Goal: Transaction & Acquisition: Purchase product/service

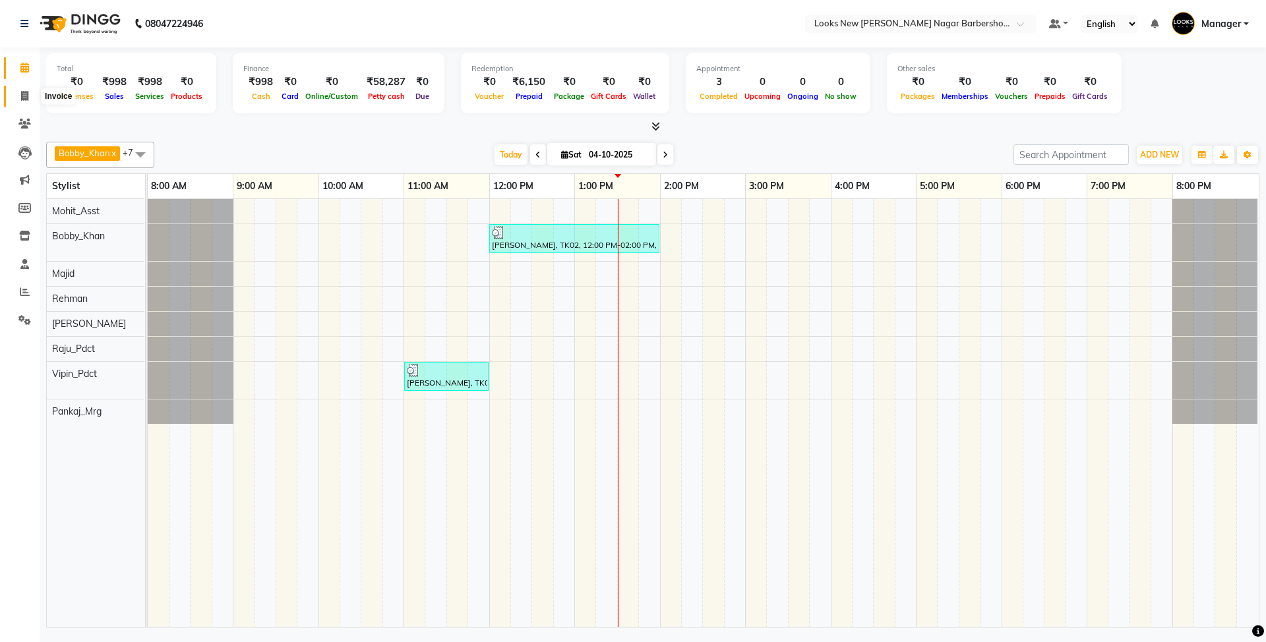
click at [28, 98] on icon at bounding box center [24, 96] width 7 height 10
select select "service"
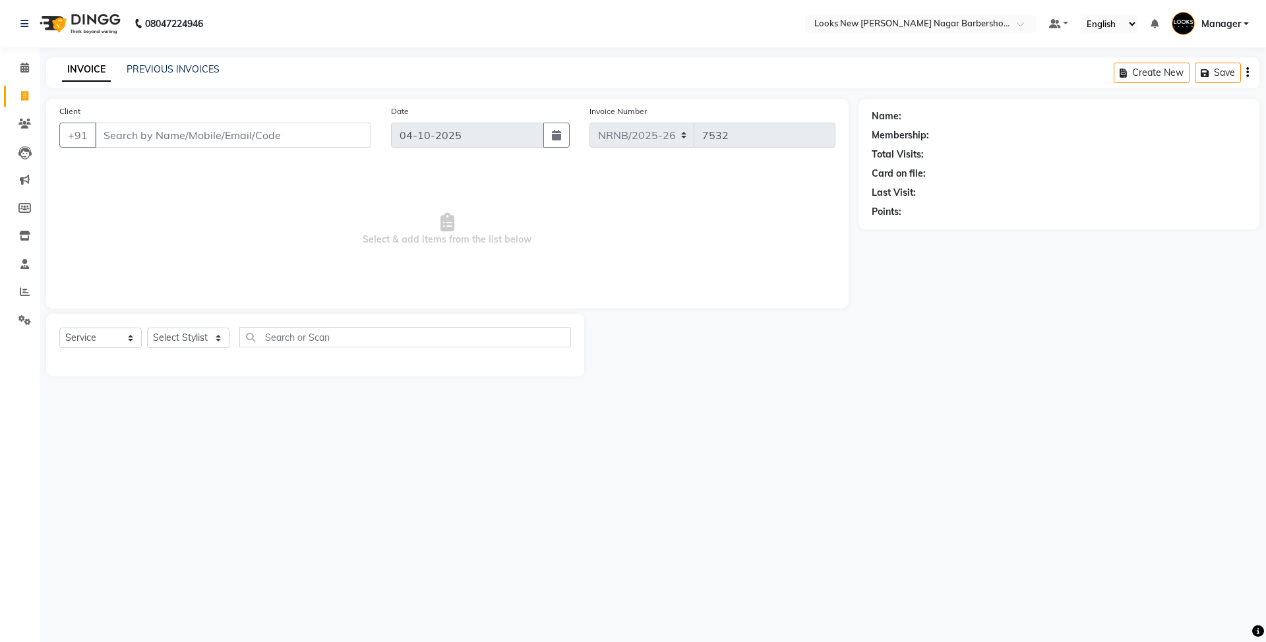
click at [190, 326] on div "Select Service Product Membership Package Voucher Prepaid Gift Card Select Styl…" at bounding box center [315, 345] width 538 height 63
click at [190, 337] on select "Select Stylist Aakash_Pdct [PERSON_NAME] [PERSON_NAME] [PERSON_NAME] Counter_Sa…" at bounding box center [188, 338] width 82 height 20
select select "87360"
click at [147, 328] on select "Select Stylist Aakash_Pdct [PERSON_NAME] [PERSON_NAME] [PERSON_NAME] Counter_Sa…" at bounding box center [188, 338] width 82 height 20
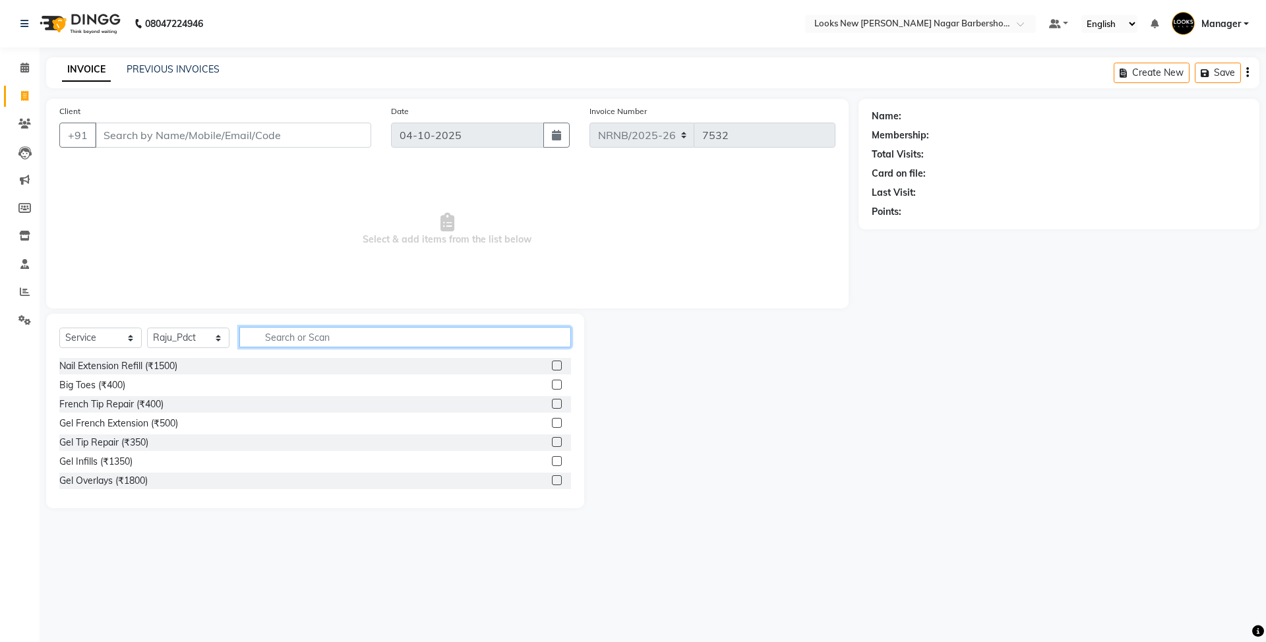
click at [259, 338] on input "text" at bounding box center [405, 337] width 332 height 20
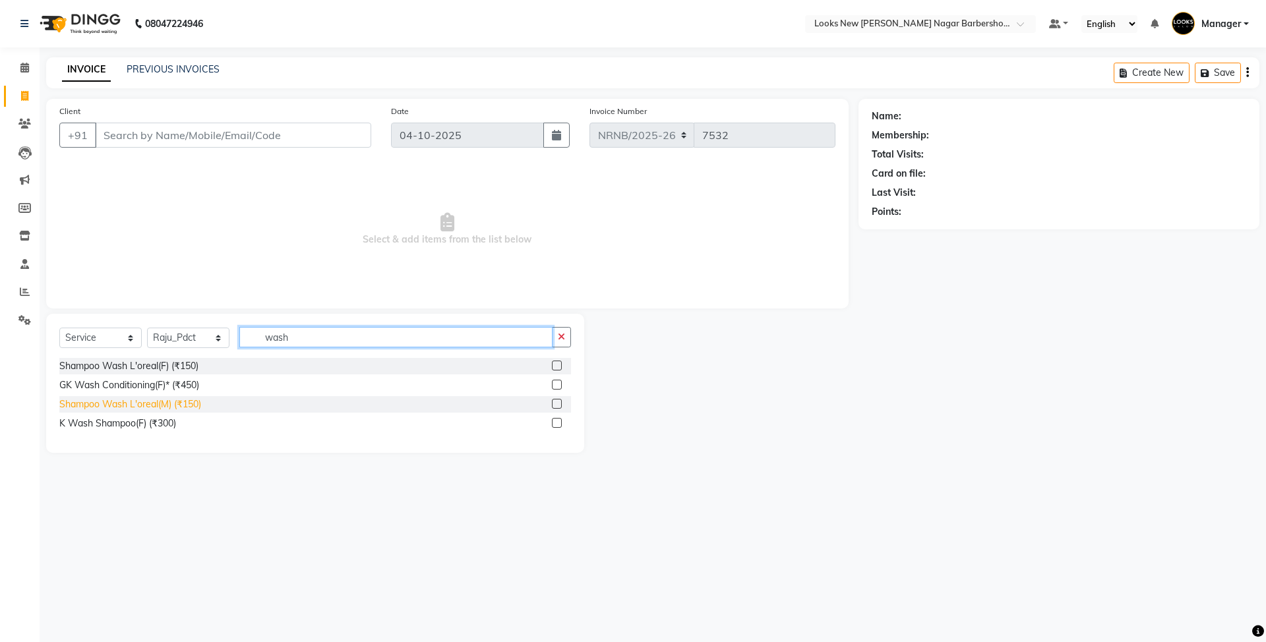
type input "wash"
click at [191, 406] on div "Shampoo Wash L'oreal(M) (₹150)" at bounding box center [130, 404] width 142 height 14
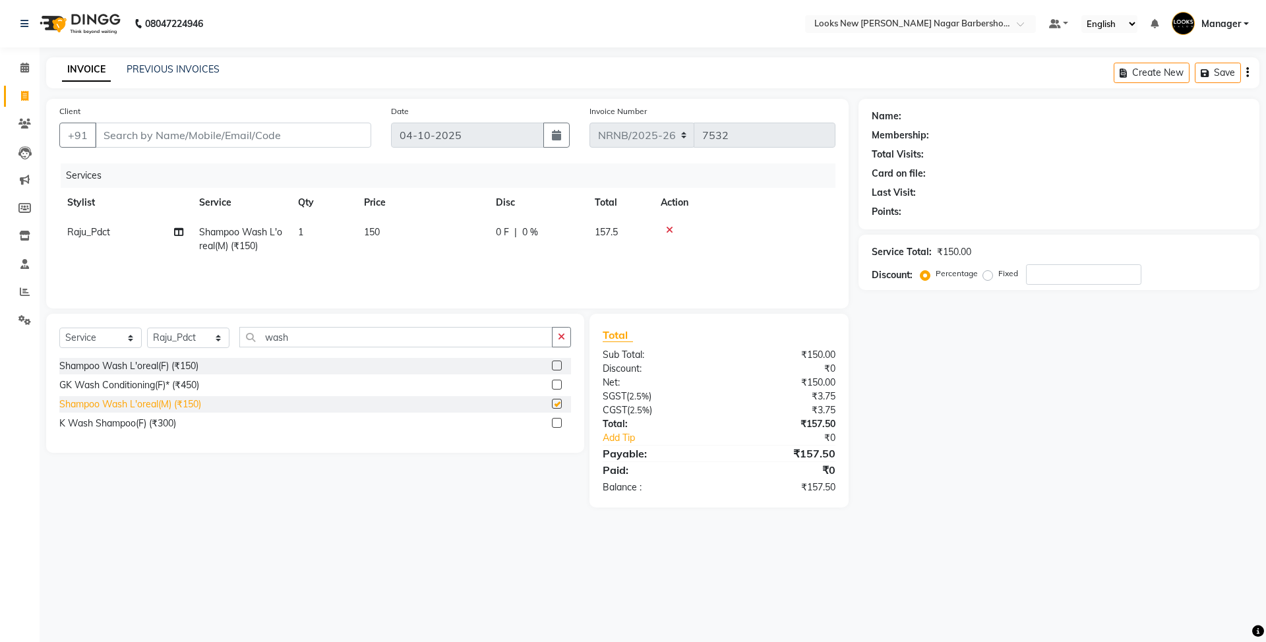
checkbox input "false"
click at [181, 368] on div "Shampoo Wash L'oreal(F) (₹150)" at bounding box center [128, 366] width 139 height 14
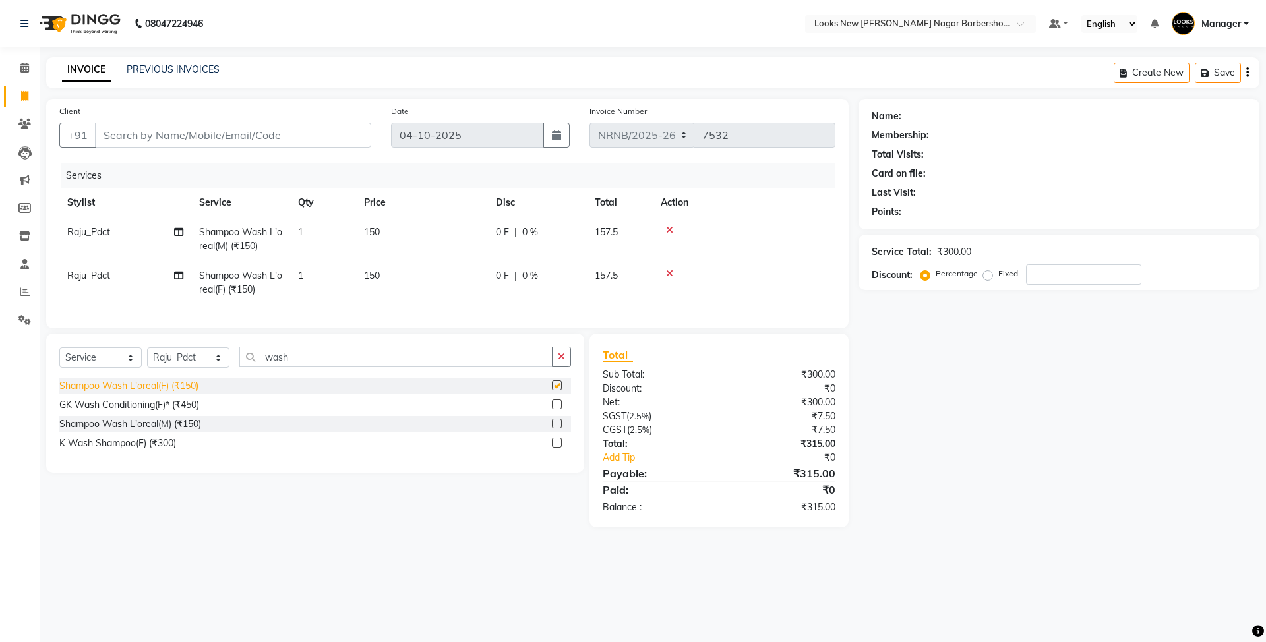
checkbox input "false"
click at [668, 233] on icon at bounding box center [669, 229] width 7 height 9
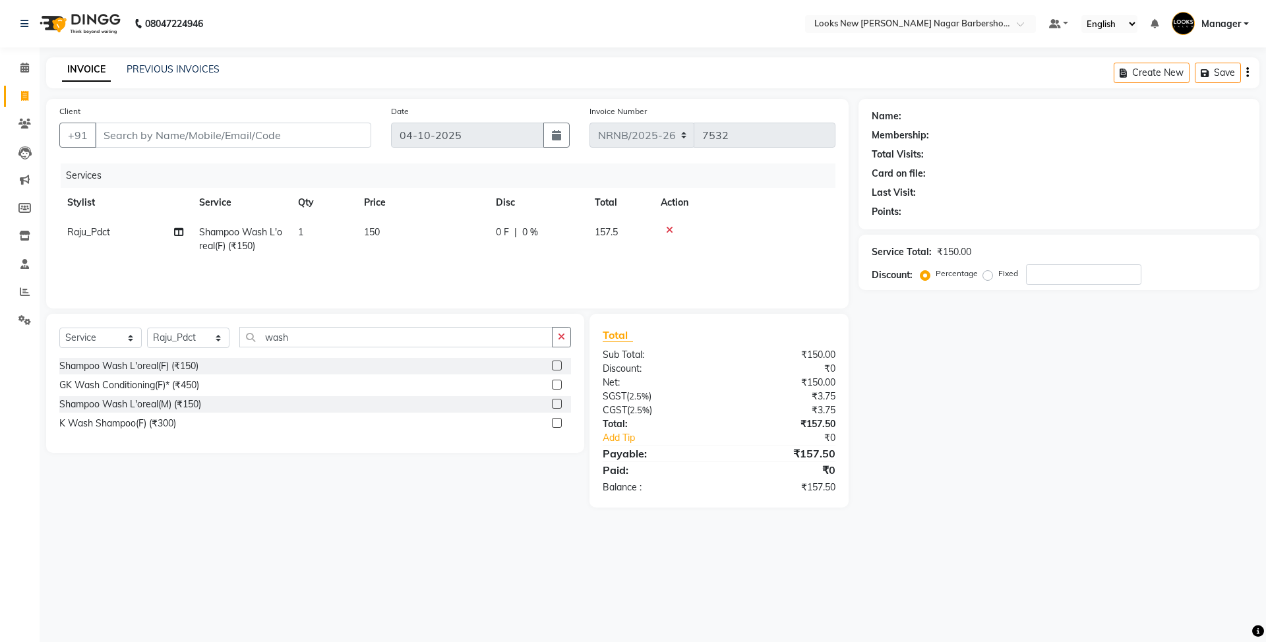
click at [402, 239] on td "150" at bounding box center [422, 240] width 132 height 44
select select "87360"
drag, startPoint x: 494, startPoint y: 240, endPoint x: 357, endPoint y: 239, distance: 137.1
click at [357, 239] on tr "Aakash_Pdct [PERSON_NAME] [PERSON_NAME] [PERSON_NAME] Counter_Sales [PERSON_NAM…" at bounding box center [447, 246] width 776 height 56
type input "450"
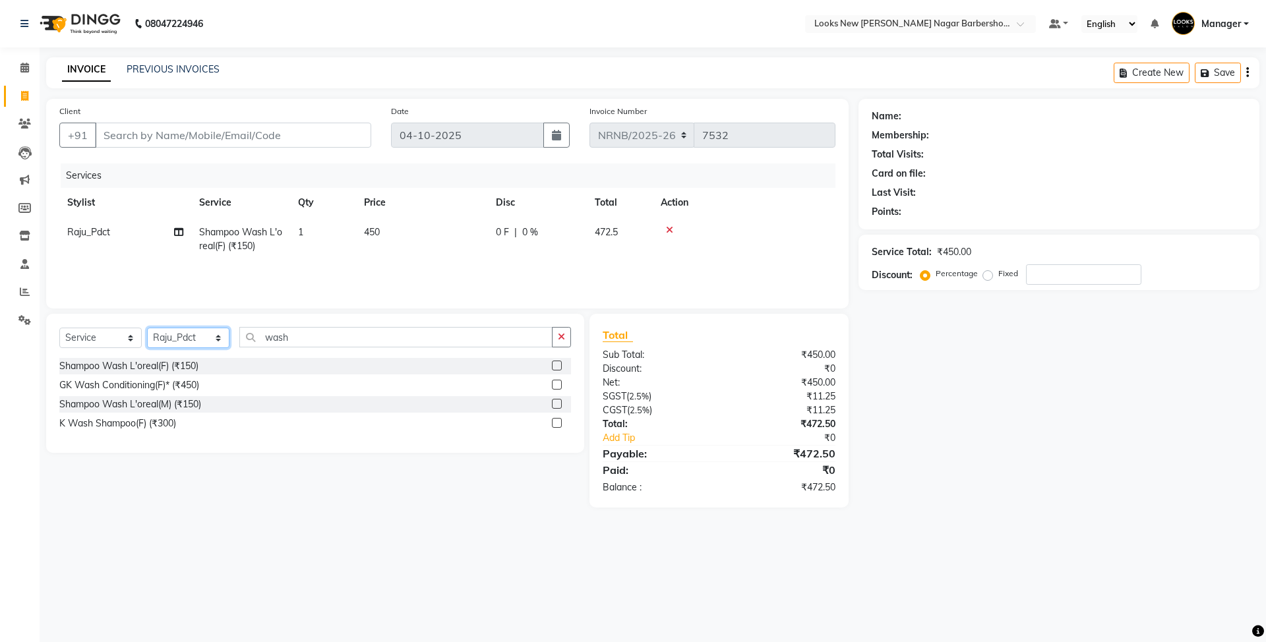
click at [192, 336] on select "Select Stylist Aakash_Pdct [PERSON_NAME] [PERSON_NAME] [PERSON_NAME] Counter_Sa…" at bounding box center [188, 338] width 82 height 20
select select "87357"
click at [147, 328] on select "Select Stylist Aakash_Pdct [PERSON_NAME] [PERSON_NAME] [PERSON_NAME] Counter_Sa…" at bounding box center [188, 338] width 82 height 20
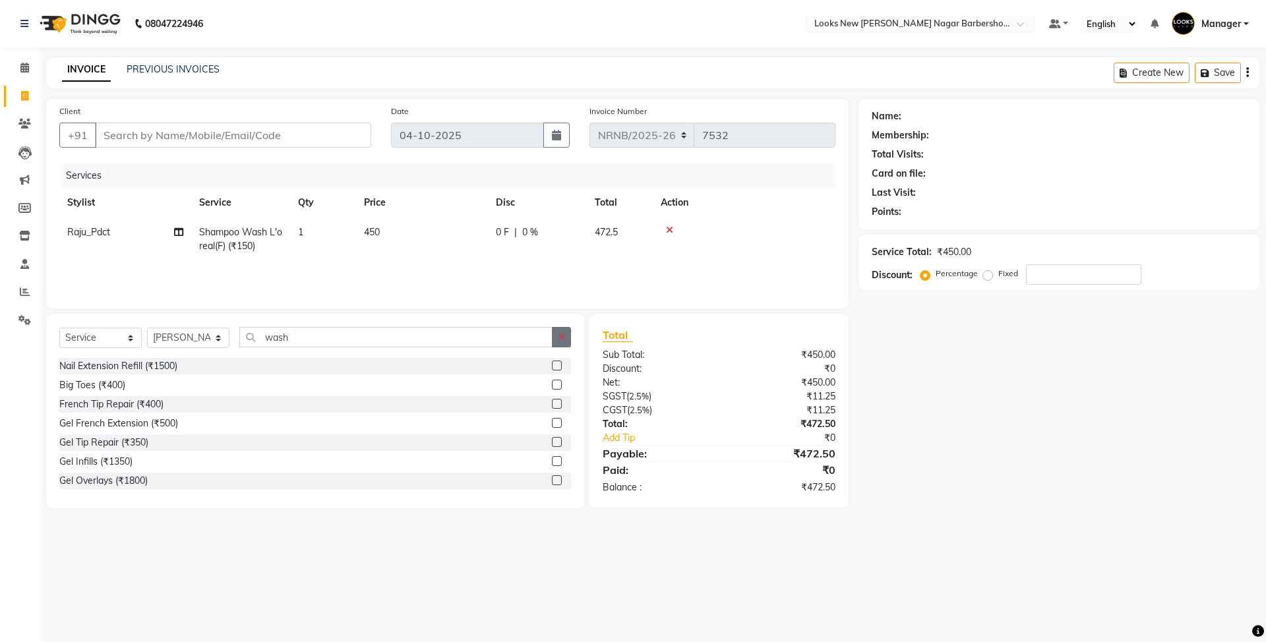
click at [567, 343] on button "button" at bounding box center [561, 337] width 19 height 20
click at [390, 336] on input "text" at bounding box center [405, 337] width 332 height 20
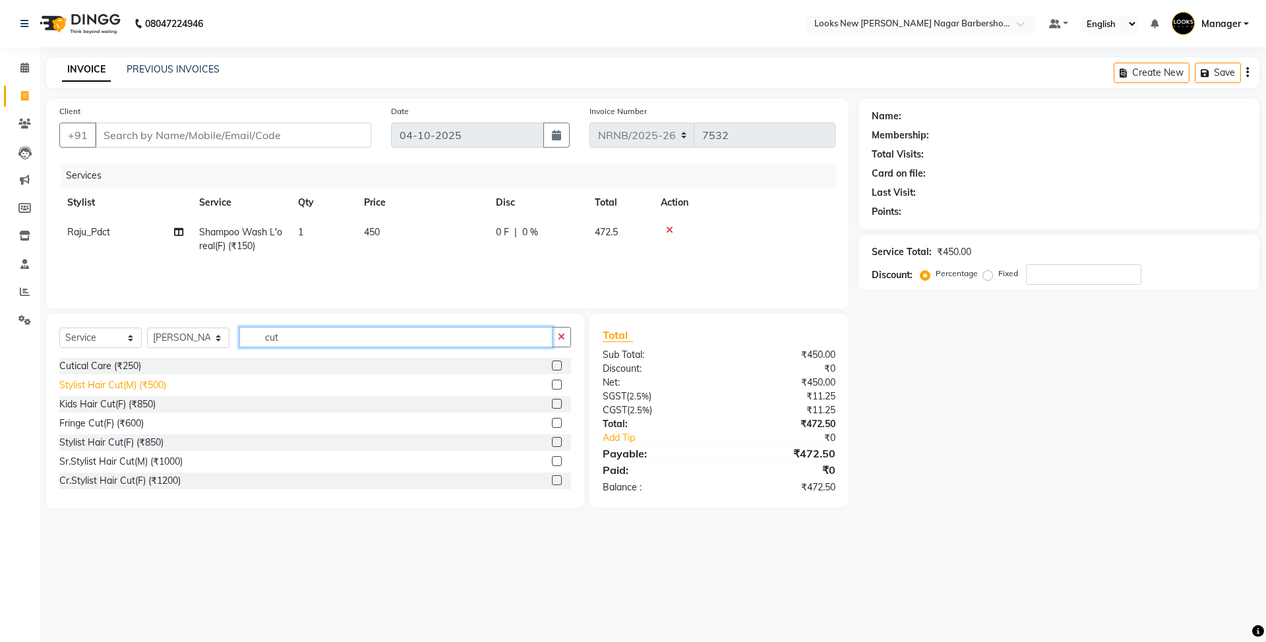
type input "cut"
click at [149, 388] on div "Stylist Hair Cut(M) (₹500)" at bounding box center [112, 385] width 107 height 14
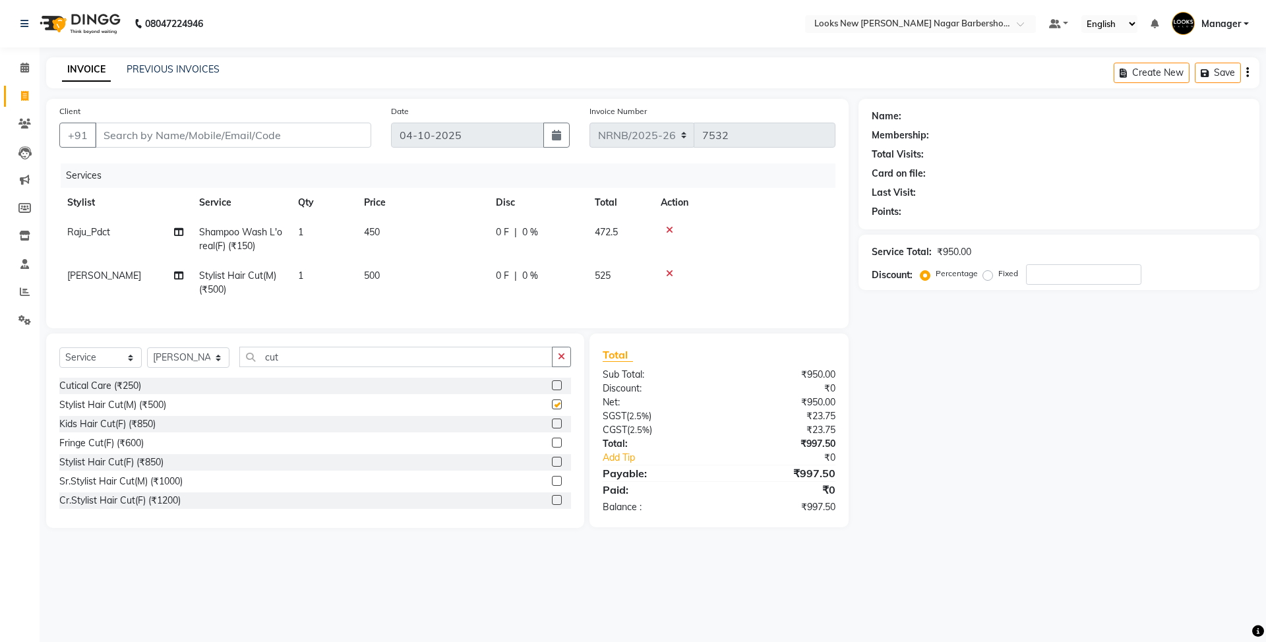
checkbox input "false"
drag, startPoint x: 312, startPoint y: 370, endPoint x: 169, endPoint y: 351, distance: 144.3
click at [169, 351] on div "Select Service Product Membership Package Voucher Prepaid Gift Card Select Styl…" at bounding box center [315, 431] width 538 height 194
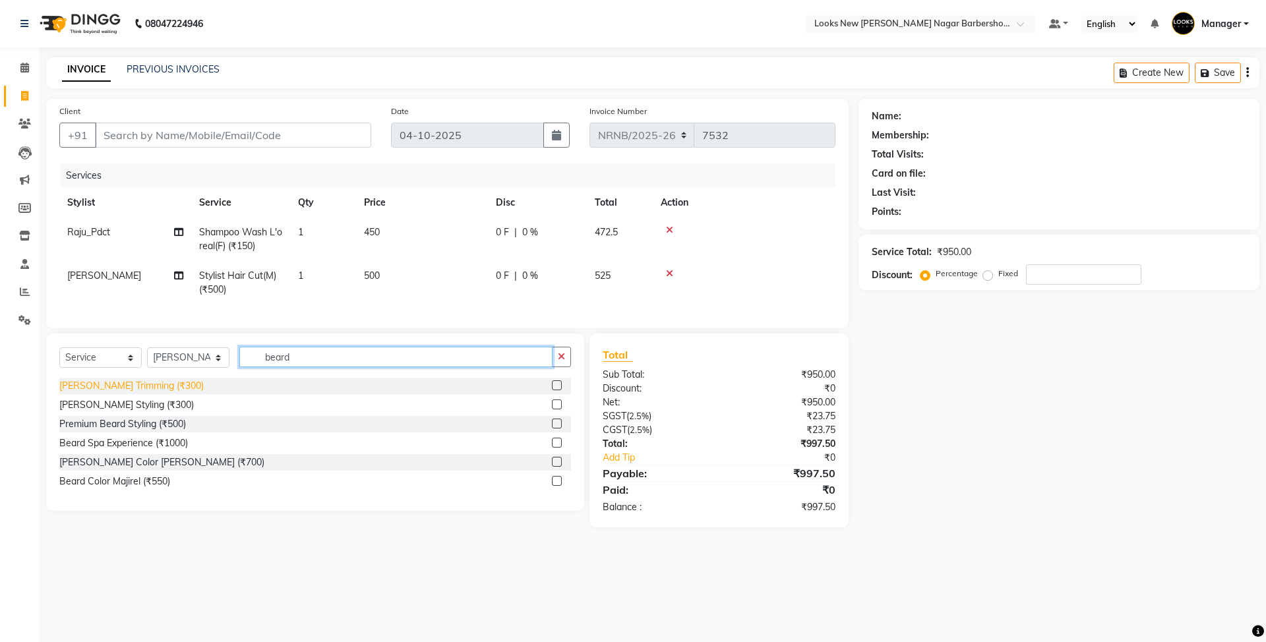
type input "beard"
click at [117, 393] on div "[PERSON_NAME] Trimming (₹300)" at bounding box center [131, 386] width 144 height 14
checkbox input "false"
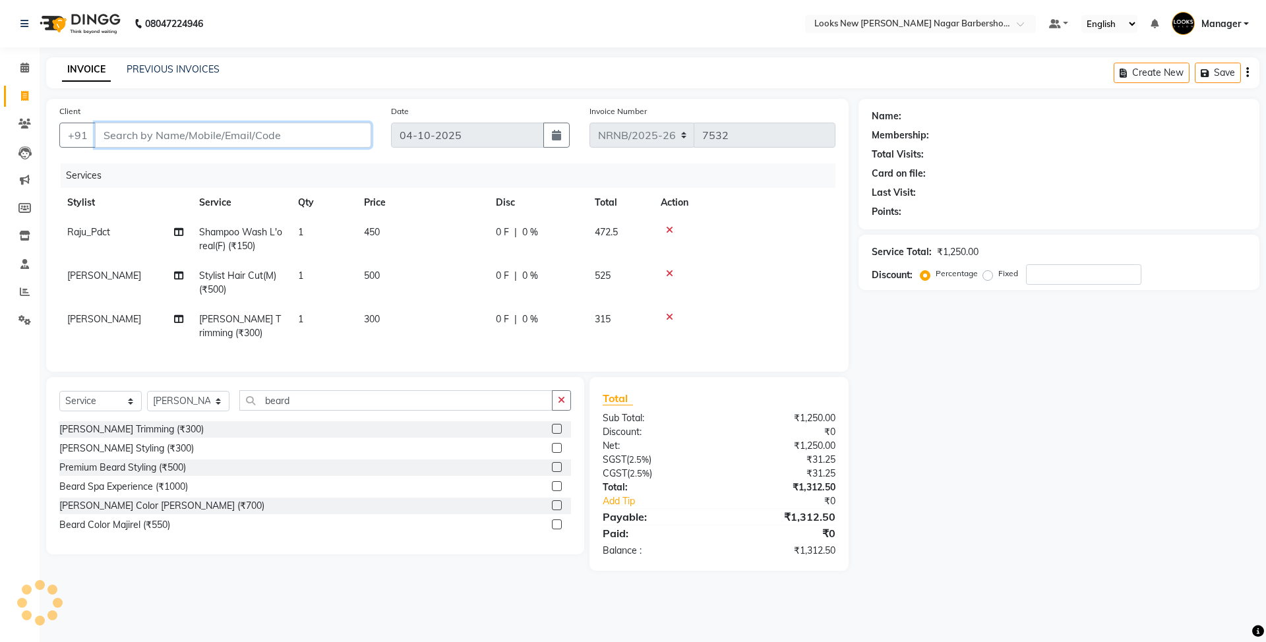
click at [220, 123] on input "Client" at bounding box center [233, 135] width 276 height 25
type input "9"
type input "0"
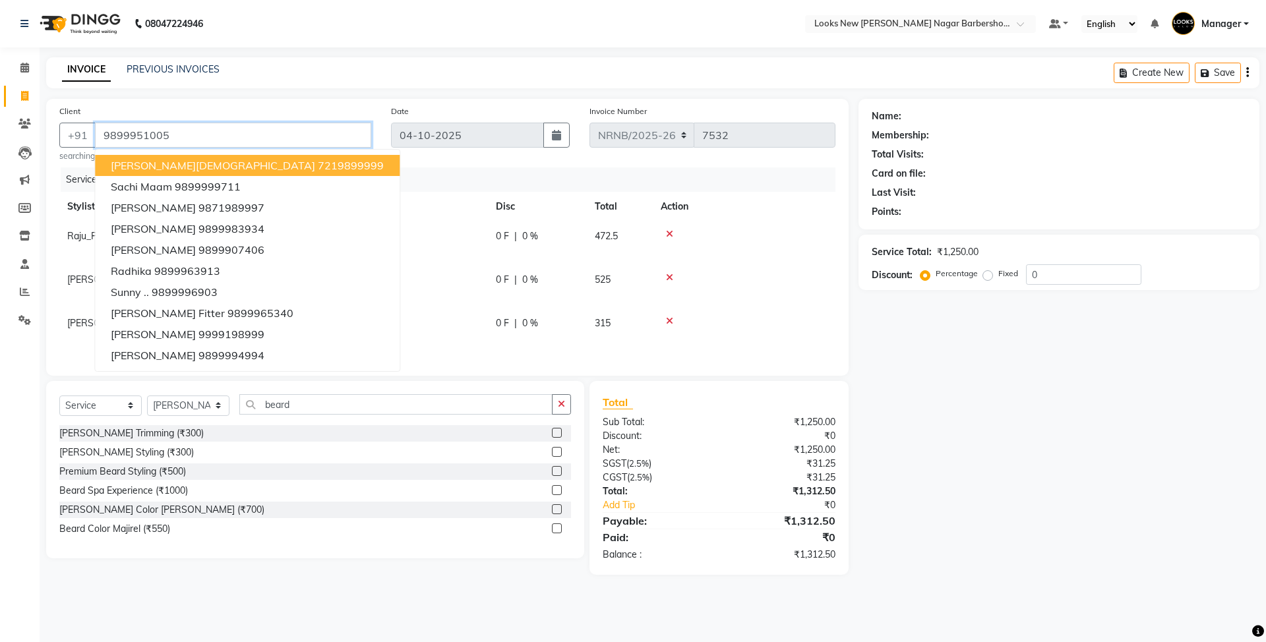
type input "9899951005"
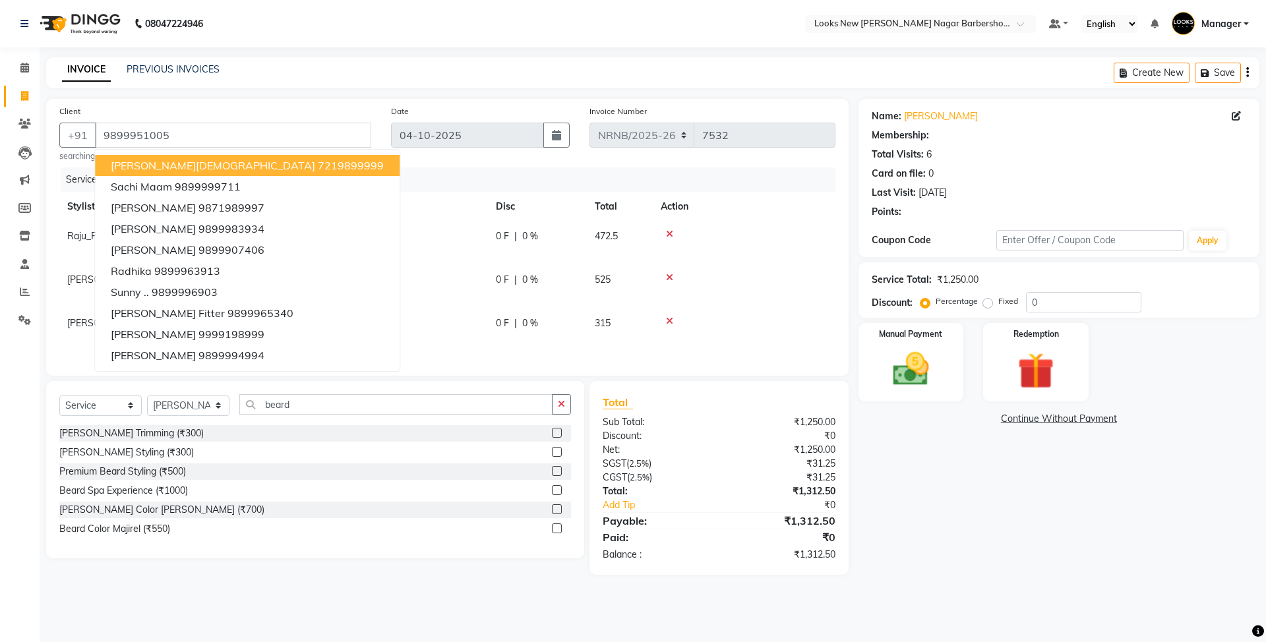
select select "1: Object"
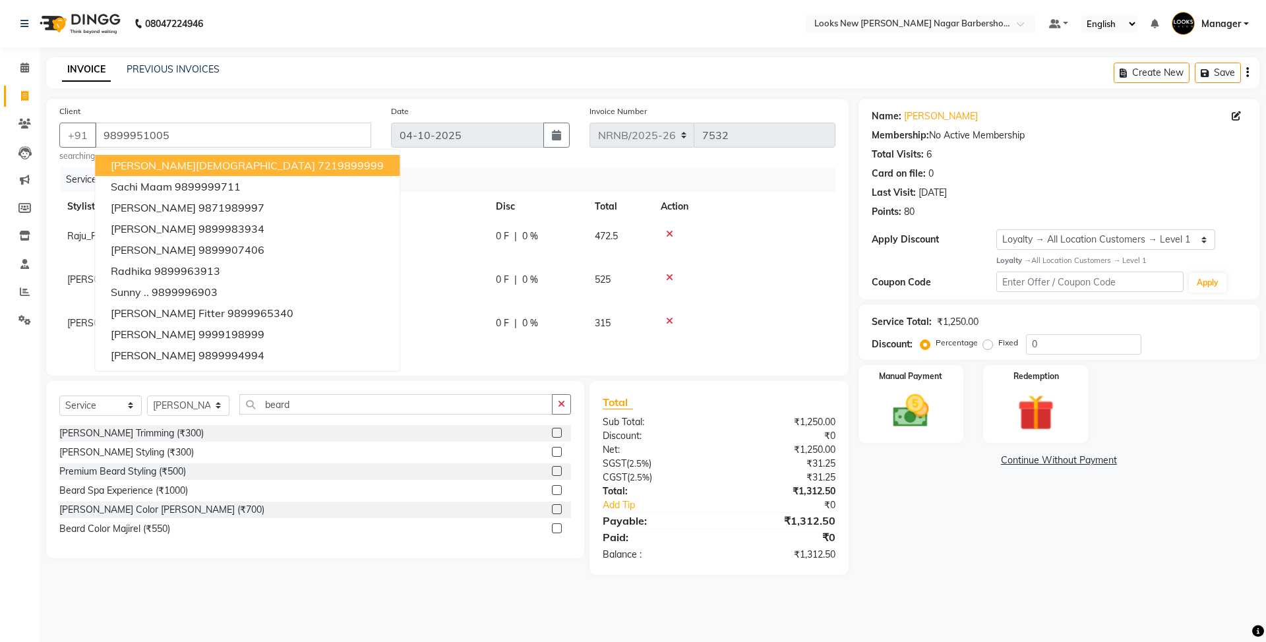
click at [638, 21] on nav "08047224946 Select Location × Looks New [PERSON_NAME] Nagar Barbershop, [GEOGRA…" at bounding box center [633, 23] width 1266 height 47
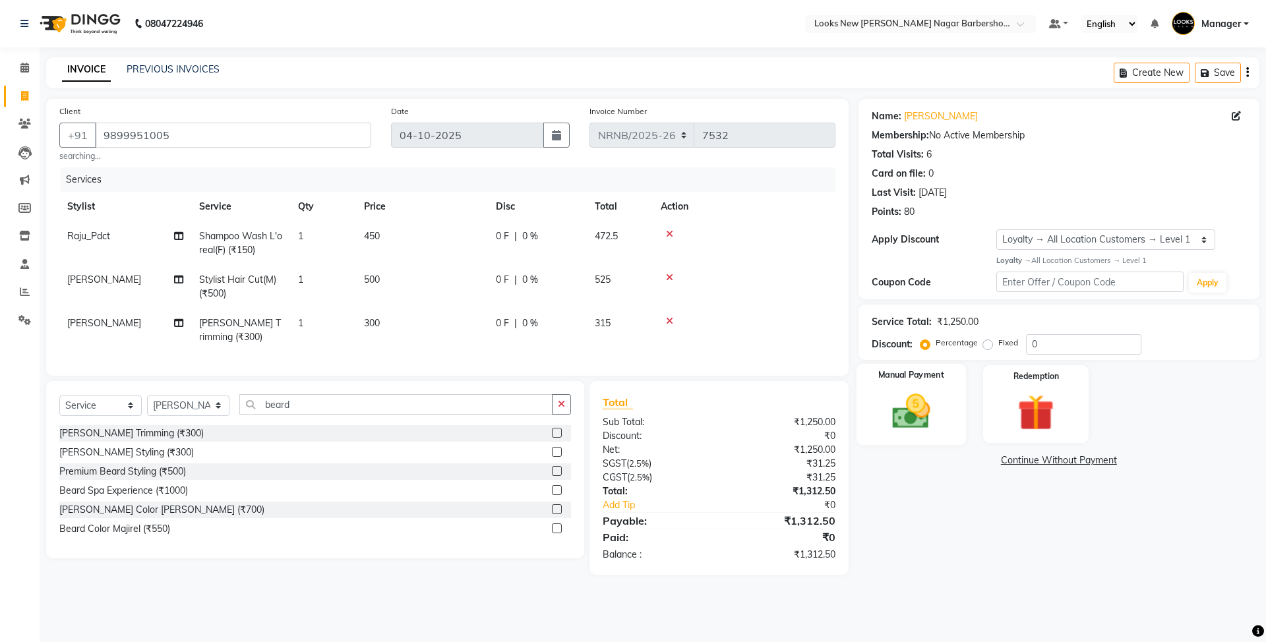
click at [904, 427] on img at bounding box center [910, 412] width 61 height 44
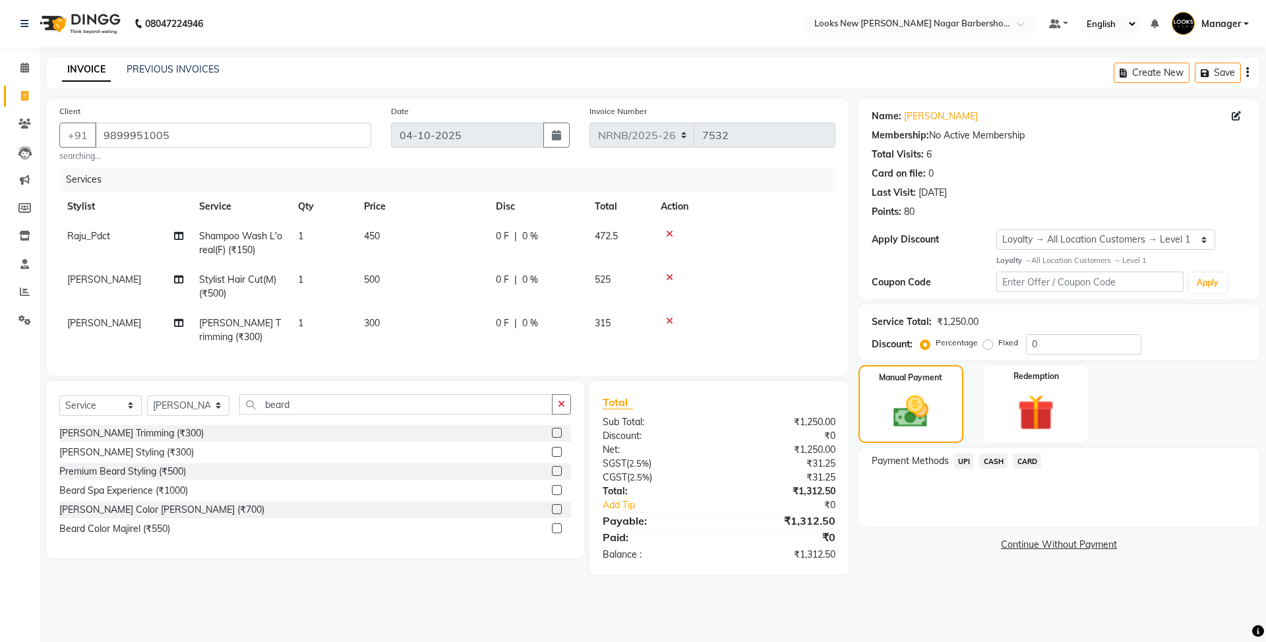
click at [987, 461] on span "CASH" at bounding box center [993, 461] width 28 height 15
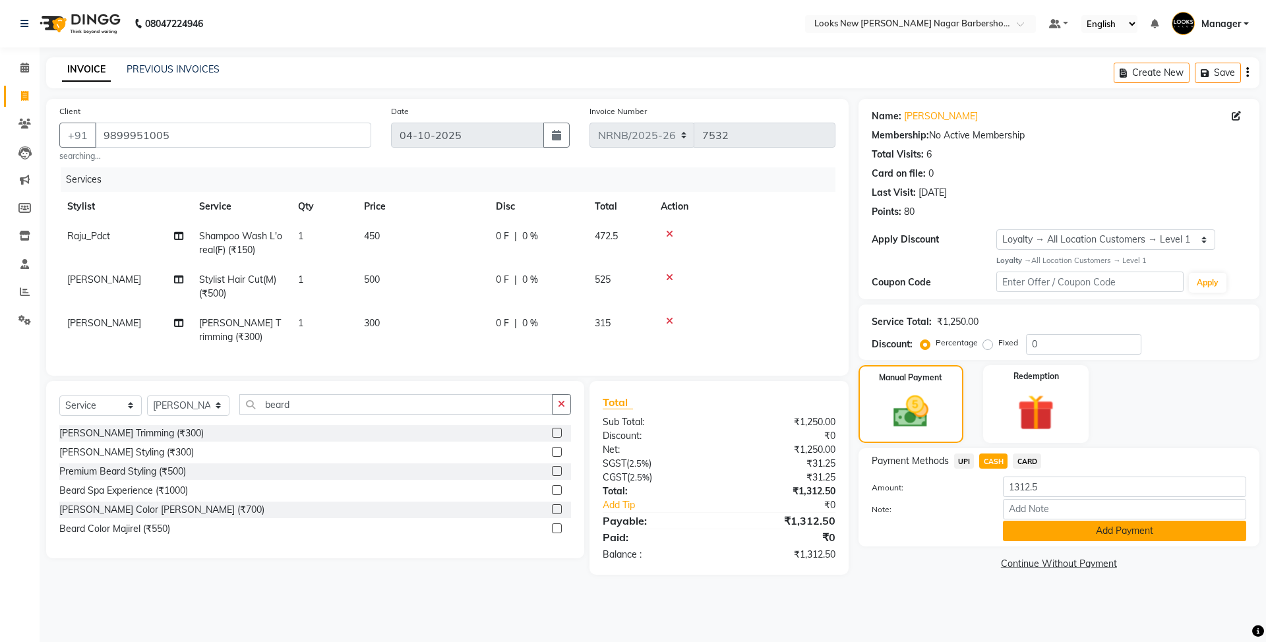
click at [1031, 526] on button "Add Payment" at bounding box center [1124, 531] width 243 height 20
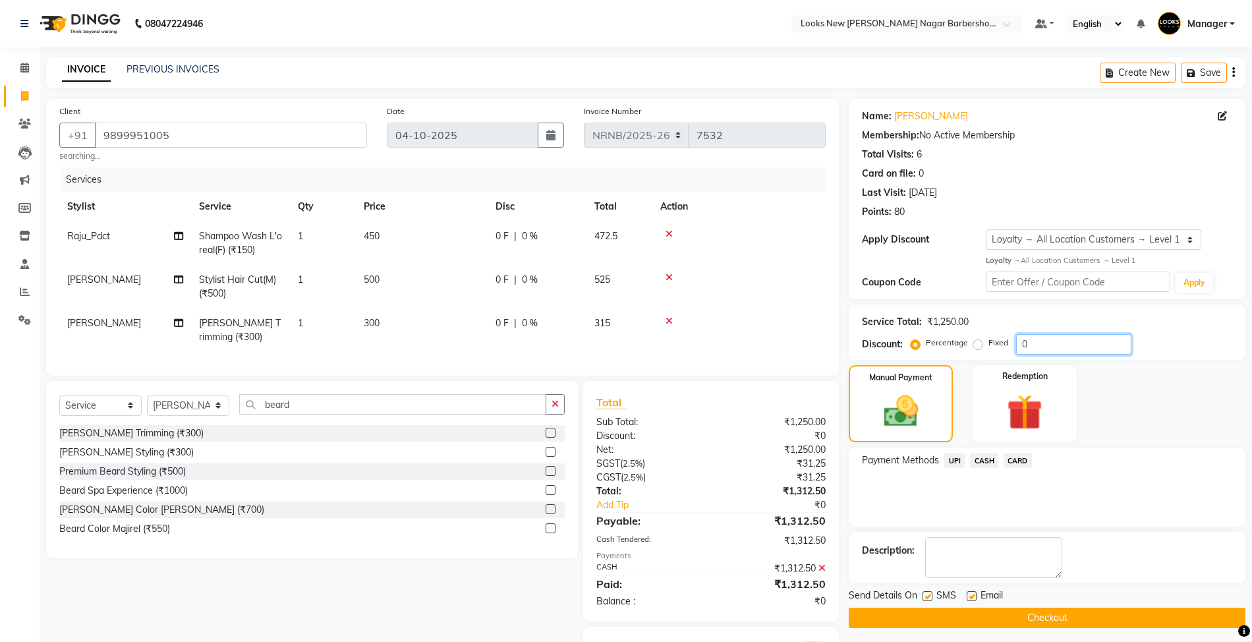
click at [1055, 345] on input "0" at bounding box center [1073, 344] width 115 height 20
click at [998, 341] on label "Fixed" at bounding box center [999, 343] width 20 height 12
click at [985, 341] on input "Fixed" at bounding box center [980, 342] width 9 height 9
radio input "true"
click at [1037, 349] on input "number" at bounding box center [1073, 344] width 115 height 20
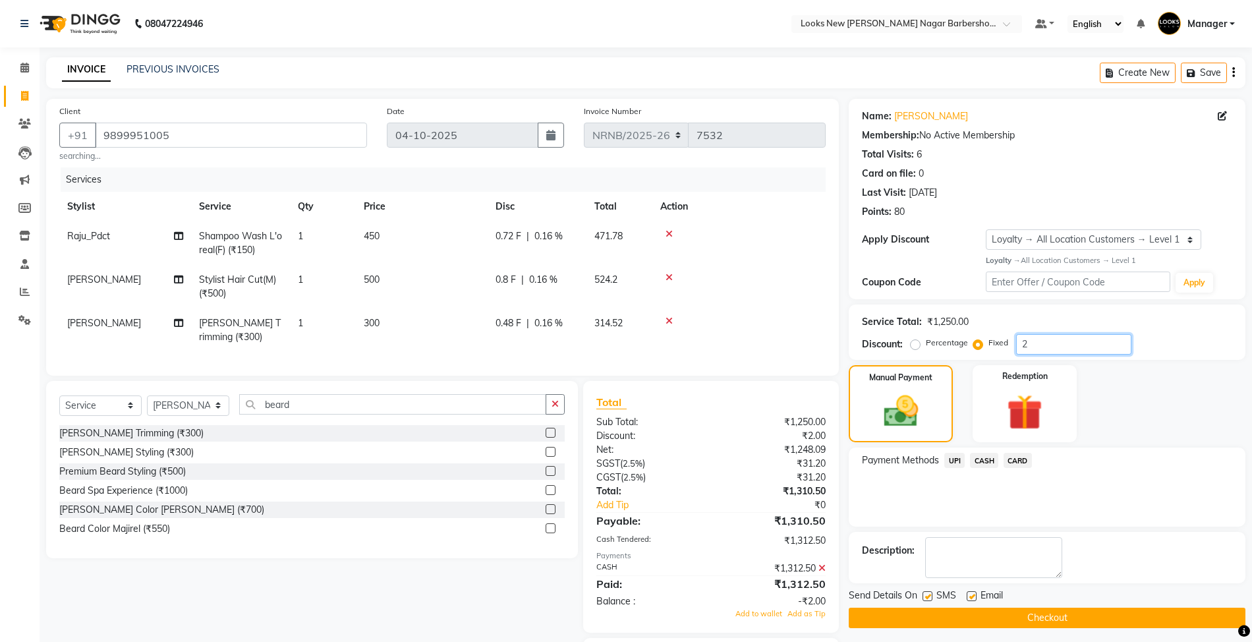
scroll to position [88, 0]
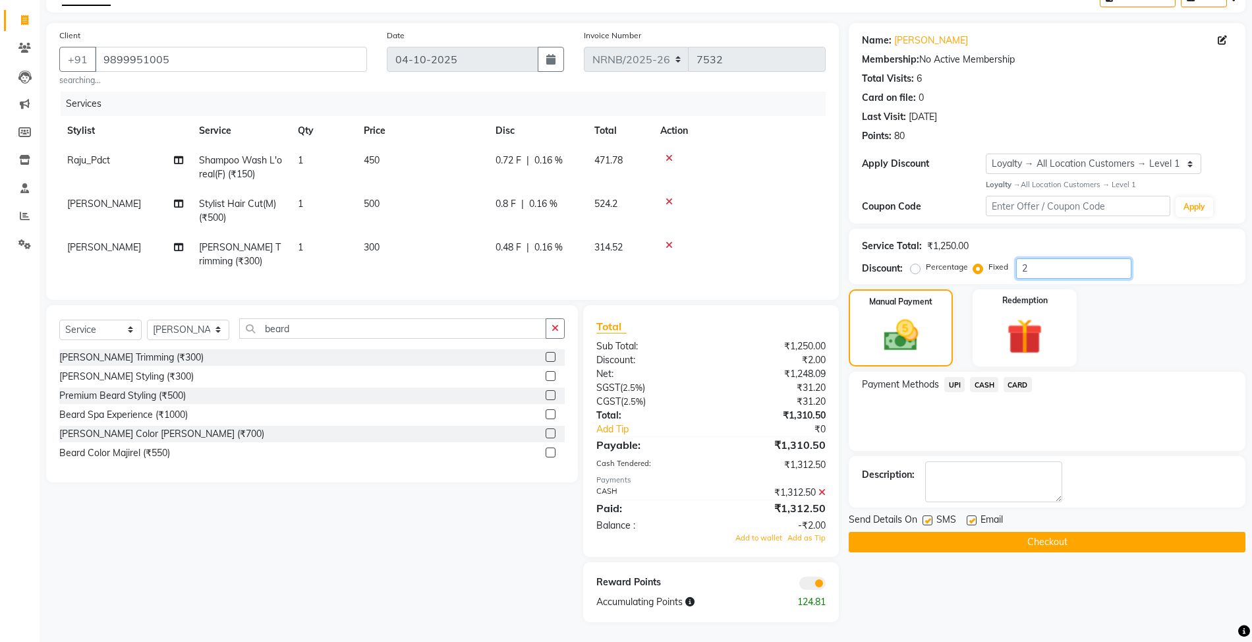
type input "2"
click at [1183, 388] on div "Payment Methods UPI CASH CARD" at bounding box center [1047, 411] width 397 height 79
click at [820, 492] on icon at bounding box center [822, 492] width 7 height 9
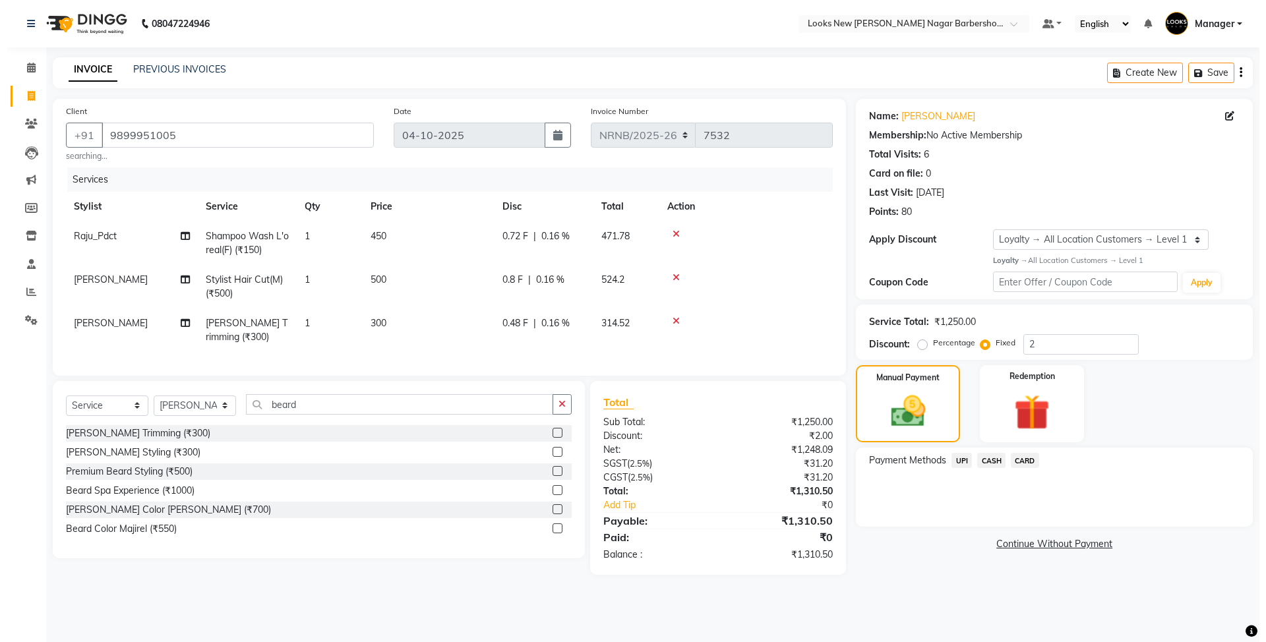
scroll to position [0, 0]
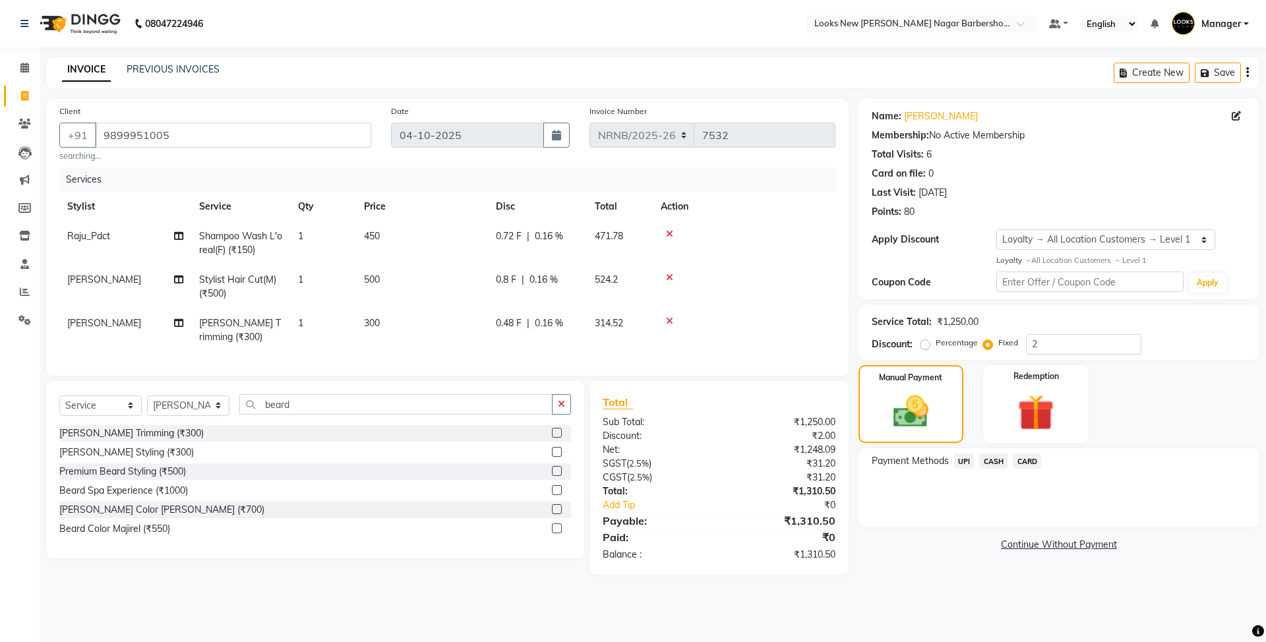
click at [995, 467] on span "CASH" at bounding box center [993, 461] width 28 height 15
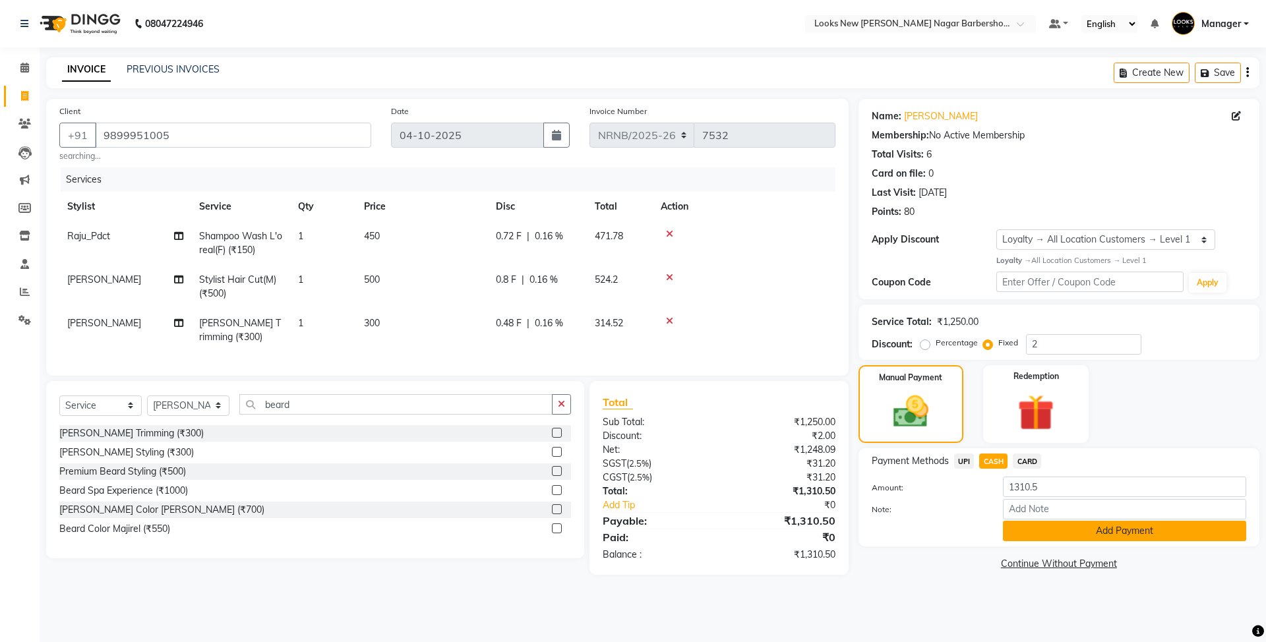
click at [1040, 531] on button "Add Payment" at bounding box center [1124, 531] width 243 height 20
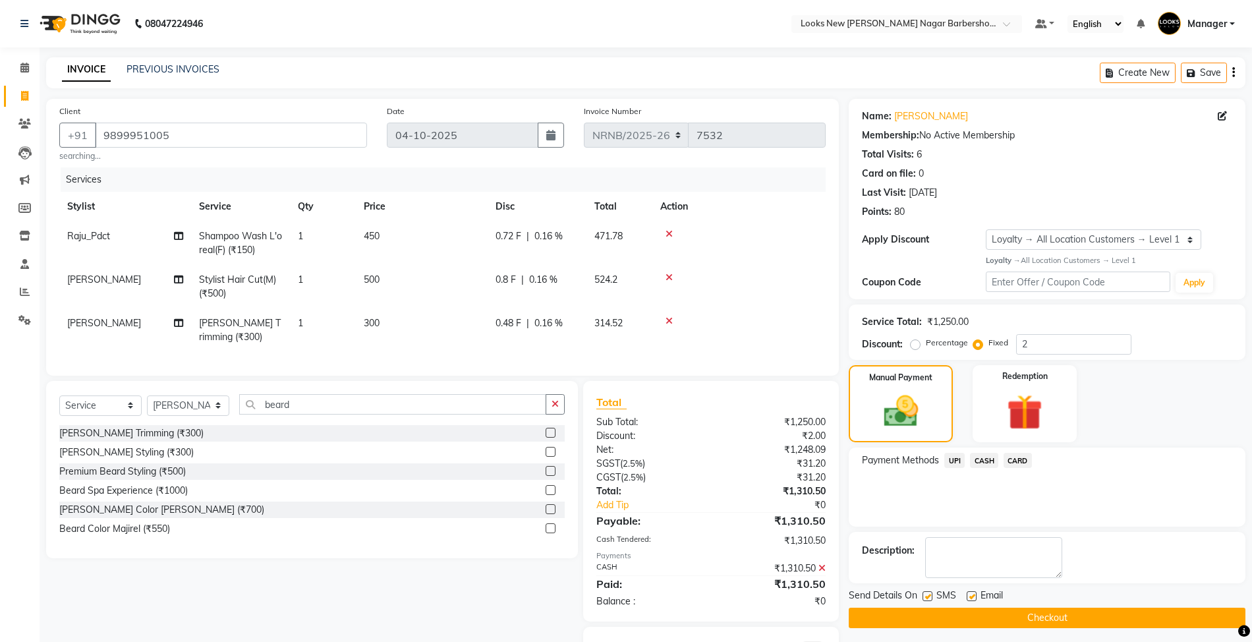
click at [964, 613] on button "Checkout" at bounding box center [1047, 618] width 397 height 20
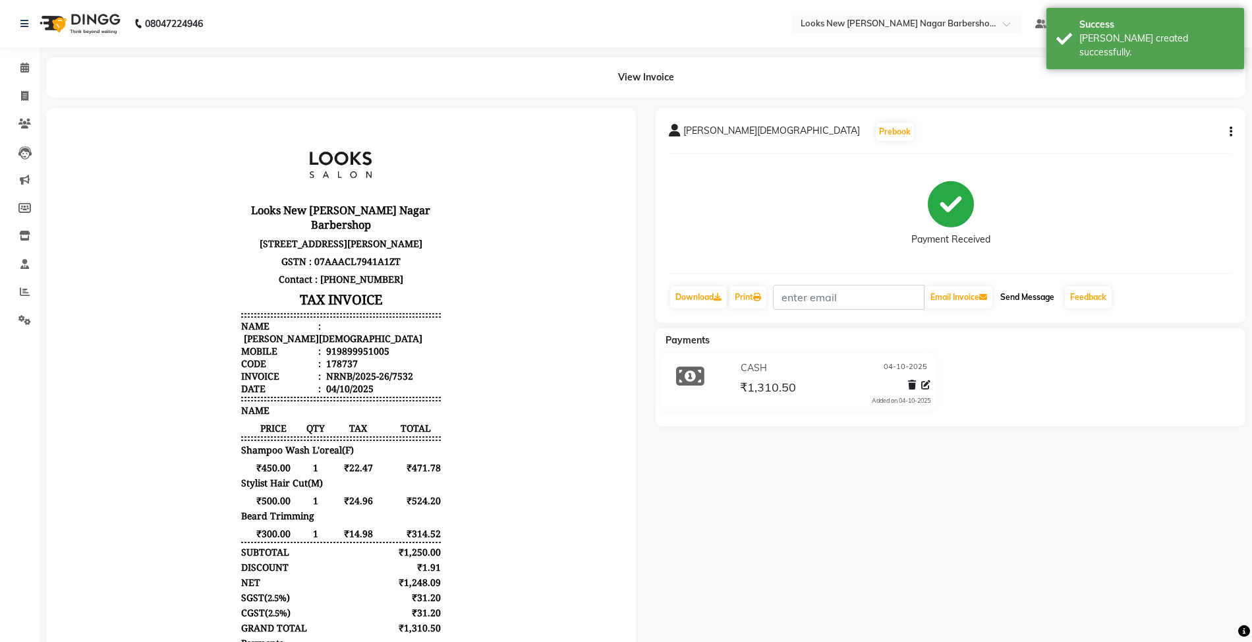
click at [1042, 301] on button "Send Message" at bounding box center [1027, 297] width 65 height 22
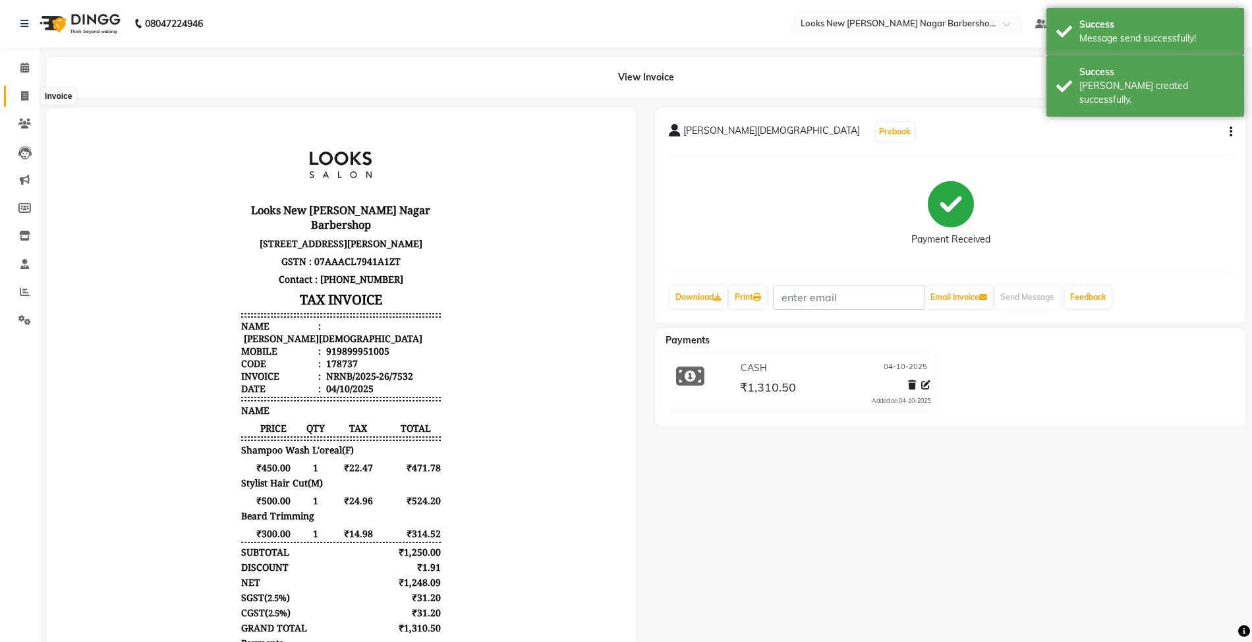
click at [27, 95] on icon at bounding box center [24, 96] width 7 height 10
select select "service"
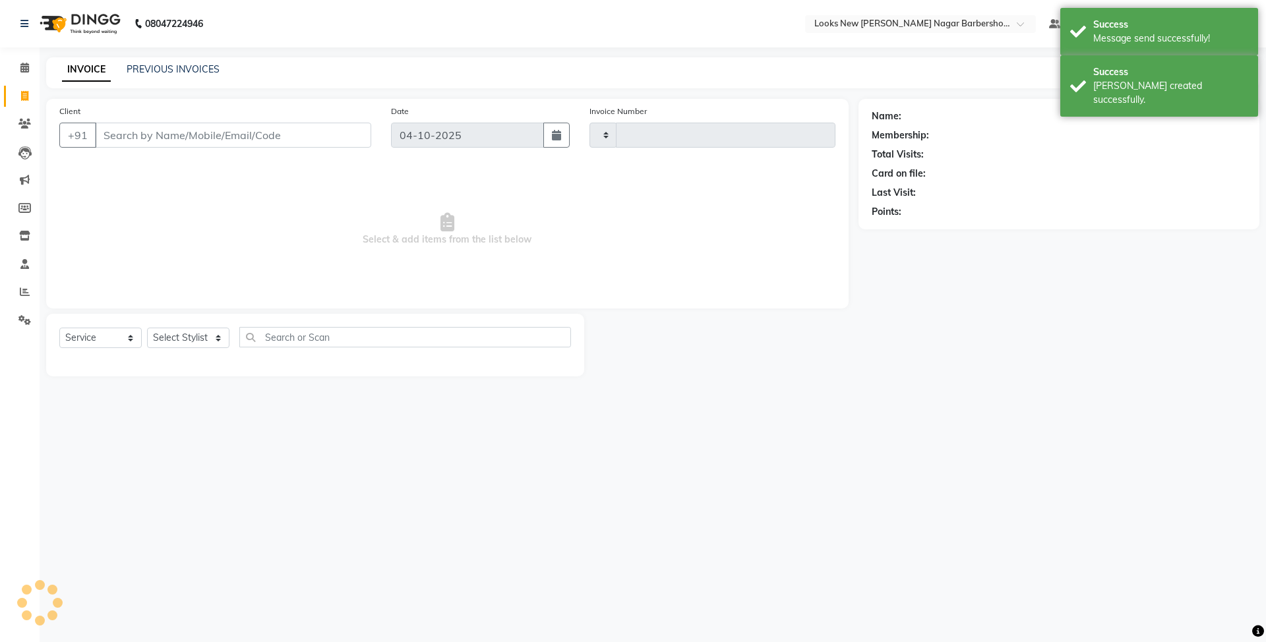
type input "7533"
select select "8705"
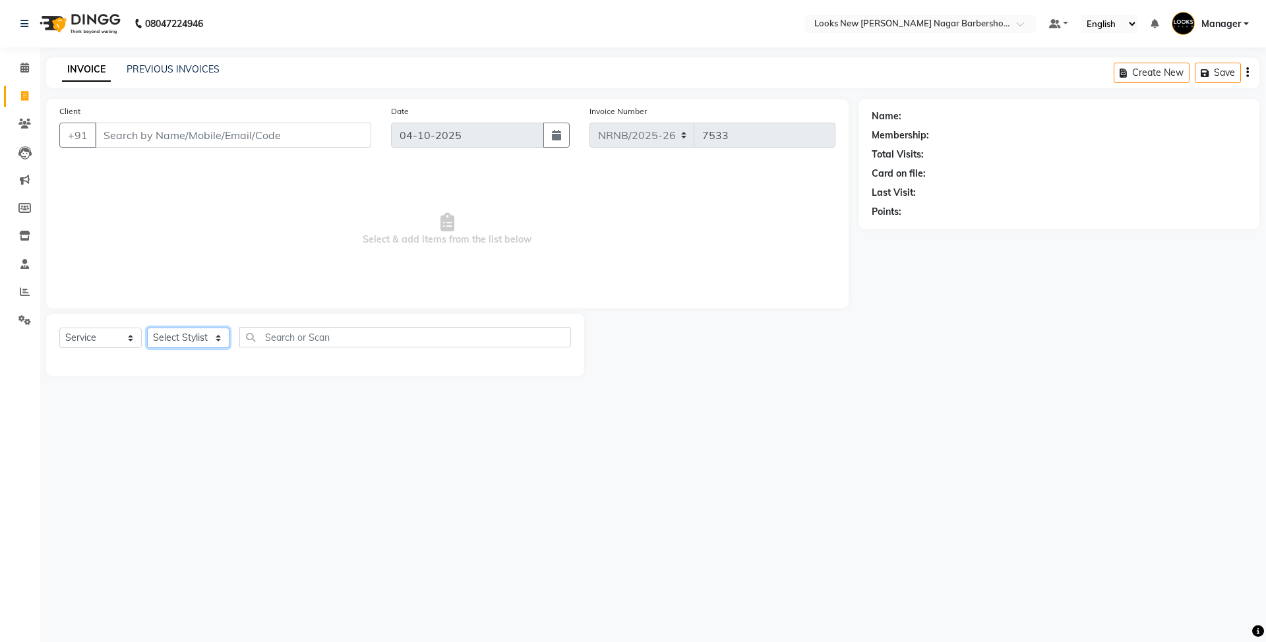
click at [185, 343] on select "Select Stylist Aakash_Pdct [PERSON_NAME] [PERSON_NAME] [PERSON_NAME] Counter_Sa…" at bounding box center [188, 338] width 82 height 20
click at [319, 189] on span "Select & add items from the list below" at bounding box center [447, 229] width 776 height 132
click at [261, 140] on input "Client" at bounding box center [233, 135] width 276 height 25
type input "9654740814"
click at [481, 473] on div "08047224946 Select Location × Looks New Rajinder Nagar Barbershop, Delhi Defaul…" at bounding box center [633, 321] width 1266 height 642
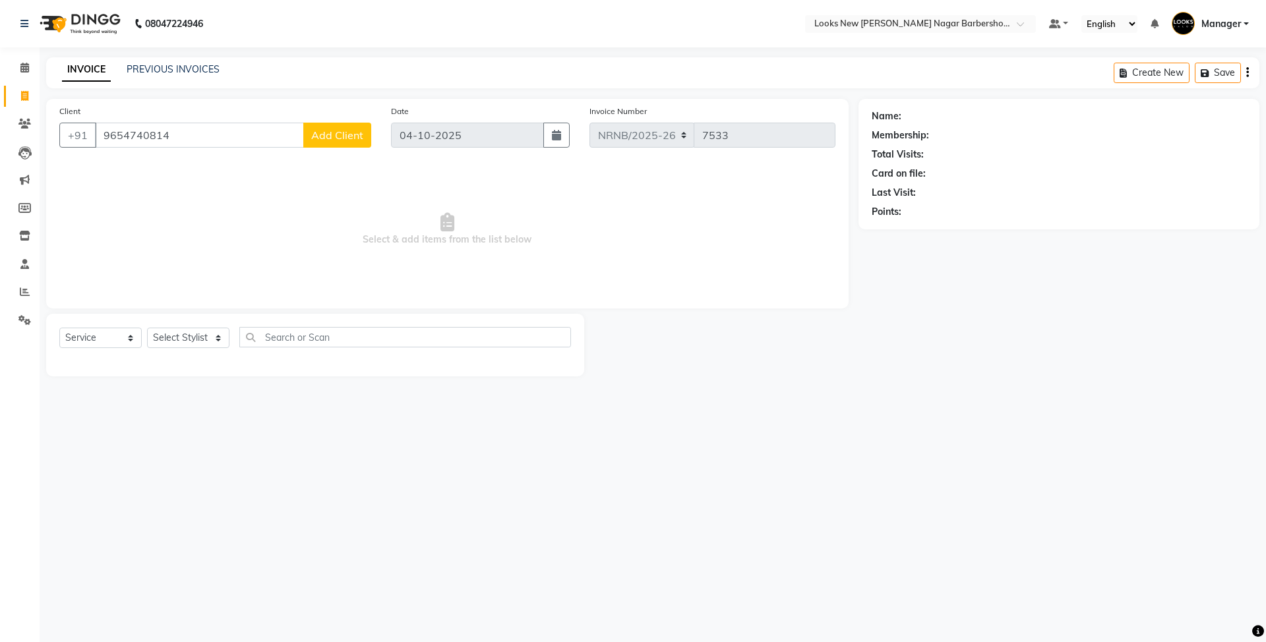
click at [328, 131] on span "Add Client" at bounding box center [337, 135] width 52 height 13
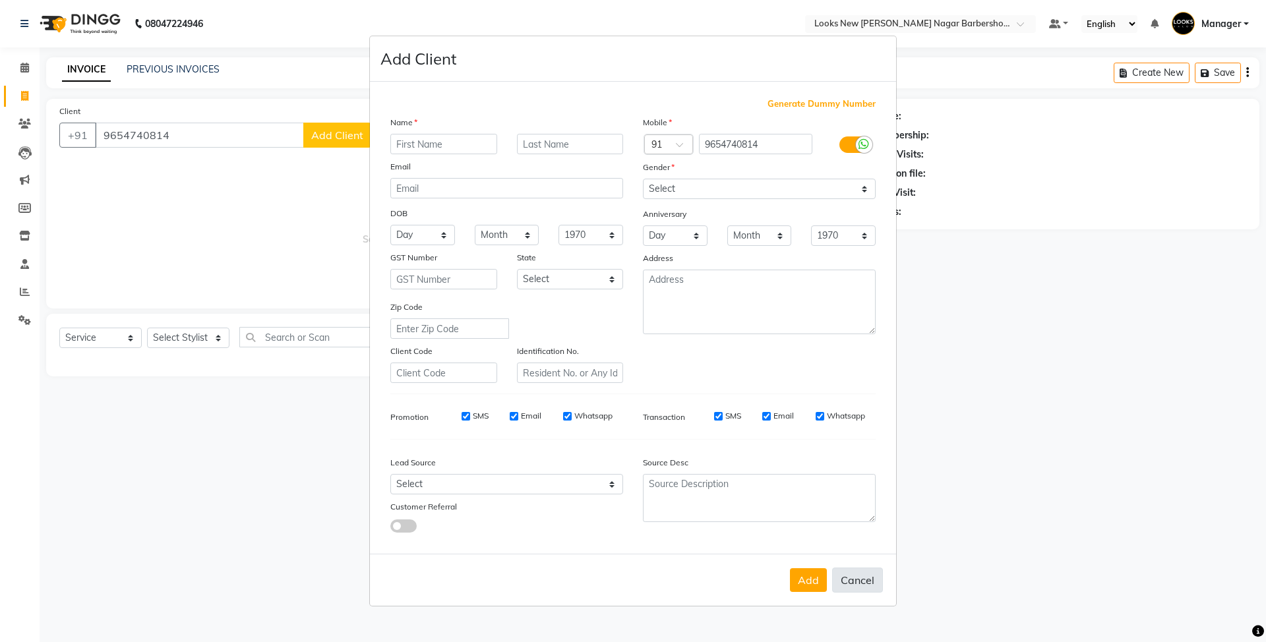
click at [850, 568] on button "Cancel" at bounding box center [857, 580] width 51 height 25
select select
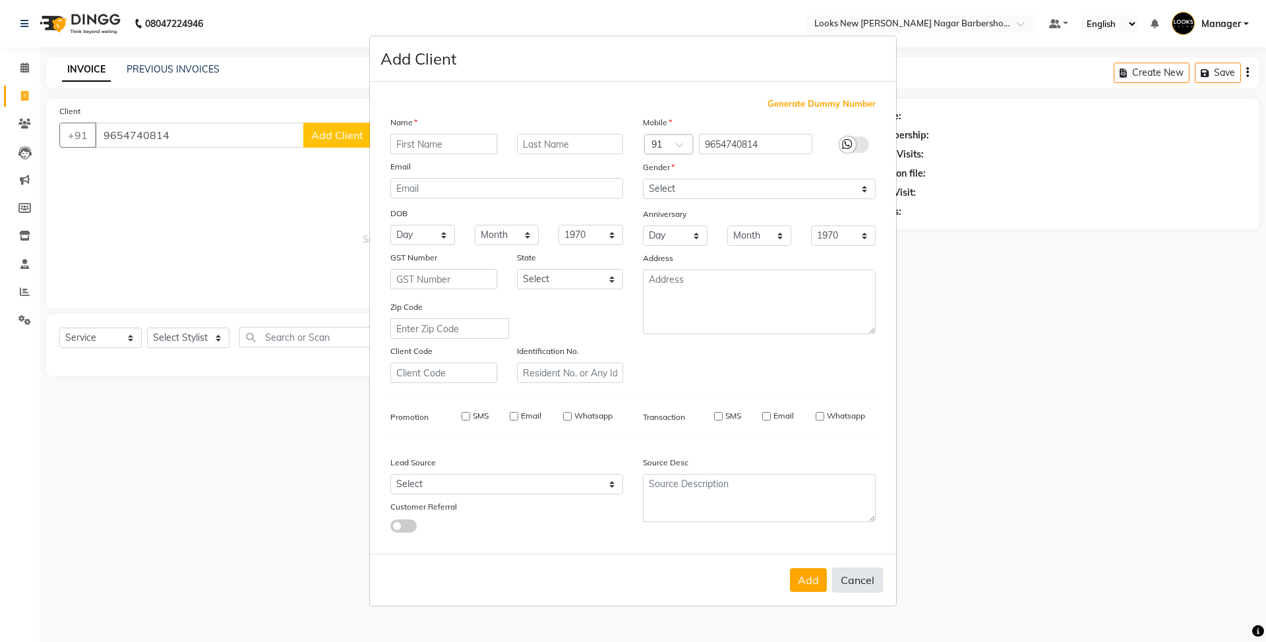
select select
checkbox input "false"
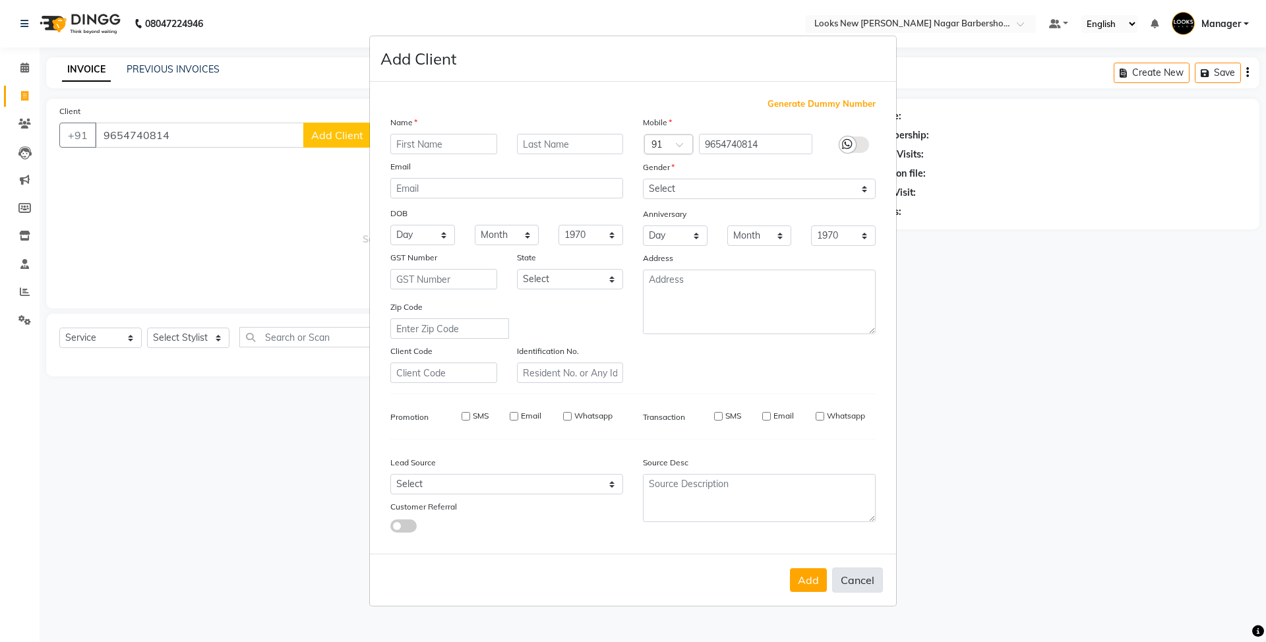
checkbox input "false"
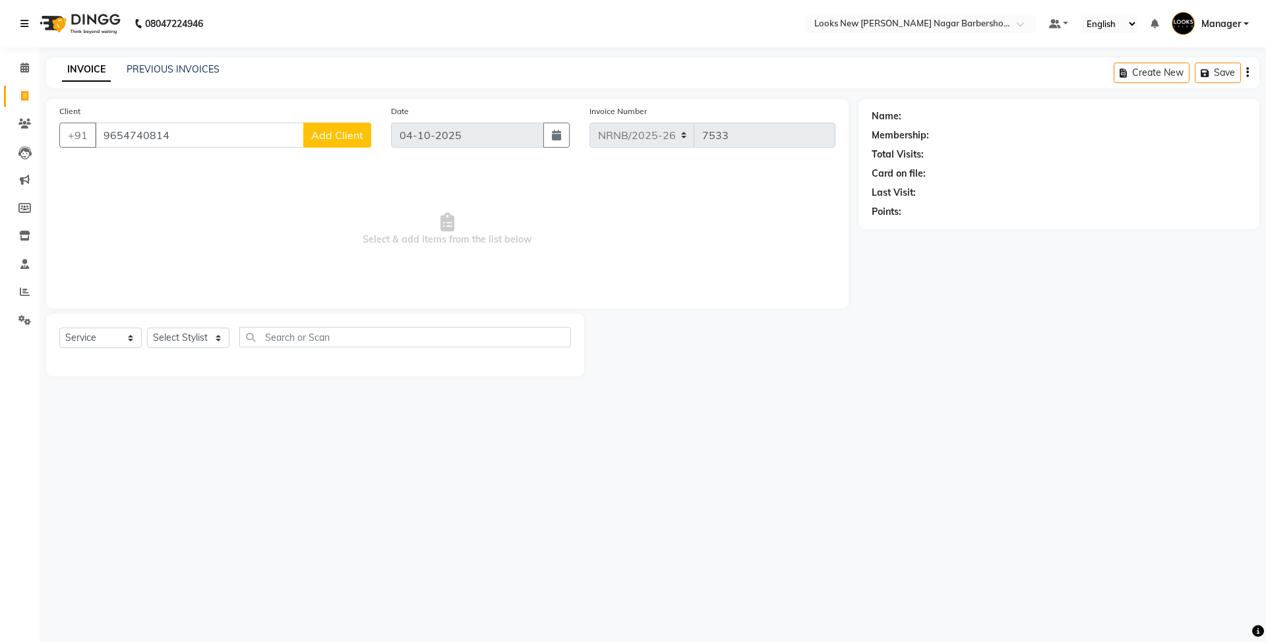
click at [30, 28] on link at bounding box center [26, 23] width 13 height 37
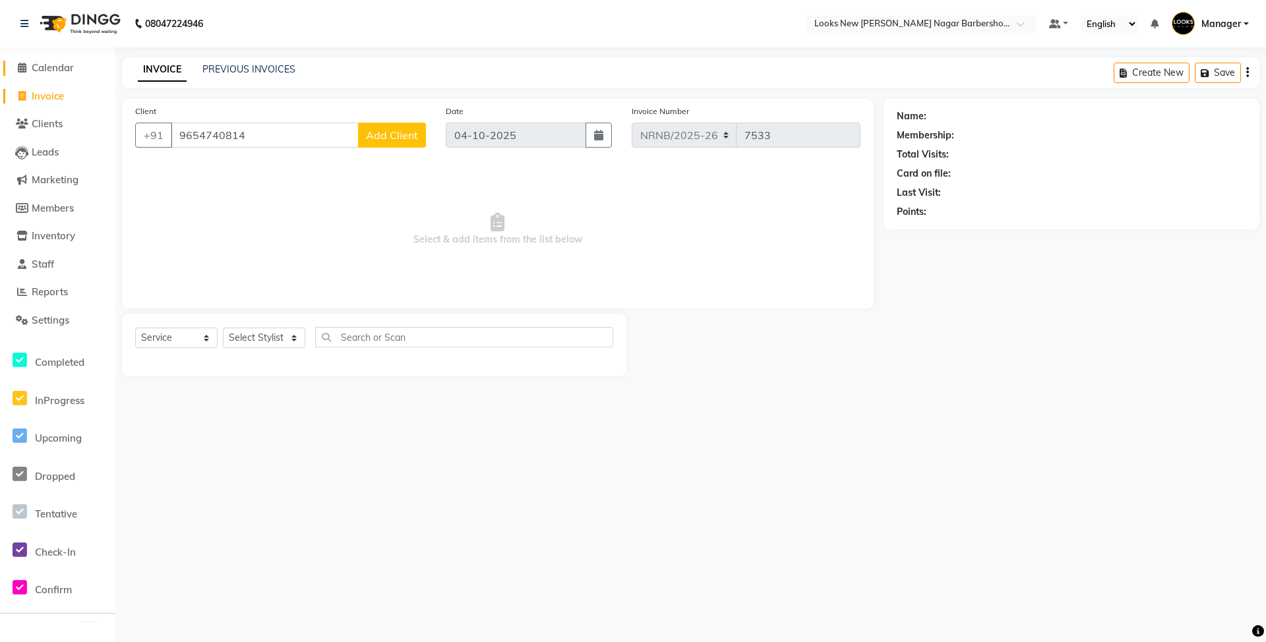
click at [63, 73] on span "Calendar" at bounding box center [53, 67] width 42 height 13
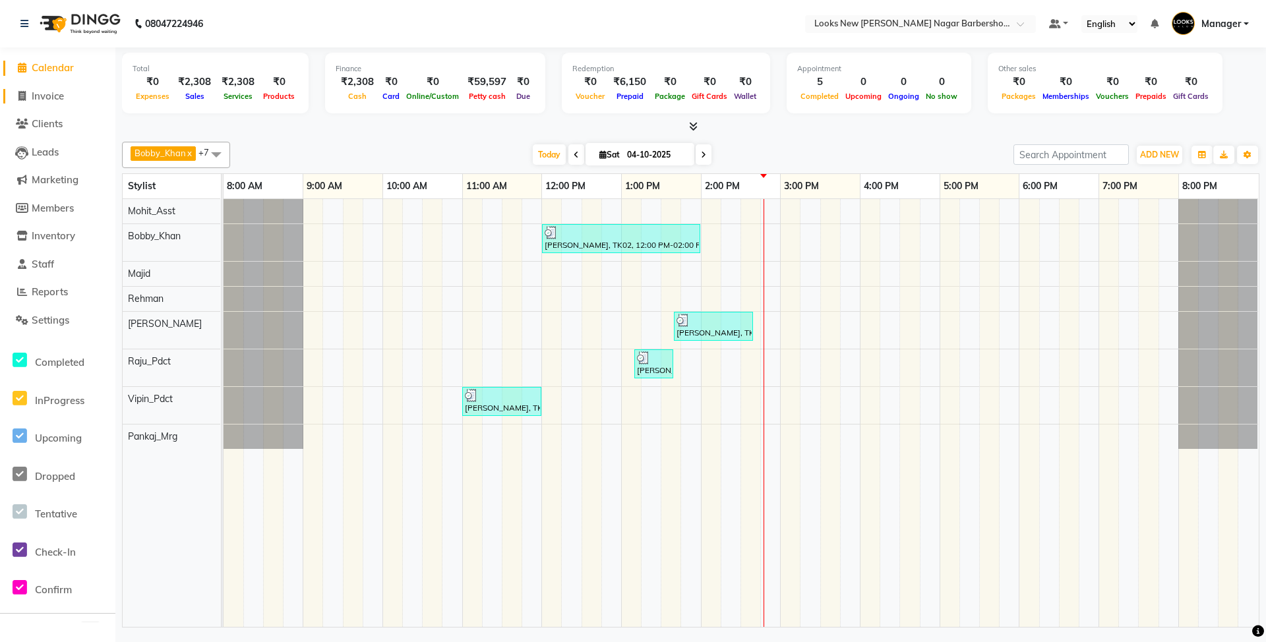
click at [57, 96] on span "Invoice" at bounding box center [48, 96] width 32 height 13
select select "service"
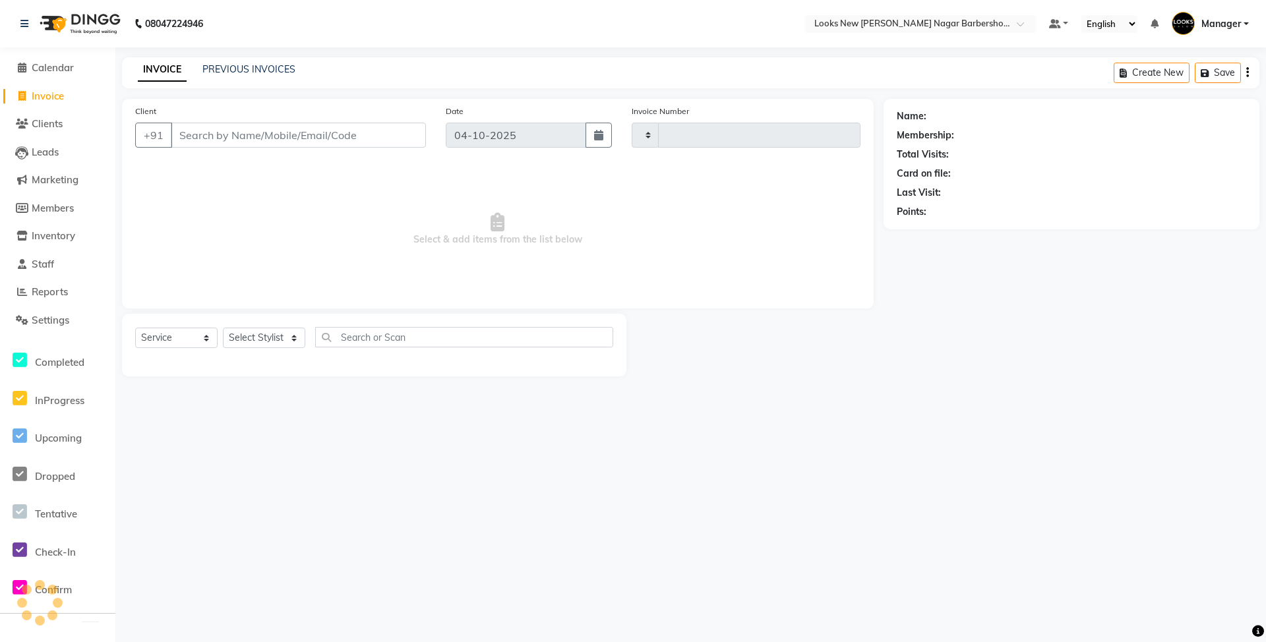
type input "7533"
select select "8705"
click at [61, 125] on span "Clients" at bounding box center [47, 123] width 31 height 13
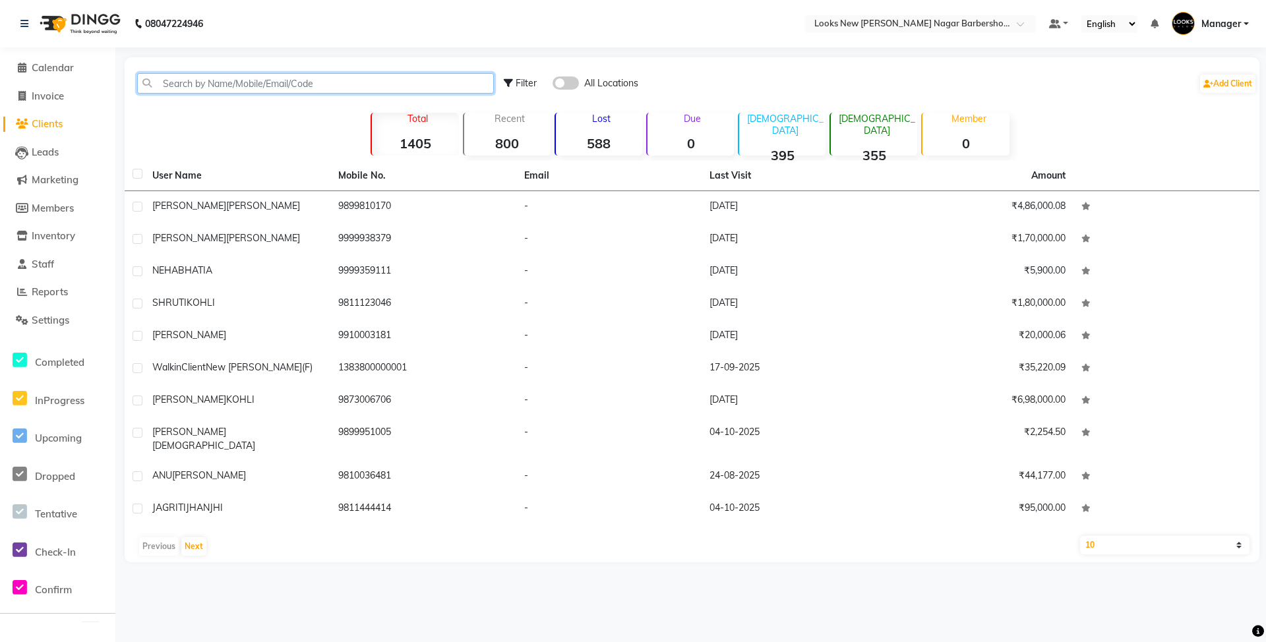
click at [274, 76] on input "text" at bounding box center [315, 83] width 357 height 20
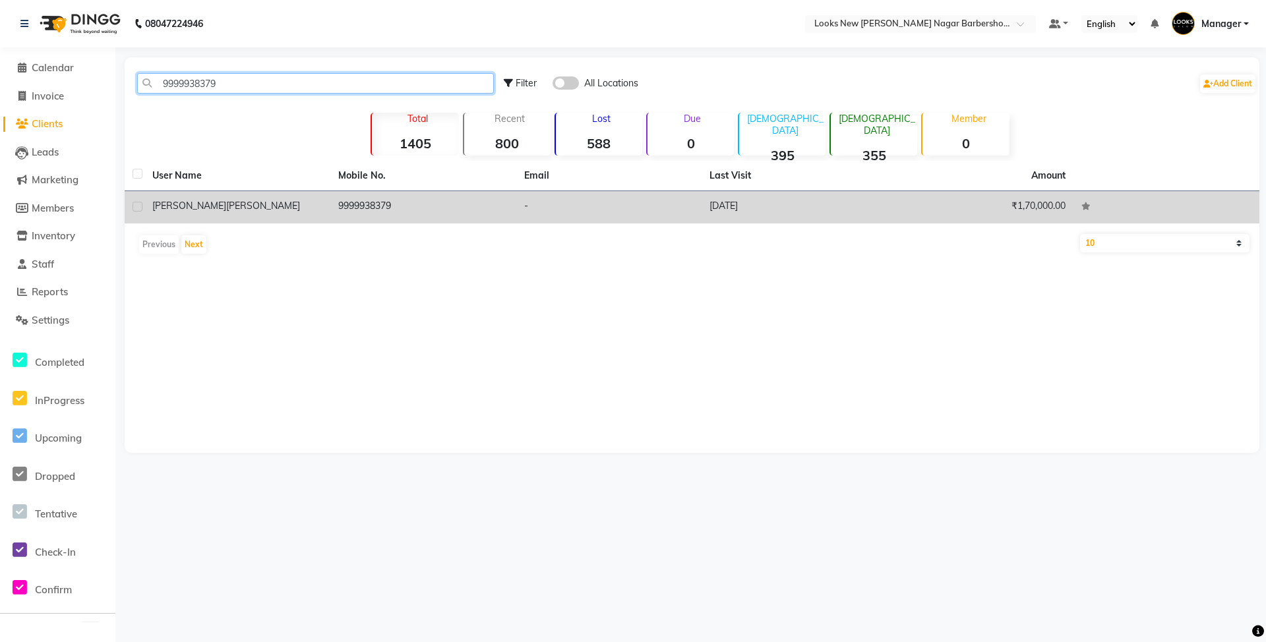
type input "9999938379"
click at [142, 206] on td at bounding box center [135, 207] width 20 height 32
click at [700, 204] on td "-" at bounding box center [609, 207] width 186 height 32
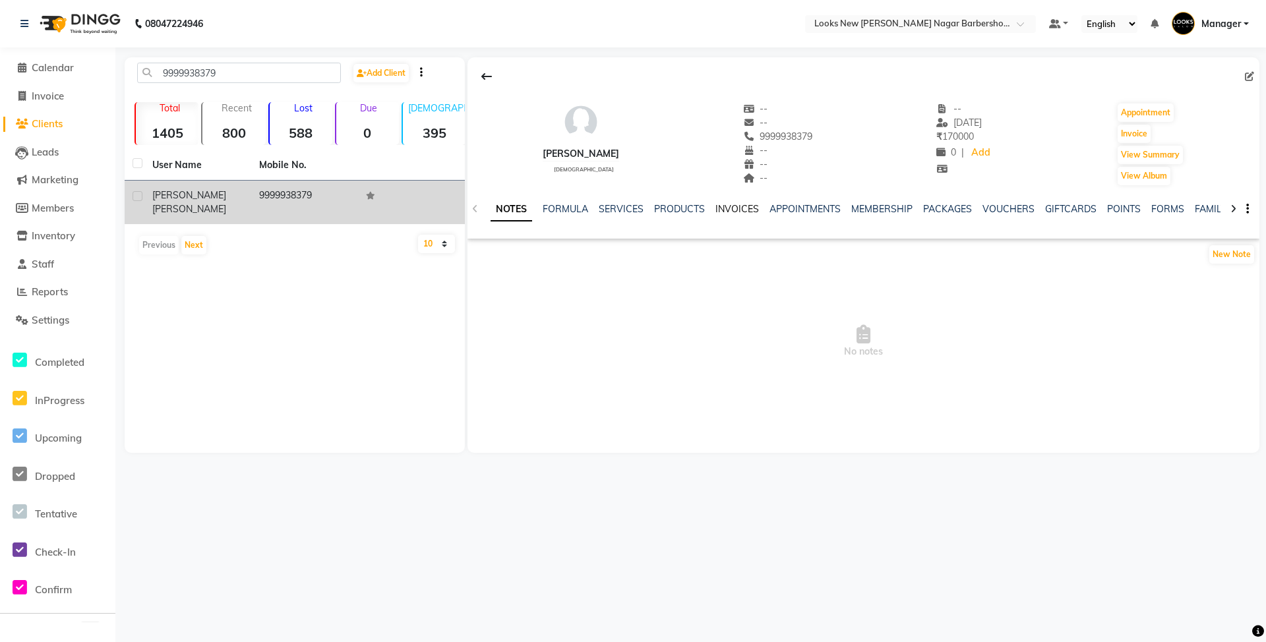
click at [721, 212] on link "INVOICES" at bounding box center [737, 209] width 44 height 12
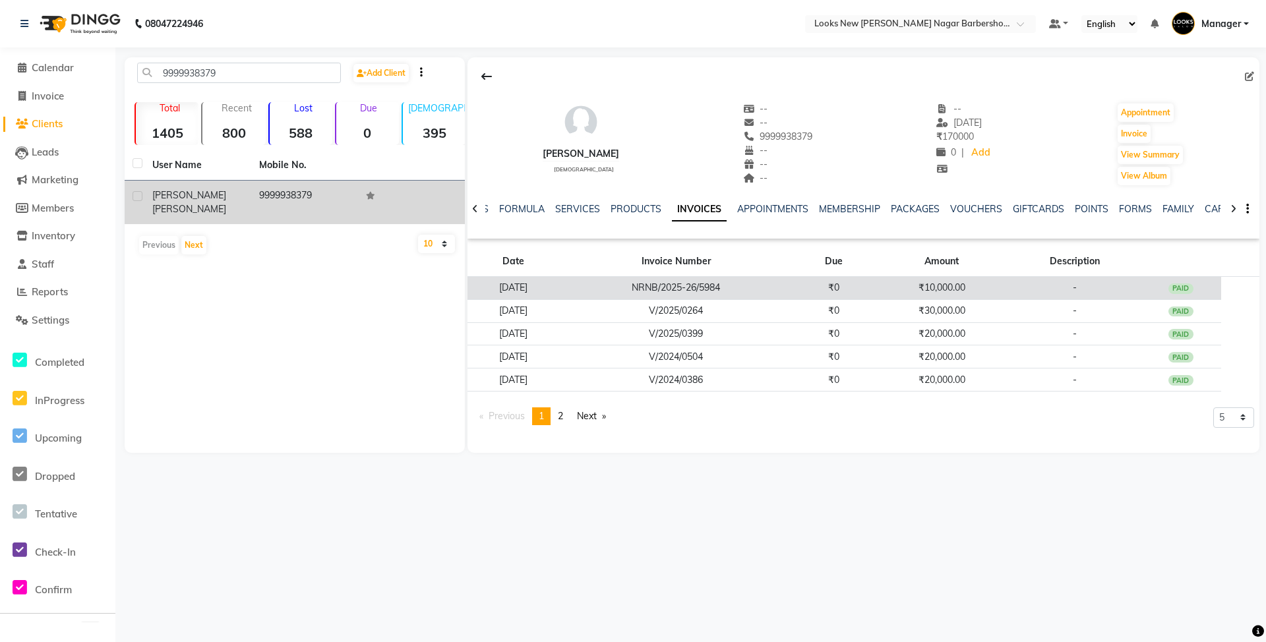
click at [558, 299] on td "10-08-2025" at bounding box center [512, 288] width 91 height 23
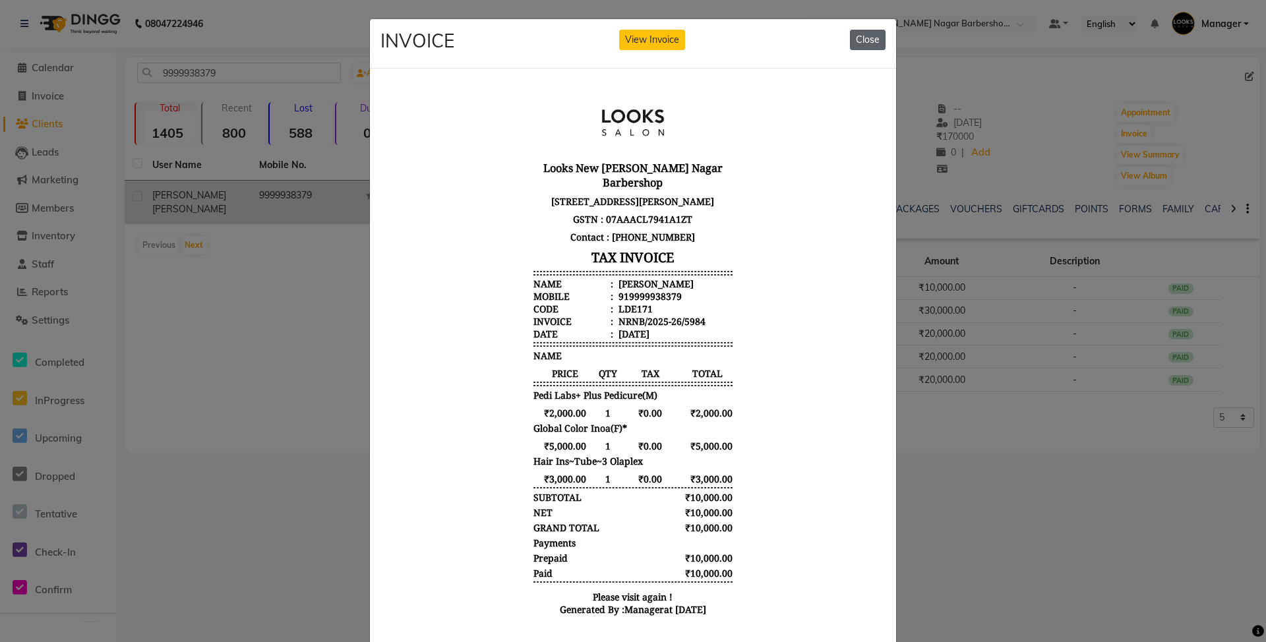
click at [857, 38] on button "Close" at bounding box center [868, 40] width 36 height 20
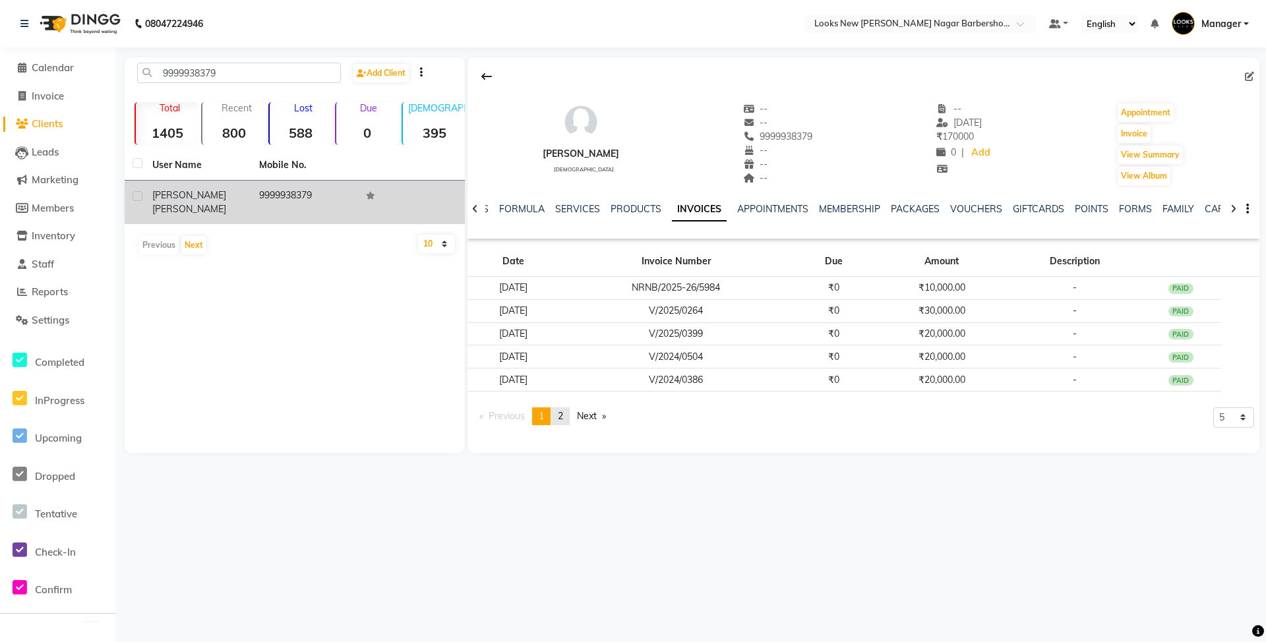
click at [563, 417] on span "2" at bounding box center [560, 416] width 5 height 12
click at [544, 422] on span "1" at bounding box center [541, 416] width 5 height 12
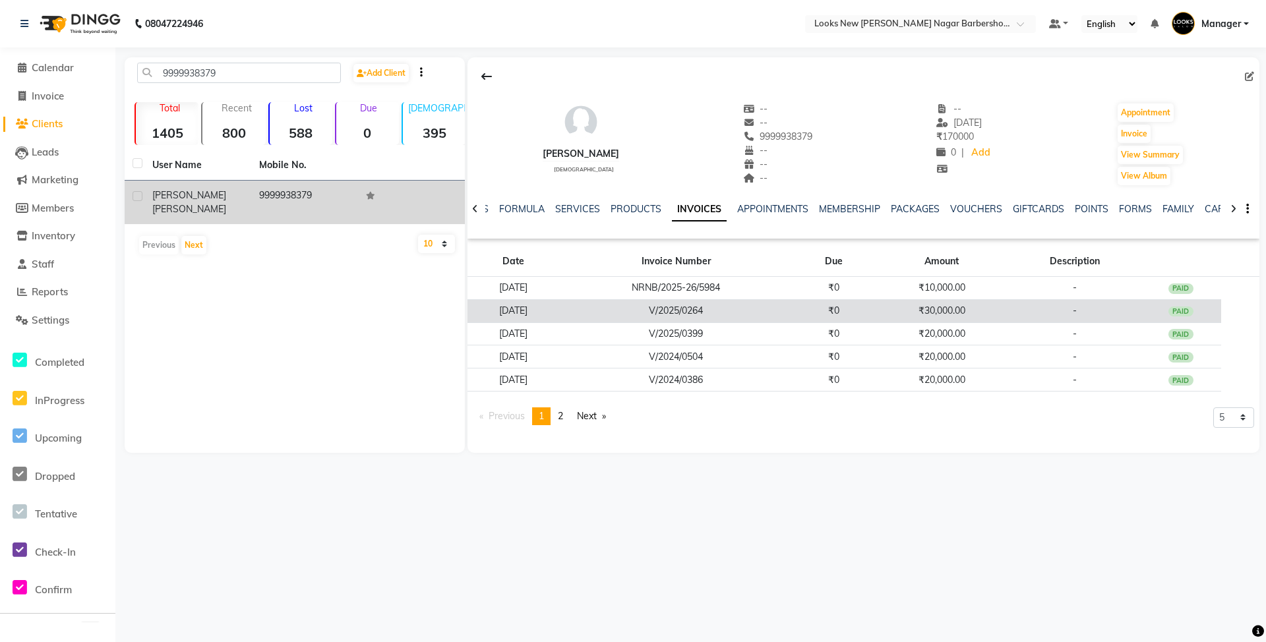
click at [944, 307] on td "₹30,000.00" at bounding box center [942, 310] width 134 height 23
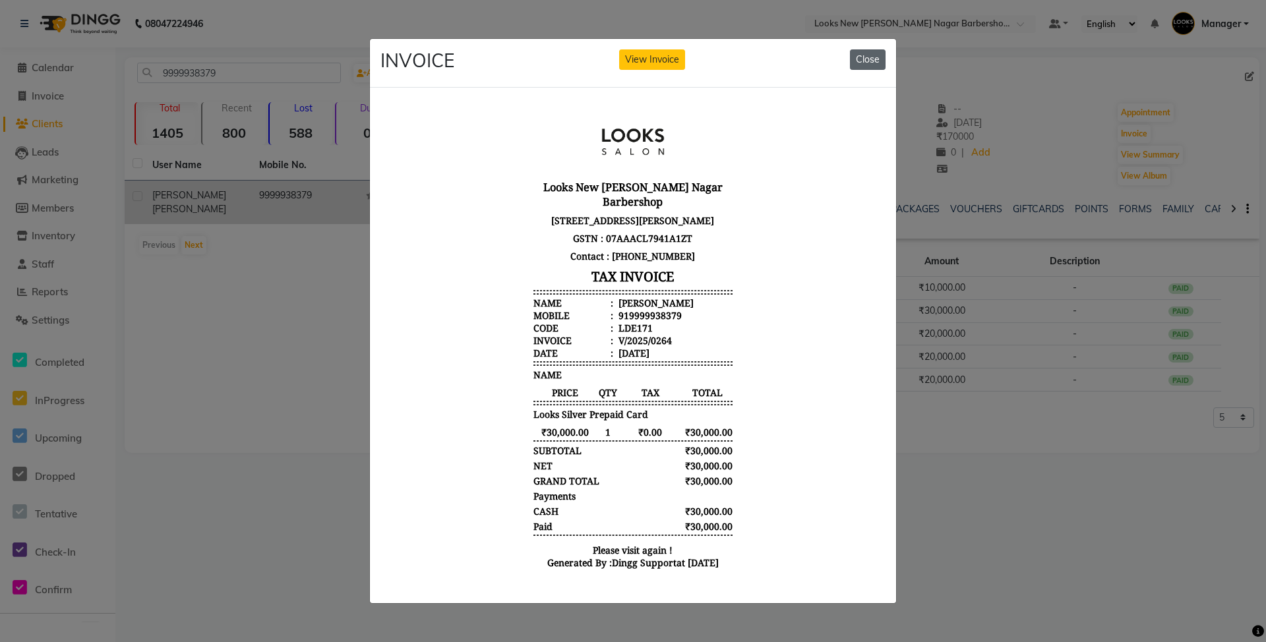
click at [879, 55] on button "Close" at bounding box center [868, 59] width 36 height 20
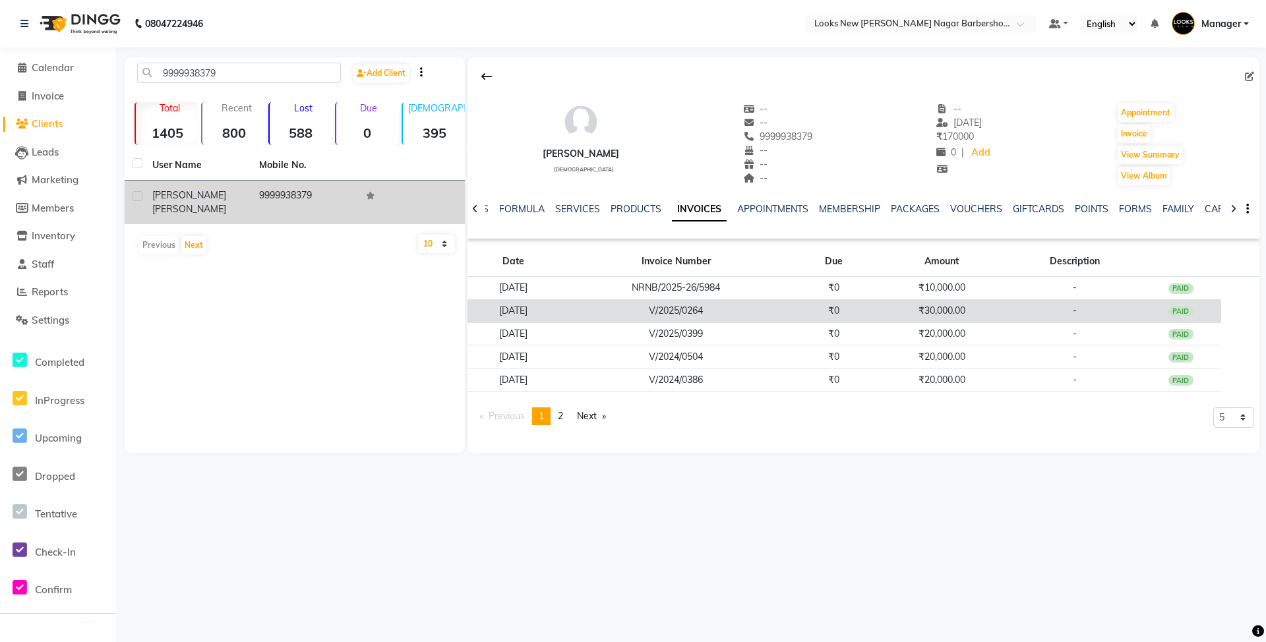
click at [605, 315] on td "V/2025/0264" at bounding box center [675, 310] width 235 height 23
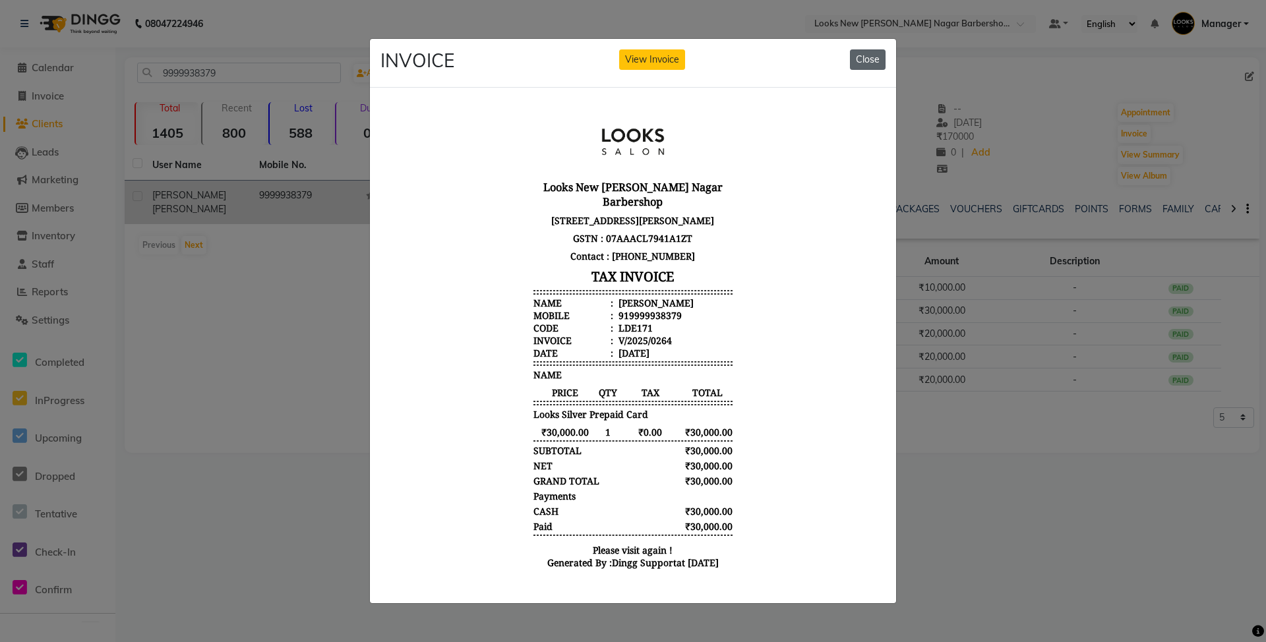
click at [871, 49] on button "Close" at bounding box center [868, 59] width 36 height 20
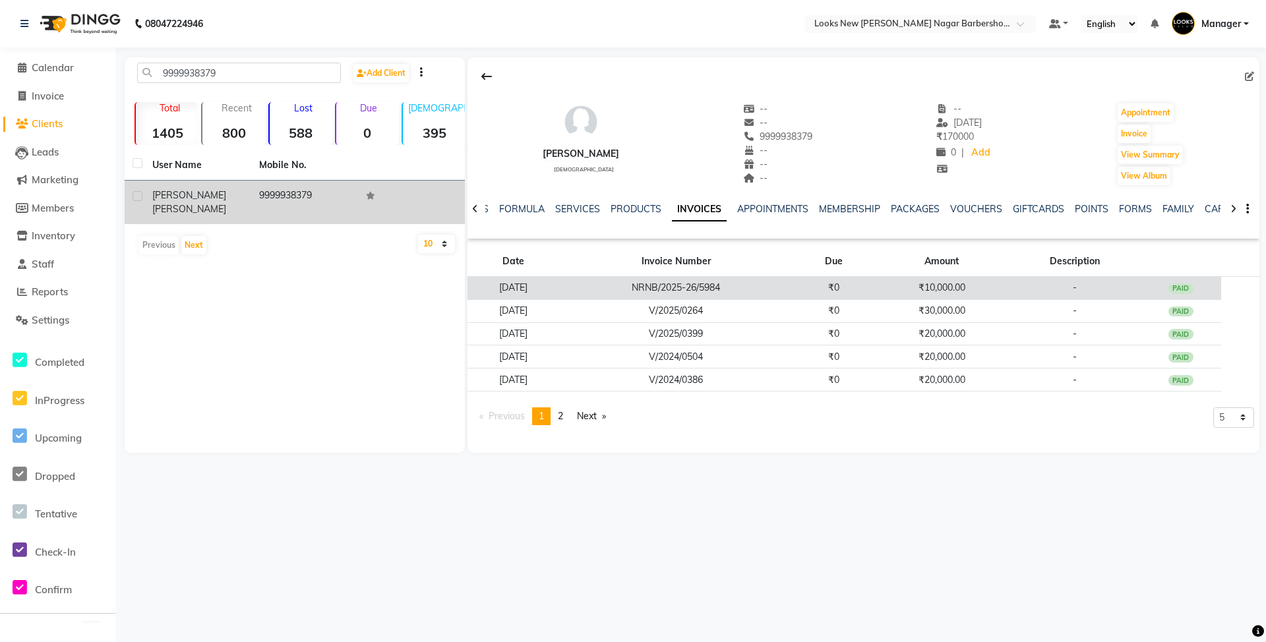
click at [954, 287] on td "₹10,000.00" at bounding box center [942, 288] width 134 height 23
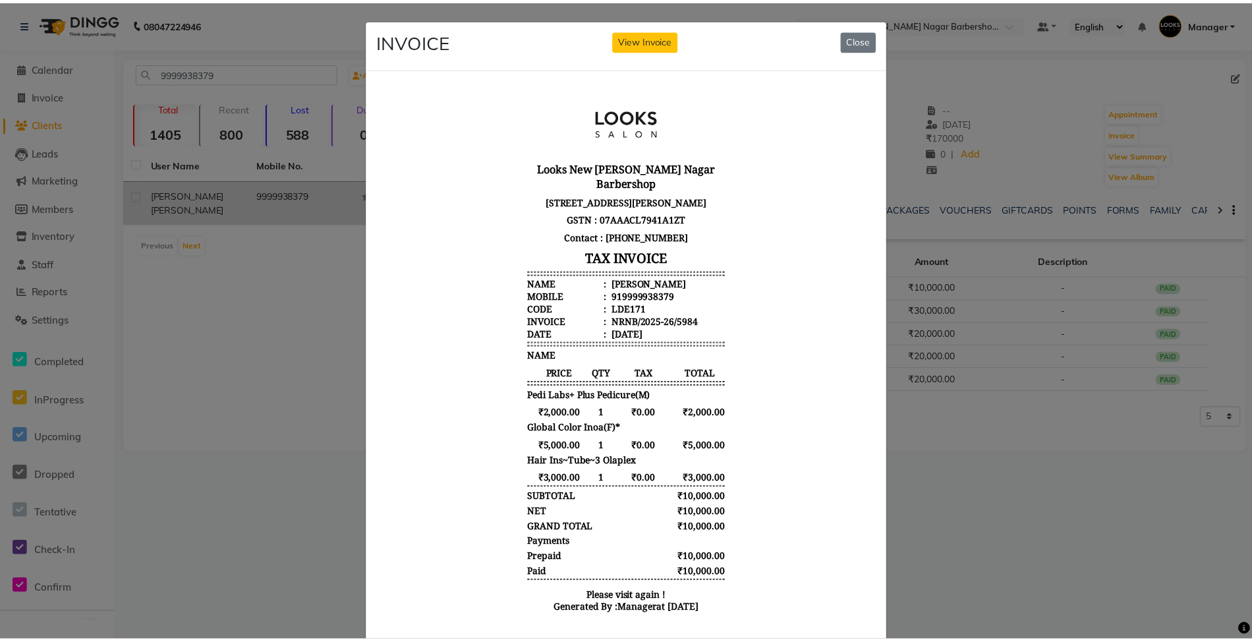
scroll to position [11, 0]
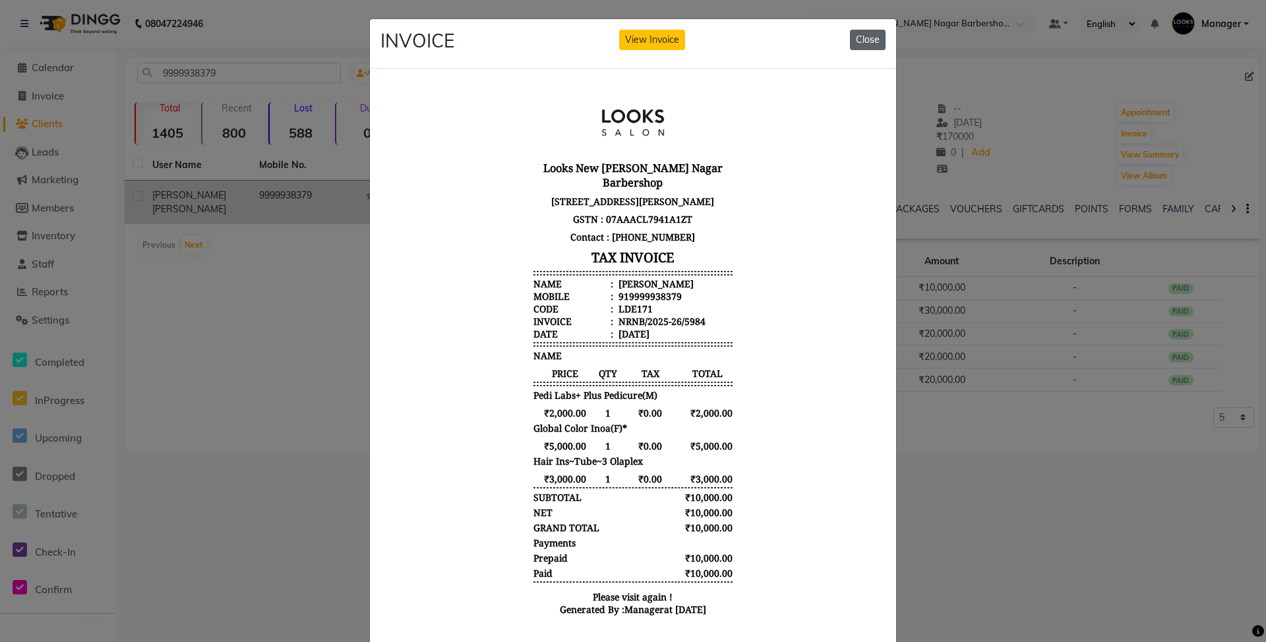
click at [858, 40] on button "Close" at bounding box center [868, 40] width 36 height 20
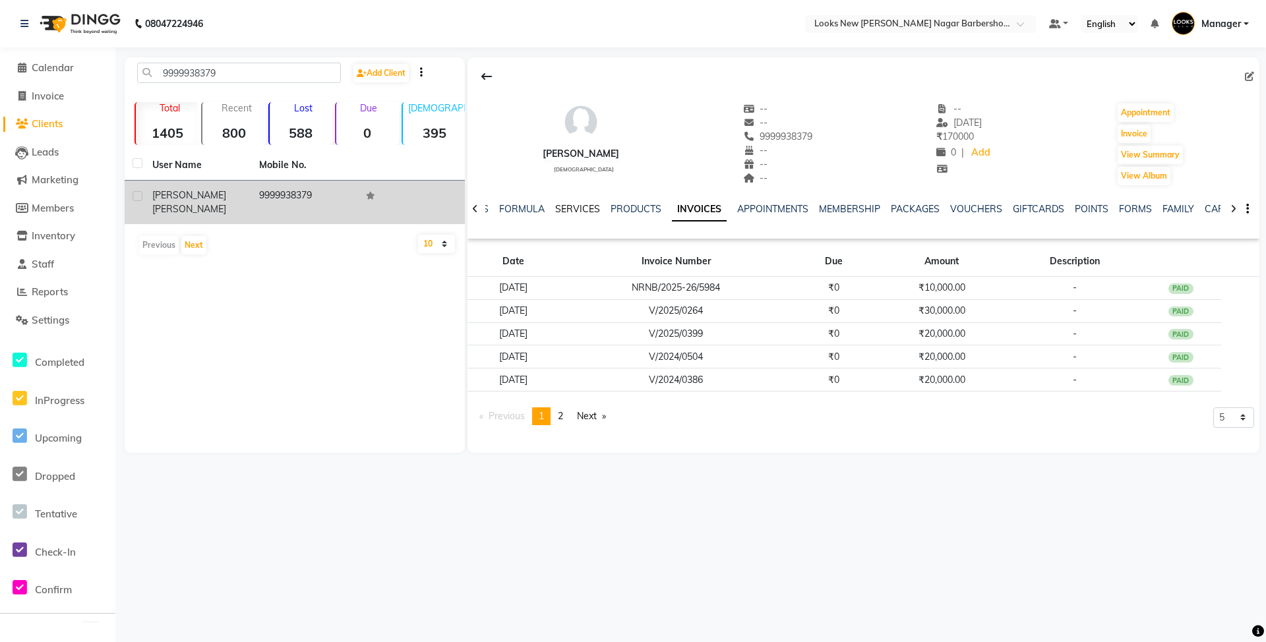
click at [589, 206] on link "SERVICES" at bounding box center [577, 209] width 45 height 12
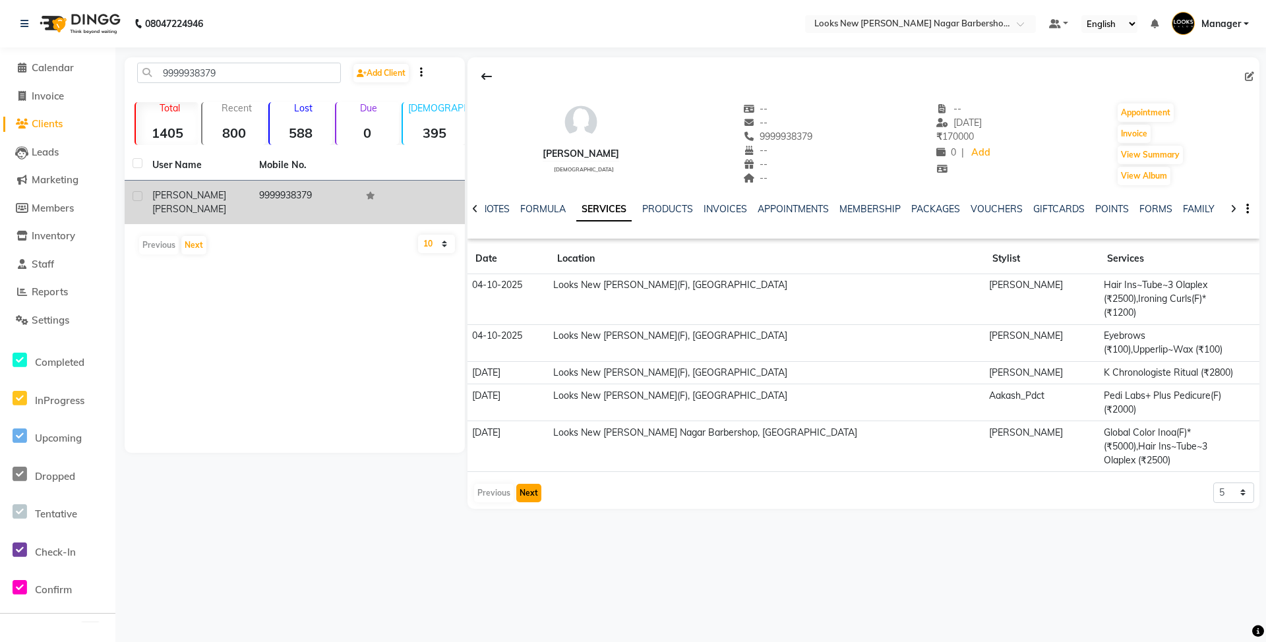
click at [529, 484] on button "Next" at bounding box center [528, 493] width 25 height 18
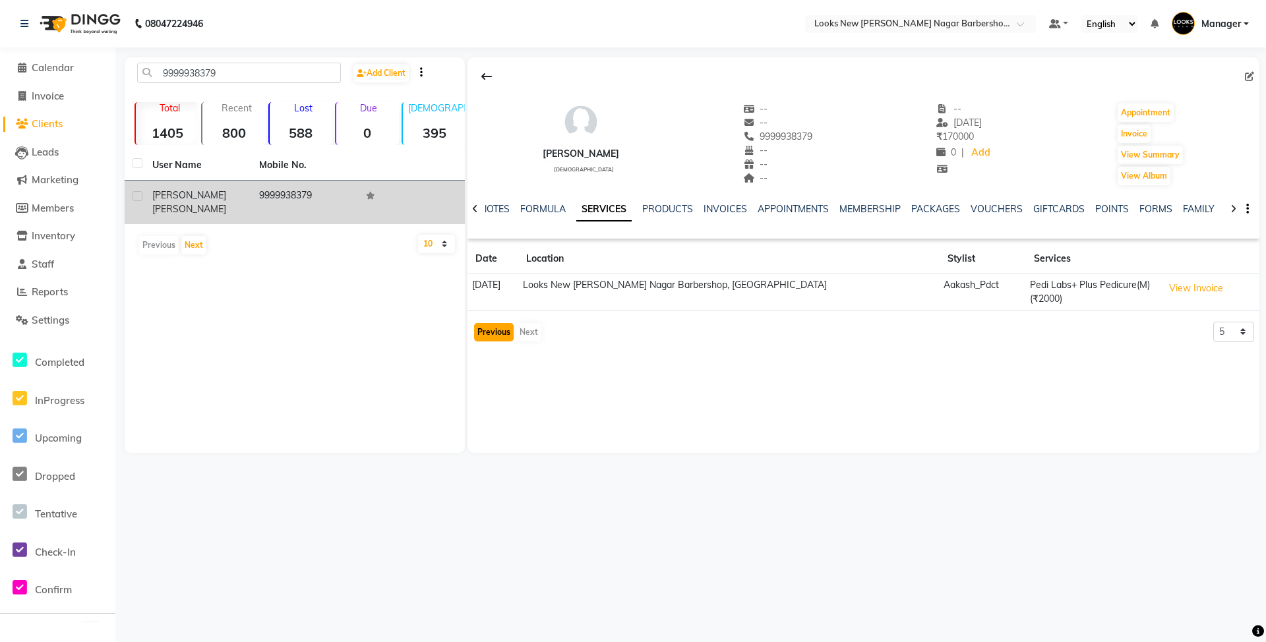
click at [499, 340] on button "Previous" at bounding box center [494, 332] width 40 height 18
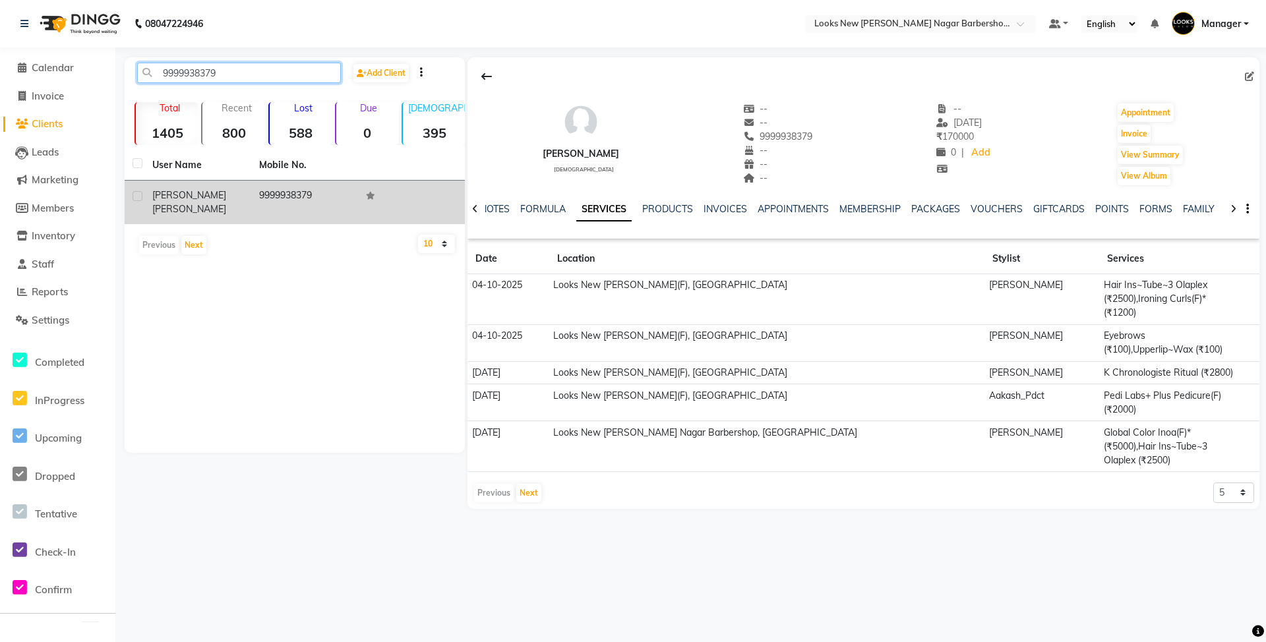
drag, startPoint x: 243, startPoint y: 65, endPoint x: 154, endPoint y: 83, distance: 90.9
click at [154, 83] on div "9999938379 Add Client" at bounding box center [294, 78] width 335 height 31
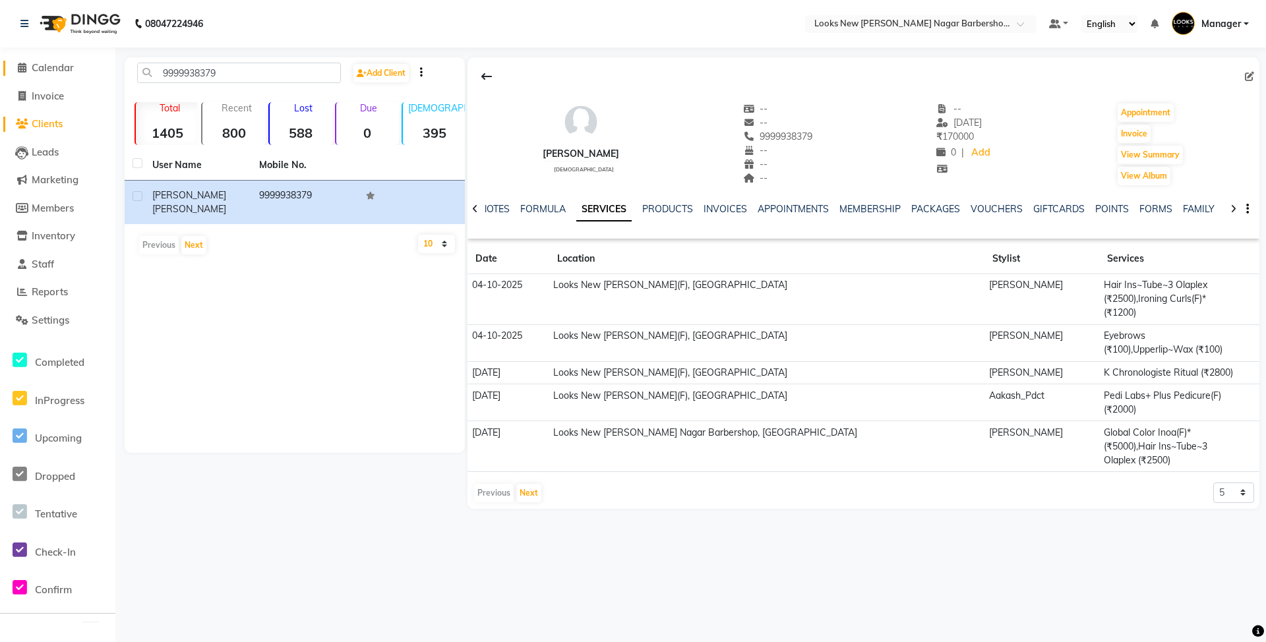
click at [58, 69] on span "Calendar" at bounding box center [53, 67] width 42 height 13
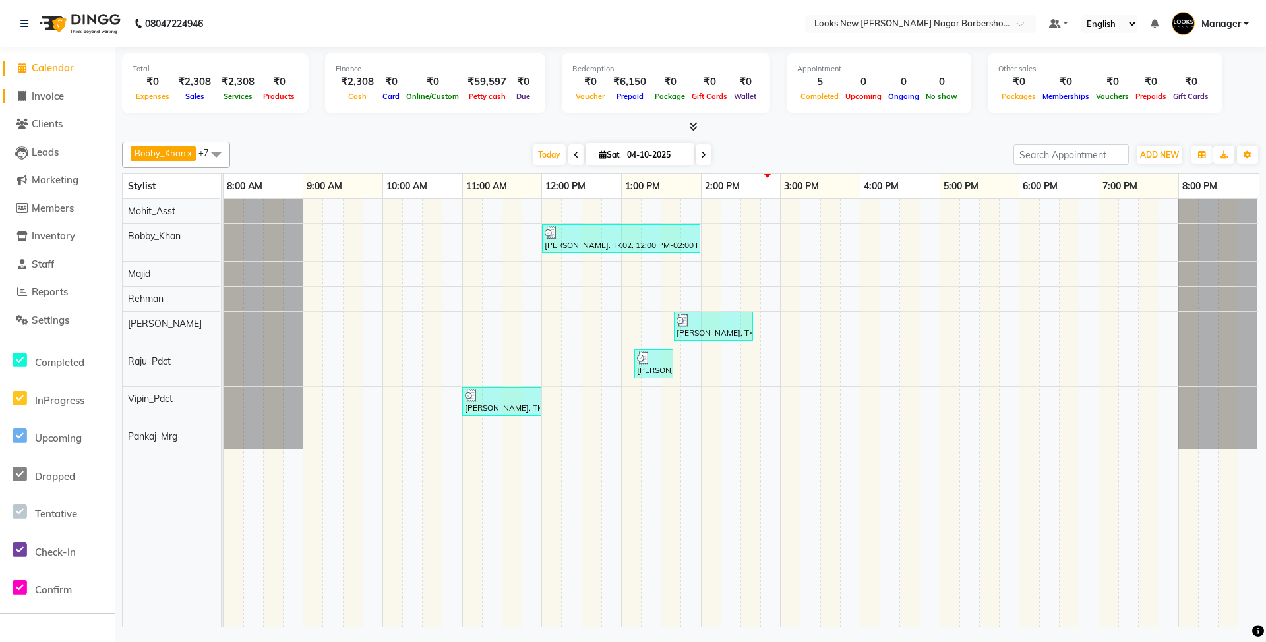
click at [48, 90] on span "Invoice" at bounding box center [48, 96] width 32 height 13
select select "service"
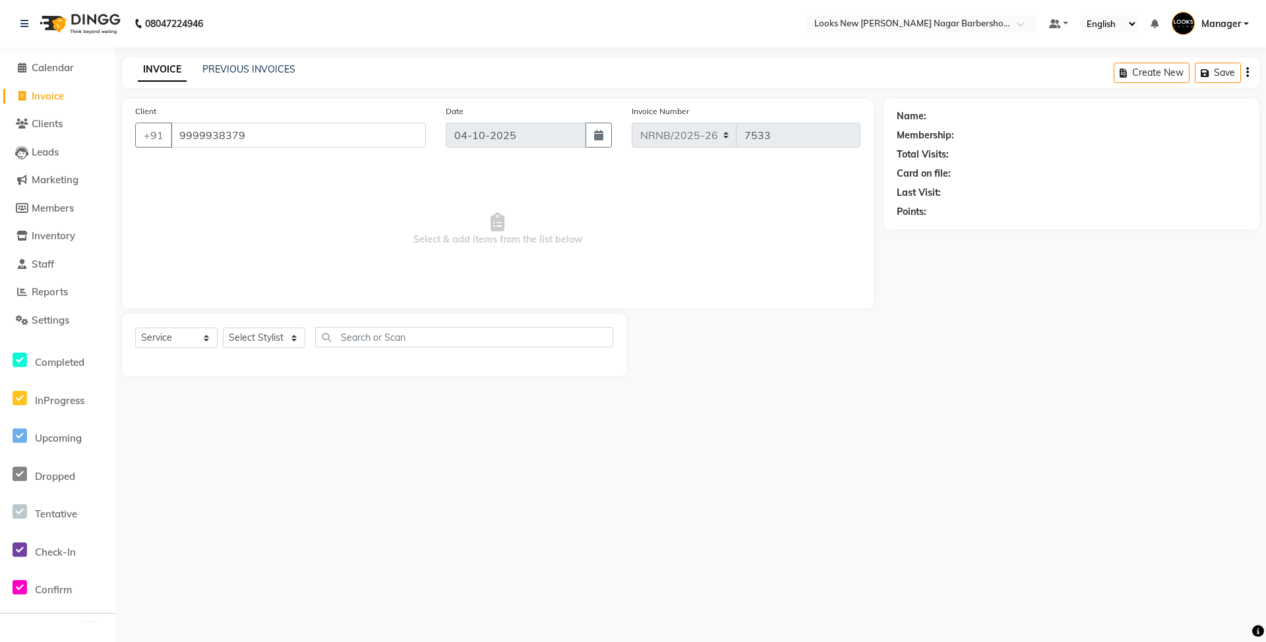
type input "9999938379"
select select "1: Object"
click at [935, 237] on button "button" at bounding box center [933, 231] width 9 height 14
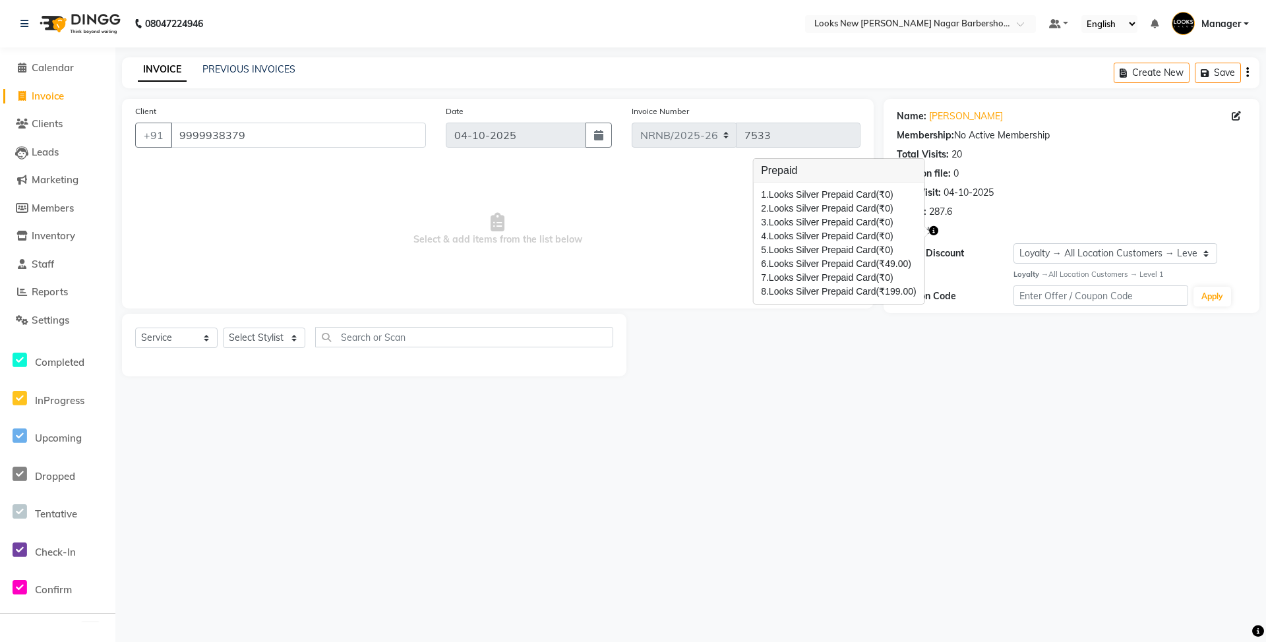
click at [927, 231] on div at bounding box center [927, 232] width 5 height 11
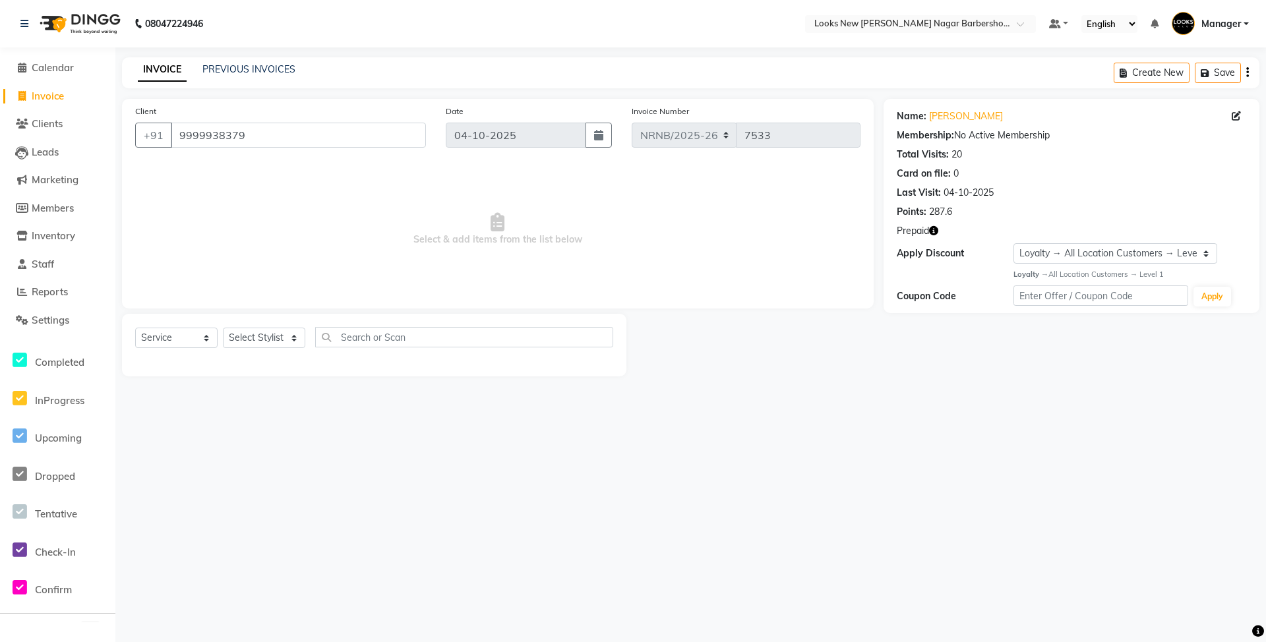
click at [274, 327] on div "Select Service Product Membership Package Voucher Prepaid Gift Card Select Styl…" at bounding box center [374, 342] width 478 height 31
click at [288, 330] on select "Select Stylist Aakash_Pdct [PERSON_NAME] [PERSON_NAME] [PERSON_NAME] Counter_Sa…" at bounding box center [264, 338] width 82 height 20
select select "87360"
click at [223, 328] on select "Select Stylist Aakash_Pdct [PERSON_NAME] [PERSON_NAME] [PERSON_NAME] Counter_Sa…" at bounding box center [264, 338] width 82 height 20
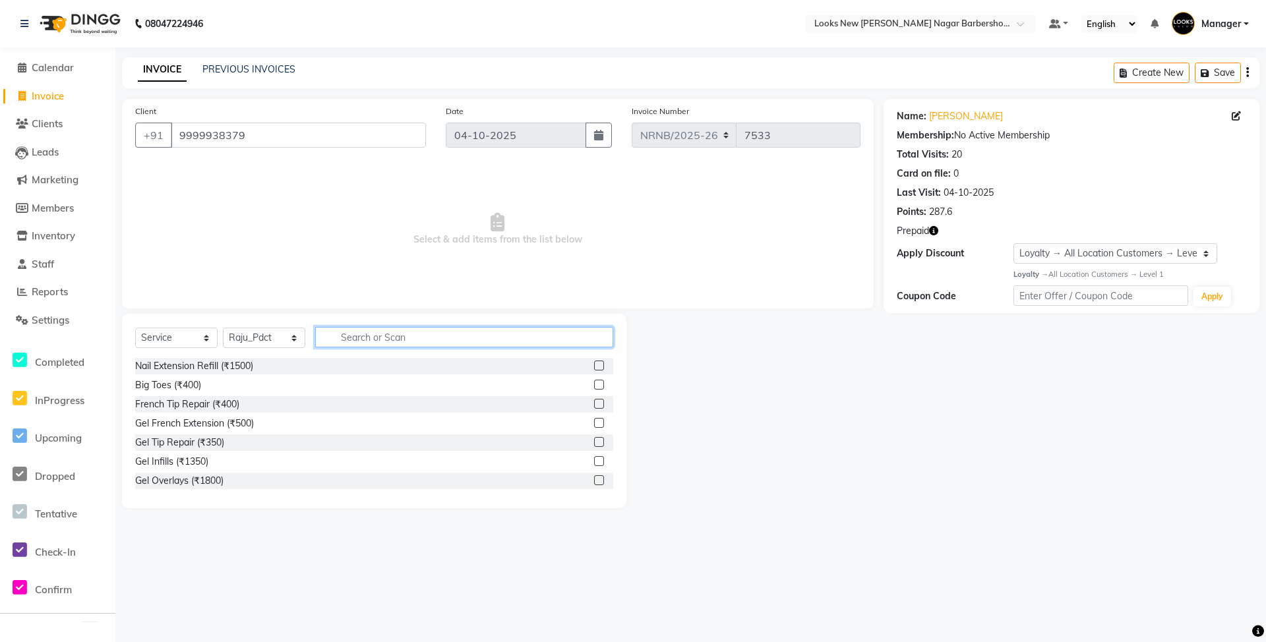
click at [377, 335] on input "text" at bounding box center [464, 337] width 298 height 20
type input "DS"
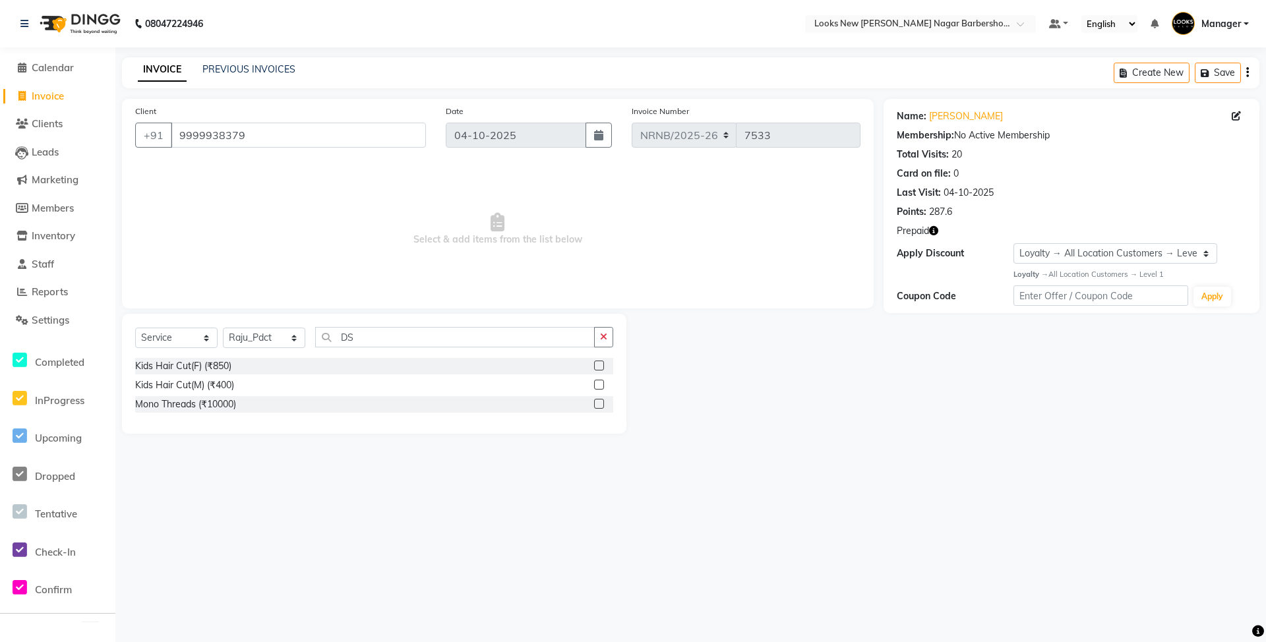
click at [265, 370] on div "Kids Hair Cut(F) (₹850)" at bounding box center [374, 366] width 478 height 16
click at [210, 365] on div "Kids Hair Cut(F) (₹850)" at bounding box center [183, 366] width 96 height 14
checkbox input "false"
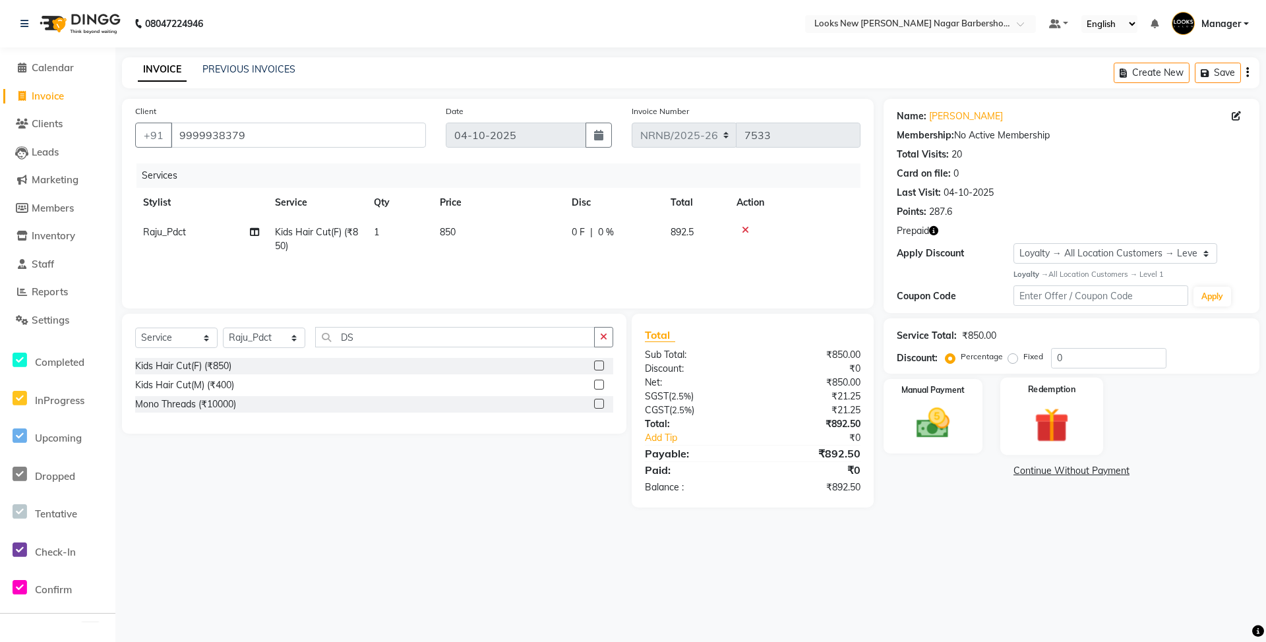
click at [1051, 439] on img at bounding box center [1051, 425] width 57 height 44
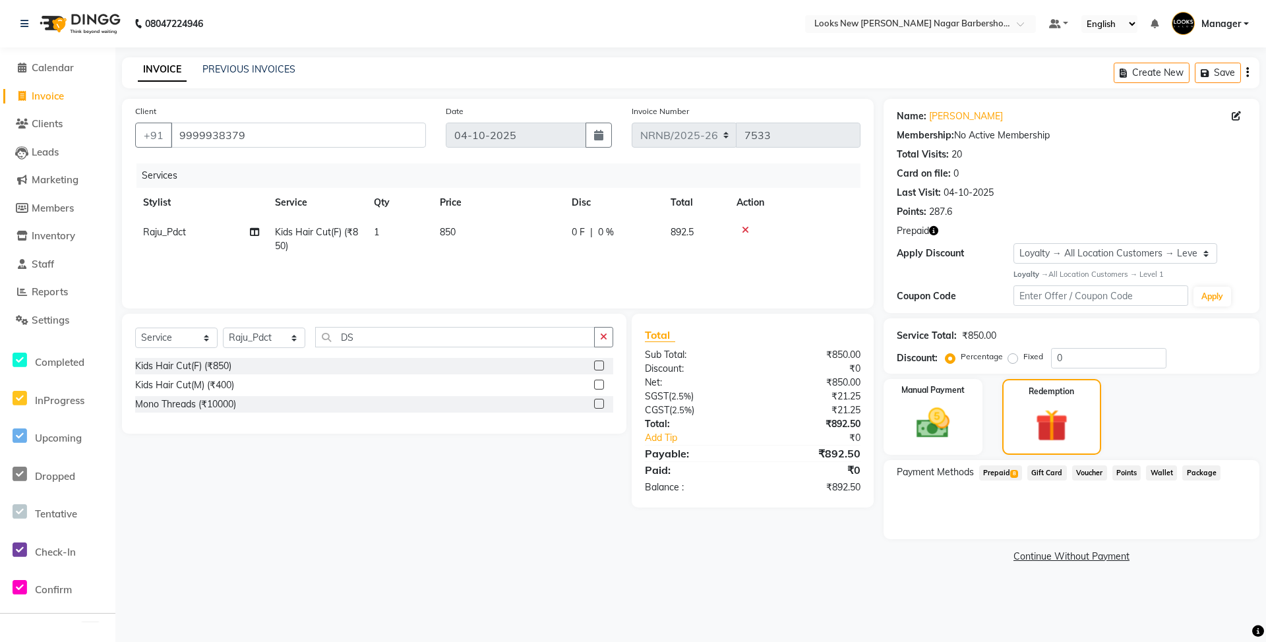
click at [1003, 473] on span "Prepaid 8" at bounding box center [1000, 472] width 43 height 15
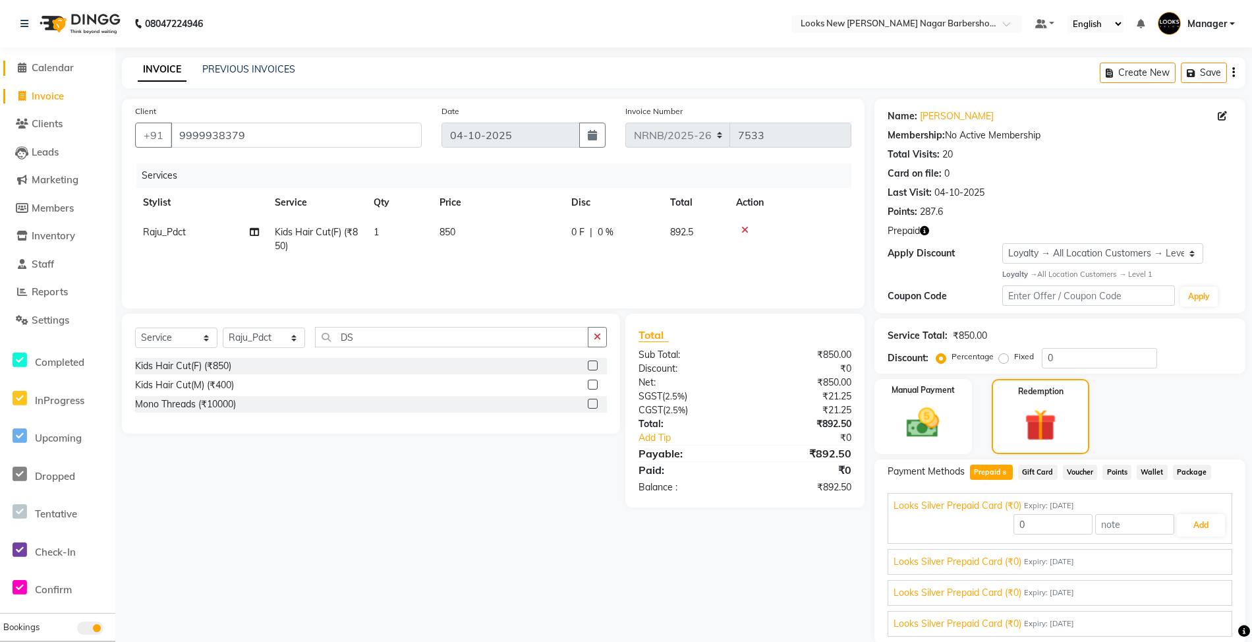
click at [67, 67] on span "Calendar" at bounding box center [53, 67] width 42 height 13
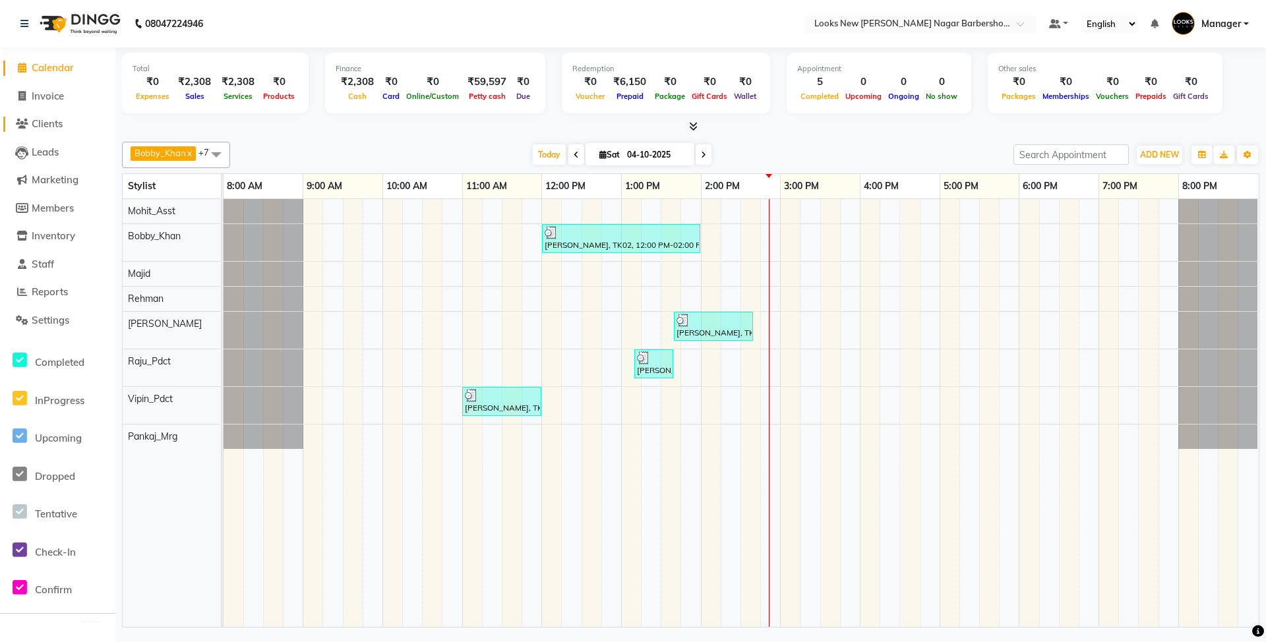
click at [59, 127] on span "Clients" at bounding box center [47, 123] width 31 height 13
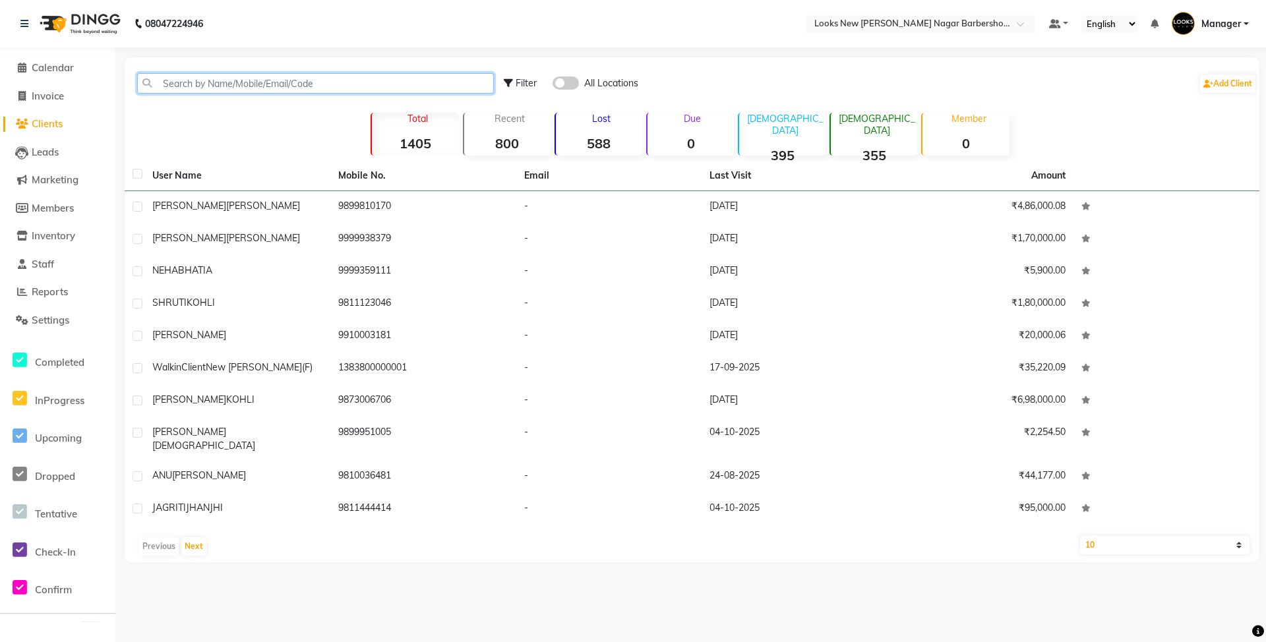
click at [285, 74] on input "text" at bounding box center [315, 83] width 357 height 20
paste input "9999938379"
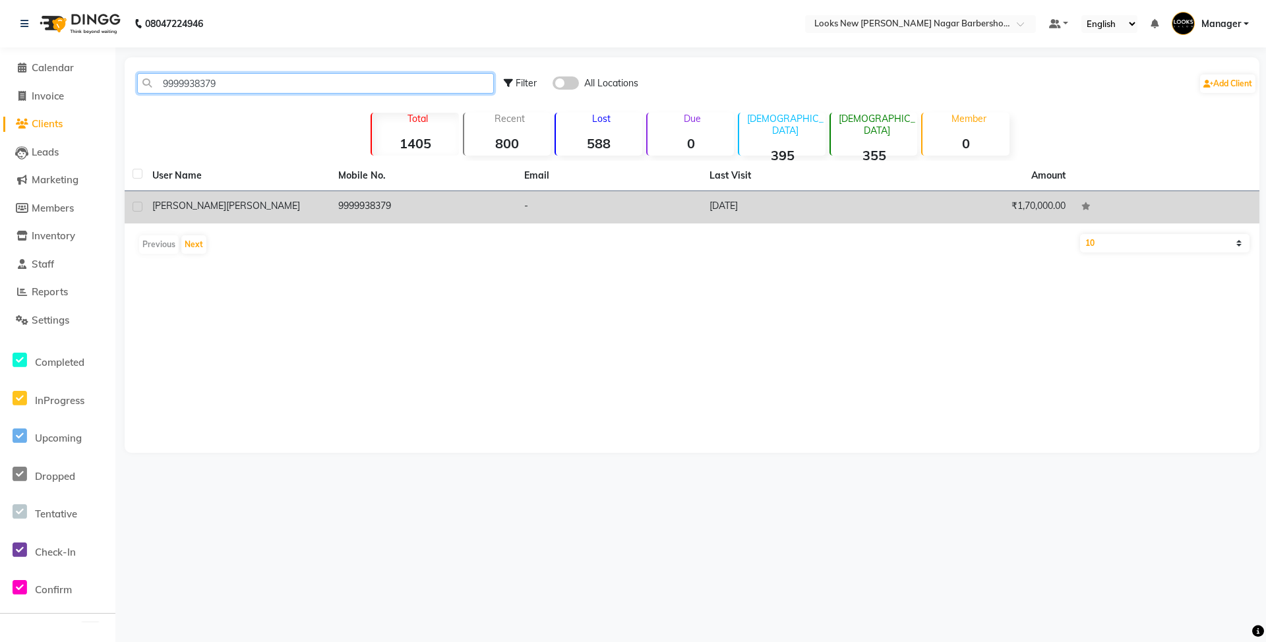
type input "9999938379"
click at [370, 200] on td "9999938379" at bounding box center [423, 207] width 186 height 32
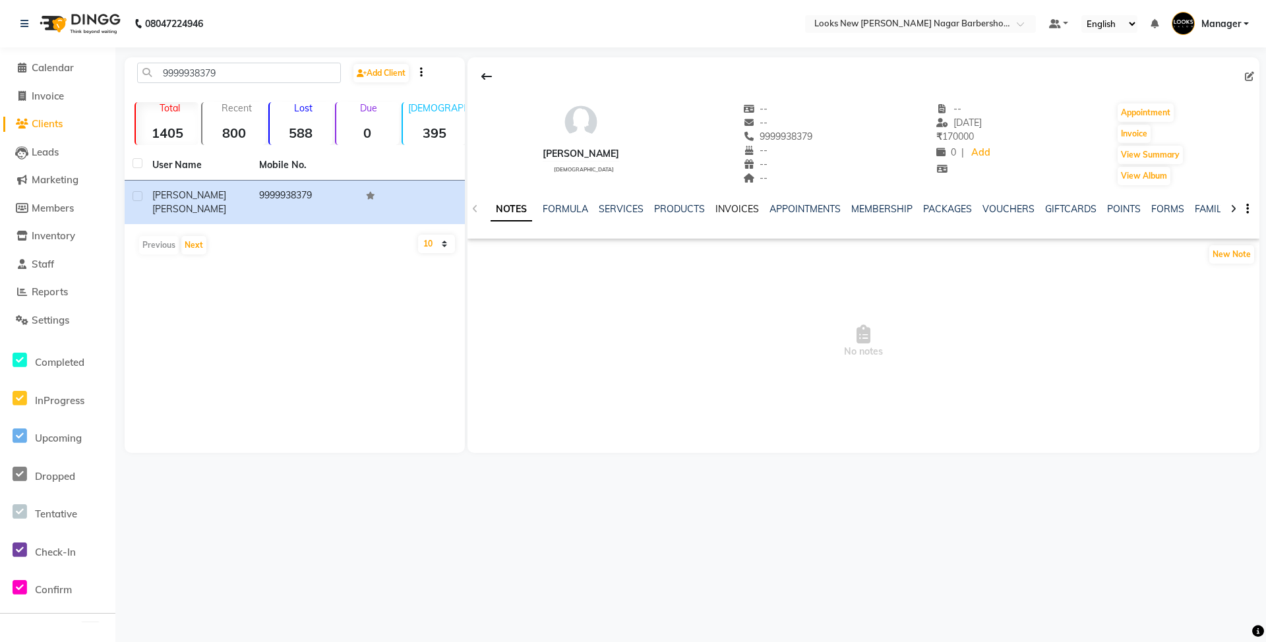
click at [734, 210] on link "INVOICES" at bounding box center [737, 209] width 44 height 12
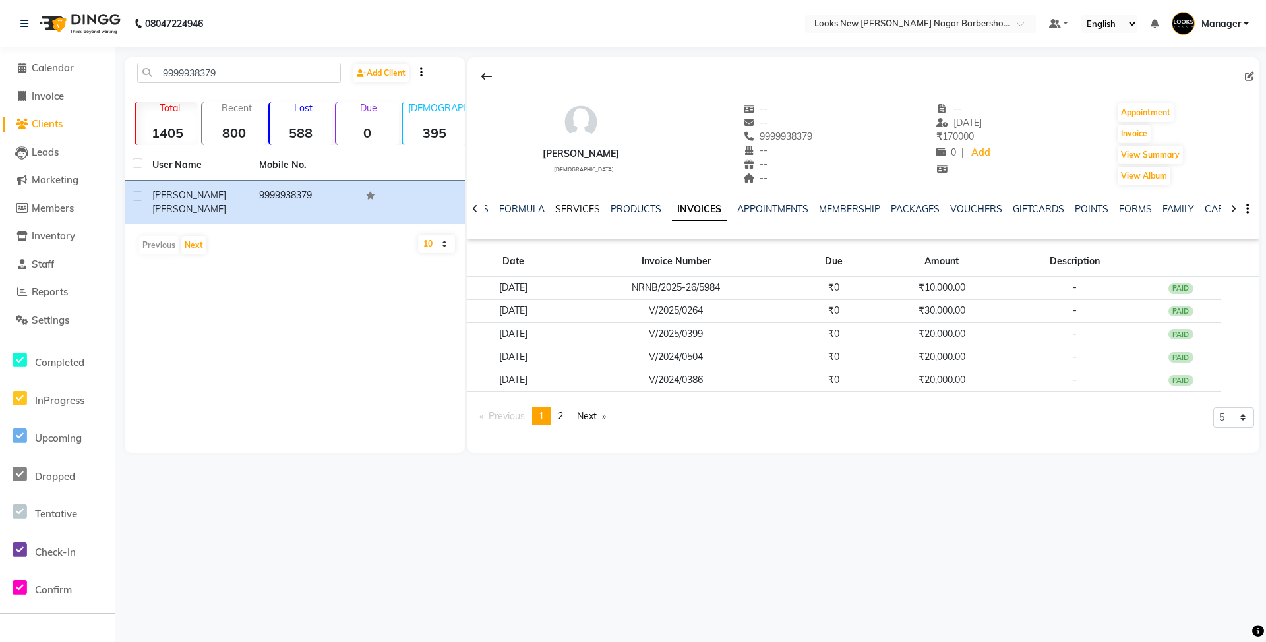
click at [586, 207] on link "SERVICES" at bounding box center [577, 209] width 45 height 12
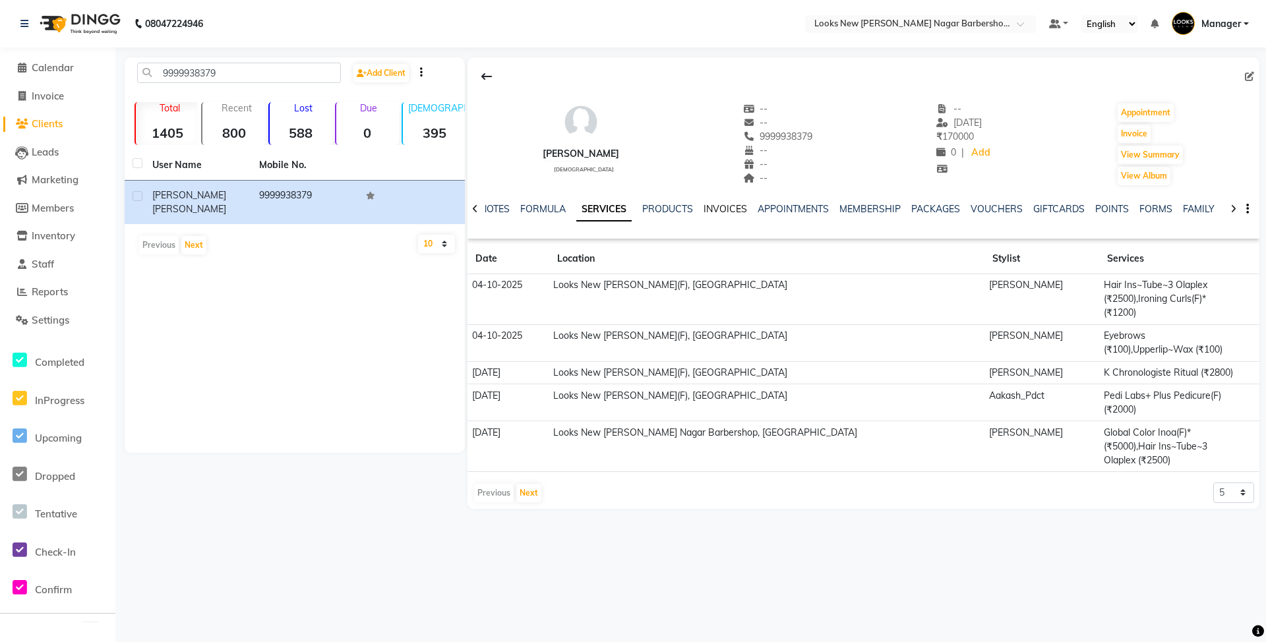
click at [709, 210] on link "INVOICES" at bounding box center [725, 209] width 44 height 12
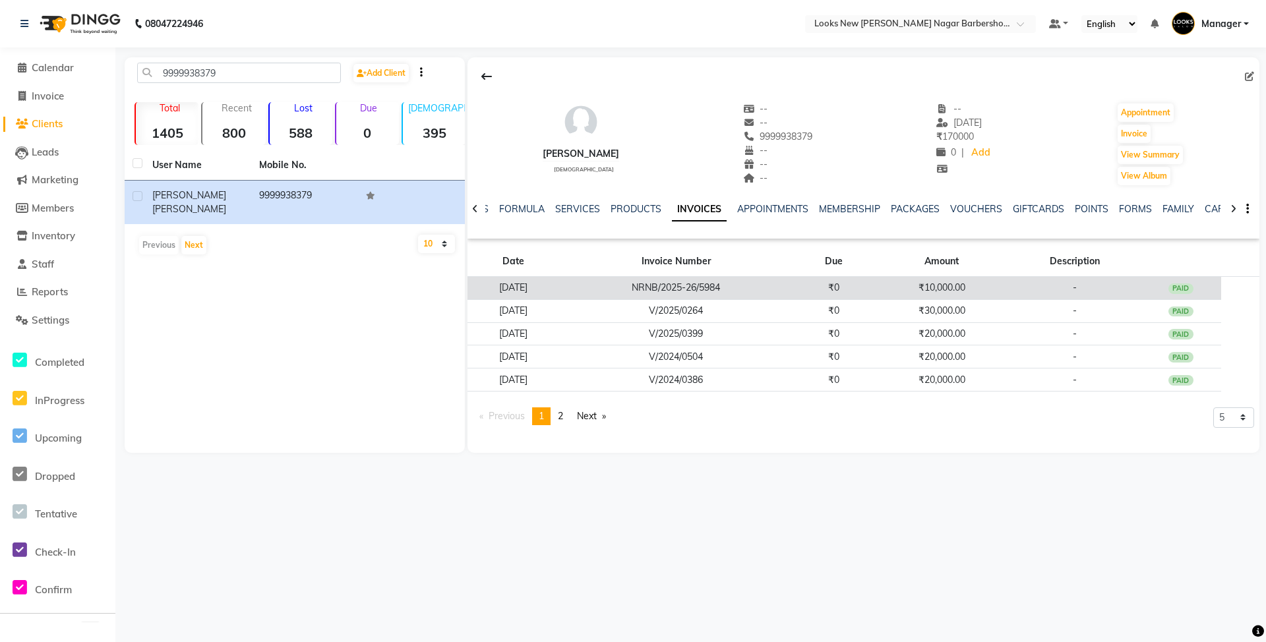
click at [610, 286] on td "NRNB/2025-26/5984" at bounding box center [675, 288] width 235 height 23
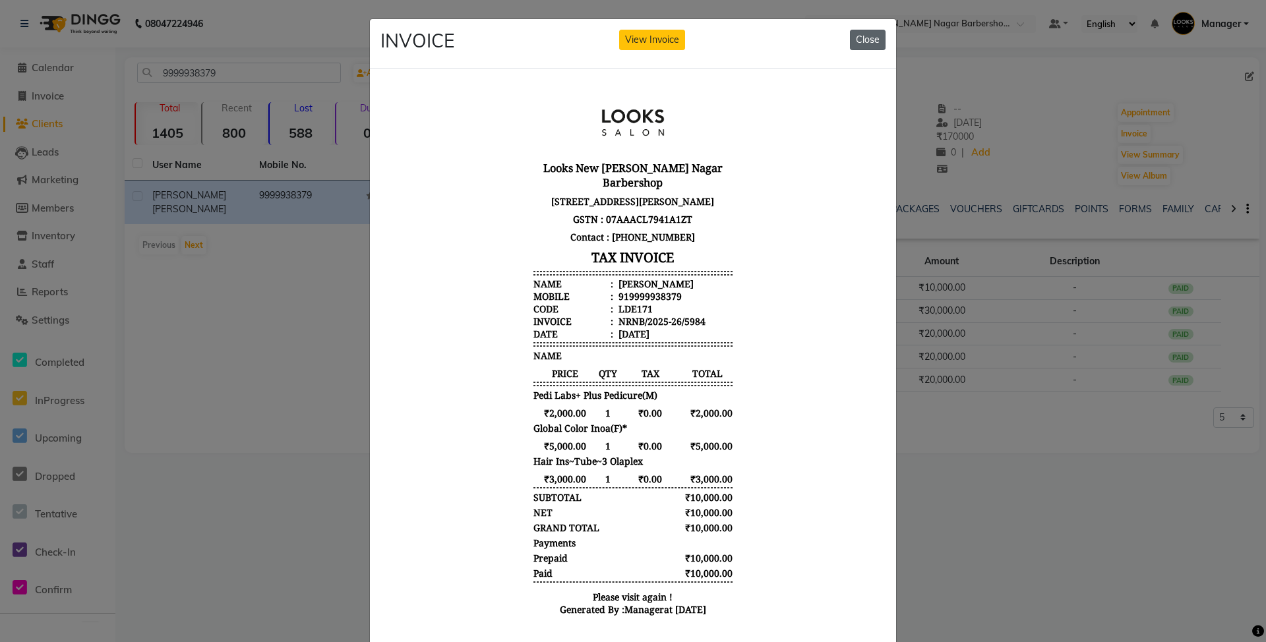
click at [867, 33] on button "Close" at bounding box center [868, 40] width 36 height 20
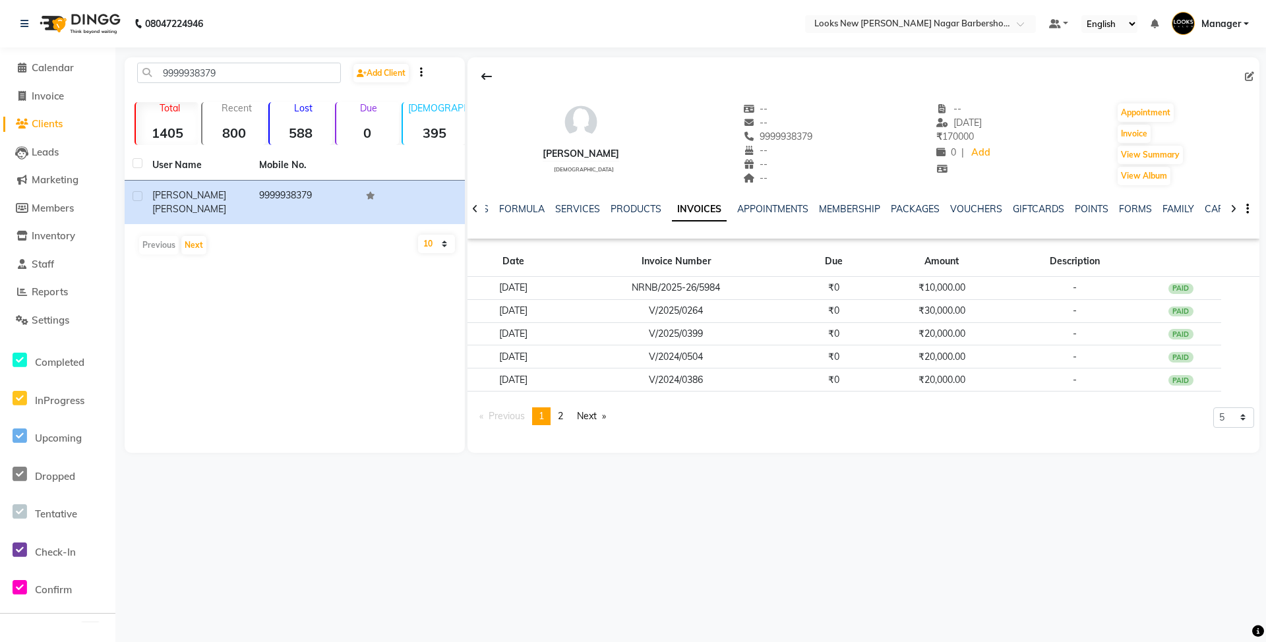
click at [597, 210] on ul "NOTES FORMULA SERVICES PRODUCTS INVOICES APPOINTMENTS MEMBERSHIP PACKAGES VOUCH…" at bounding box center [877, 209] width 836 height 14
click at [595, 209] on link "SERVICES" at bounding box center [577, 209] width 45 height 12
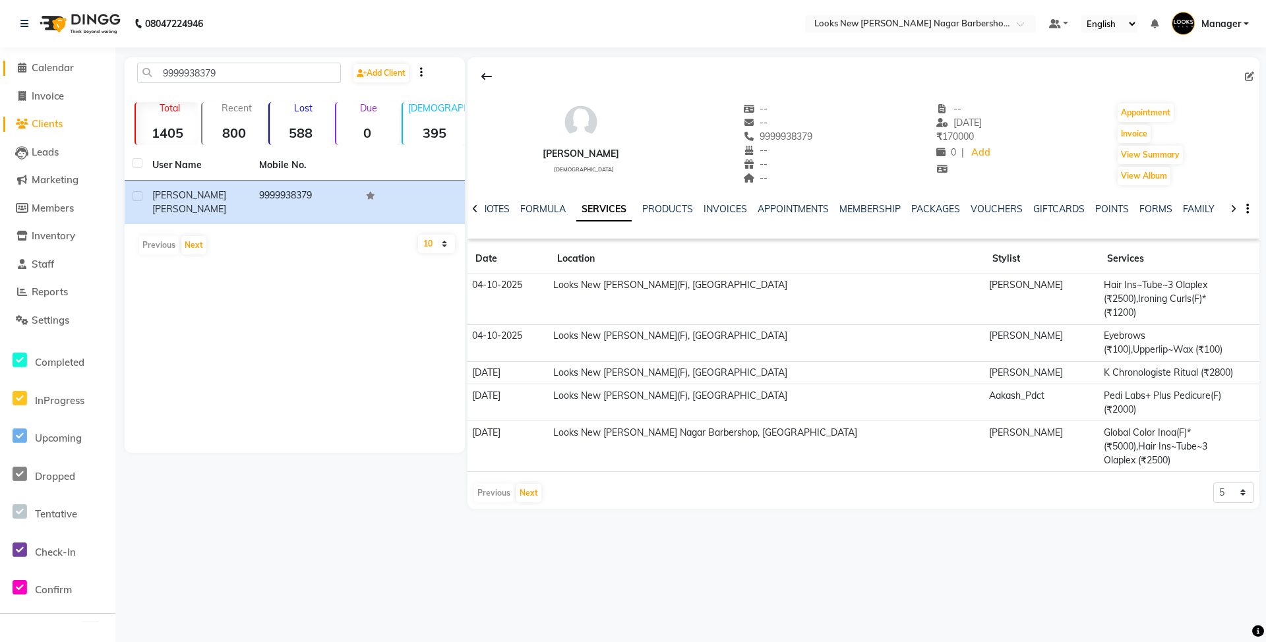
click at [43, 64] on span "Calendar" at bounding box center [53, 67] width 42 height 13
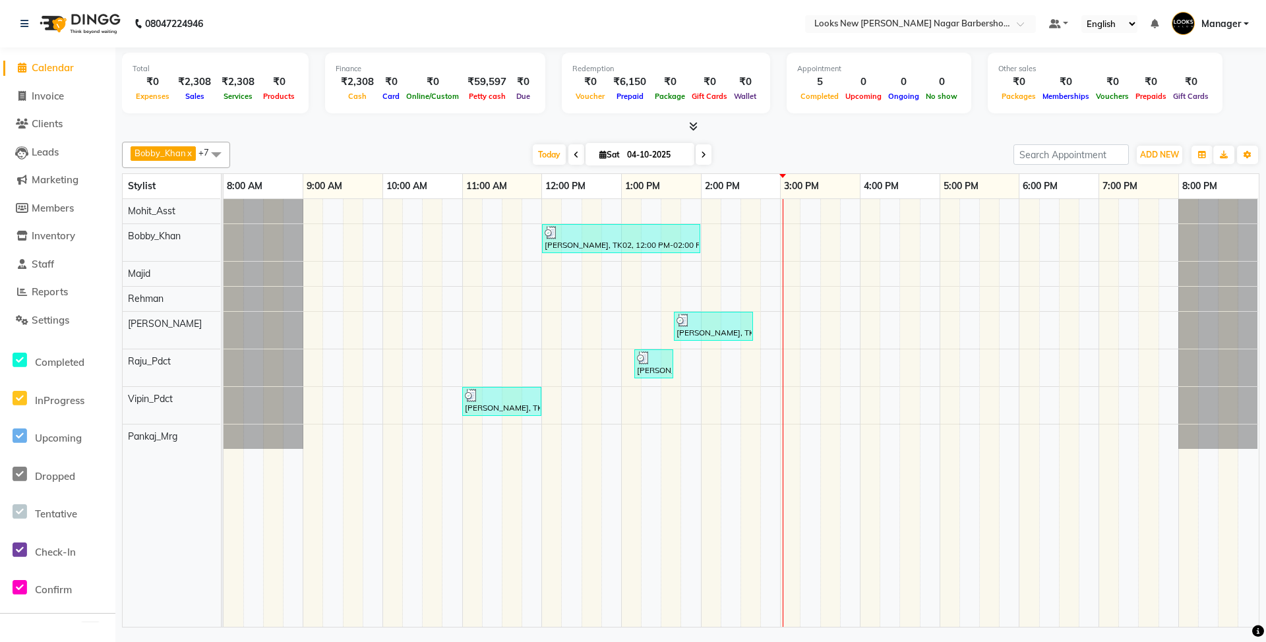
click at [689, 123] on icon at bounding box center [693, 126] width 9 height 10
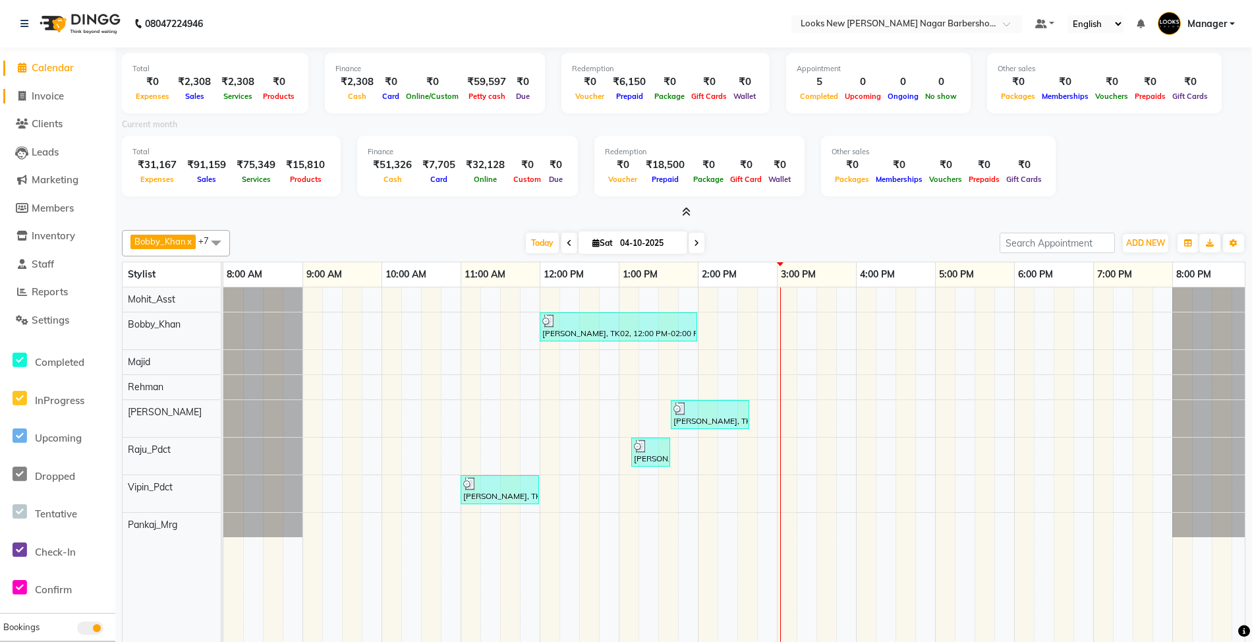
click at [55, 92] on span "Invoice" at bounding box center [48, 96] width 32 height 13
select select "service"
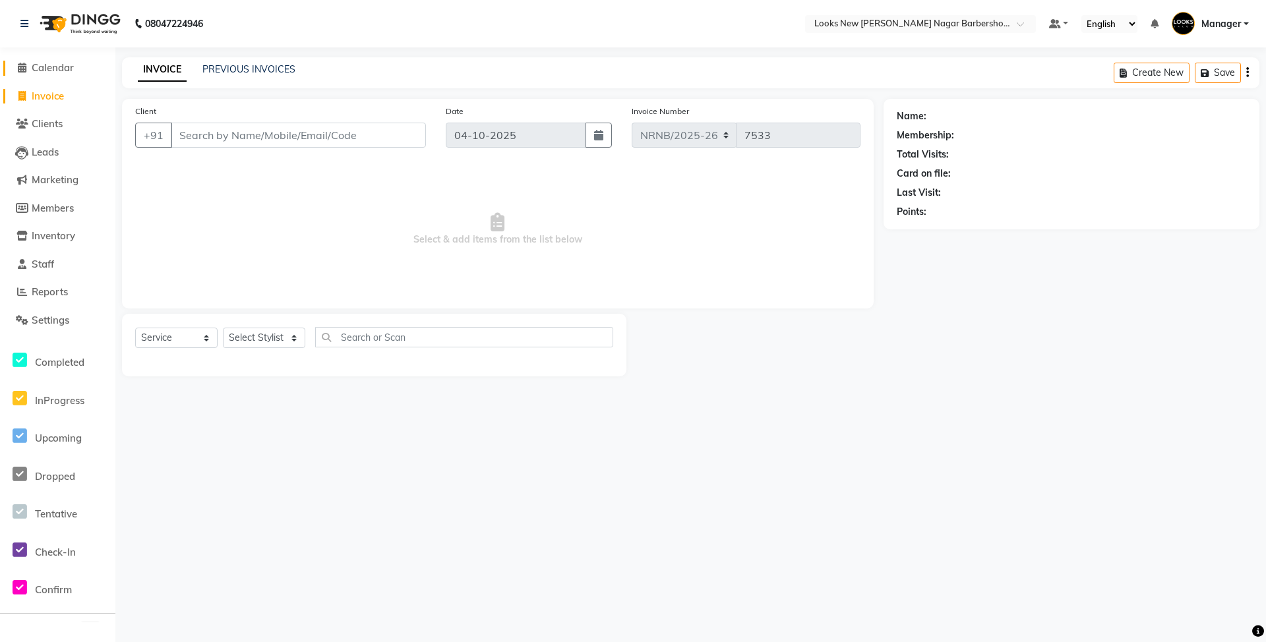
click at [61, 62] on span "Calendar" at bounding box center [53, 67] width 42 height 13
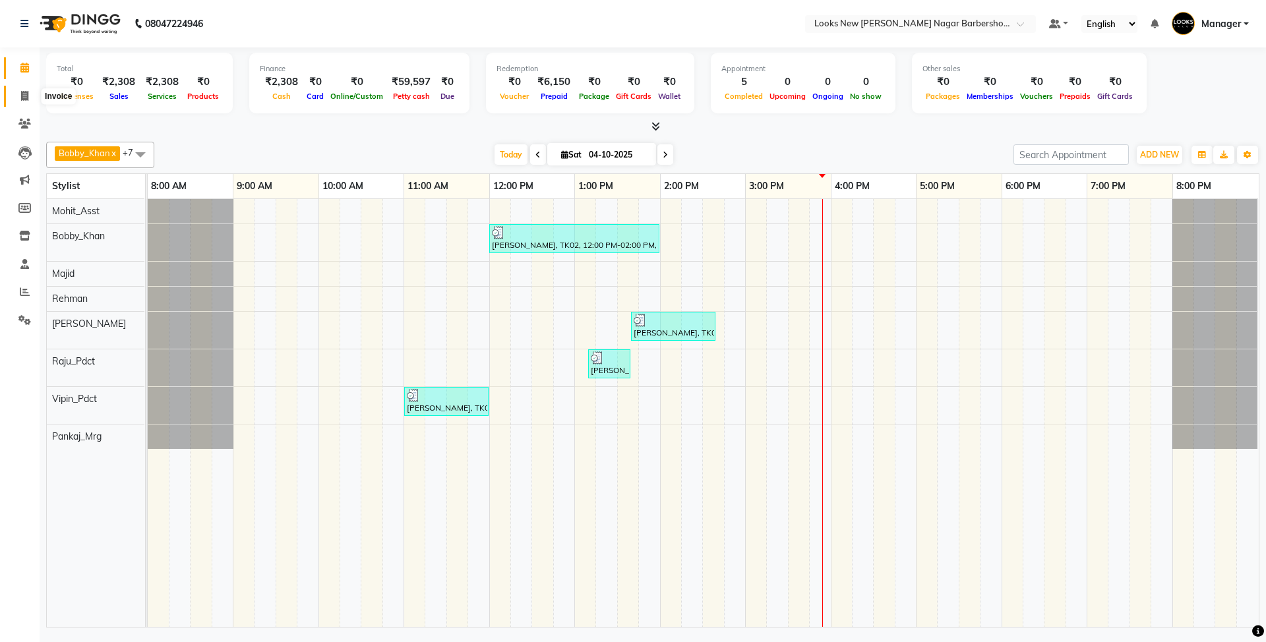
click at [22, 96] on icon at bounding box center [24, 96] width 7 height 10
select select "service"
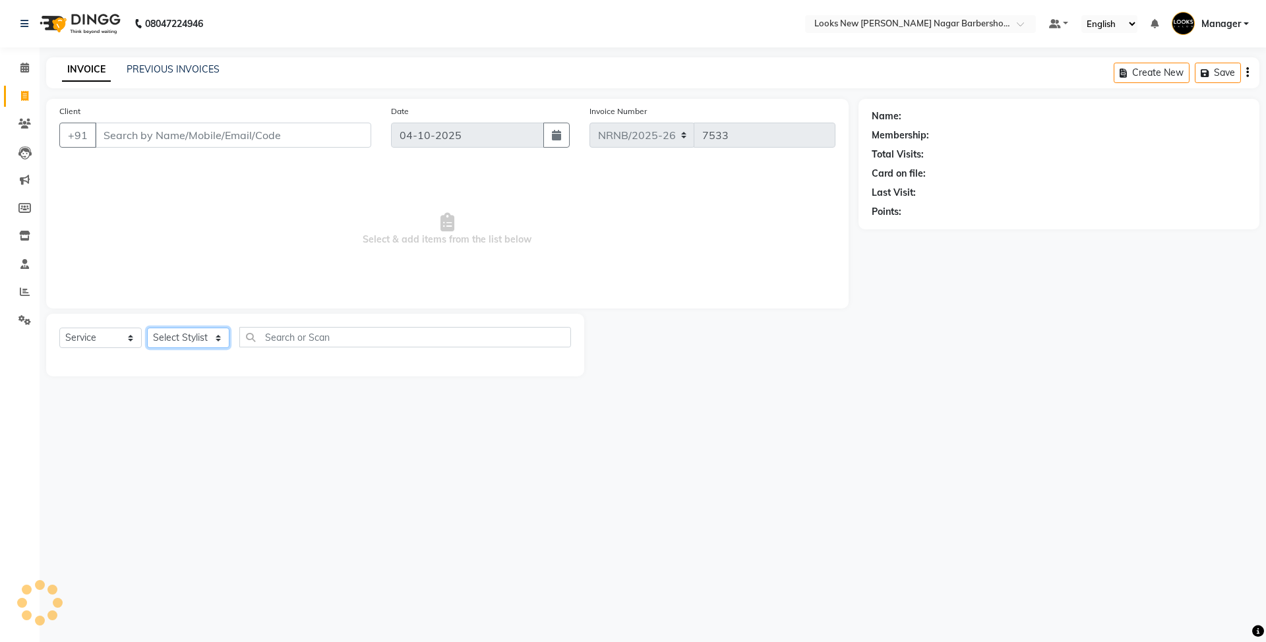
click at [214, 340] on select "Select Stylist" at bounding box center [188, 338] width 82 height 20
select select "87356"
click at [147, 328] on select "Select Stylist Aakash_Pdct [PERSON_NAME] [PERSON_NAME] [PERSON_NAME] Counter_Sa…" at bounding box center [188, 338] width 82 height 20
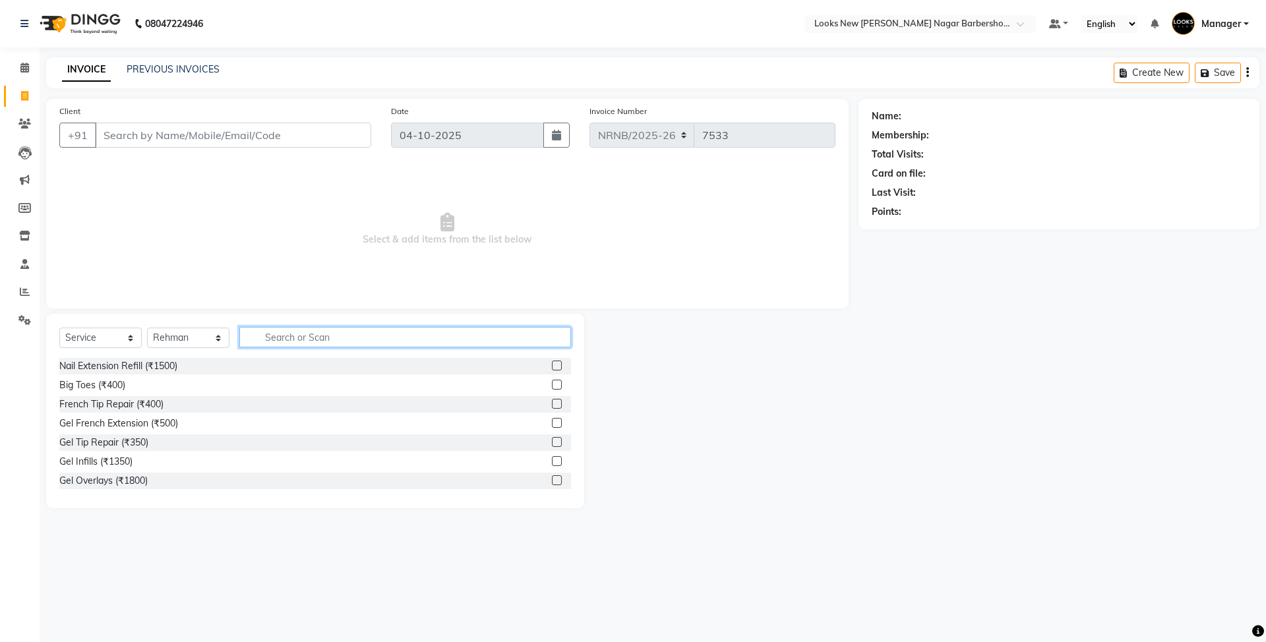
click at [275, 337] on input "text" at bounding box center [405, 337] width 332 height 20
type input "CUT"
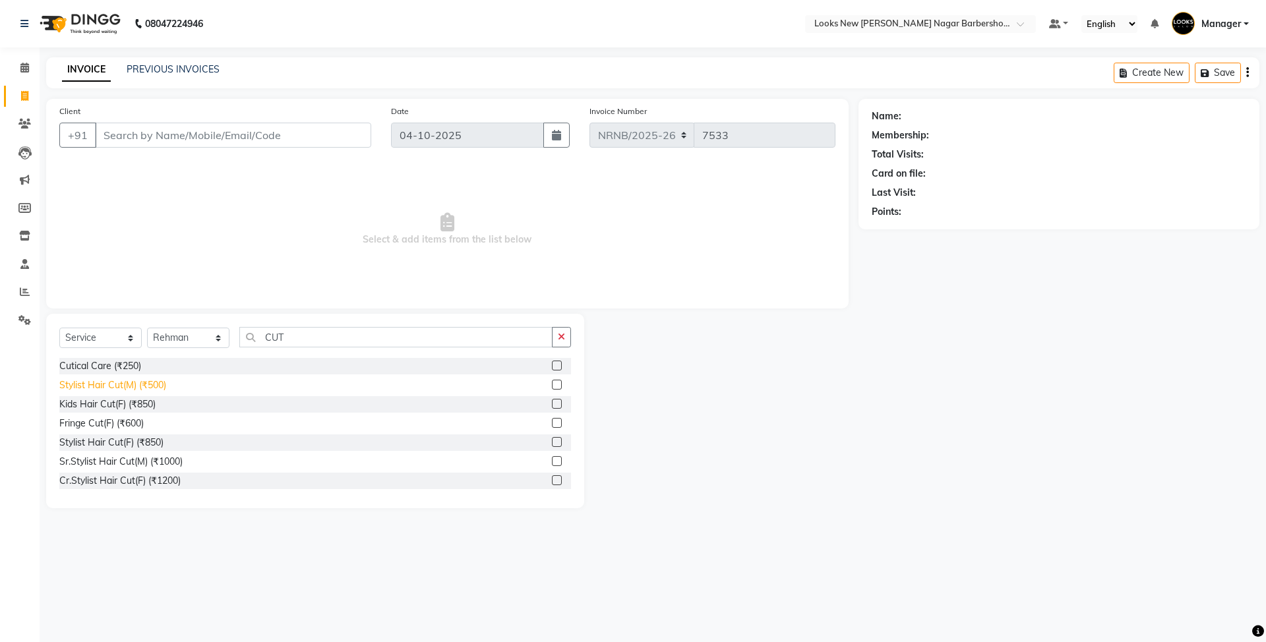
click at [132, 385] on div "Stylist Hair Cut(M) (₹500)" at bounding box center [112, 385] width 107 height 14
checkbox input "false"
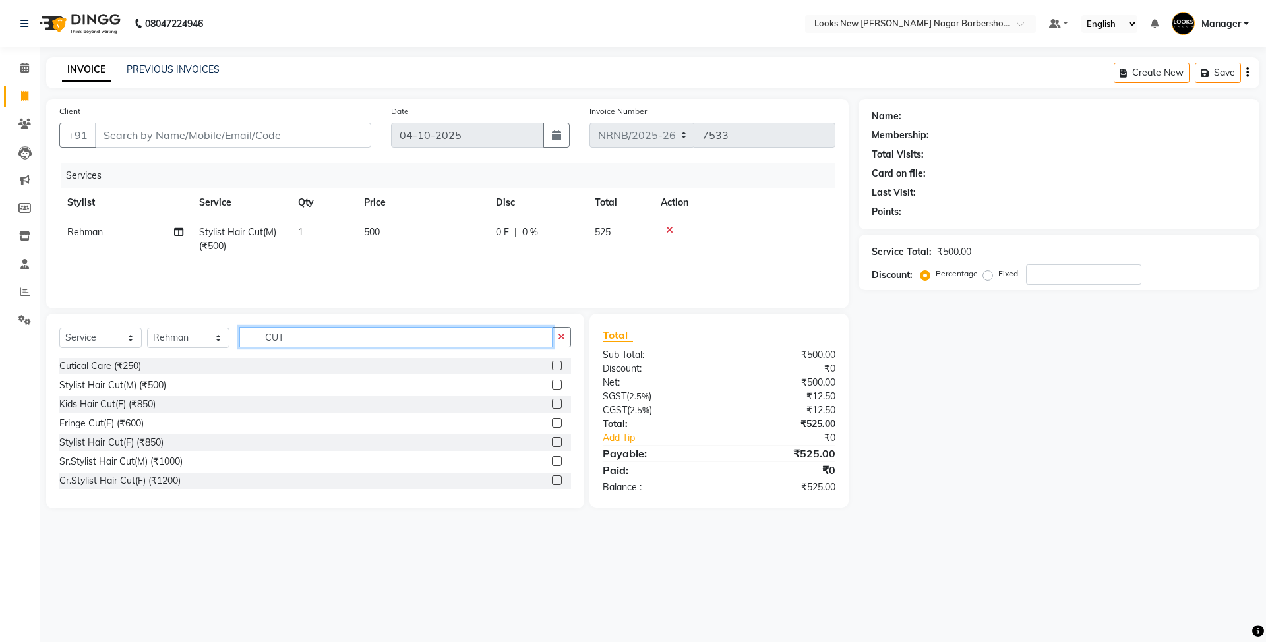
drag, startPoint x: 302, startPoint y: 336, endPoint x: 154, endPoint y: 330, distance: 148.4
click at [150, 335] on div "Select Service Product Membership Package Voucher Prepaid Gift Card Select Styl…" at bounding box center [315, 342] width 512 height 31
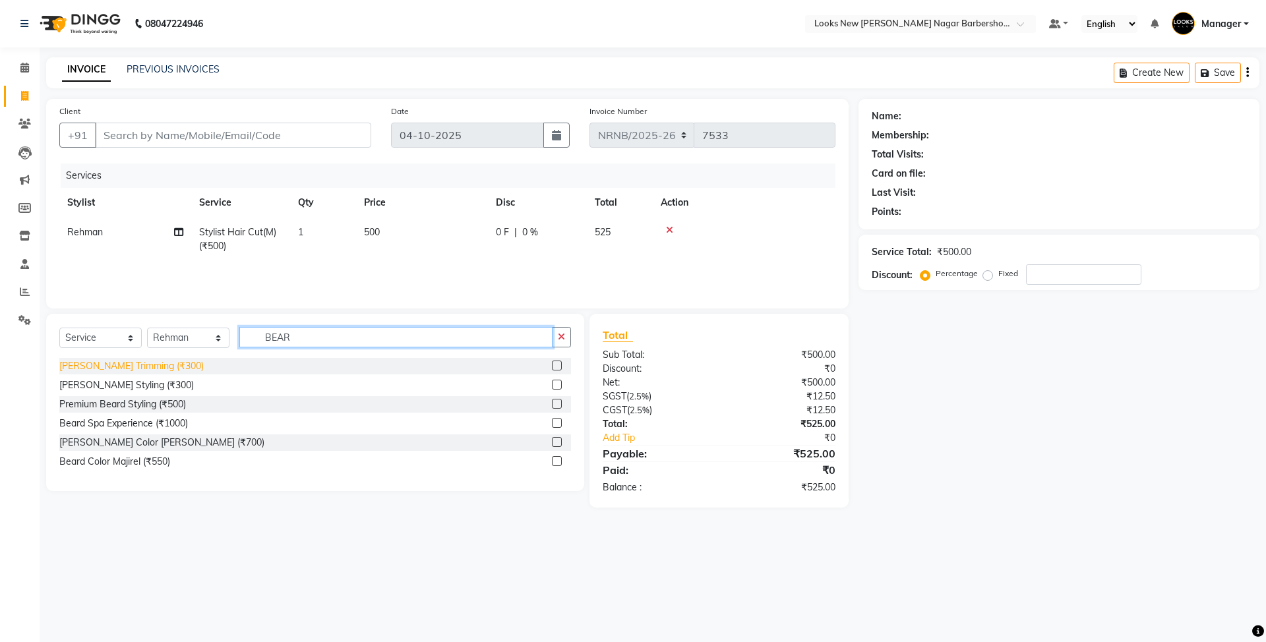
type input "BEAR"
click at [85, 370] on div "[PERSON_NAME] Trimming (₹300)" at bounding box center [131, 366] width 144 height 14
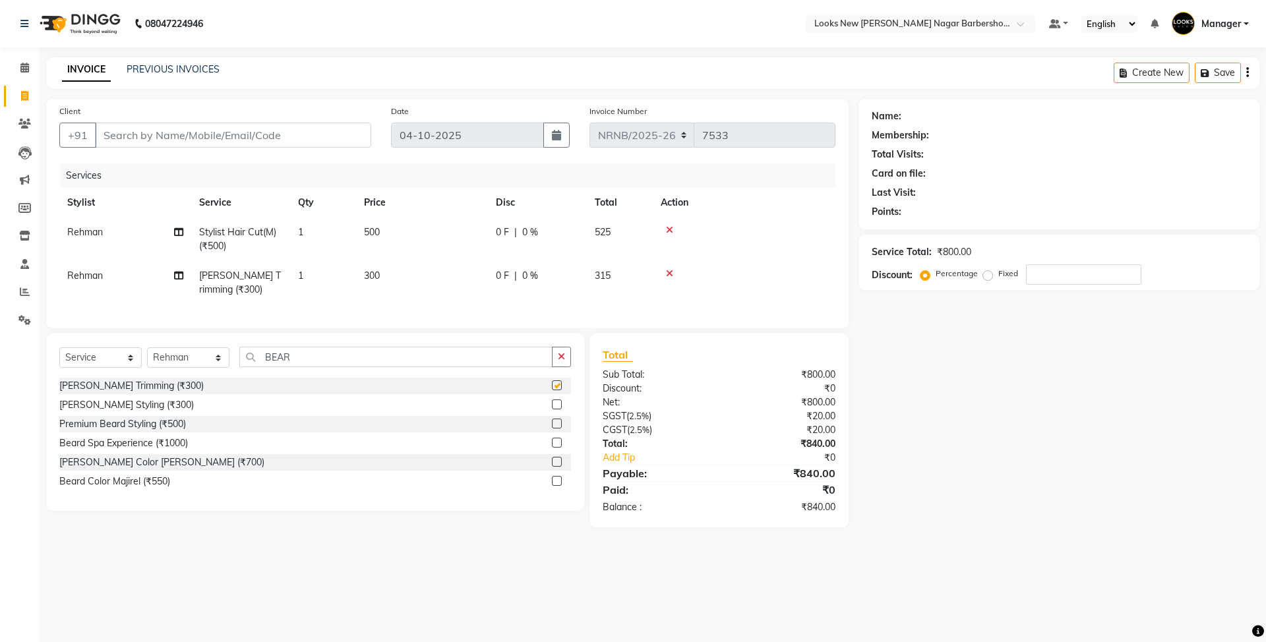
checkbox input "false"
click at [207, 368] on select "Select Stylist Aakash_Pdct [PERSON_NAME] [PERSON_NAME] [PERSON_NAME] Counter_Sa…" at bounding box center [188, 357] width 82 height 20
select select "87354"
click at [147, 361] on select "Select Stylist Aakash_Pdct [PERSON_NAME] [PERSON_NAME] [PERSON_NAME] Counter_Sa…" at bounding box center [188, 357] width 82 height 20
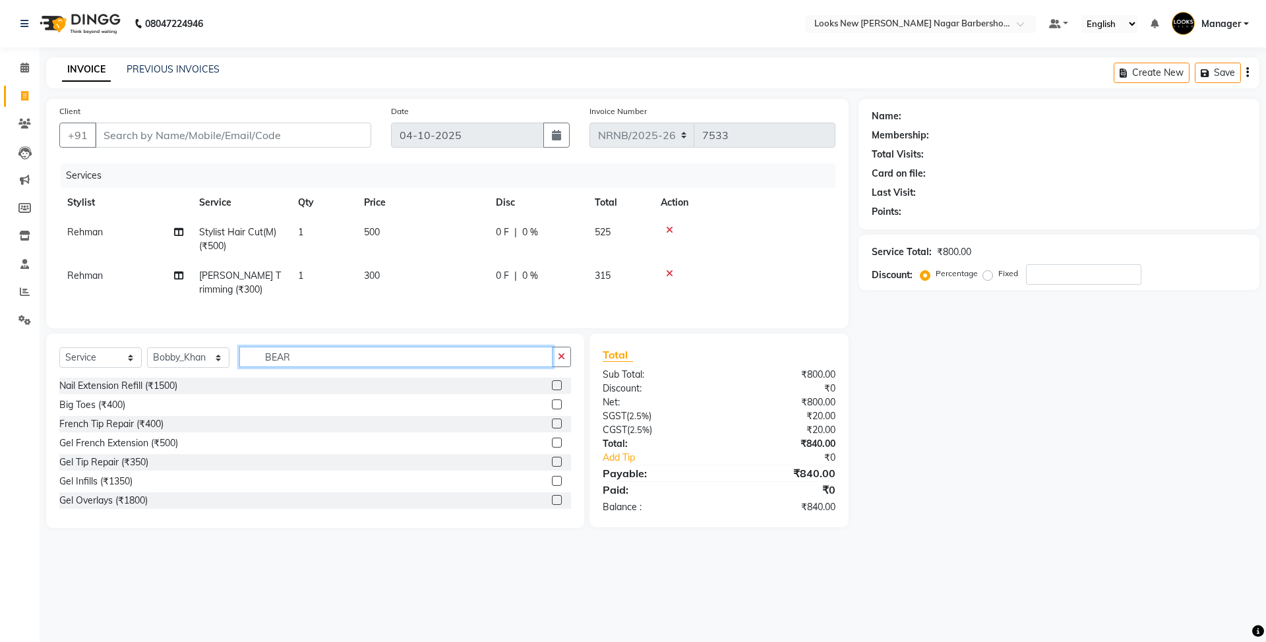
click at [315, 365] on input "BEAR" at bounding box center [395, 357] width 313 height 20
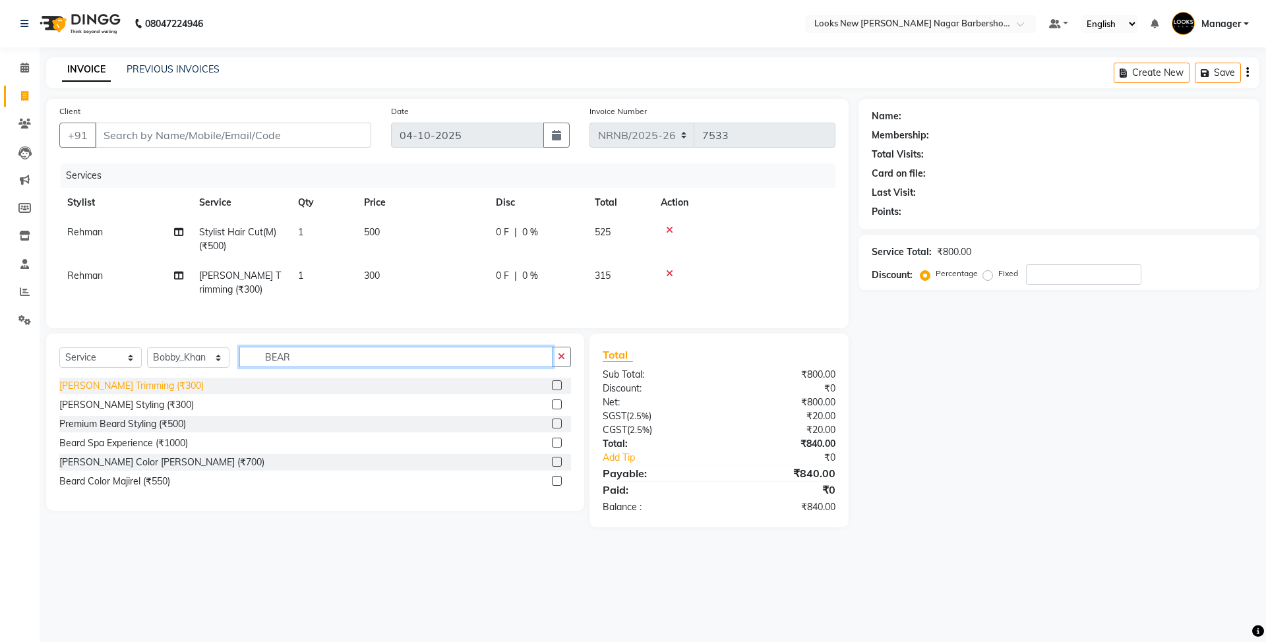
type input "BEAR"
click at [117, 393] on div "[PERSON_NAME] Trimming (₹300)" at bounding box center [131, 386] width 144 height 14
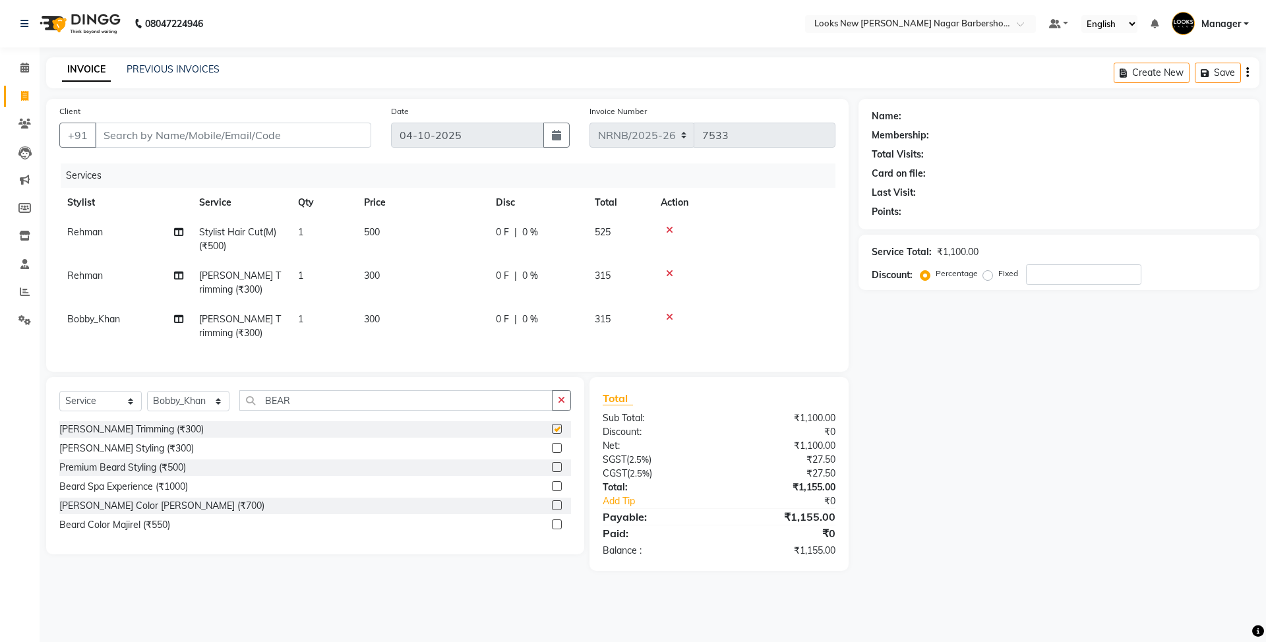
checkbox input "false"
click at [209, 123] on input "Client" at bounding box center [233, 135] width 276 height 25
type input "9"
type input "0"
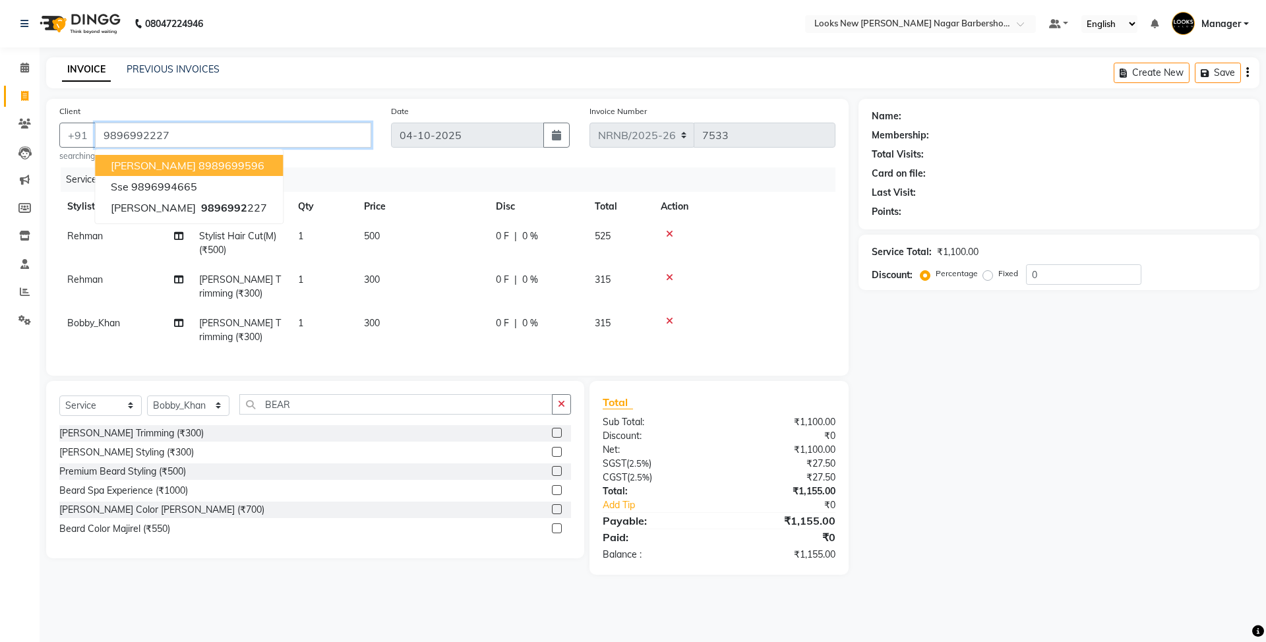
type input "9896992227"
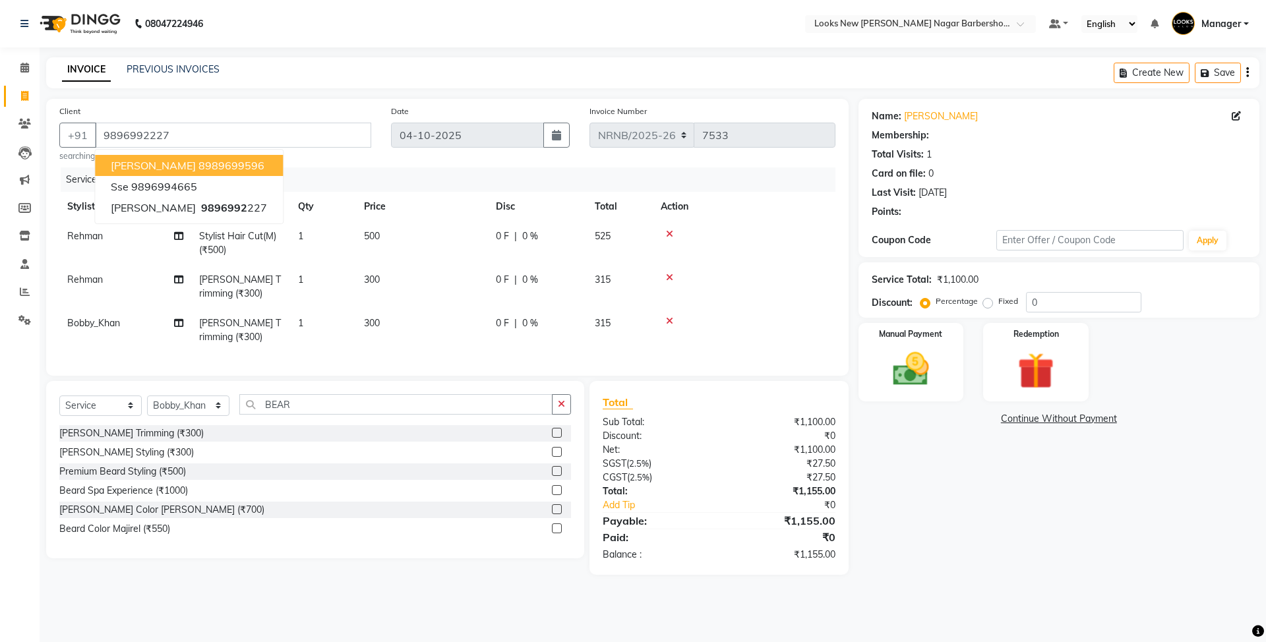
select select "1: Object"
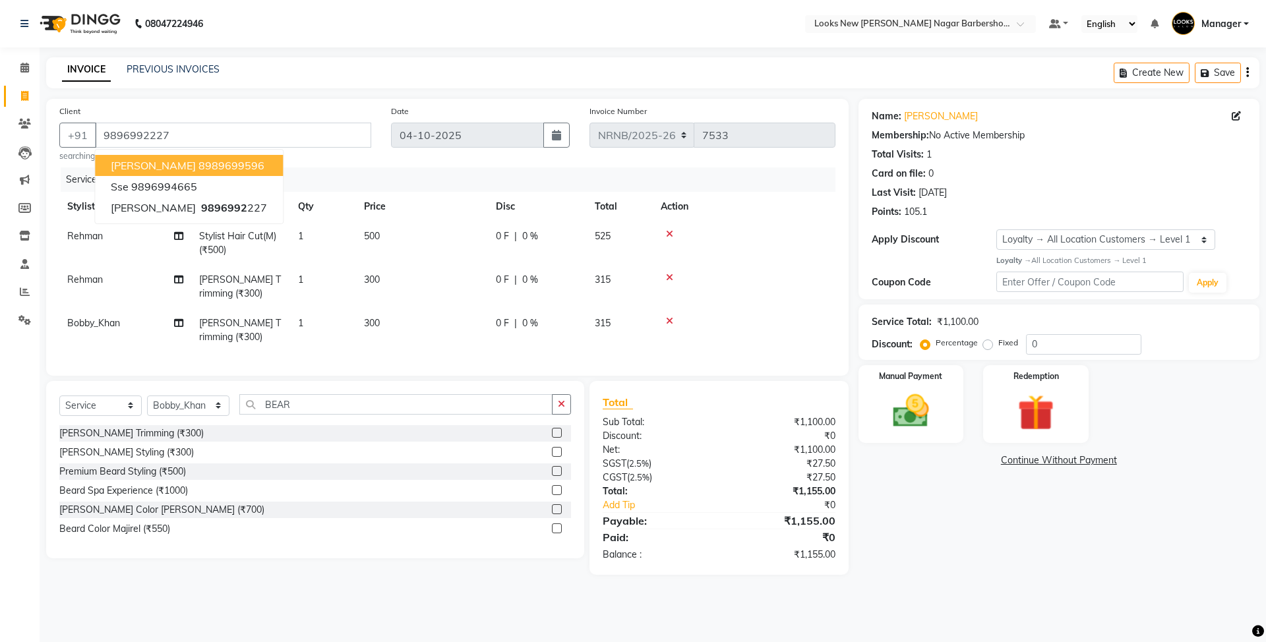
click at [981, 571] on div "Name: Mayank Malik Membership: No Active Membership Total Visits: 1 Card on fil…" at bounding box center [1063, 337] width 411 height 476
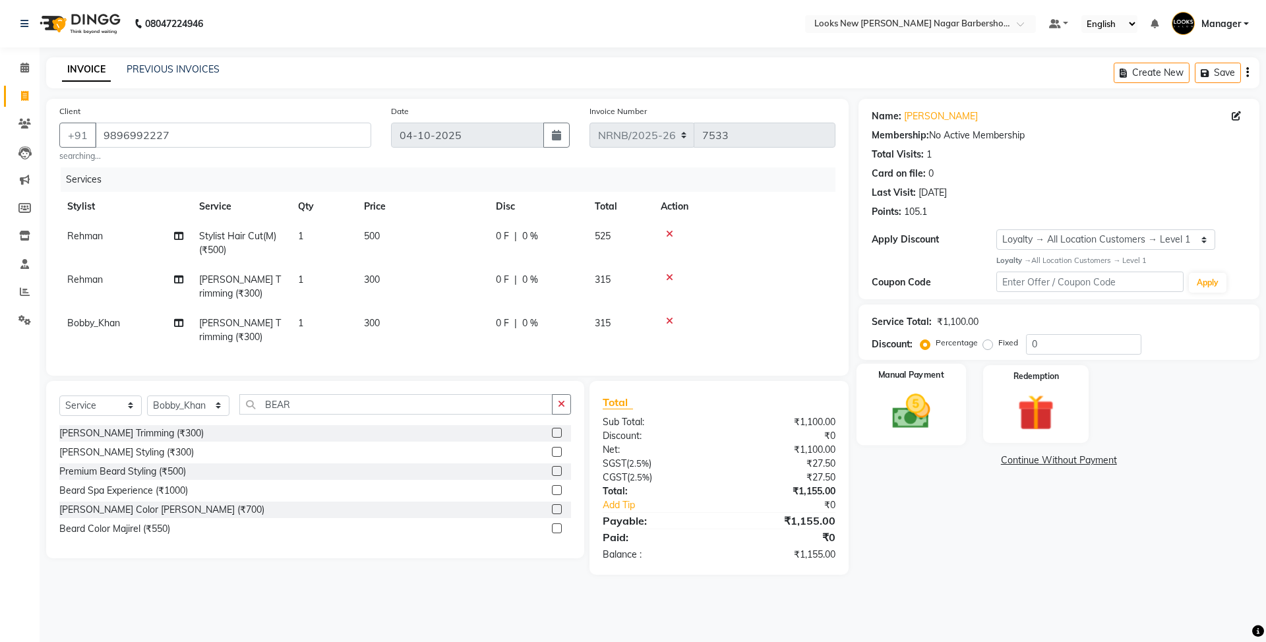
click at [882, 423] on img at bounding box center [910, 412] width 61 height 44
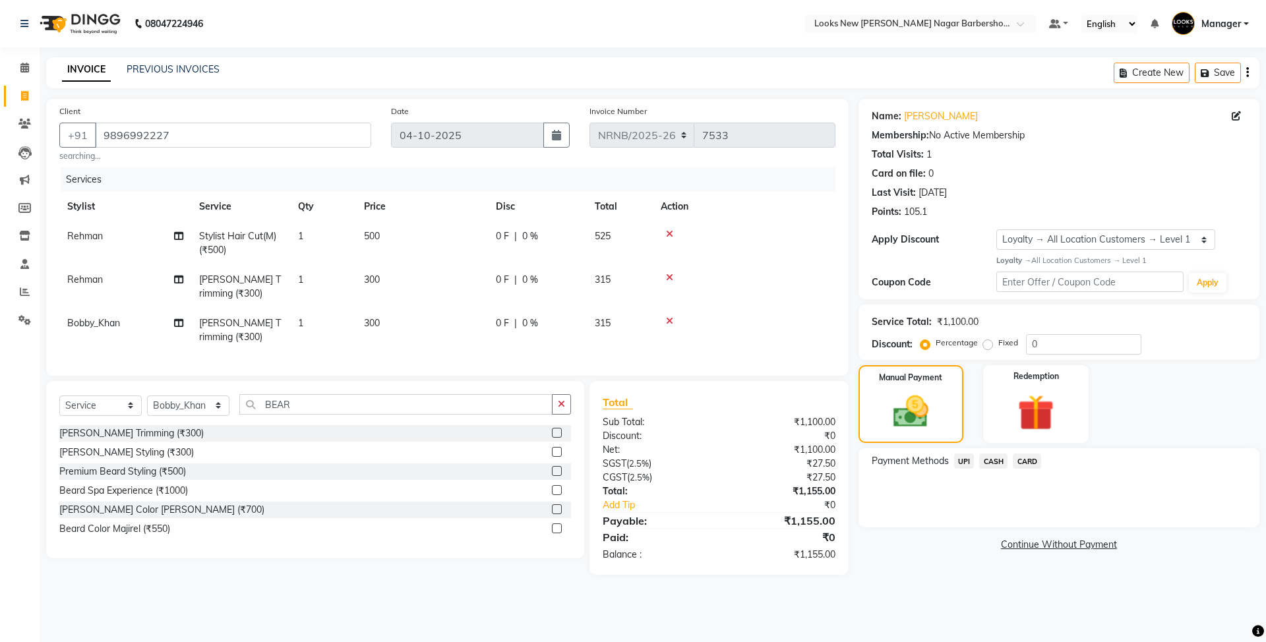
click at [969, 460] on span "UPI" at bounding box center [964, 461] width 20 height 15
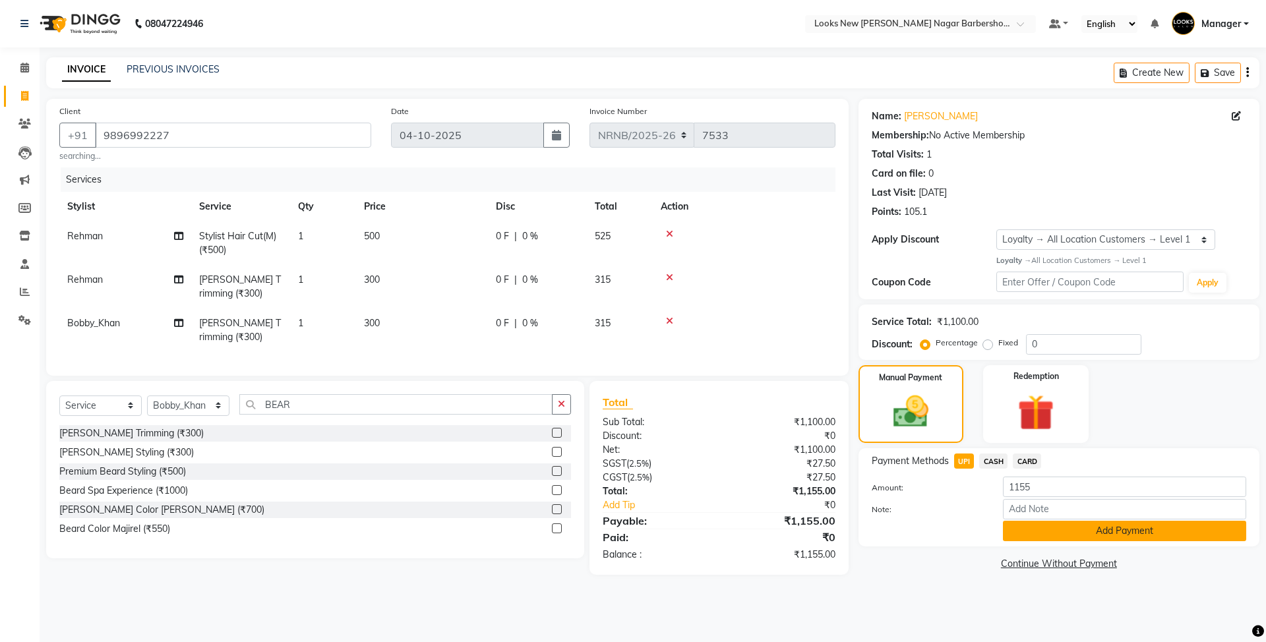
click at [1016, 530] on button "Add Payment" at bounding box center [1124, 531] width 243 height 20
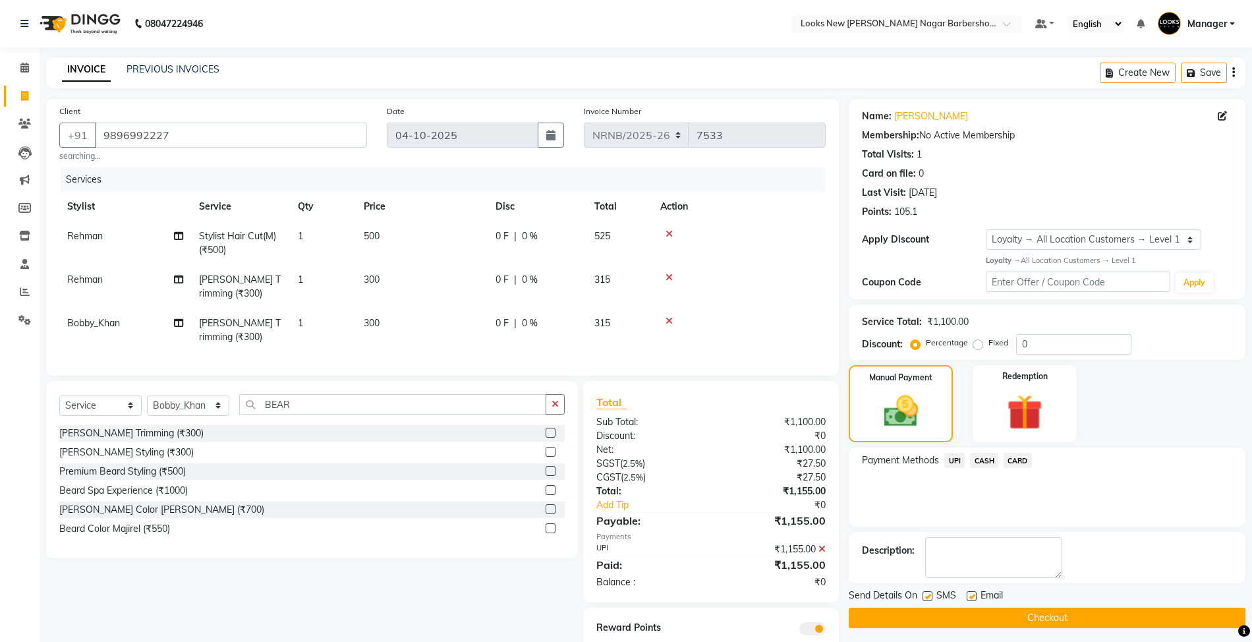
click at [999, 621] on button "Checkout" at bounding box center [1047, 618] width 397 height 20
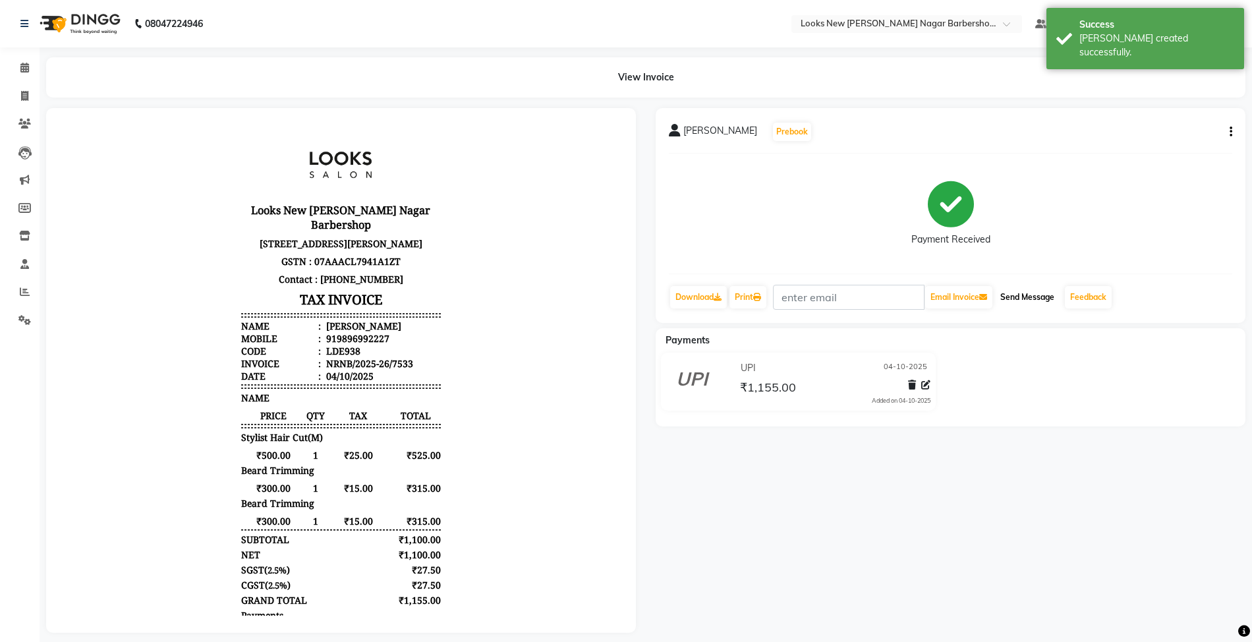
click at [1022, 299] on button "Send Message" at bounding box center [1027, 297] width 65 height 22
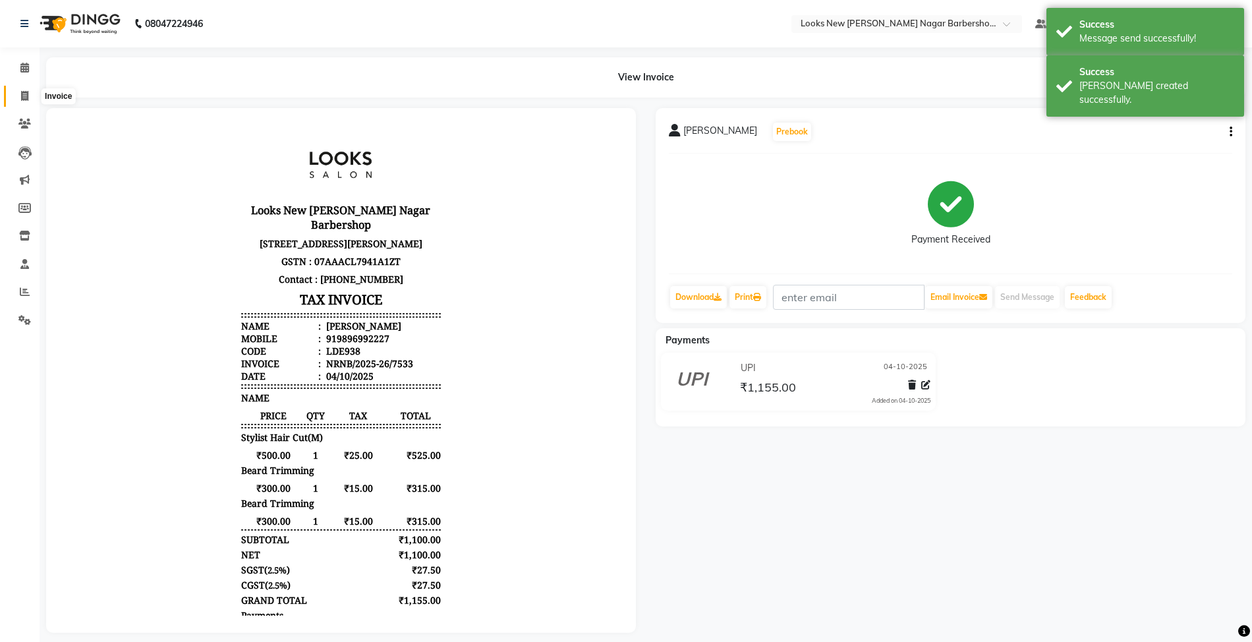
click at [25, 90] on span at bounding box center [24, 96] width 23 height 15
select select "service"
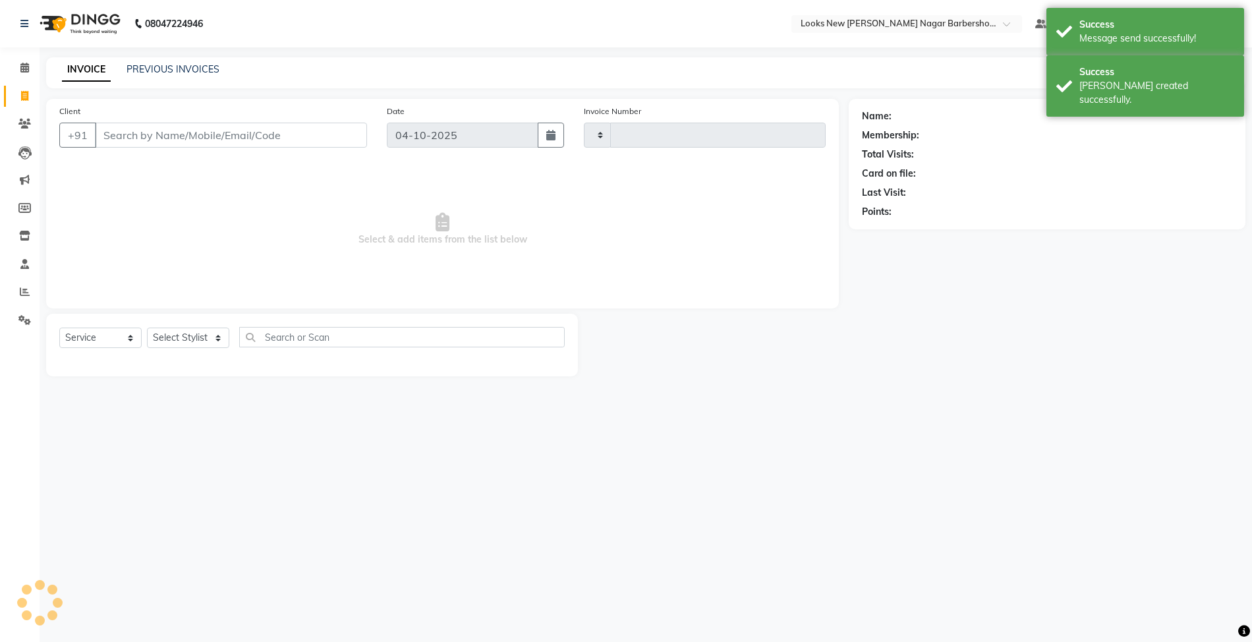
type input "7534"
select select "8705"
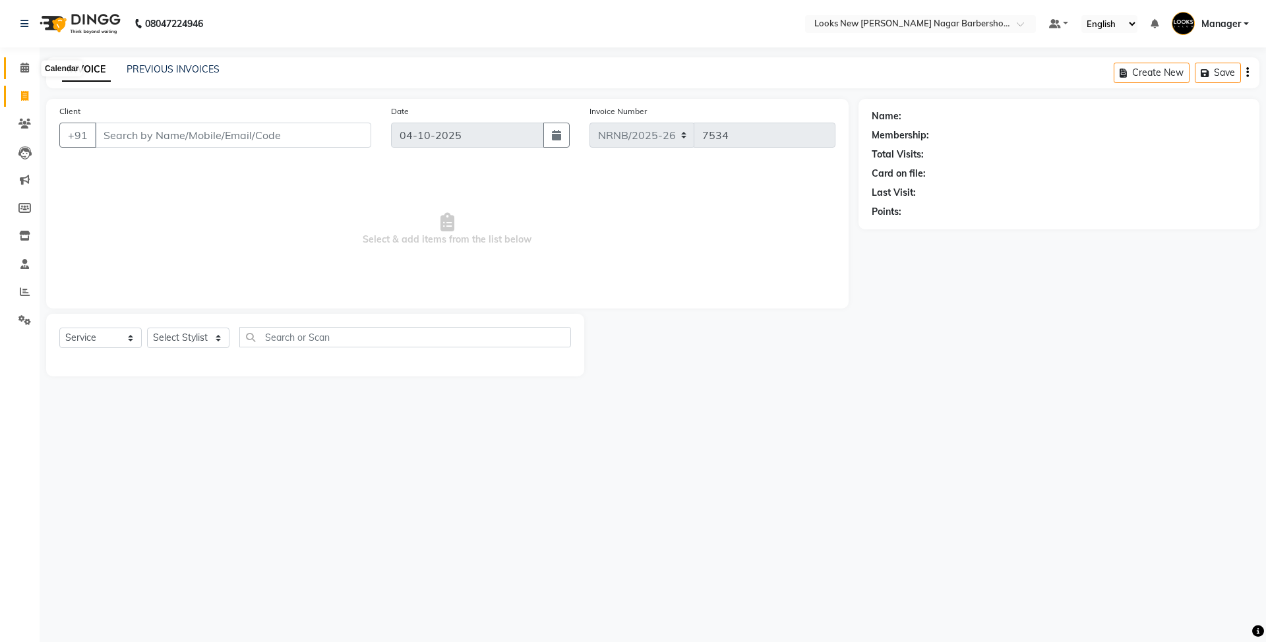
click at [16, 66] on span at bounding box center [24, 68] width 23 height 15
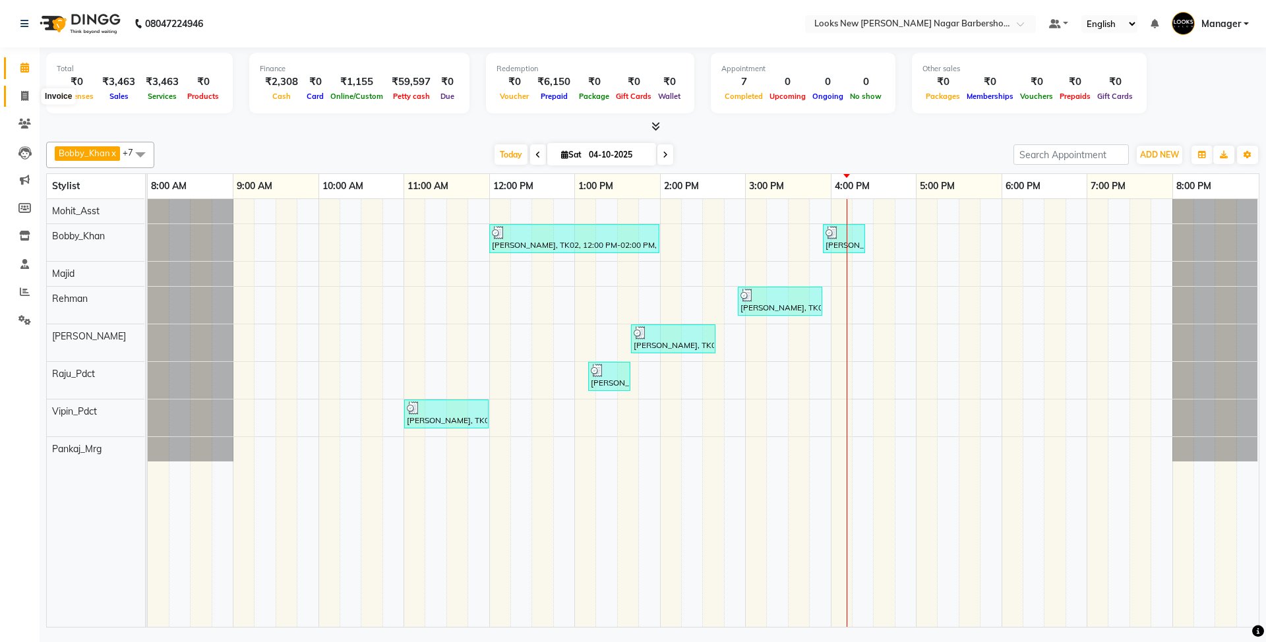
click at [16, 102] on span at bounding box center [24, 96] width 23 height 15
select select "service"
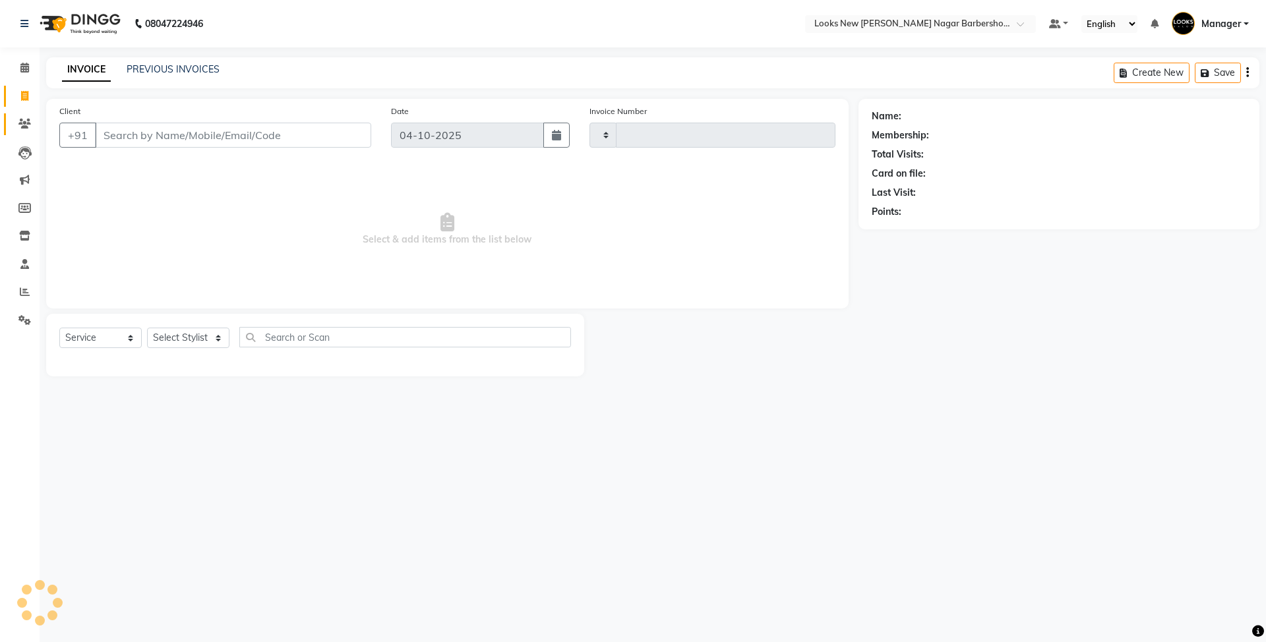
type input "7534"
select select "8705"
click at [206, 335] on select "Select Stylist Aakash_Pdct [PERSON_NAME] [PERSON_NAME] [PERSON_NAME] Counter_Sa…" at bounding box center [188, 338] width 82 height 20
select select "87357"
click at [147, 328] on select "Select Stylist Aakash_Pdct [PERSON_NAME] [PERSON_NAME] [PERSON_NAME] Counter_Sa…" at bounding box center [188, 338] width 82 height 20
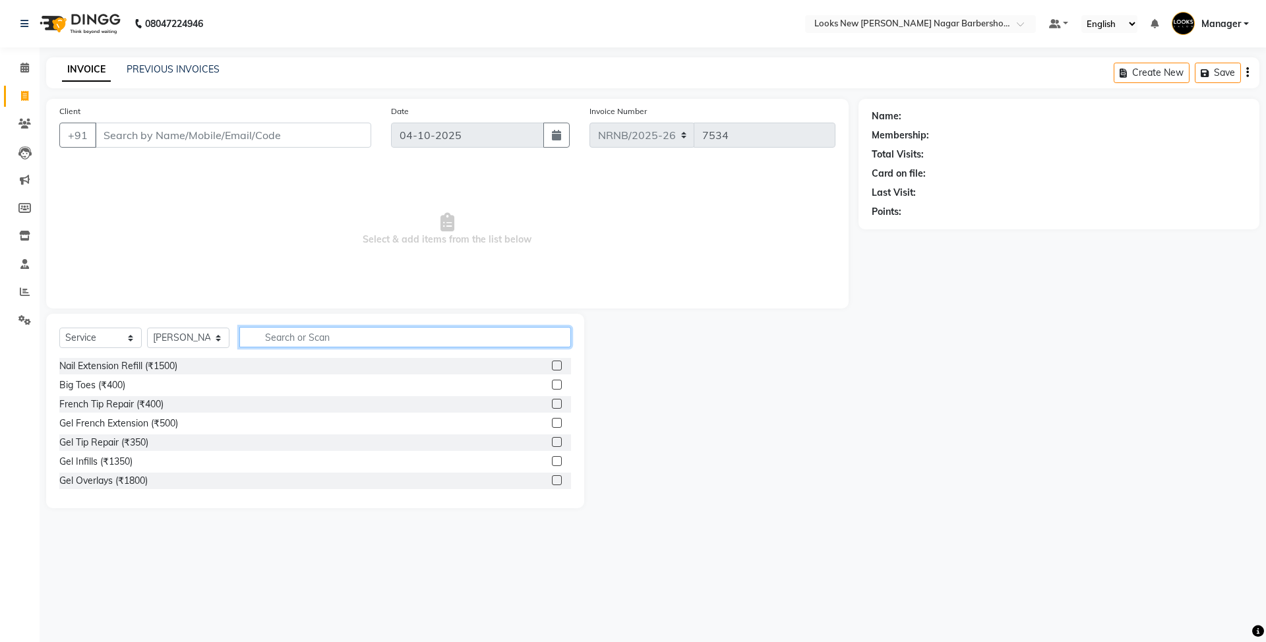
click at [305, 345] on input "text" at bounding box center [405, 337] width 332 height 20
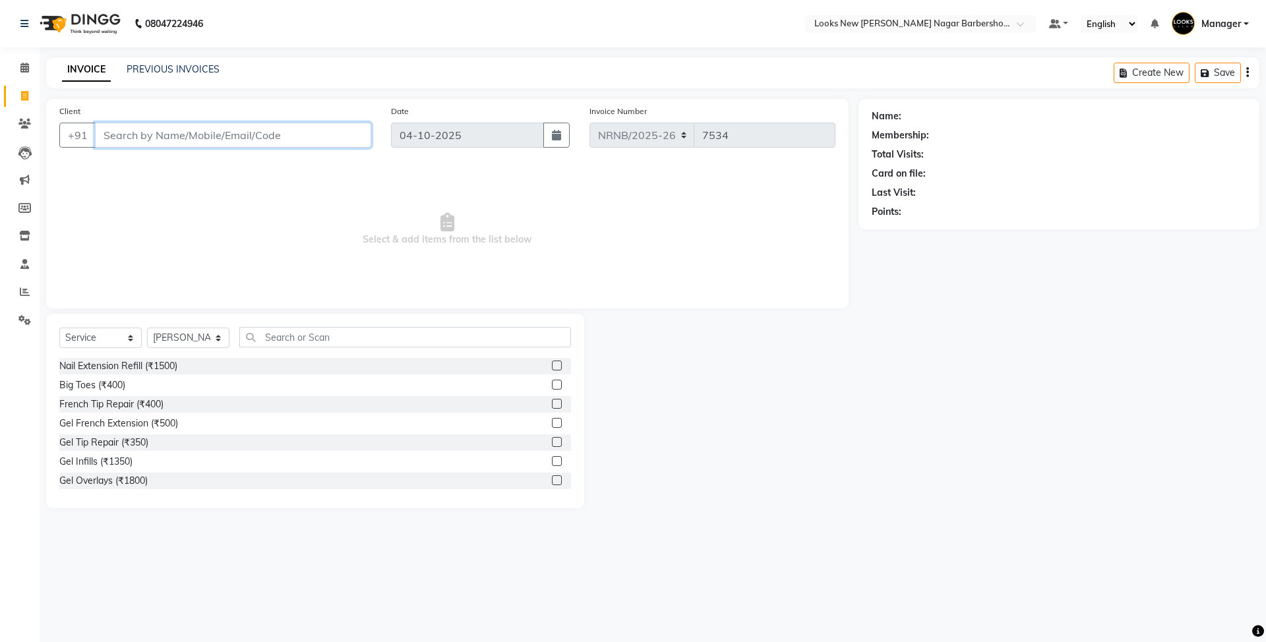
click at [235, 141] on input "Client" at bounding box center [233, 135] width 276 height 25
type input "8756343285"
click at [351, 134] on span "Add Client" at bounding box center [337, 135] width 52 height 13
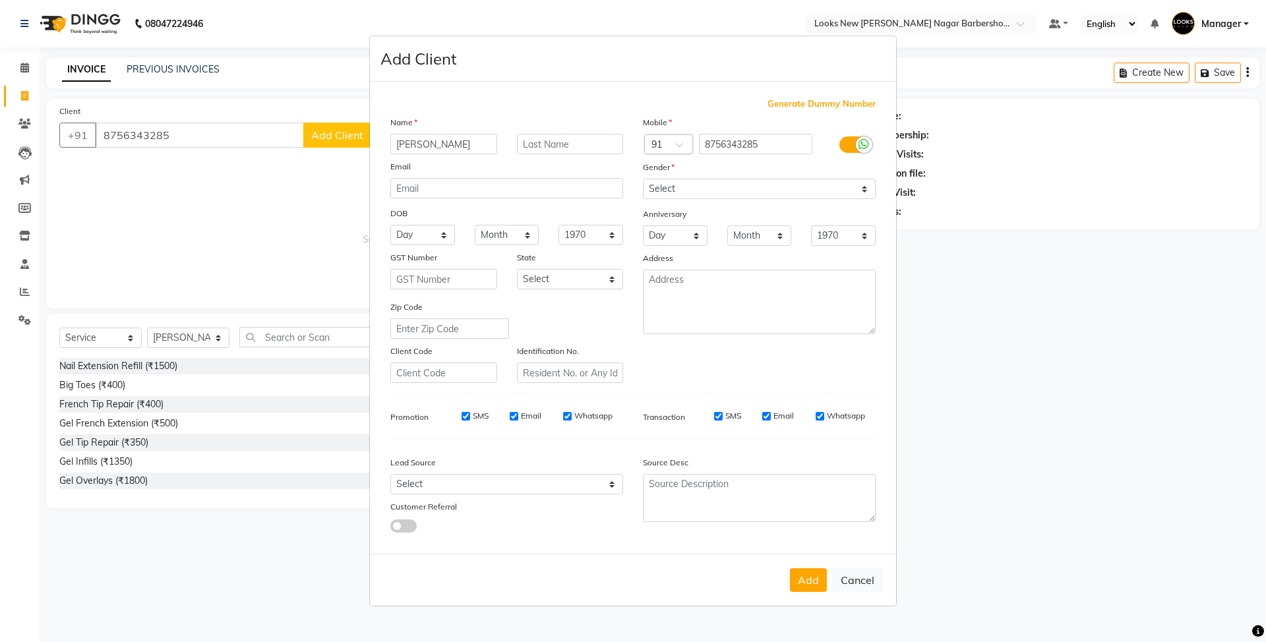
type input "KAMAL"
type input "..."
click at [703, 191] on select "Select Male Female Other Prefer Not To Say" at bounding box center [759, 189] width 233 height 20
select select "male"
click at [643, 180] on select "Select Male Female Other Prefer Not To Say" at bounding box center [759, 189] width 233 height 20
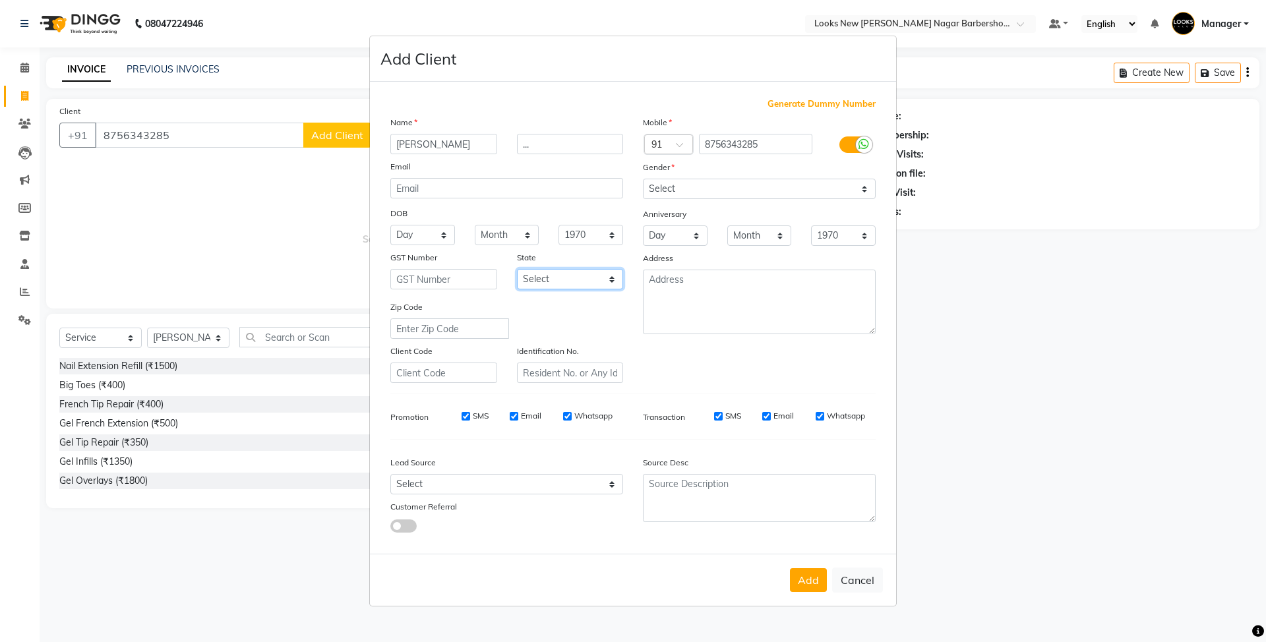
click at [576, 283] on select "Select Andaman and Nicobar Islands Andhra Pradesh Arunachal Pradesh Assam Bihar…" at bounding box center [570, 279] width 107 height 20
select select "10"
click at [517, 269] on select "Select Andaman and Nicobar Islands Andhra Pradesh Arunachal Pradesh Assam Bihar…" at bounding box center [570, 279] width 107 height 20
click at [794, 578] on button "Add" at bounding box center [808, 580] width 37 height 24
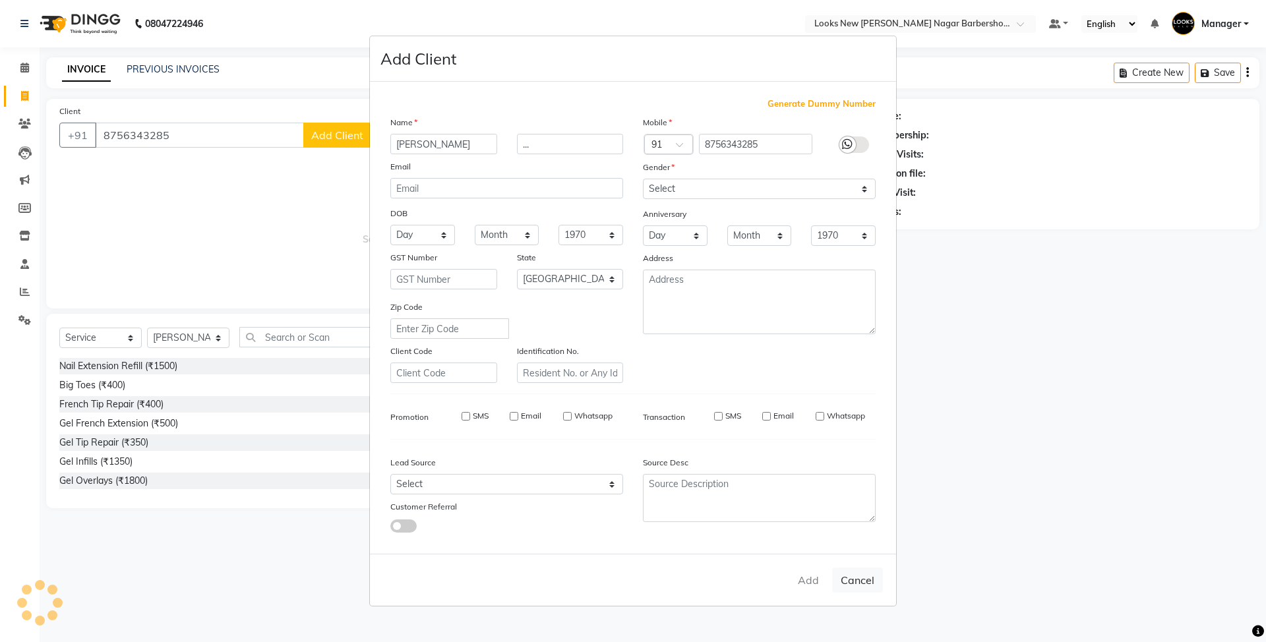
select select
select select "null"
select select
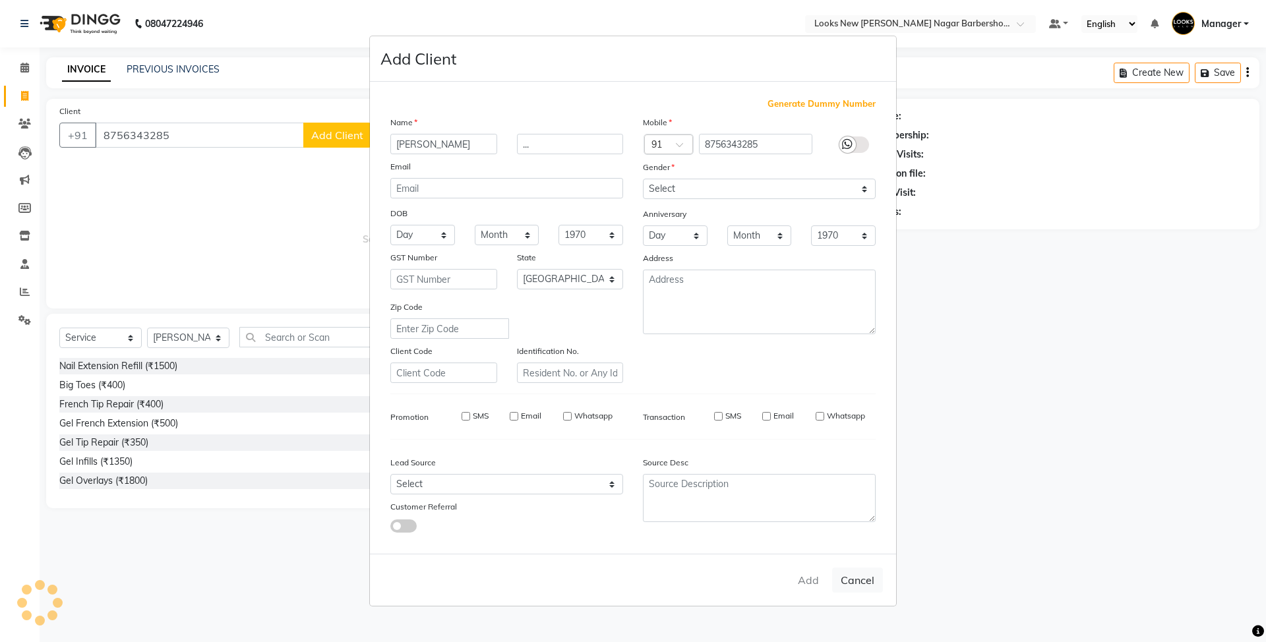
select select
checkbox input "false"
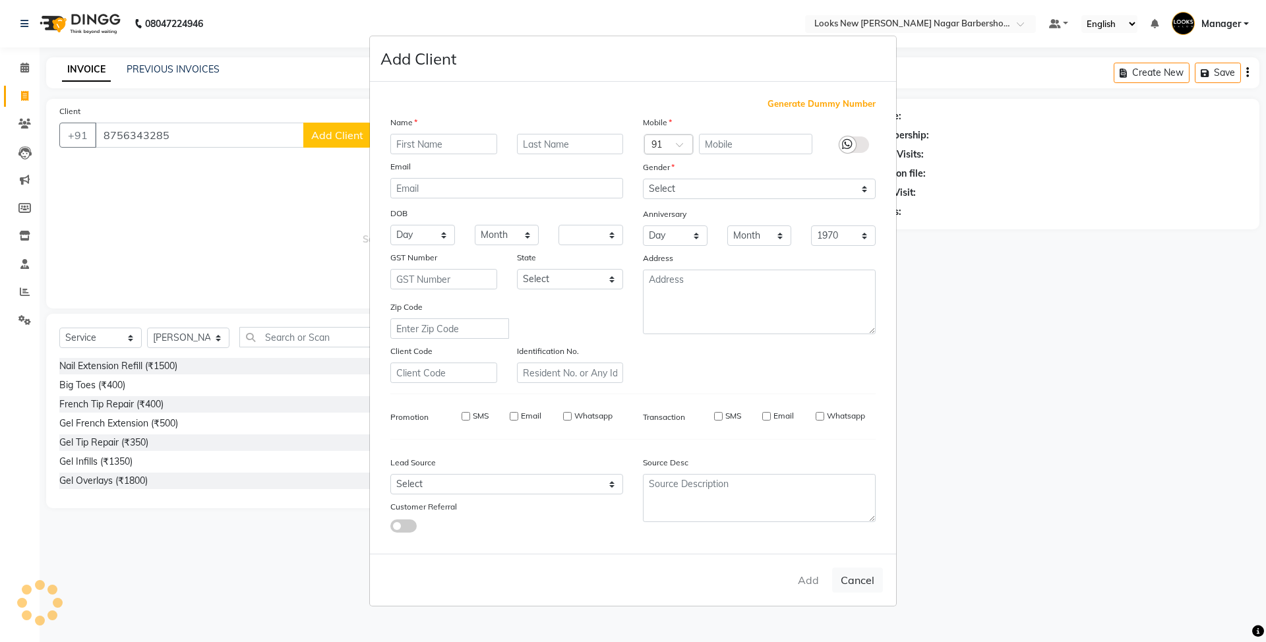
checkbox input "false"
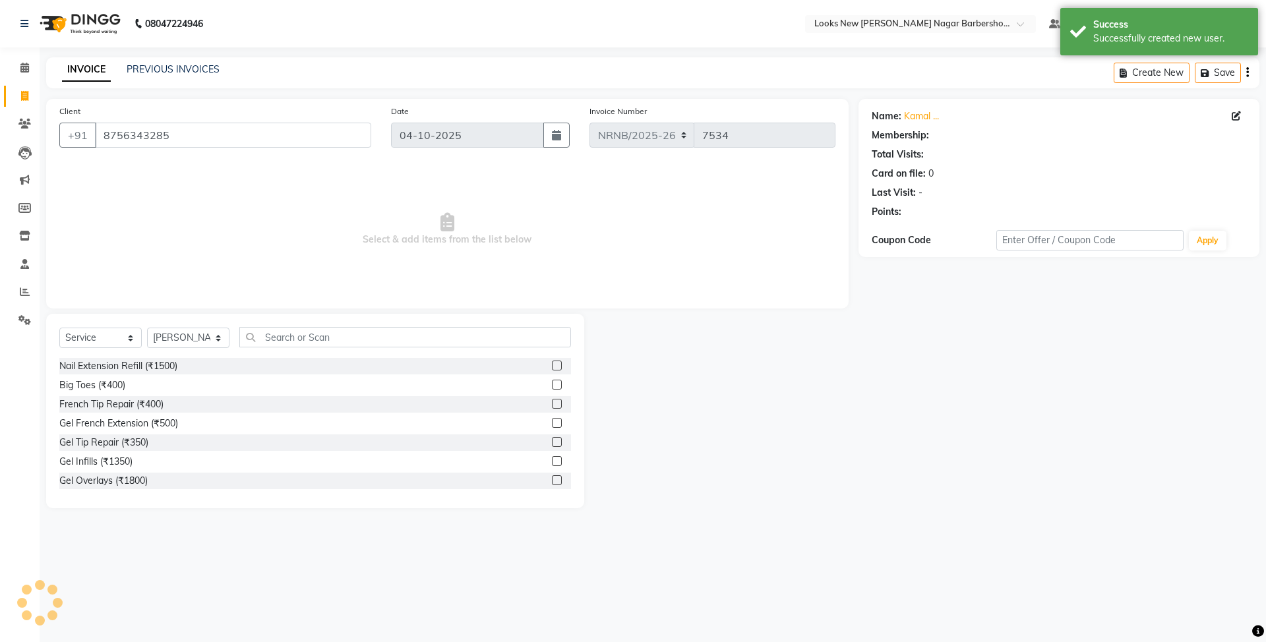
select select "1: Object"
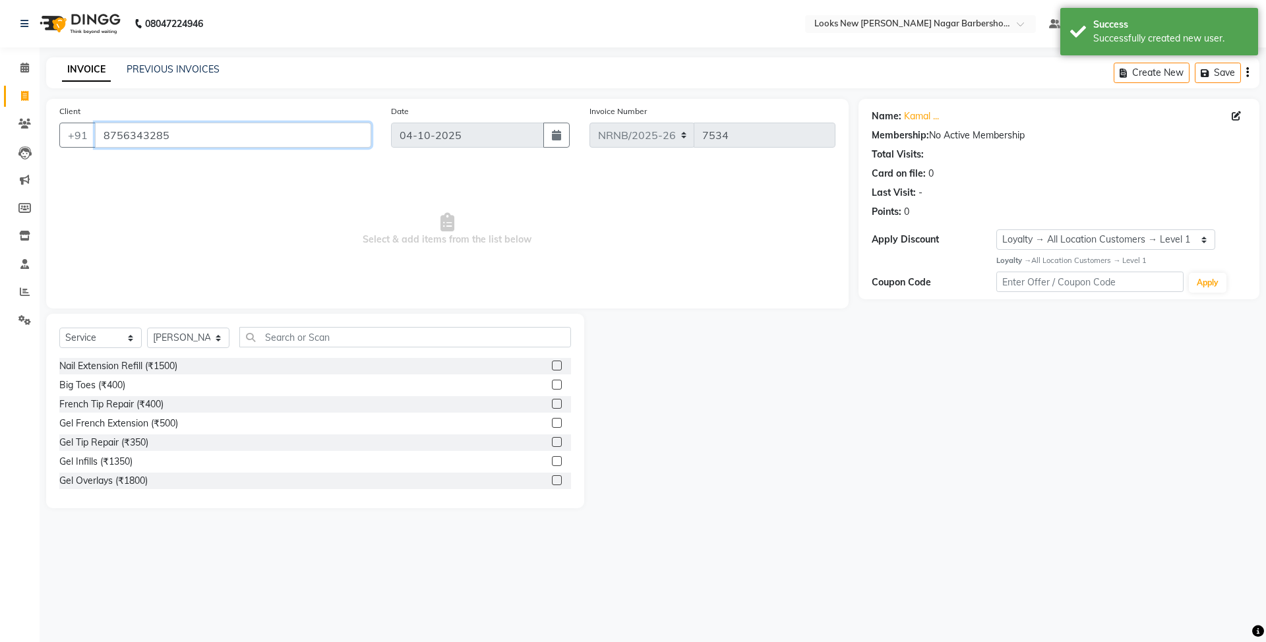
drag, startPoint x: 198, startPoint y: 142, endPoint x: 119, endPoint y: 127, distance: 80.5
click at [103, 131] on input "8756343285" at bounding box center [233, 135] width 276 height 25
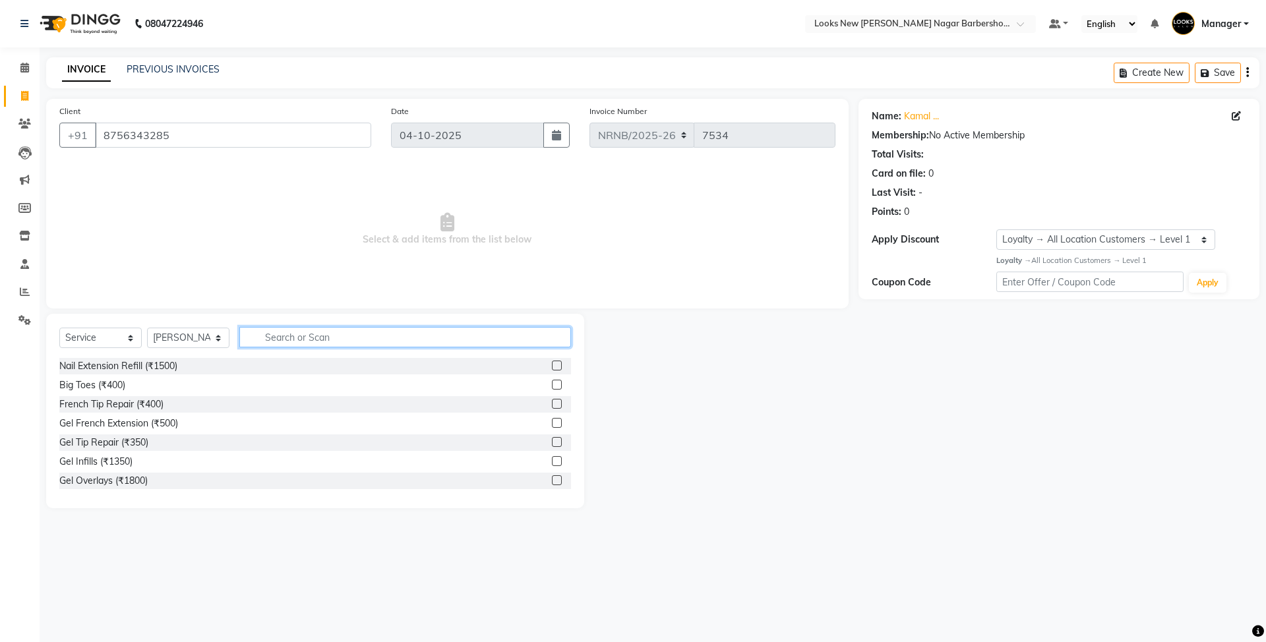
click at [344, 337] on input "text" at bounding box center [405, 337] width 332 height 20
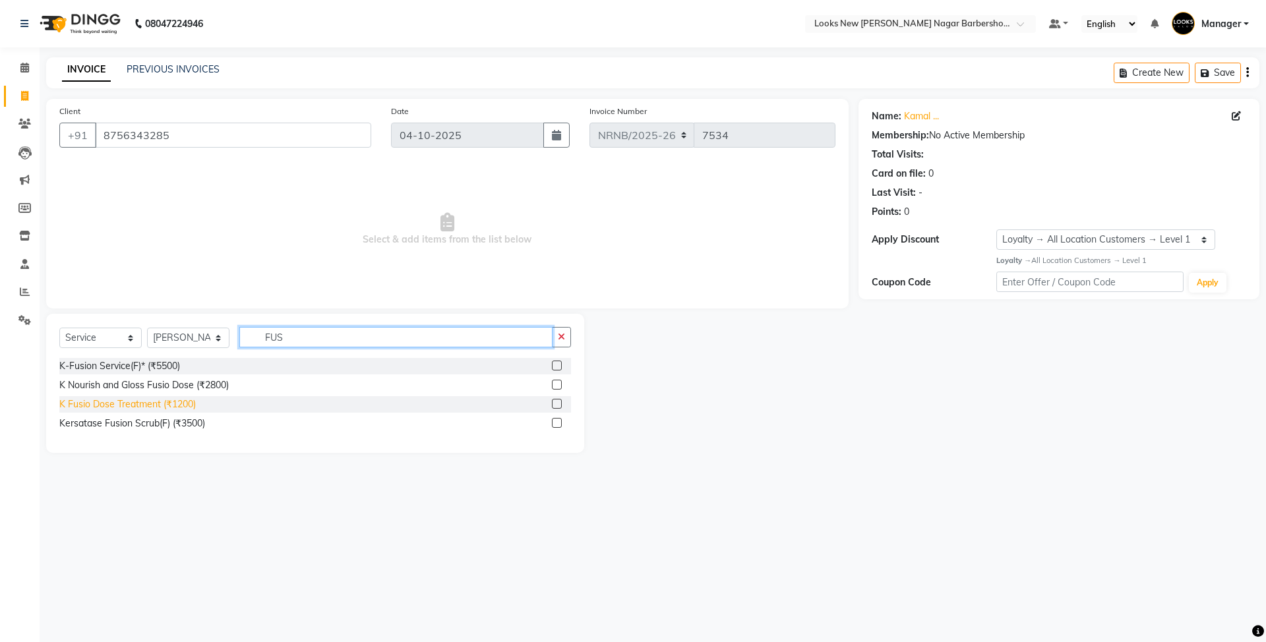
type input "FUS"
click at [182, 405] on div "K Fusio Dose Treatment (₹1200)" at bounding box center [127, 404] width 136 height 14
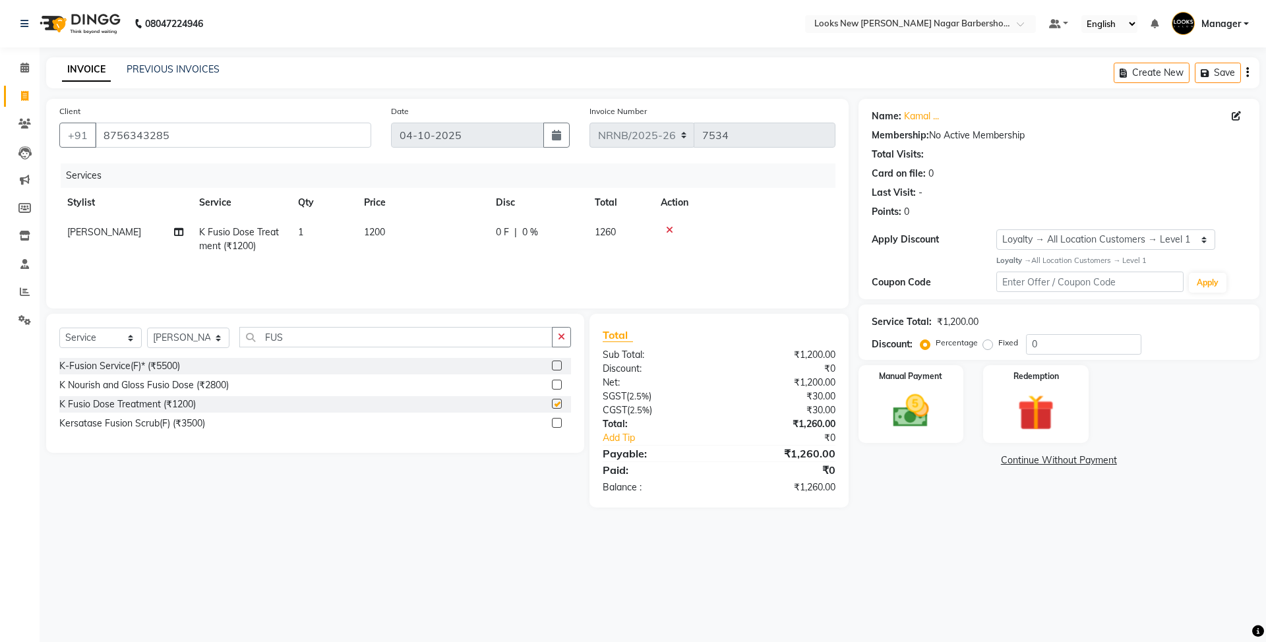
checkbox input "false"
click at [410, 262] on div "Services Stylist Service Qty Price Disc Total Action Kamal K Fusio Dose Treatme…" at bounding box center [447, 229] width 776 height 132
click at [438, 233] on td "1200" at bounding box center [422, 240] width 132 height 44
select select "87357"
drag, startPoint x: 486, startPoint y: 232, endPoint x: 354, endPoint y: 228, distance: 132.6
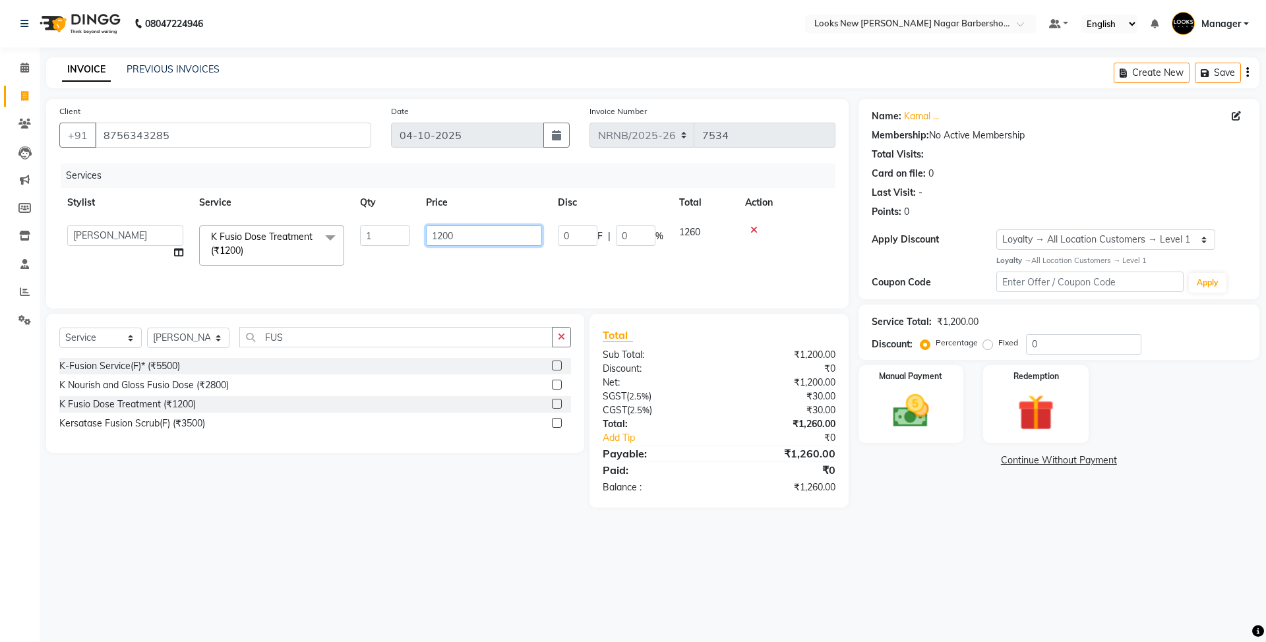
click at [374, 241] on tr "Aakash_Pdct Afsar Ahmed Ashmita Ayesha Bobby_Asst Bobby_Khan Counter_Sales Kama…" at bounding box center [447, 246] width 776 height 56
type input "2500"
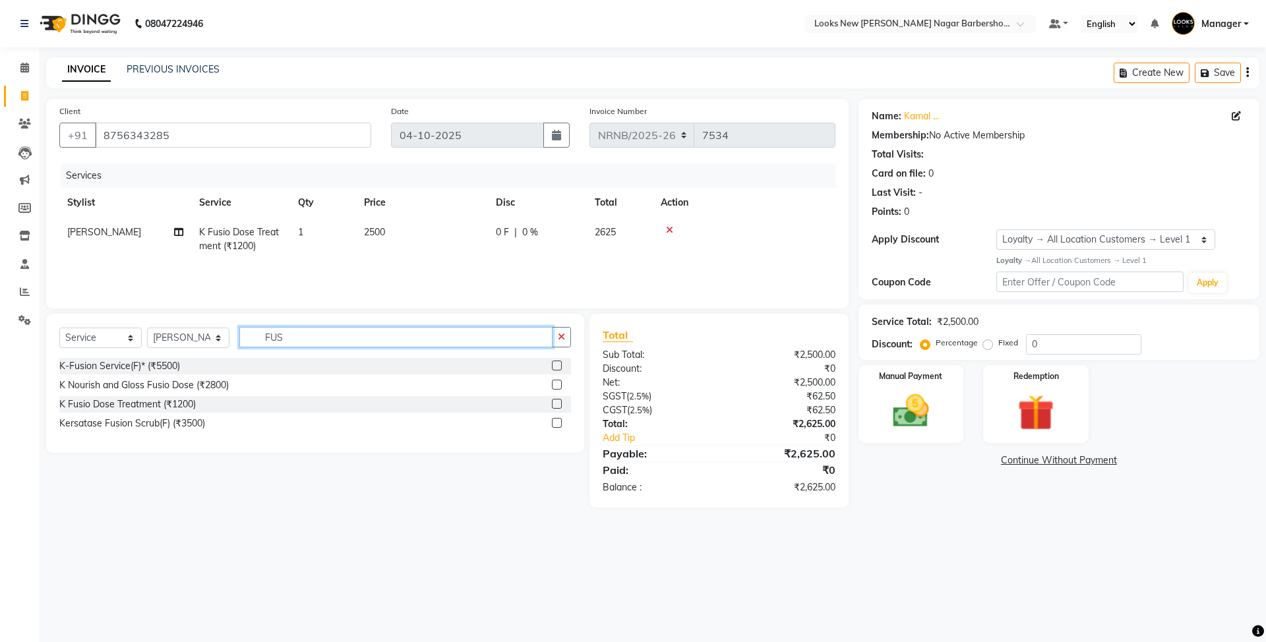
drag, startPoint x: 311, startPoint y: 341, endPoint x: 192, endPoint y: 341, distance: 118.7
click at [192, 341] on div "Select Service Product Membership Package Voucher Prepaid Gift Card Select Styl…" at bounding box center [315, 342] width 512 height 31
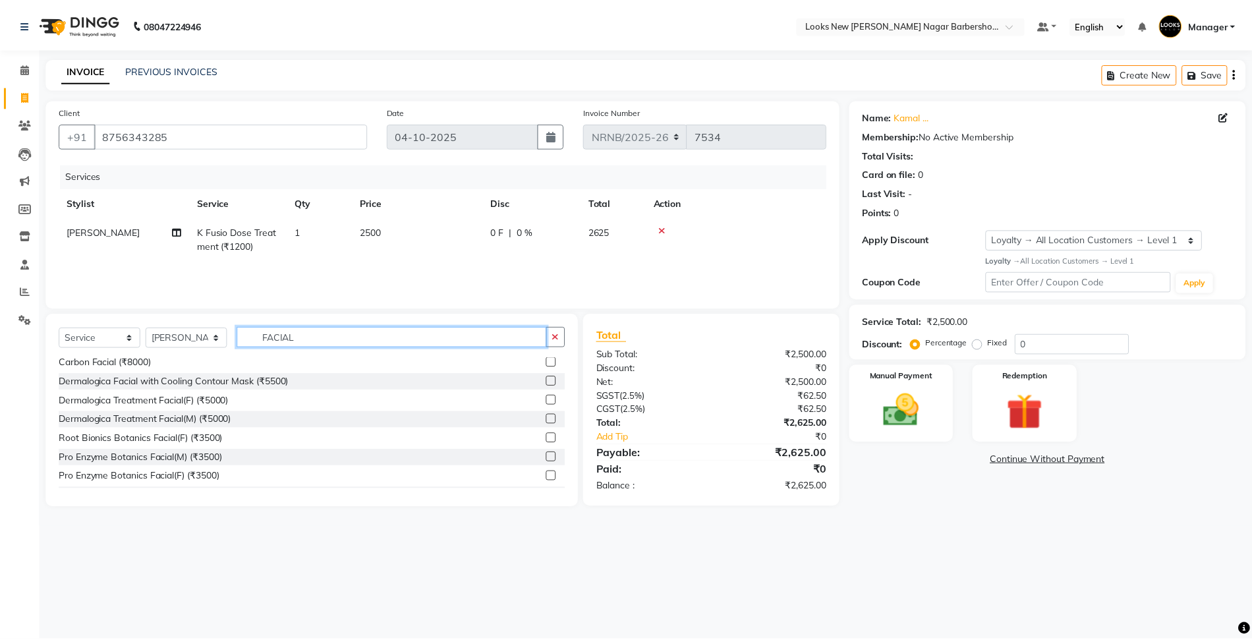
scroll to position [264, 0]
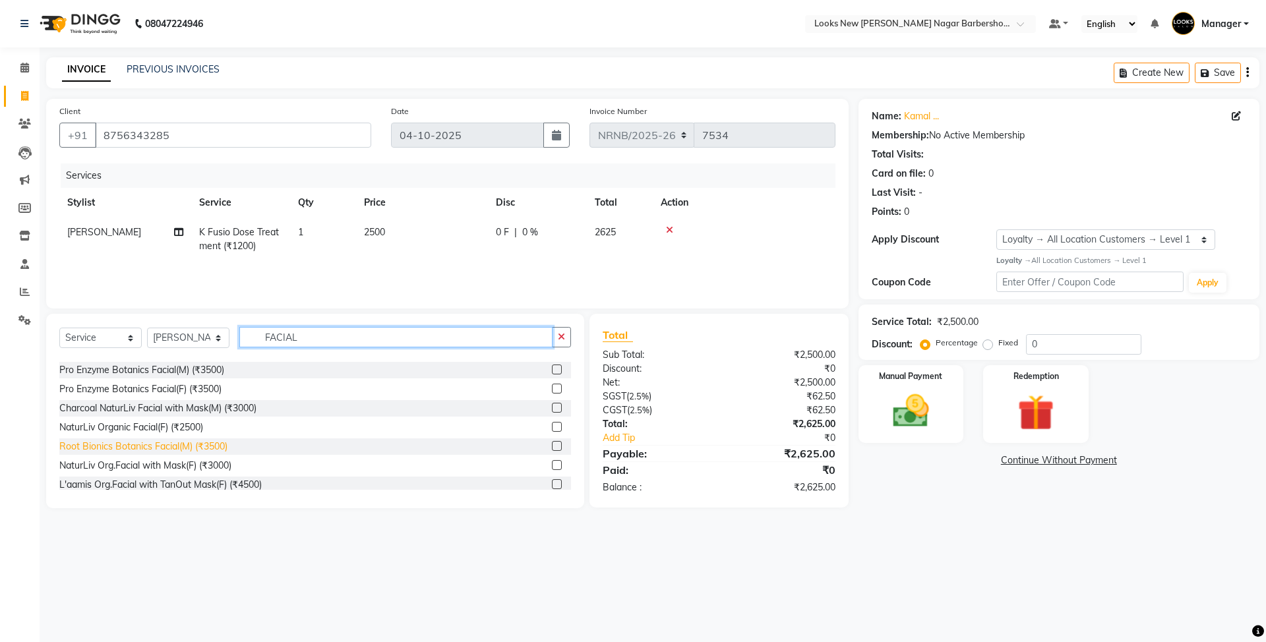
type input "FACIAL"
click at [199, 447] on div "Root Bionics Botanics Facial(M) (₹3500)" at bounding box center [143, 447] width 168 height 14
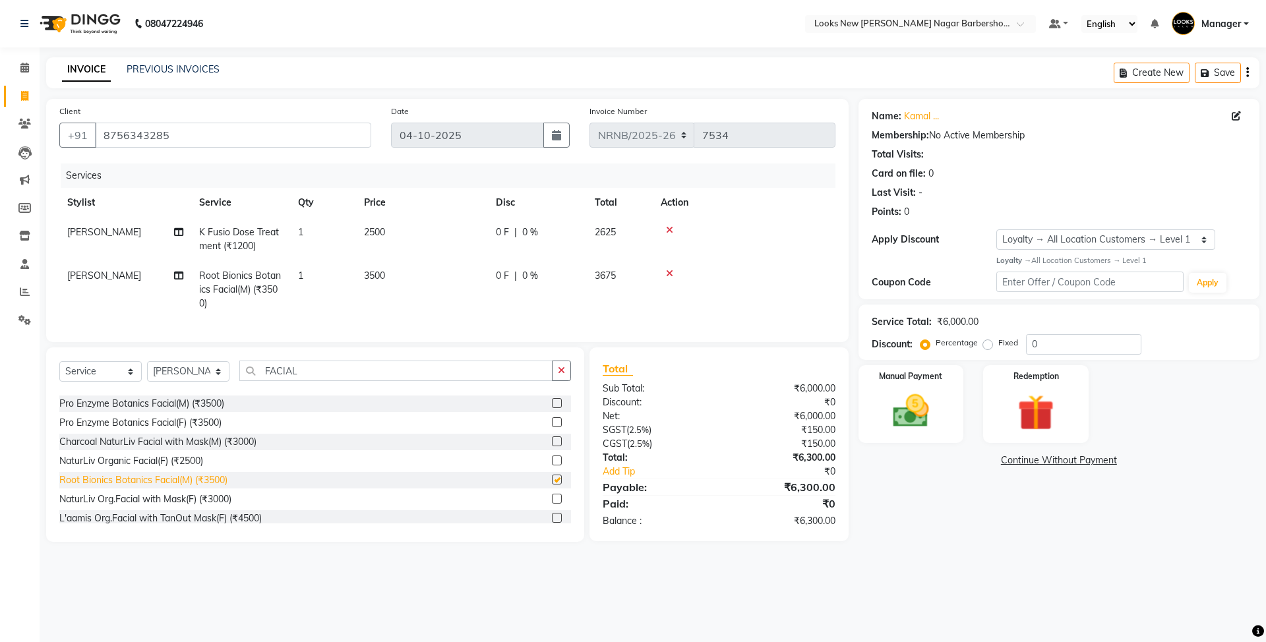
checkbox input "false"
click at [905, 403] on img at bounding box center [910, 412] width 61 height 44
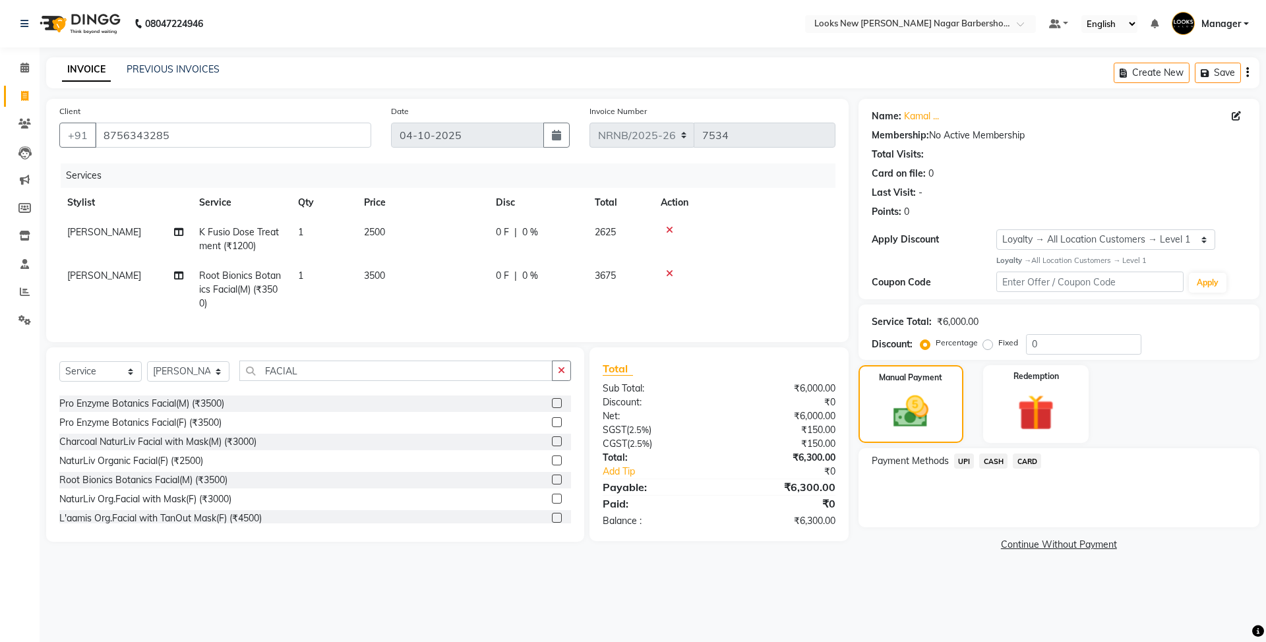
click at [968, 457] on span "UPI" at bounding box center [964, 461] width 20 height 15
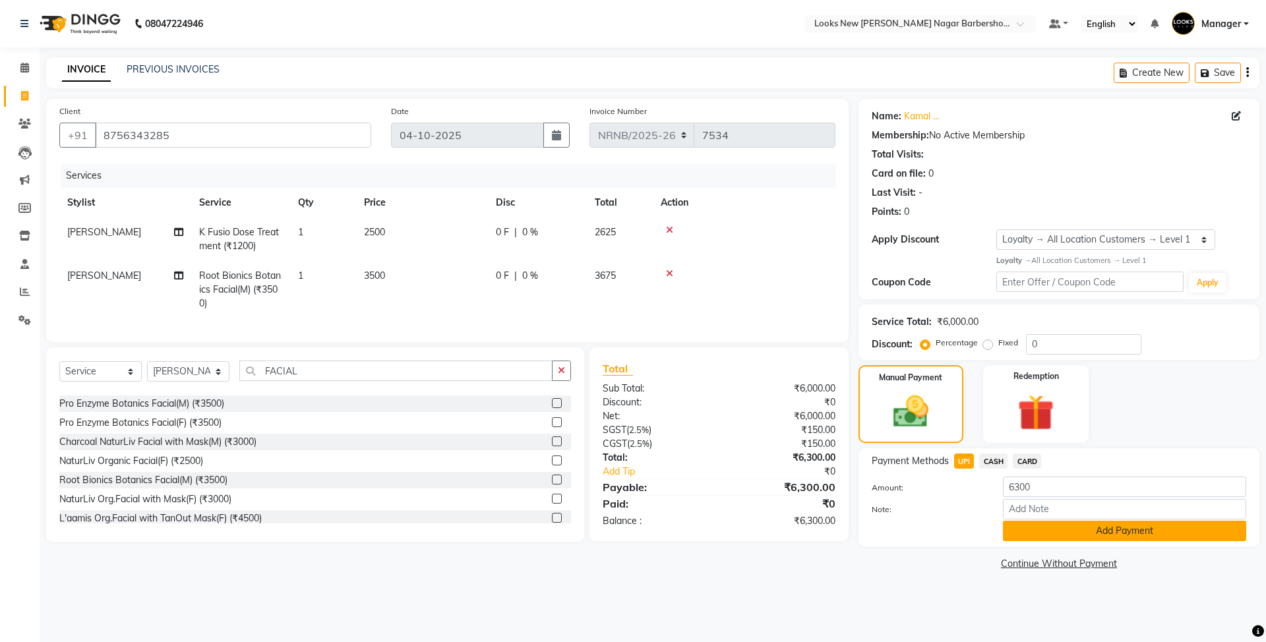
click at [1067, 536] on button "Add Payment" at bounding box center [1124, 531] width 243 height 20
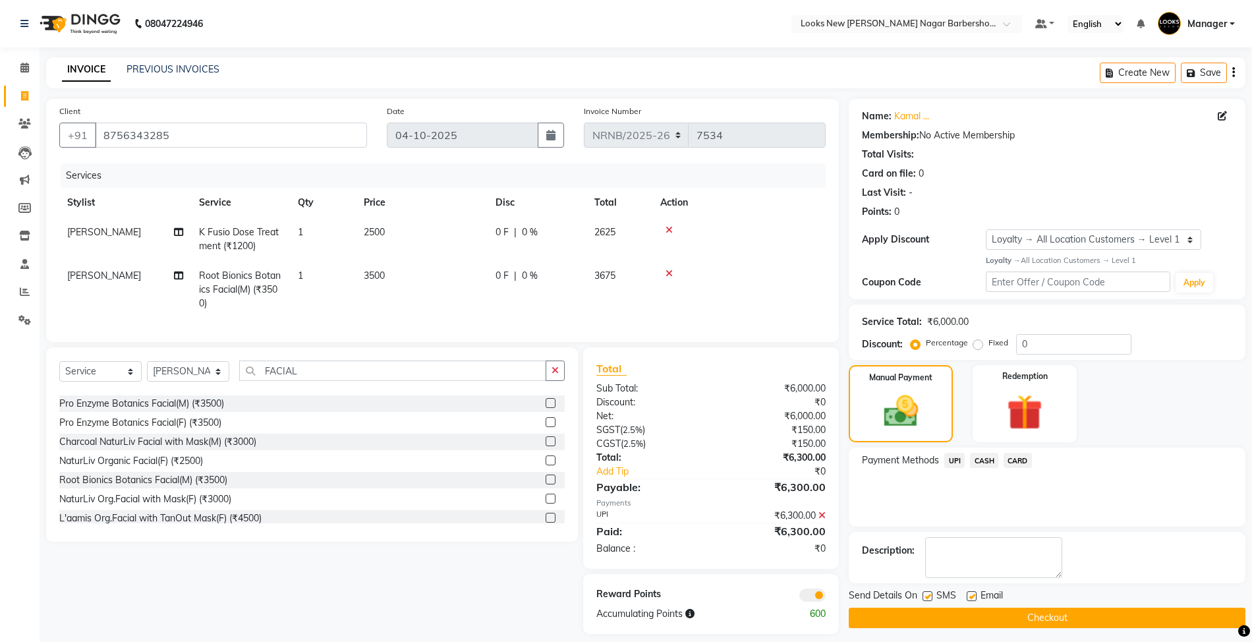
click at [979, 617] on button "Checkout" at bounding box center [1047, 618] width 397 height 20
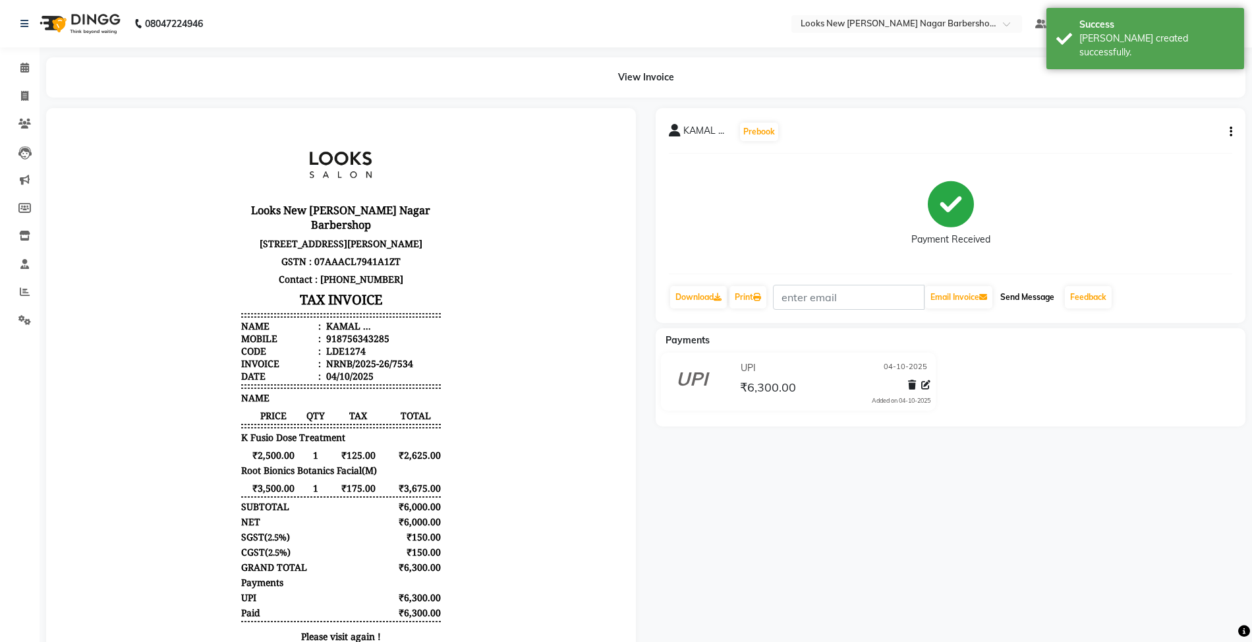
click at [1009, 303] on button "Send Message" at bounding box center [1027, 297] width 65 height 22
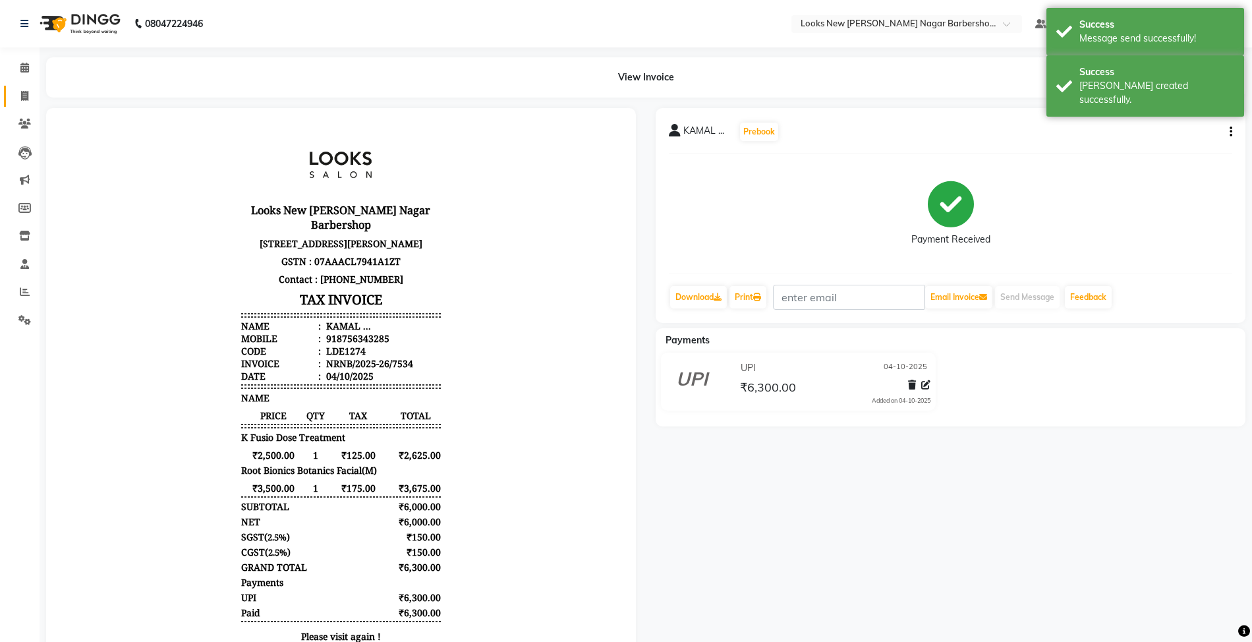
click at [21, 87] on link "Invoice" at bounding box center [20, 97] width 32 height 22
select select "service"
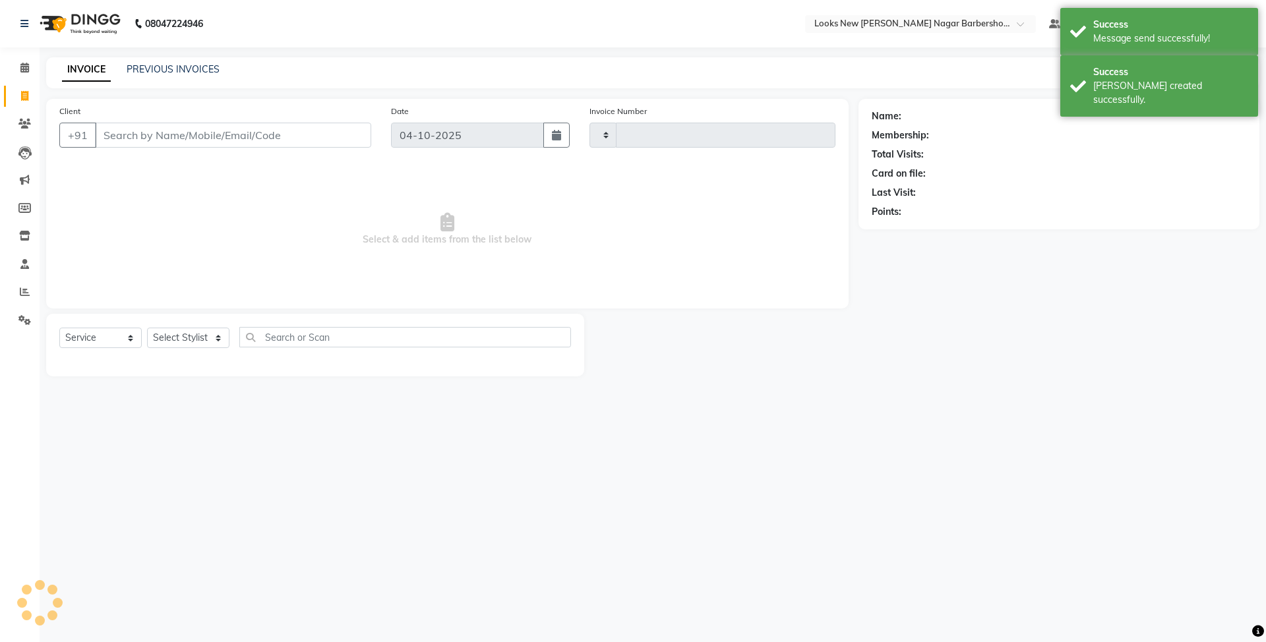
type input "7535"
select select "8705"
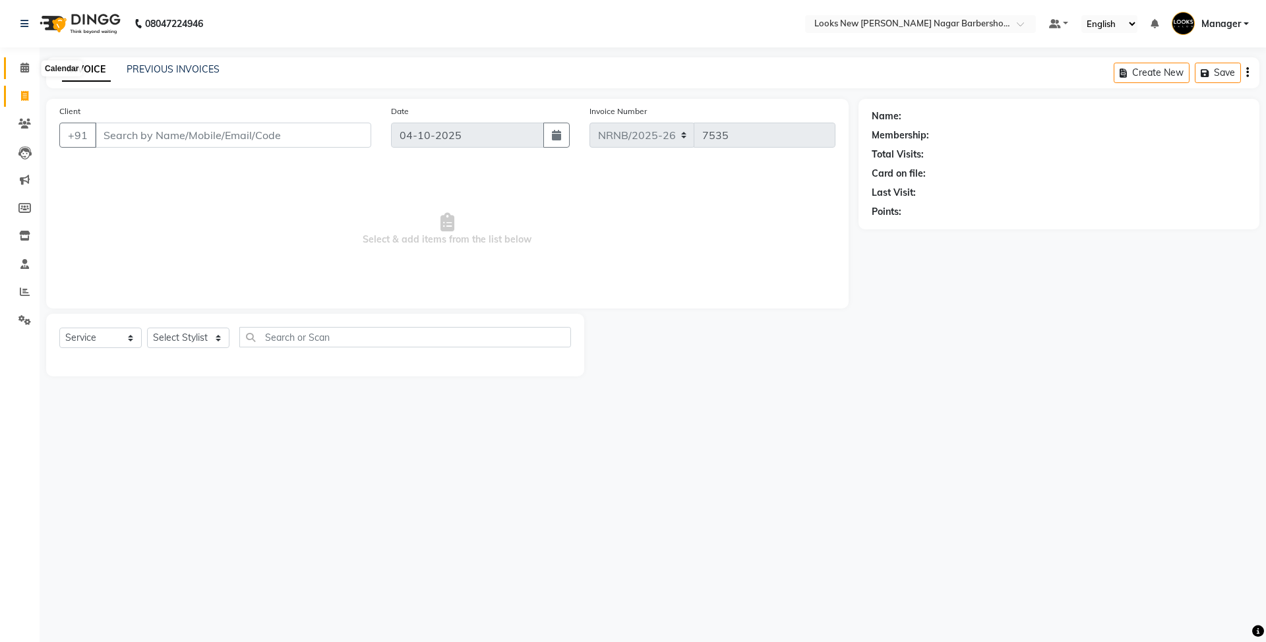
click at [30, 73] on span at bounding box center [24, 68] width 23 height 15
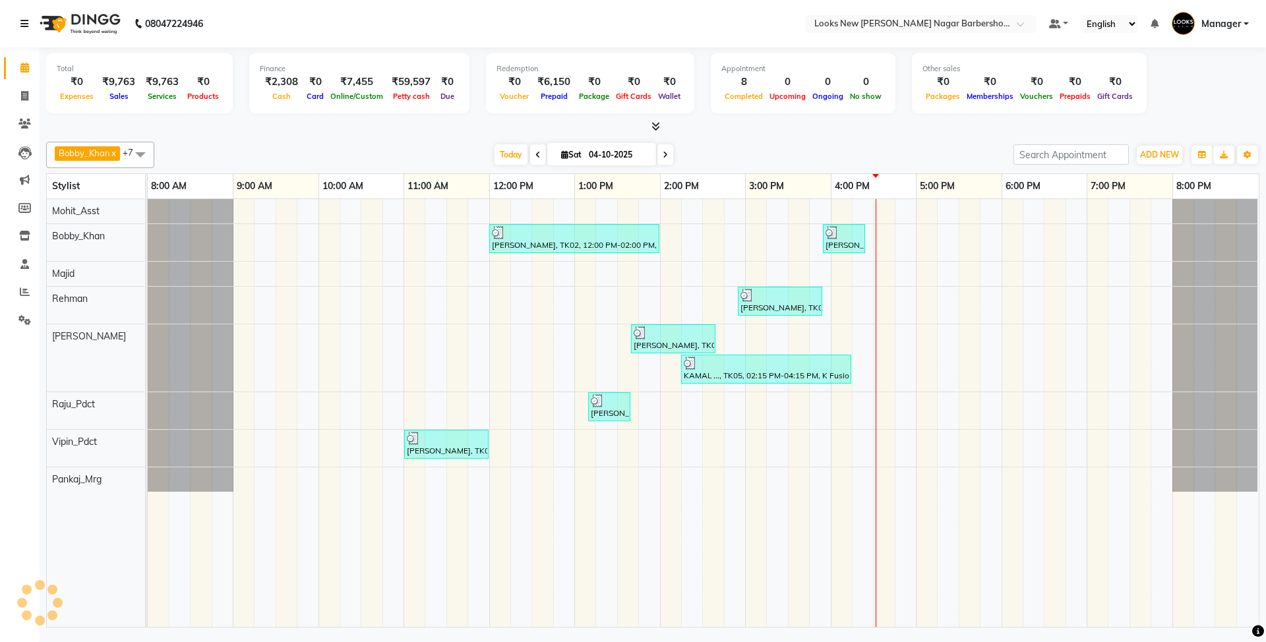
click at [22, 26] on icon at bounding box center [24, 23] width 8 height 9
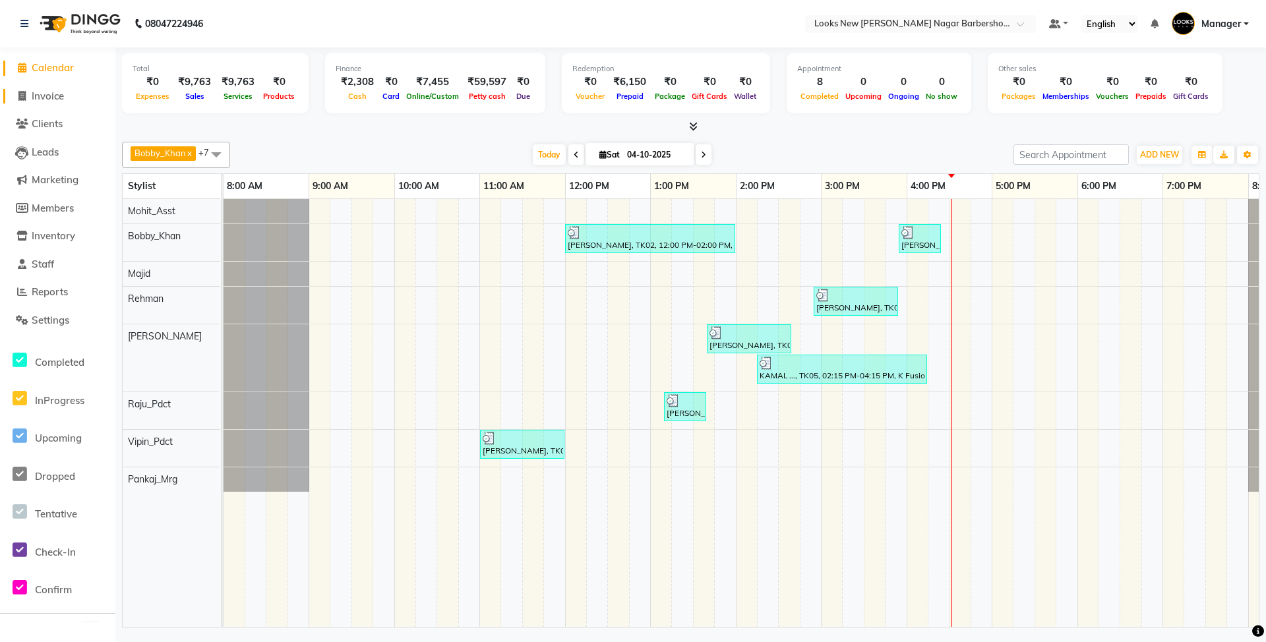
click at [57, 94] on span "Invoice" at bounding box center [48, 96] width 32 height 13
select select "service"
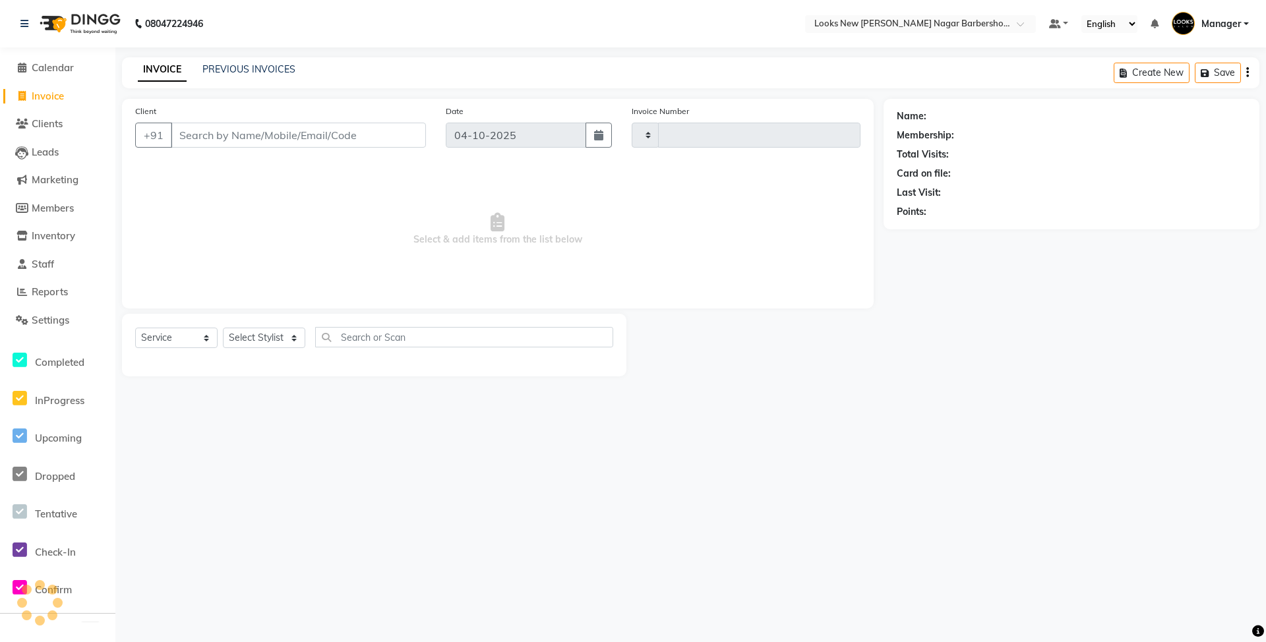
type input "7535"
select select "8705"
click at [45, 59] on li "Calendar" at bounding box center [57, 68] width 115 height 28
click at [48, 65] on span "Calendar" at bounding box center [53, 67] width 42 height 13
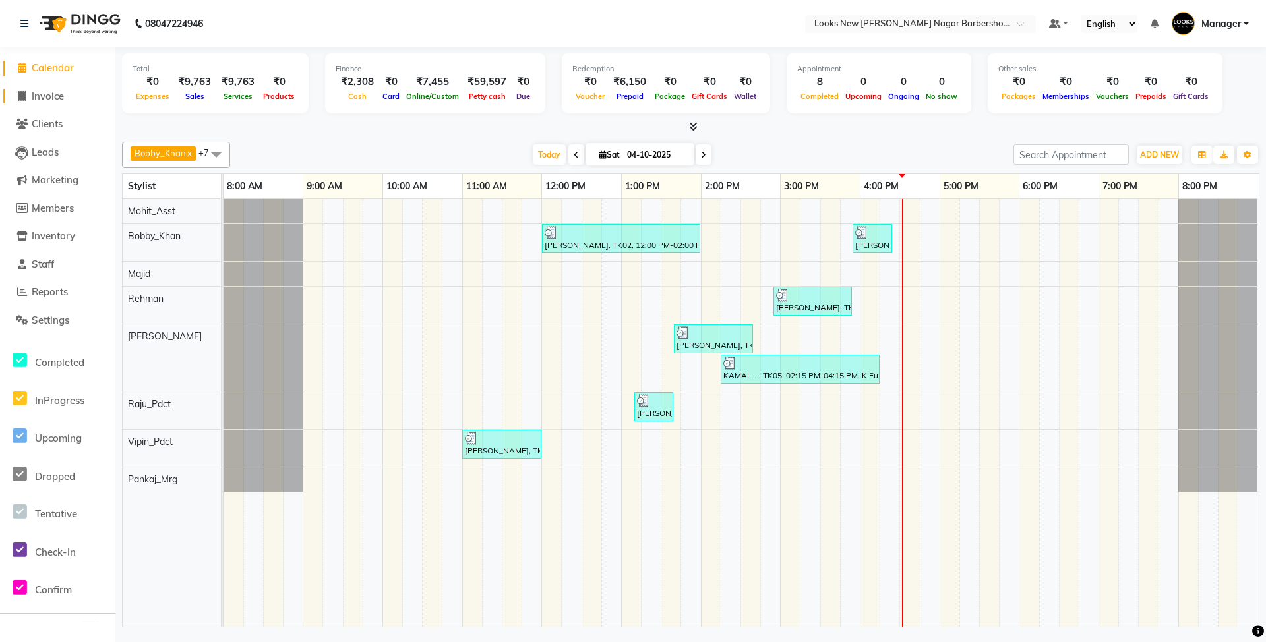
click at [51, 99] on span "Invoice" at bounding box center [48, 96] width 32 height 13
select select "service"
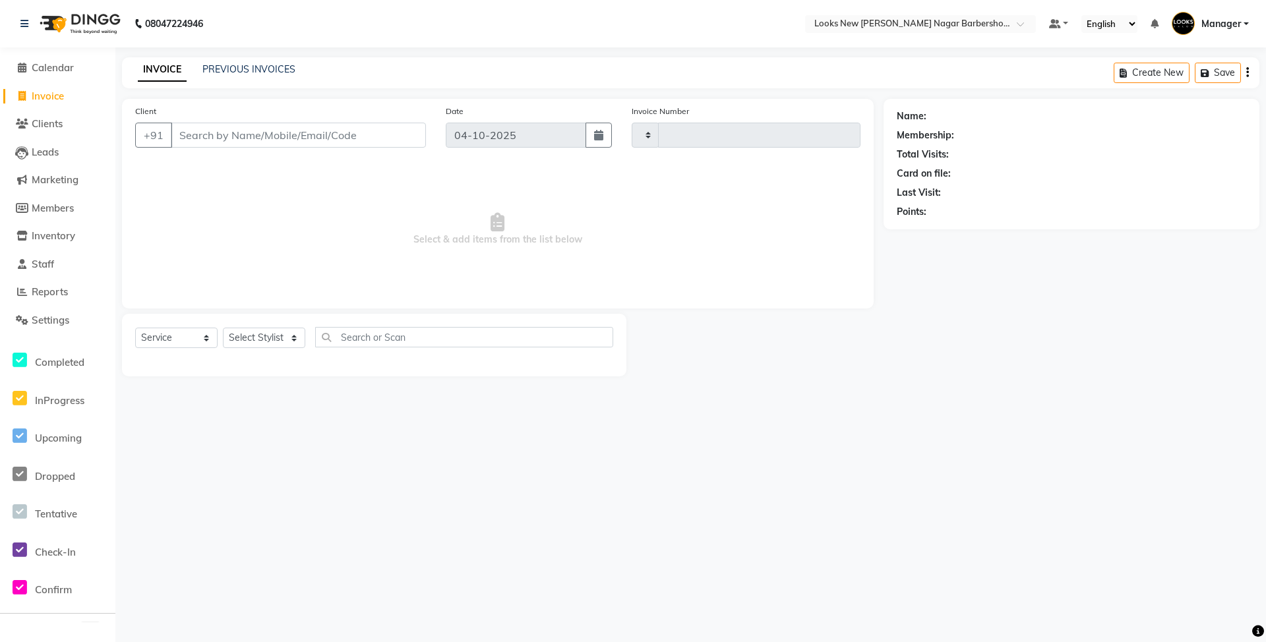
type input "7535"
select select "8705"
click at [273, 72] on link "PREVIOUS INVOICES" at bounding box center [248, 69] width 93 height 12
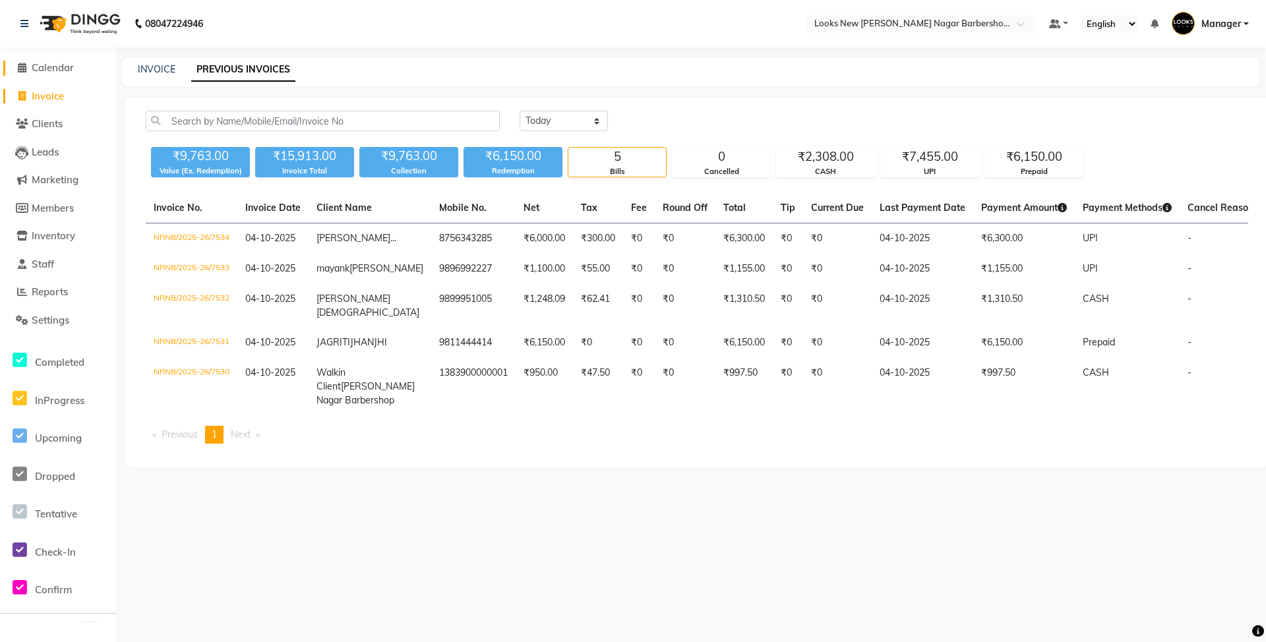
click at [46, 67] on span "Calendar" at bounding box center [53, 67] width 42 height 13
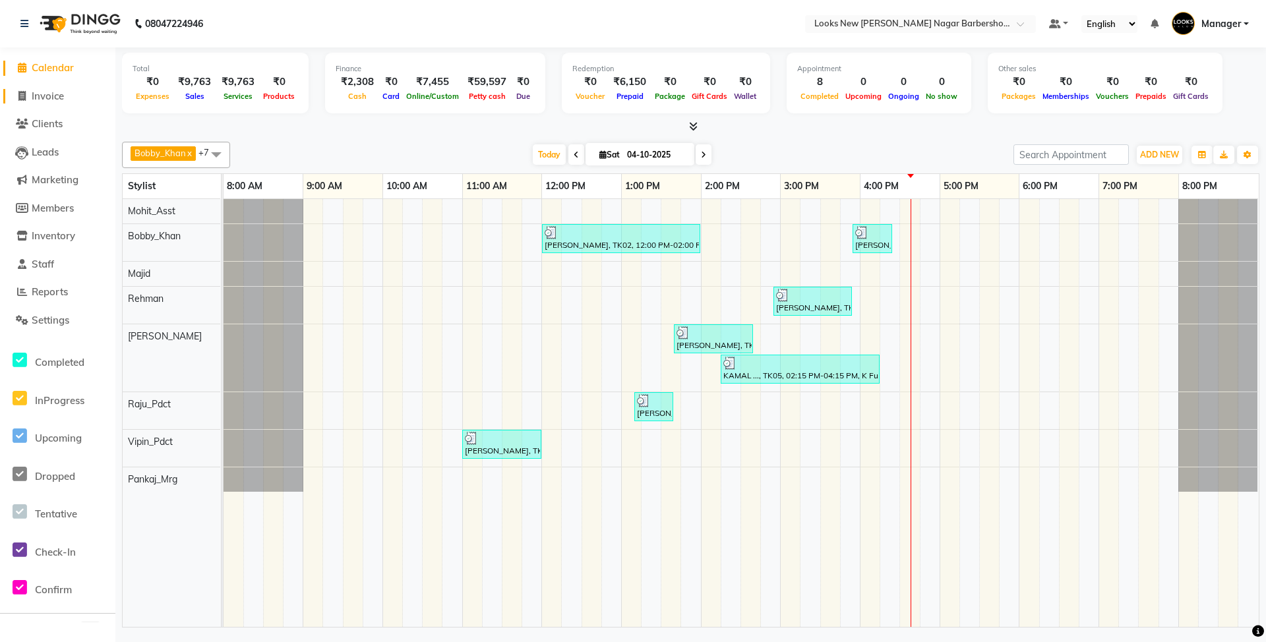
click at [57, 91] on span "Invoice" at bounding box center [48, 96] width 32 height 13
select select "service"
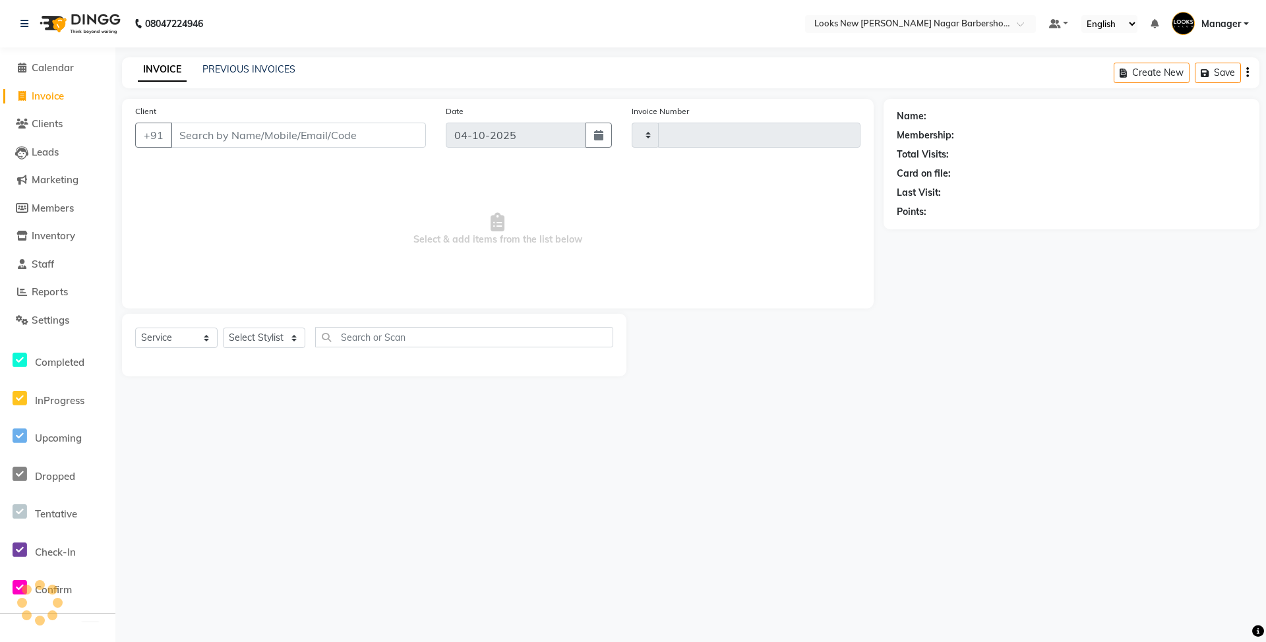
type input "7535"
select select "8705"
click at [259, 341] on select "Select Stylist" at bounding box center [264, 338] width 82 height 20
select select "87355"
click at [223, 328] on select "Select Stylist Aakash_Pdct [PERSON_NAME] [PERSON_NAME] [PERSON_NAME] Counter_Sa…" at bounding box center [264, 338] width 82 height 20
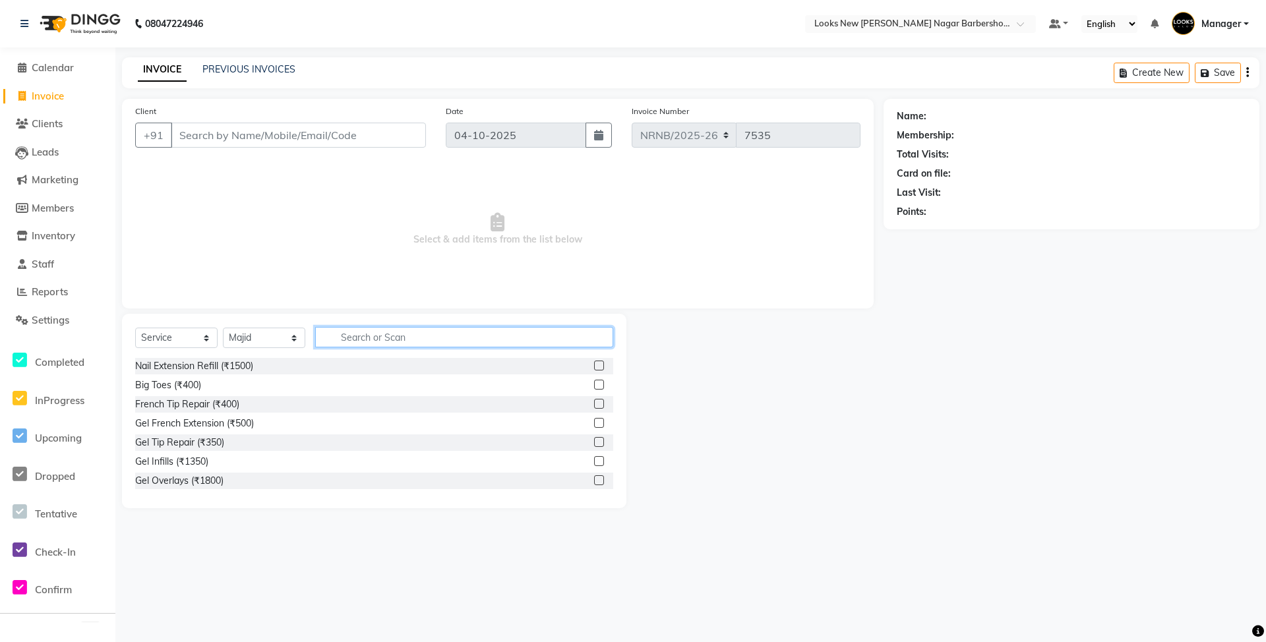
click at [367, 334] on input "text" at bounding box center [464, 337] width 298 height 20
type input "DET"
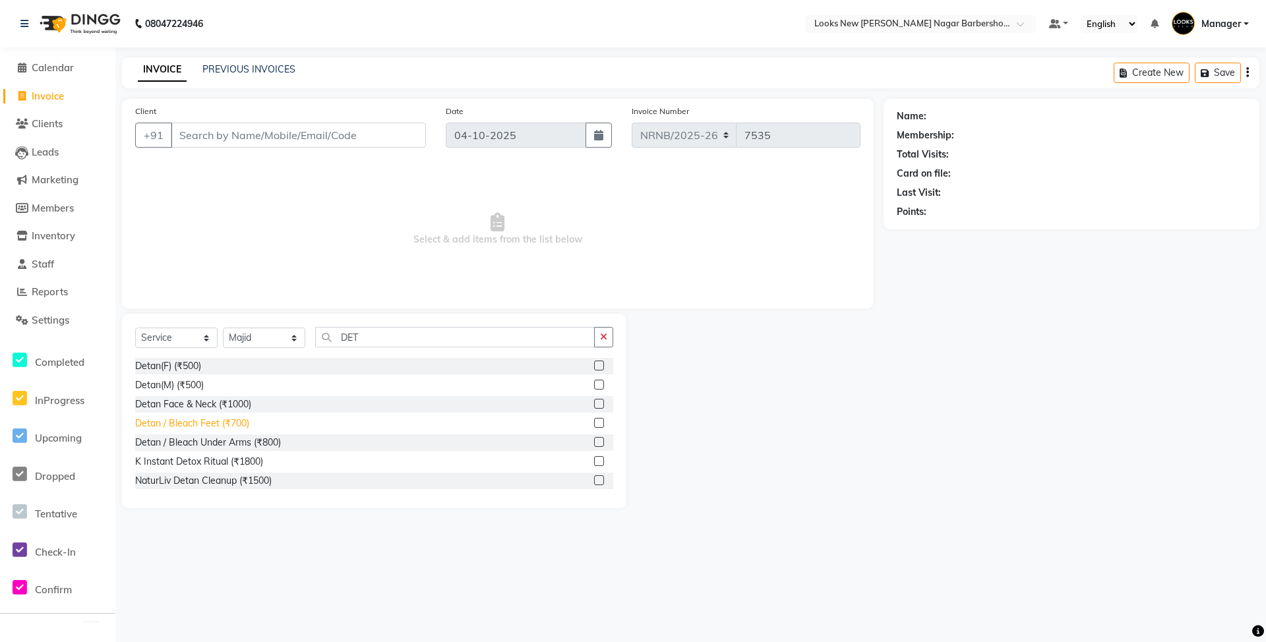
click at [243, 428] on div "Detan / Bleach Feet (₹700)" at bounding box center [192, 424] width 114 height 14
checkbox input "false"
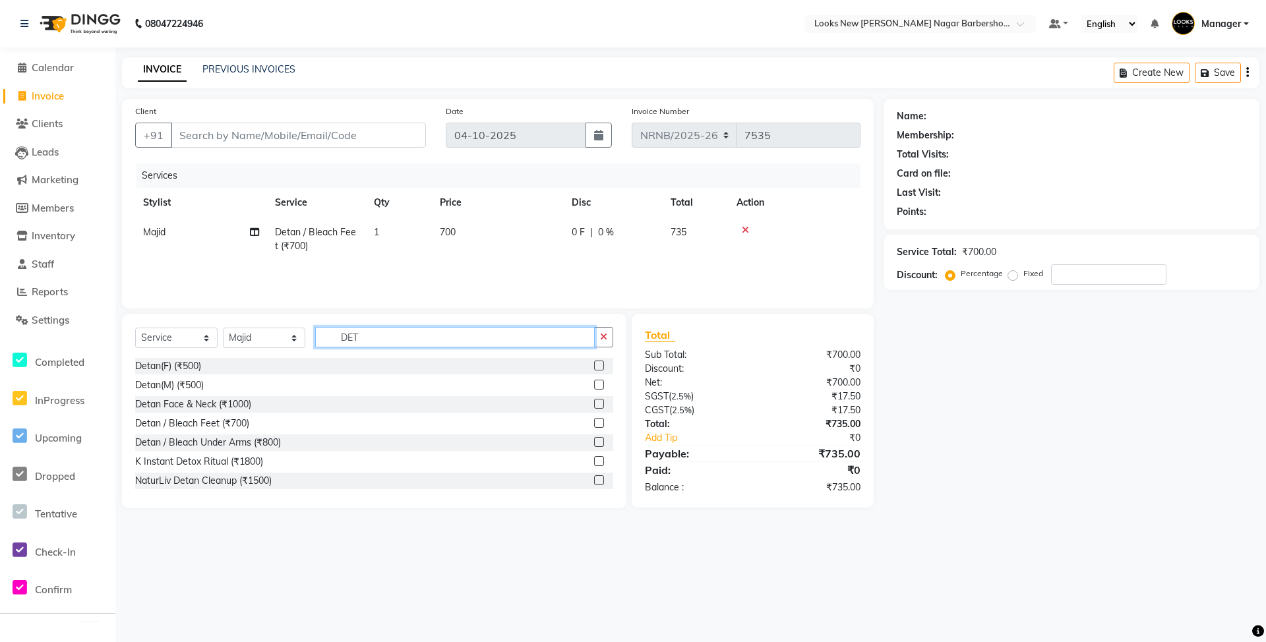
drag, startPoint x: 385, startPoint y: 336, endPoint x: 319, endPoint y: 335, distance: 65.9
click at [319, 335] on input "DET" at bounding box center [454, 337] width 279 height 20
type input "SHAVE"
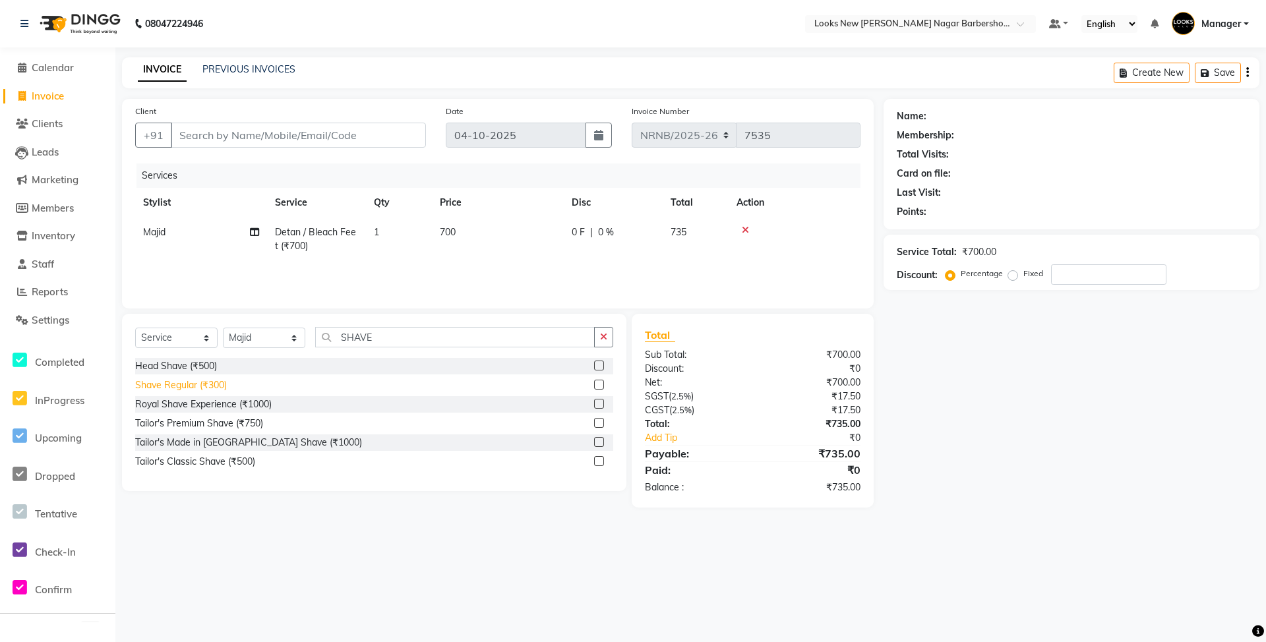
click at [186, 388] on div "Shave Regular (₹300)" at bounding box center [181, 385] width 92 height 14
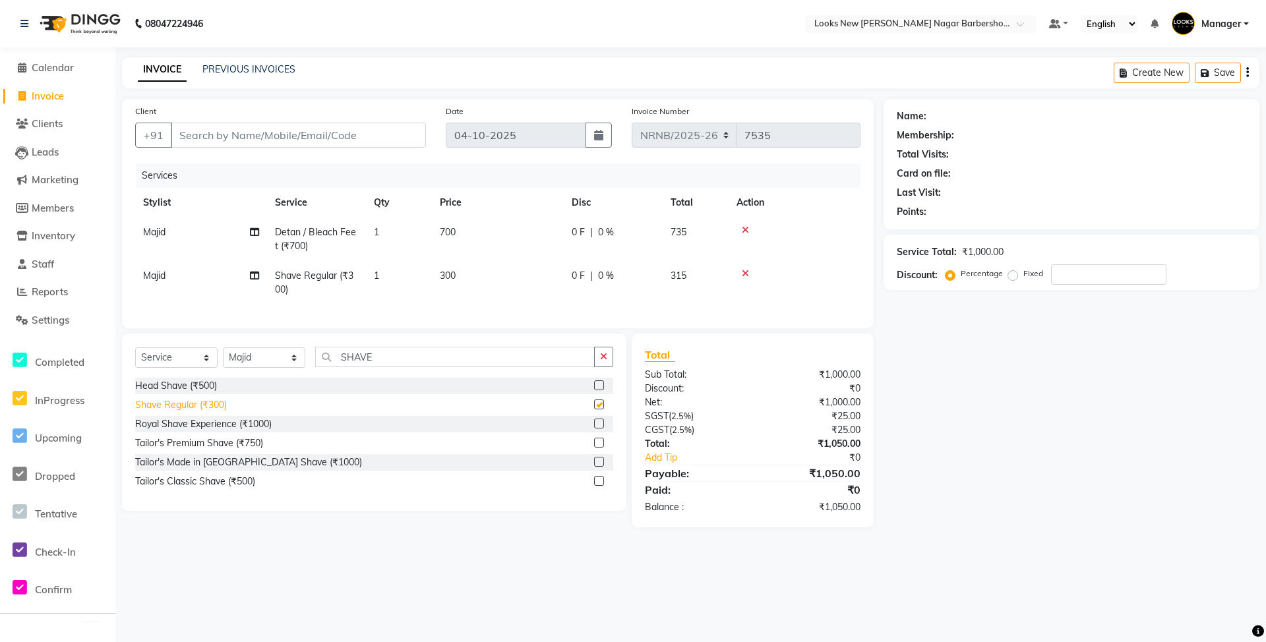
checkbox input "false"
click at [637, 276] on div "0 F | 0 %" at bounding box center [613, 276] width 83 height 14
select select "87355"
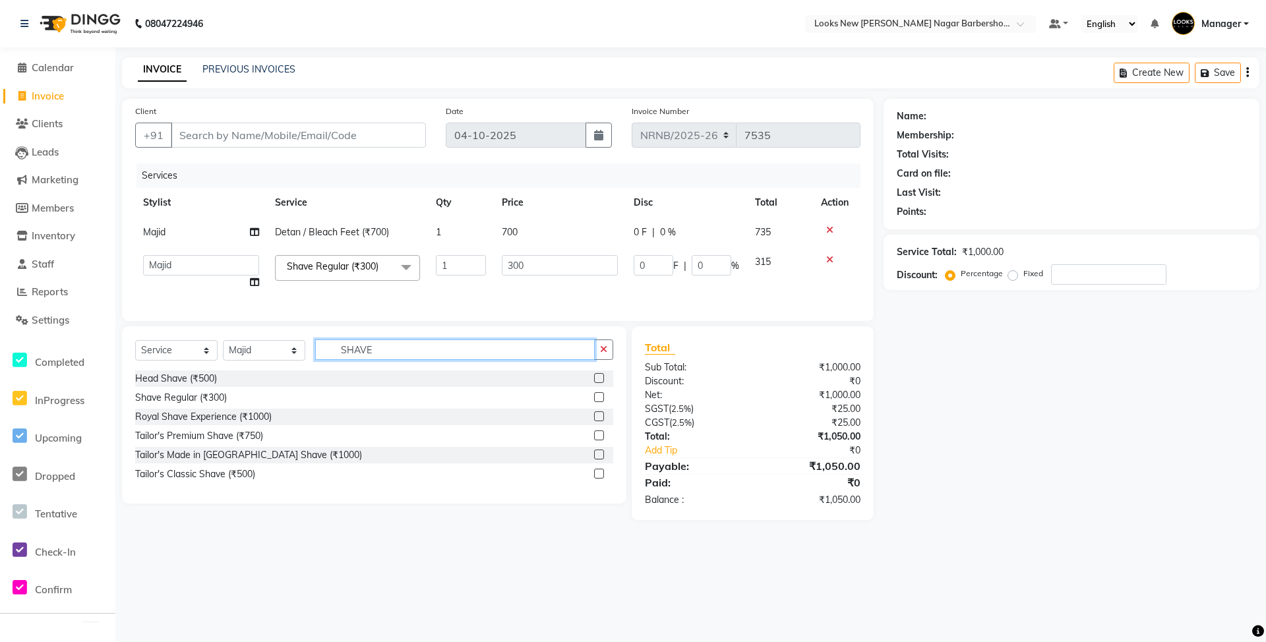
drag, startPoint x: 476, startPoint y: 357, endPoint x: 304, endPoint y: 356, distance: 172.0
click at [306, 356] on div "Select Service Product Membership Package Voucher Prepaid Gift Card Select Styl…" at bounding box center [374, 354] width 478 height 31
click at [289, 360] on select "Select Stylist Aakash_Pdct [PERSON_NAME] [PERSON_NAME] [PERSON_NAME] Counter_Sa…" at bounding box center [264, 350] width 82 height 20
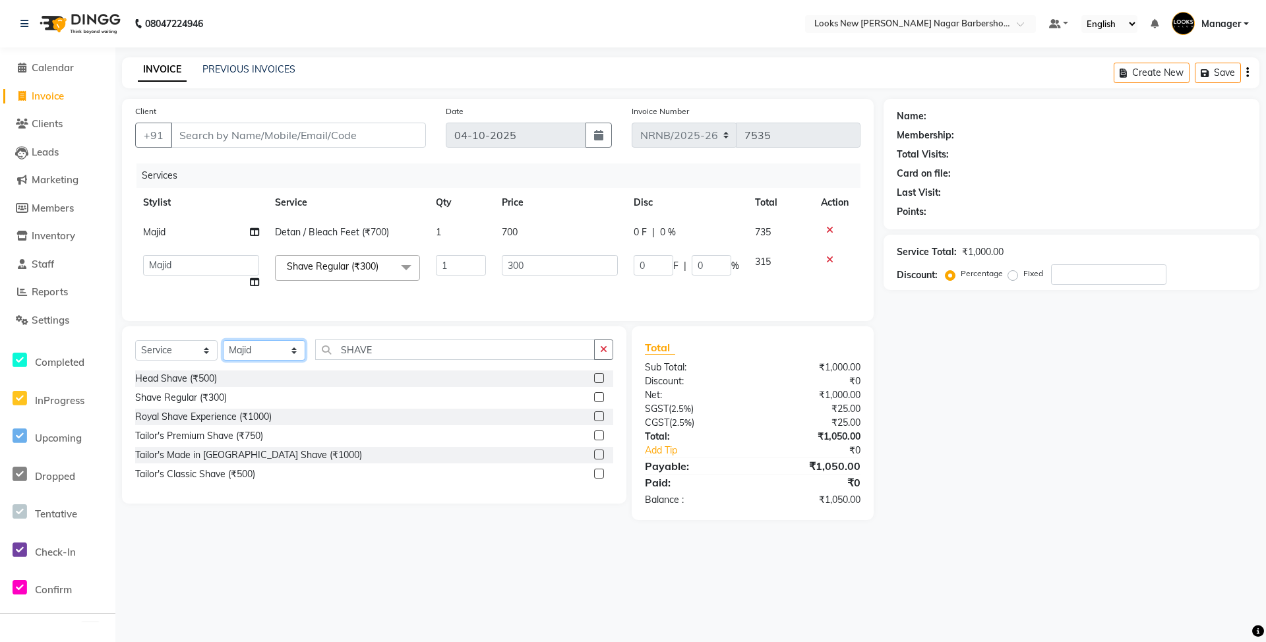
click at [289, 360] on select "Select Stylist Aakash_Pdct [PERSON_NAME] [PERSON_NAME] [PERSON_NAME] Counter_Sa…" at bounding box center [264, 350] width 82 height 20
select select "87356"
click at [223, 353] on select "Select Stylist Aakash_Pdct [PERSON_NAME] [PERSON_NAME] [PERSON_NAME] Counter_Sa…" at bounding box center [264, 350] width 82 height 20
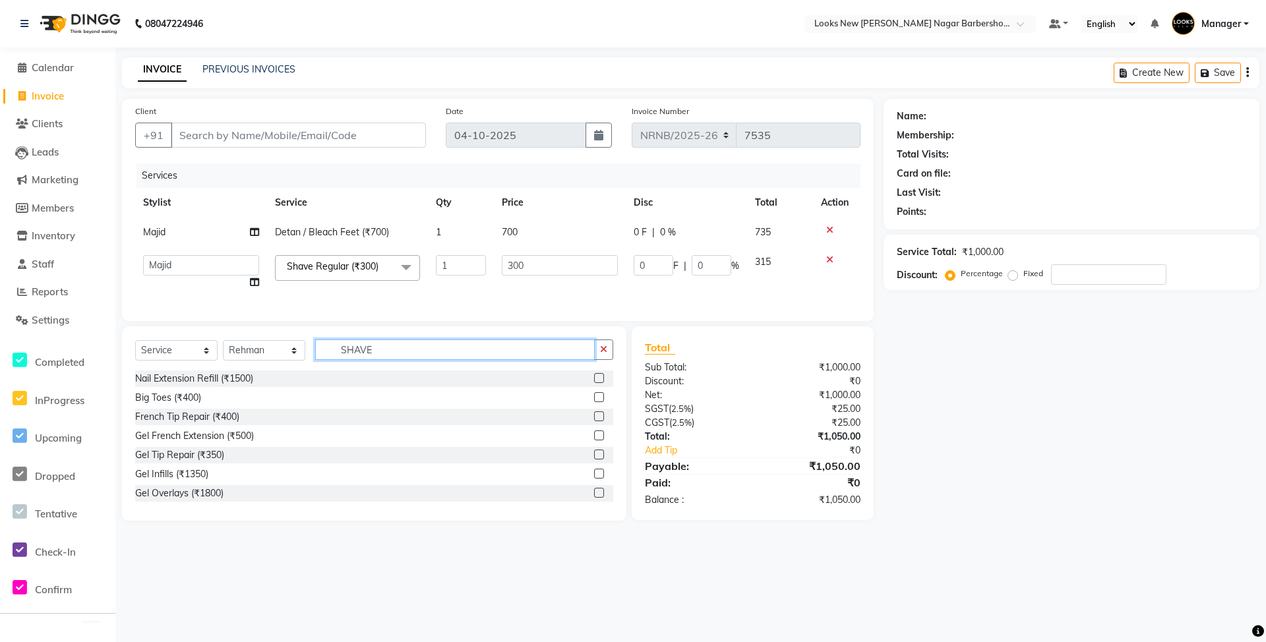
click at [396, 360] on input "SHAVE" at bounding box center [454, 349] width 279 height 20
type input "S"
click at [383, 360] on input "text" at bounding box center [464, 349] width 298 height 20
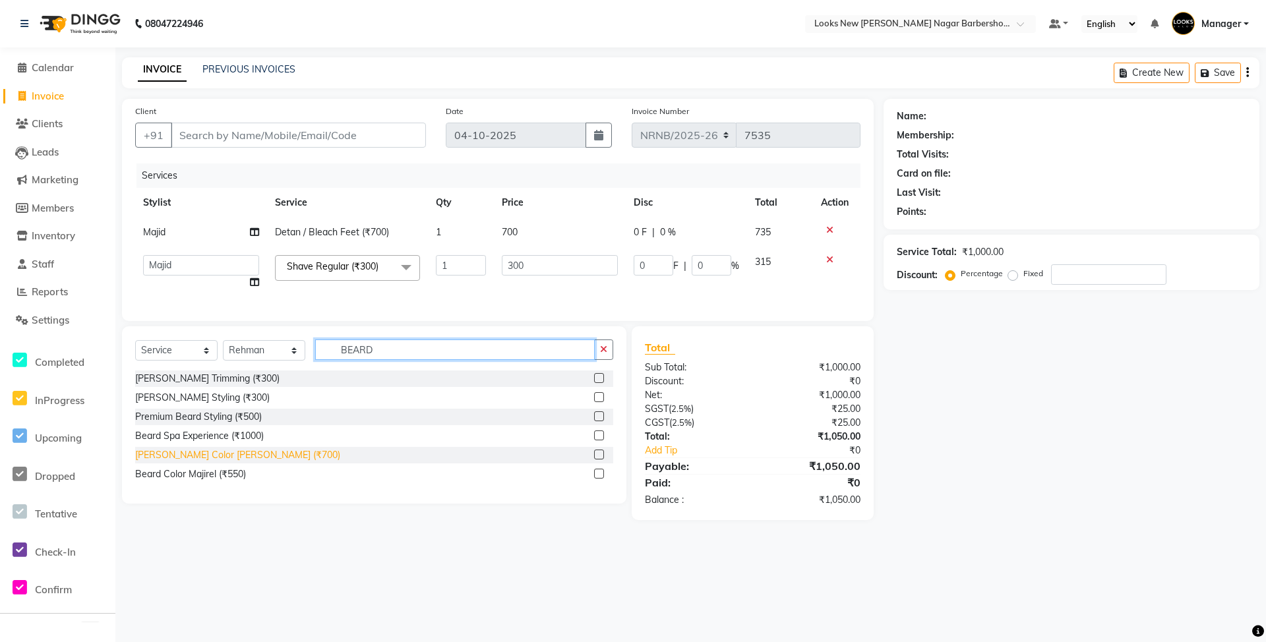
type input "BEARD"
click at [219, 462] on div "[PERSON_NAME] Color [PERSON_NAME] (₹700)" at bounding box center [237, 455] width 205 height 14
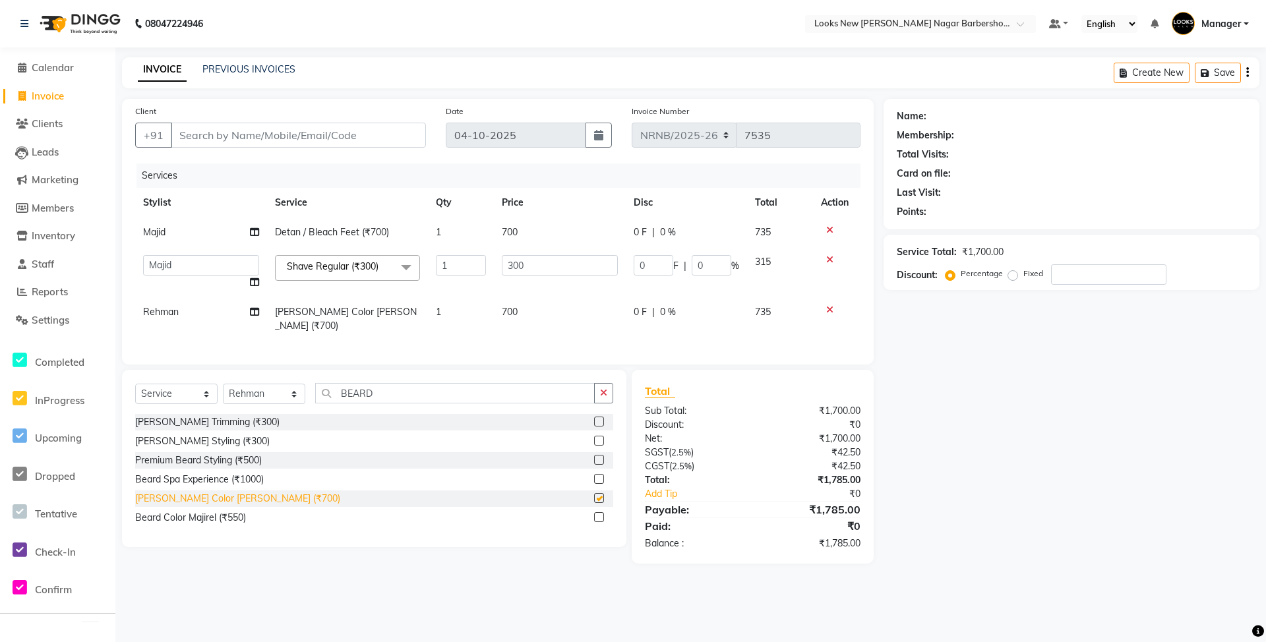
checkbox input "false"
click at [1076, 508] on div "Name: Membership: Total Visits: Card on file: Last Visit: Points: Service Total…" at bounding box center [1076, 331] width 386 height 465
click at [1084, 280] on input "number" at bounding box center [1108, 274] width 115 height 20
type input "2"
type input "6"
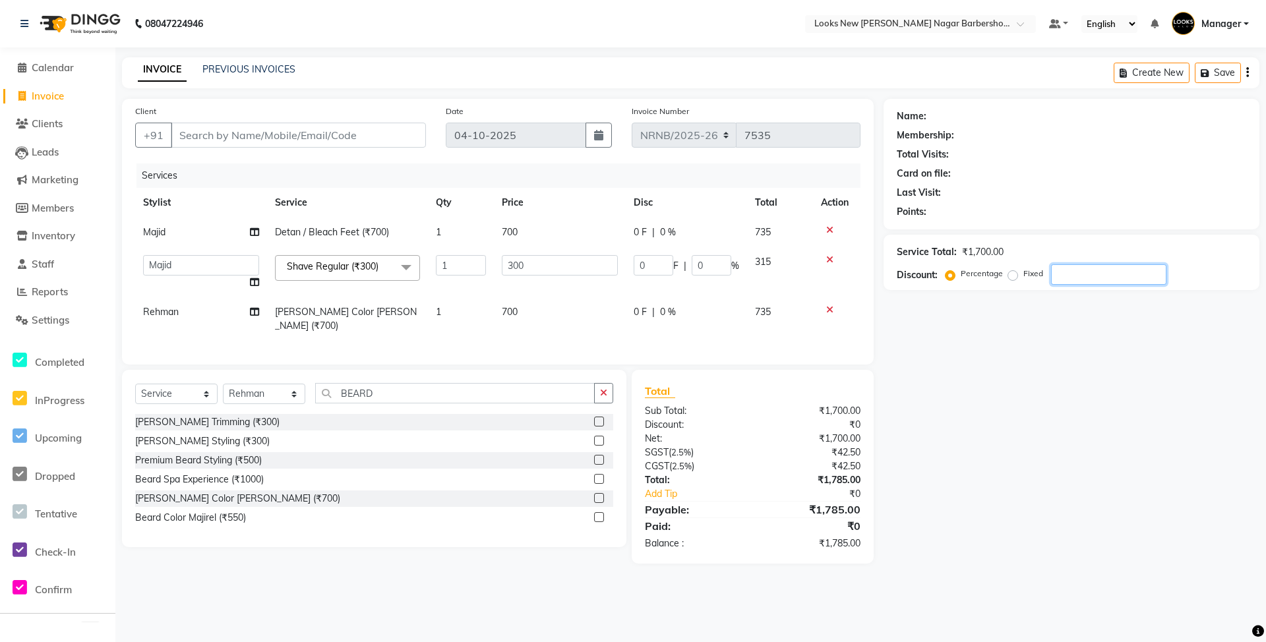
type input "2"
type input "20"
type input "60"
type input "20"
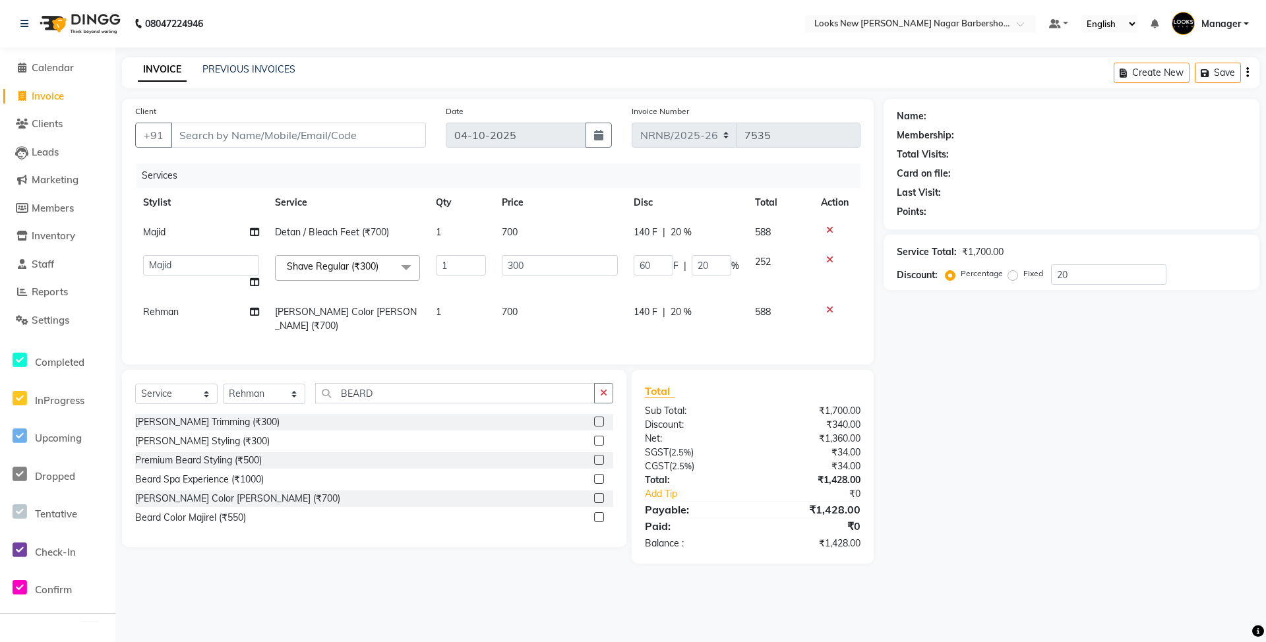
click at [1087, 411] on div "Name: Membership: Total Visits: Card on file: Last Visit: Points: Service Total…" at bounding box center [1076, 331] width 386 height 465
click at [293, 137] on input "Client" at bounding box center [298, 135] width 255 height 25
type input "R"
type input "0"
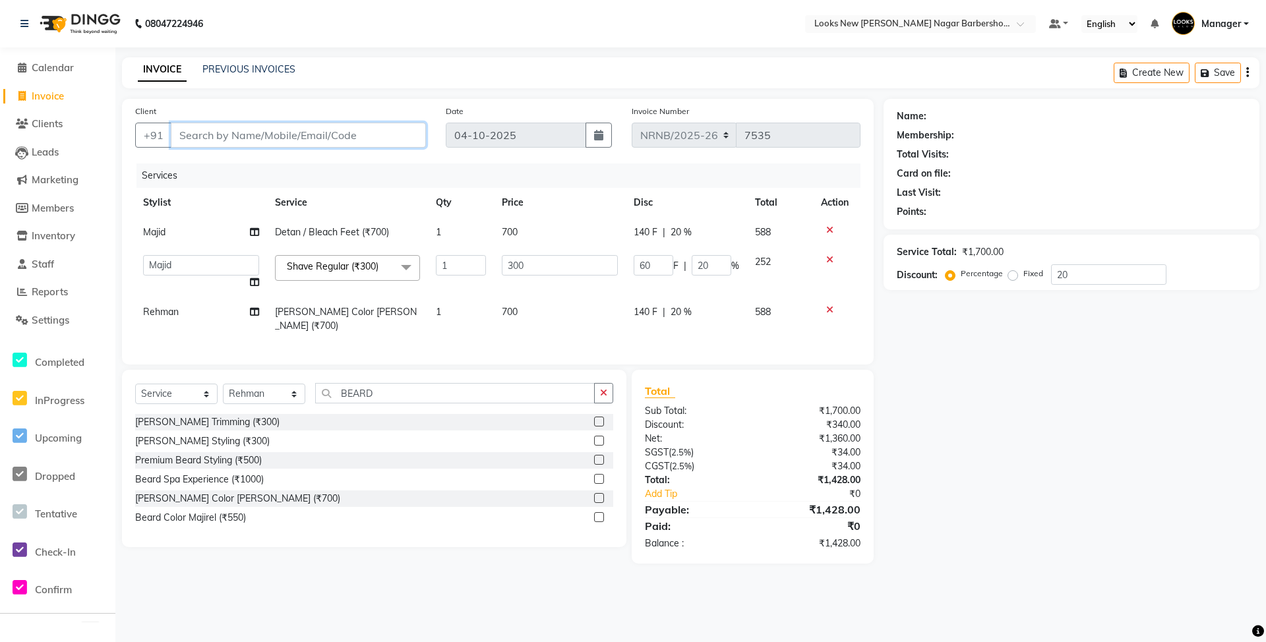
type input "0"
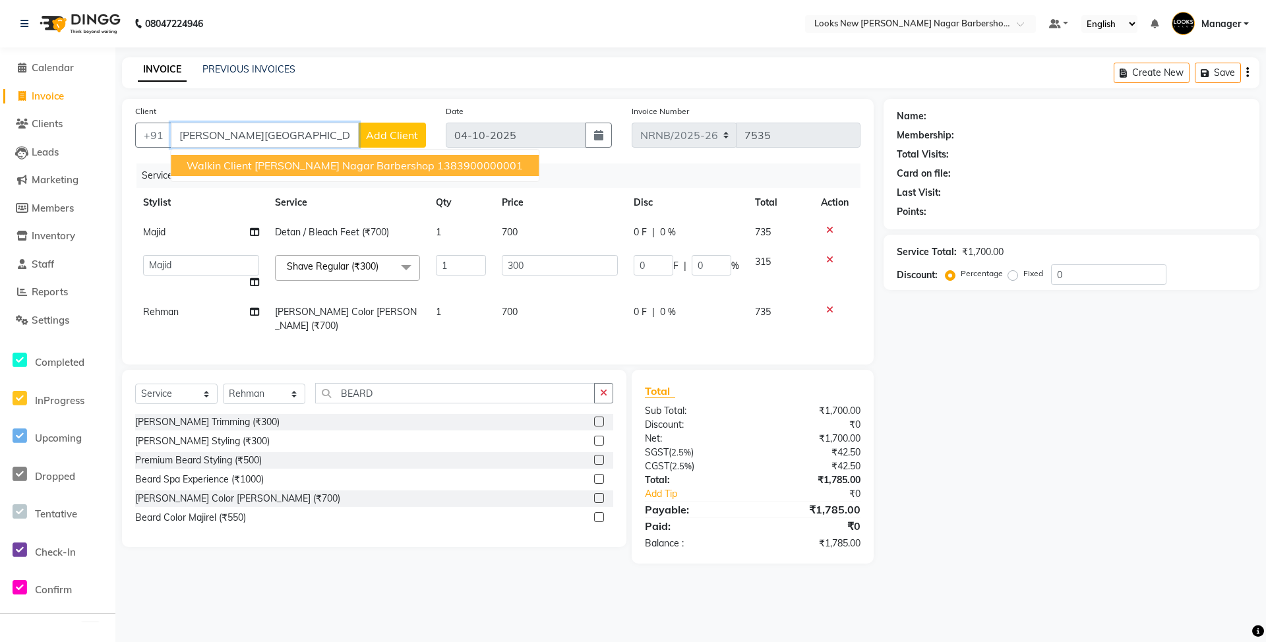
click at [318, 171] on span "Walkin Client [PERSON_NAME] Nagar Barbershop" at bounding box center [311, 165] width 248 height 13
type input "1383900000001"
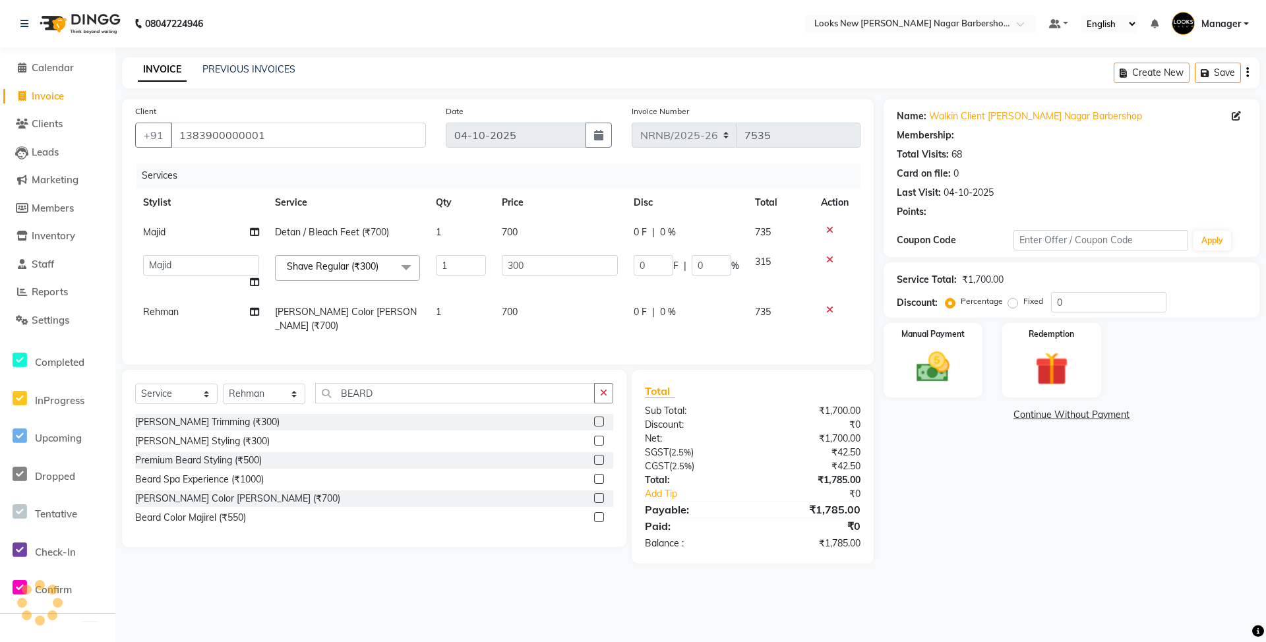
select select "1: Object"
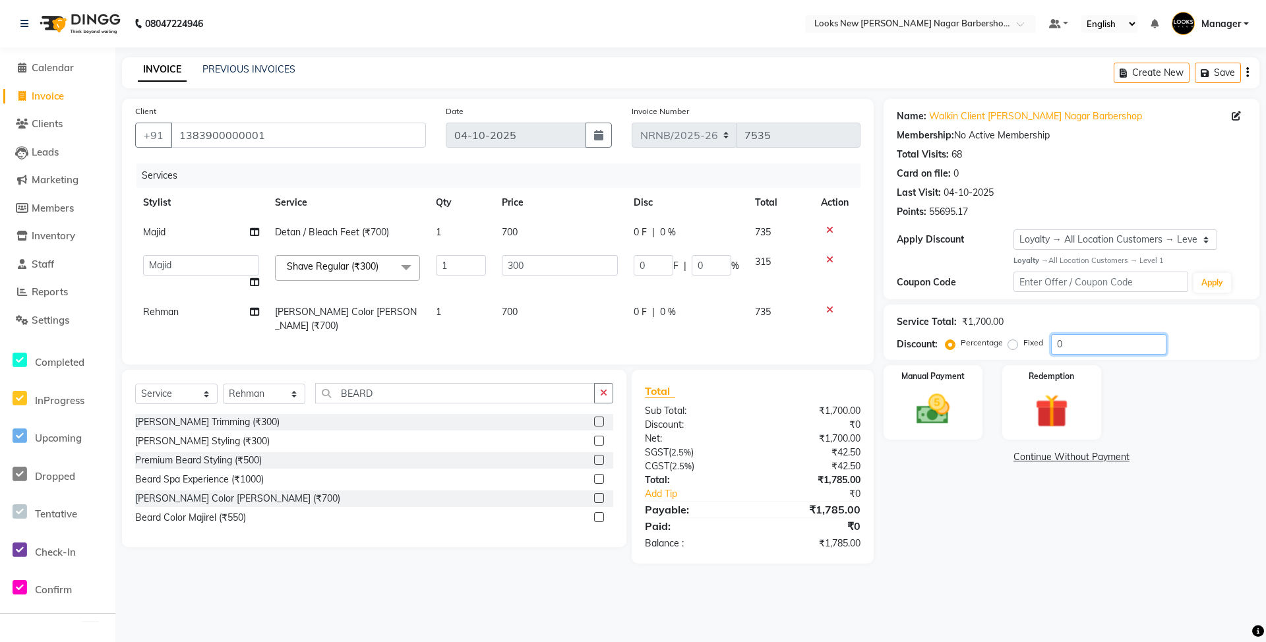
click at [1103, 341] on input "0" at bounding box center [1108, 344] width 115 height 20
type input "2"
type input "6"
type input "2"
type input "20"
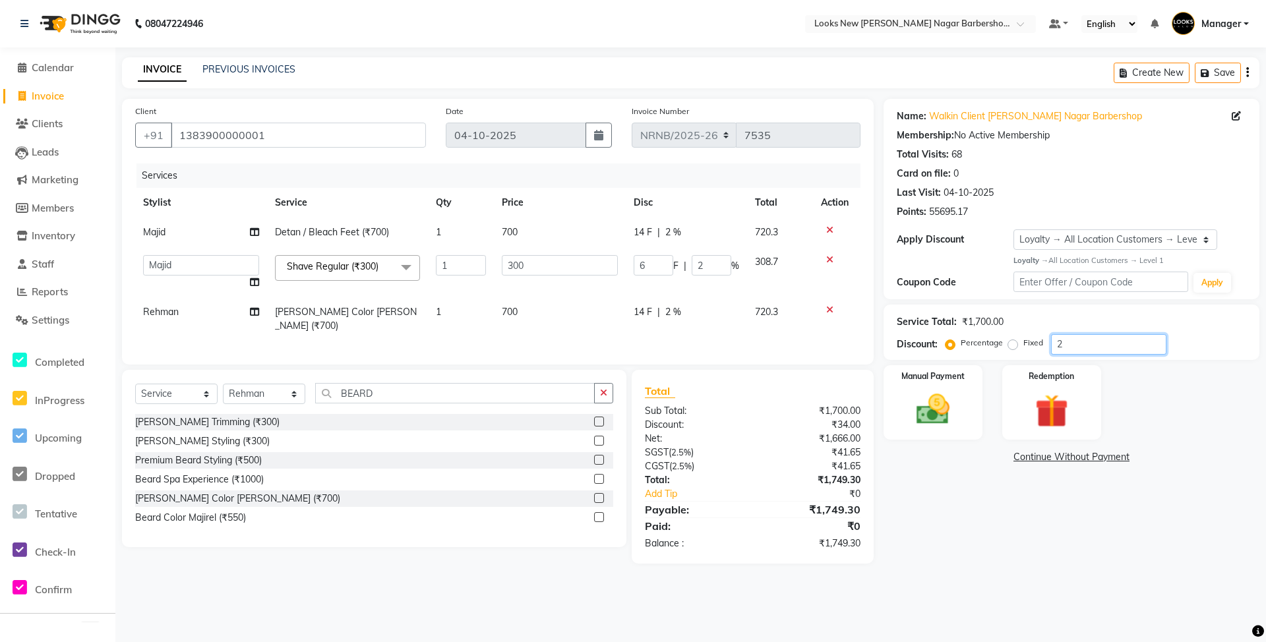
type input "60"
type input "20"
click at [939, 419] on img at bounding box center [932, 410] width 57 height 40
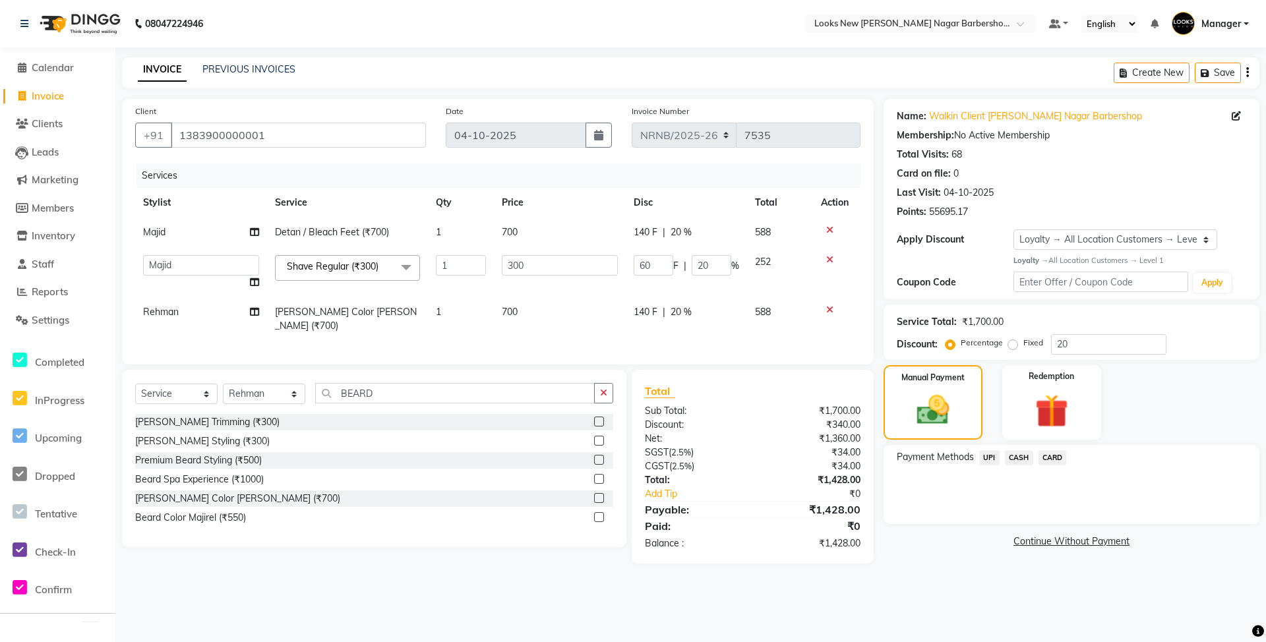
click at [1053, 456] on span "CARD" at bounding box center [1052, 457] width 28 height 15
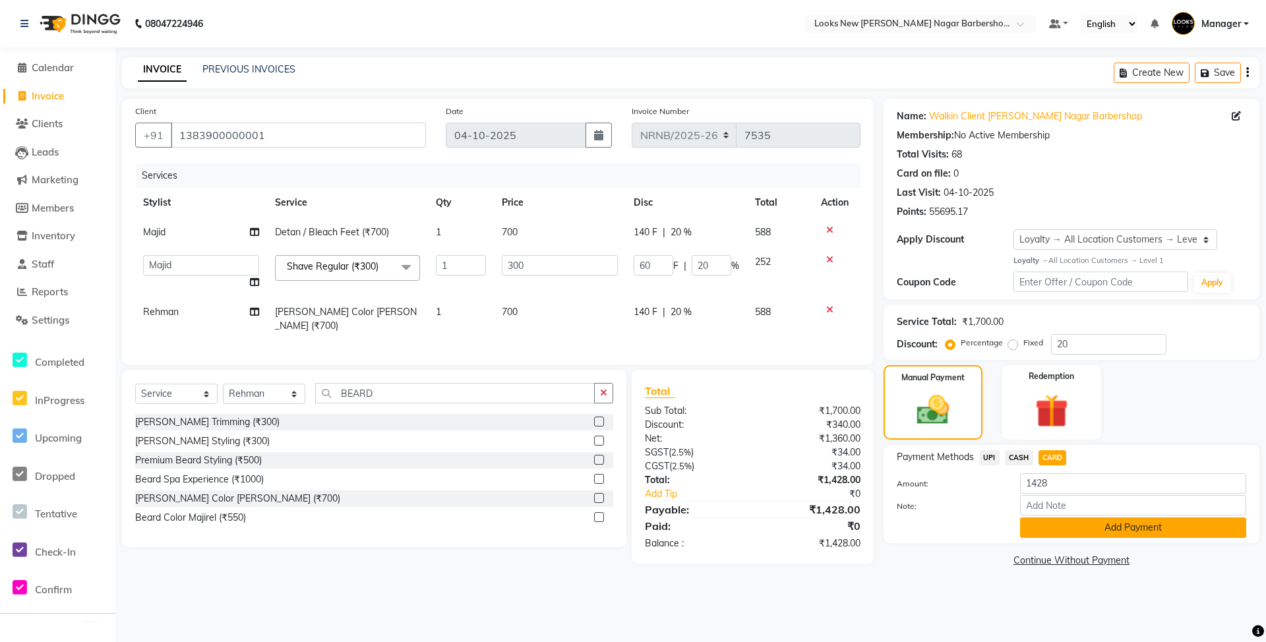
click at [1069, 523] on button "Add Payment" at bounding box center [1133, 527] width 226 height 20
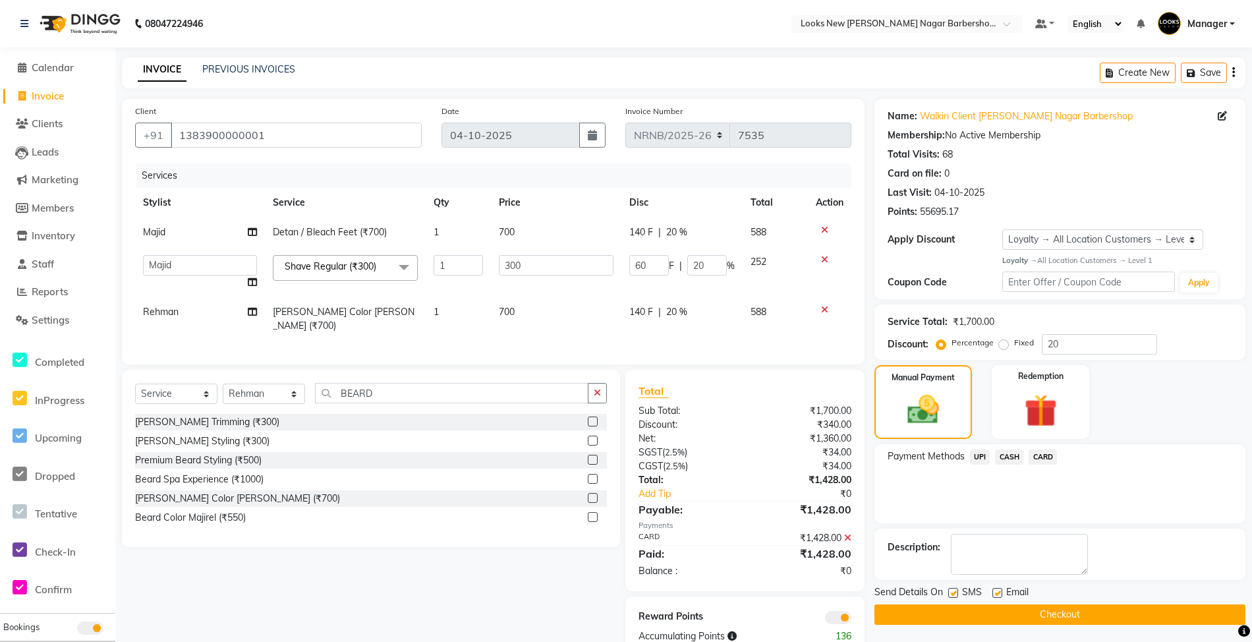
click at [981, 613] on button "Checkout" at bounding box center [1060, 614] width 371 height 20
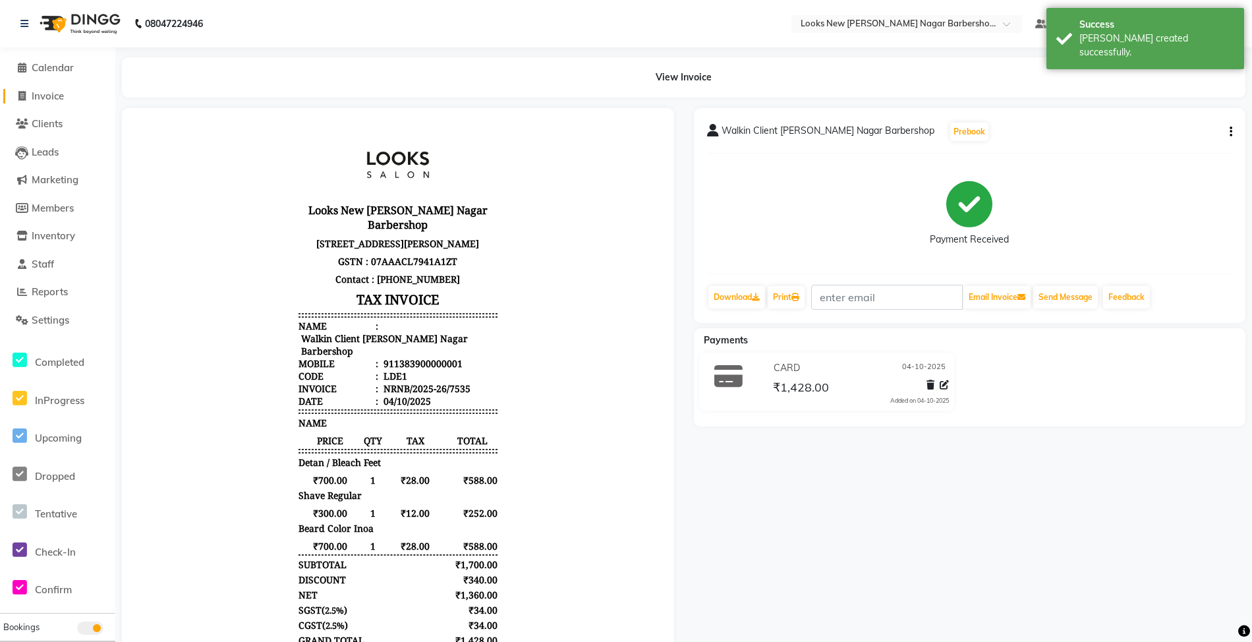
click at [43, 94] on span "Invoice" at bounding box center [48, 96] width 32 height 13
select select "service"
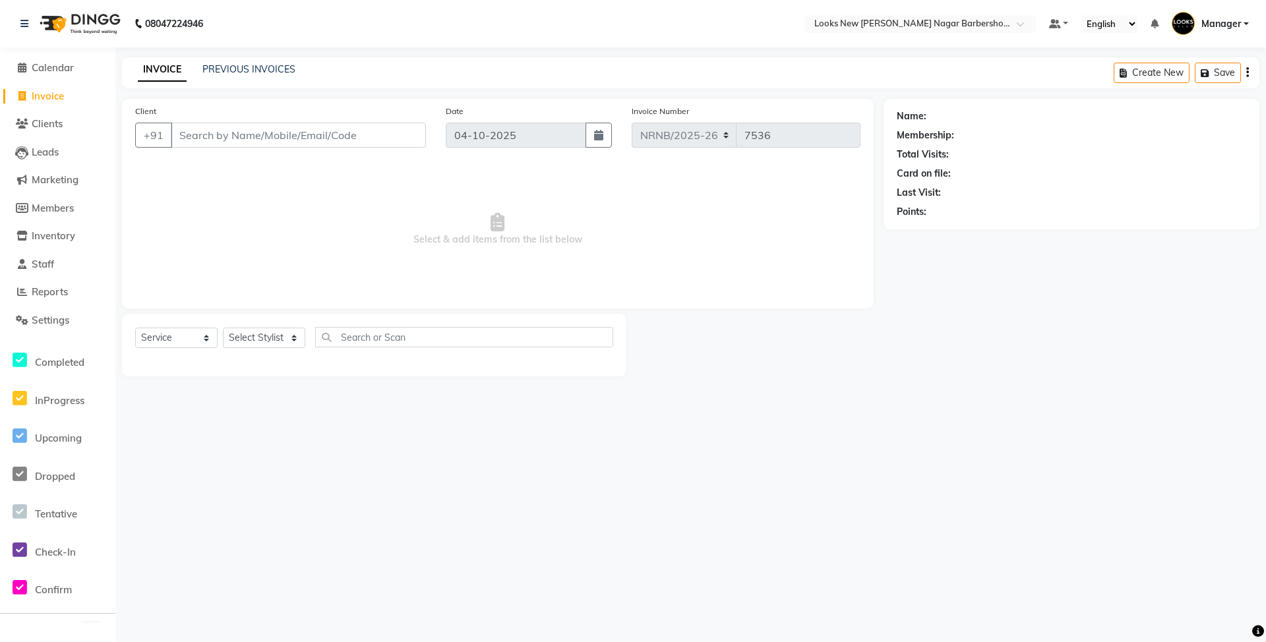
click at [222, 148] on div "Client +91" at bounding box center [280, 131] width 310 height 54
click at [235, 127] on input "Client" at bounding box center [298, 135] width 255 height 25
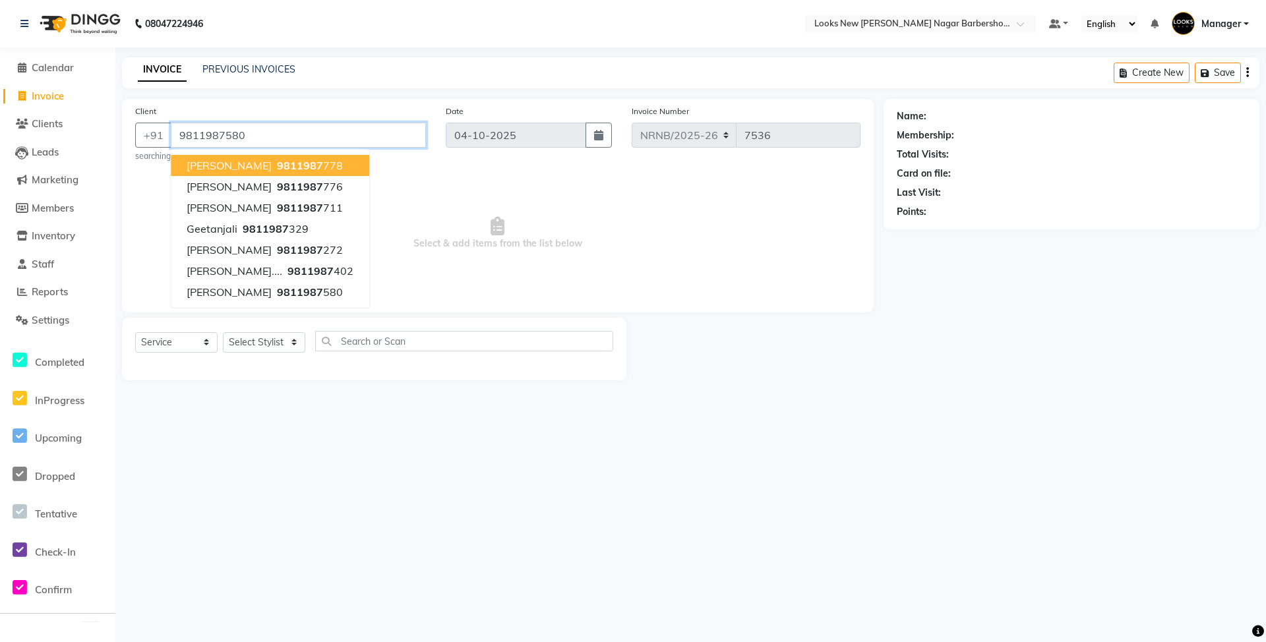
type input "9811987580"
select select "1: Object"
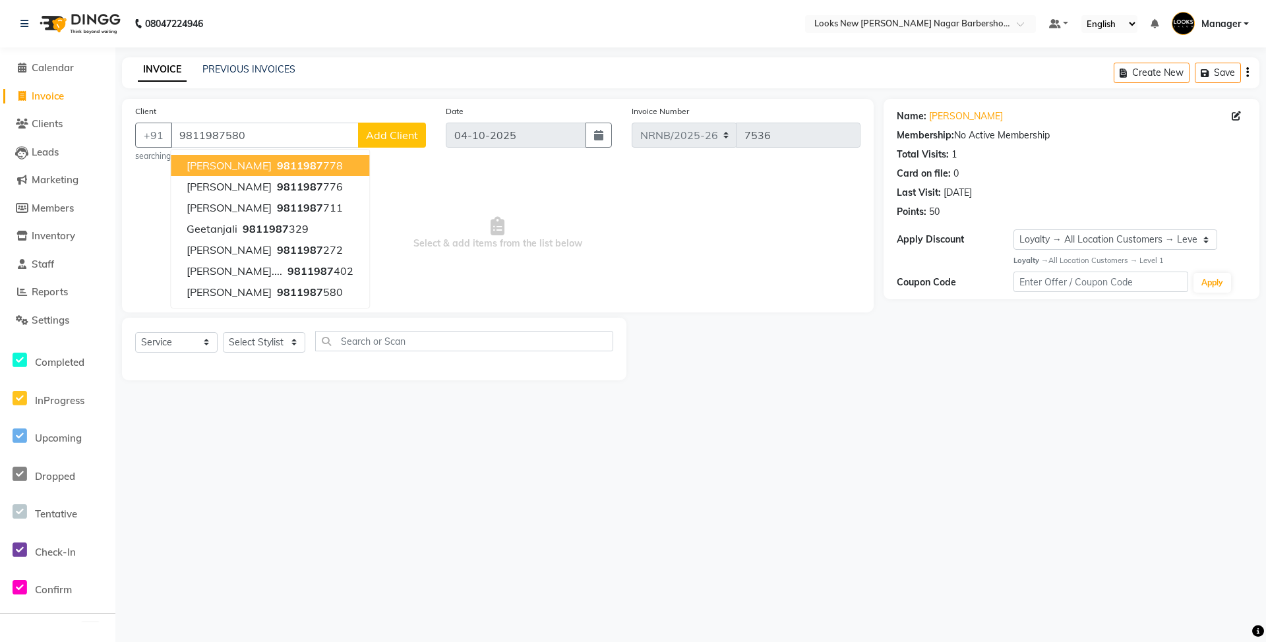
drag, startPoint x: 654, startPoint y: 372, endPoint x: 241, endPoint y: 348, distance: 414.0
click at [654, 372] on div at bounding box center [754, 349] width 257 height 63
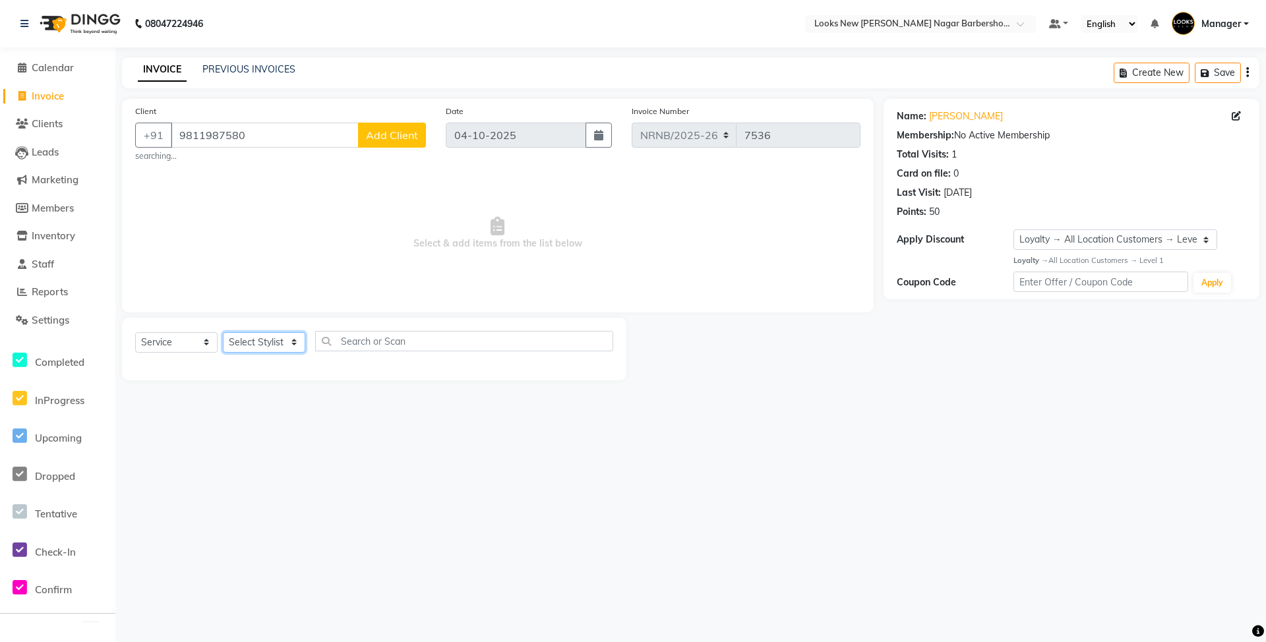
click at [233, 340] on select "Select Stylist Aakash_Pdct [PERSON_NAME] [PERSON_NAME] [PERSON_NAME] Counter_Sa…" at bounding box center [264, 342] width 82 height 20
select select "87354"
click at [223, 332] on select "Select Stylist Aakash_Pdct [PERSON_NAME] [PERSON_NAME] [PERSON_NAME] Counter_Sa…" at bounding box center [264, 342] width 82 height 20
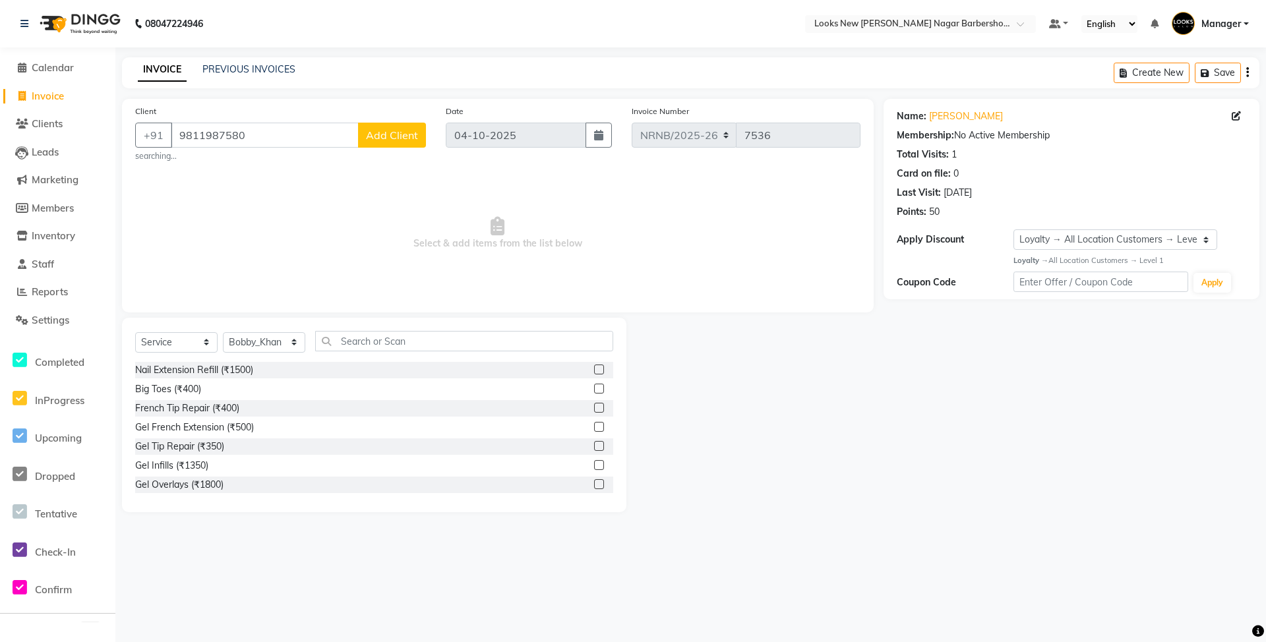
click at [360, 334] on div "Select Service Product Membership Package Voucher Prepaid Gift Card Select Styl…" at bounding box center [374, 415] width 504 height 194
click at [360, 334] on input "text" at bounding box center [464, 341] width 298 height 20
type input "CUT"
click at [221, 390] on div "Stylist Hair Cut(M) (₹500)" at bounding box center [188, 389] width 107 height 14
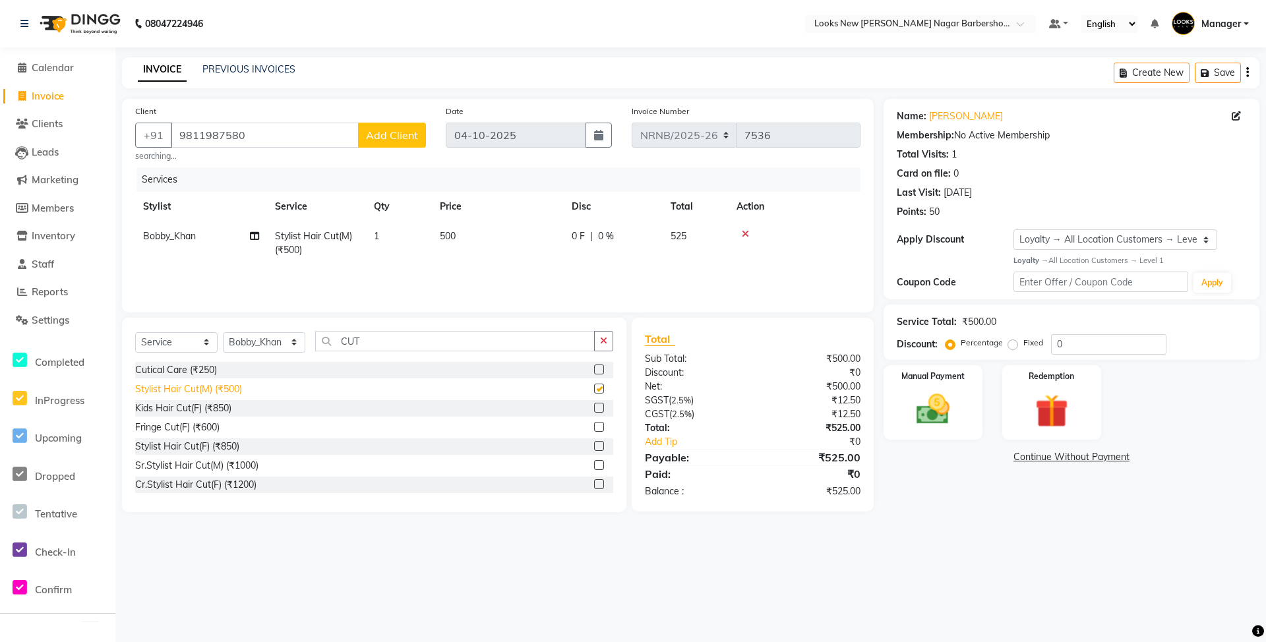
checkbox input "false"
click at [1020, 345] on div "Fixed" at bounding box center [1027, 343] width 32 height 16
click at [1077, 341] on input "0" at bounding box center [1108, 344] width 115 height 20
type input "5"
click at [1023, 349] on label "Fixed" at bounding box center [1033, 343] width 20 height 12
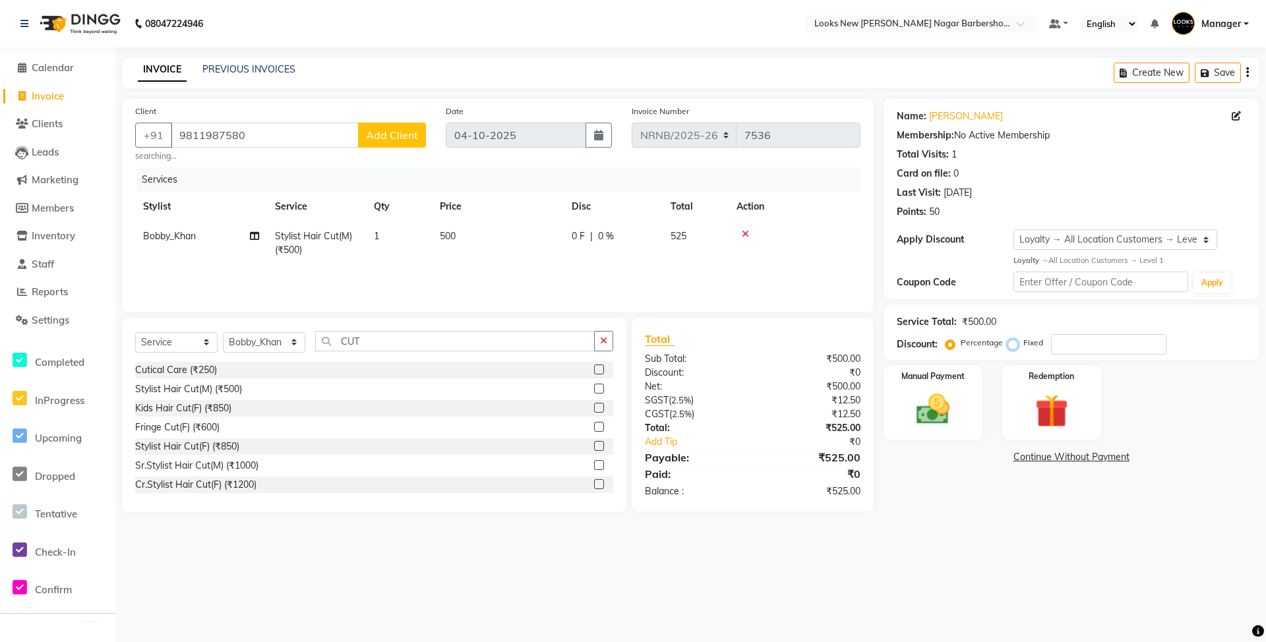
click at [1011, 347] on input "Fixed" at bounding box center [1015, 342] width 9 height 9
radio input "true"
click at [1066, 349] on input "number" at bounding box center [1108, 344] width 115 height 20
type input "5"
click at [963, 412] on div "Manual Payment" at bounding box center [932, 403] width 103 height 78
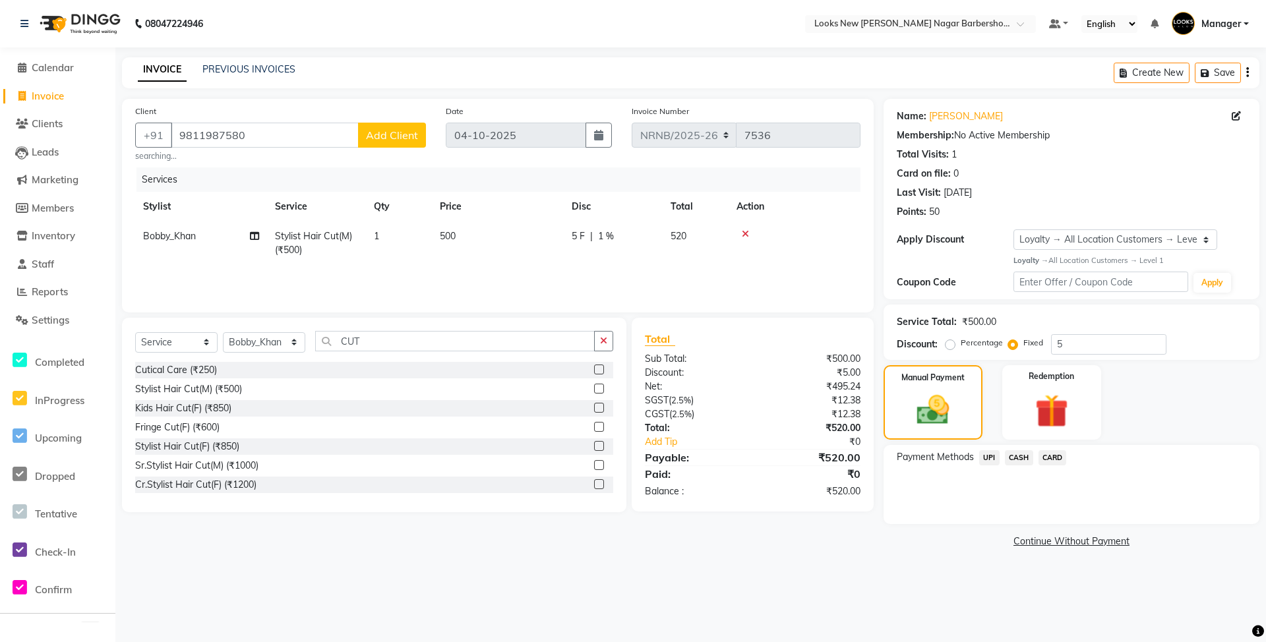
click at [1023, 460] on span "CASH" at bounding box center [1019, 457] width 28 height 15
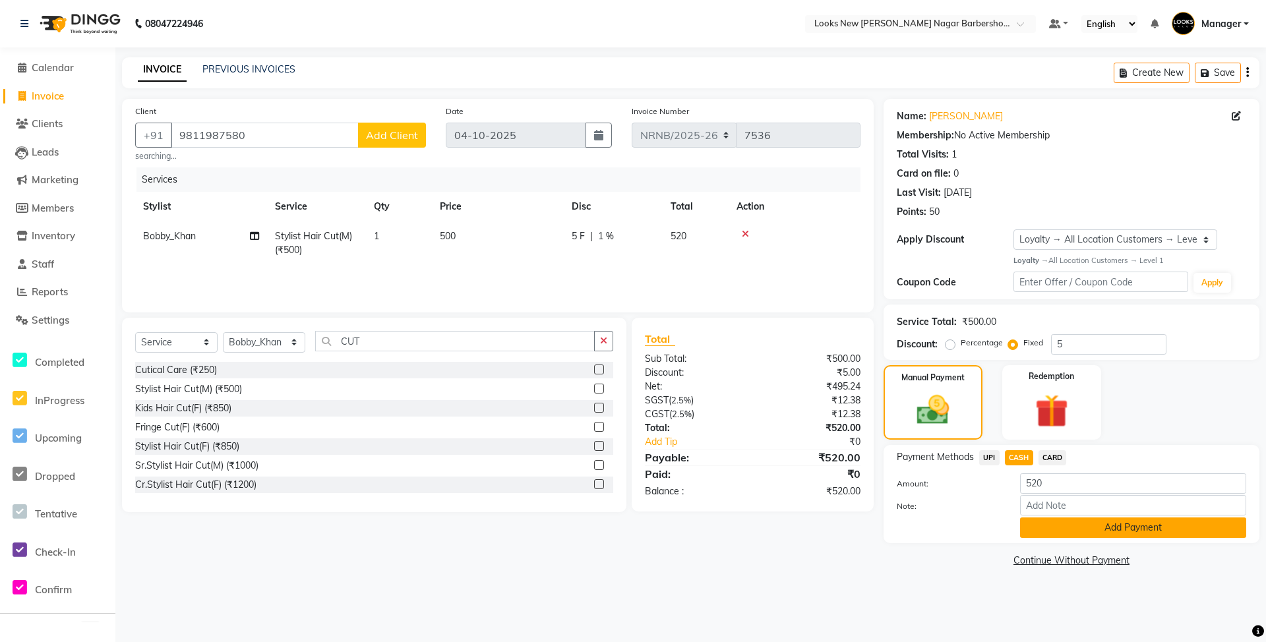
click at [1082, 531] on button "Add Payment" at bounding box center [1133, 527] width 226 height 20
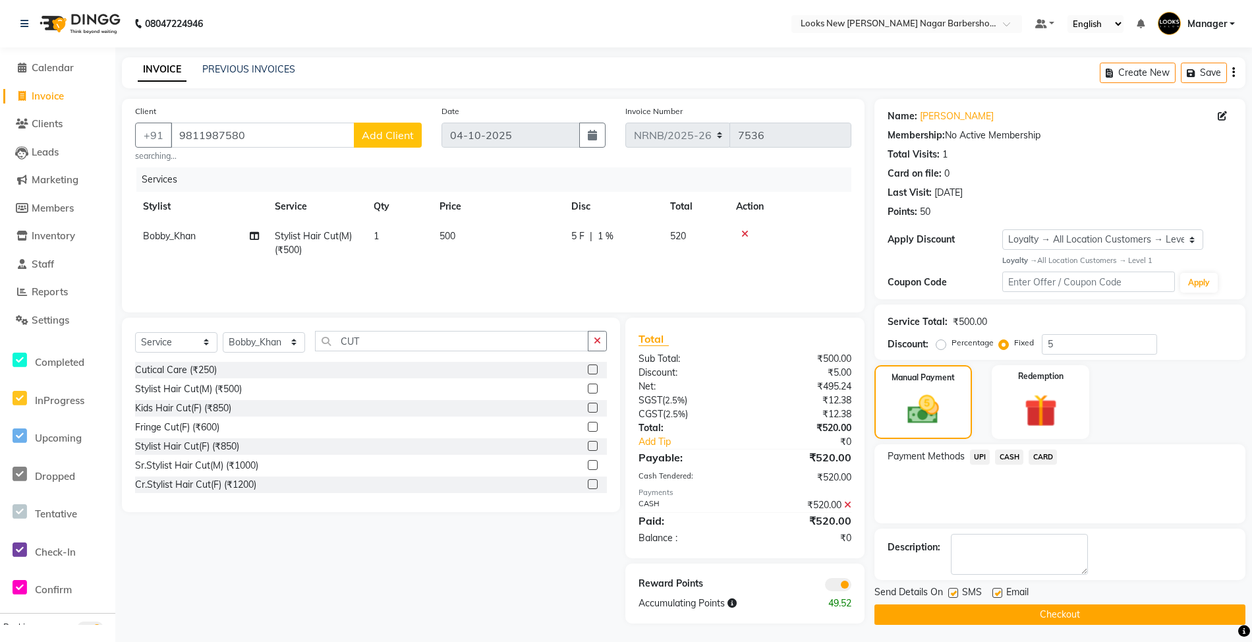
click at [1040, 610] on button "Checkout" at bounding box center [1060, 614] width 371 height 20
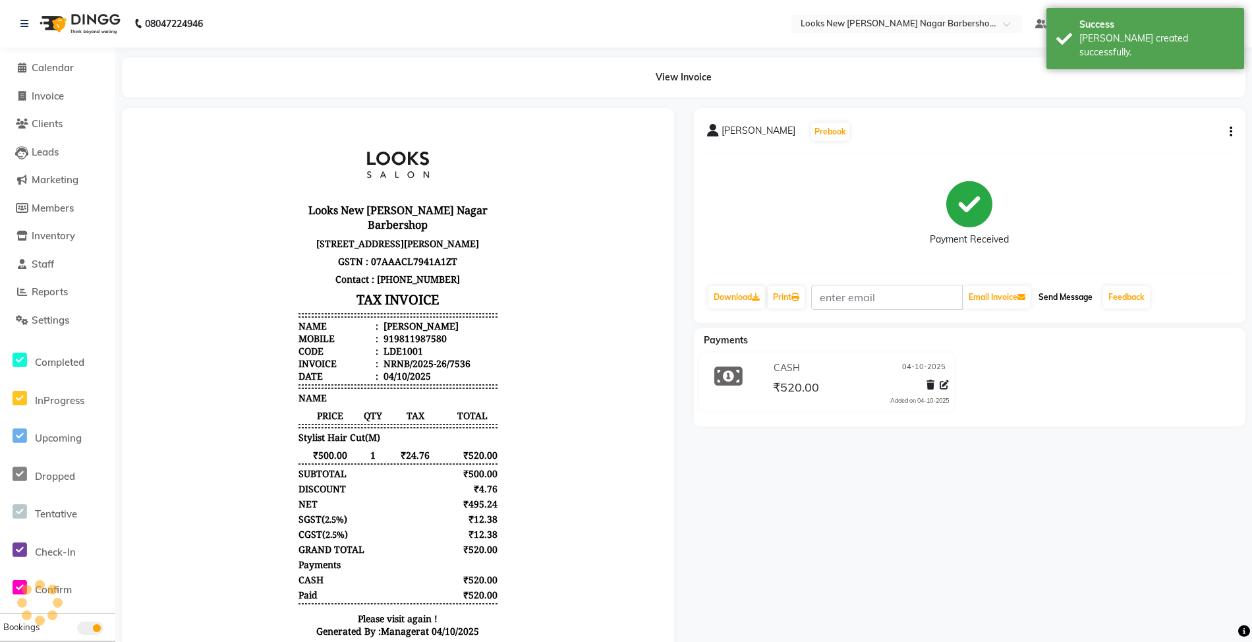
click at [1070, 297] on button "Send Message" at bounding box center [1066, 297] width 65 height 22
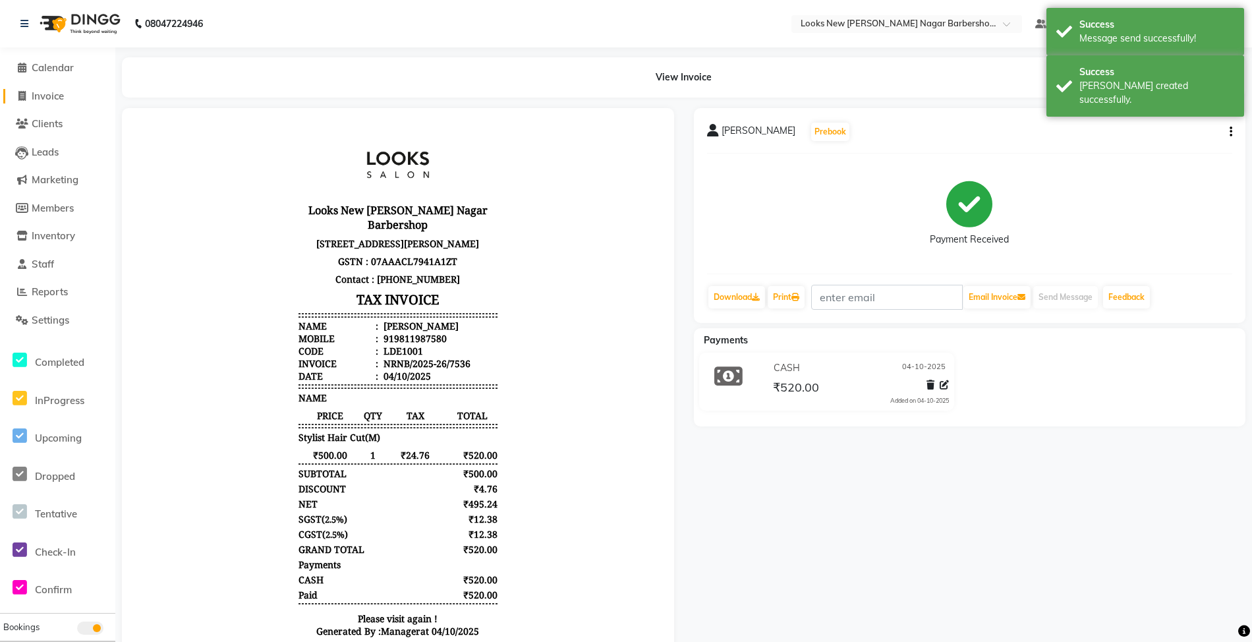
click at [51, 90] on span "Invoice" at bounding box center [48, 96] width 32 height 13
select select "service"
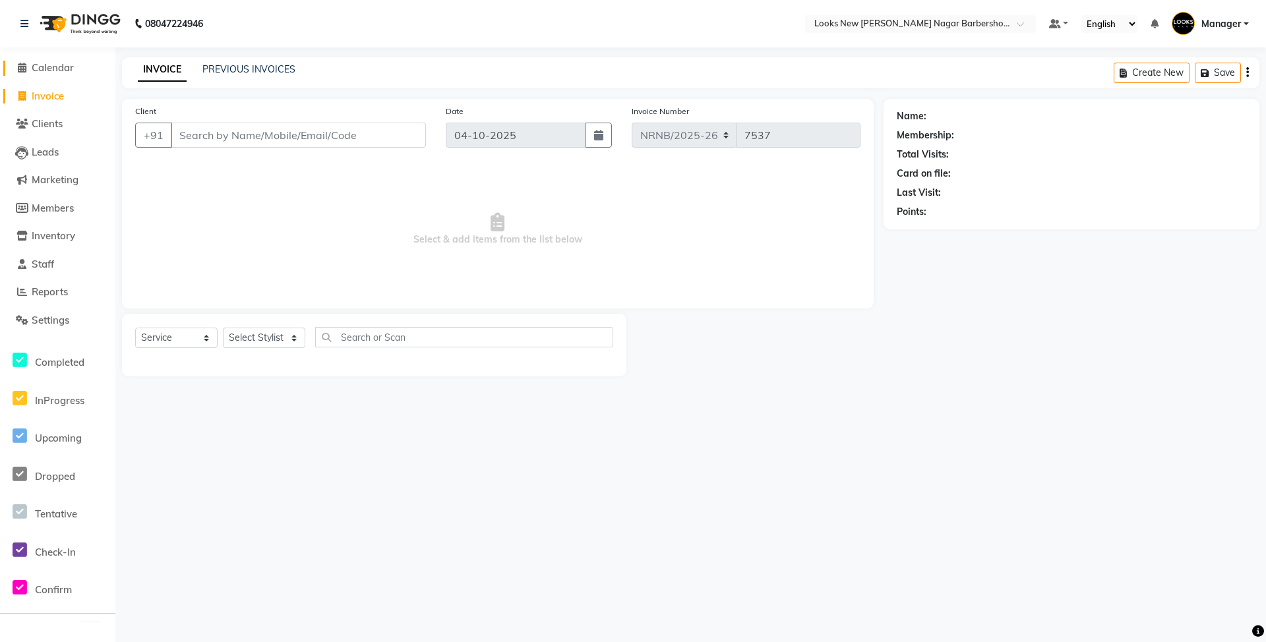
click at [56, 65] on span "Calendar" at bounding box center [53, 67] width 42 height 13
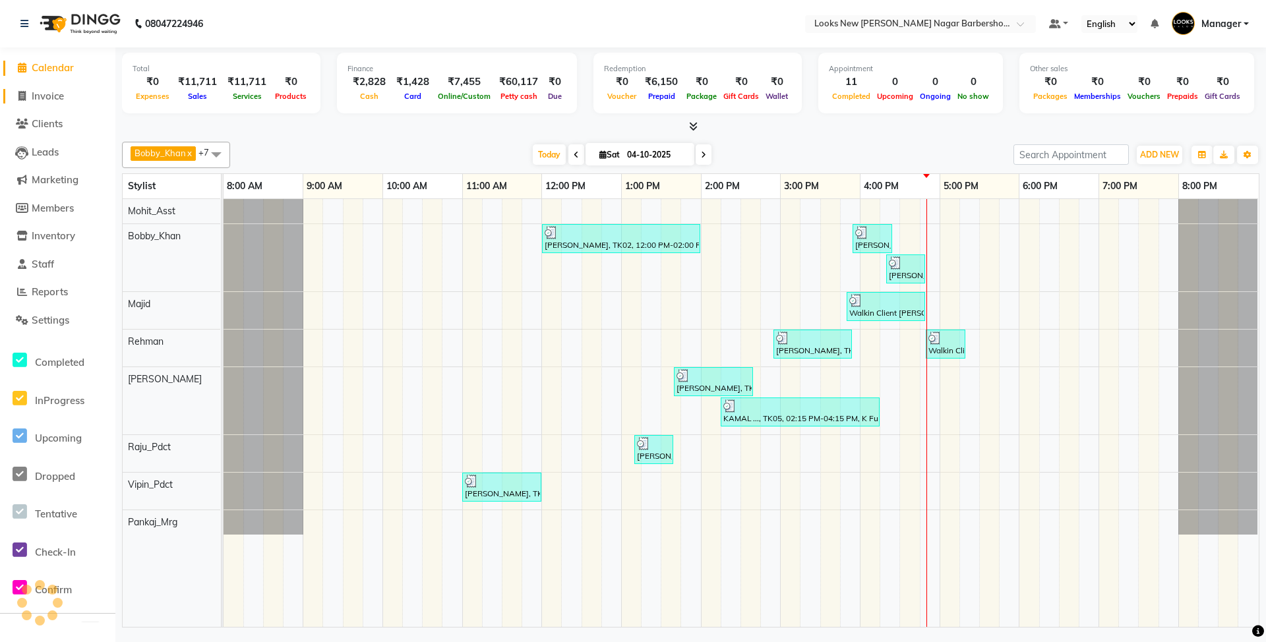
click at [58, 96] on span "Invoice" at bounding box center [48, 96] width 32 height 13
select select "service"
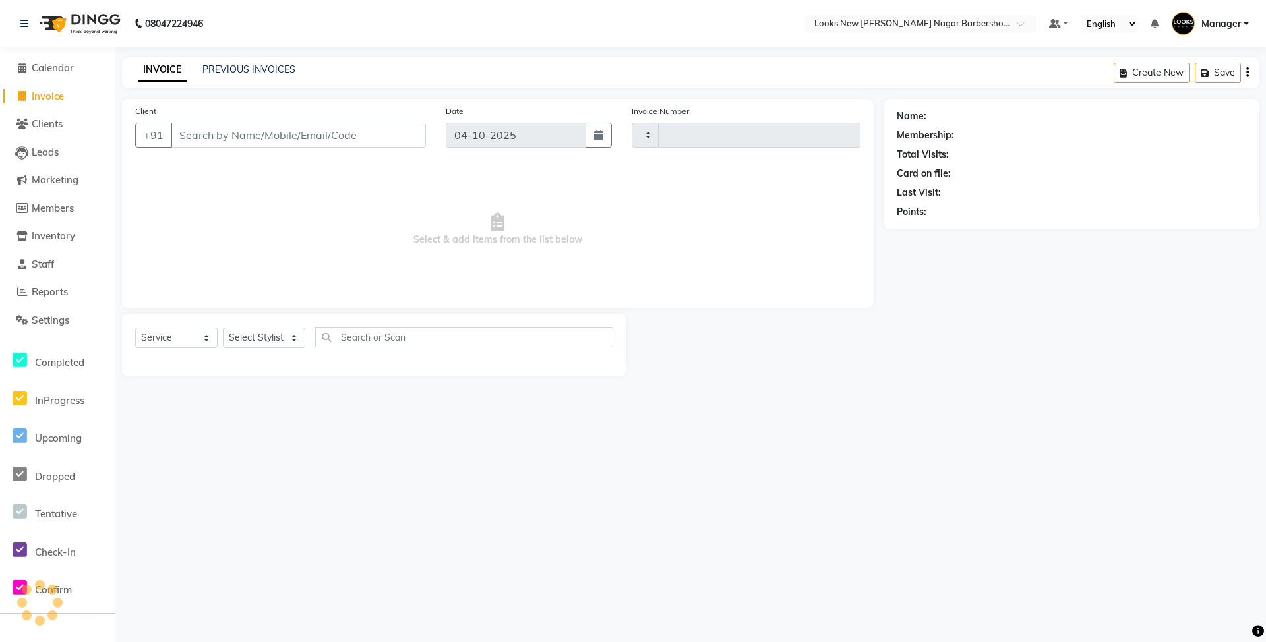
type input "7537"
select select "8705"
click at [51, 62] on span "Calendar" at bounding box center [53, 67] width 42 height 13
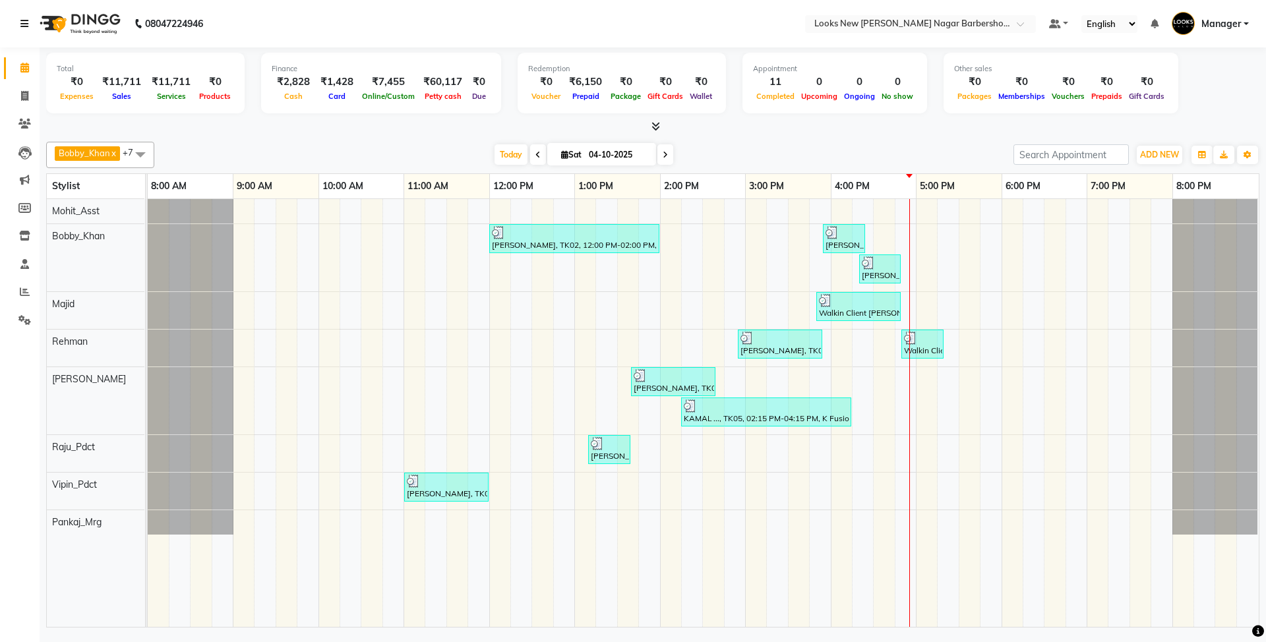
click at [20, 24] on icon at bounding box center [24, 23] width 8 height 9
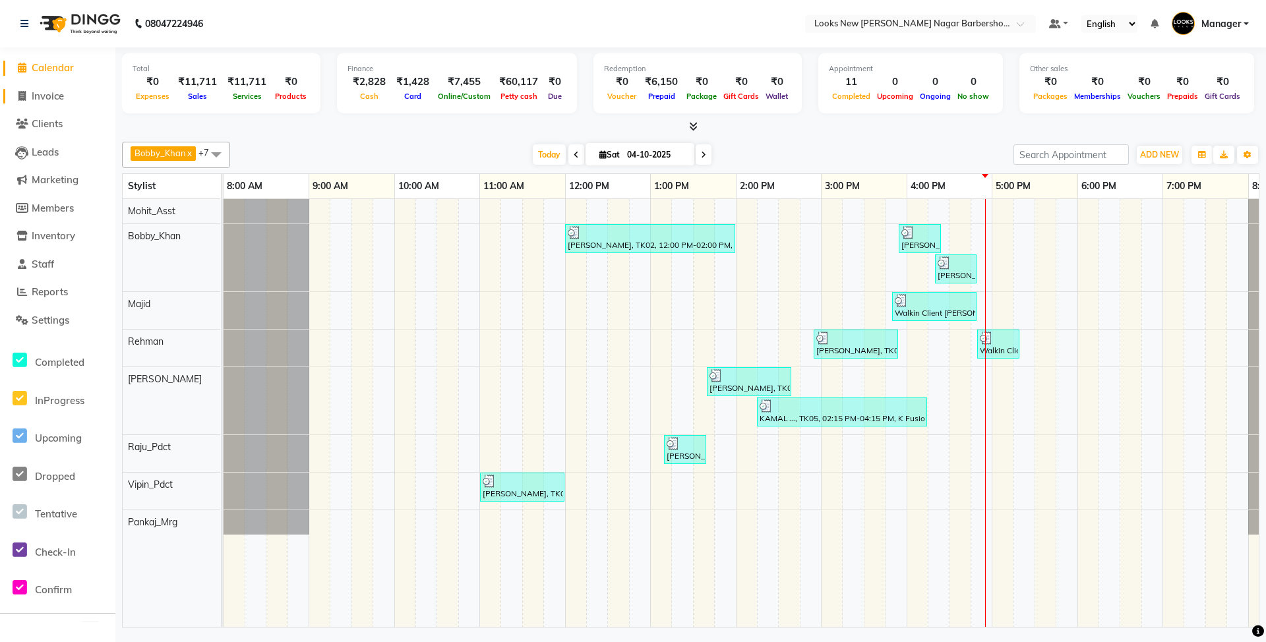
click at [49, 103] on link "Invoice" at bounding box center [57, 96] width 109 height 15
select select "service"
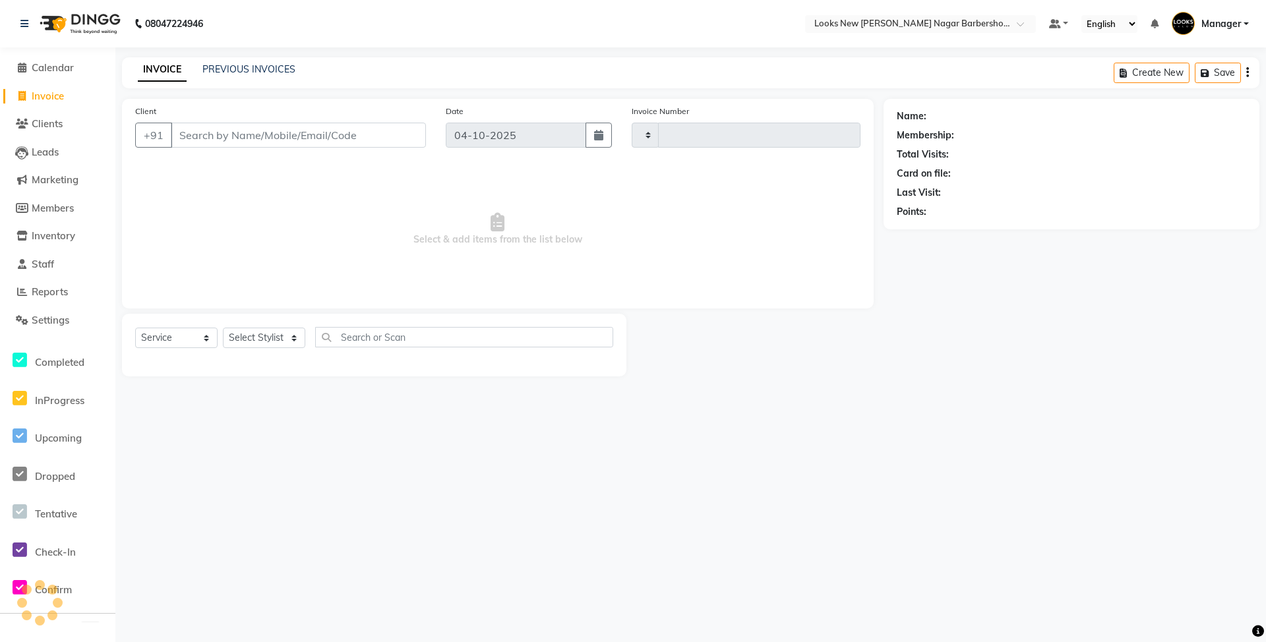
type input "7537"
select select "8705"
click at [274, 338] on select "Select Stylist Aakash_Pdct [PERSON_NAME] [PERSON_NAME] [PERSON_NAME] Counter_Sa…" at bounding box center [264, 338] width 82 height 20
click at [49, 64] on span "Calendar" at bounding box center [53, 67] width 42 height 13
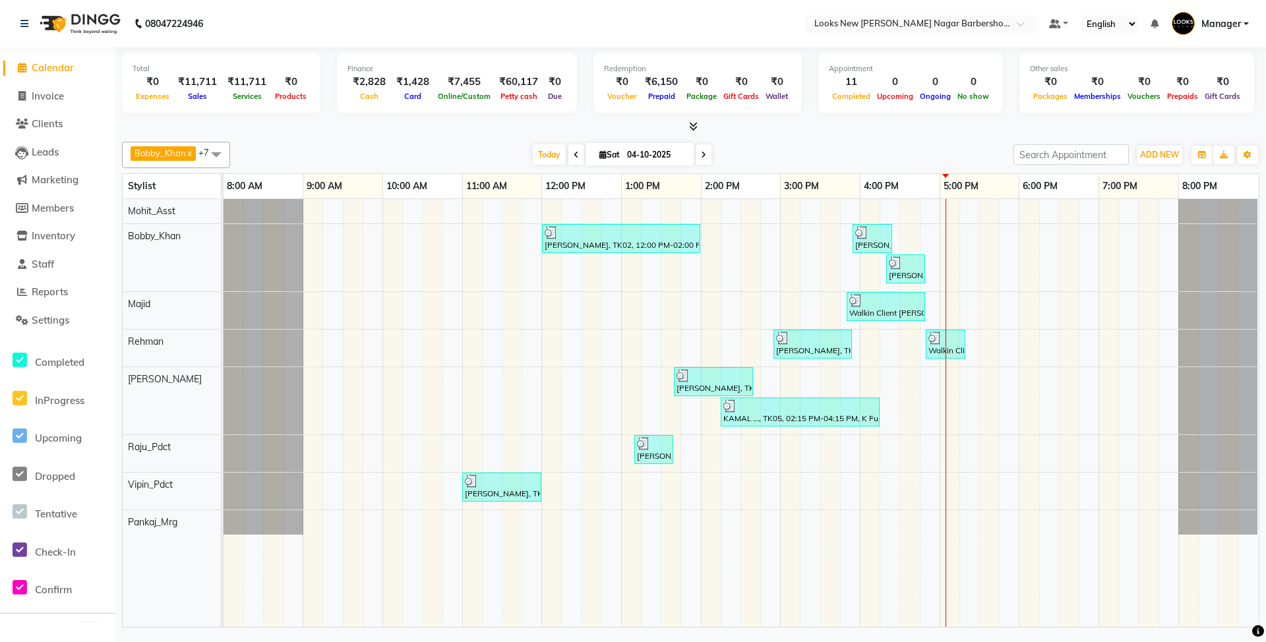
click at [49, 85] on li "Invoice" at bounding box center [57, 96] width 115 height 28
click at [58, 90] on span "Invoice" at bounding box center [48, 96] width 32 height 13
select select "service"
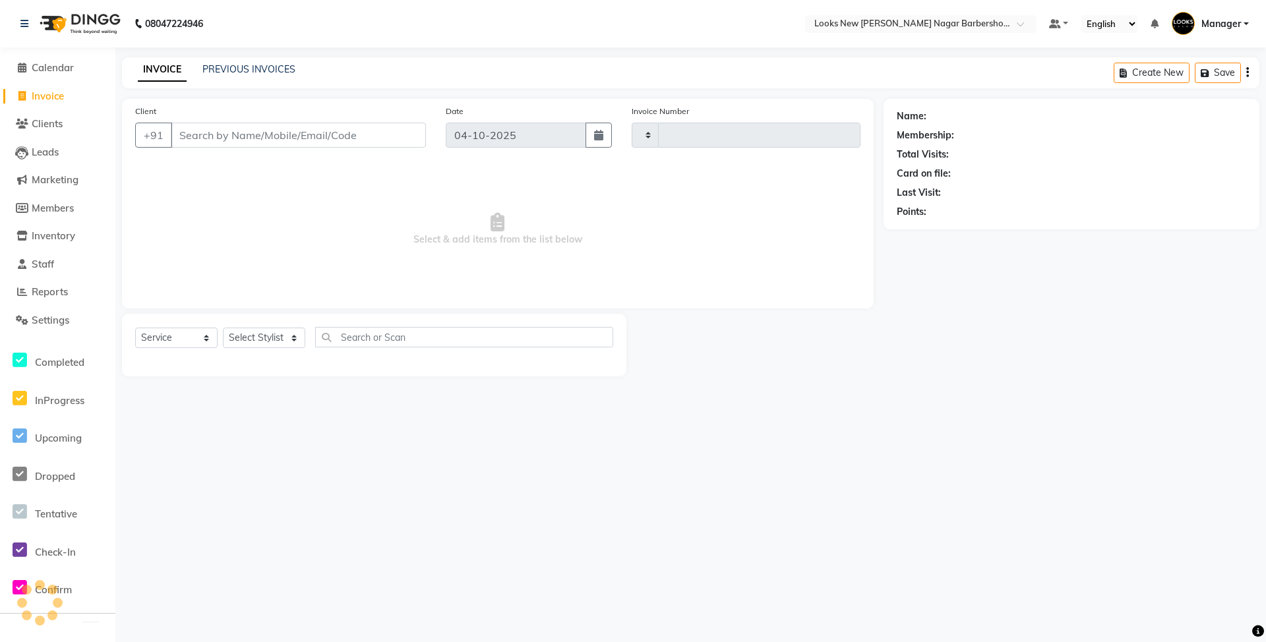
type input "7537"
select select "8705"
click at [268, 344] on select "Select Stylist" at bounding box center [264, 338] width 82 height 20
select select "87360"
click at [223, 328] on select "Select Stylist Aakash_Pdct [PERSON_NAME] [PERSON_NAME] [PERSON_NAME] Counter_Sa…" at bounding box center [264, 338] width 82 height 20
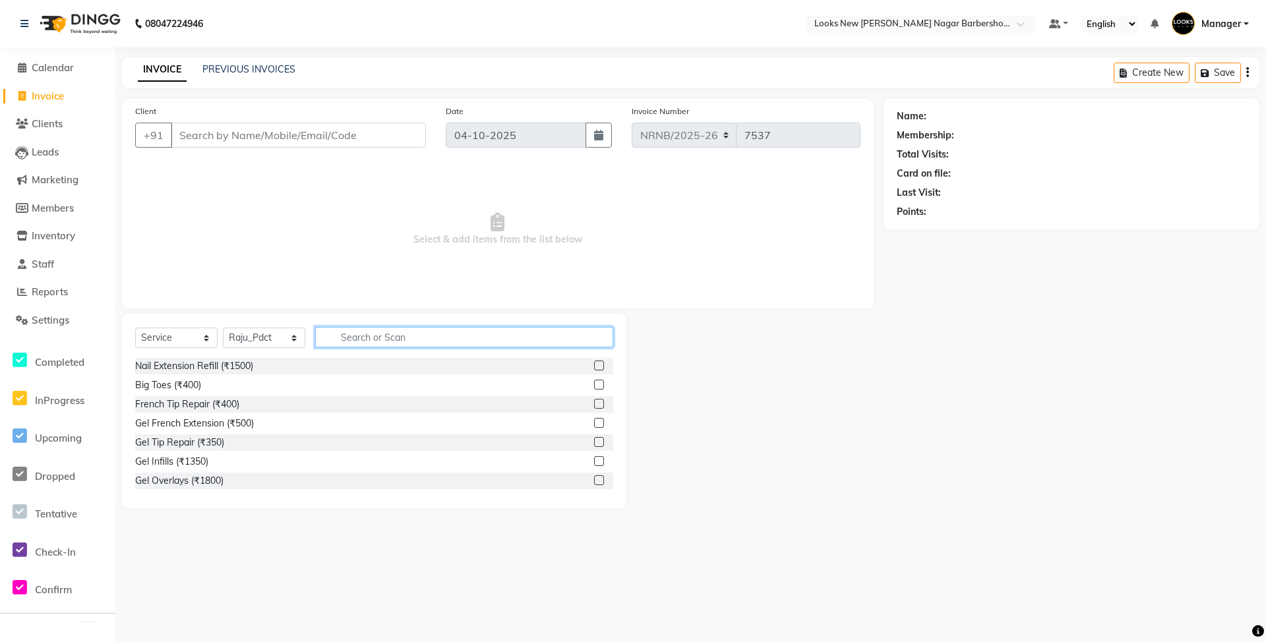
click at [365, 331] on input "text" at bounding box center [464, 337] width 298 height 20
type input "PEDI LA"
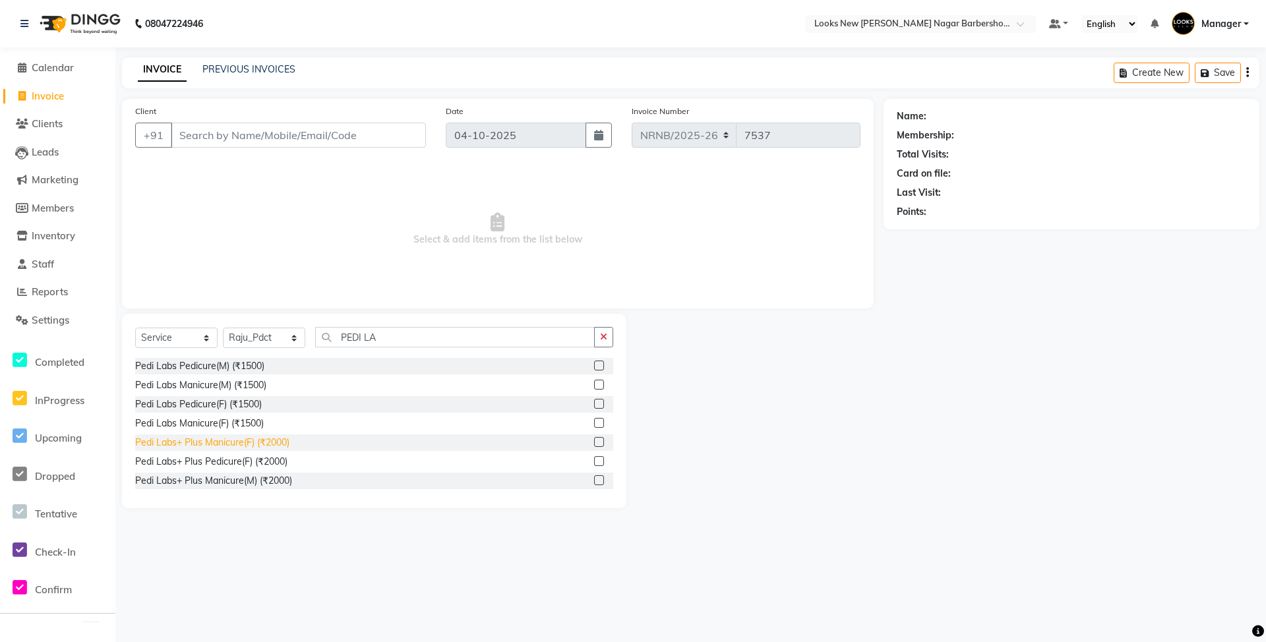
click at [247, 444] on div "Pedi Labs+ Plus Manicure(F) (₹2000)" at bounding box center [212, 443] width 154 height 14
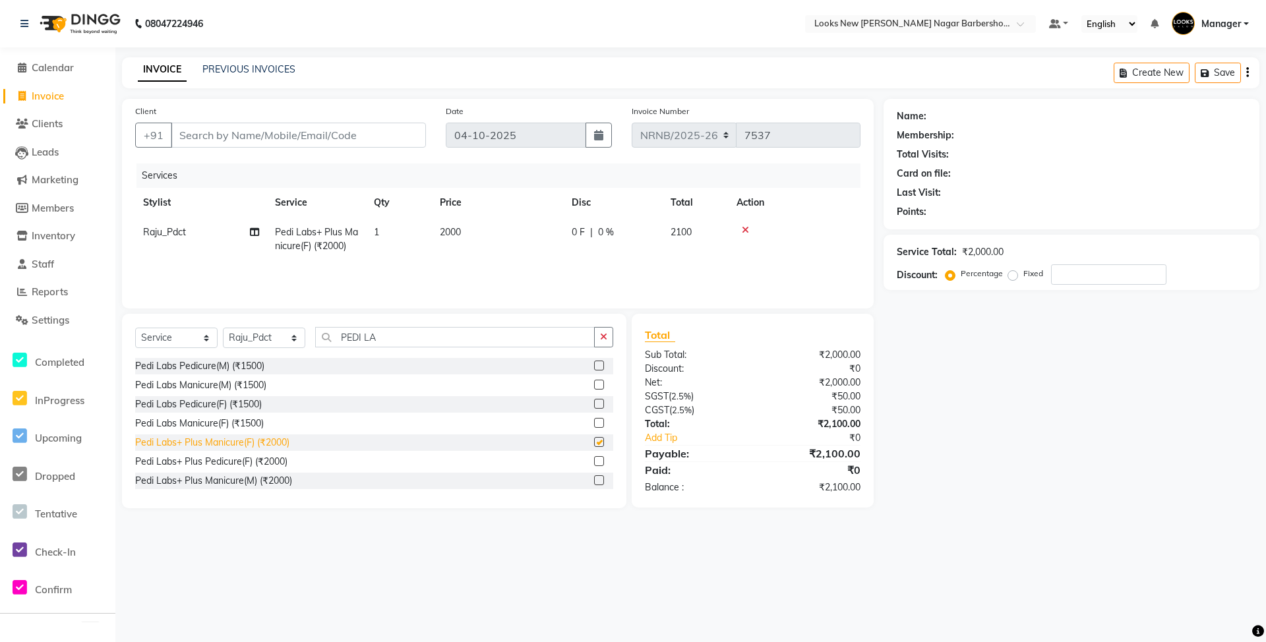
checkbox input "false"
click at [236, 133] on input "Client" at bounding box center [298, 135] width 255 height 25
type input "9"
type input "0"
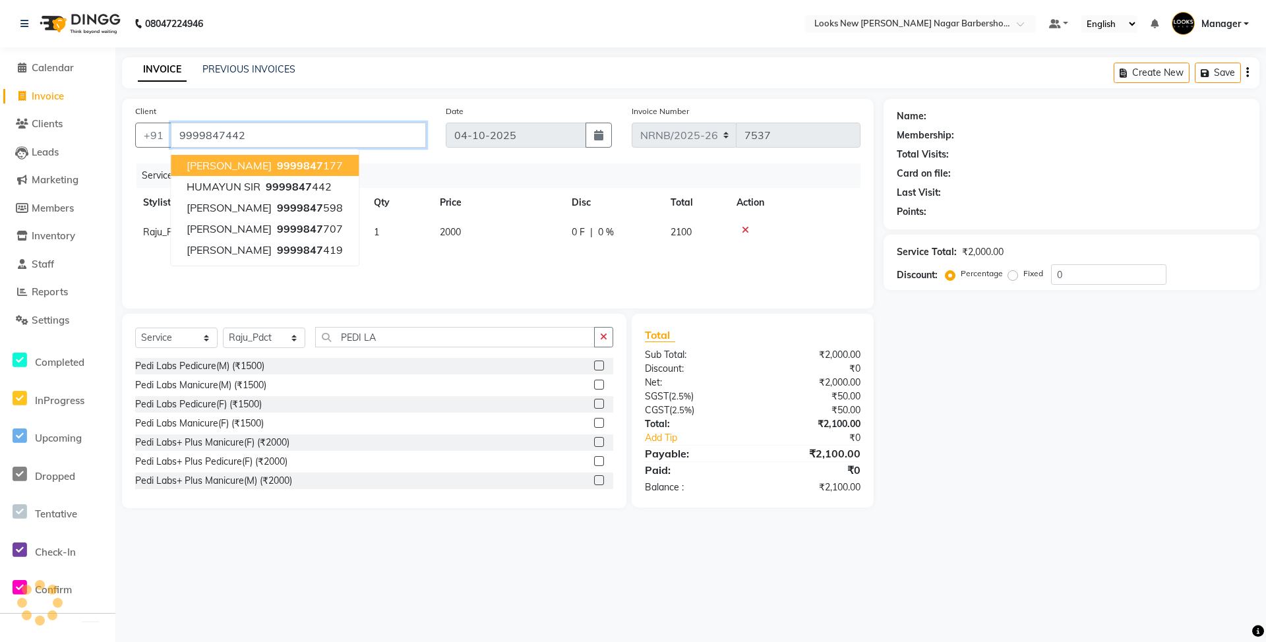
type input "9999847442"
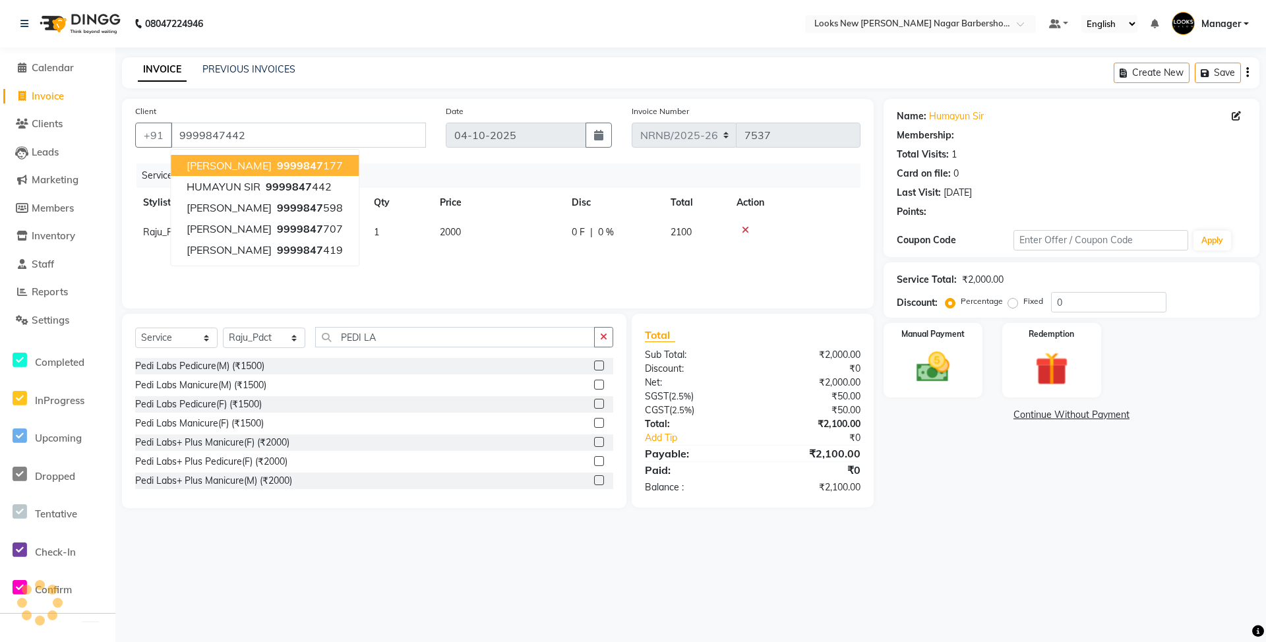
select select "1: Object"
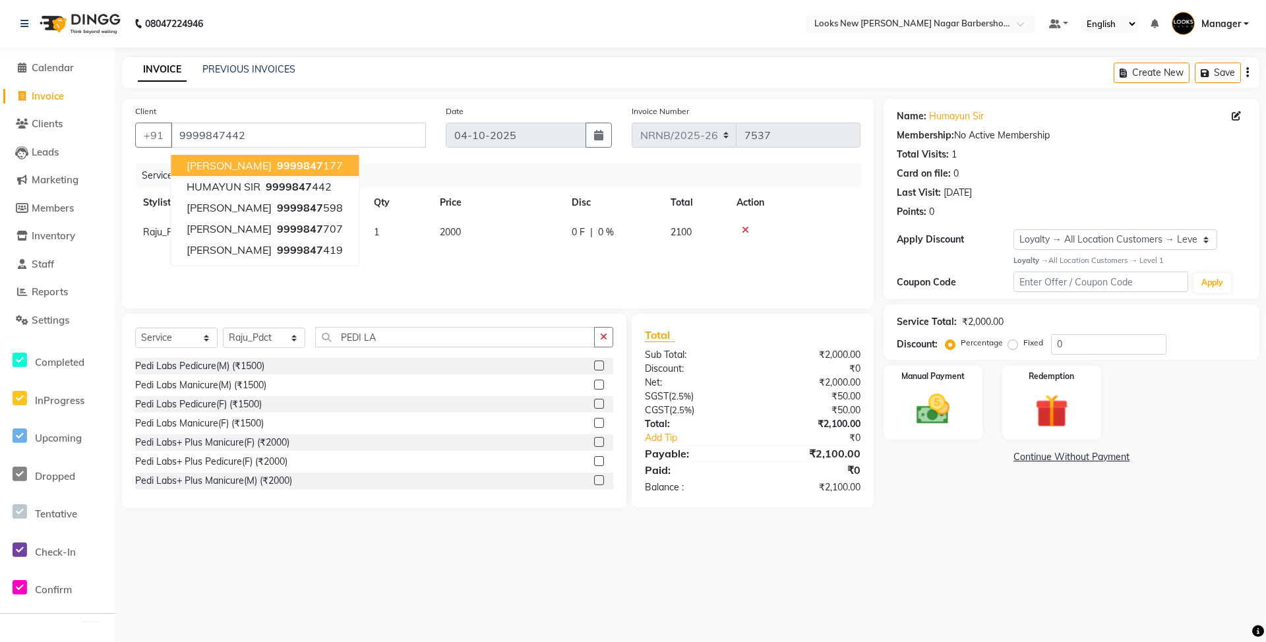
click at [919, 529] on div "08047224946 Select Location × Looks New Rajinder Nagar Barbershop, Delhi Defaul…" at bounding box center [633, 321] width 1266 height 642
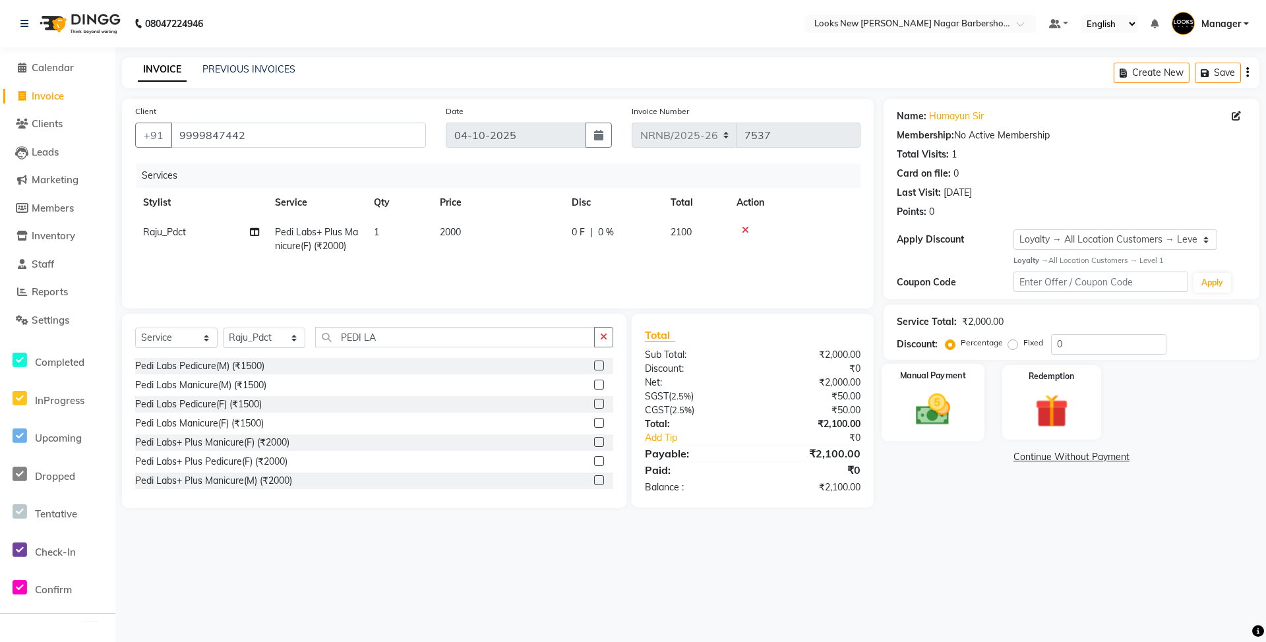
click at [951, 401] on img at bounding box center [932, 410] width 57 height 40
click at [1044, 455] on span "CARD" at bounding box center [1052, 457] width 28 height 15
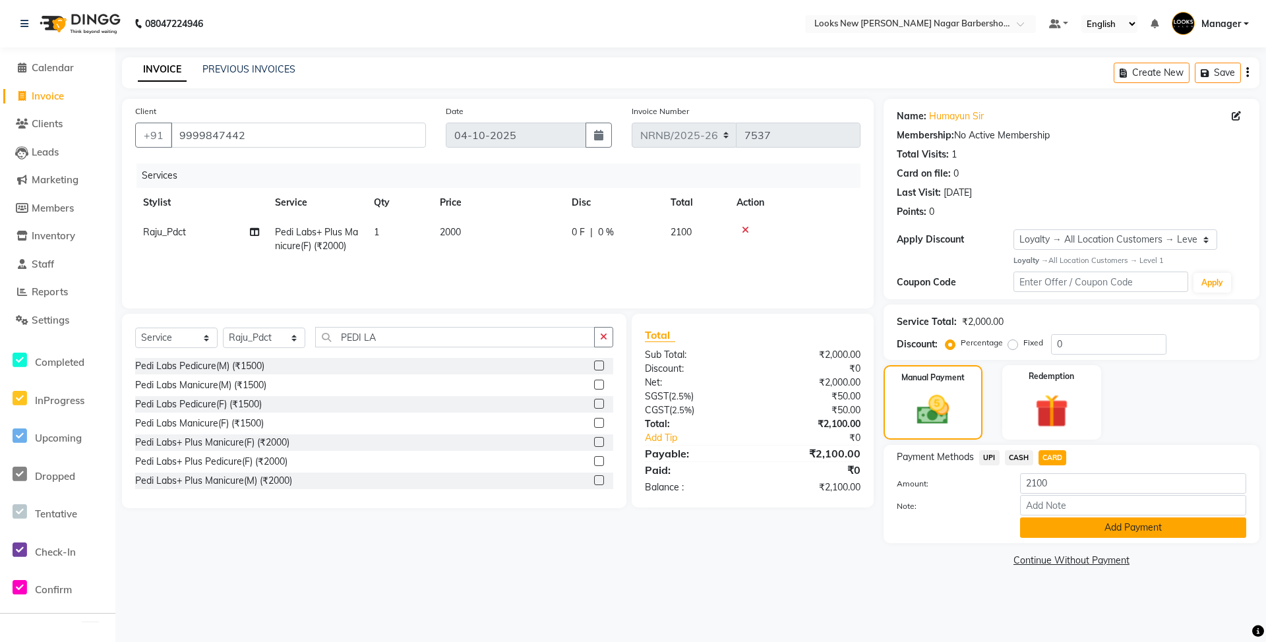
click at [1043, 526] on button "Add Payment" at bounding box center [1133, 527] width 226 height 20
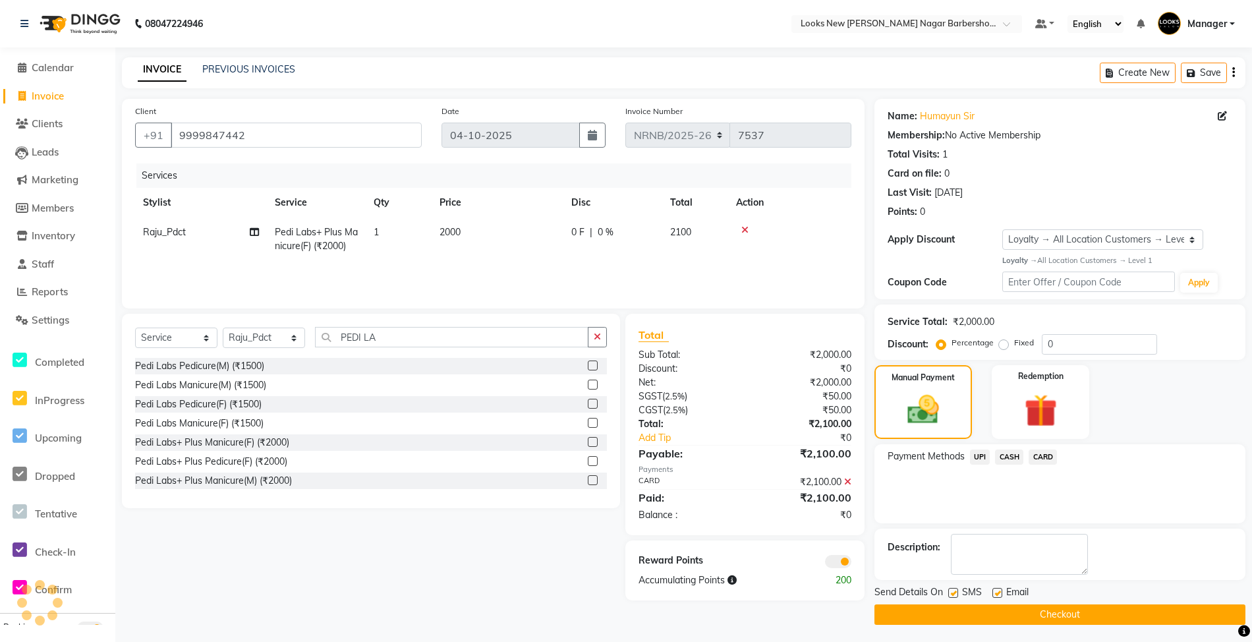
click at [945, 607] on button "Checkout" at bounding box center [1060, 614] width 371 height 20
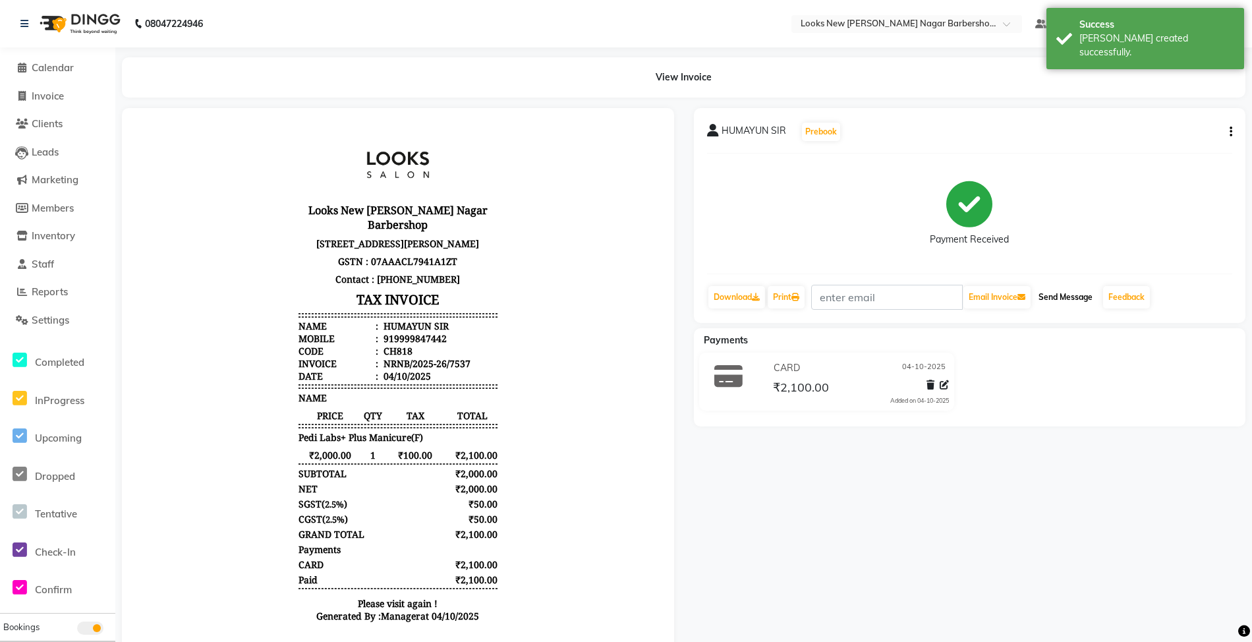
click at [1078, 297] on button "Send Message" at bounding box center [1066, 297] width 65 height 22
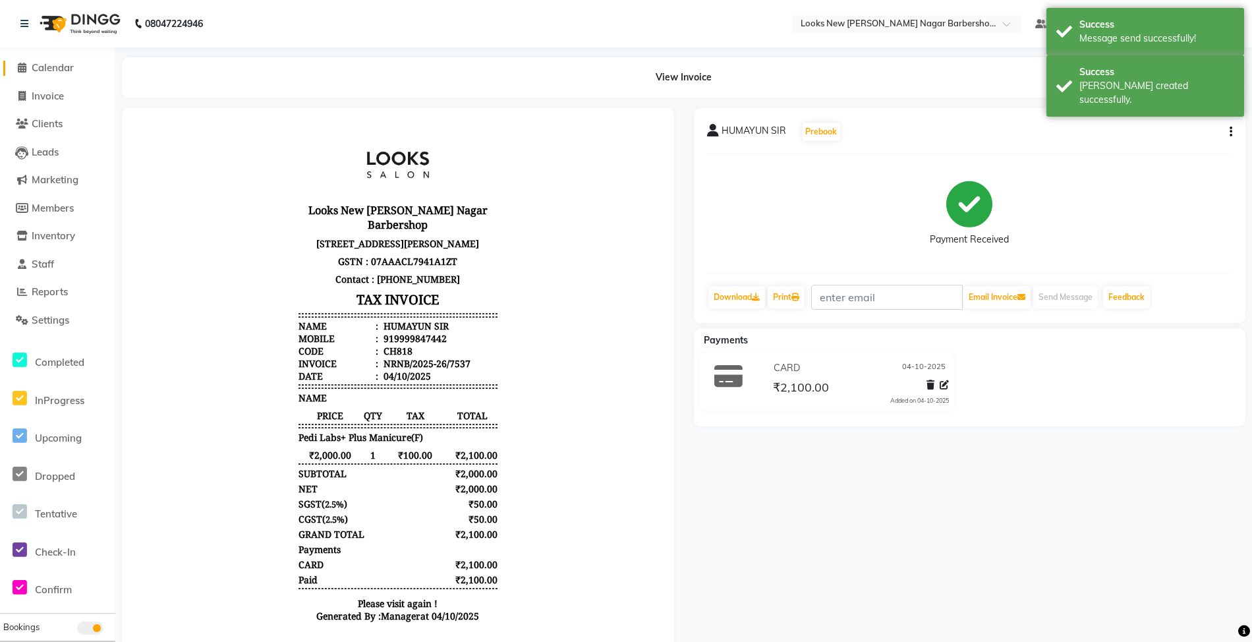
click at [47, 67] on span "Calendar" at bounding box center [53, 67] width 42 height 13
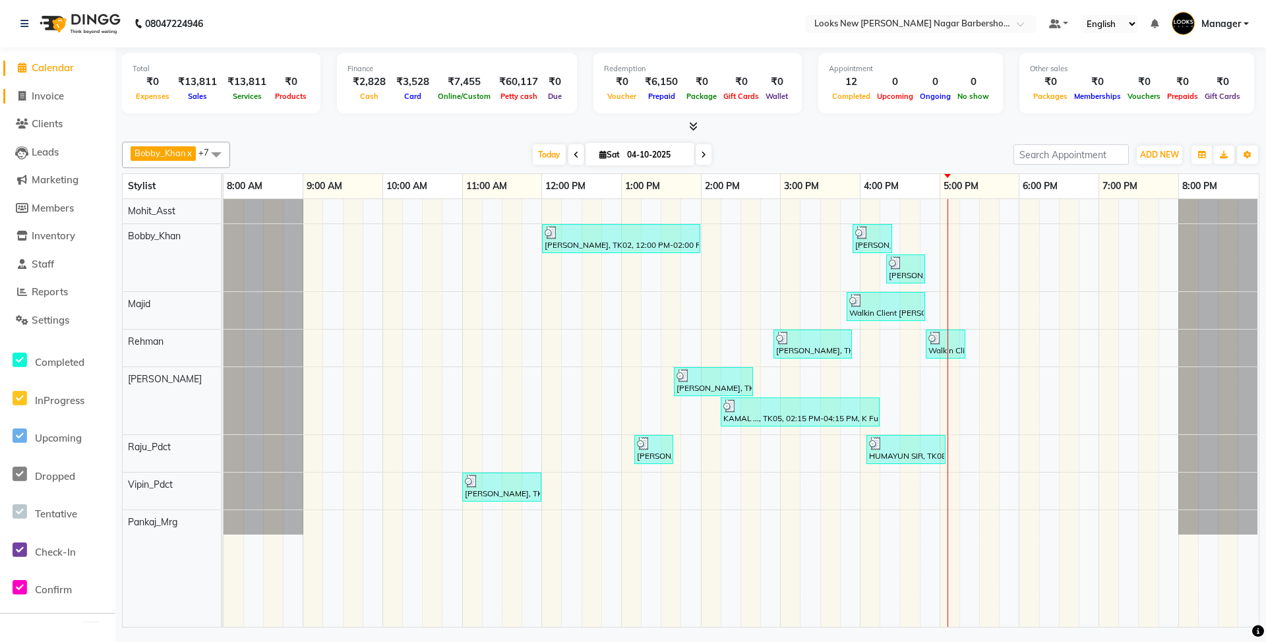
click at [56, 94] on span "Invoice" at bounding box center [48, 96] width 32 height 13
select select "service"
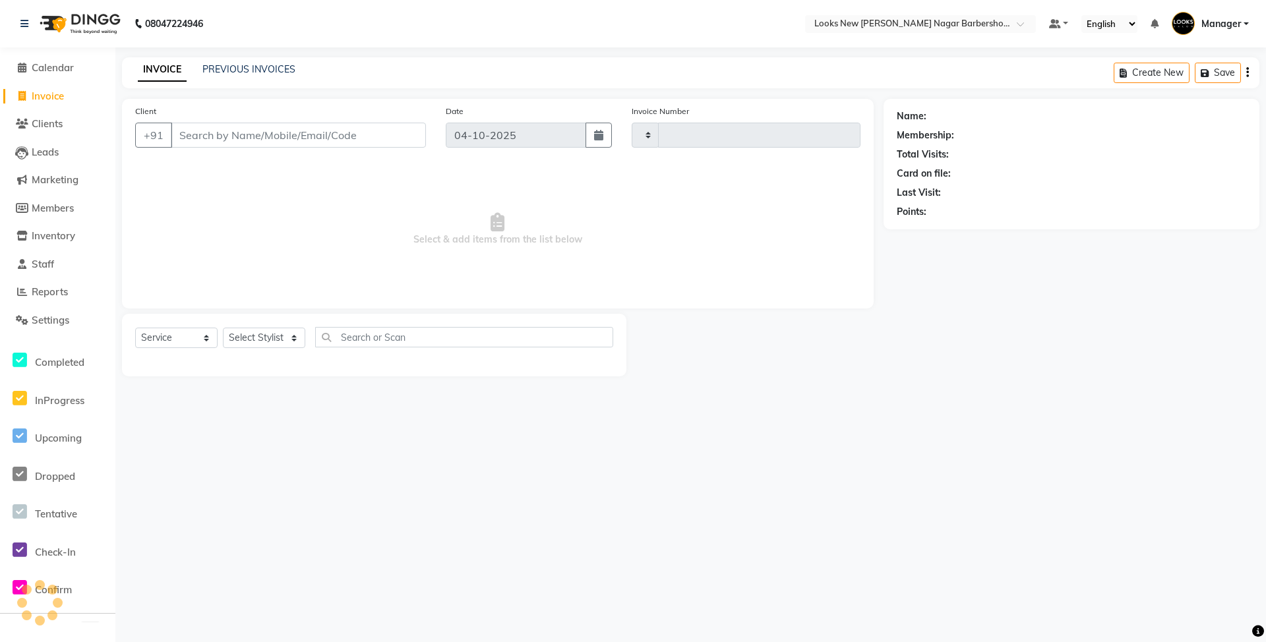
type input "7538"
select select "8705"
click at [50, 67] on span "Calendar" at bounding box center [53, 67] width 42 height 13
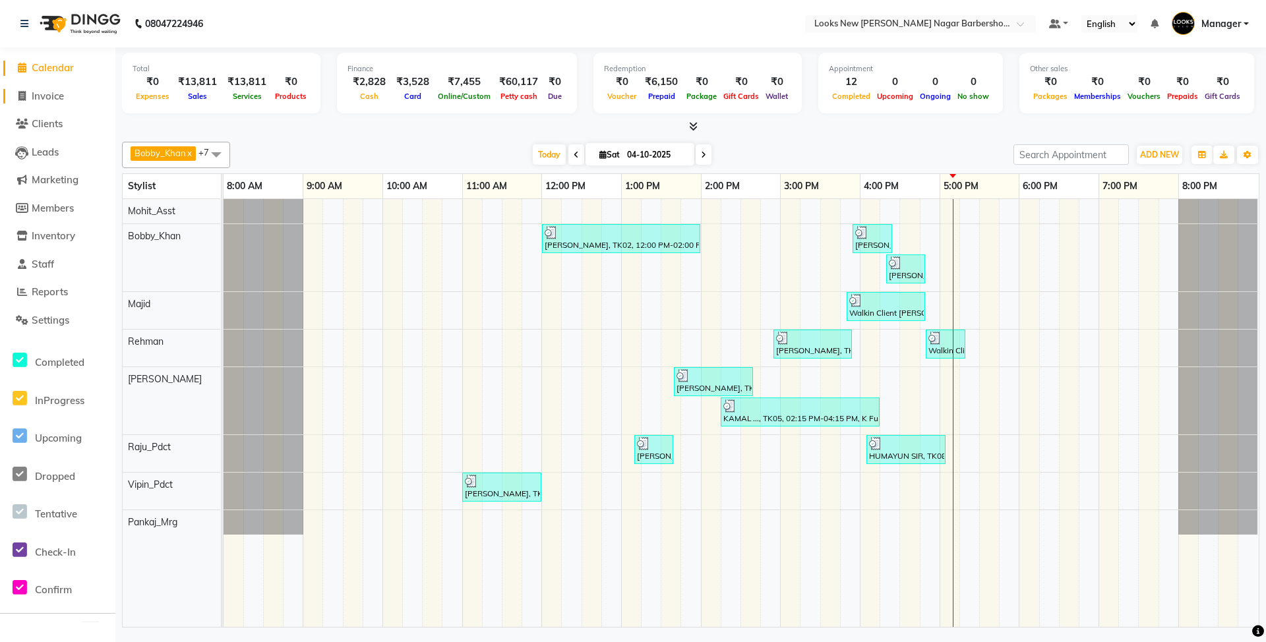
click at [38, 98] on span "Invoice" at bounding box center [48, 96] width 32 height 13
select select "service"
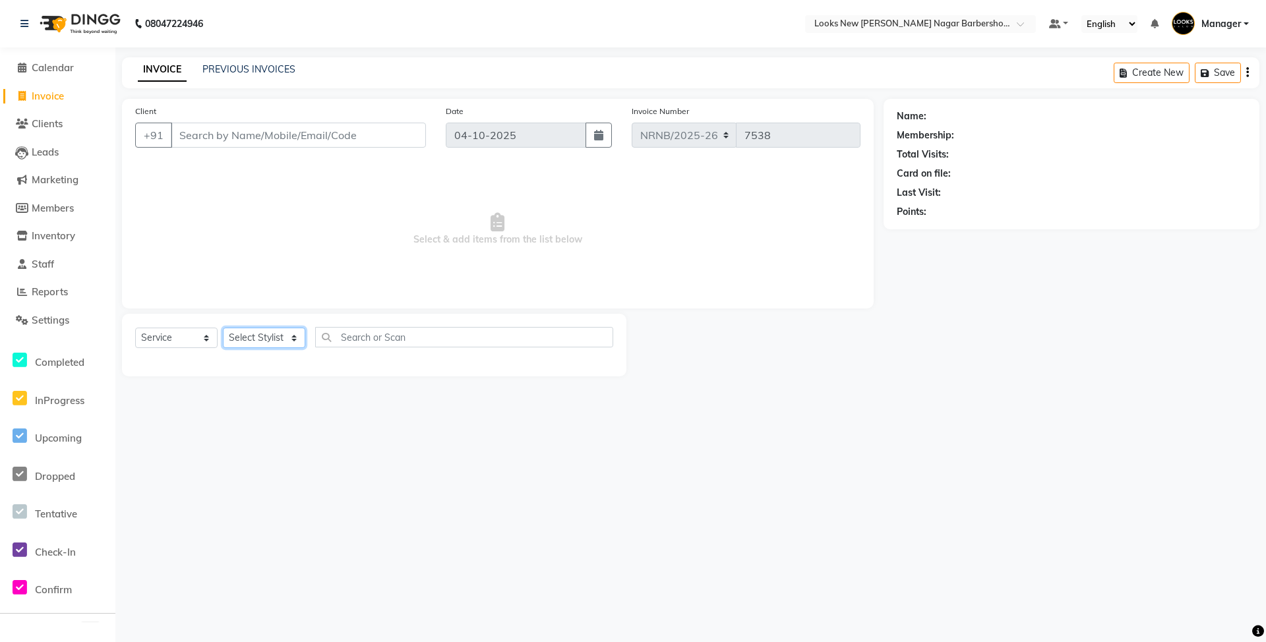
click at [254, 337] on select "Select Stylist Aakash_Pdct [PERSON_NAME] [PERSON_NAME] [PERSON_NAME] Counter_Sa…" at bounding box center [264, 338] width 82 height 20
select select "87355"
click at [223, 328] on select "Select Stylist Aakash_Pdct [PERSON_NAME] [PERSON_NAME] [PERSON_NAME] Counter_Sa…" at bounding box center [264, 338] width 82 height 20
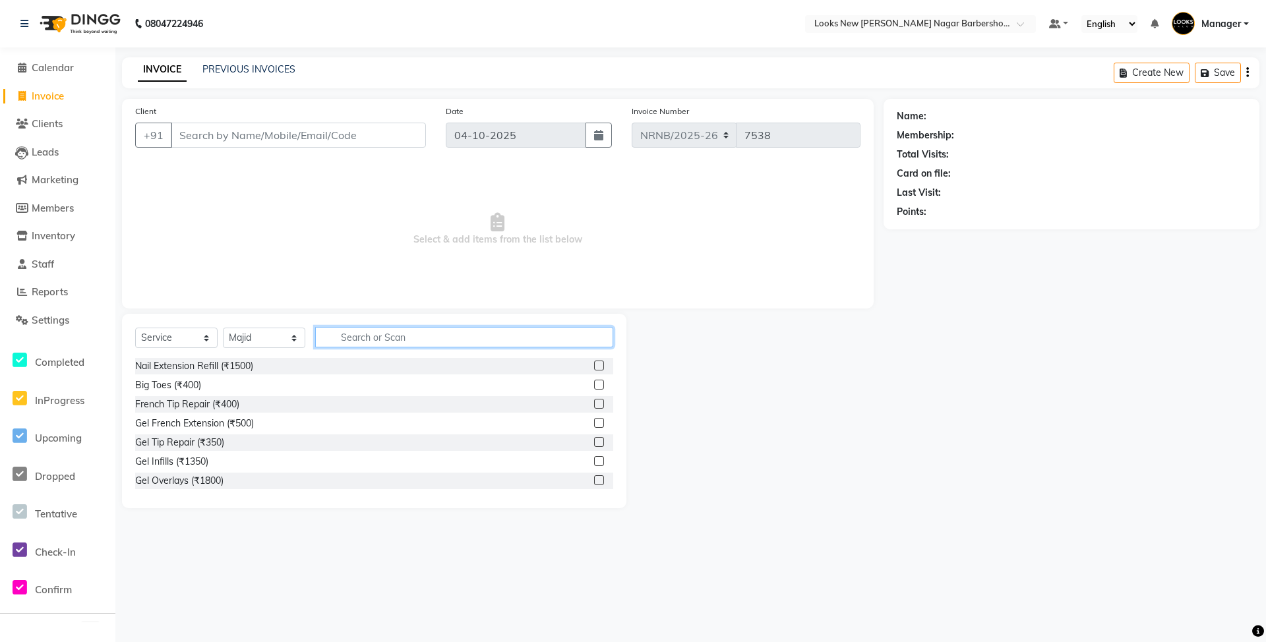
click at [359, 334] on input "text" at bounding box center [464, 337] width 298 height 20
type input "CUT"
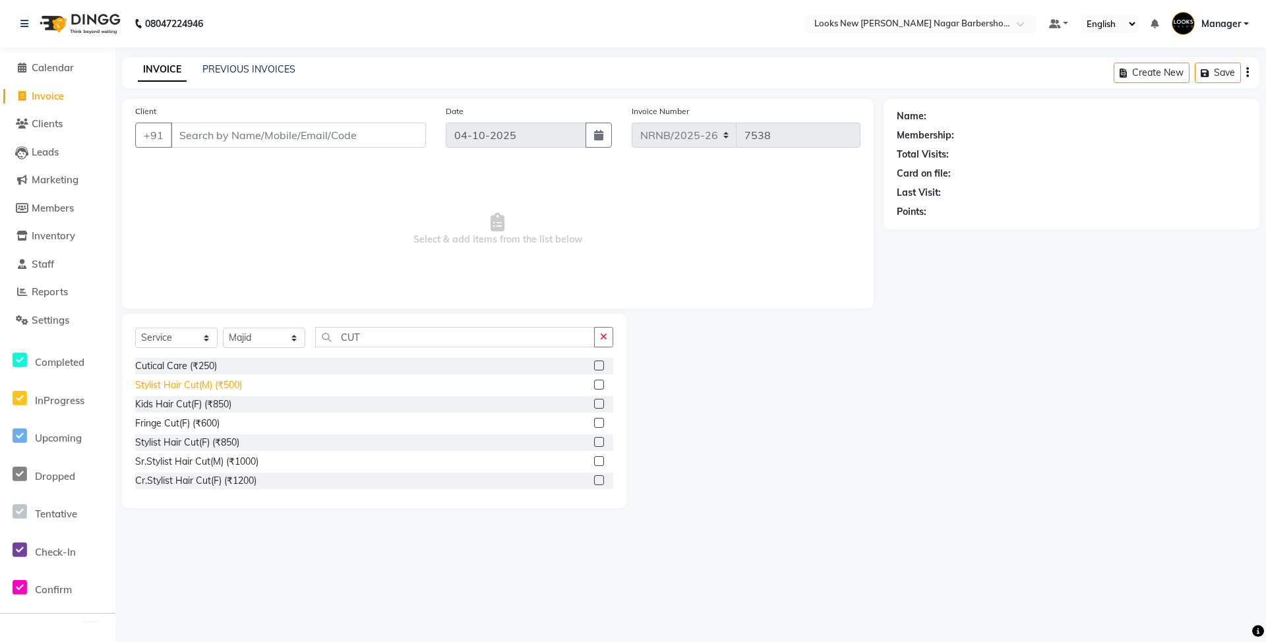
click at [215, 380] on div "Stylist Hair Cut(M) (₹500)" at bounding box center [188, 385] width 107 height 14
checkbox input "false"
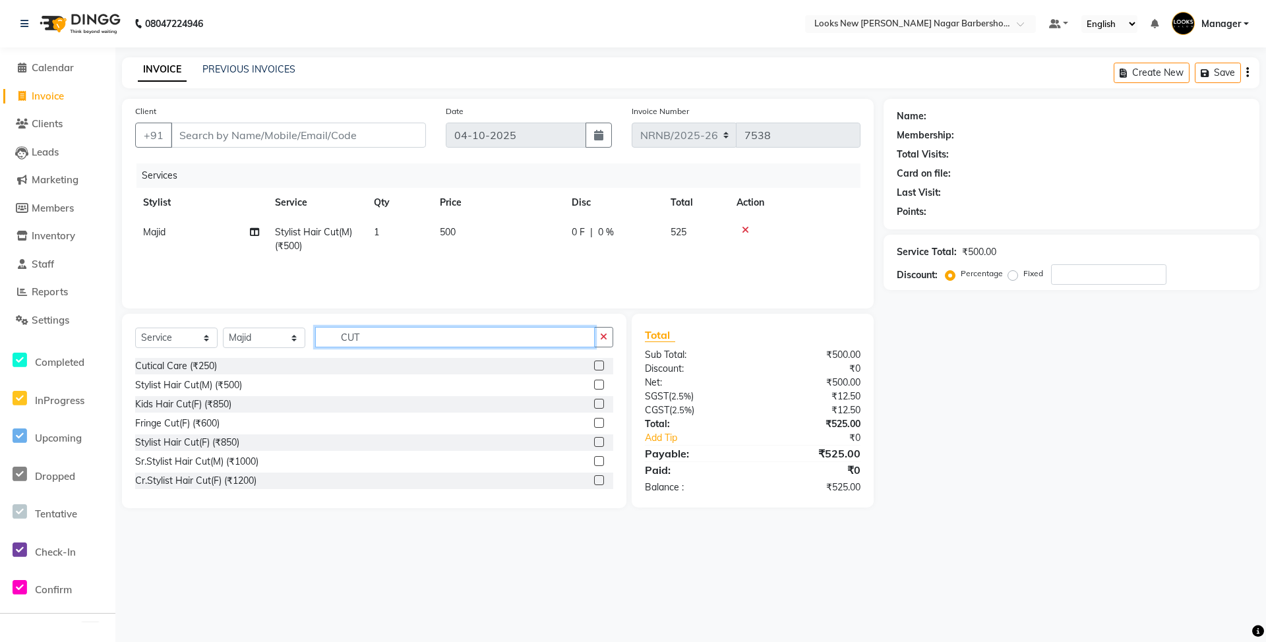
drag, startPoint x: 384, startPoint y: 336, endPoint x: 258, endPoint y: 312, distance: 127.6
click at [259, 314] on div "Select Service Product Membership Package Voucher Prepaid Gift Card Select Styl…" at bounding box center [374, 411] width 504 height 194
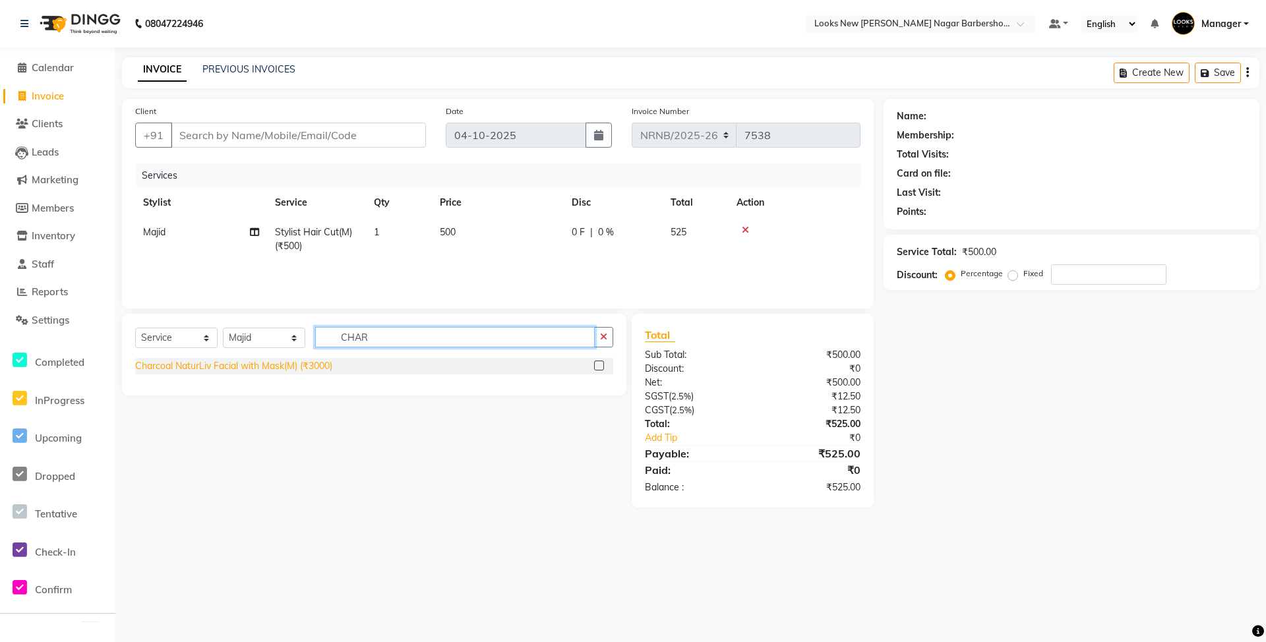
type input "CHAR"
click at [260, 365] on div "Charcoal NaturLiv Facial with Mask(M) (₹3000)" at bounding box center [233, 366] width 197 height 14
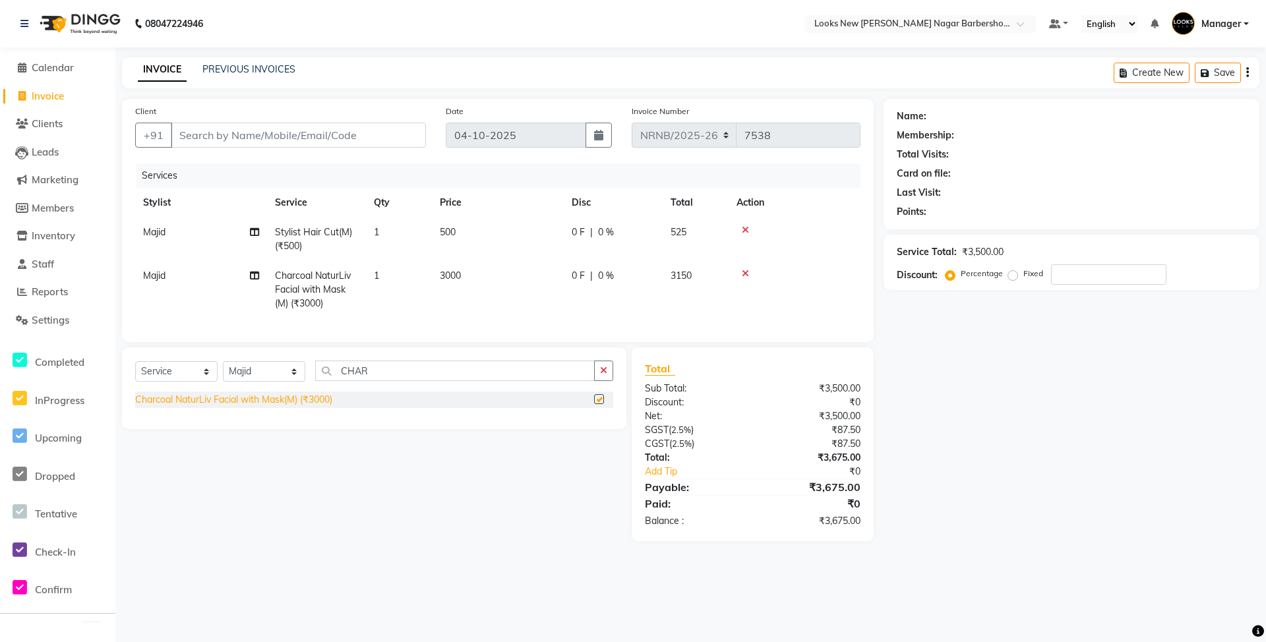
checkbox input "false"
click at [265, 129] on input "Client" at bounding box center [298, 135] width 255 height 25
type input "7"
type input "0"
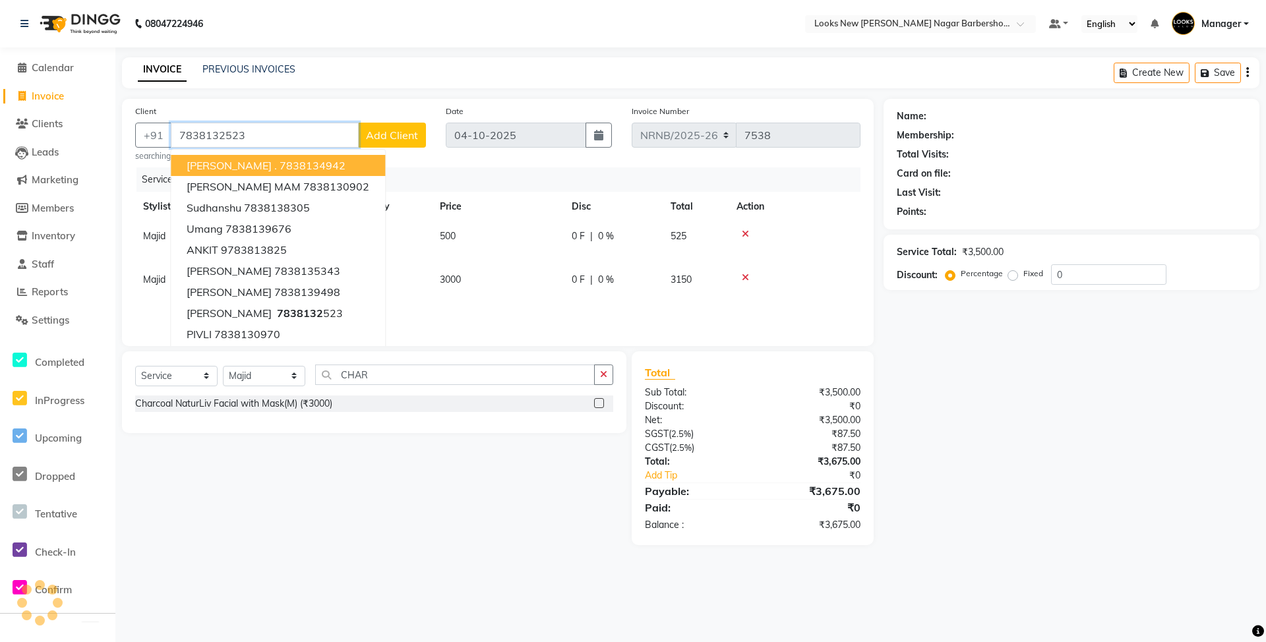
type input "7838132523"
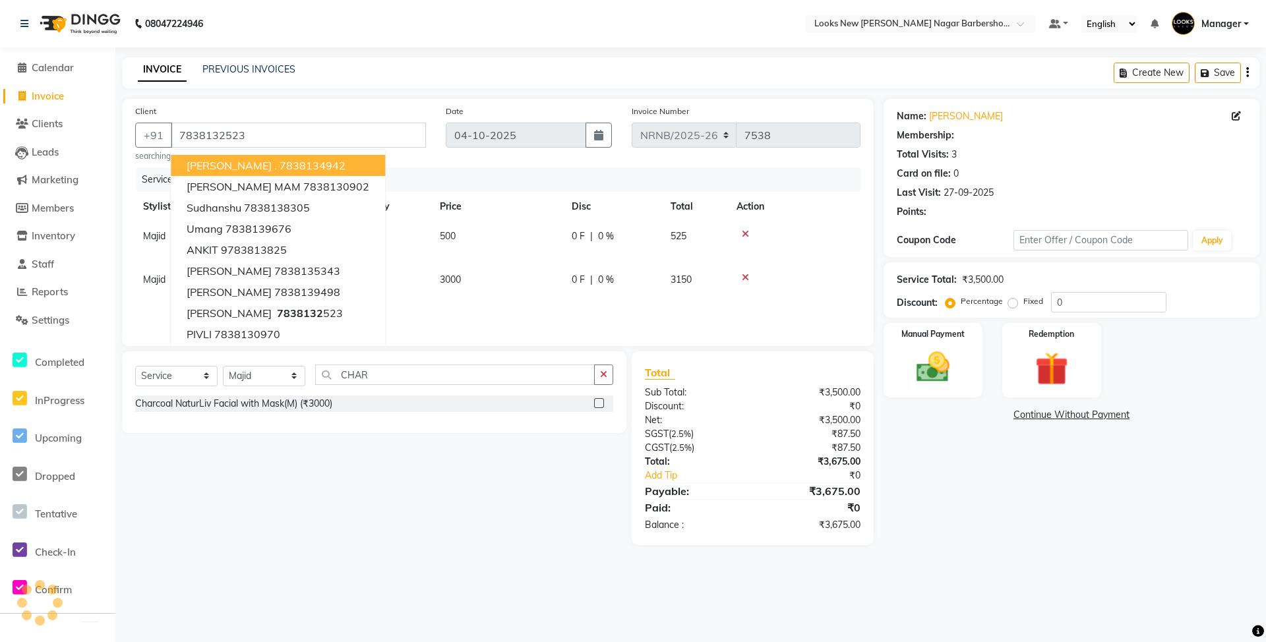
select select "1: Object"
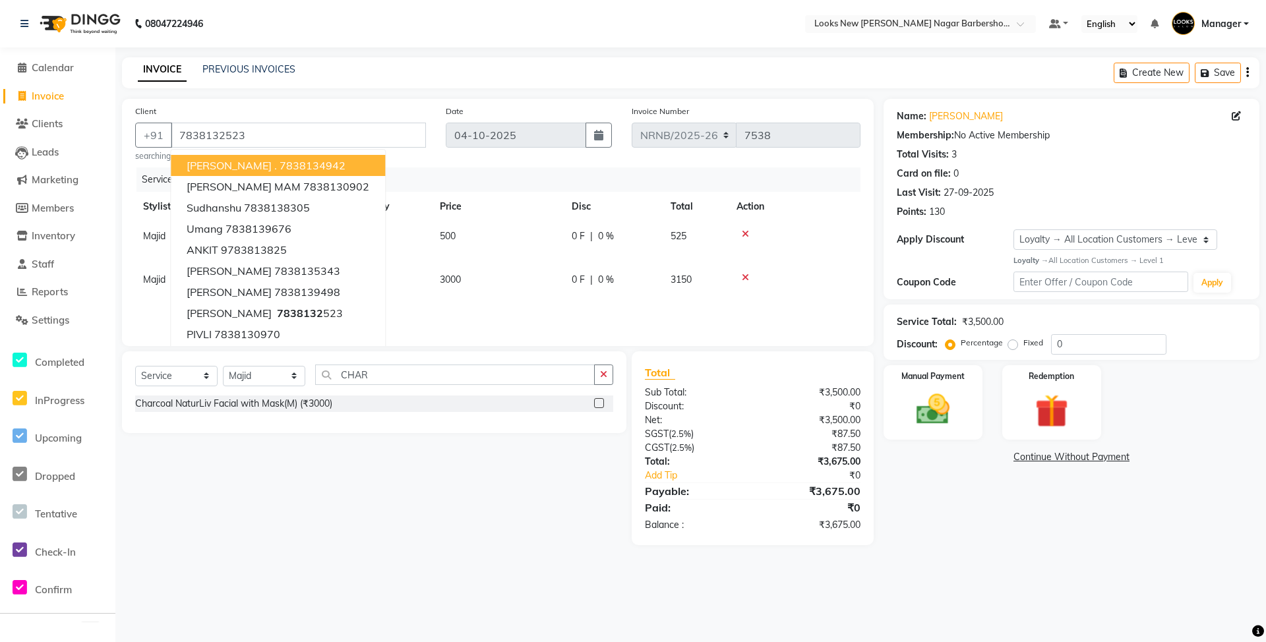
click at [664, 1] on nav "08047224946 Select Location × Looks New [PERSON_NAME] Nagar Barbershop, [GEOGRA…" at bounding box center [633, 23] width 1266 height 47
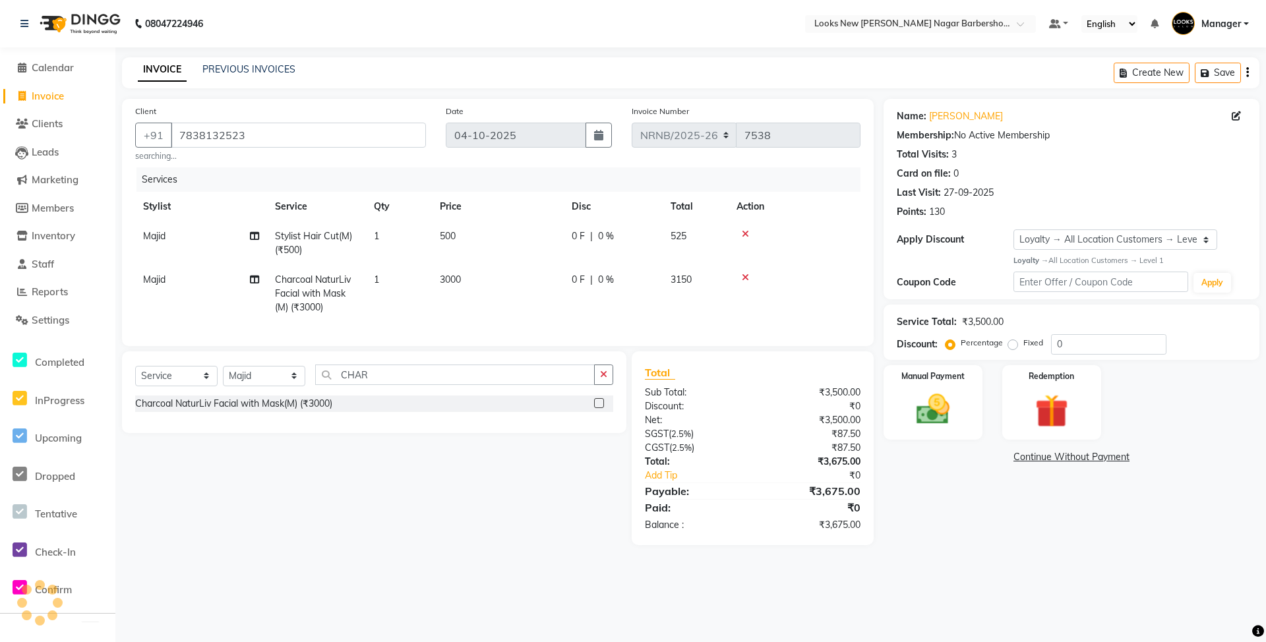
click at [430, 295] on td "1" at bounding box center [399, 293] width 66 height 57
select select "87355"
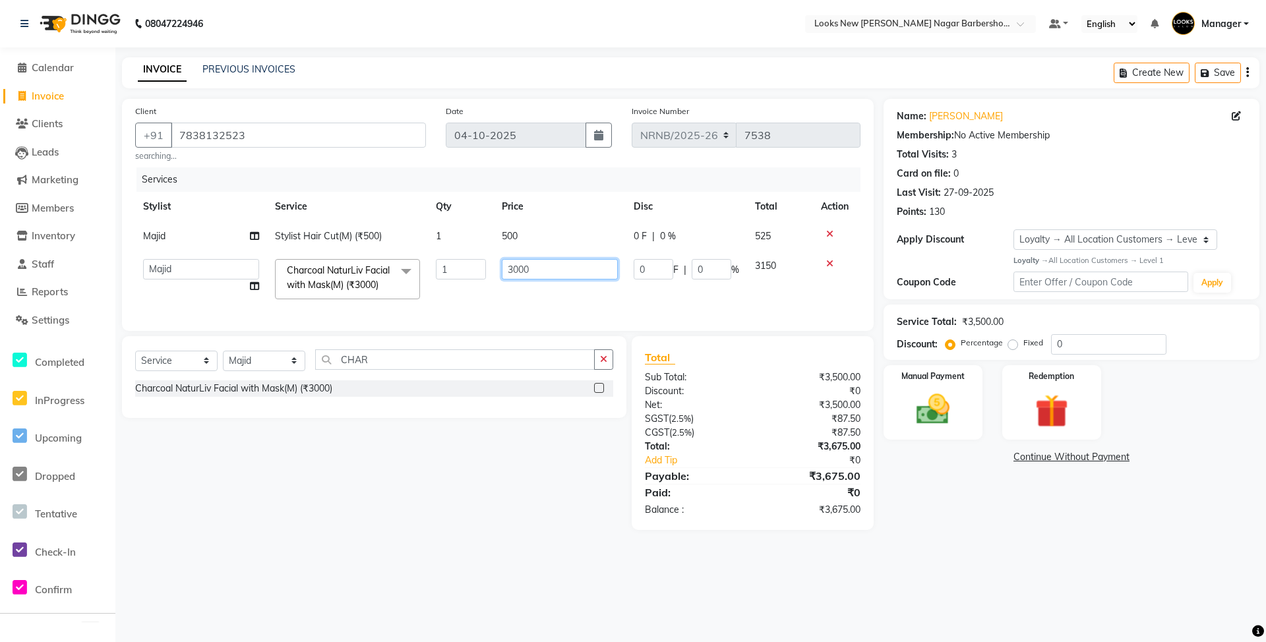
drag, startPoint x: 562, startPoint y: 272, endPoint x: 370, endPoint y: 269, distance: 191.8
click at [370, 269] on tr "Aakash_Pdct Afsar Ahmed Ashmita Ayesha Bobby_Asst Bobby_Khan Counter_Sales Kama…" at bounding box center [497, 279] width 725 height 56
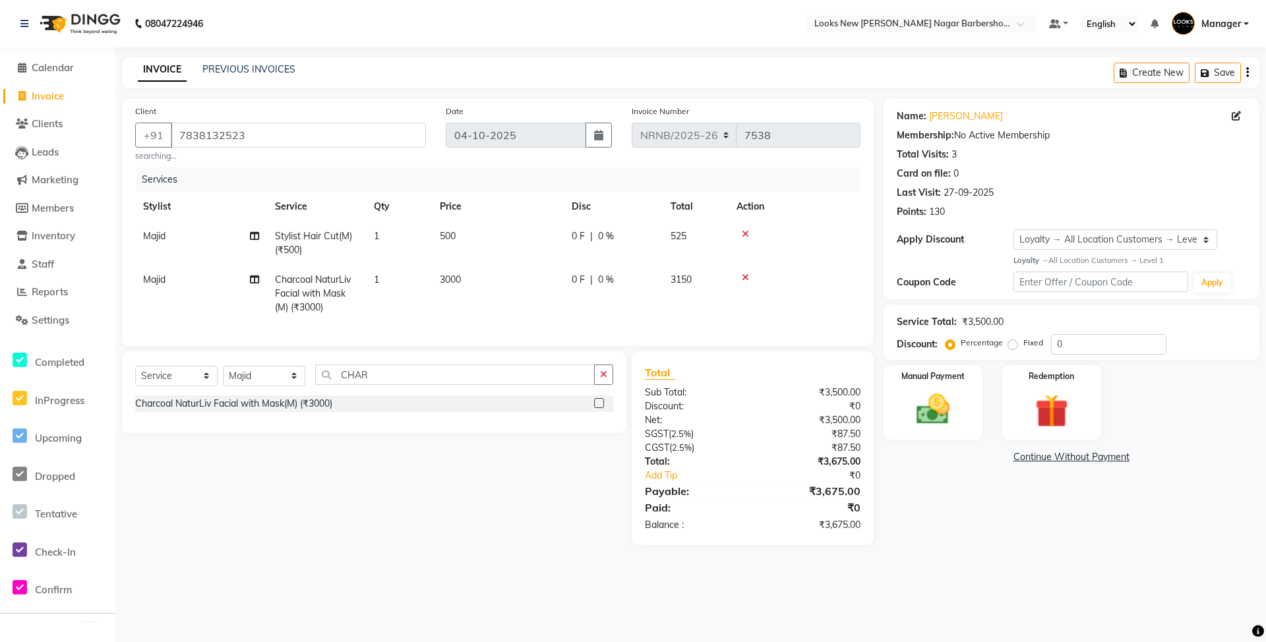
click at [1051, 562] on main "INVOICE PREVIOUS INVOICES Create New Save Client +91 7838132523 searching... Da…" at bounding box center [690, 311] width 1150 height 508
click at [935, 407] on img at bounding box center [932, 410] width 57 height 40
click at [993, 459] on span "UPI" at bounding box center [989, 457] width 20 height 15
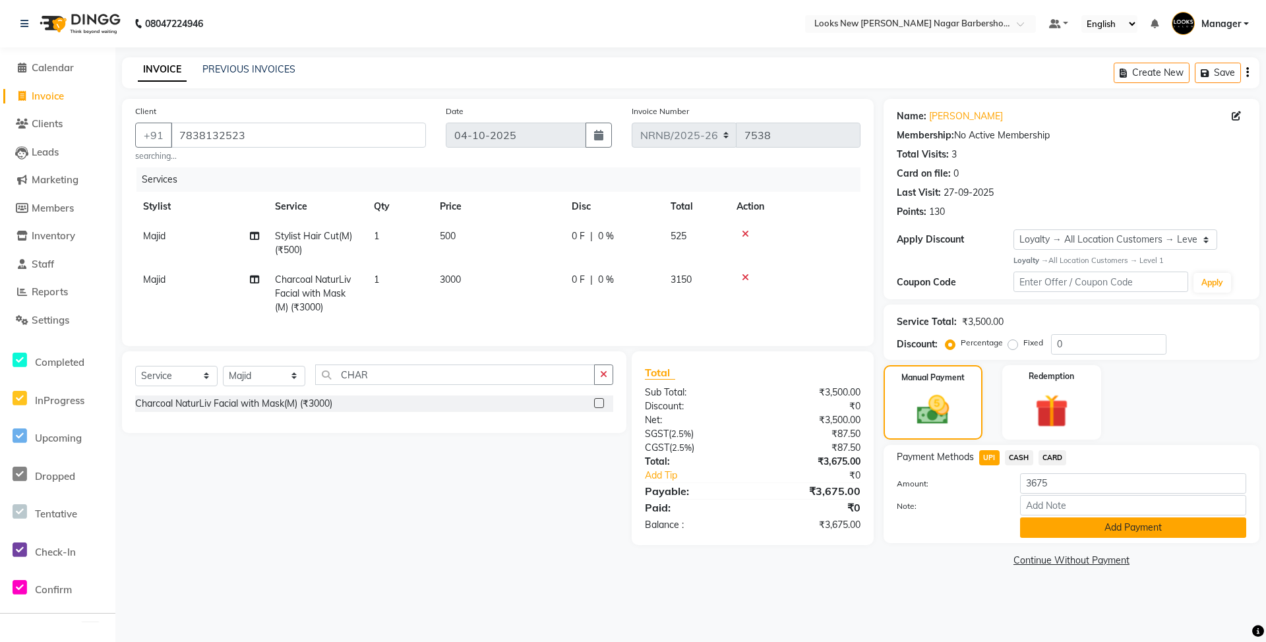
click at [1059, 519] on button "Add Payment" at bounding box center [1133, 527] width 226 height 20
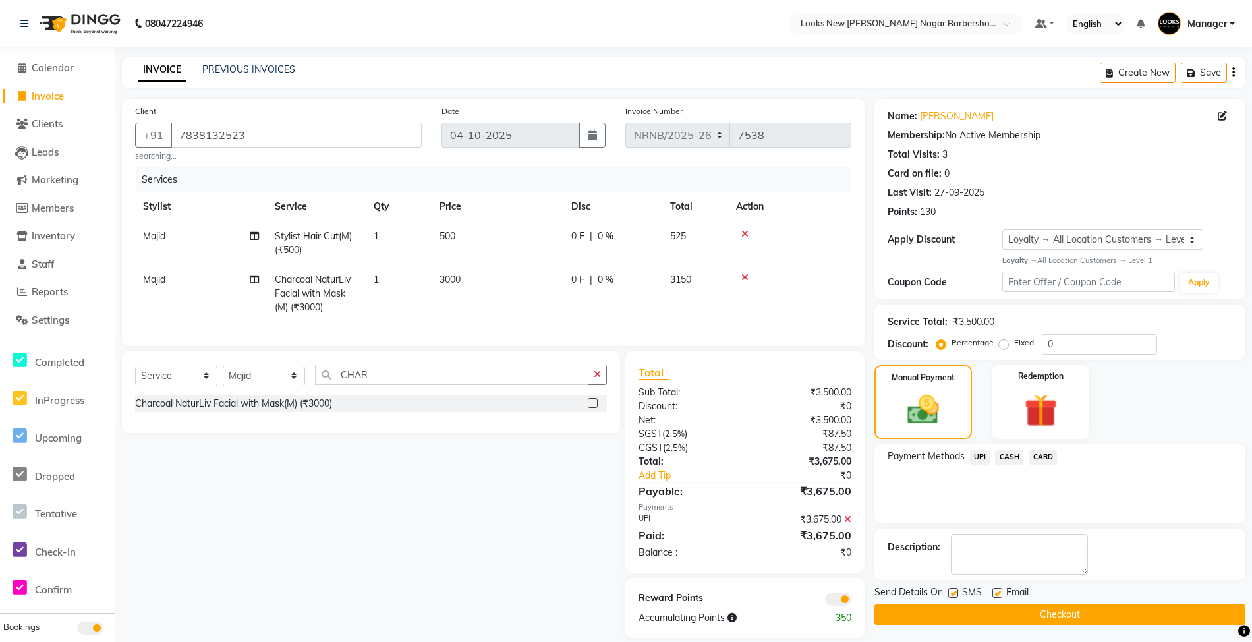
click at [976, 612] on button "Checkout" at bounding box center [1060, 614] width 371 height 20
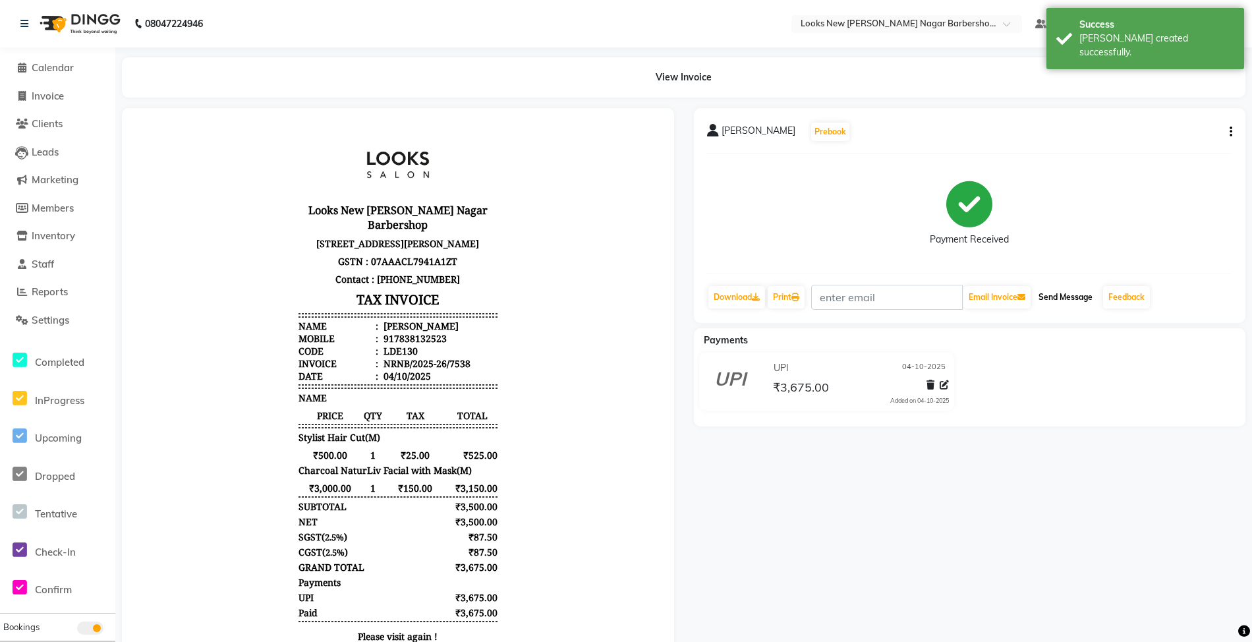
click at [1058, 297] on button "Send Message" at bounding box center [1066, 297] width 65 height 22
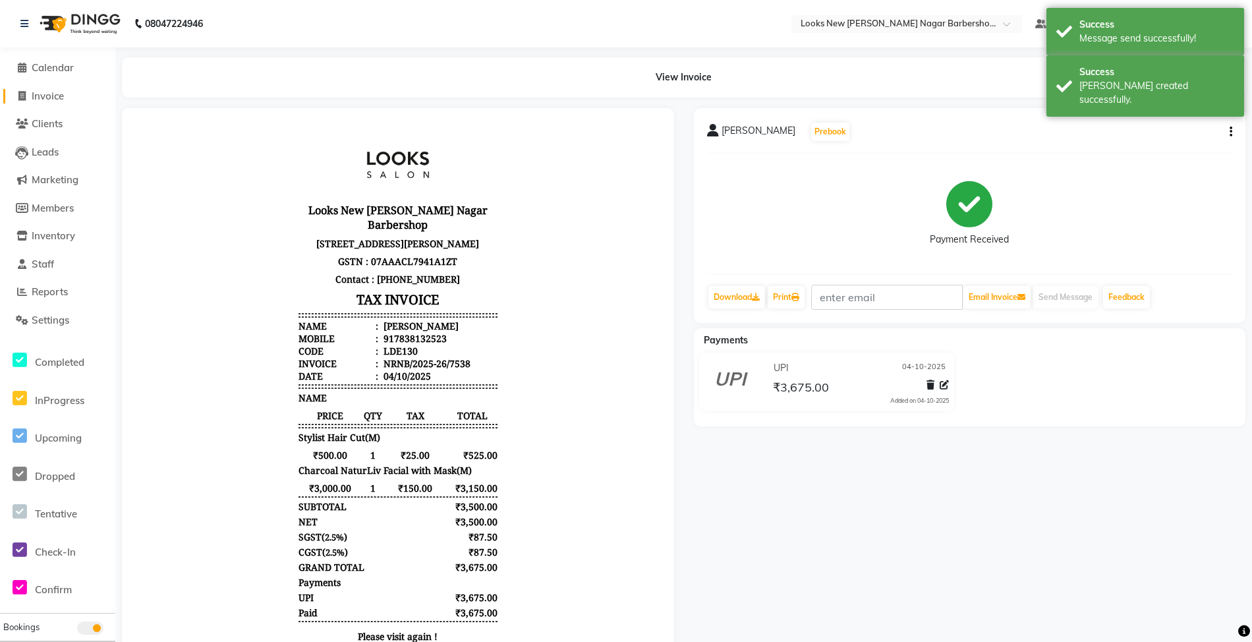
click at [46, 90] on span "Invoice" at bounding box center [48, 96] width 32 height 13
select select "service"
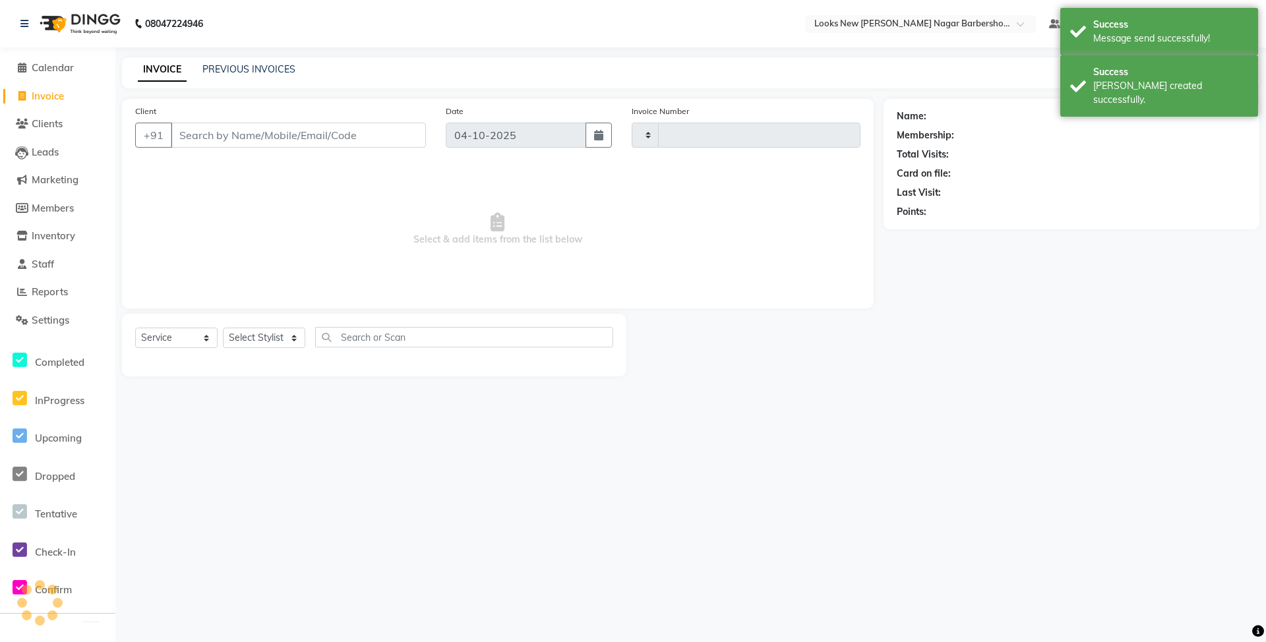
type input "7539"
select select "8705"
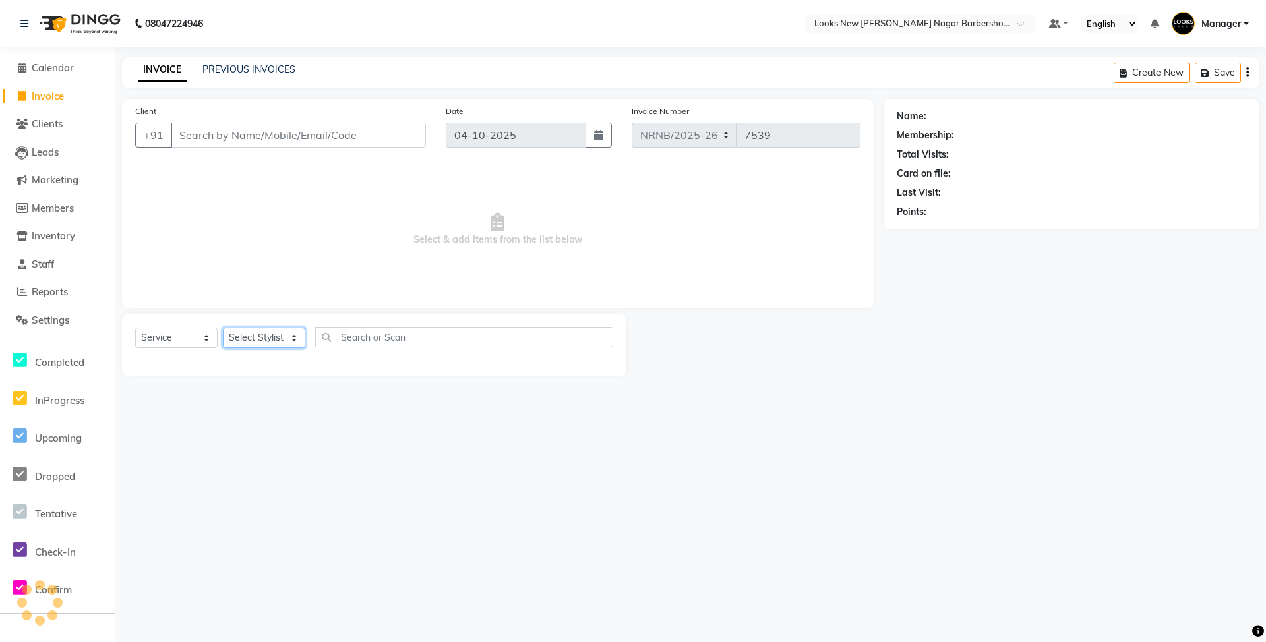
click at [233, 336] on select "Select Stylist Aakash_Pdct [PERSON_NAME] [PERSON_NAME] [PERSON_NAME] Counter_Sa…" at bounding box center [264, 338] width 82 height 20
select select "87357"
click at [223, 328] on select "Select Stylist Aakash_Pdct [PERSON_NAME] [PERSON_NAME] [PERSON_NAME] Counter_Sa…" at bounding box center [264, 338] width 82 height 20
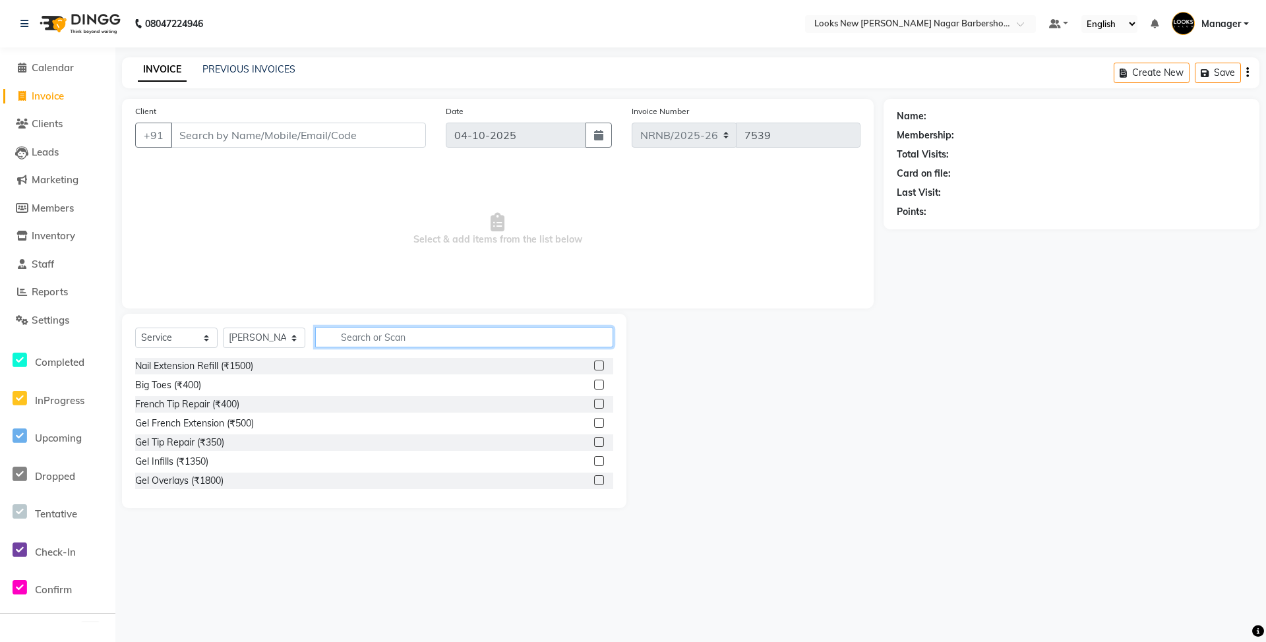
click at [372, 341] on input "text" at bounding box center [464, 337] width 298 height 20
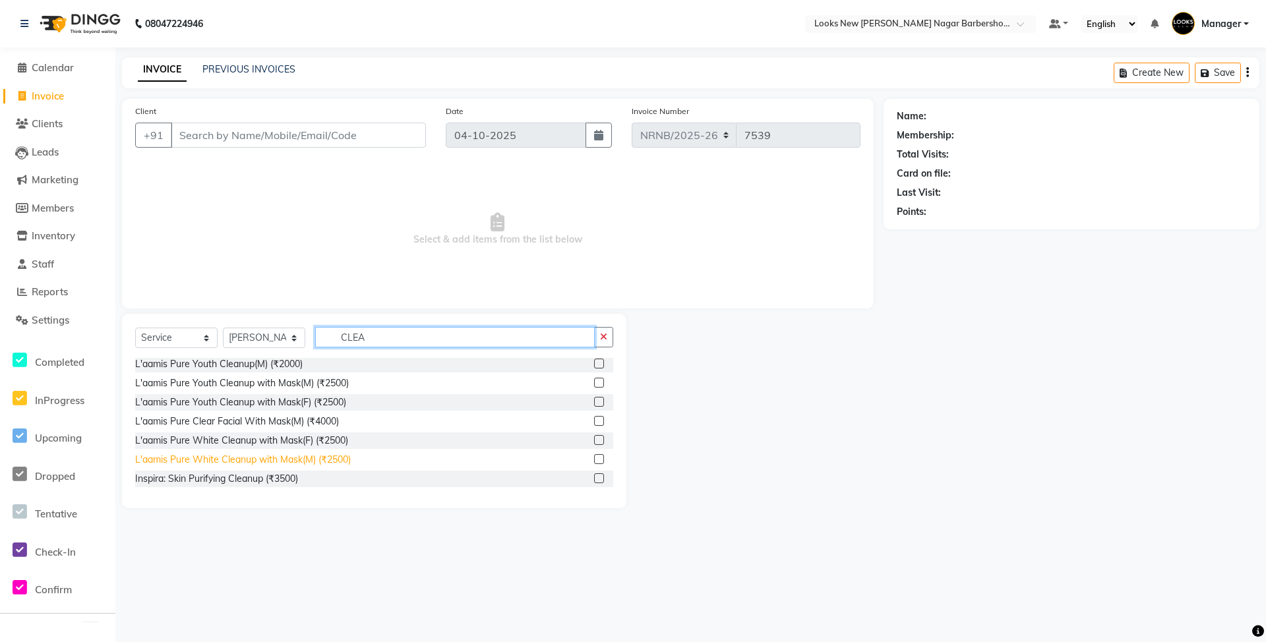
type input "CLEA"
click at [305, 461] on div "L'aamis Pure White Cleanup with Mask(M) (₹2500)" at bounding box center [243, 460] width 216 height 14
checkbox input "false"
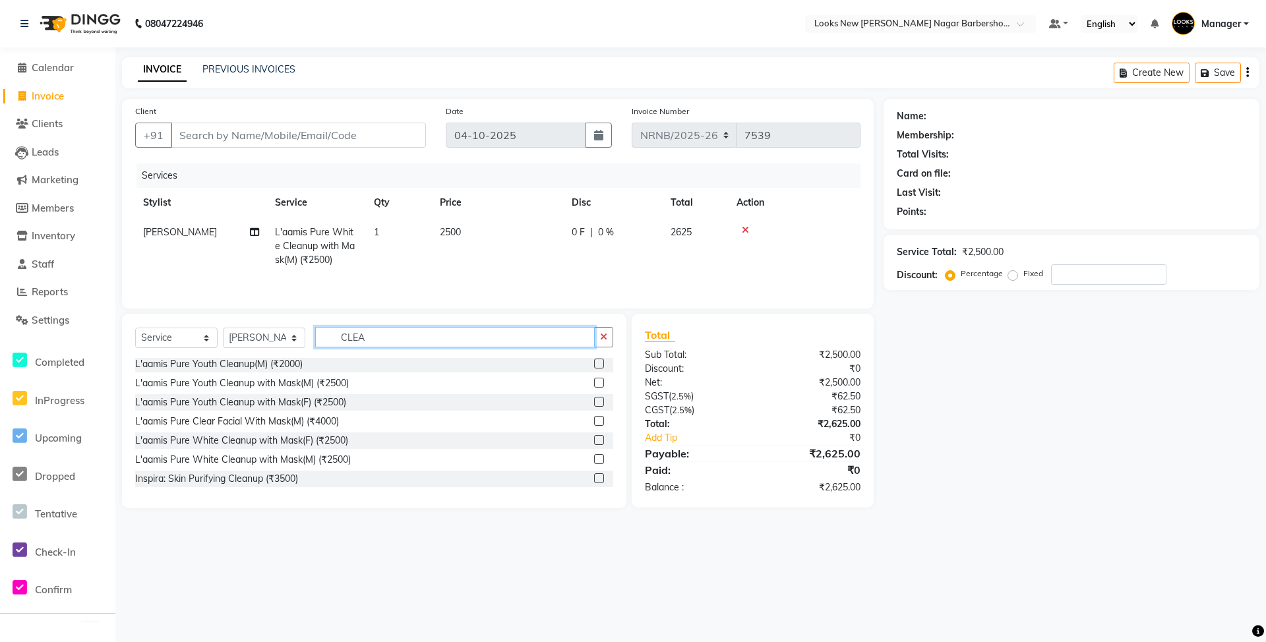
drag, startPoint x: 398, startPoint y: 335, endPoint x: 250, endPoint y: 332, distance: 147.7
click at [250, 332] on div "Select Service Product Membership Package Voucher Prepaid Gift Card Select Styl…" at bounding box center [374, 342] width 478 height 31
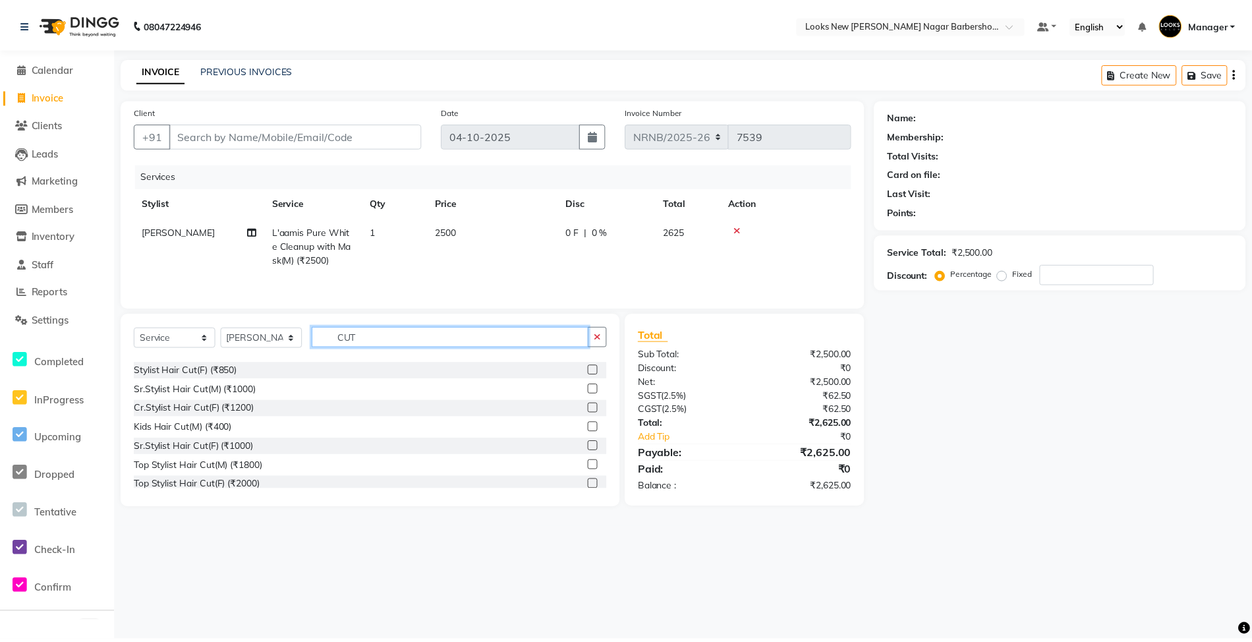
scroll to position [0, 0]
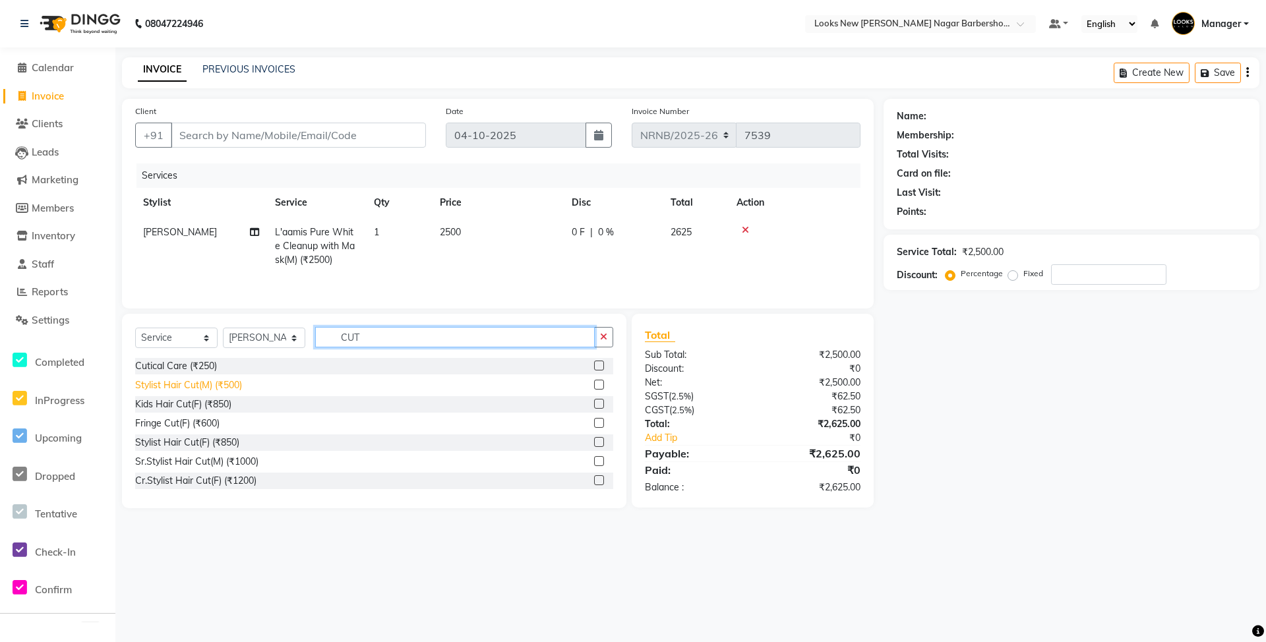
type input "CUT"
click at [221, 389] on div "Stylist Hair Cut(M) (₹500)" at bounding box center [188, 385] width 107 height 14
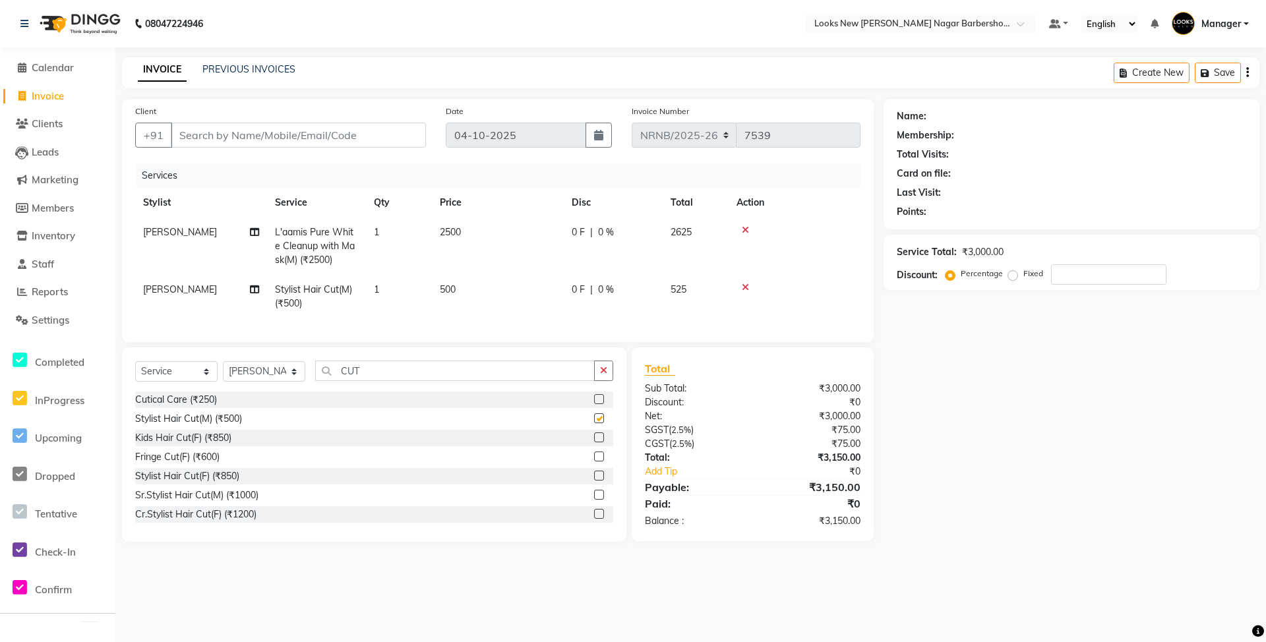
checkbox input "false"
drag, startPoint x: 295, startPoint y: 383, endPoint x: 227, endPoint y: 384, distance: 67.9
click at [227, 384] on div "Select Service Product Membership Package Voucher Prepaid Gift Card Select Styl…" at bounding box center [374, 376] width 478 height 31
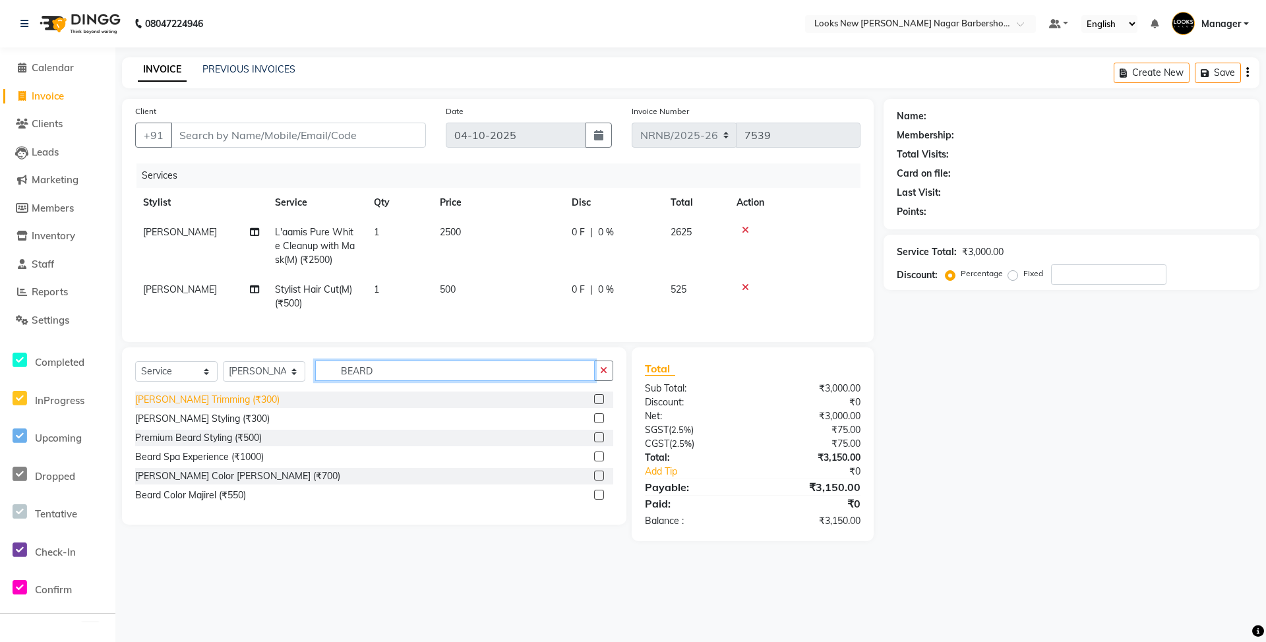
type input "BEARD"
click at [183, 407] on div "[PERSON_NAME] Trimming (₹300)" at bounding box center [207, 400] width 144 height 14
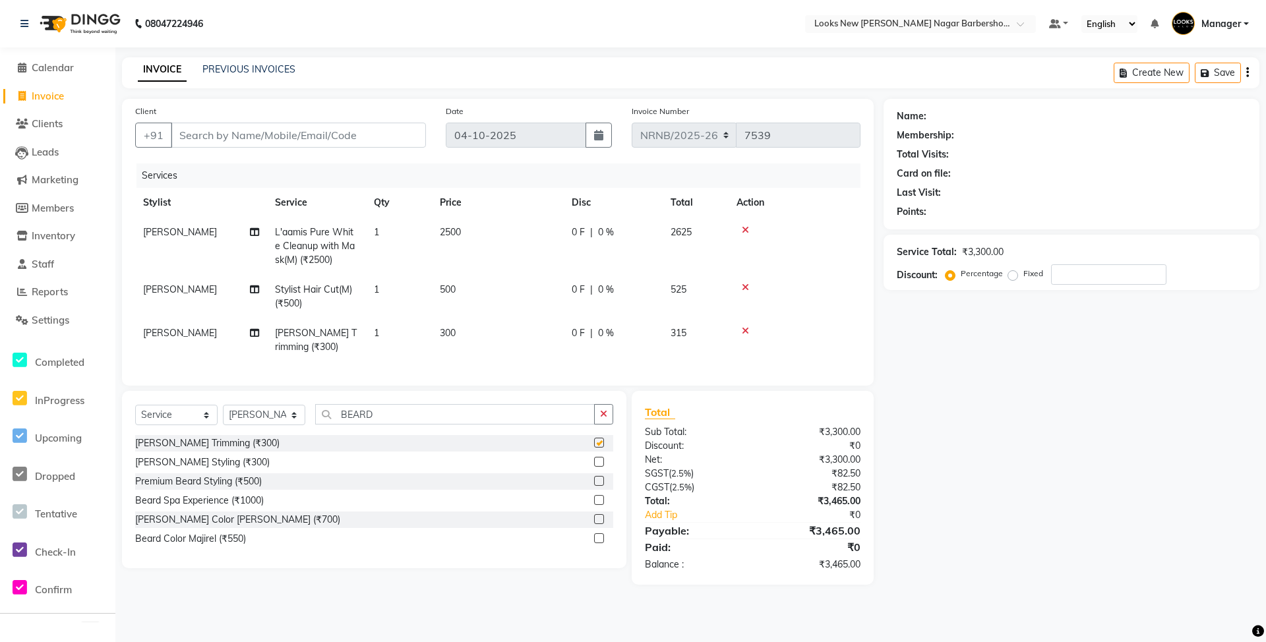
checkbox input "false"
click at [269, 134] on input "Client" at bounding box center [298, 135] width 255 height 25
click at [308, 129] on input "Client" at bounding box center [298, 135] width 255 height 25
type input "9"
type input "0"
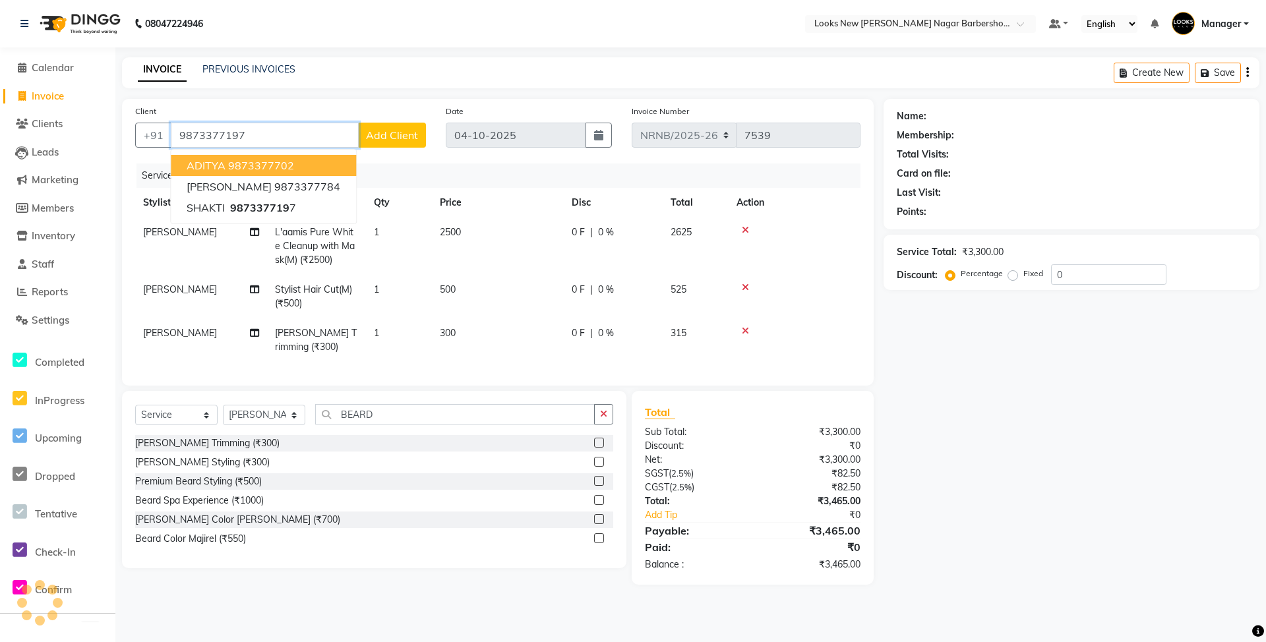
type input "9873377197"
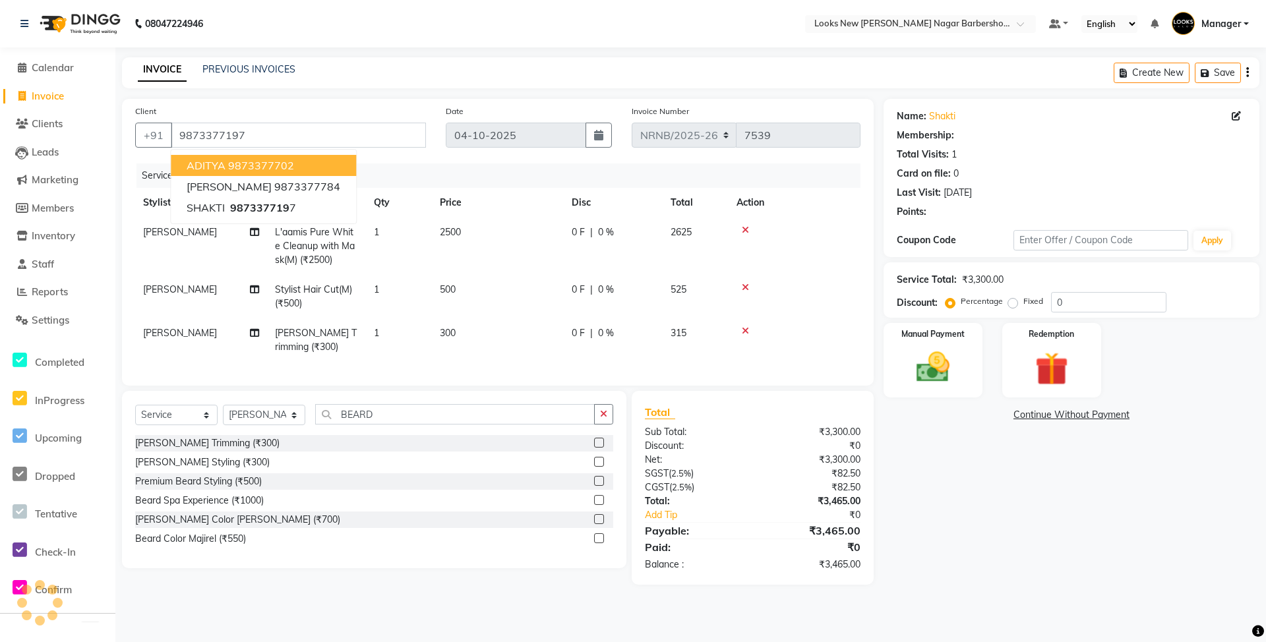
select select "1: Object"
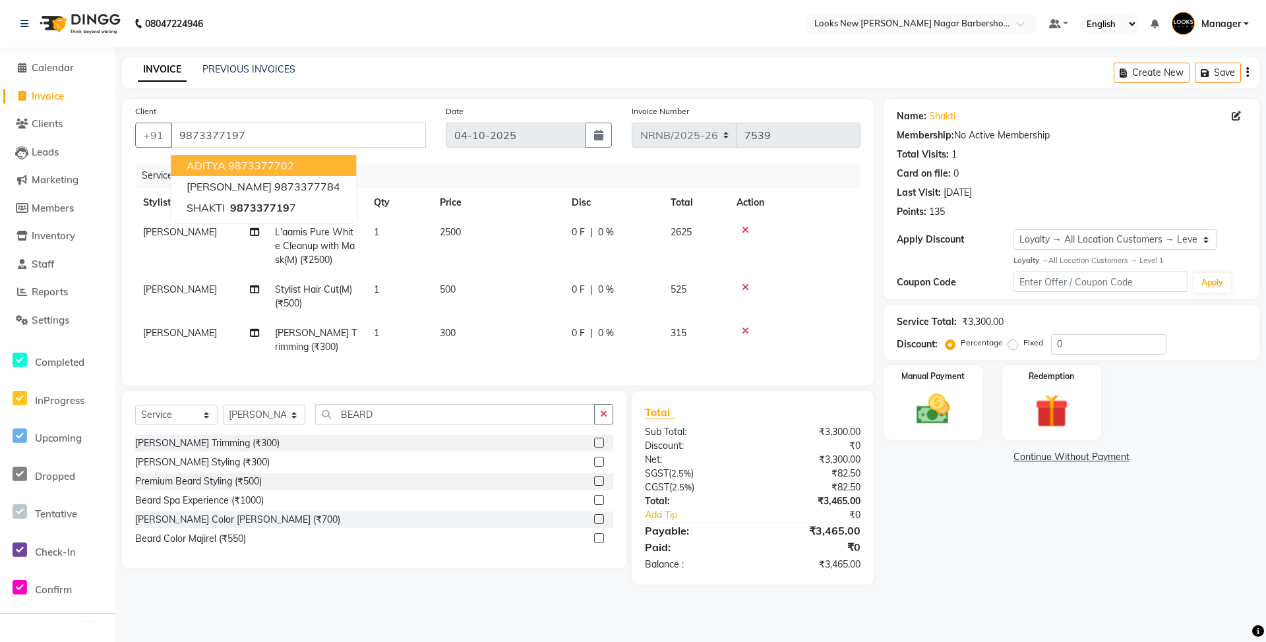
click at [1034, 578] on div "Name: Shakti Membership: No Active Membership Total Visits: 1 Card on file: 0 L…" at bounding box center [1076, 342] width 386 height 486
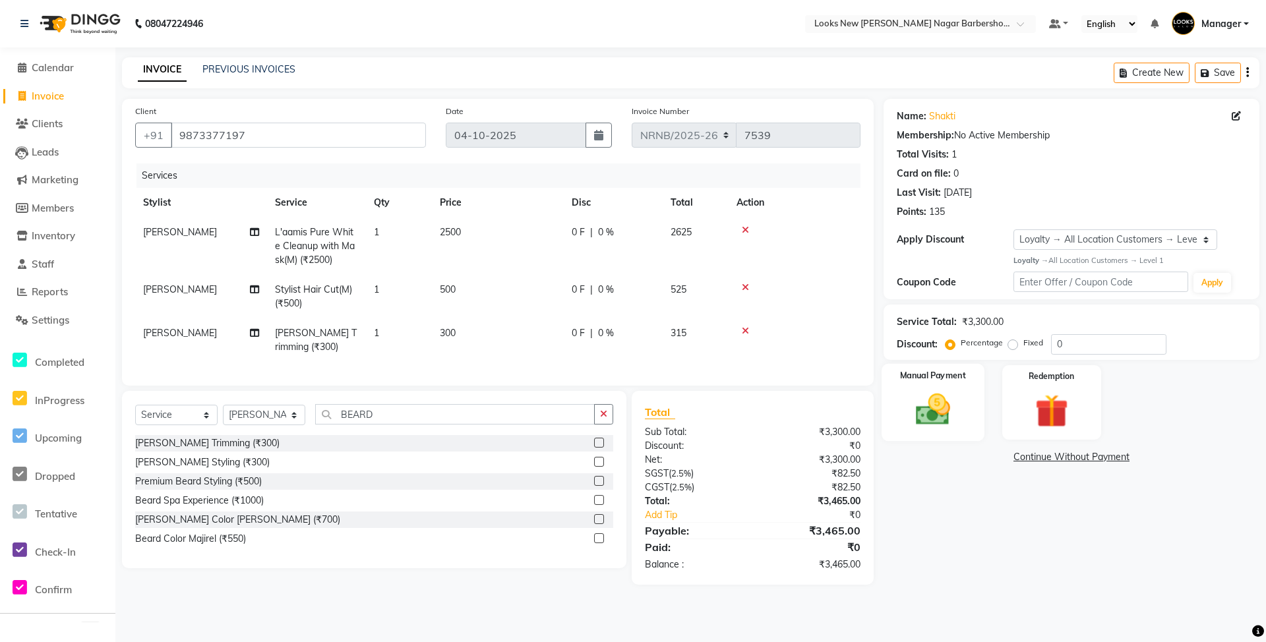
click at [941, 426] on img at bounding box center [932, 410] width 57 height 40
click at [1052, 455] on span "CARD" at bounding box center [1052, 457] width 28 height 15
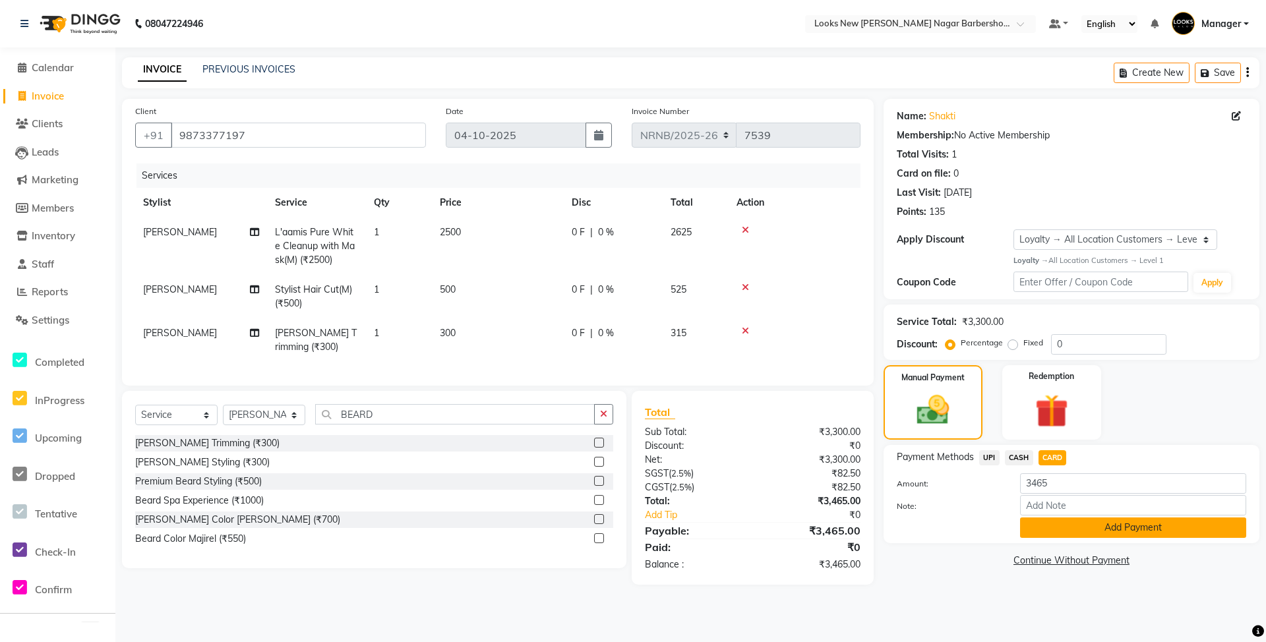
click at [1086, 535] on button "Add Payment" at bounding box center [1133, 527] width 226 height 20
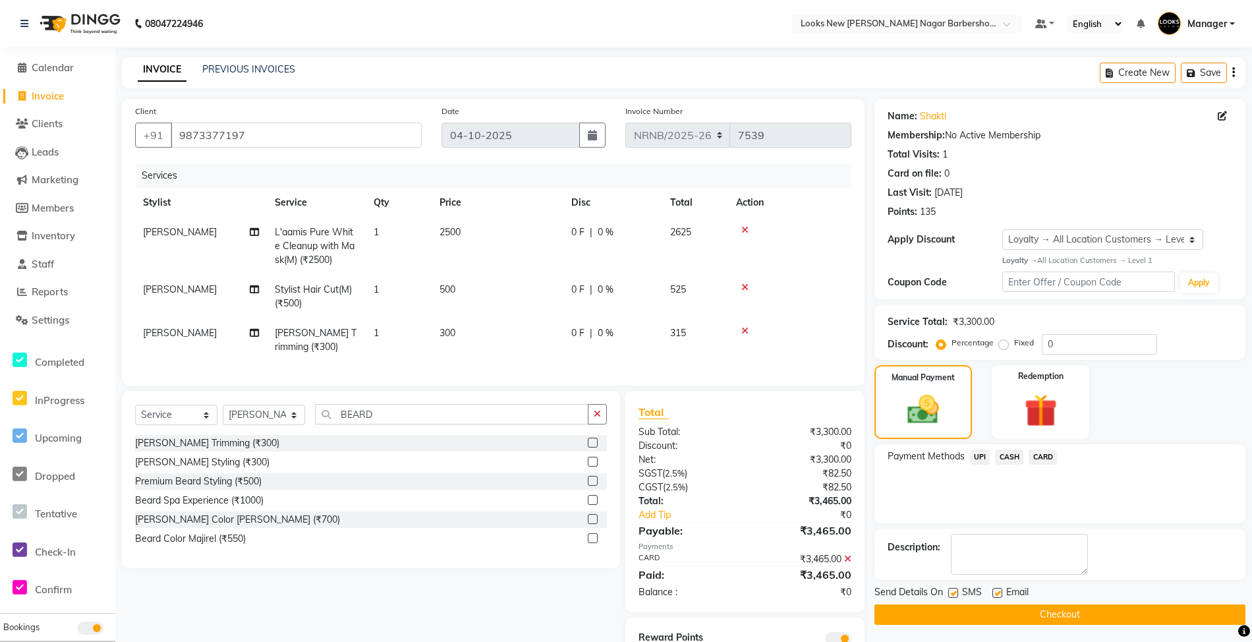
click at [1006, 617] on button "Checkout" at bounding box center [1060, 614] width 371 height 20
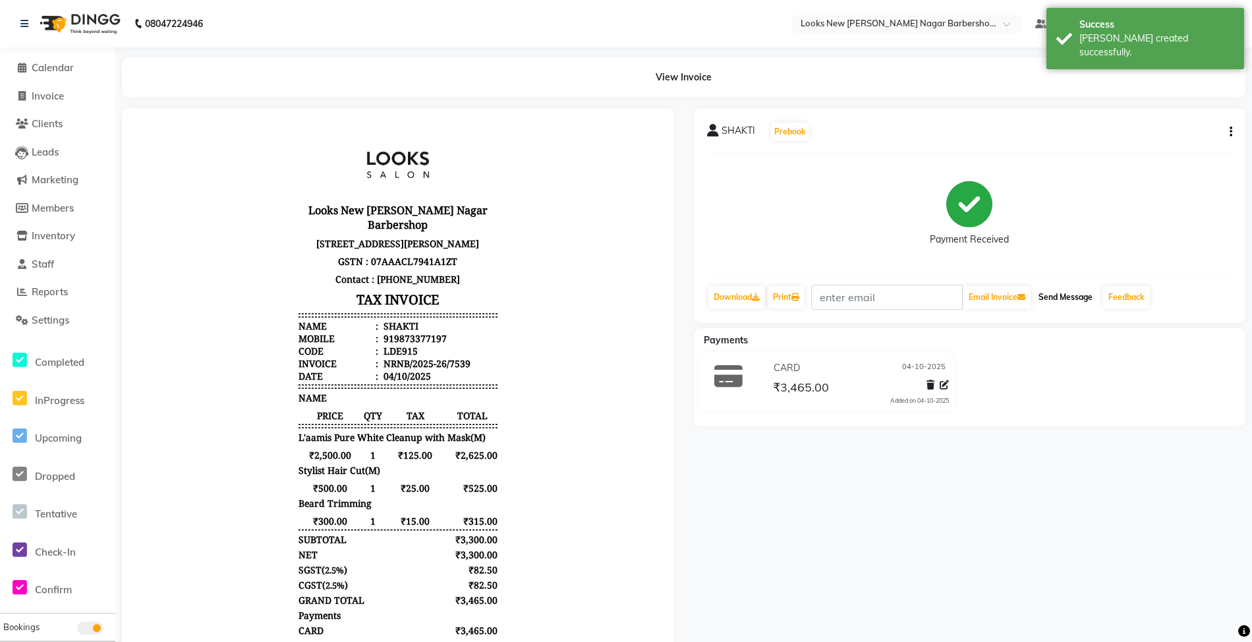
click at [1055, 293] on button "Send Message" at bounding box center [1066, 297] width 65 height 22
click at [58, 98] on span "Invoice" at bounding box center [48, 96] width 32 height 13
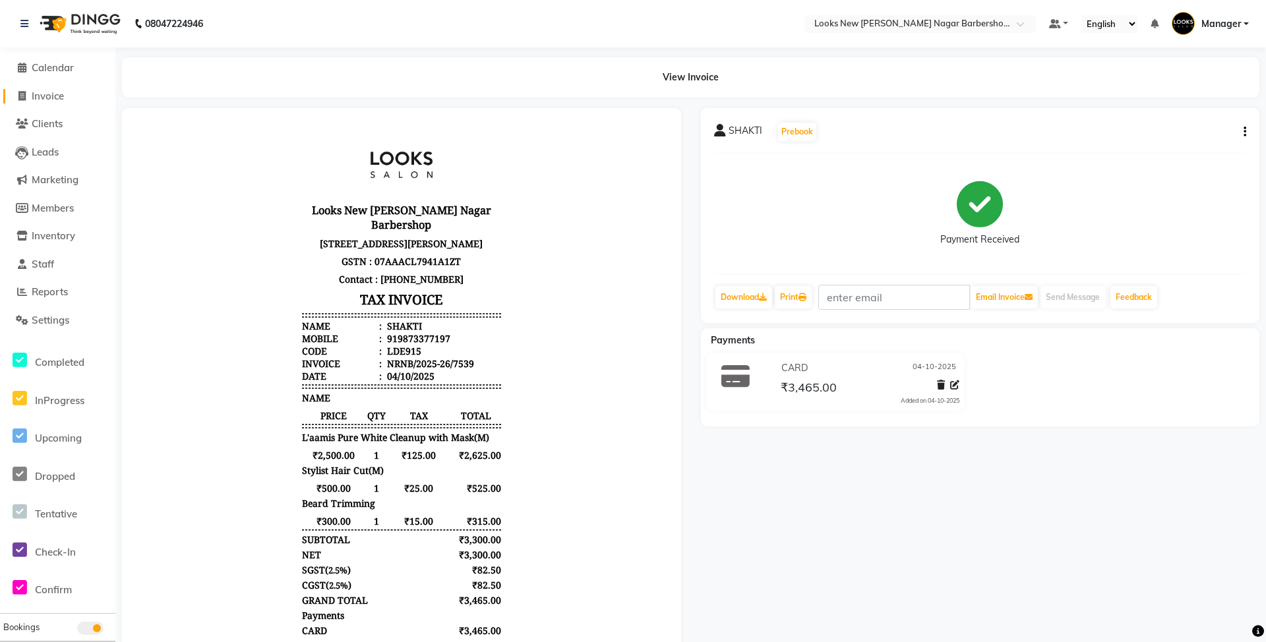
select select "service"
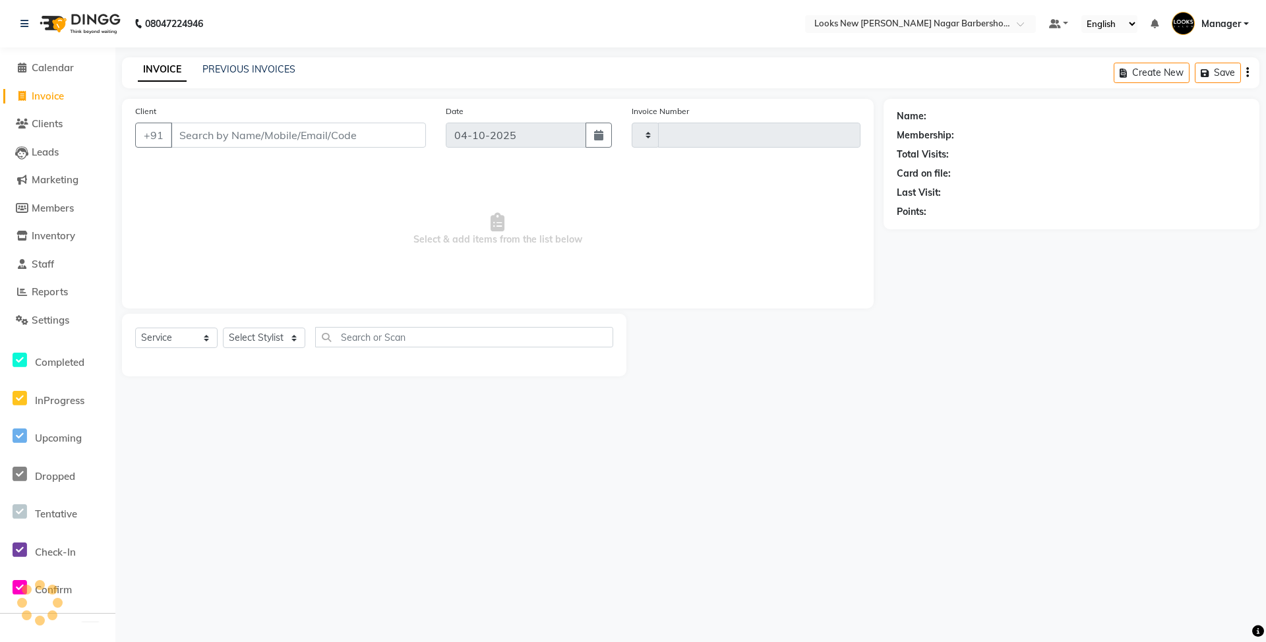
type input "7540"
select select "8705"
click at [18, 66] on icon at bounding box center [22, 68] width 9 height 10
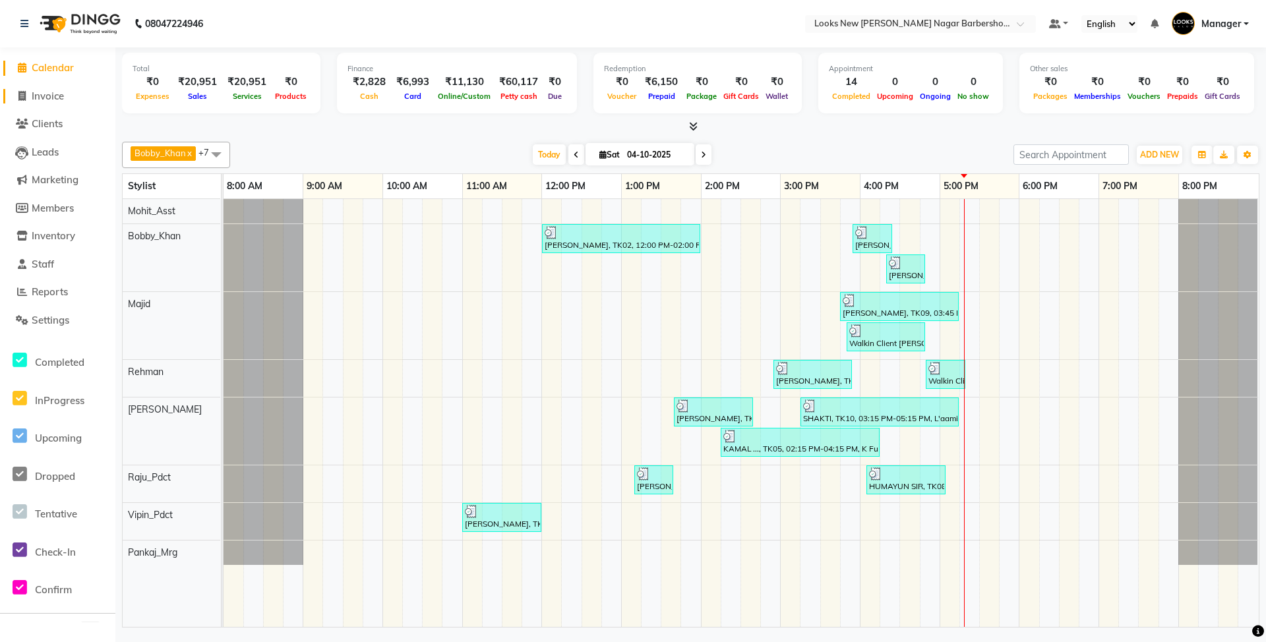
click at [67, 96] on link "Invoice" at bounding box center [57, 96] width 109 height 15
select select "service"
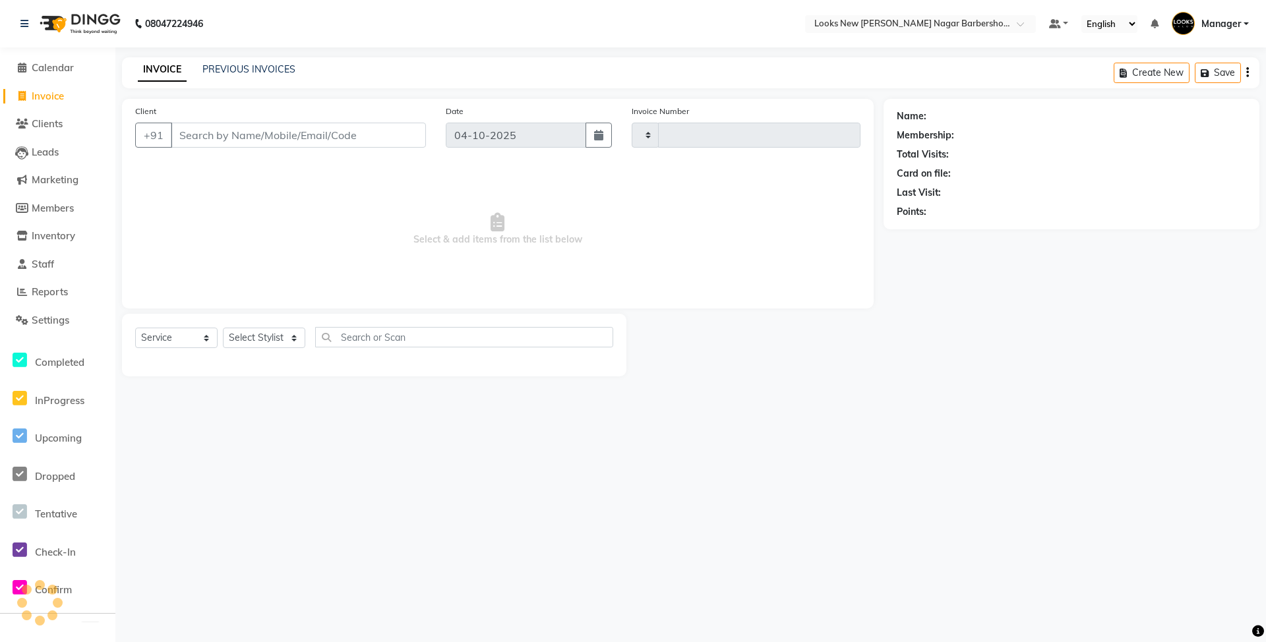
type input "7540"
select select "8705"
click at [268, 340] on select "Select Stylist" at bounding box center [264, 338] width 82 height 20
select select "87354"
click at [223, 328] on select "Select Stylist Aakash_Pdct [PERSON_NAME] [PERSON_NAME] [PERSON_NAME] Counter_Sa…" at bounding box center [264, 338] width 82 height 20
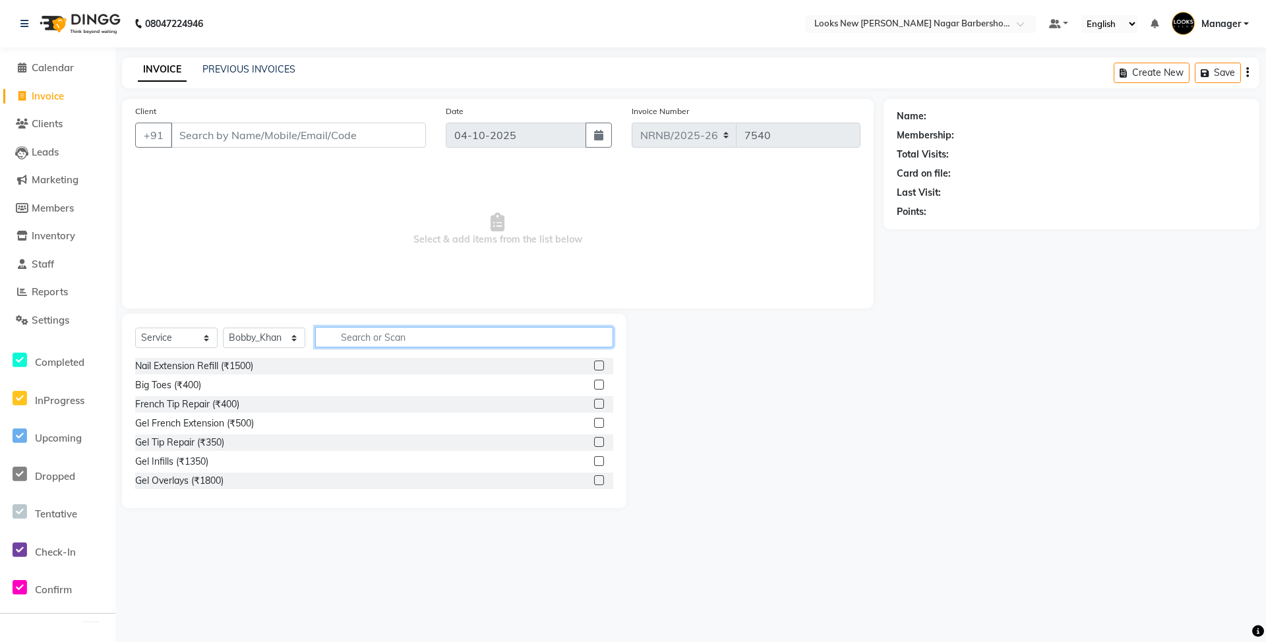
click at [376, 330] on input "text" at bounding box center [464, 337] width 298 height 20
type input "S"
type input "MEN"
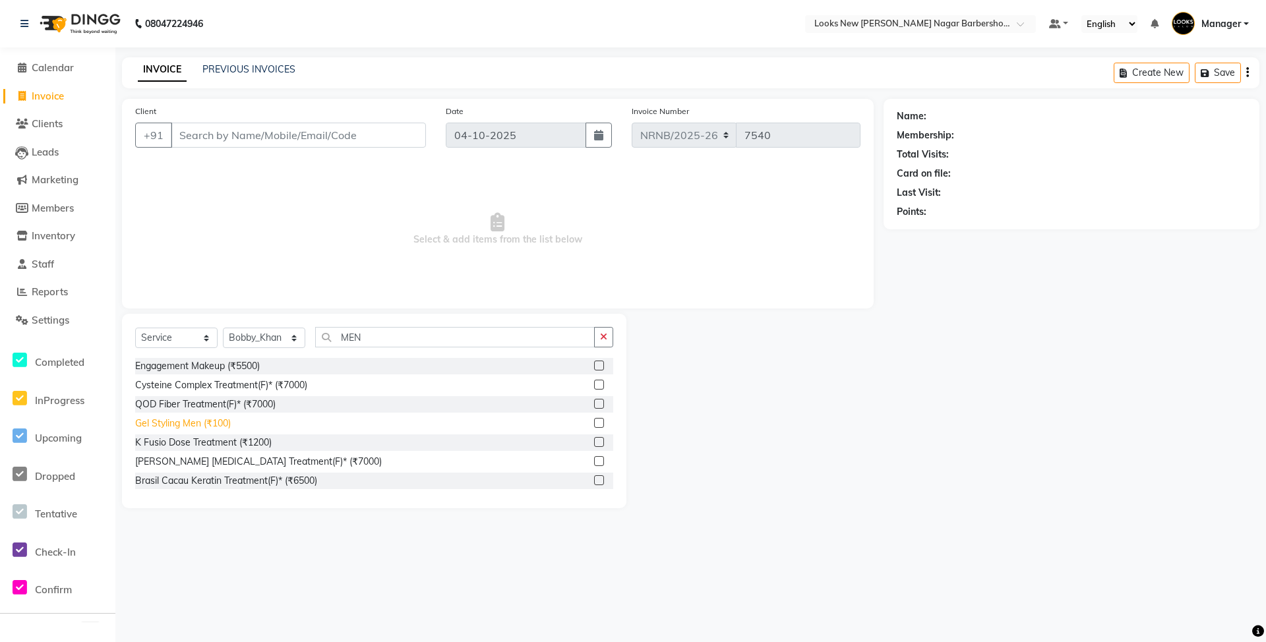
click at [228, 423] on div "Gel Styling Men (₹100)" at bounding box center [183, 424] width 96 height 14
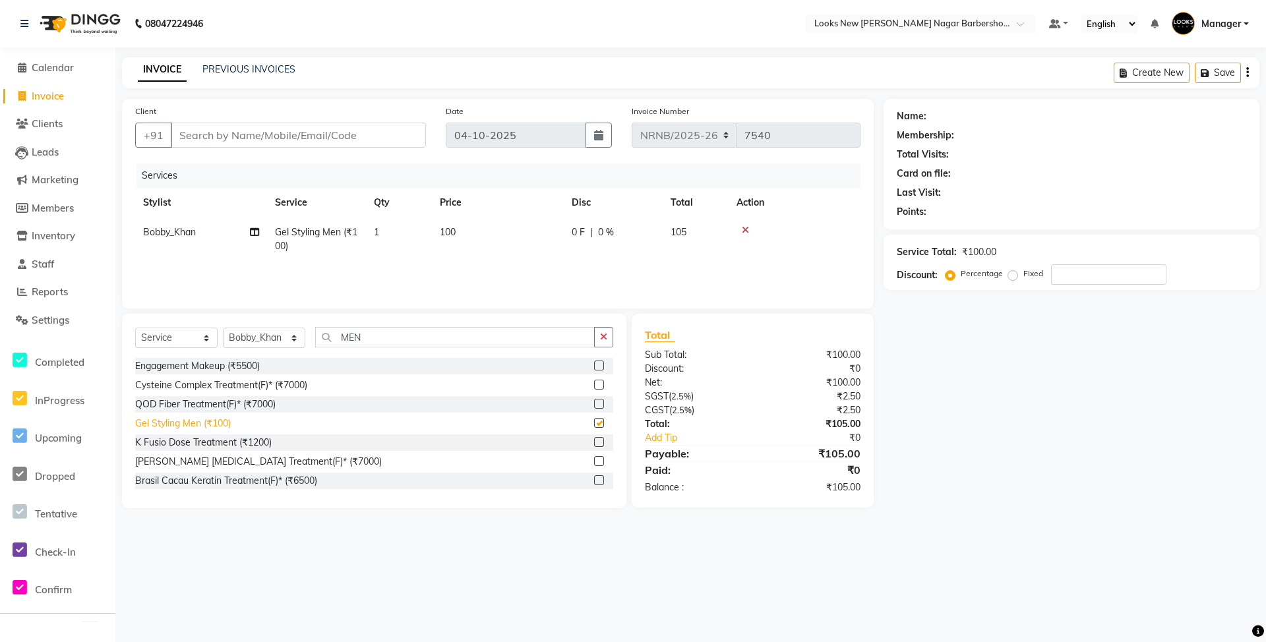
checkbox input "false"
drag, startPoint x: 397, startPoint y: 336, endPoint x: 320, endPoint y: 336, distance: 77.1
click at [320, 336] on input "MEN" at bounding box center [454, 337] width 279 height 20
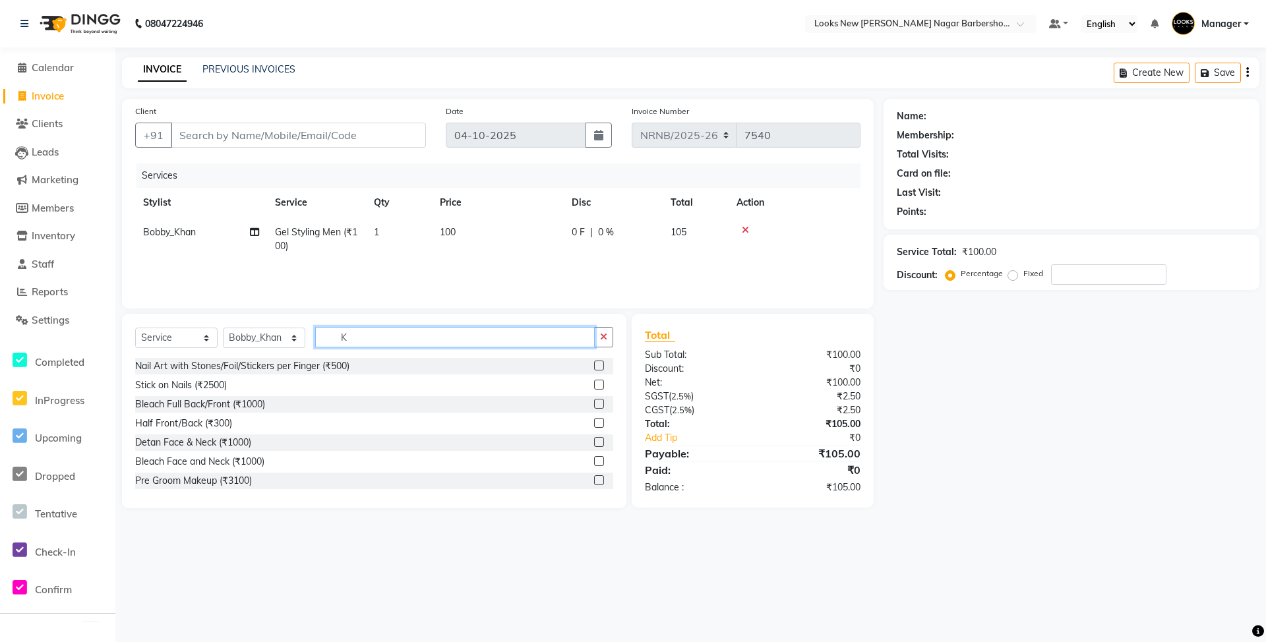
type input "K"
type input "SHAM"
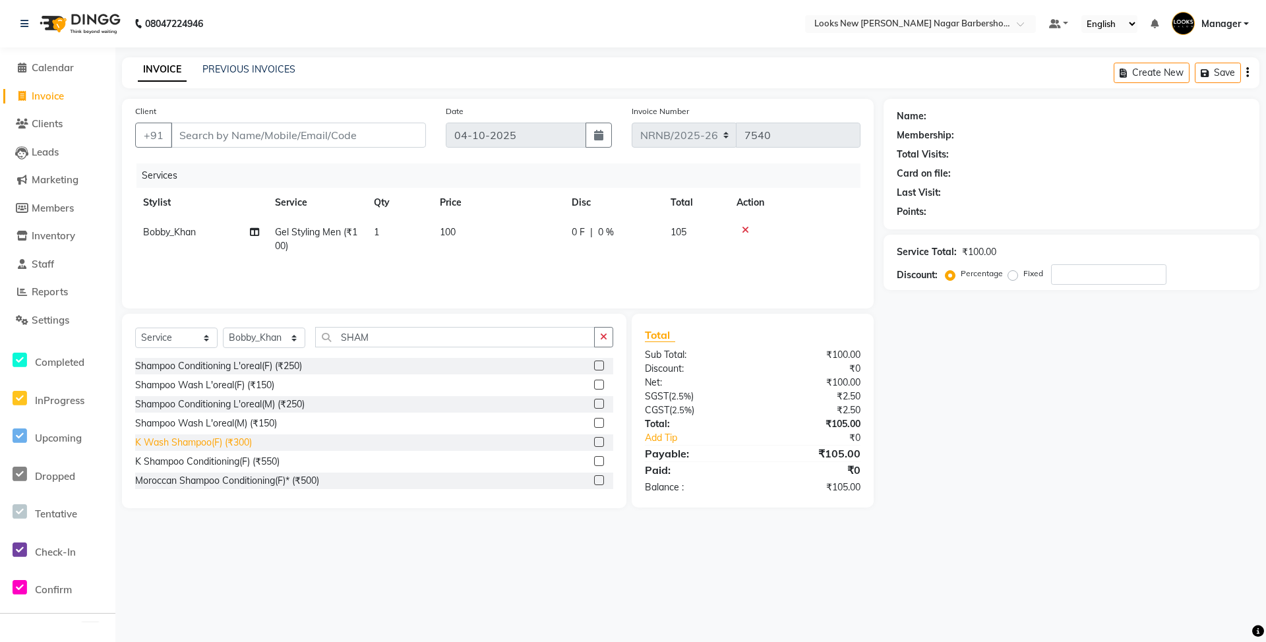
click at [237, 444] on div "K Wash Shampoo(F) (₹300)" at bounding box center [193, 443] width 117 height 14
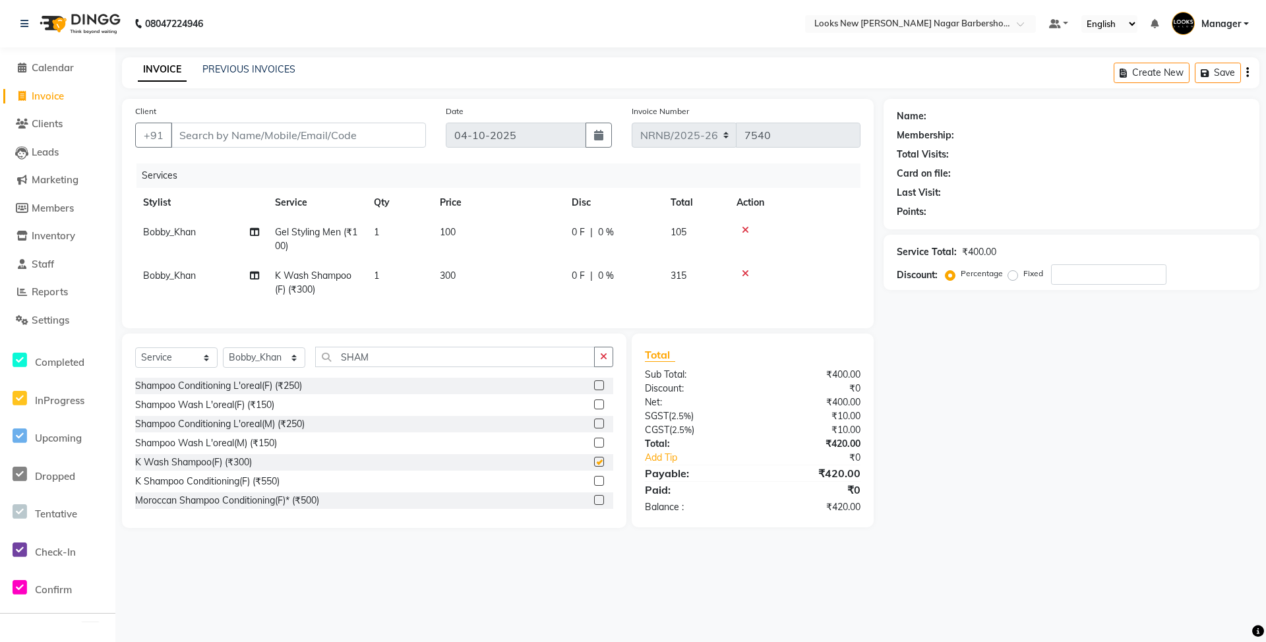
checkbox input "false"
click at [489, 281] on td "300" at bounding box center [498, 283] width 132 height 44
select select "87354"
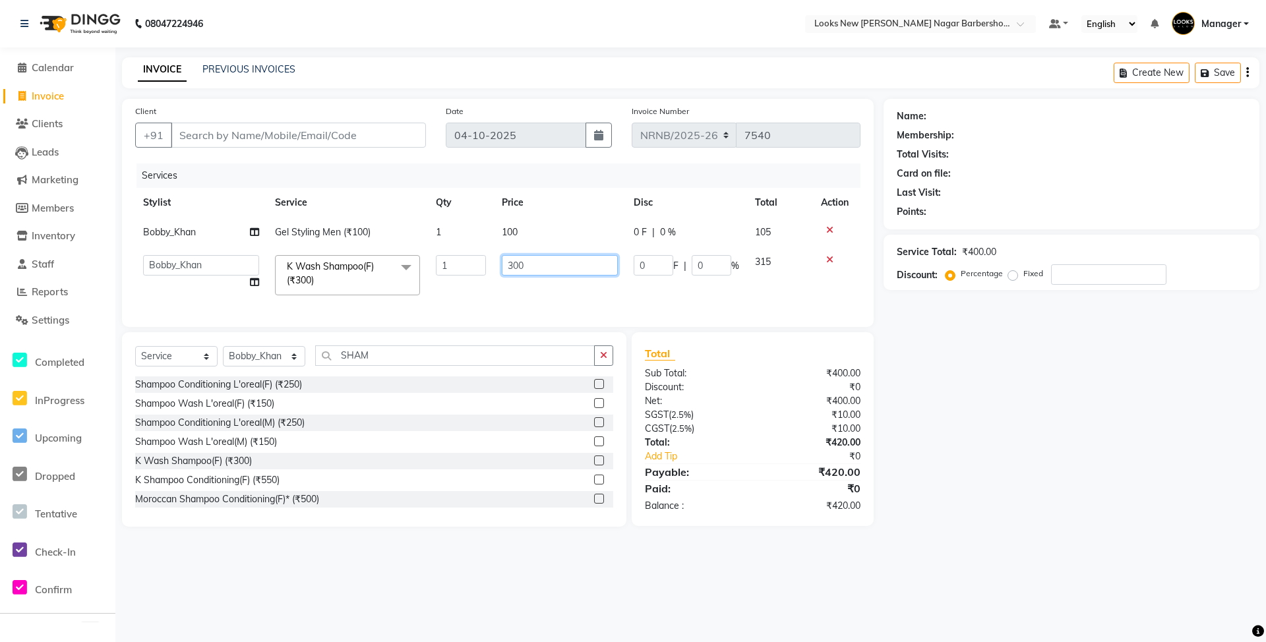
drag, startPoint x: 547, startPoint y: 267, endPoint x: 440, endPoint y: 262, distance: 106.9
click at [440, 262] on tr "Aakash_Pdct Afsar Ahmed Ashmita Ayesha Bobby_Asst Bobby_Khan Counter_Sales Kama…" at bounding box center [497, 275] width 725 height 56
type input "250"
click at [1102, 493] on div "Name: Membership: Total Visits: Card on file: Last Visit: Points: Service Total…" at bounding box center [1076, 313] width 386 height 428
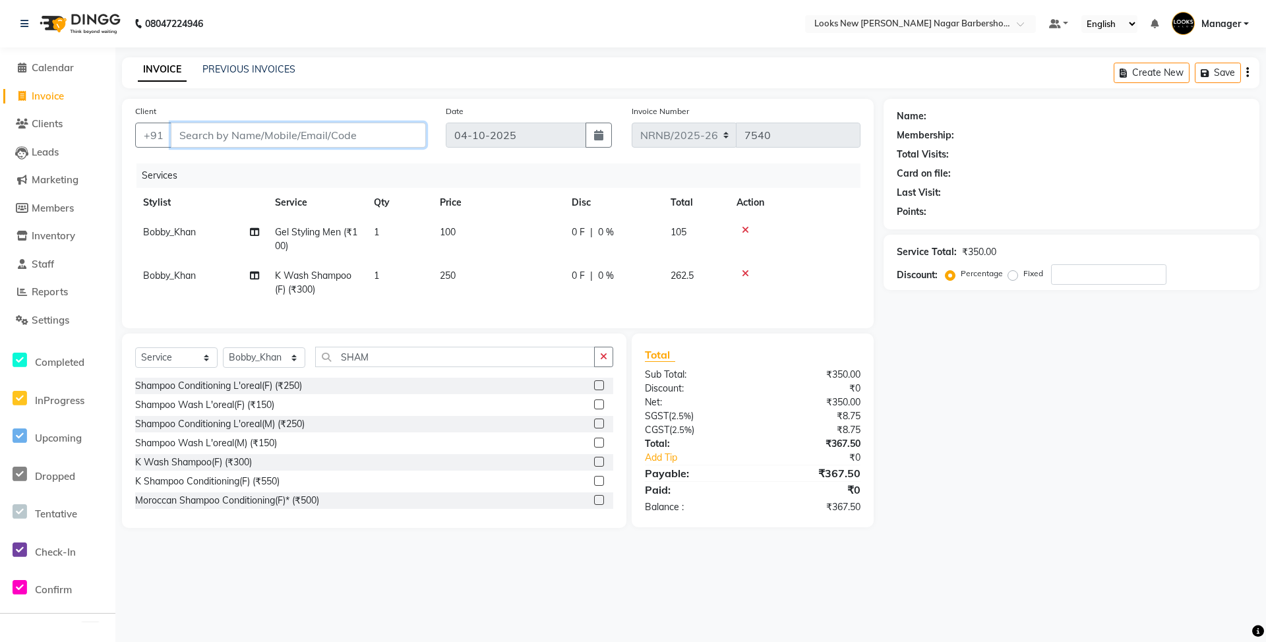
click at [189, 140] on input "Client" at bounding box center [298, 135] width 255 height 25
type input "9"
type input "0"
click at [1084, 399] on div "Name: Membership: Total Visits: Card on file: Last Visit: Points: Service Total…" at bounding box center [1076, 313] width 386 height 429
drag, startPoint x: 291, startPoint y: 125, endPoint x: 88, endPoint y: 114, distance: 202.7
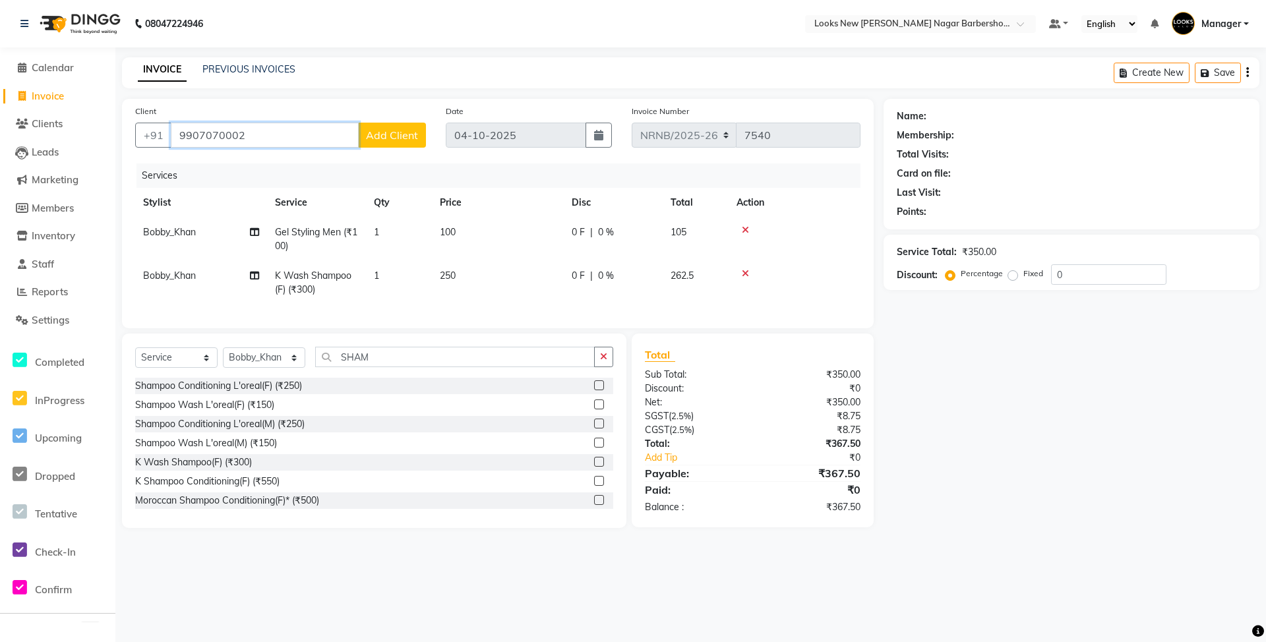
click at [88, 119] on app-home "08047224946 Select Location × Looks New Rajinder Nagar Barbershop, Delhi Defaul…" at bounding box center [633, 274] width 1266 height 548
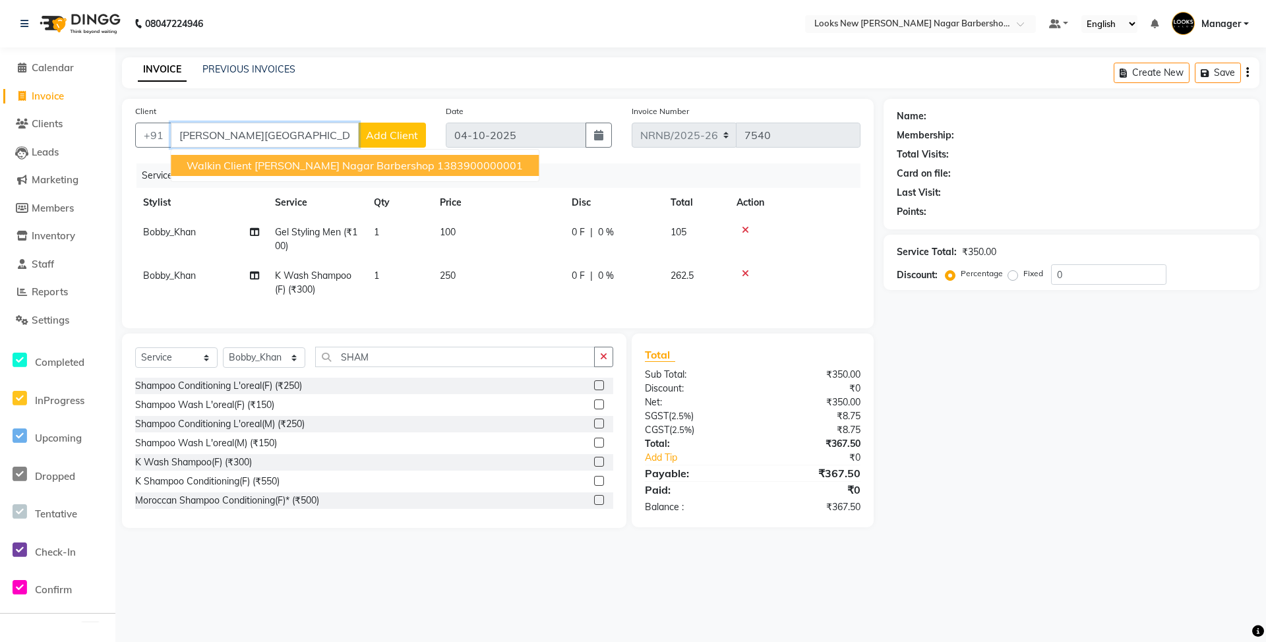
click at [459, 161] on ngb-highlight "1383900000001" at bounding box center [480, 165] width 86 height 13
type input "1383900000001"
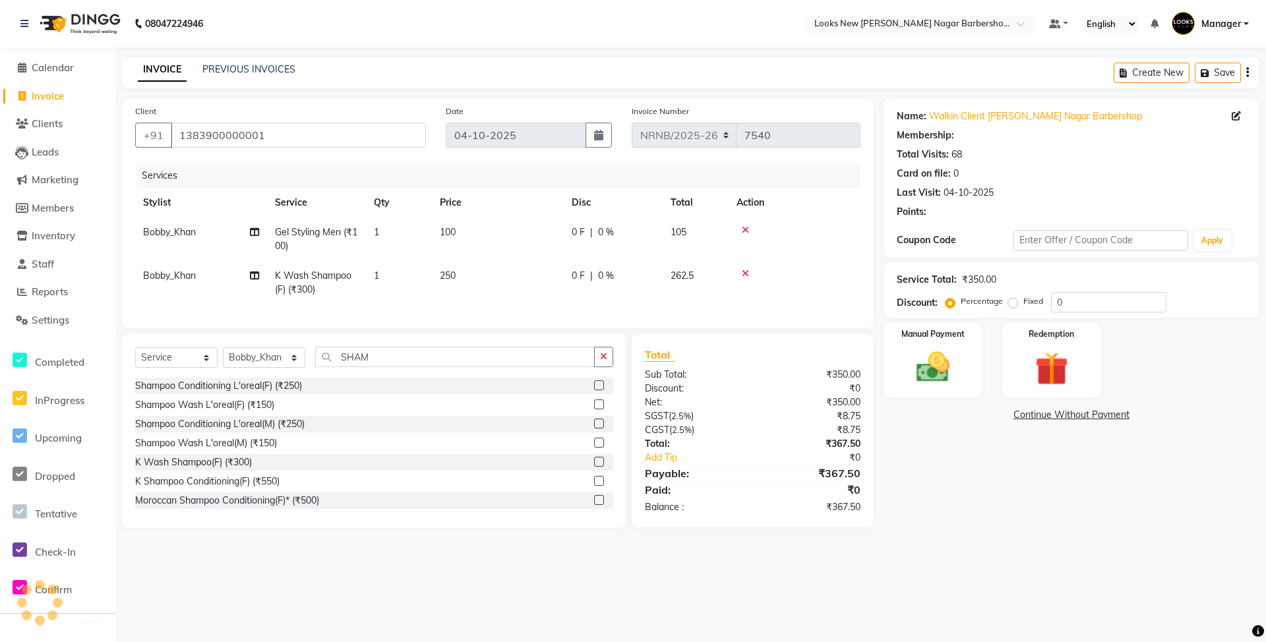
select select "1: Object"
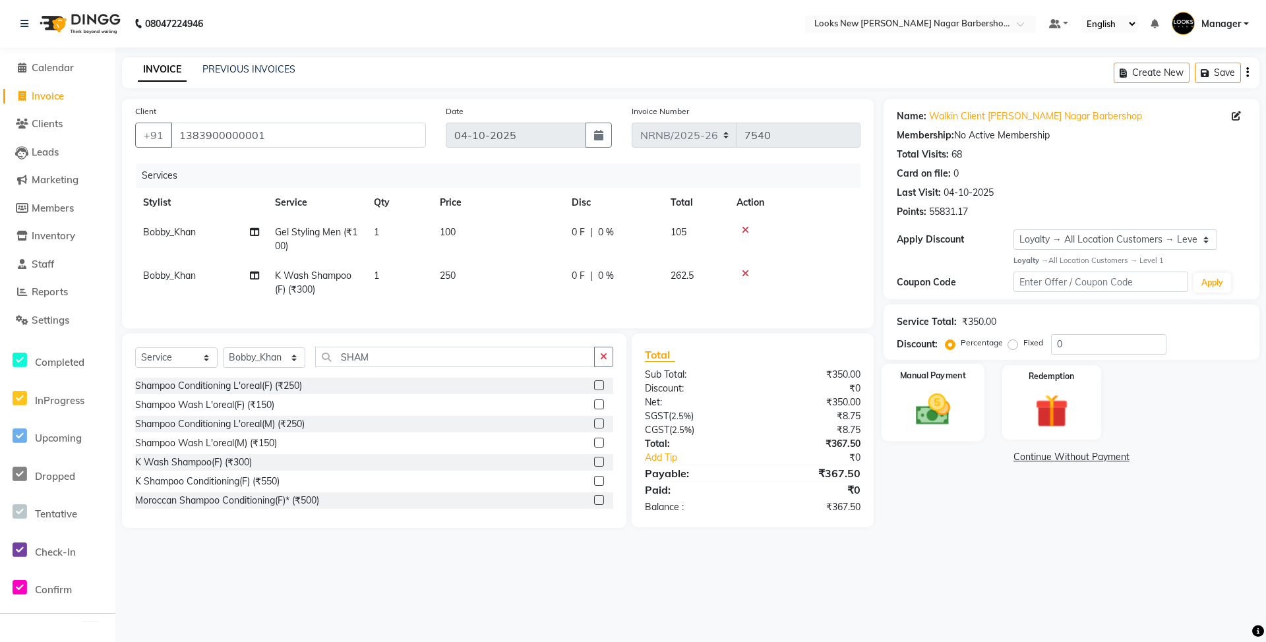
click at [956, 402] on img at bounding box center [932, 410] width 57 height 40
click at [1026, 459] on span "CASH" at bounding box center [1019, 457] width 28 height 15
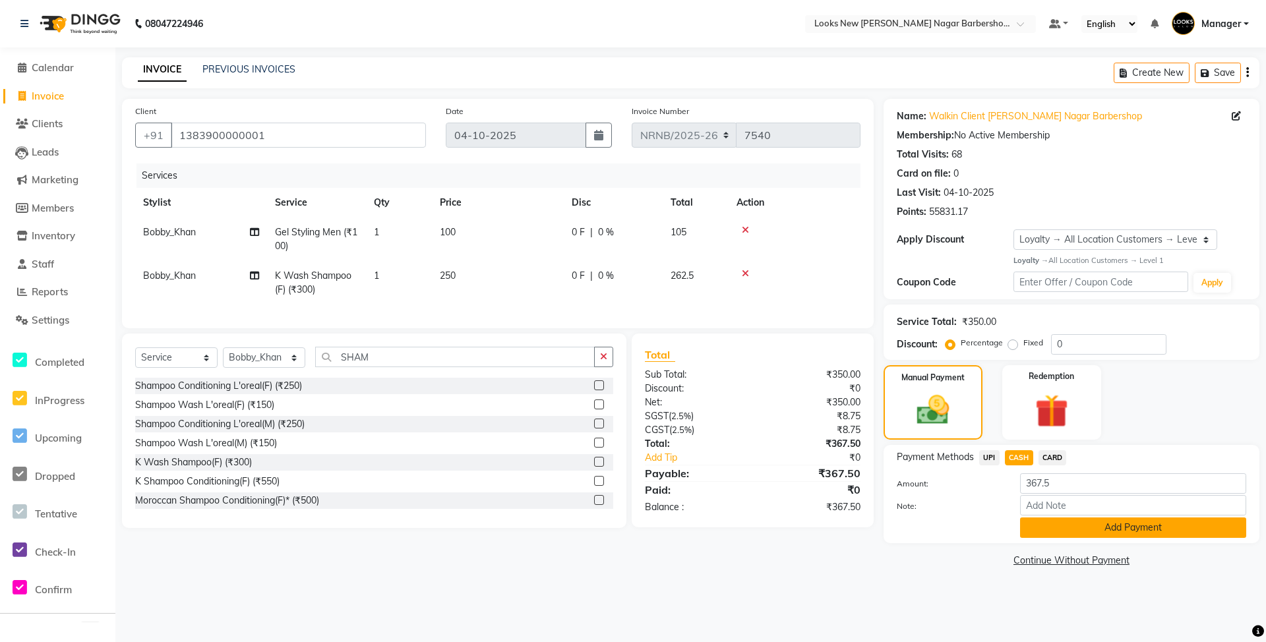
click at [1047, 528] on button "Add Payment" at bounding box center [1133, 527] width 226 height 20
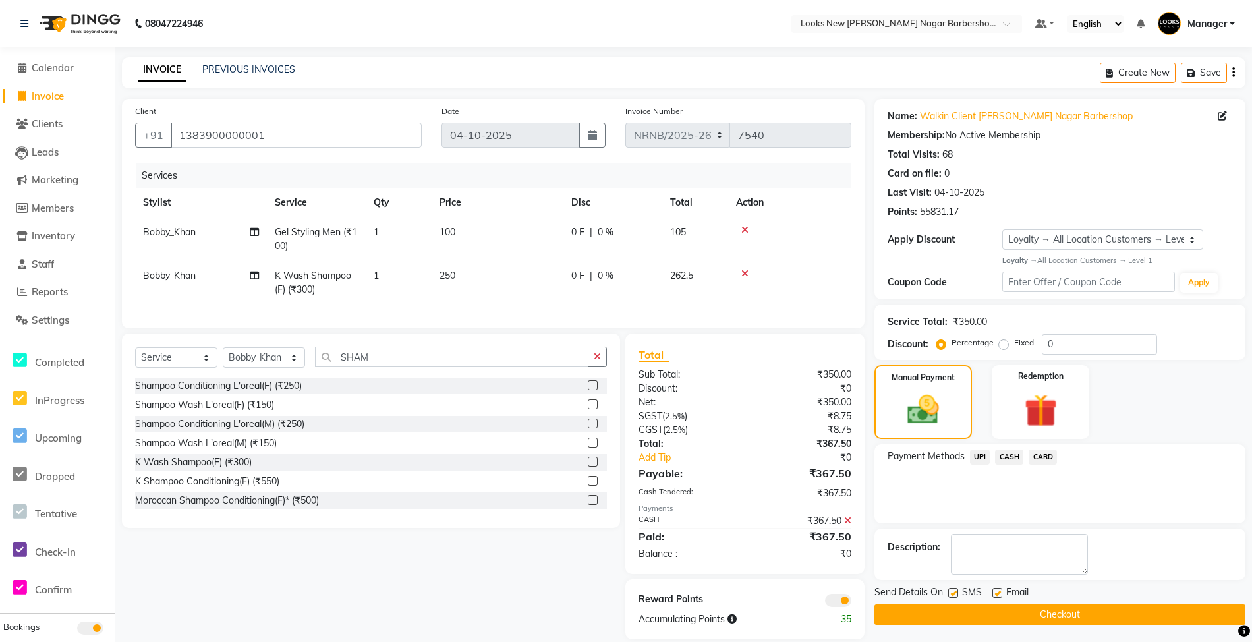
click at [958, 607] on button "Checkout" at bounding box center [1060, 614] width 371 height 20
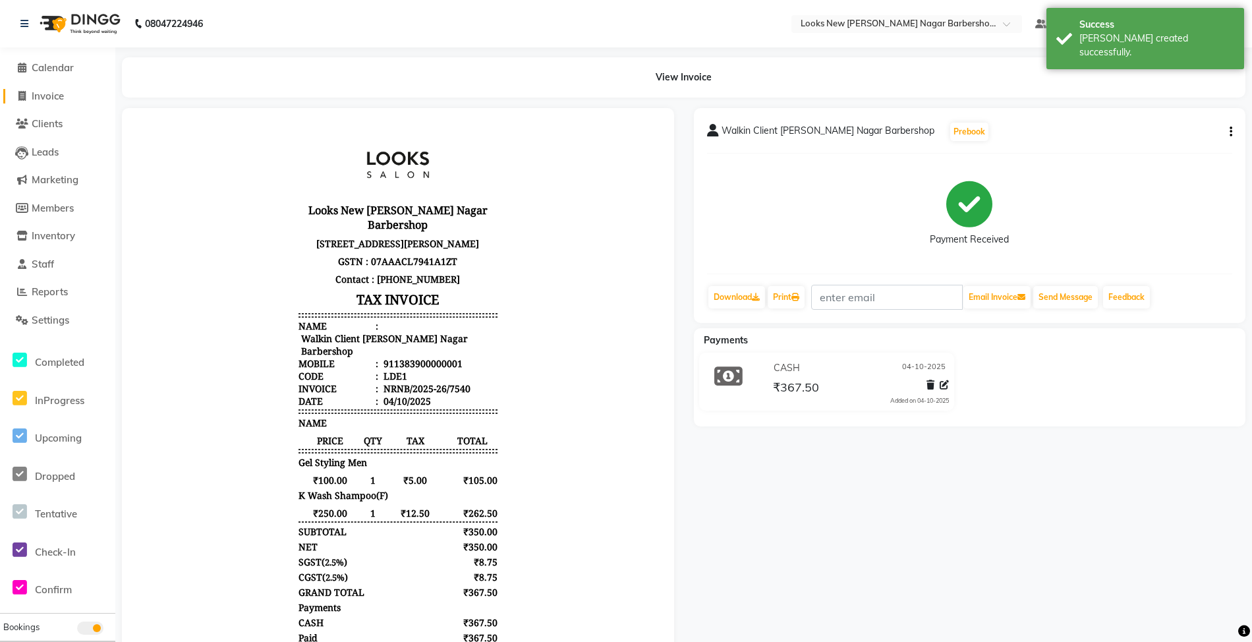
click at [46, 91] on span "Invoice" at bounding box center [48, 96] width 32 height 13
select select "service"
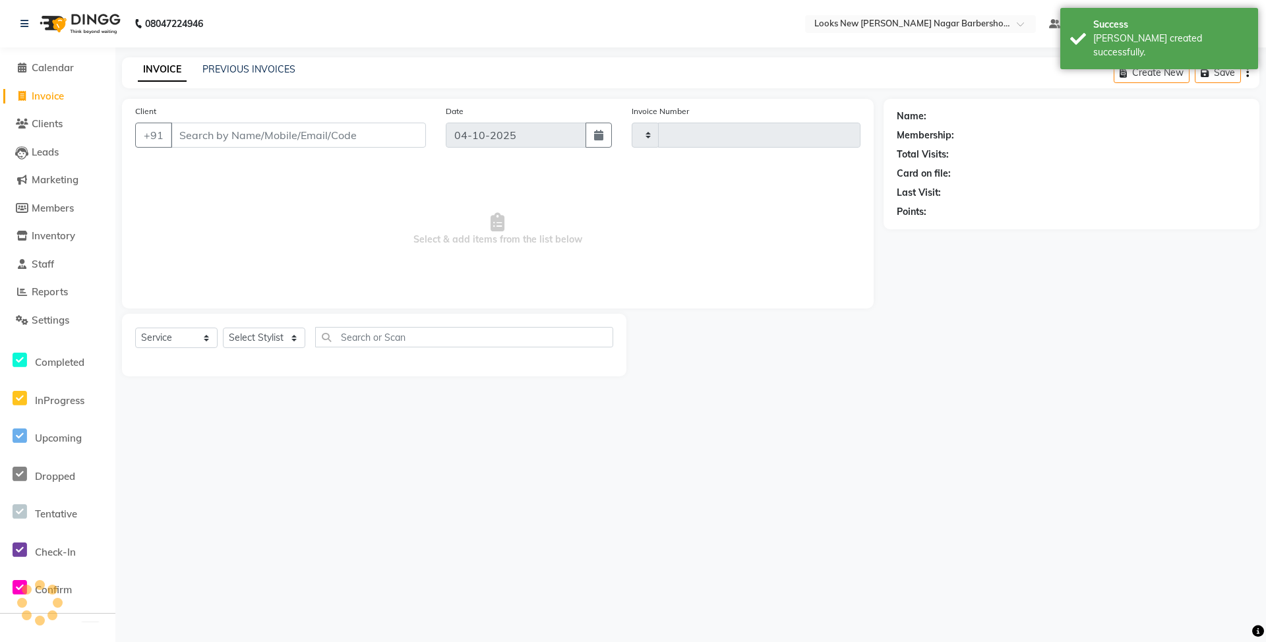
type input "7541"
select select "8705"
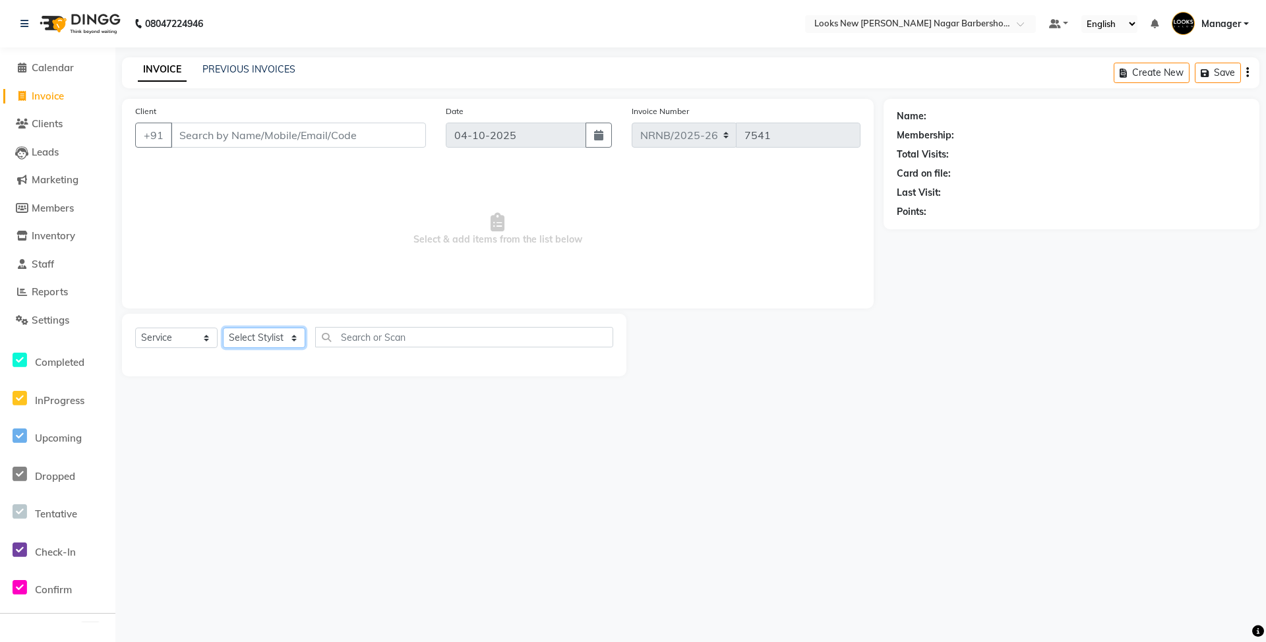
click at [269, 341] on select "Select Stylist Aakash_Pdct [PERSON_NAME] [PERSON_NAME] [PERSON_NAME] Counter_Sa…" at bounding box center [264, 338] width 82 height 20
select select "87357"
click at [223, 328] on select "Select Stylist Aakash_Pdct [PERSON_NAME] [PERSON_NAME] [PERSON_NAME] Counter_Sa…" at bounding box center [264, 338] width 82 height 20
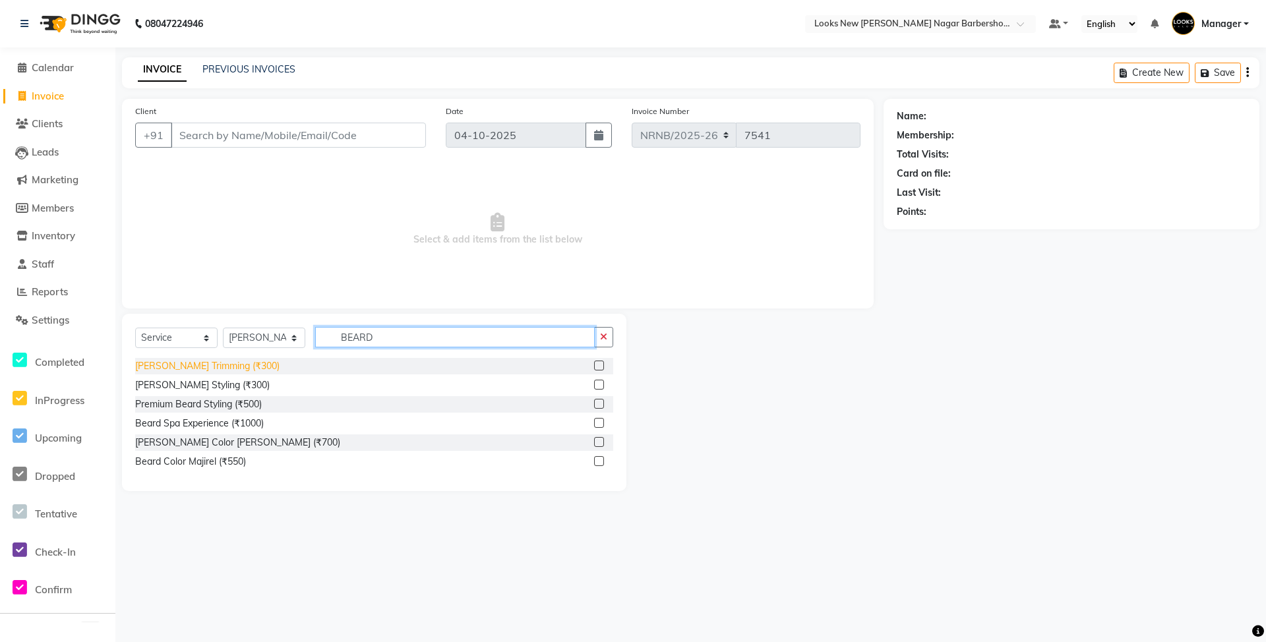
type input "BEARD"
click at [217, 372] on div "[PERSON_NAME] Trimming (₹300)" at bounding box center [207, 366] width 144 height 14
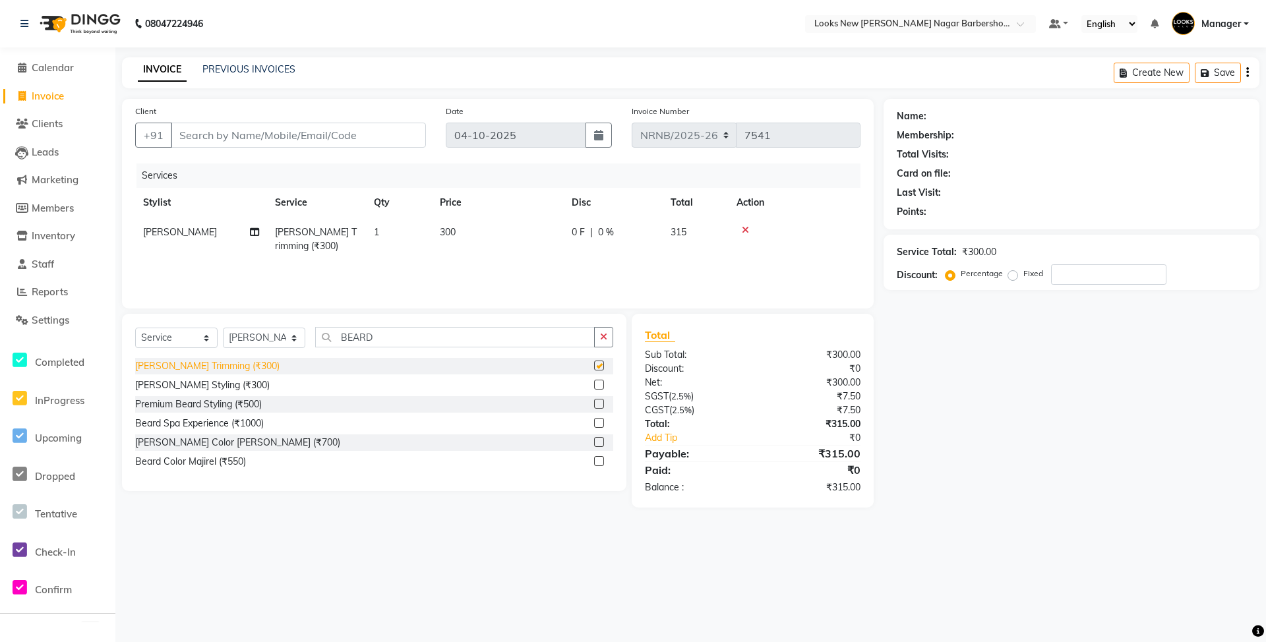
checkbox input "false"
click at [227, 140] on input "Client" at bounding box center [298, 135] width 255 height 25
type input "7"
type input "0"
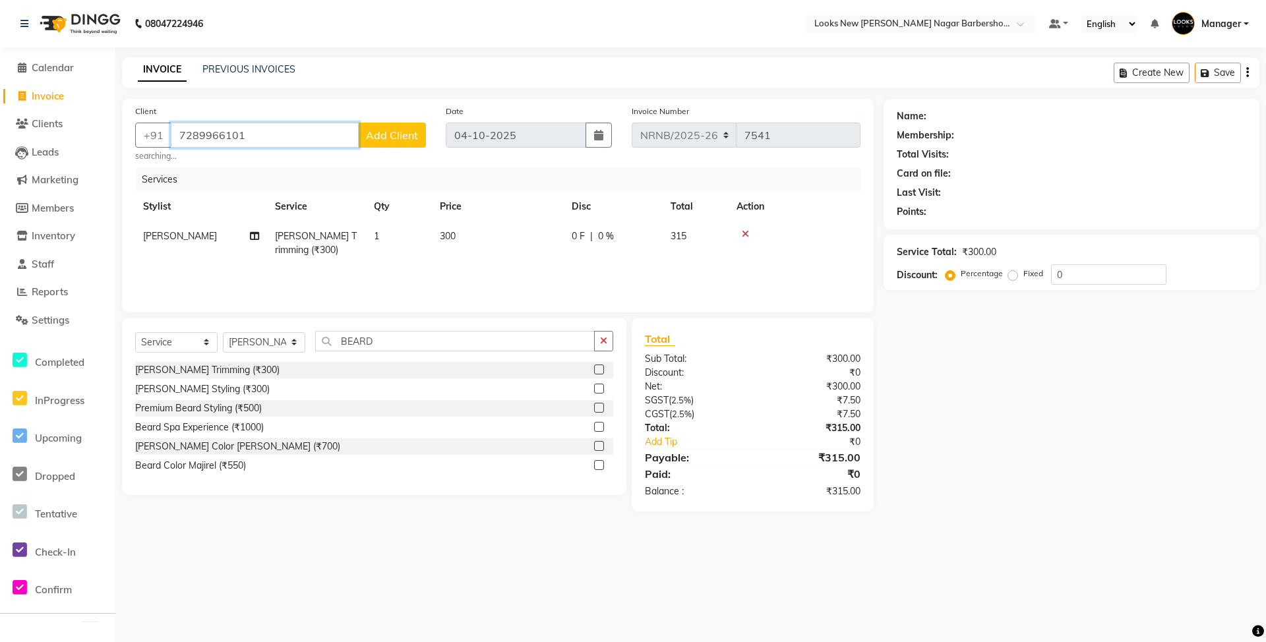
type input "7289966101"
click at [412, 132] on span "Add Client" at bounding box center [392, 135] width 52 height 13
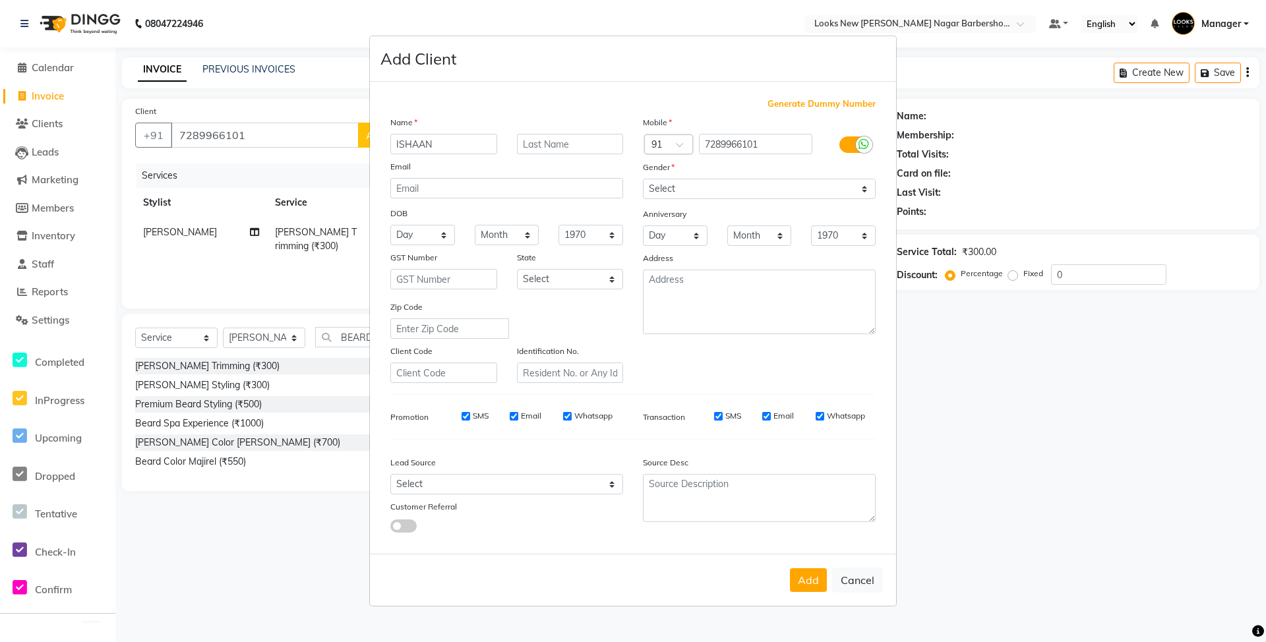
type input "ISHAAN"
drag, startPoint x: 679, startPoint y: 183, endPoint x: 683, endPoint y: 191, distance: 8.8
click at [680, 183] on select "Select Male Female Other Prefer Not To Say" at bounding box center [759, 189] width 233 height 20
select select "male"
click at [643, 180] on select "Select Male Female Other Prefer Not To Say" at bounding box center [759, 189] width 233 height 20
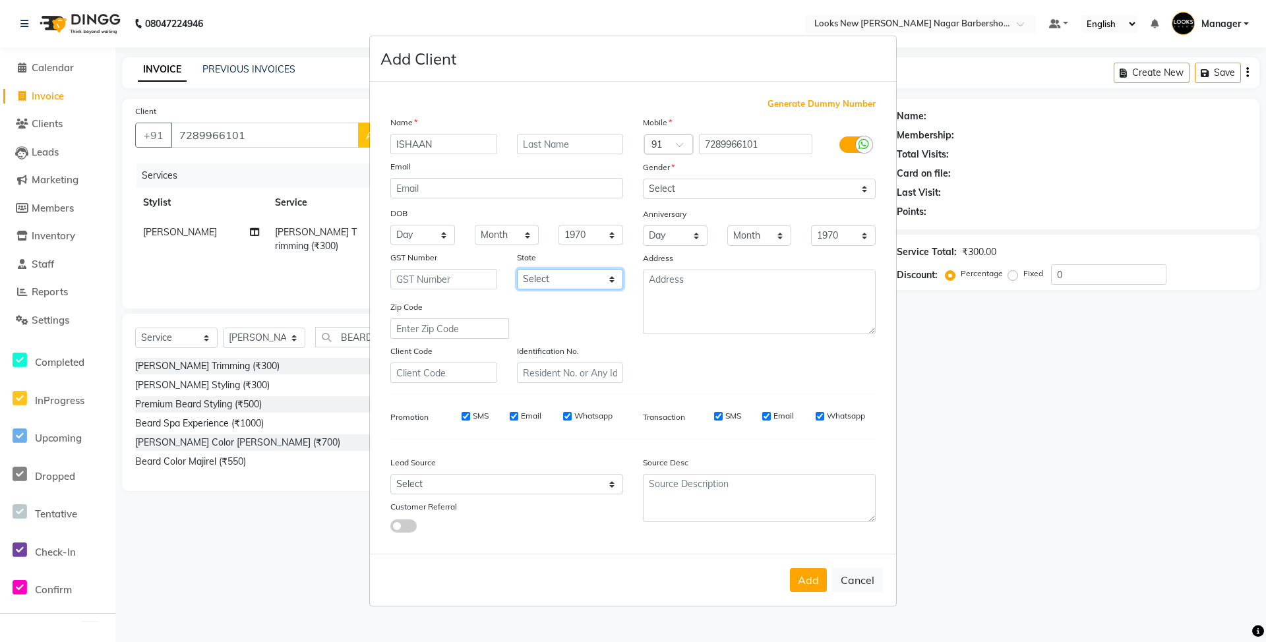
click at [581, 278] on select "Select Andaman and Nicobar Islands Andhra Pradesh Arunachal Pradesh Assam Bihar…" at bounding box center [570, 279] width 107 height 20
select select "10"
click at [517, 269] on select "Select Andaman and Nicobar Islands Andhra Pradesh Arunachal Pradesh Assam Bihar…" at bounding box center [570, 279] width 107 height 20
click at [805, 573] on button "Add" at bounding box center [808, 580] width 37 height 24
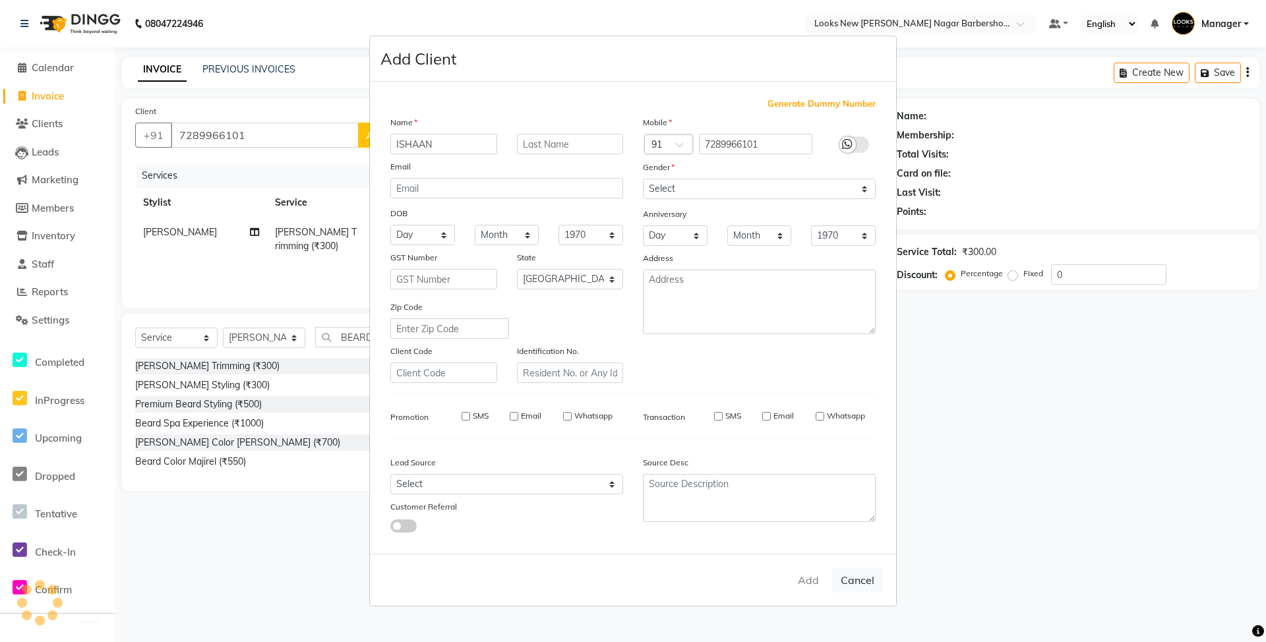
select select
select select "null"
select select
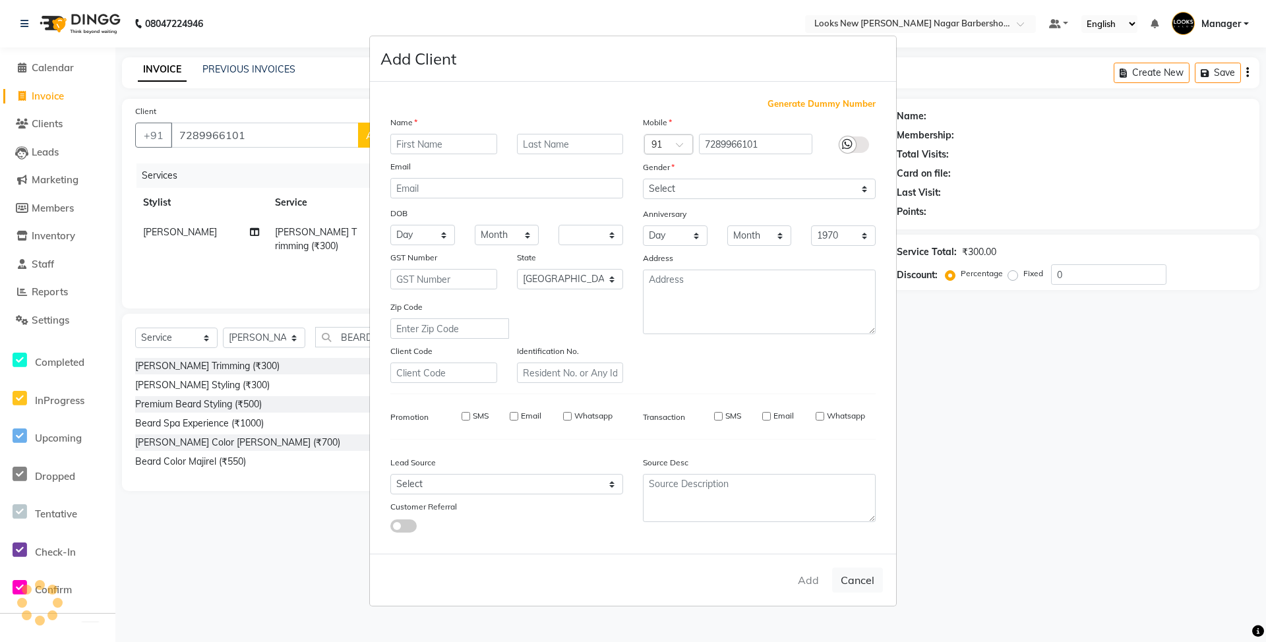
select select
checkbox input "false"
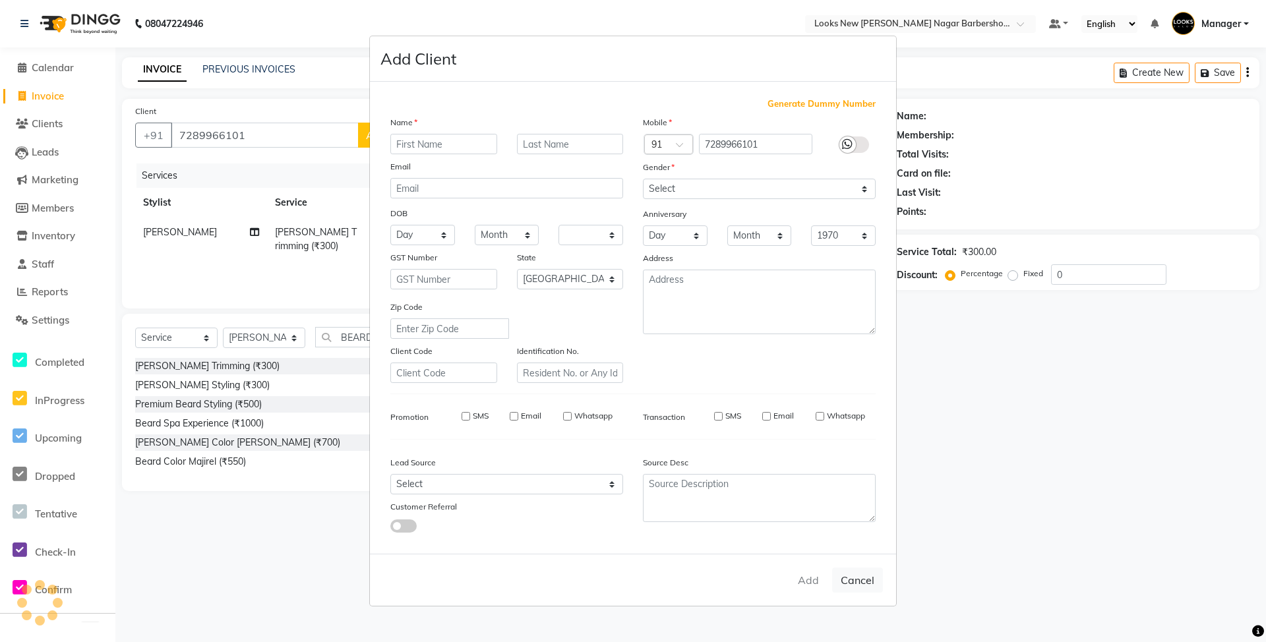
checkbox input "false"
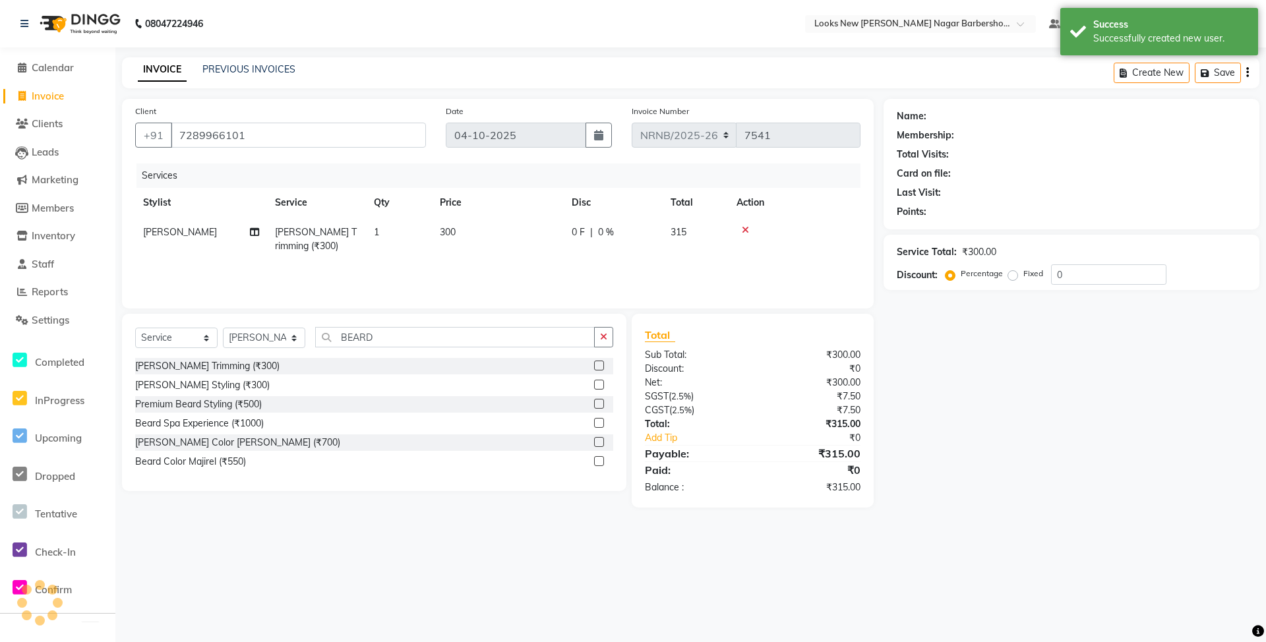
select select "1: Object"
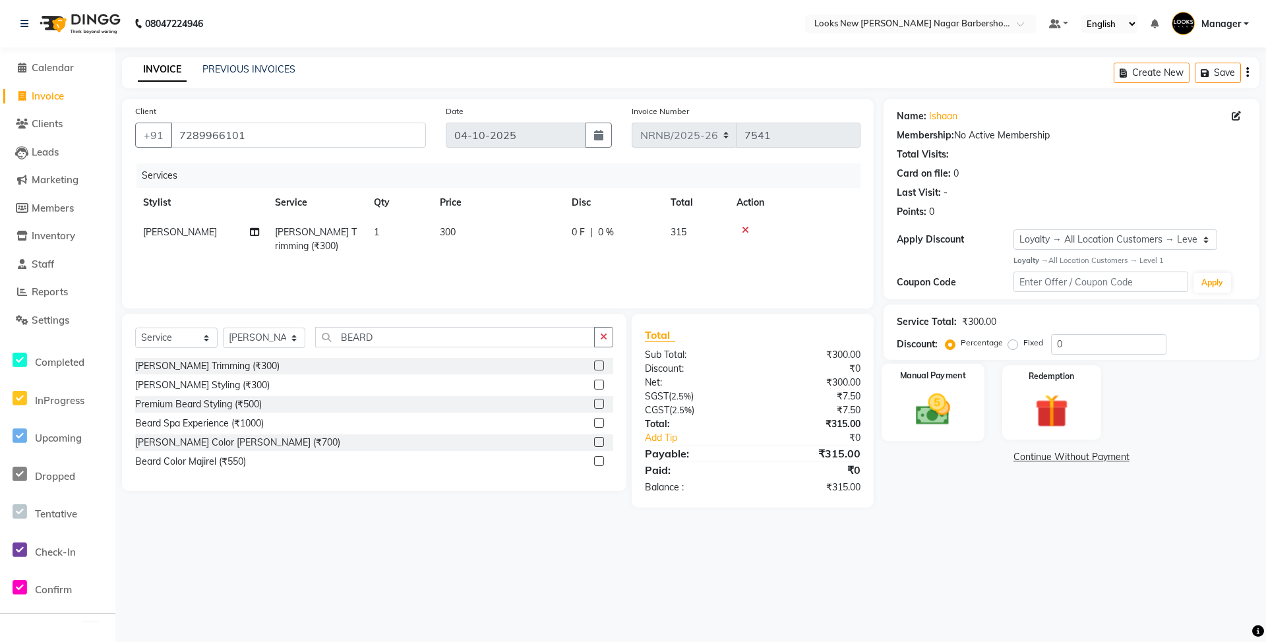
click at [936, 430] on div "Manual Payment" at bounding box center [932, 403] width 103 height 78
click at [987, 455] on span "UPI" at bounding box center [989, 457] width 20 height 15
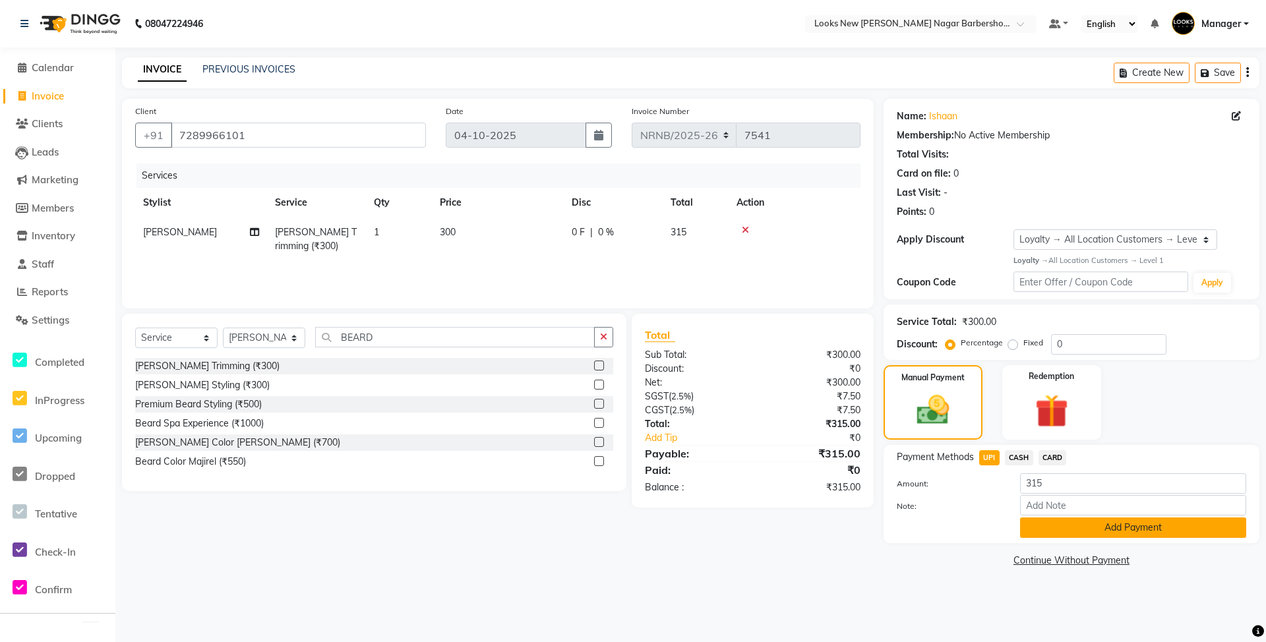
click at [1045, 523] on button "Add Payment" at bounding box center [1133, 527] width 226 height 20
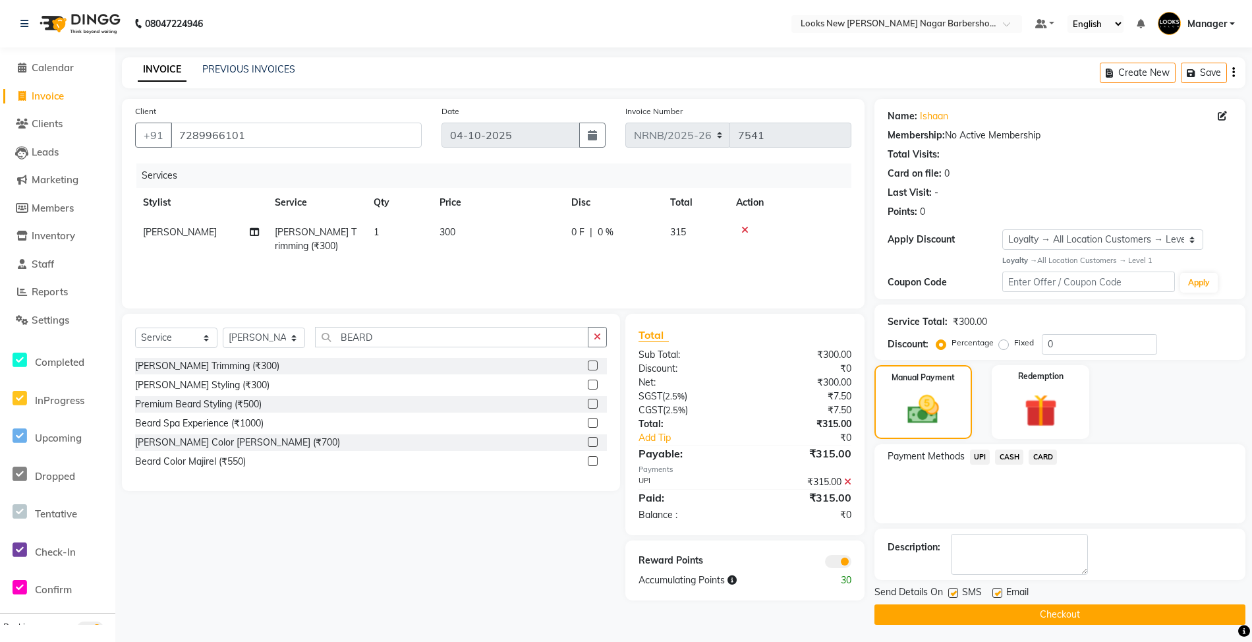
click at [1070, 624] on button "Checkout" at bounding box center [1060, 614] width 371 height 20
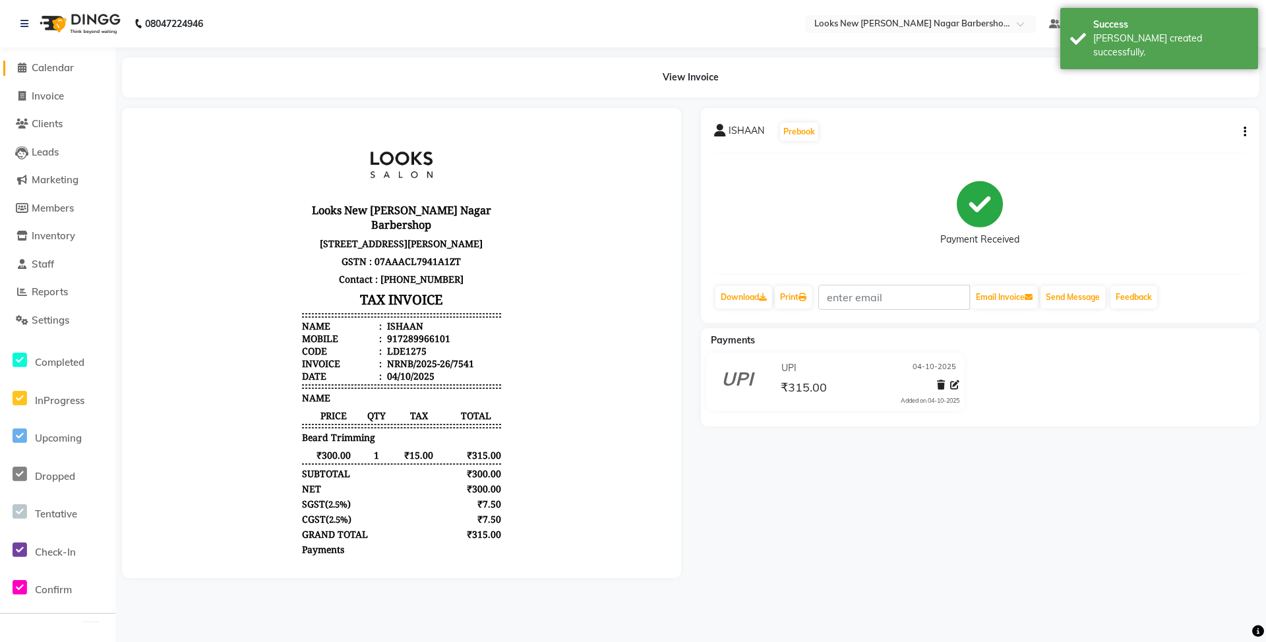
click at [70, 63] on span "Calendar" at bounding box center [53, 67] width 42 height 13
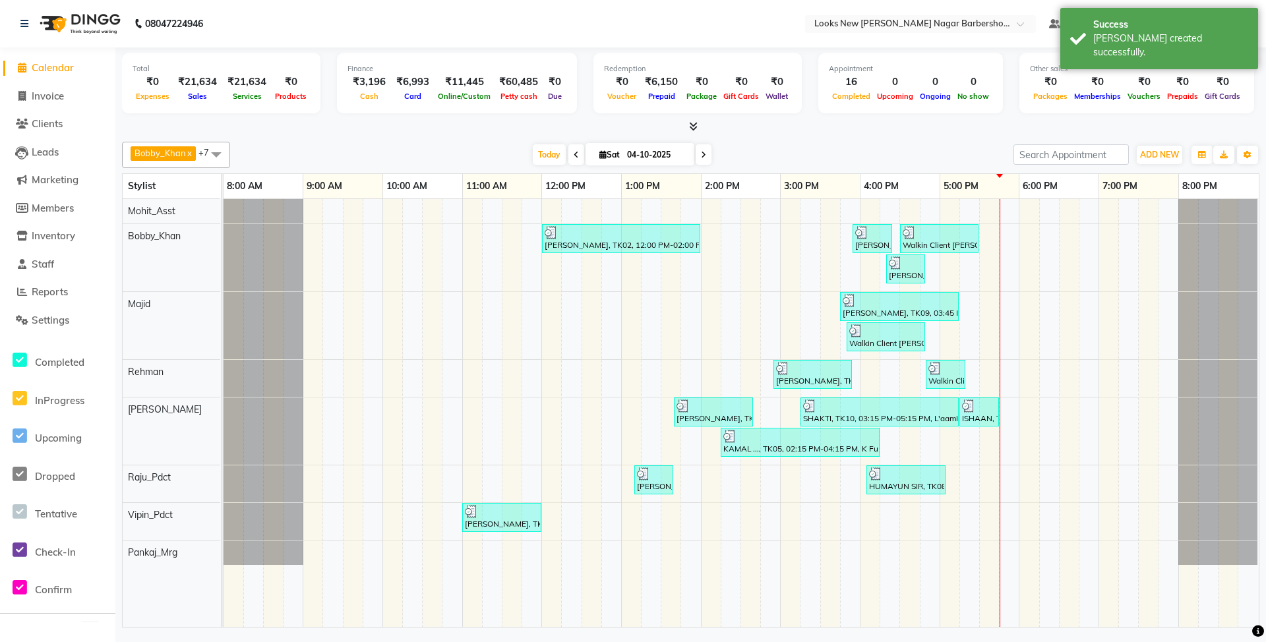
click at [1243, 74] on div "Total ₹0 Expenses ₹21,634 Sales ₹21,634 Services ₹0 Products Finance ₹3,196 Cas…" at bounding box center [690, 85] width 1137 height 65
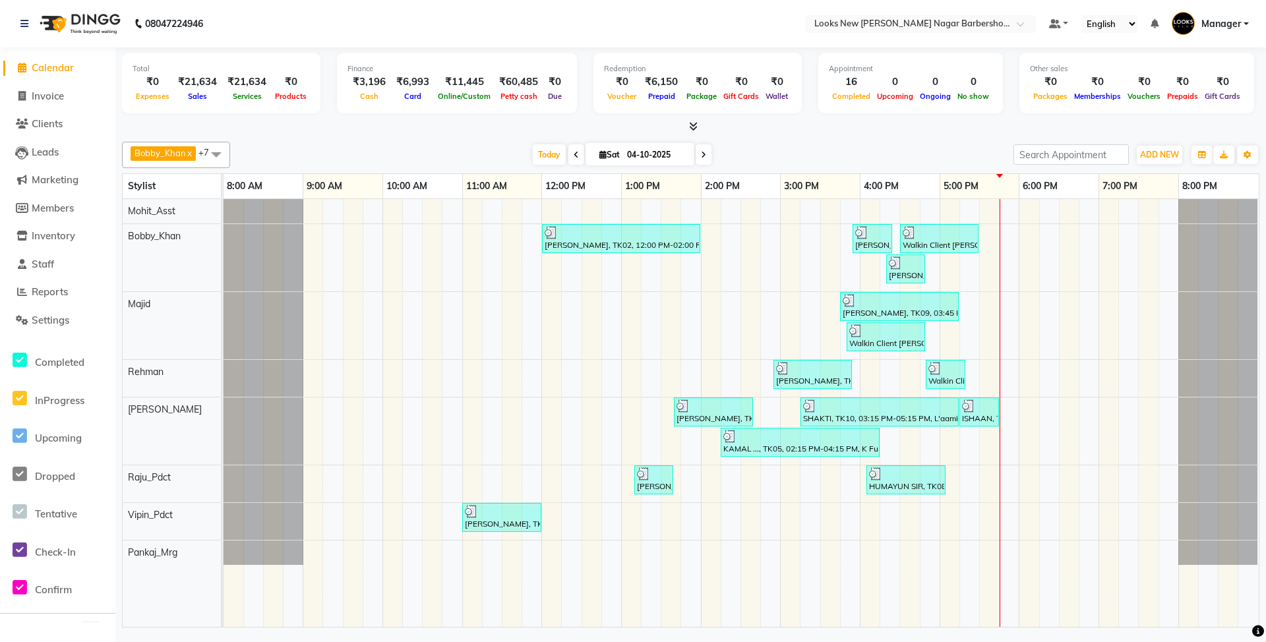
click at [1245, 26] on link "Manager" at bounding box center [1209, 24] width 77 height 22
click at [1208, 98] on link "Sign out" at bounding box center [1181, 94] width 121 height 20
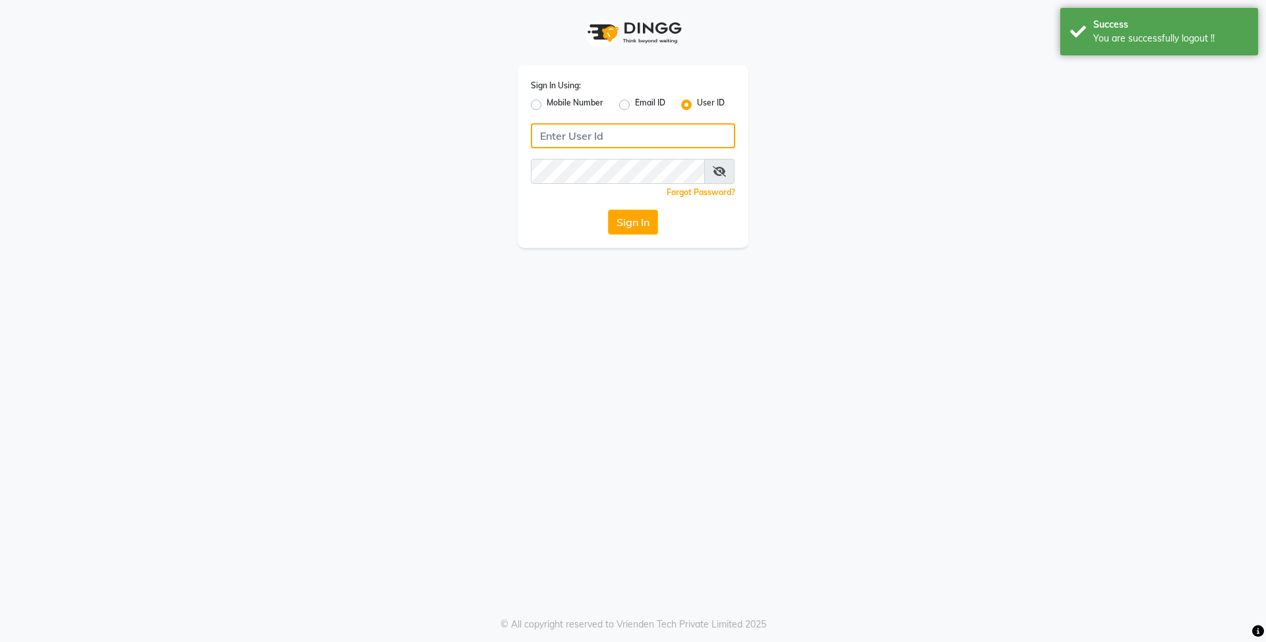
click at [549, 130] on input "Username" at bounding box center [633, 135] width 204 height 25
type input "E"
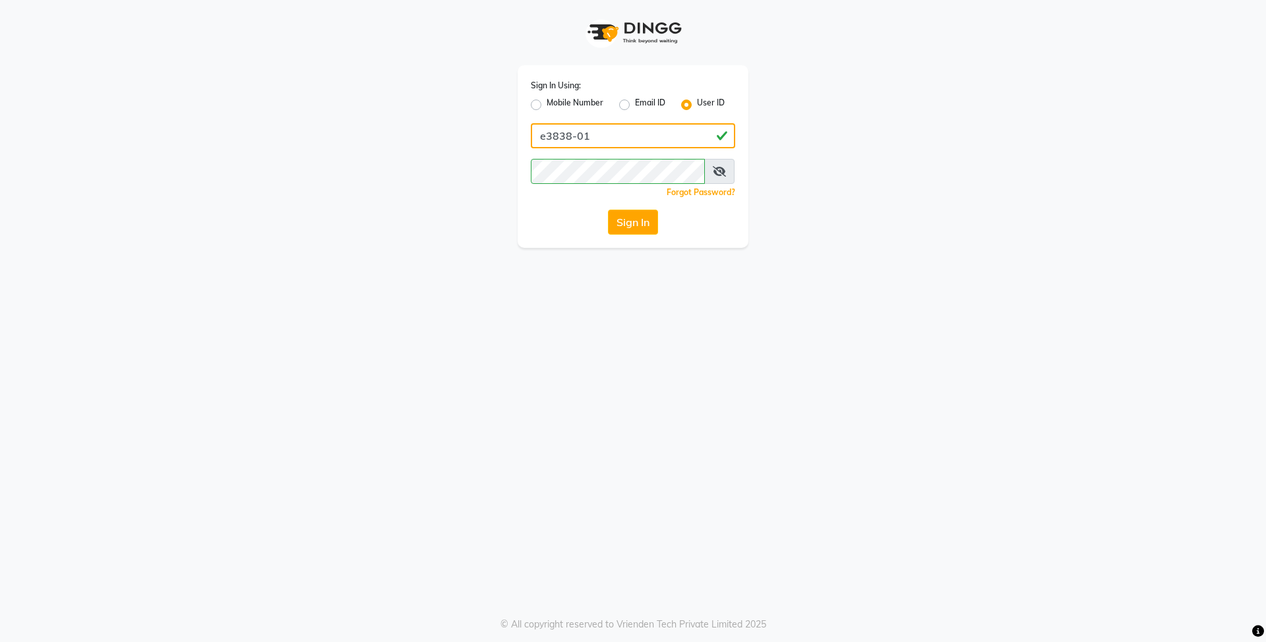
click at [568, 138] on input "e3838-01" at bounding box center [633, 135] width 204 height 25
type input "e3839-01"
drag, startPoint x: 578, startPoint y: 306, endPoint x: 581, endPoint y: 299, distance: 7.4
click at [581, 304] on div "Sign In Using: Mobile Number Email ID User ID e3839-01 Remember me Forgot Passw…" at bounding box center [633, 321] width 1266 height 642
click at [637, 225] on button "Sign In" at bounding box center [633, 222] width 50 height 25
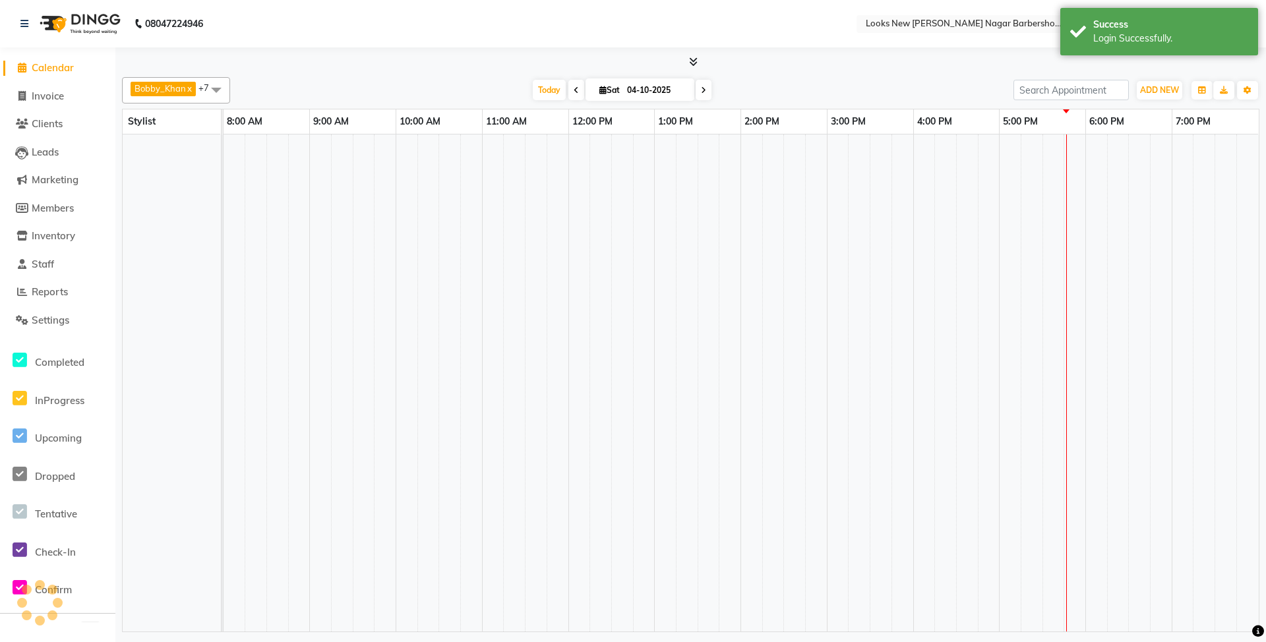
select select "en"
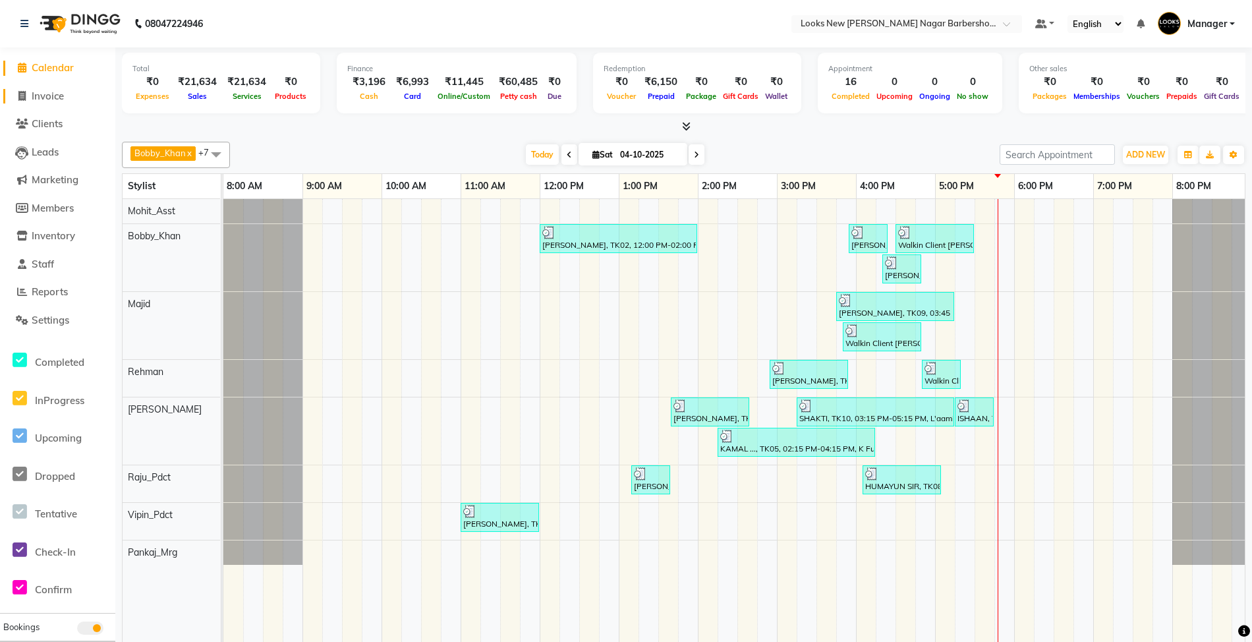
click at [29, 96] on span at bounding box center [22, 96] width 20 height 15
select select "service"
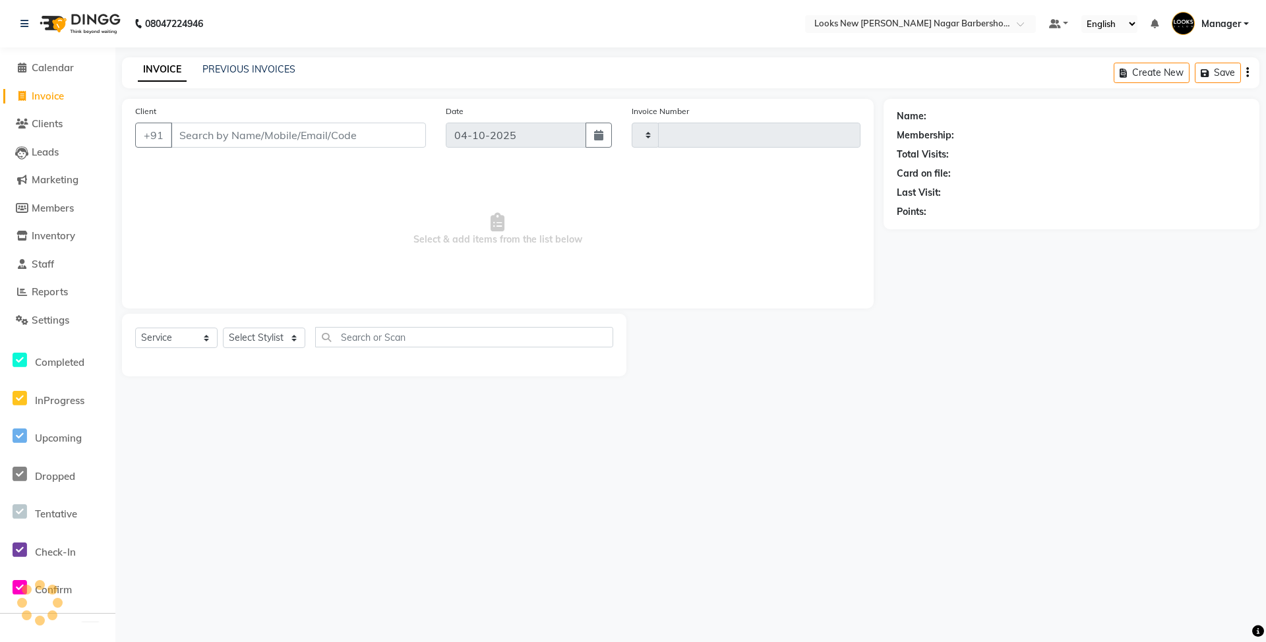
type input "7542"
select select "8705"
click at [269, 344] on select "Select Stylist" at bounding box center [264, 338] width 82 height 20
select select "87355"
click at [223, 328] on select "Select Stylist Aakash_Pdct [PERSON_NAME] [PERSON_NAME] [PERSON_NAME] Counter_Sa…" at bounding box center [264, 338] width 82 height 20
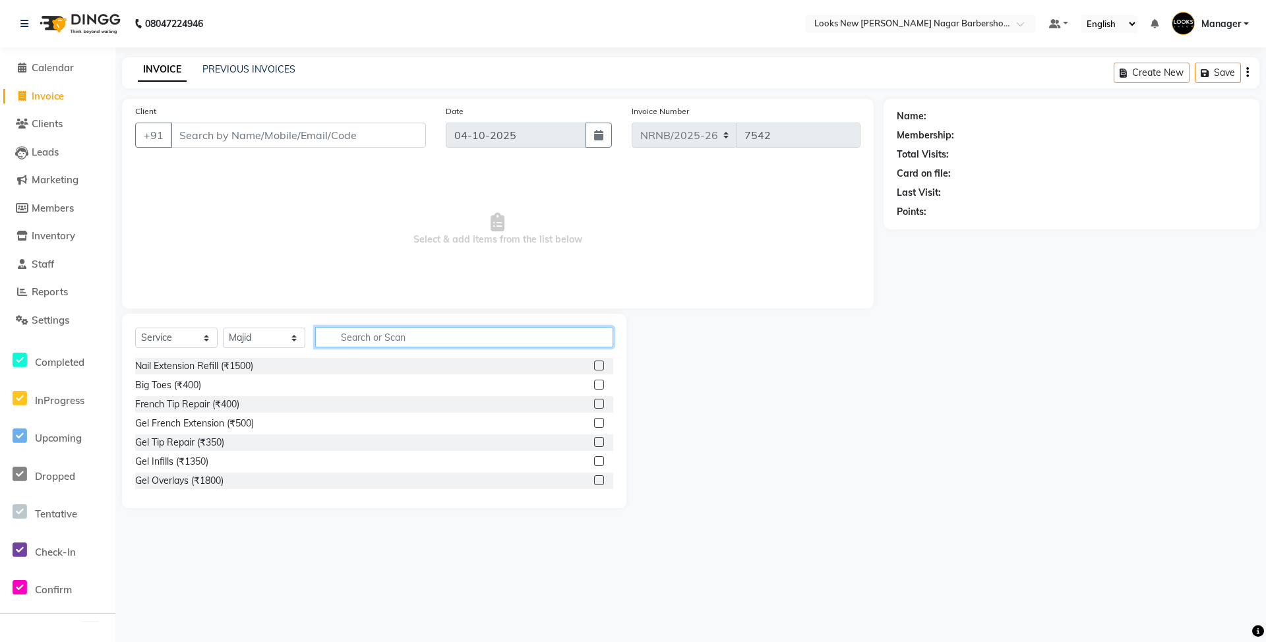
click at [341, 337] on input "text" at bounding box center [464, 337] width 298 height 20
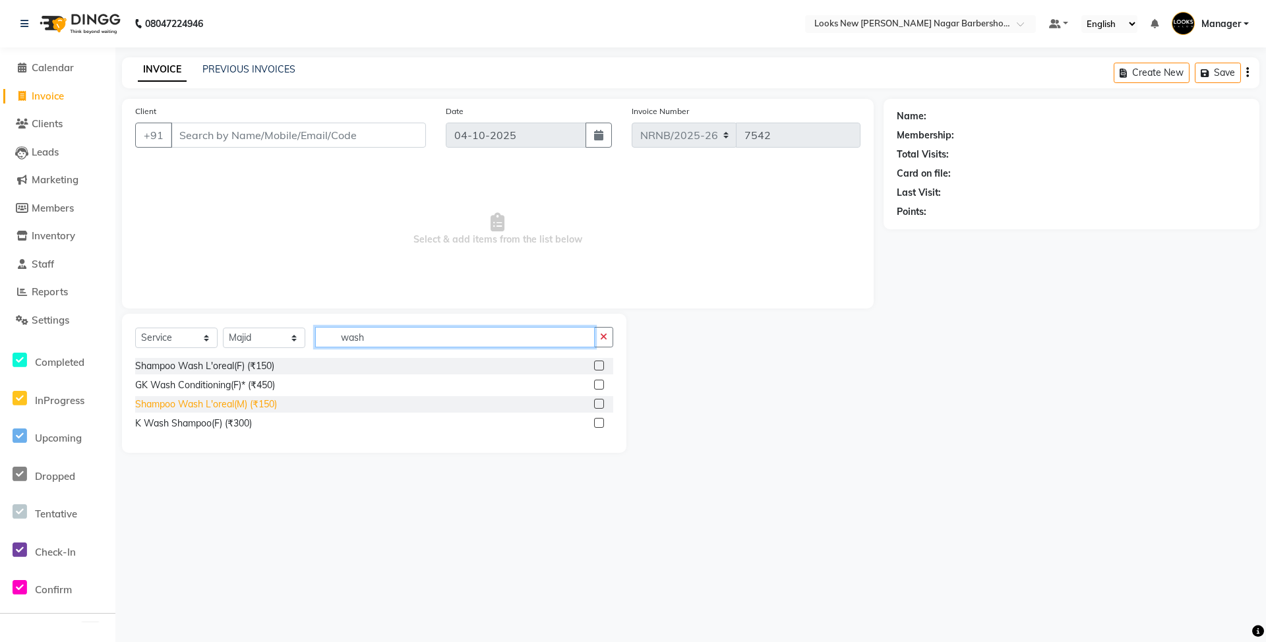
type input "wash"
click at [256, 402] on div "Shampoo Wash L'oreal(M) (₹150)" at bounding box center [206, 404] width 142 height 14
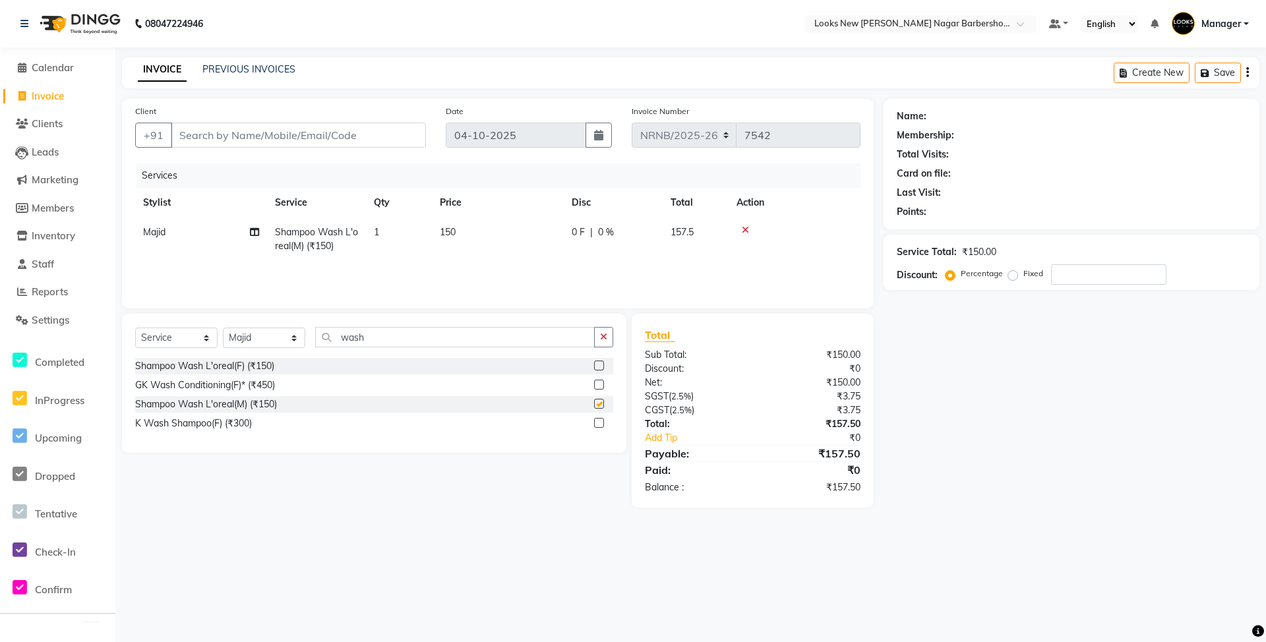
checkbox input "false"
drag, startPoint x: 380, startPoint y: 345, endPoint x: 383, endPoint y: 330, distance: 15.4
click at [332, 337] on input "wash" at bounding box center [454, 337] width 279 height 20
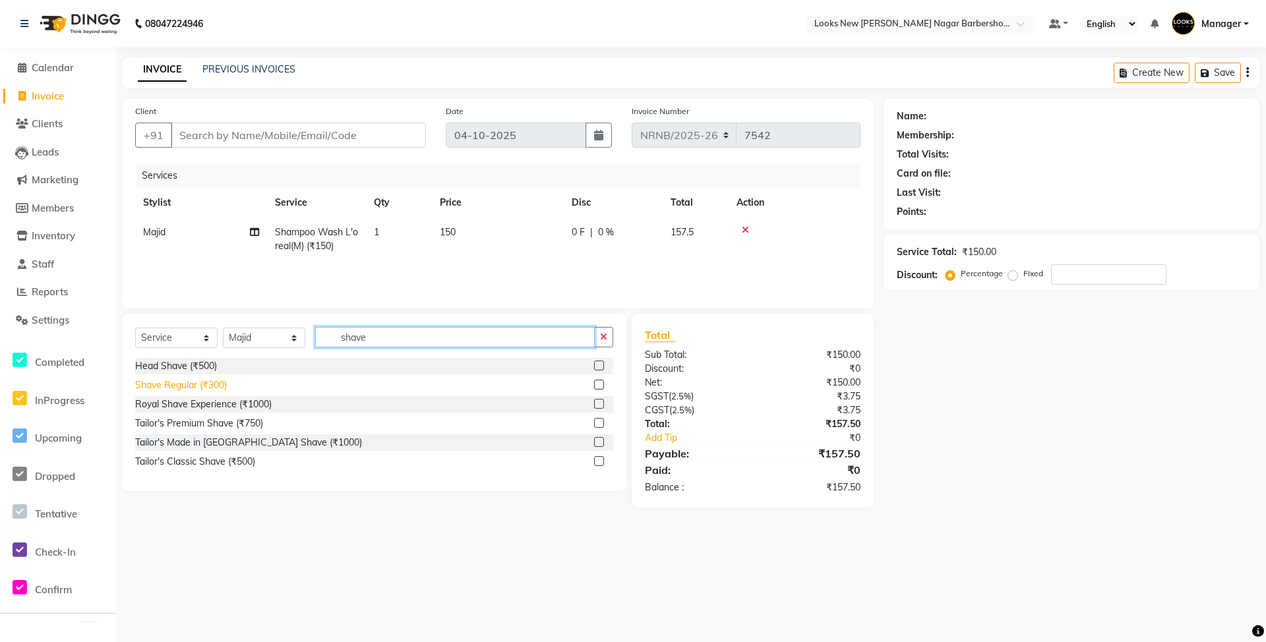
type input "shave"
click at [206, 382] on div "Shave Regular (₹300)" at bounding box center [181, 385] width 92 height 14
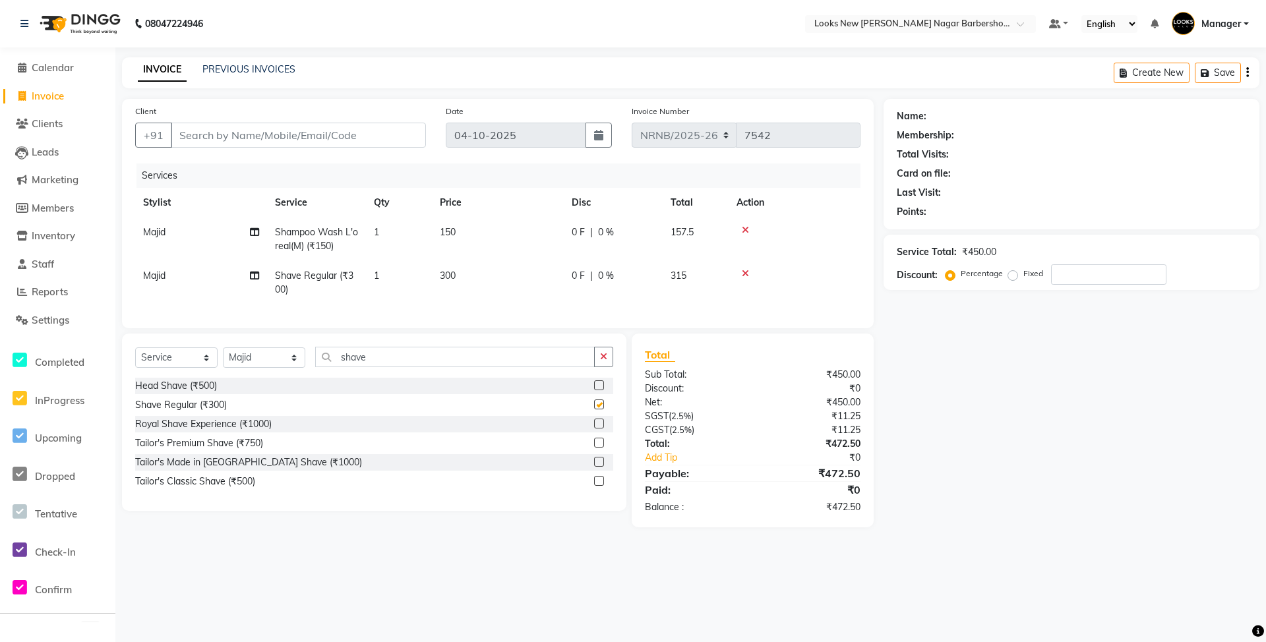
checkbox input "false"
click at [368, 140] on input "Client" at bounding box center [298, 135] width 255 height 25
type input "r"
type input "0"
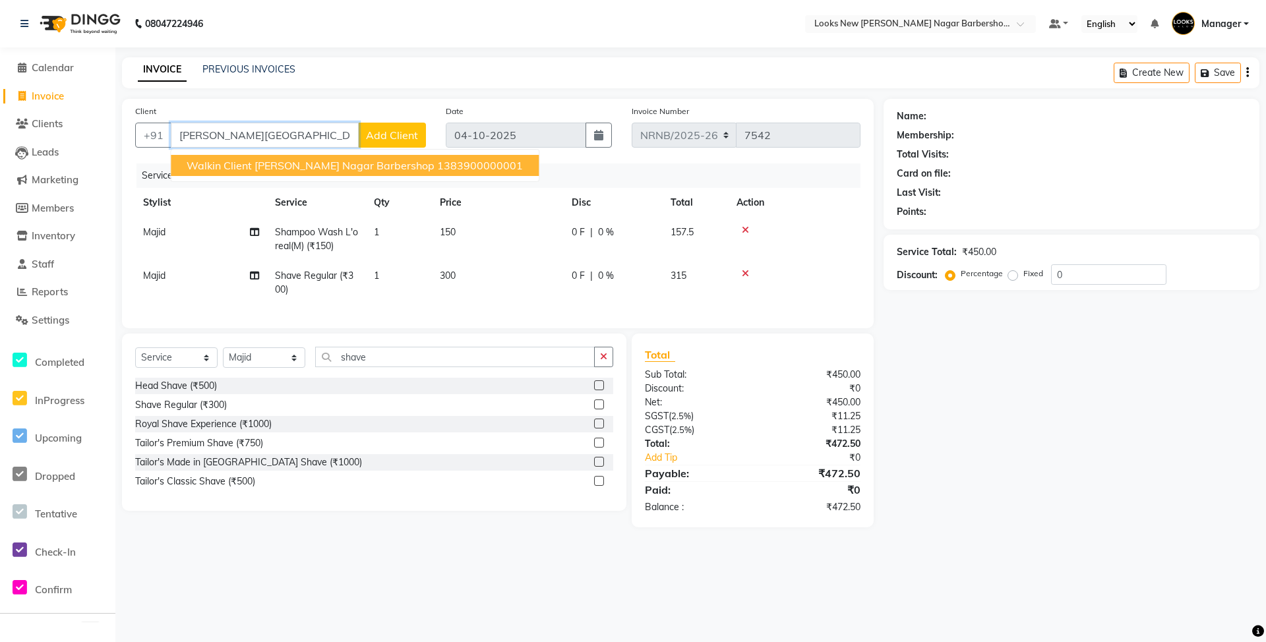
click at [325, 156] on button "Walkin Client Rajinder Nagar Barbershop 1383900000001" at bounding box center [355, 165] width 368 height 21
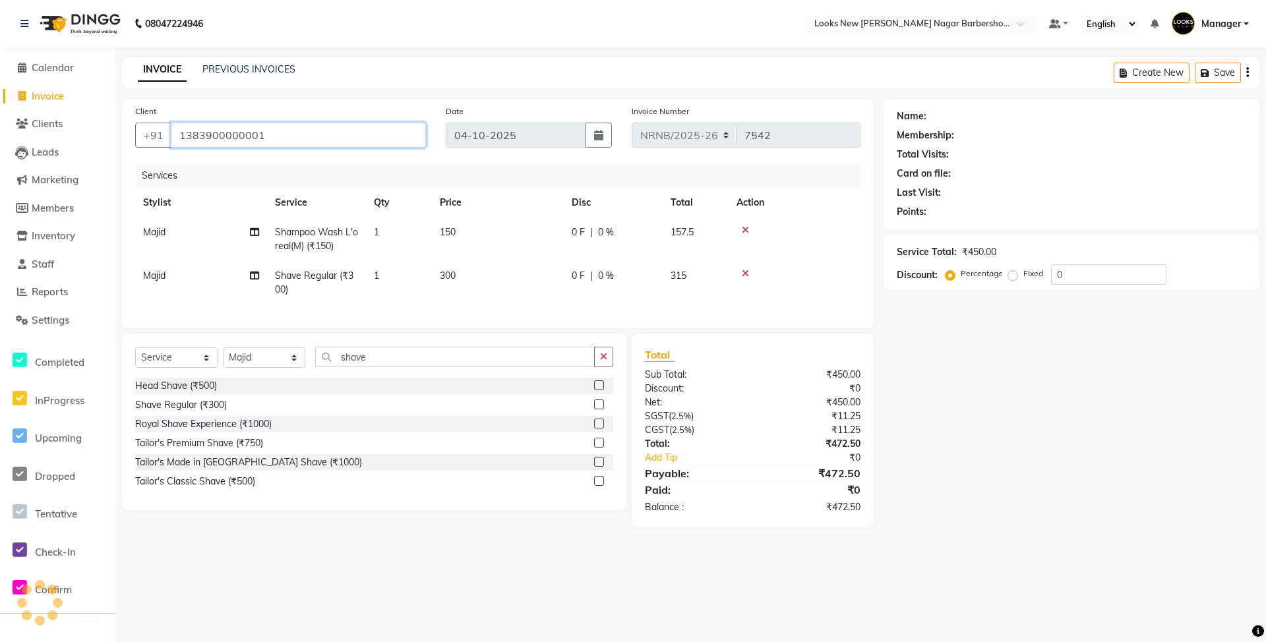
type input "1383900000001"
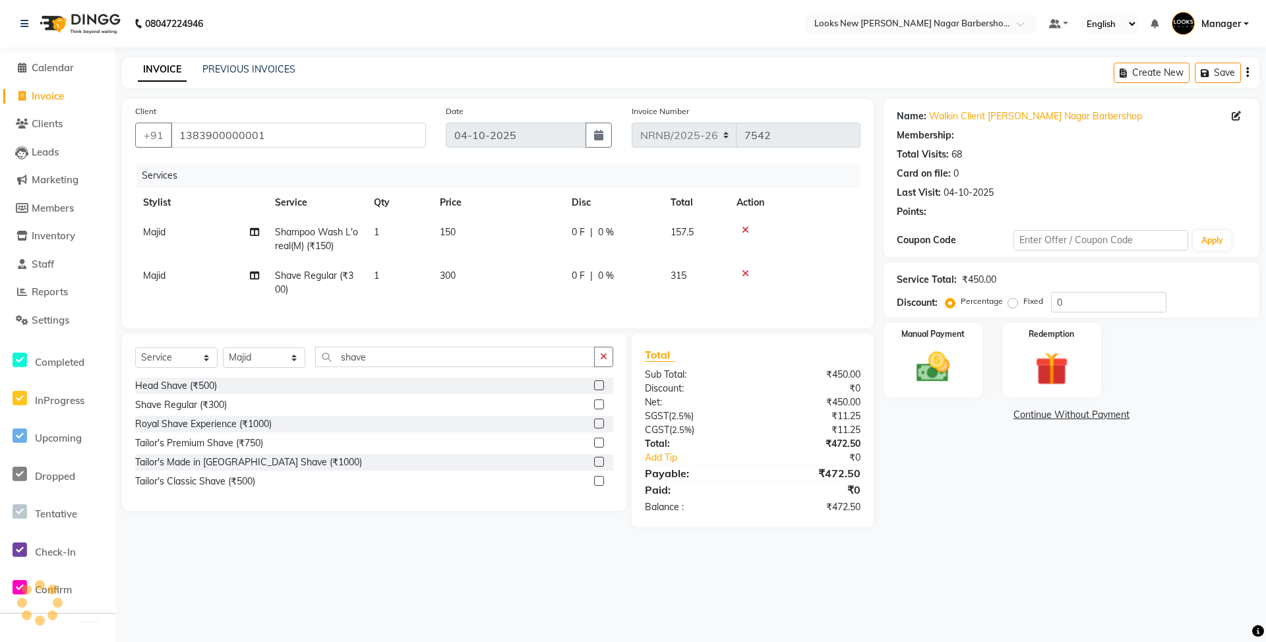
select select "1: Object"
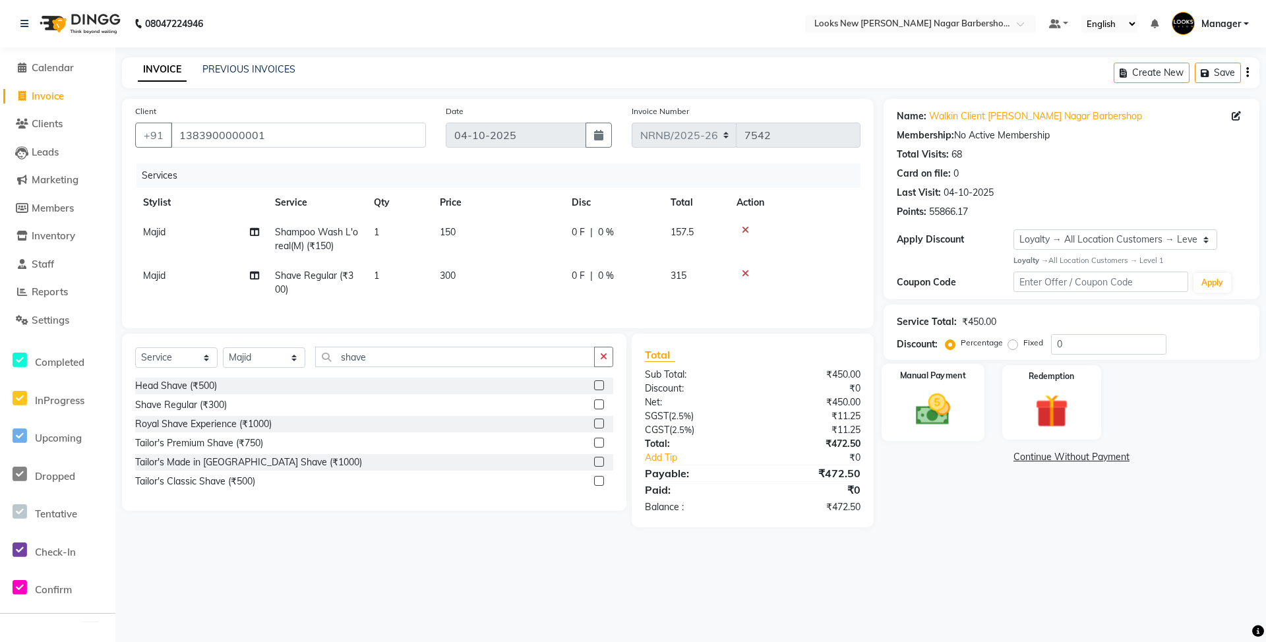
click at [929, 414] on img at bounding box center [932, 410] width 57 height 40
click at [1018, 454] on span "CASH" at bounding box center [1019, 457] width 28 height 15
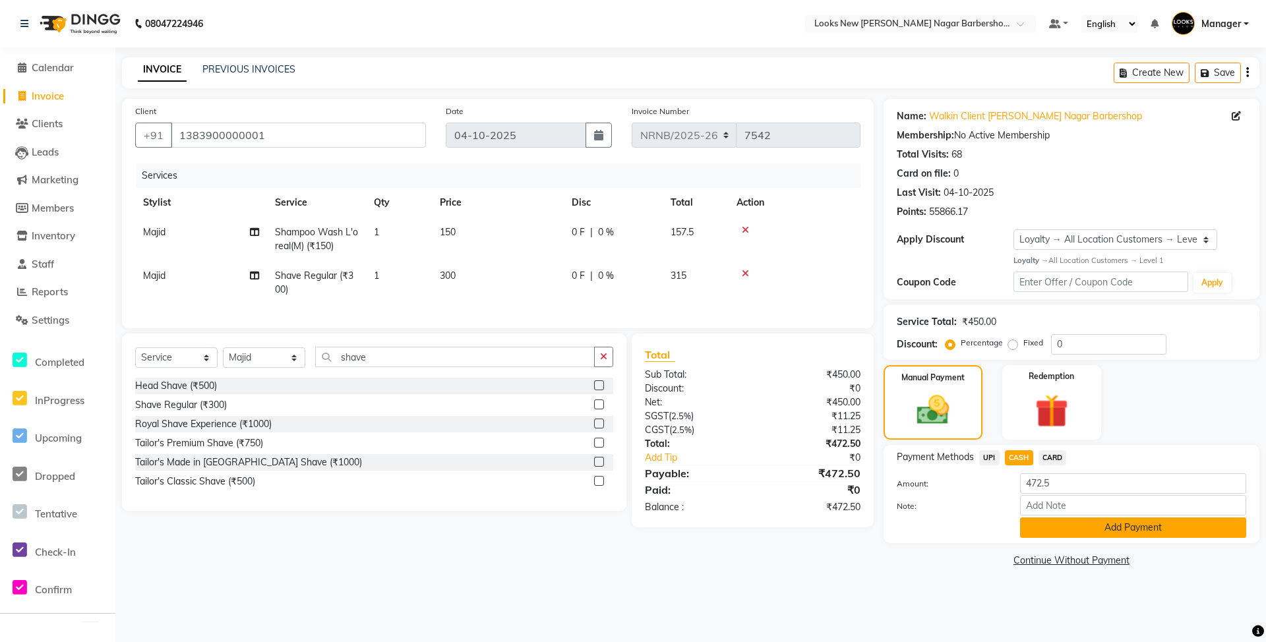
click at [1036, 518] on button "Add Payment" at bounding box center [1133, 527] width 226 height 20
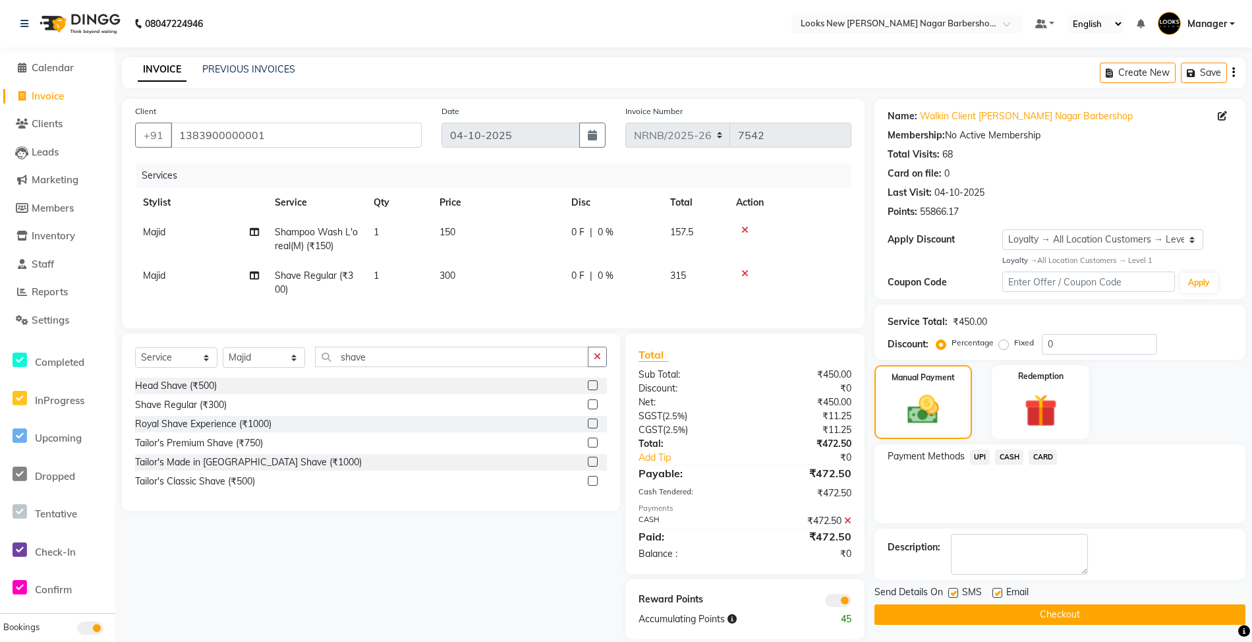
click at [953, 612] on button "Checkout" at bounding box center [1060, 614] width 371 height 20
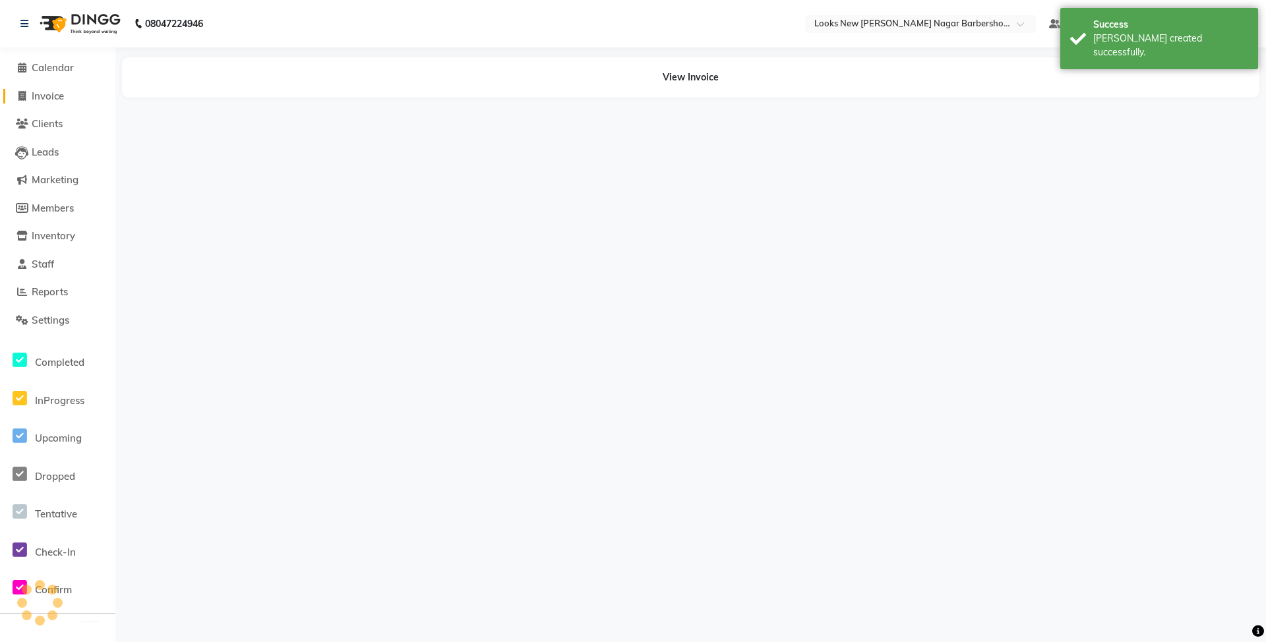
click at [45, 96] on span "Invoice" at bounding box center [48, 96] width 32 height 13
select select "service"
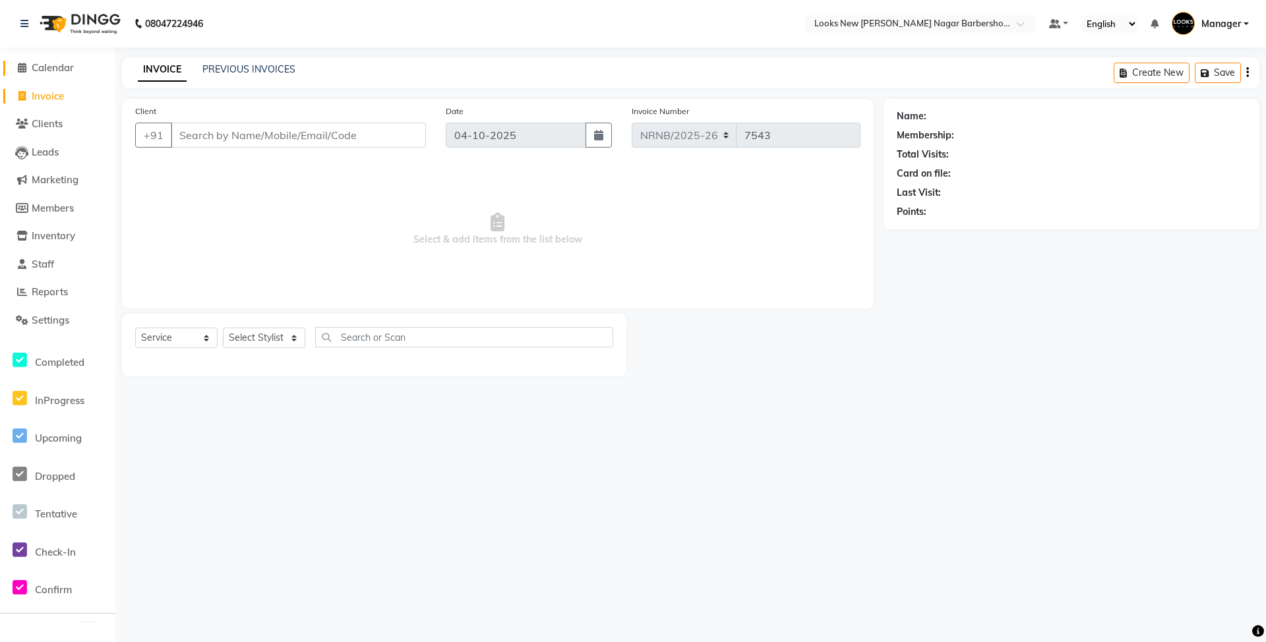
click at [24, 69] on icon at bounding box center [22, 68] width 9 height 10
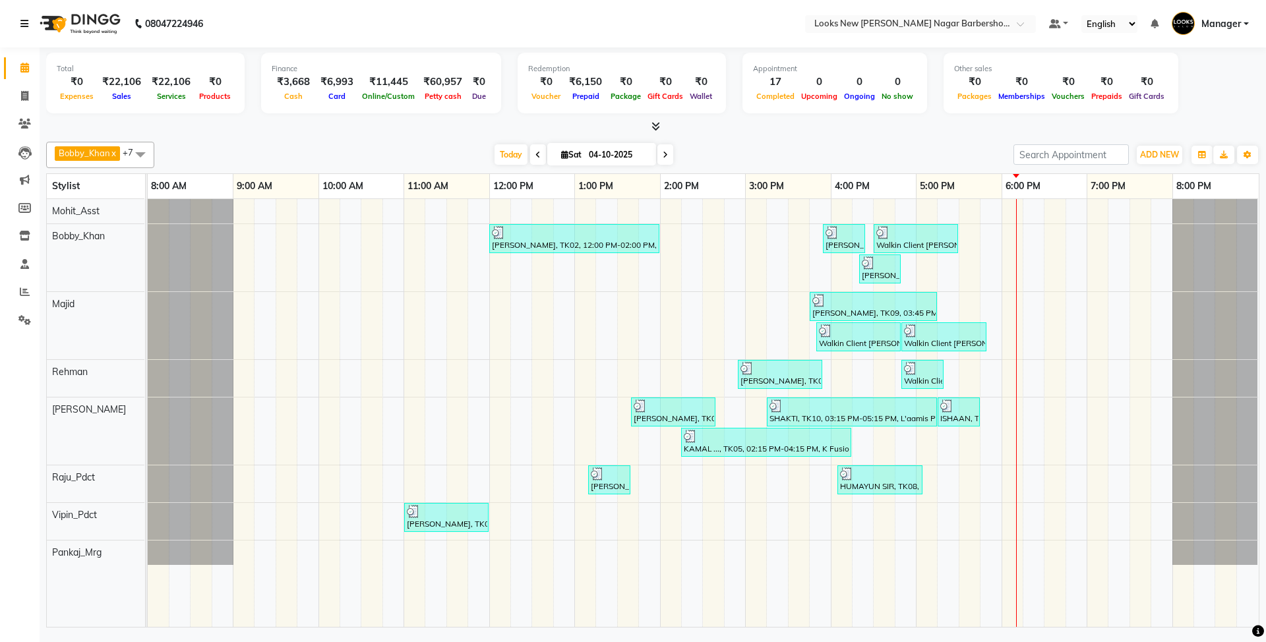
drag, startPoint x: 26, startPoint y: 20, endPoint x: 32, endPoint y: 32, distance: 13.9
click at [26, 20] on icon at bounding box center [24, 23] width 8 height 9
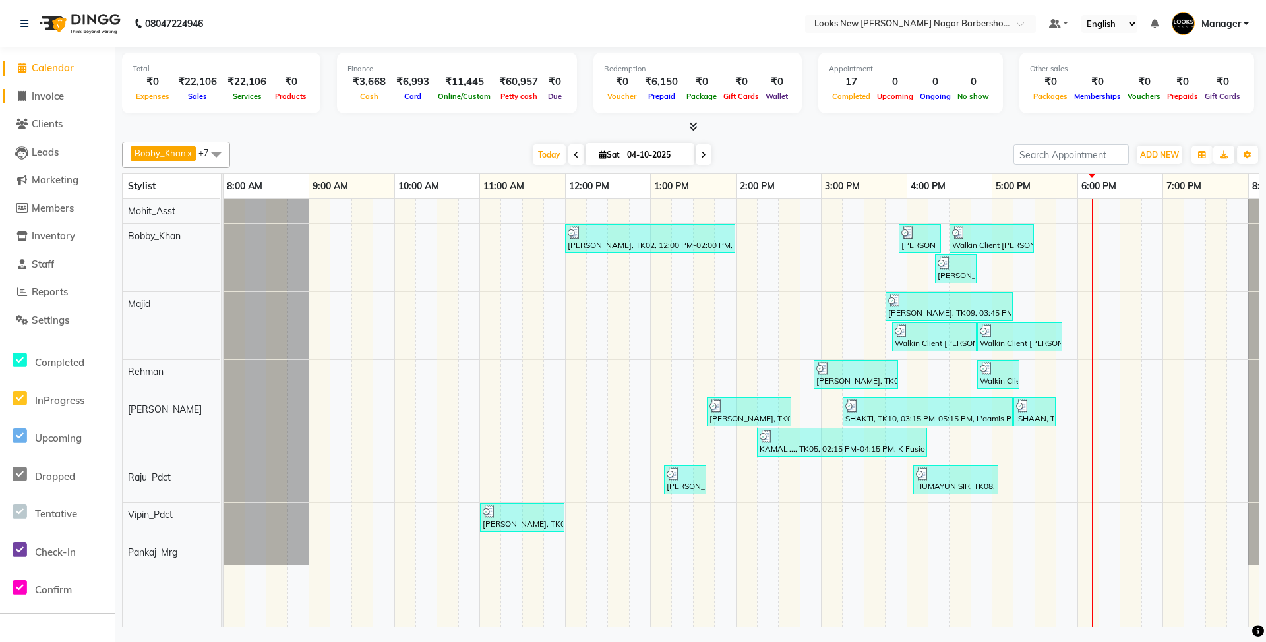
click at [49, 90] on span "Invoice" at bounding box center [48, 96] width 32 height 13
select select "service"
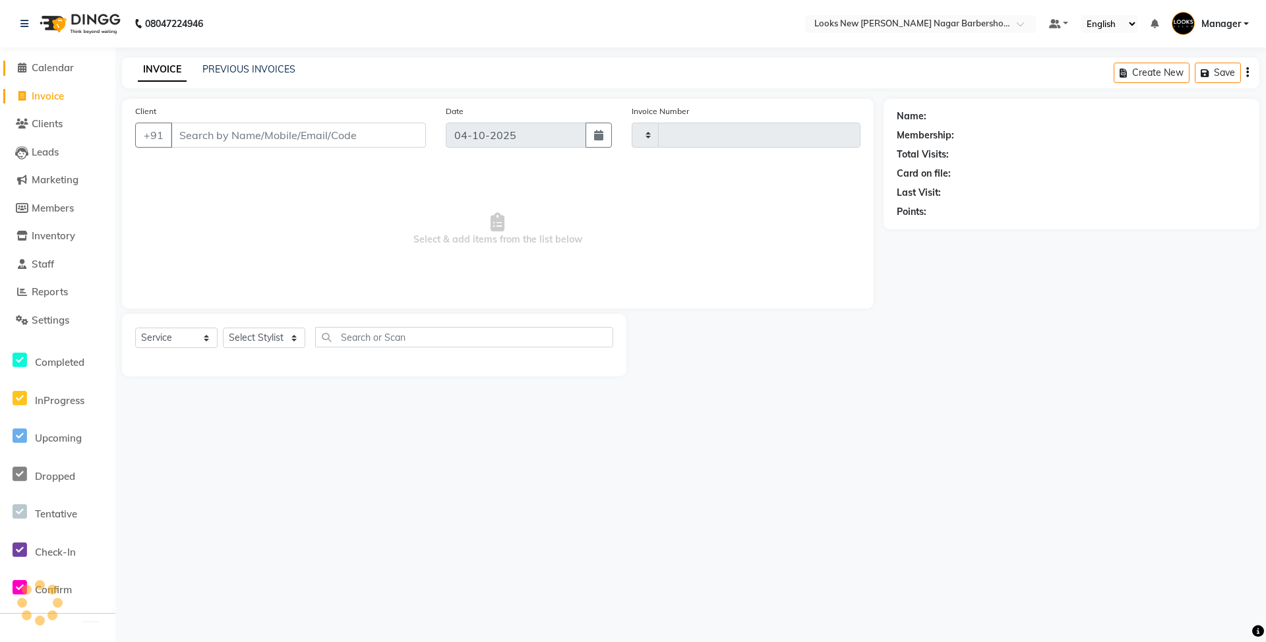
type input "7543"
select select "8705"
click at [57, 69] on span "Calendar" at bounding box center [53, 67] width 42 height 13
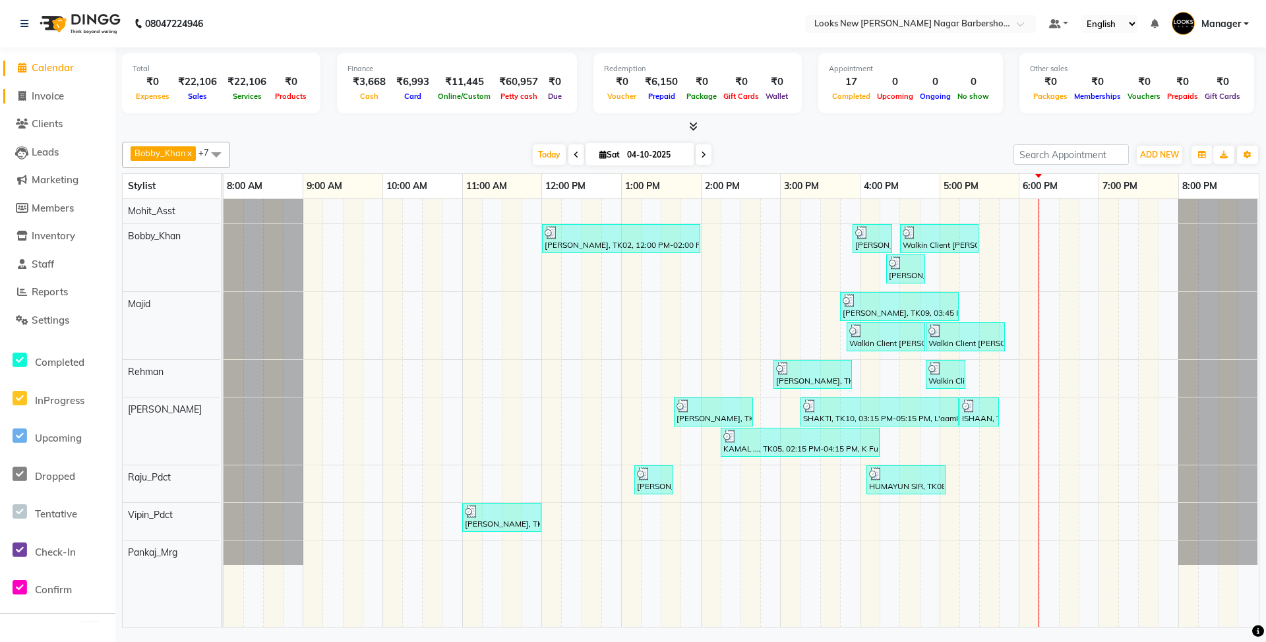
click at [50, 91] on span "Invoice" at bounding box center [48, 96] width 32 height 13
select select "service"
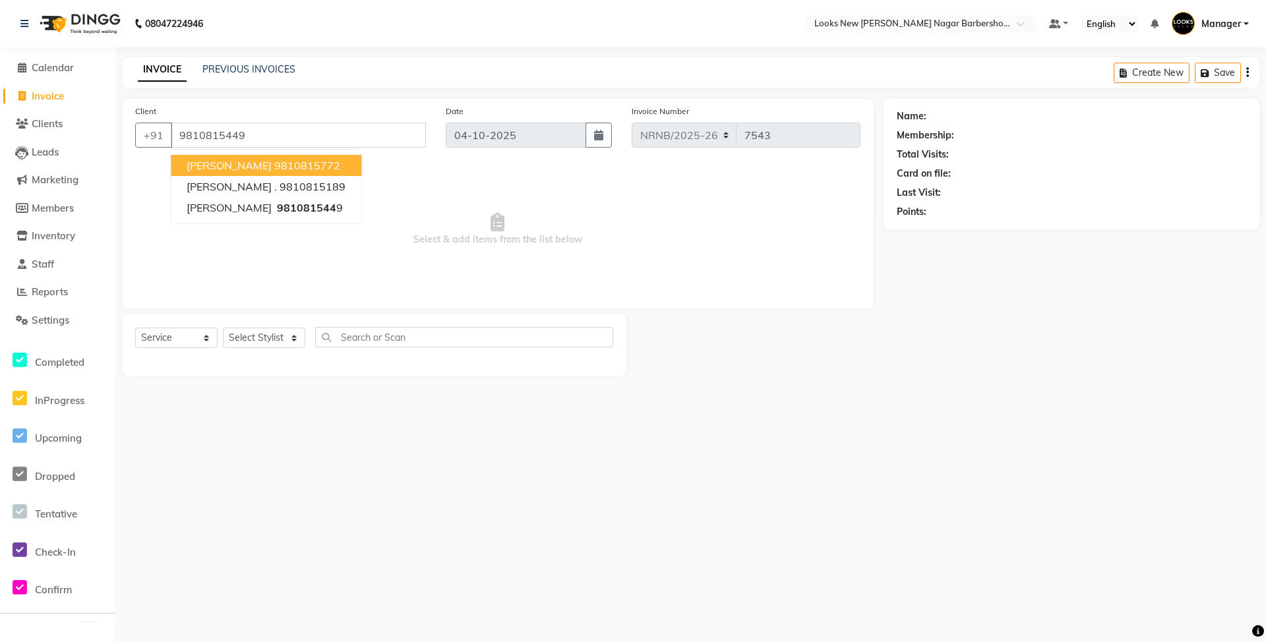
type input "9810815449"
select select "1: Object"
click at [365, 248] on span "Select & add items from the list below" at bounding box center [497, 229] width 725 height 132
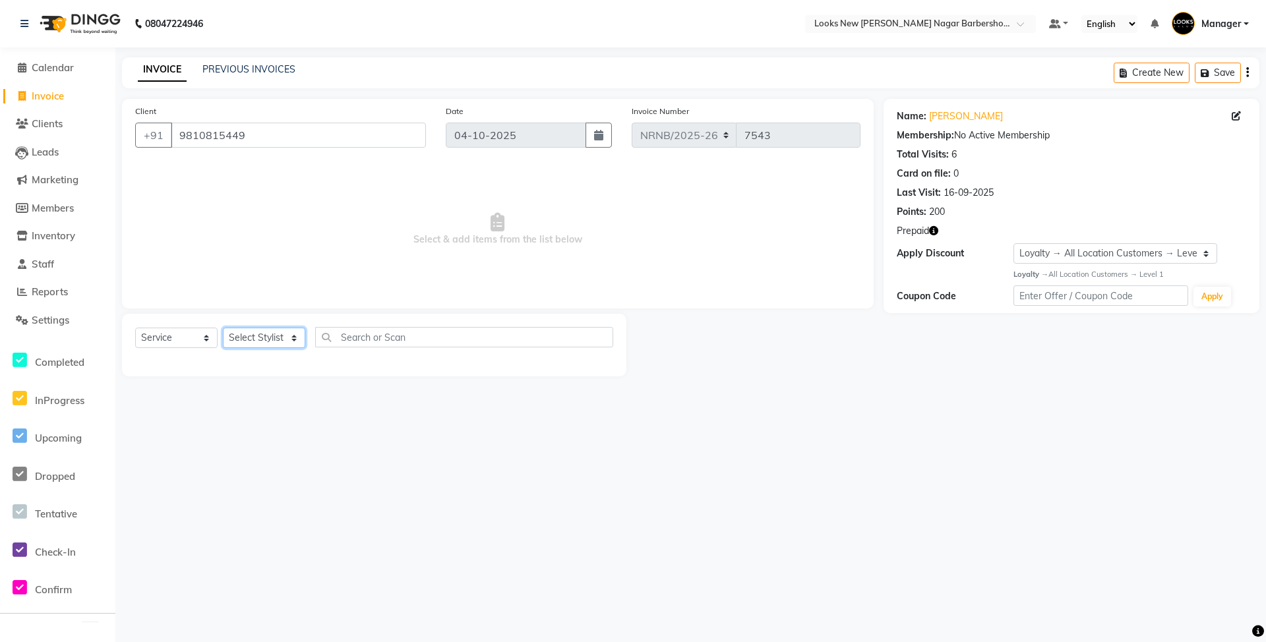
click at [288, 340] on select "Select Stylist Aakash_Pdct [PERSON_NAME] [PERSON_NAME] [PERSON_NAME] Counter_Sa…" at bounding box center [264, 338] width 82 height 20
select select "87348"
click at [223, 328] on select "Select Stylist Aakash_Pdct [PERSON_NAME] [PERSON_NAME] [PERSON_NAME] Counter_Sa…" at bounding box center [264, 338] width 82 height 20
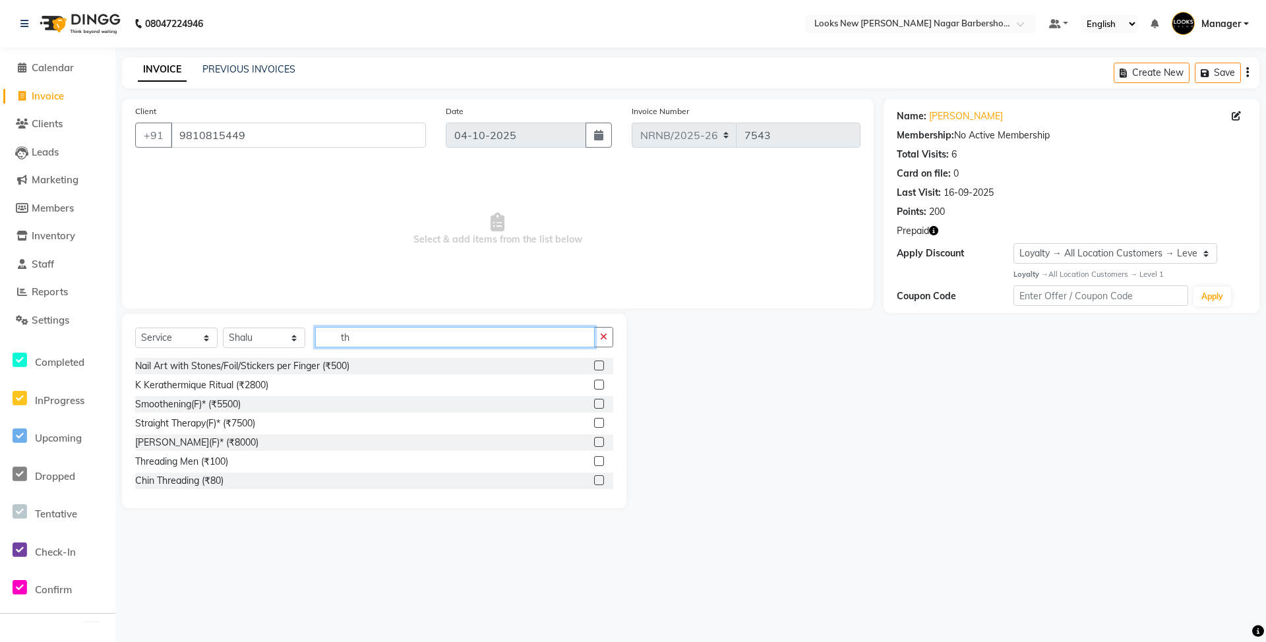
type input "t"
type input "bleach"
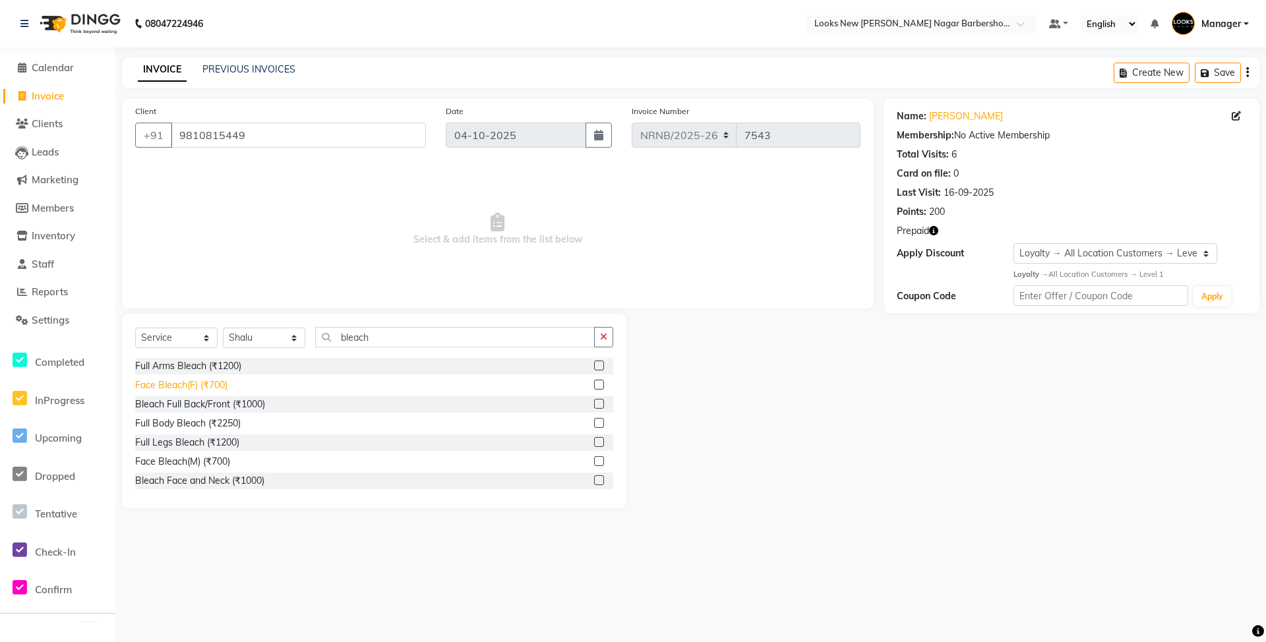
click at [209, 384] on div "Face Bleach(F) (₹700)" at bounding box center [181, 385] width 92 height 14
checkbox input "false"
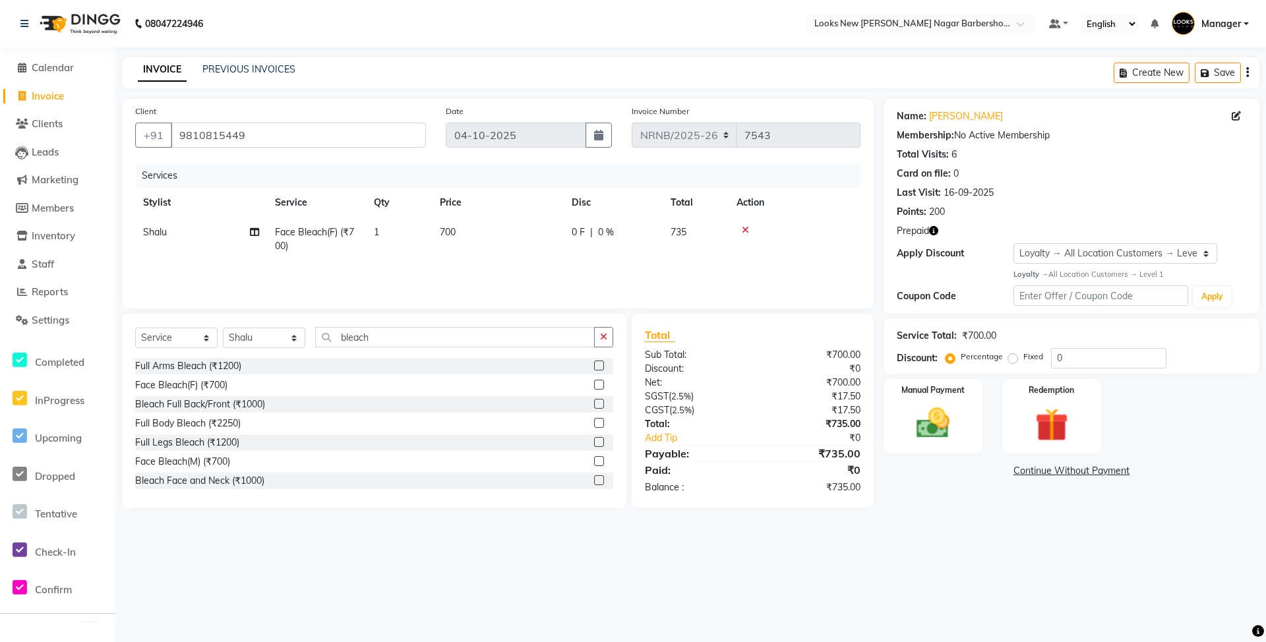
click at [481, 229] on td "700" at bounding box center [498, 240] width 132 height 44
select select "87348"
drag, startPoint x: 472, startPoint y: 245, endPoint x: 462, endPoint y: 249, distance: 10.6
click at [462, 249] on tr "Aakash_Pdct [PERSON_NAME] [PERSON_NAME] Bobby_Khan Counter_Sales [PERSON_NAME] …" at bounding box center [497, 243] width 725 height 50
type input "200"
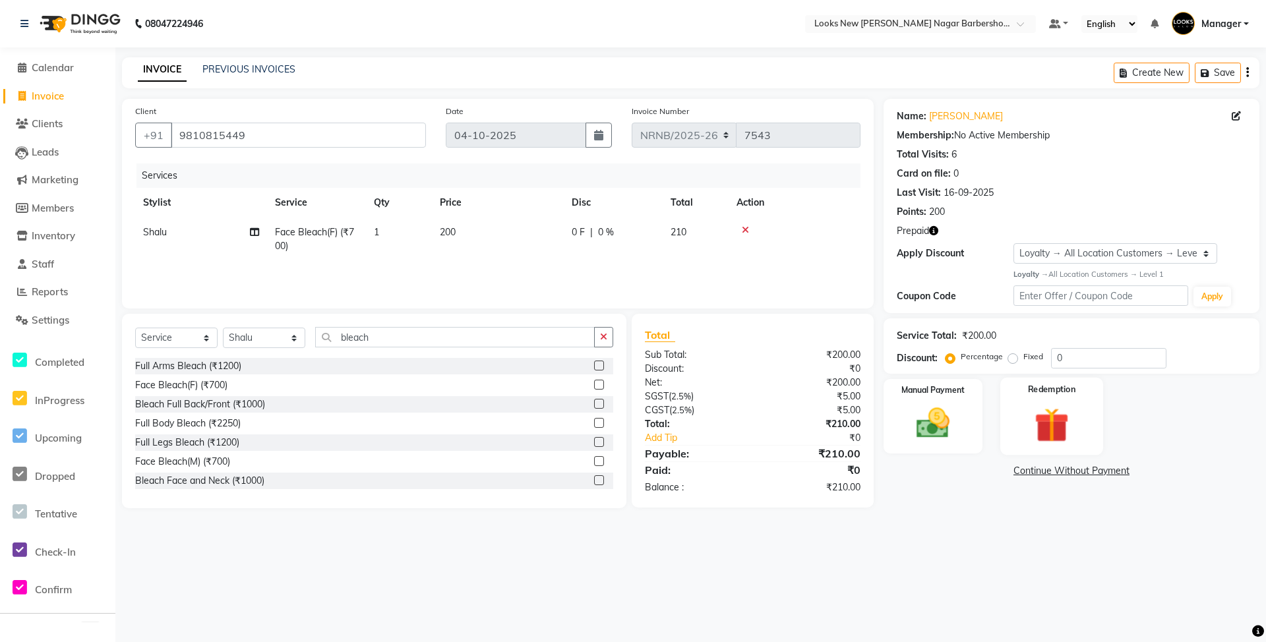
click at [1032, 425] on img at bounding box center [1051, 425] width 57 height 44
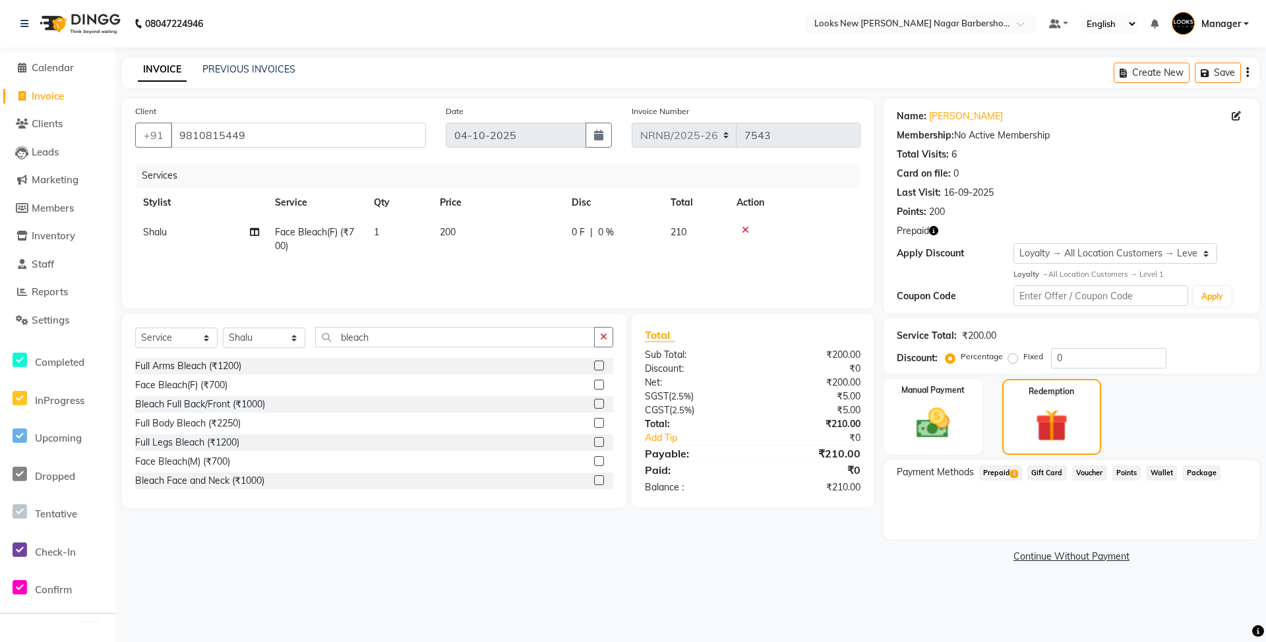
click at [1005, 473] on span "Prepaid 1" at bounding box center [1000, 472] width 43 height 15
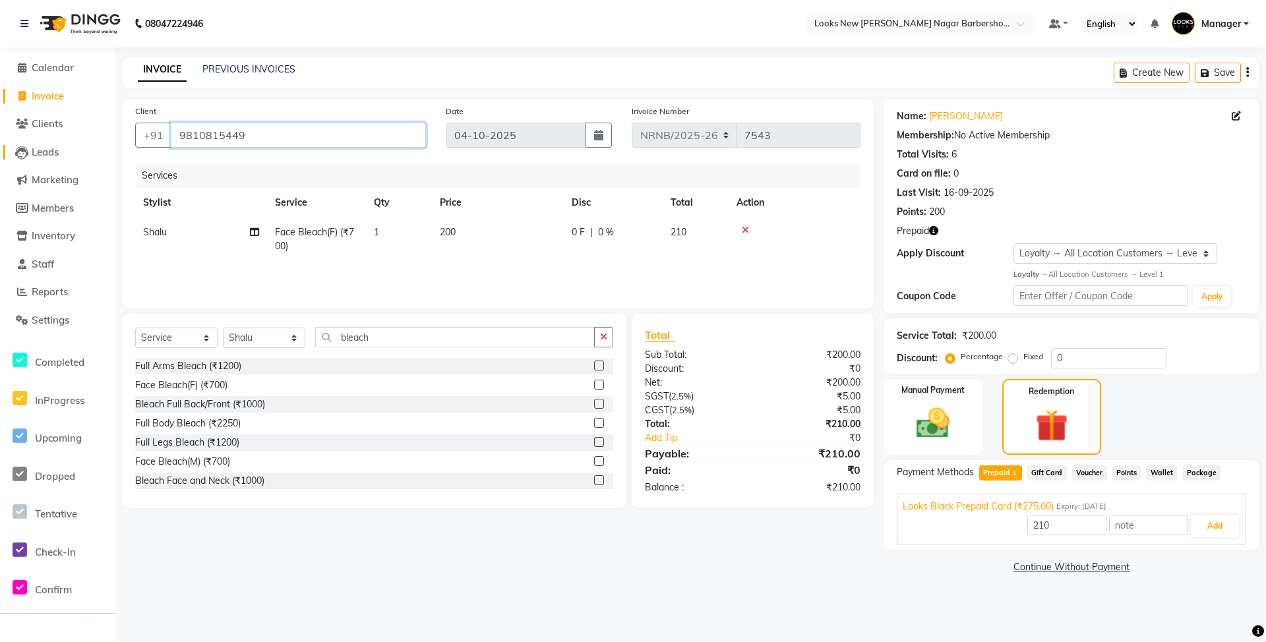
drag, startPoint x: 256, startPoint y: 142, endPoint x: 111, endPoint y: 154, distance: 146.2
click at [111, 154] on app-home "08047224946 Select Location × Looks New [PERSON_NAME] Nagar Barbershop, [GEOGRA…" at bounding box center [633, 298] width 1266 height 597
click at [51, 72] on span "Calendar" at bounding box center [53, 67] width 42 height 13
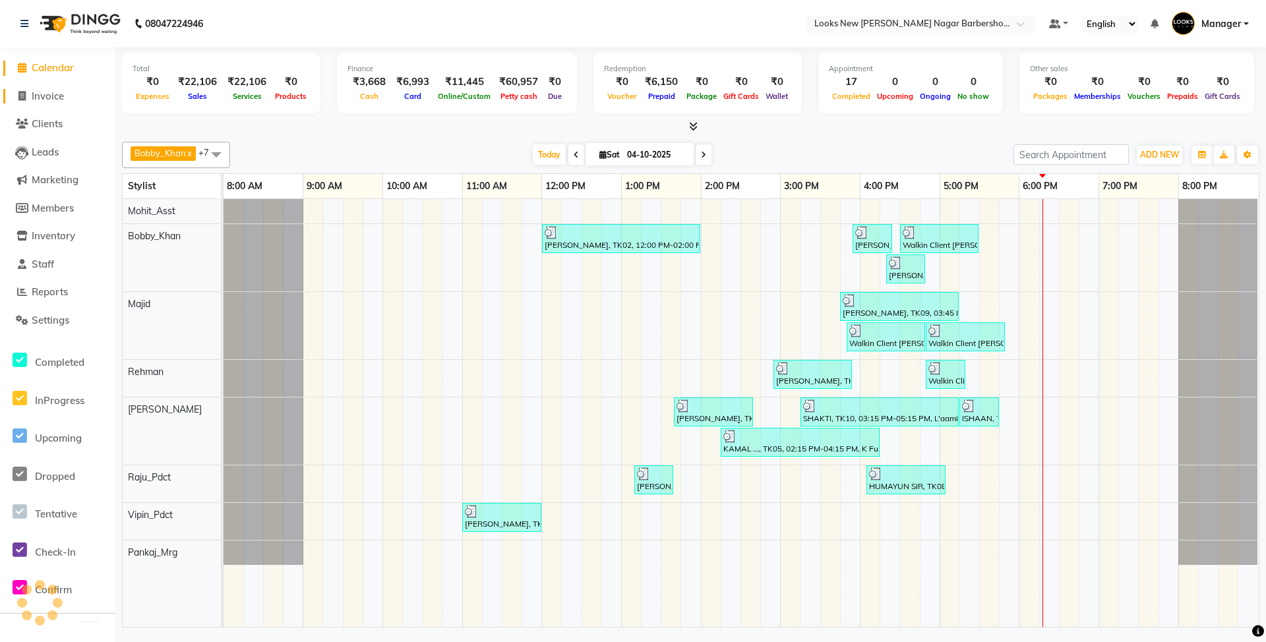
drag, startPoint x: 42, startPoint y: 96, endPoint x: 53, endPoint y: 101, distance: 11.8
click at [43, 96] on span "Invoice" at bounding box center [48, 96] width 32 height 13
select select "service"
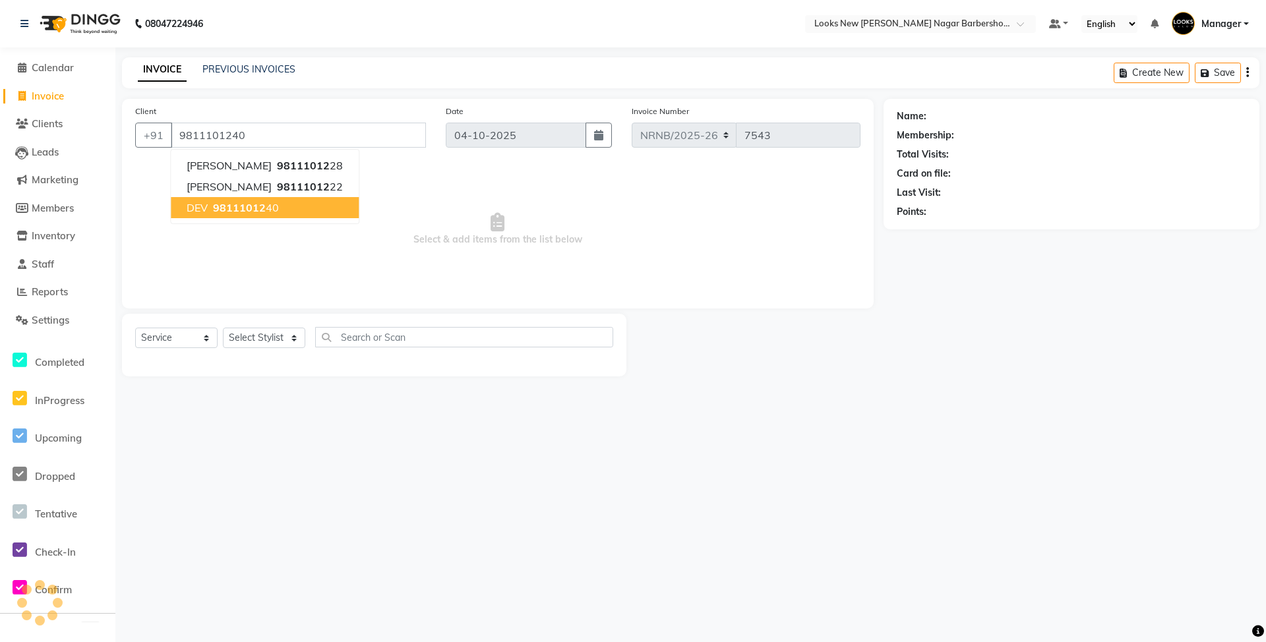
type input "9811101240"
select select "1: Object"
click at [484, 235] on span "Select & add items from the list below" at bounding box center [497, 229] width 725 height 132
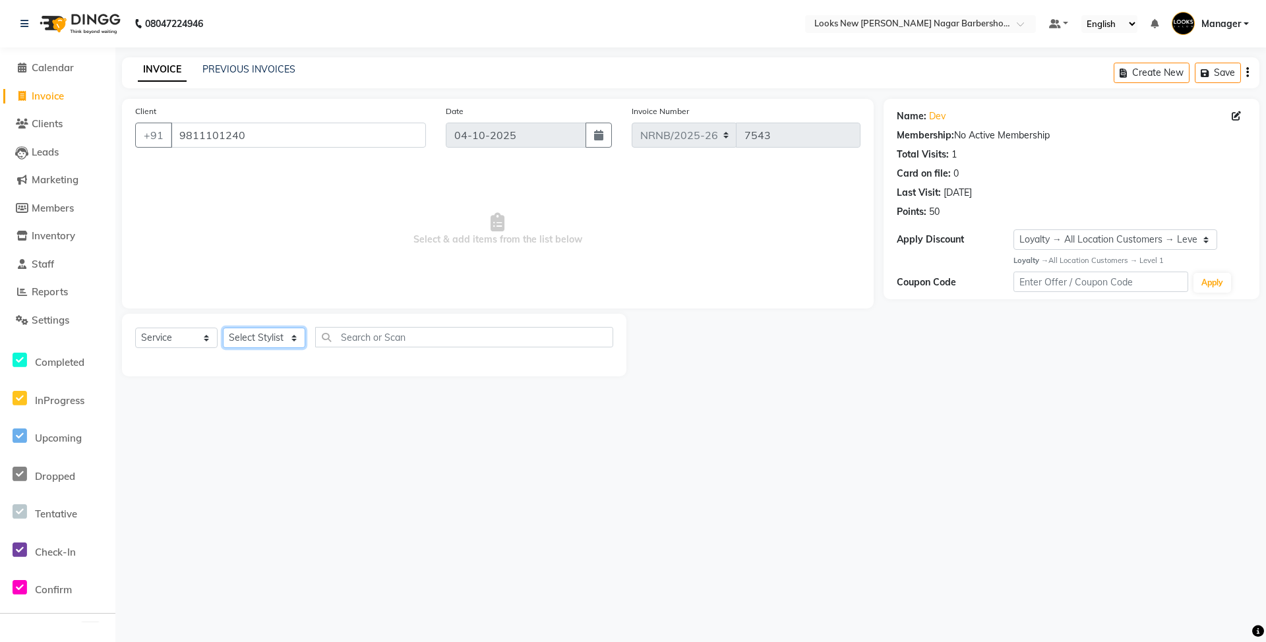
click at [252, 341] on select "Select Stylist Aakash_Pdct [PERSON_NAME] [PERSON_NAME] [PERSON_NAME] Counter_Sa…" at bounding box center [264, 338] width 82 height 20
select select "87356"
click at [223, 328] on select "Select Stylist Aakash_Pdct [PERSON_NAME] [PERSON_NAME] [PERSON_NAME] Counter_Sa…" at bounding box center [264, 338] width 82 height 20
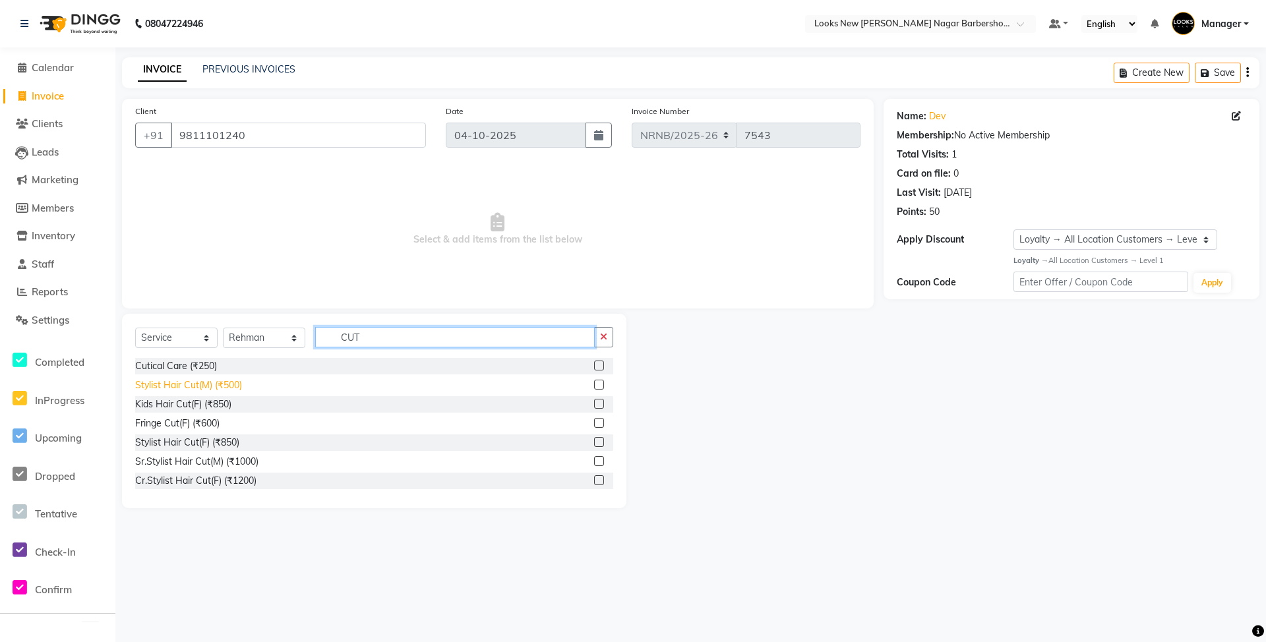
type input "CUT"
click at [200, 391] on div "Stylist Hair Cut(M) (₹500)" at bounding box center [188, 385] width 107 height 14
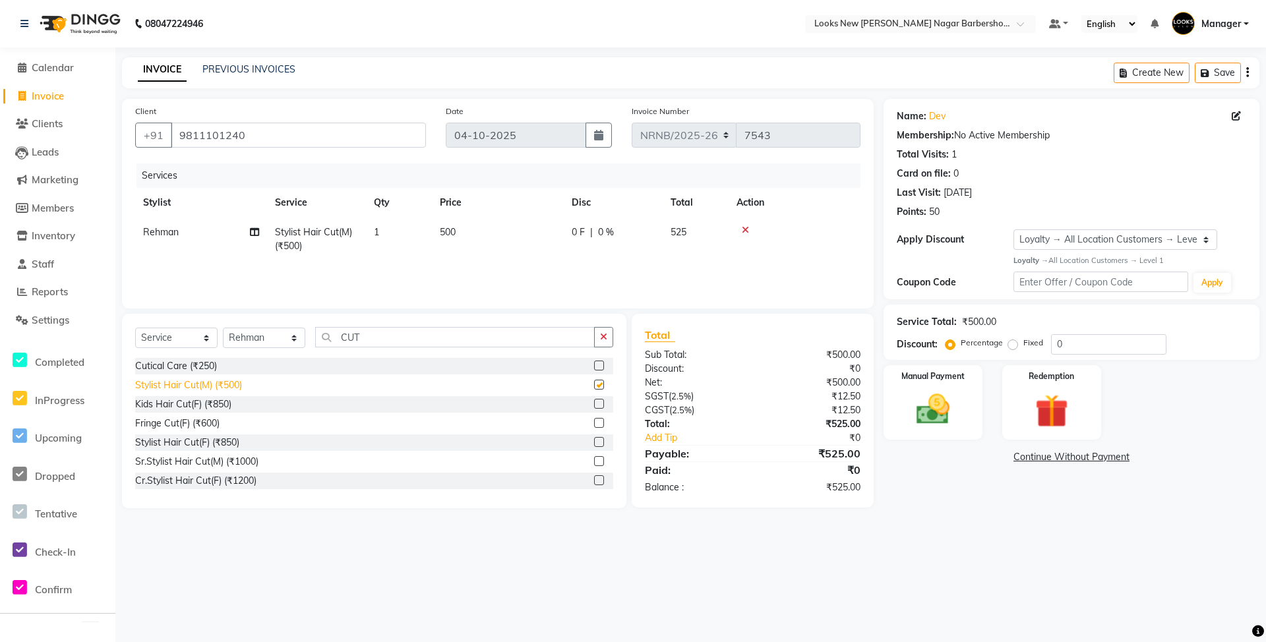
checkbox input "false"
click at [910, 411] on img at bounding box center [932, 410] width 57 height 40
click at [1016, 455] on span "CASH" at bounding box center [1019, 457] width 28 height 15
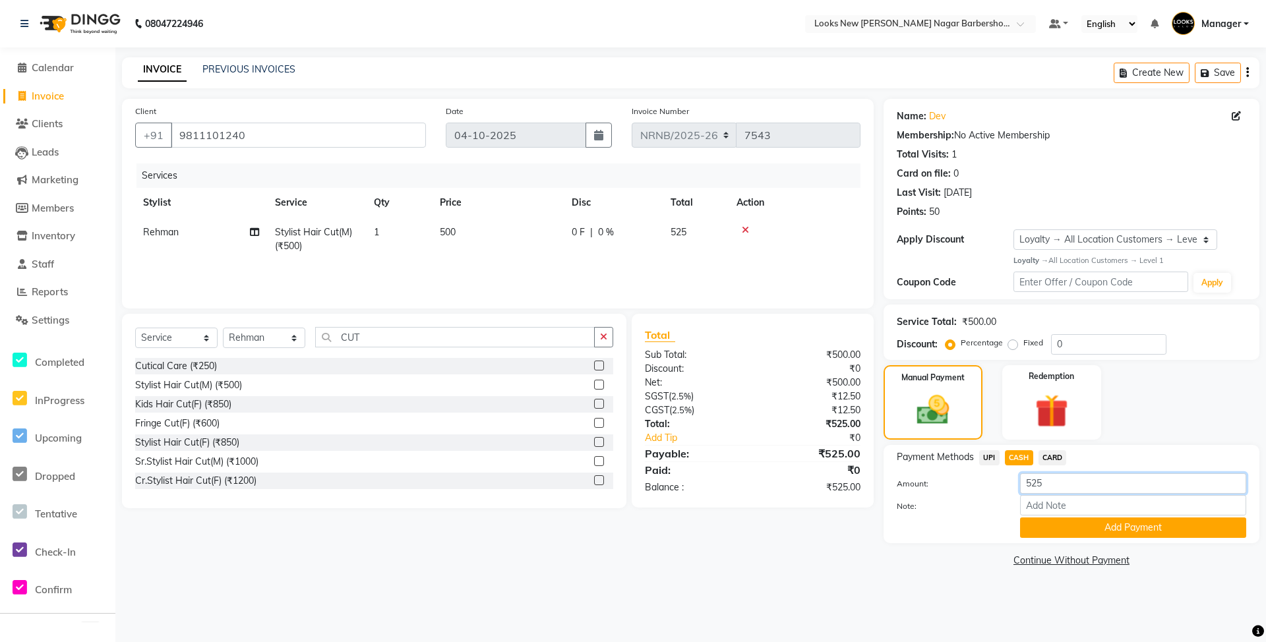
drag, startPoint x: 1081, startPoint y: 478, endPoint x: 1016, endPoint y: 478, distance: 65.3
click at [1016, 478] on div "525" at bounding box center [1133, 483] width 246 height 20
type input "500"
click at [1082, 537] on button "Add Payment" at bounding box center [1133, 527] width 226 height 20
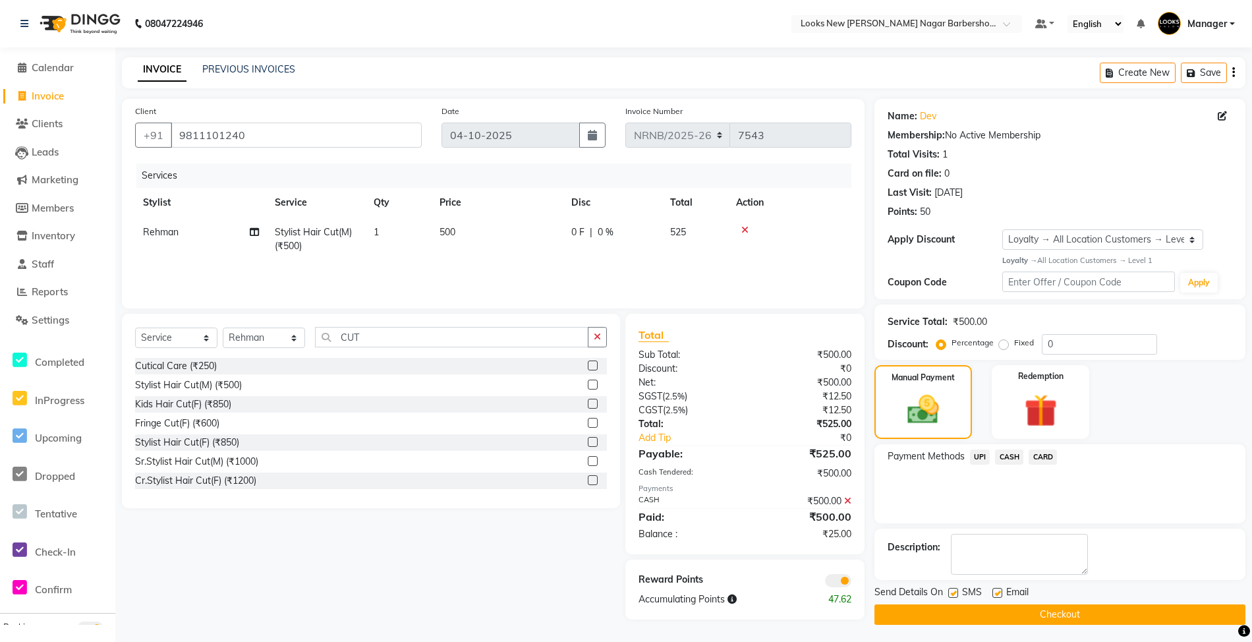
click at [982, 454] on span "UPI" at bounding box center [980, 457] width 20 height 15
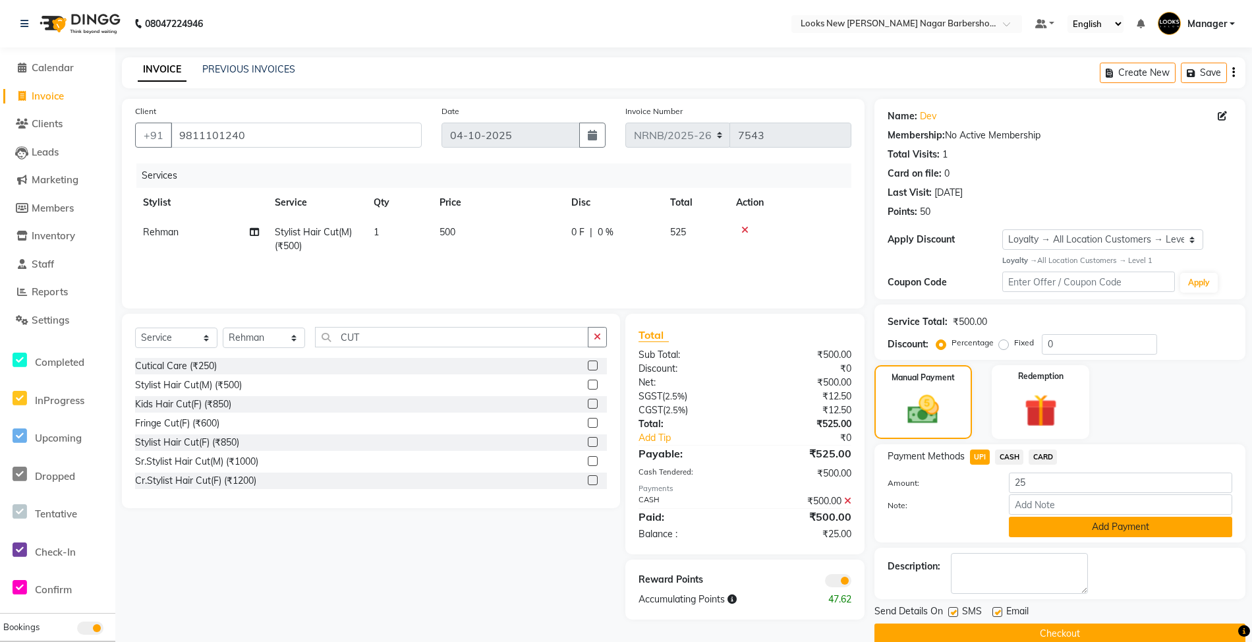
click at [1031, 535] on button "Add Payment" at bounding box center [1120, 527] width 223 height 20
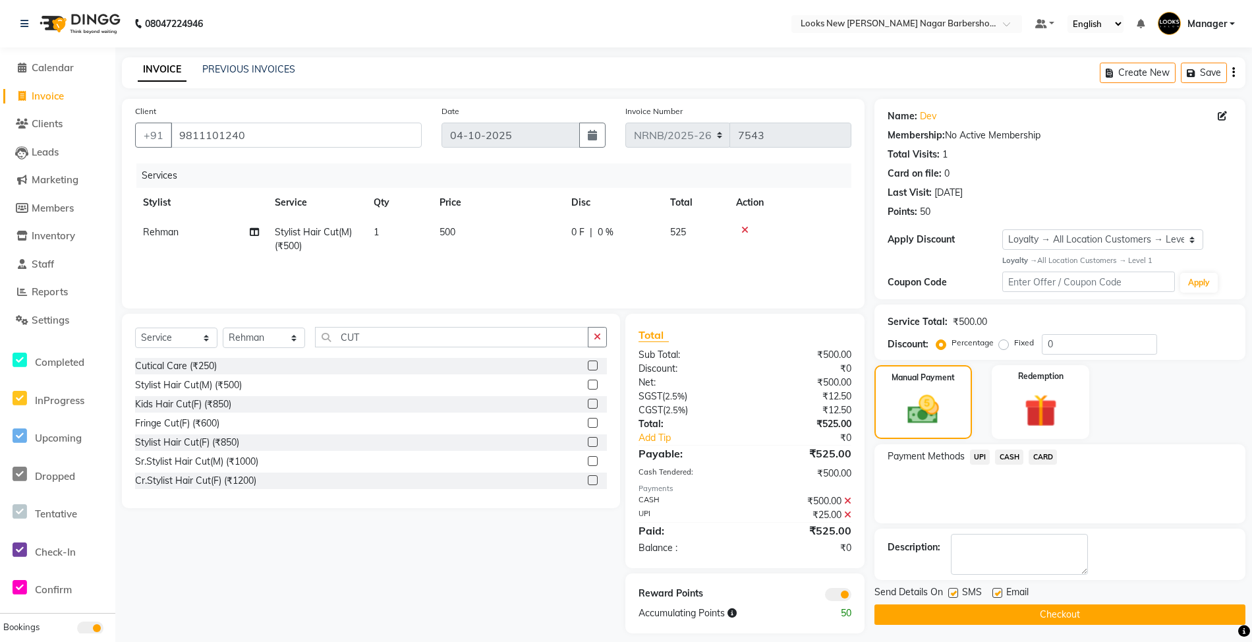
click at [983, 604] on button "Checkout" at bounding box center [1060, 614] width 371 height 20
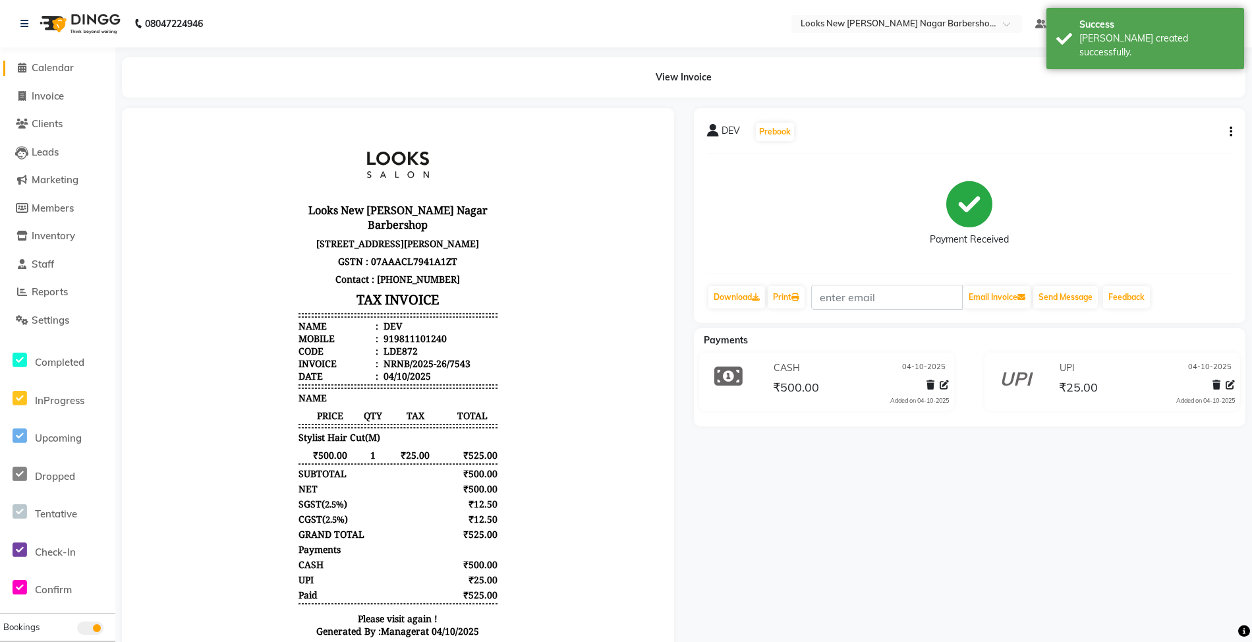
click at [53, 67] on span "Calendar" at bounding box center [53, 67] width 42 height 13
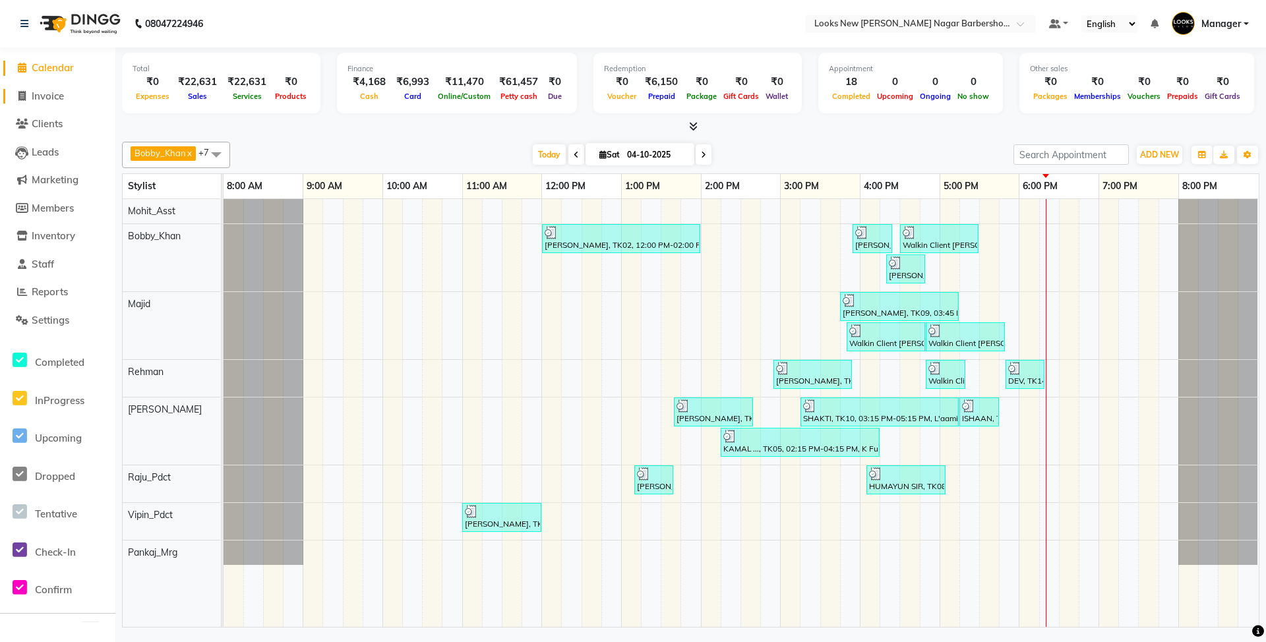
click at [55, 99] on span "Invoice" at bounding box center [48, 96] width 32 height 13
select select "service"
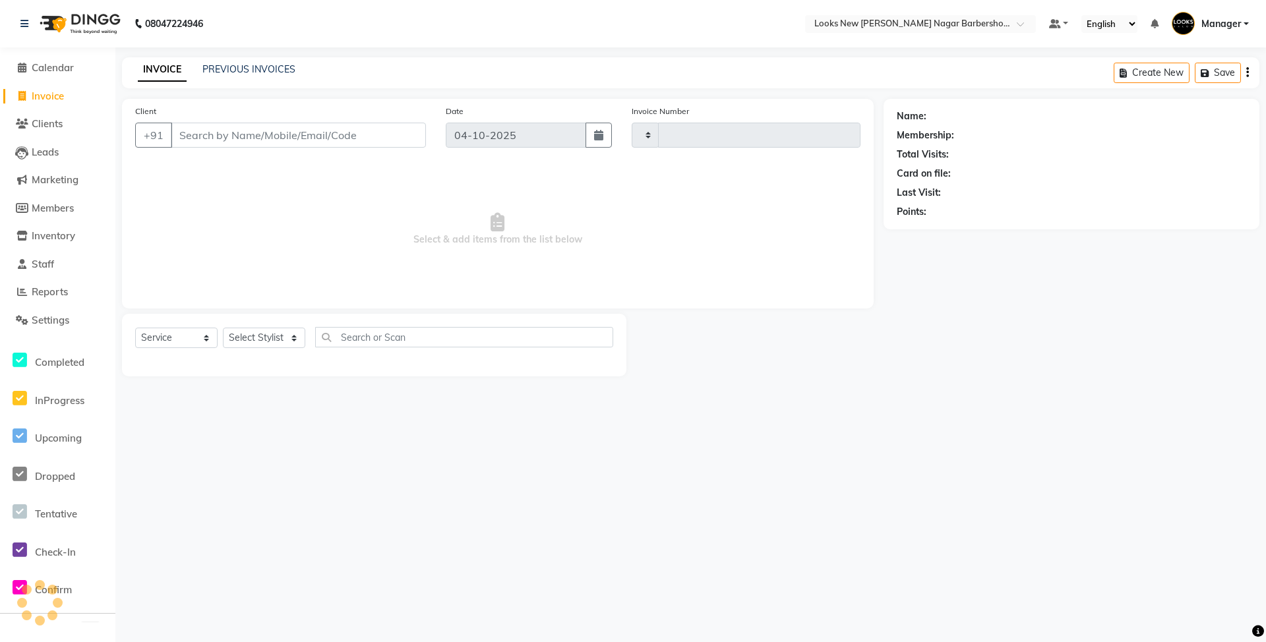
type input "7544"
select select "8705"
click at [66, 70] on span "Calendar" at bounding box center [53, 67] width 42 height 13
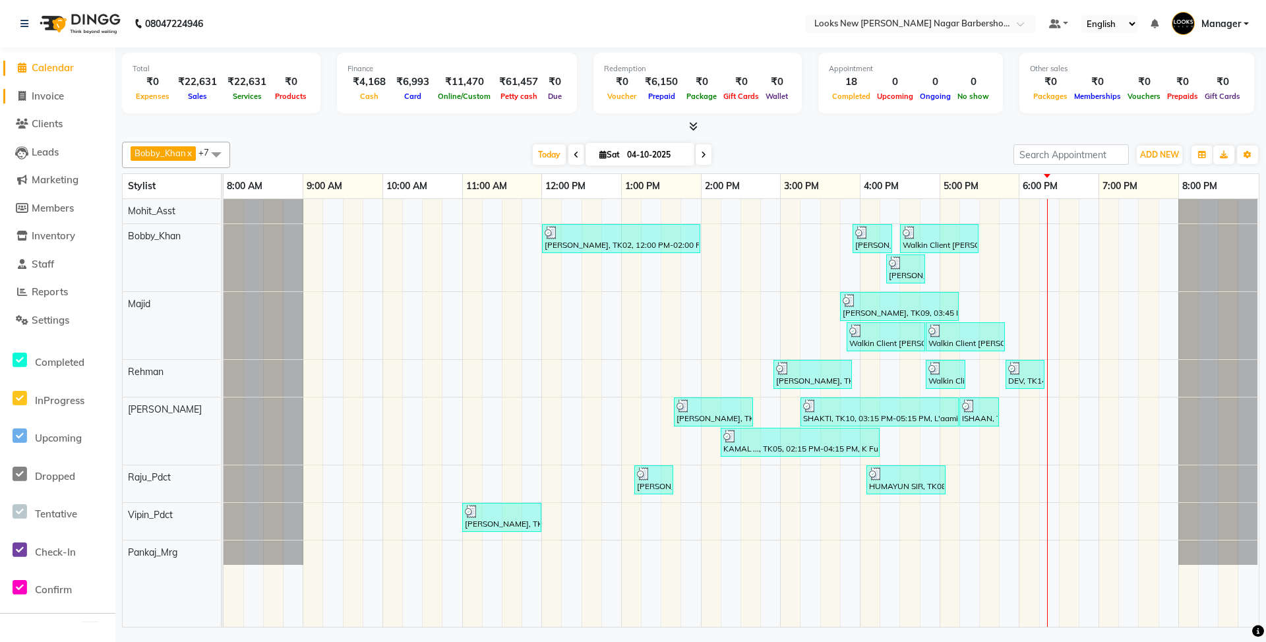
click at [40, 91] on span "Invoice" at bounding box center [48, 96] width 32 height 13
select select "service"
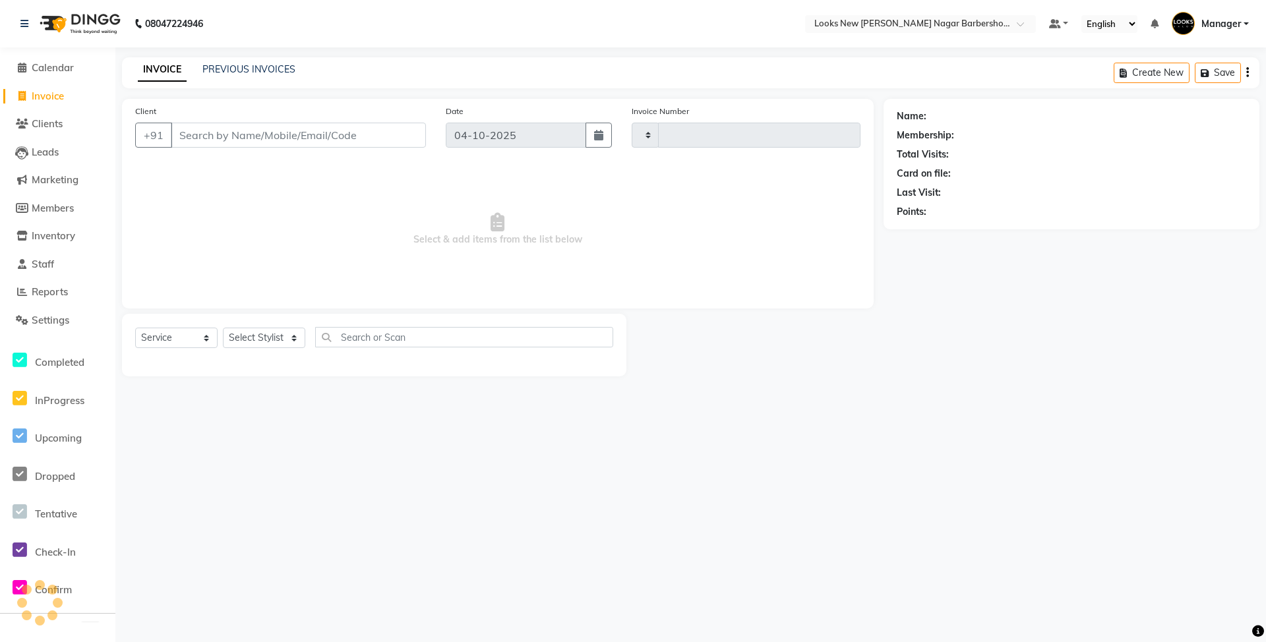
type input "7544"
select select "8705"
click at [254, 336] on select "Select Stylist" at bounding box center [264, 338] width 82 height 20
select select "87357"
click at [223, 328] on select "Select Stylist Aakash_Pdct [PERSON_NAME] [PERSON_NAME] [PERSON_NAME] Counter_Sa…" at bounding box center [264, 338] width 82 height 20
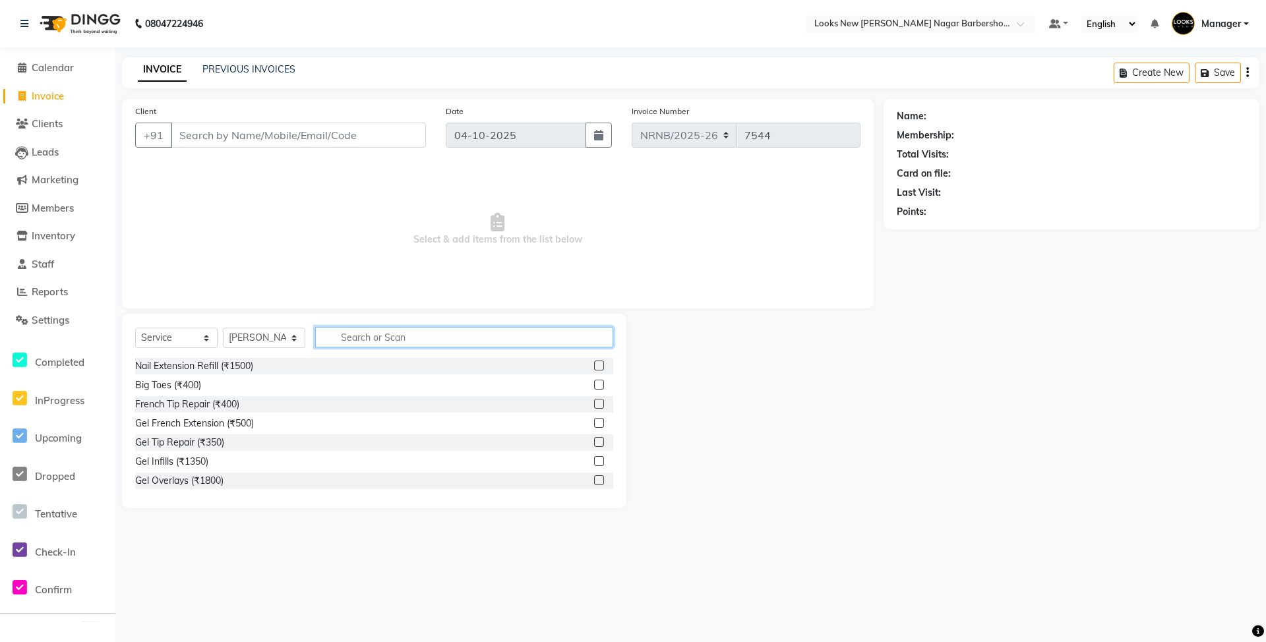
click at [351, 337] on input "text" at bounding box center [464, 337] width 298 height 20
type input "CUT"
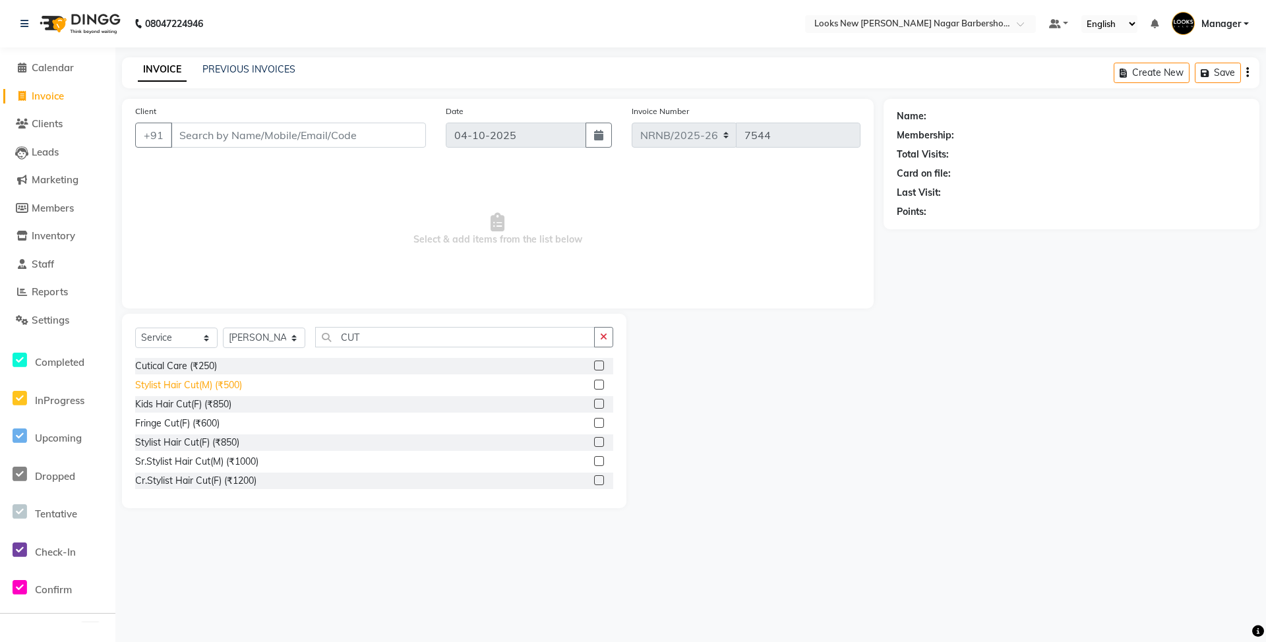
click at [186, 380] on div "Stylist Hair Cut(M) (₹500)" at bounding box center [188, 385] width 107 height 14
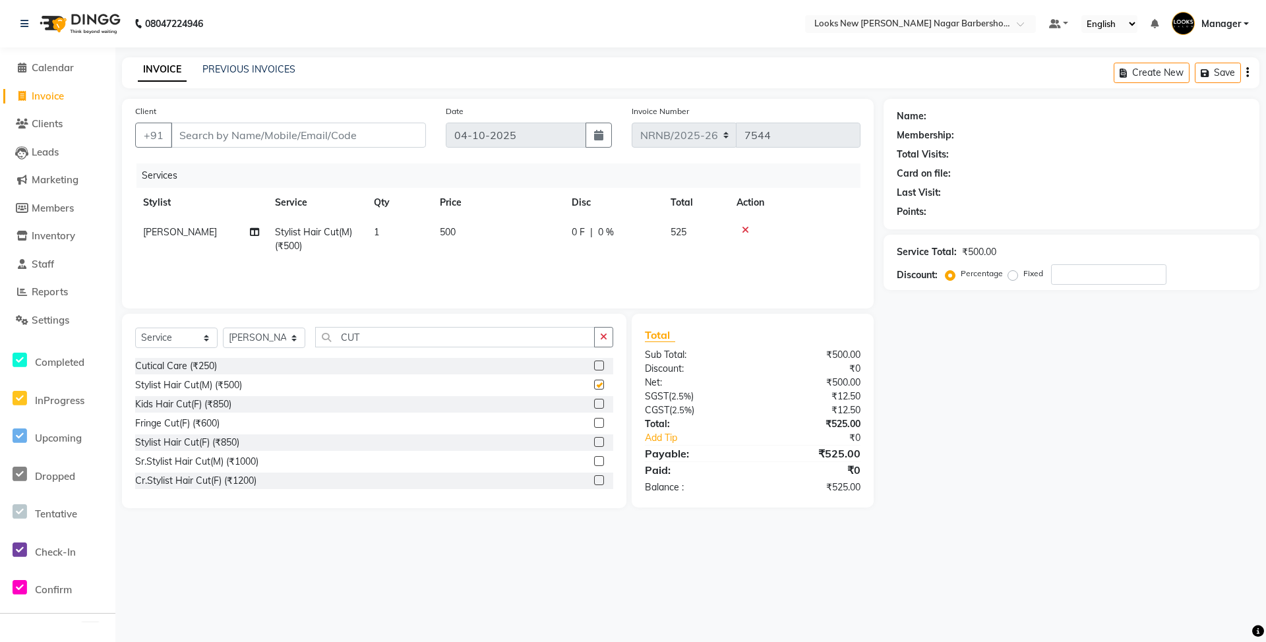
checkbox input "false"
drag, startPoint x: 378, startPoint y: 338, endPoint x: 303, endPoint y: 339, distance: 75.1
click at [303, 339] on div "Select Service Product Membership Package Voucher Prepaid Gift Card Select Styl…" at bounding box center [374, 342] width 478 height 31
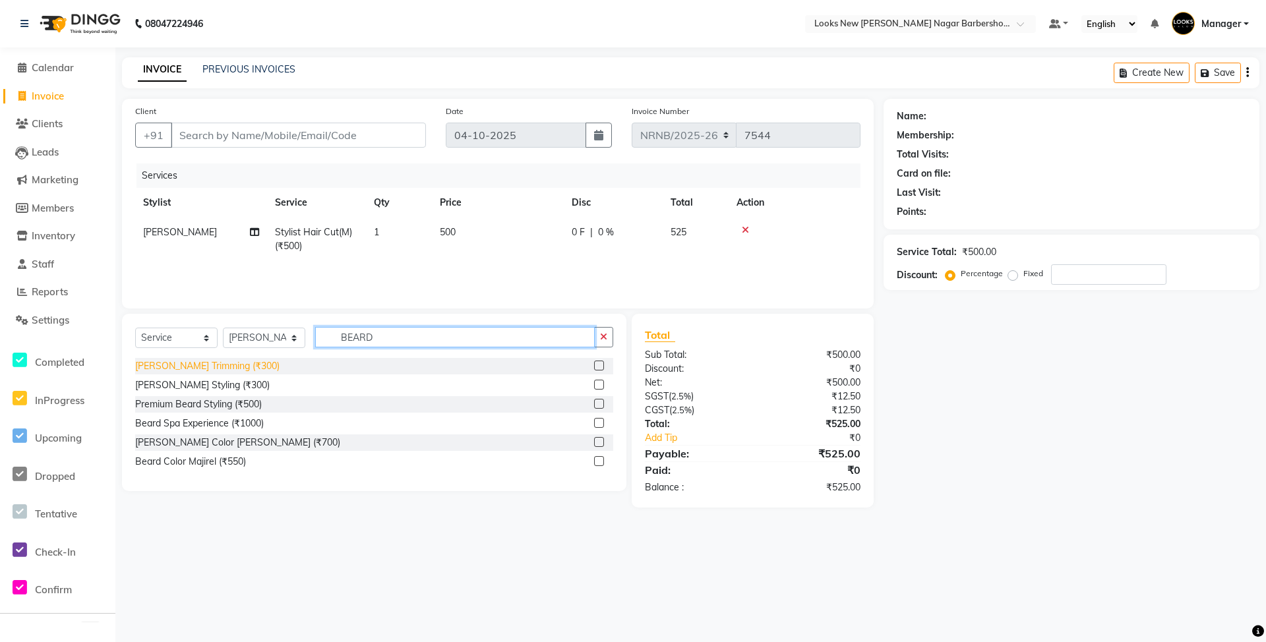
type input "BEARD"
click at [217, 367] on div "[PERSON_NAME] Trimming (₹300)" at bounding box center [207, 366] width 144 height 14
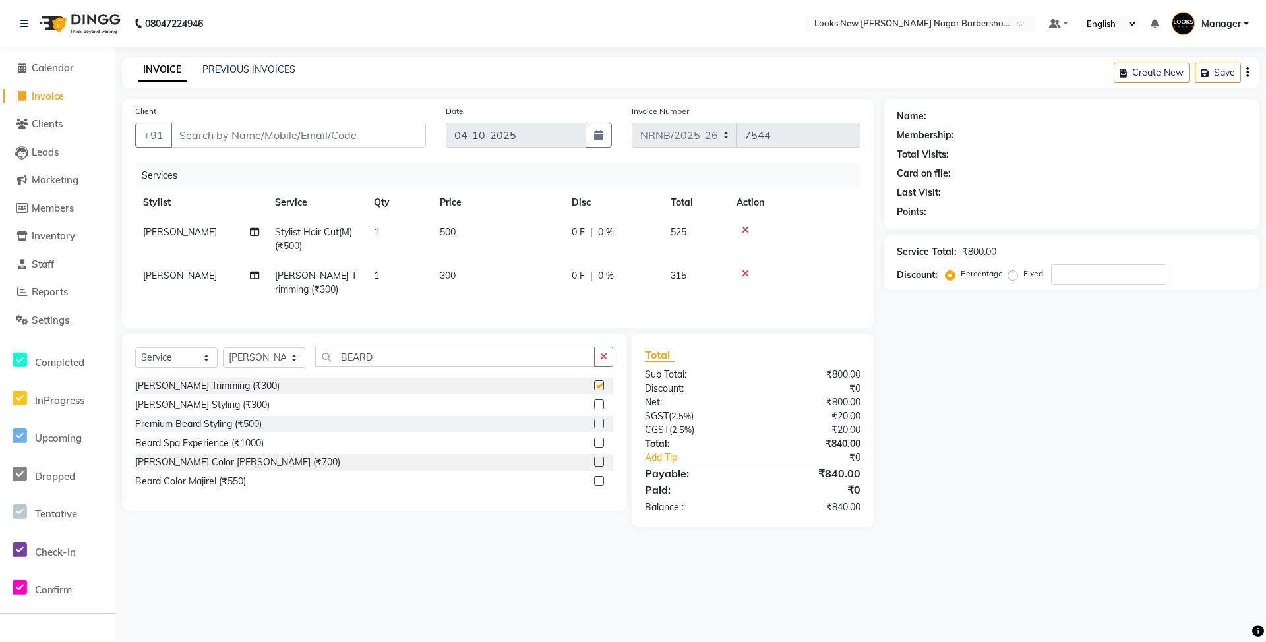
checkbox input "false"
drag, startPoint x: 392, startPoint y: 363, endPoint x: 249, endPoint y: 365, distance: 143.1
click at [249, 365] on div "Select Service Product Membership Package Voucher Prepaid Gift Card Select Styl…" at bounding box center [374, 362] width 478 height 31
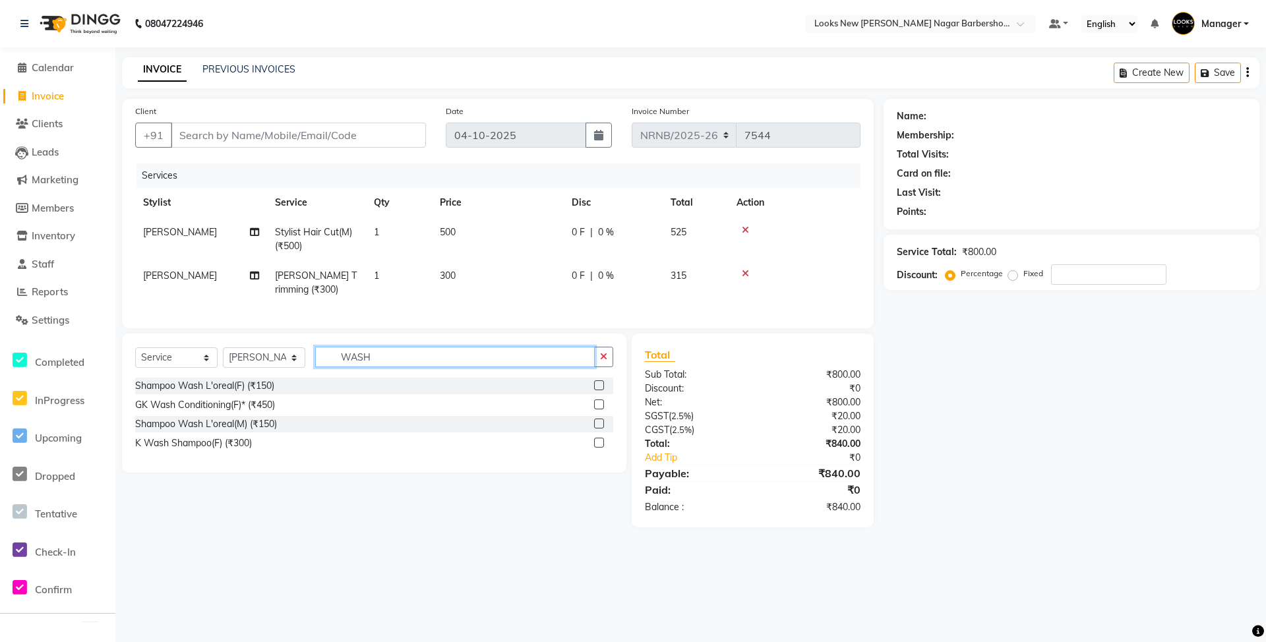
type input "WASH"
click at [220, 409] on div "Shampoo Wash L'oreal(F) (₹150) GK Wash Conditioning(F)* (₹450) Shampoo Wash L'o…" at bounding box center [374, 416] width 478 height 76
click at [231, 393] on div "Shampoo Wash L'oreal(F) (₹150)" at bounding box center [204, 386] width 139 height 14
checkbox input "false"
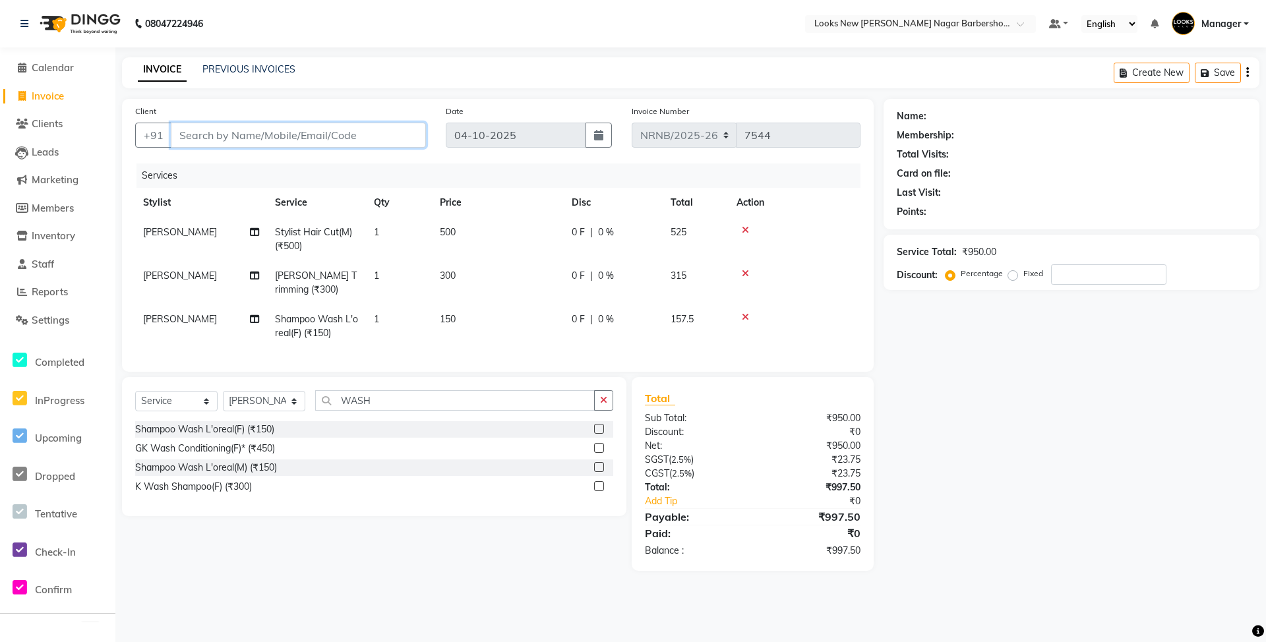
click at [248, 140] on input "Client" at bounding box center [298, 135] width 255 height 25
type input "R"
type input "0"
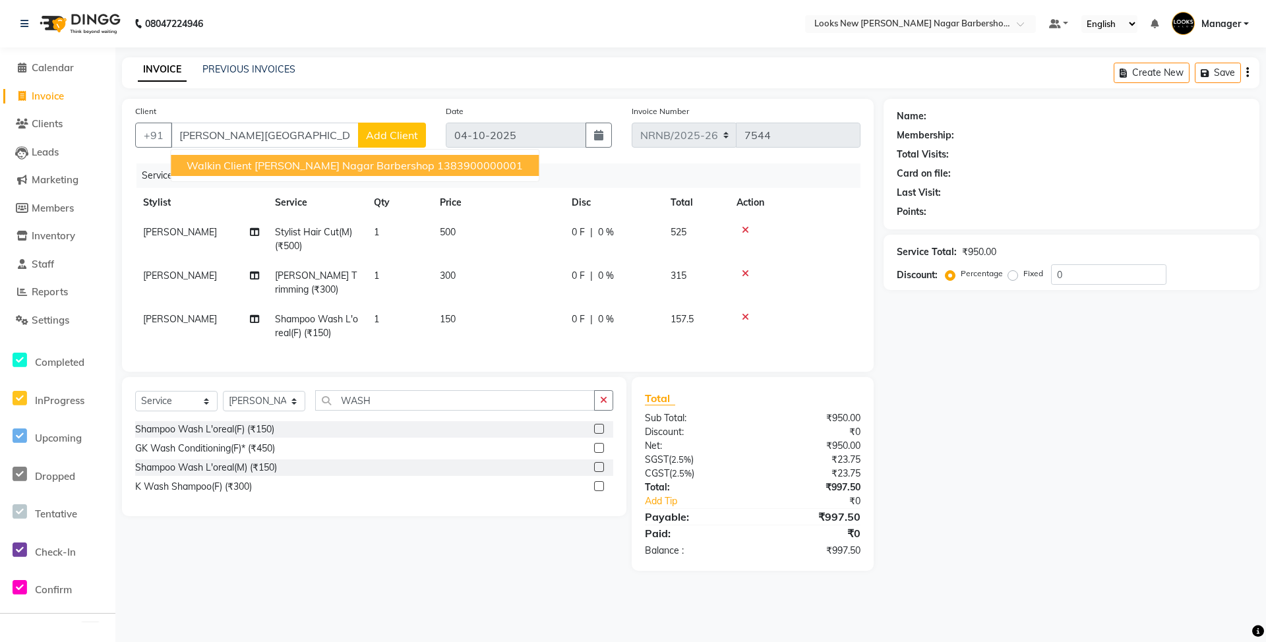
click at [544, 46] on nav "08047224946 Select Location × Looks New [PERSON_NAME] Nagar Barbershop, [GEOGRA…" at bounding box center [633, 23] width 1266 height 47
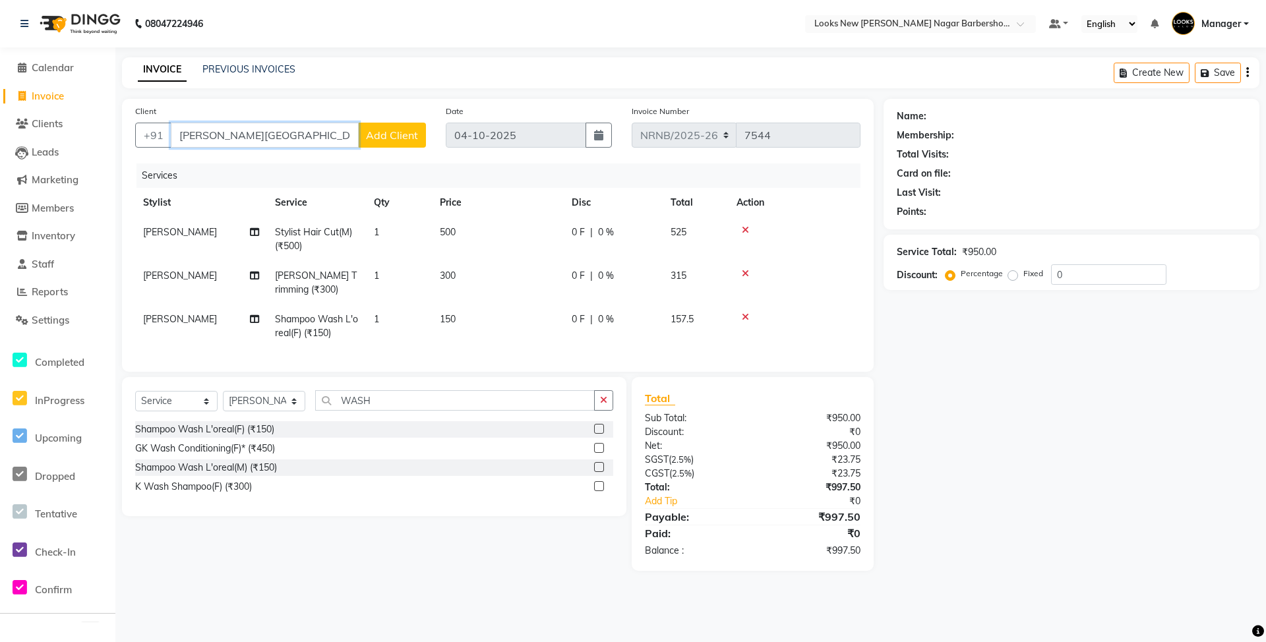
click at [301, 131] on input "[PERSON_NAME][GEOGRAPHIC_DATA]" at bounding box center [265, 135] width 188 height 25
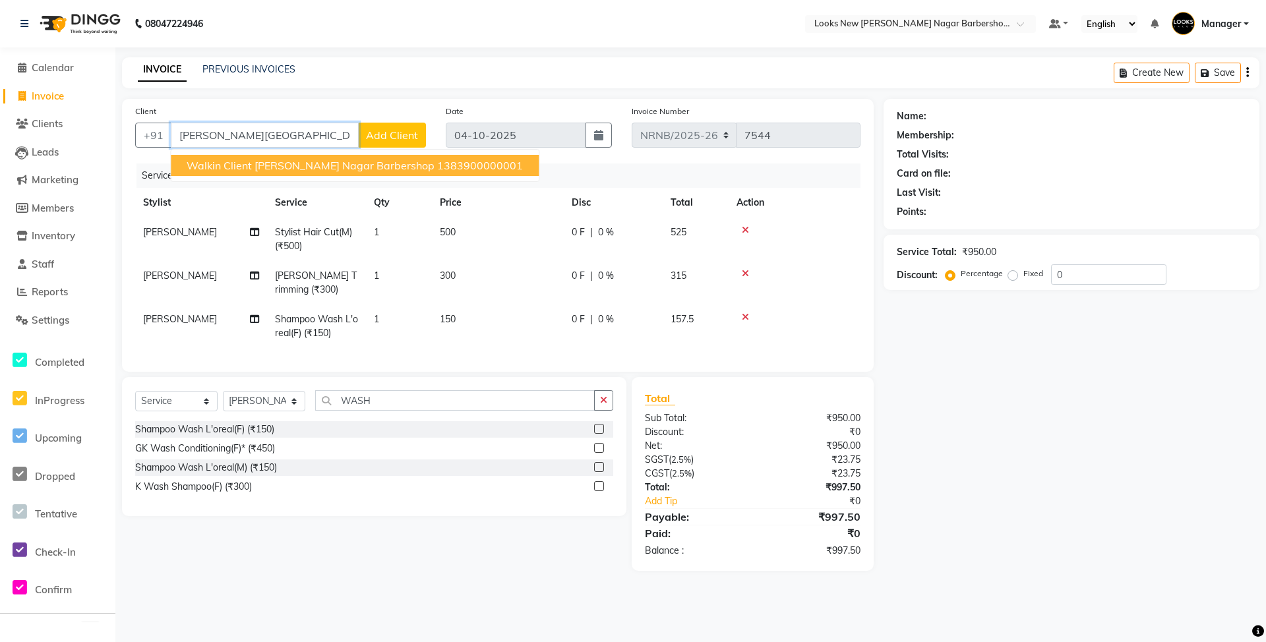
click at [330, 160] on span "Walkin Client [PERSON_NAME] Nagar Barbershop" at bounding box center [311, 165] width 248 height 13
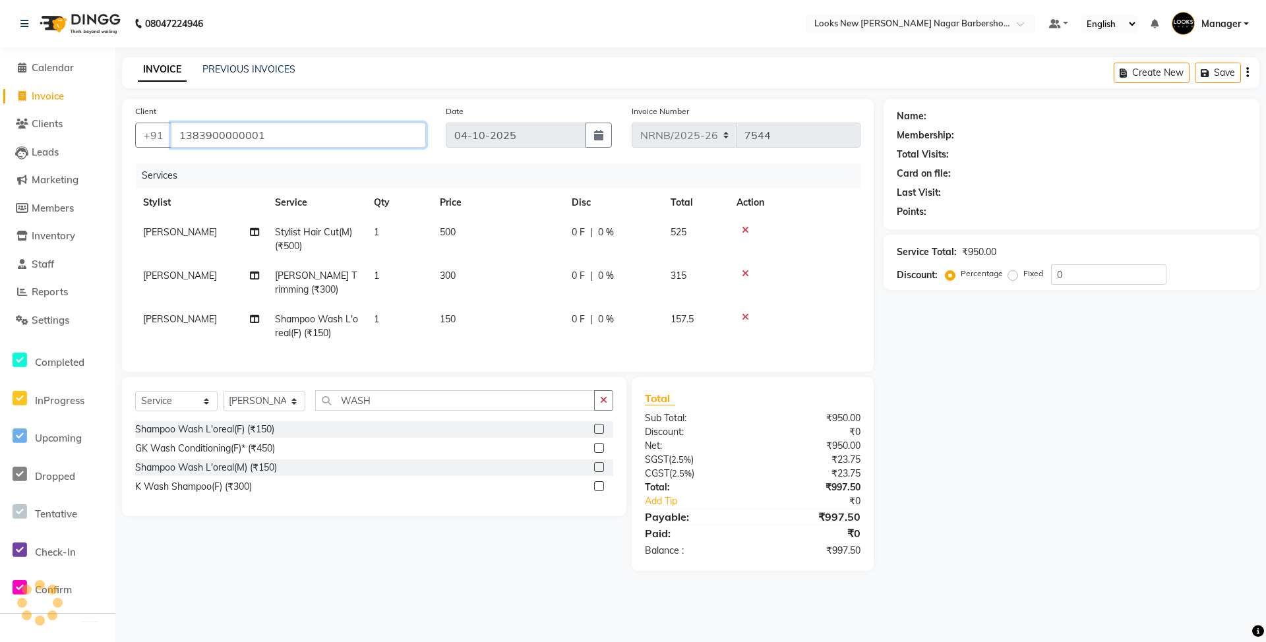
type input "1383900000001"
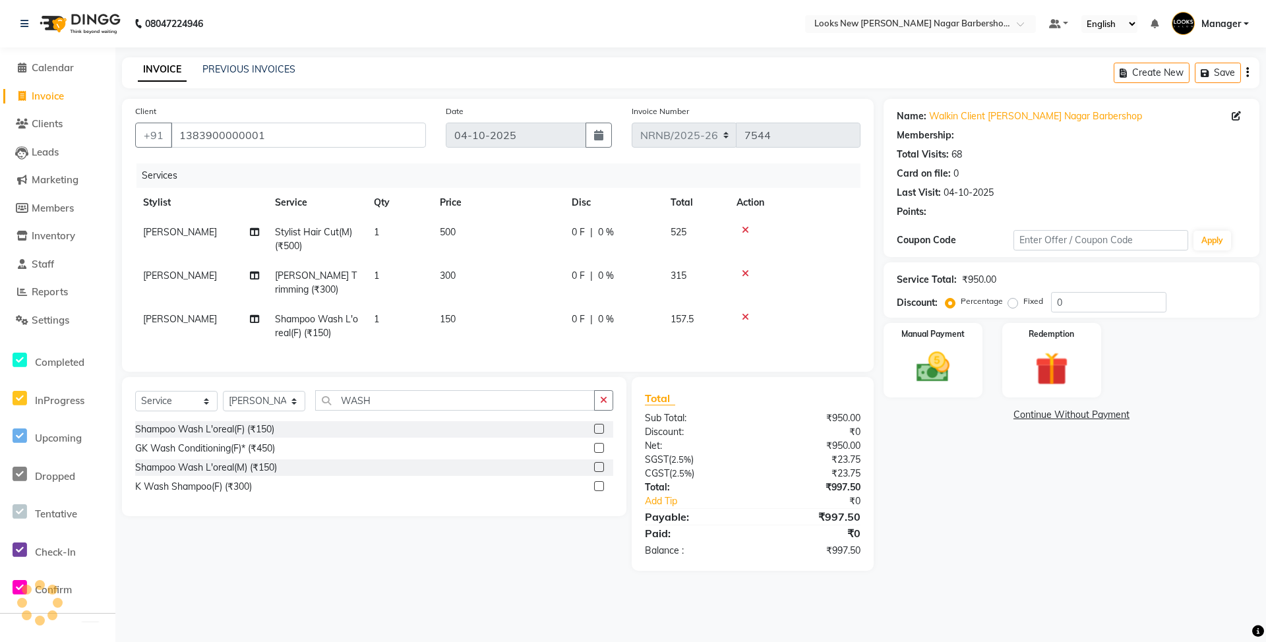
select select "1: Object"
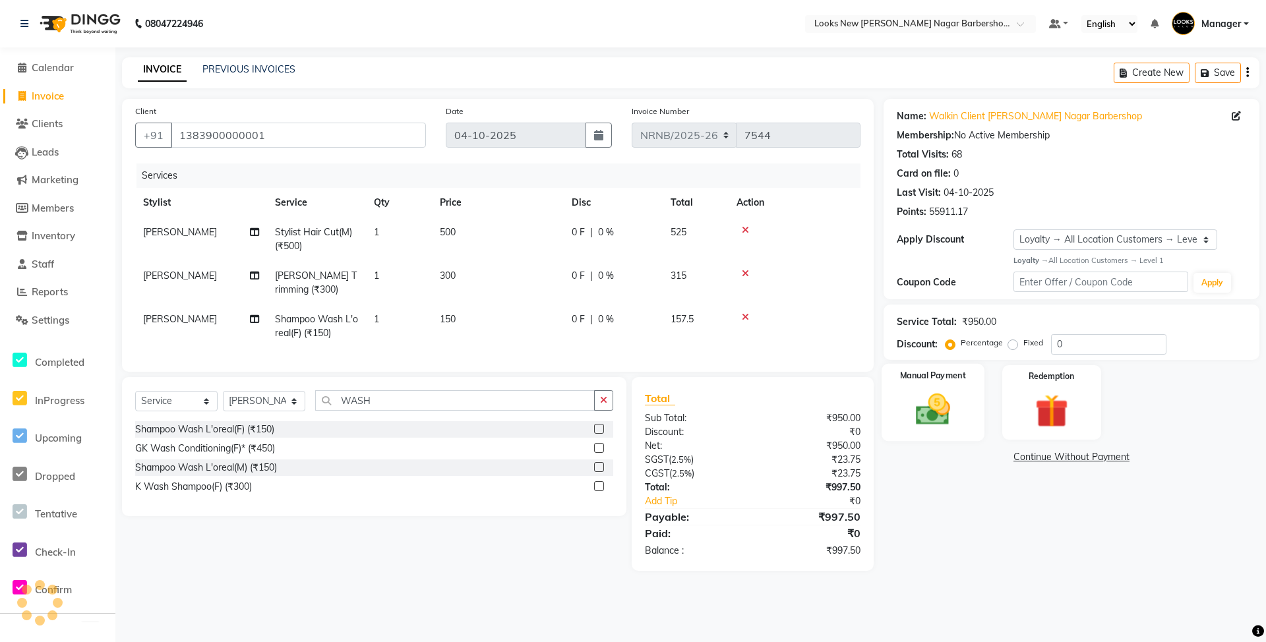
click at [953, 410] on img at bounding box center [932, 410] width 57 height 40
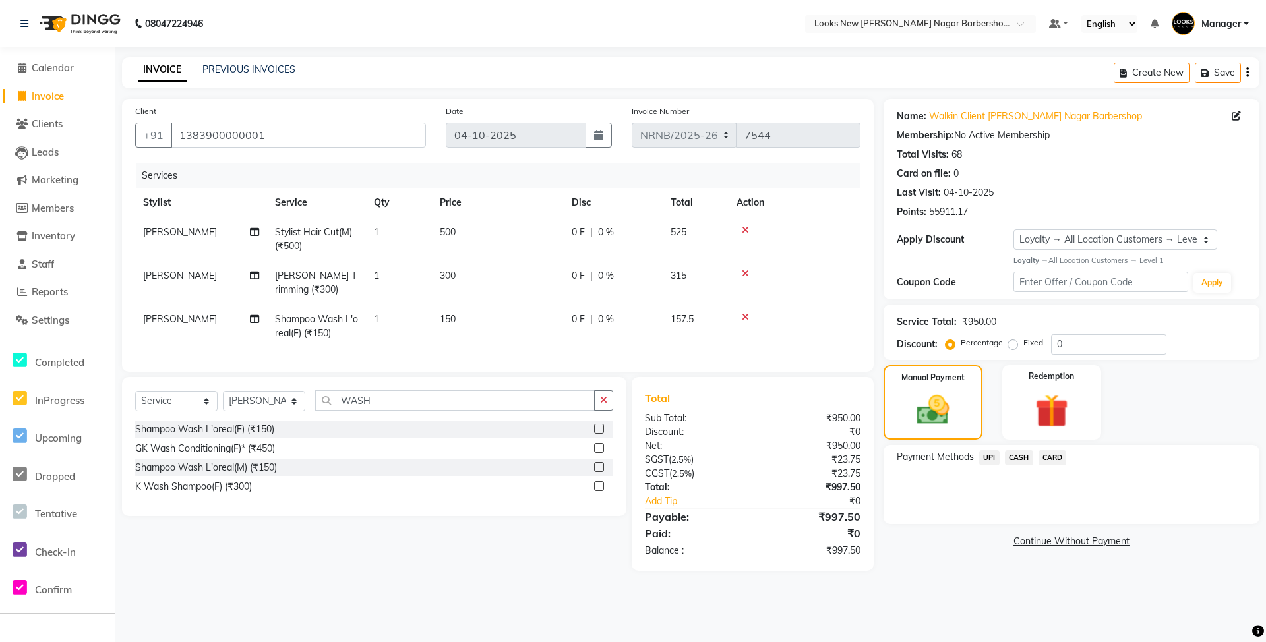
click at [1019, 454] on span "CASH" at bounding box center [1019, 457] width 28 height 15
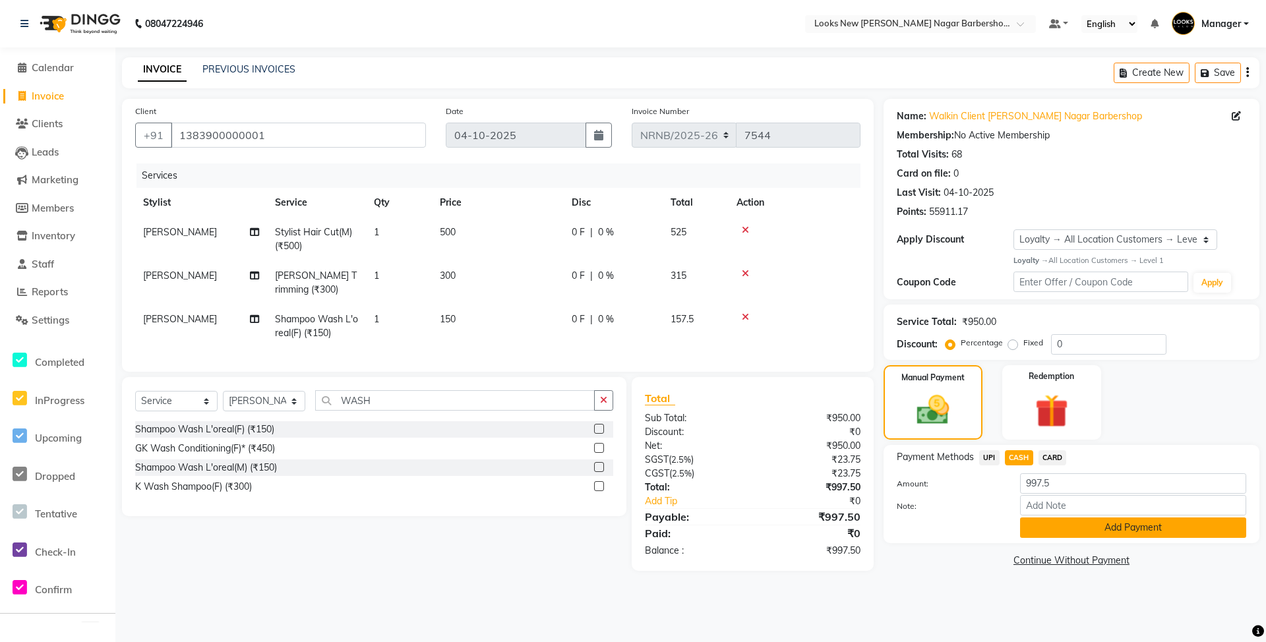
click at [1048, 522] on button "Add Payment" at bounding box center [1133, 527] width 226 height 20
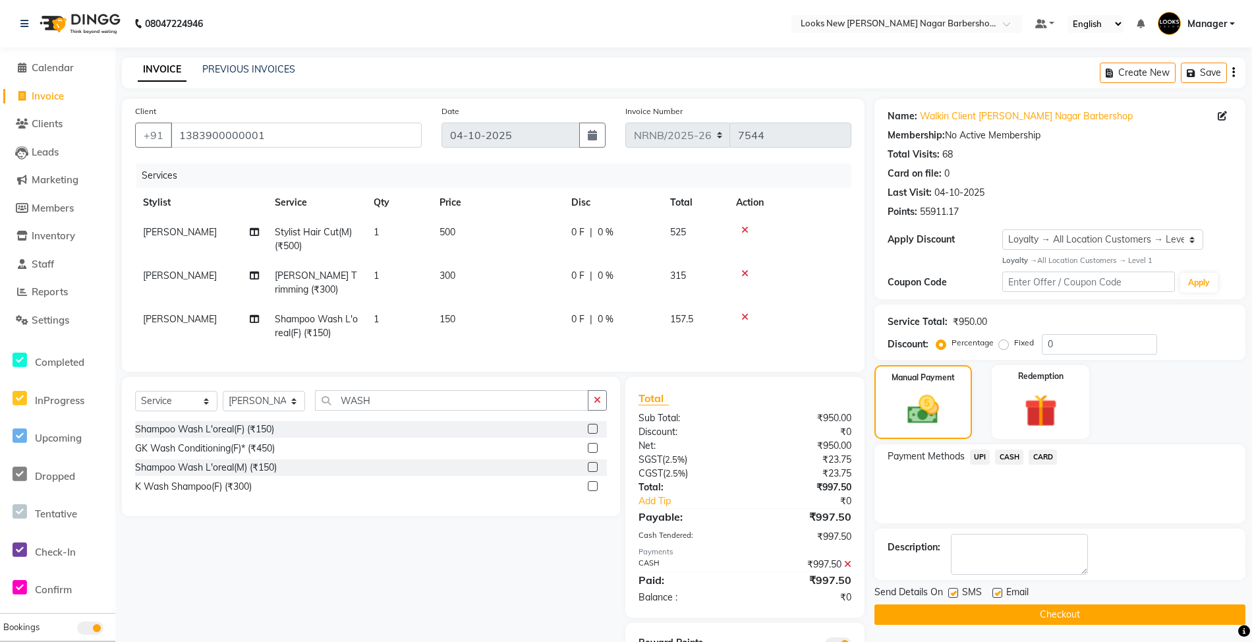
click at [913, 614] on button "Checkout" at bounding box center [1060, 614] width 371 height 20
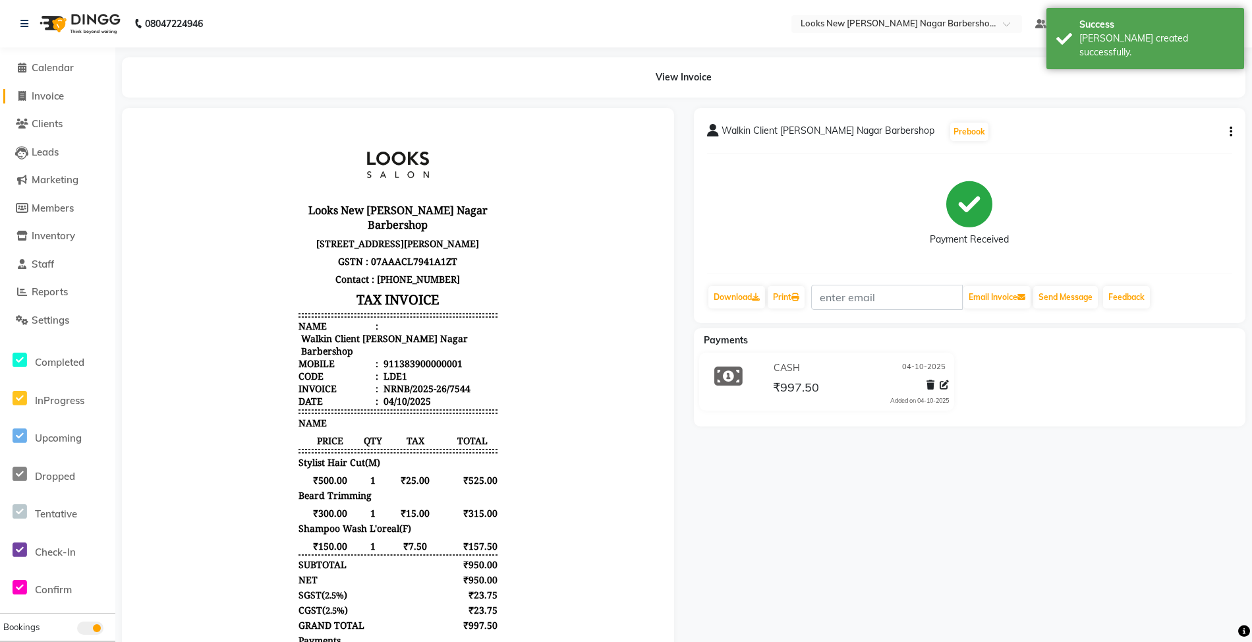
click at [54, 94] on span "Invoice" at bounding box center [48, 96] width 32 height 13
select select "service"
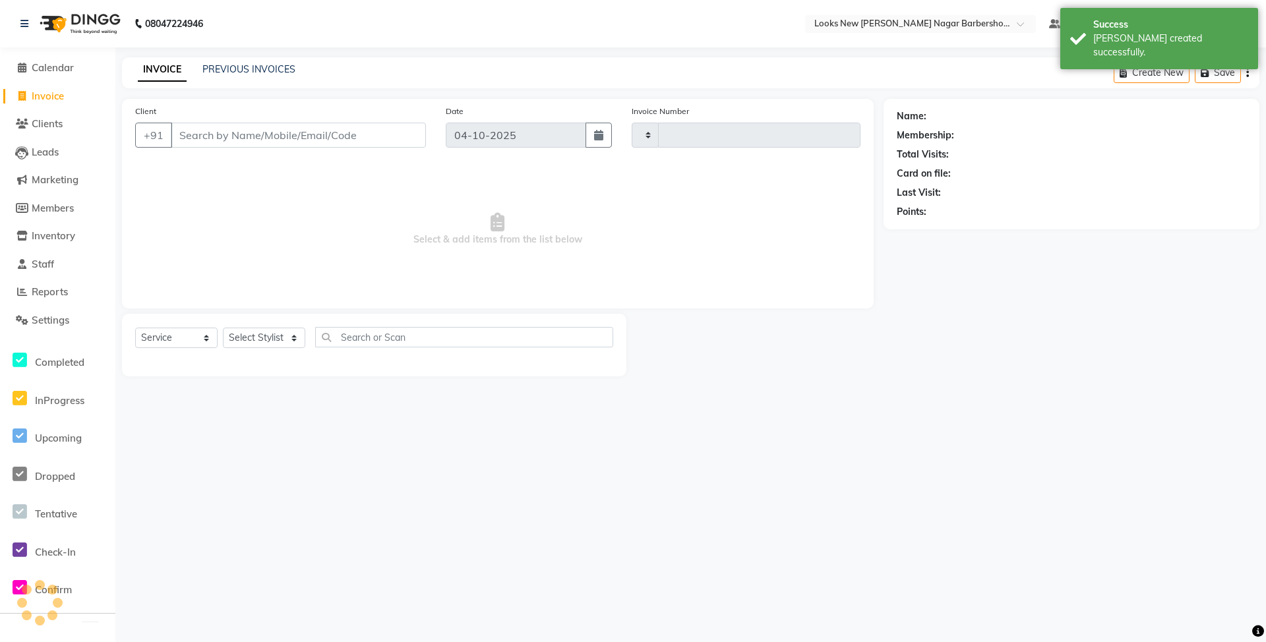
type input "7545"
select select "8705"
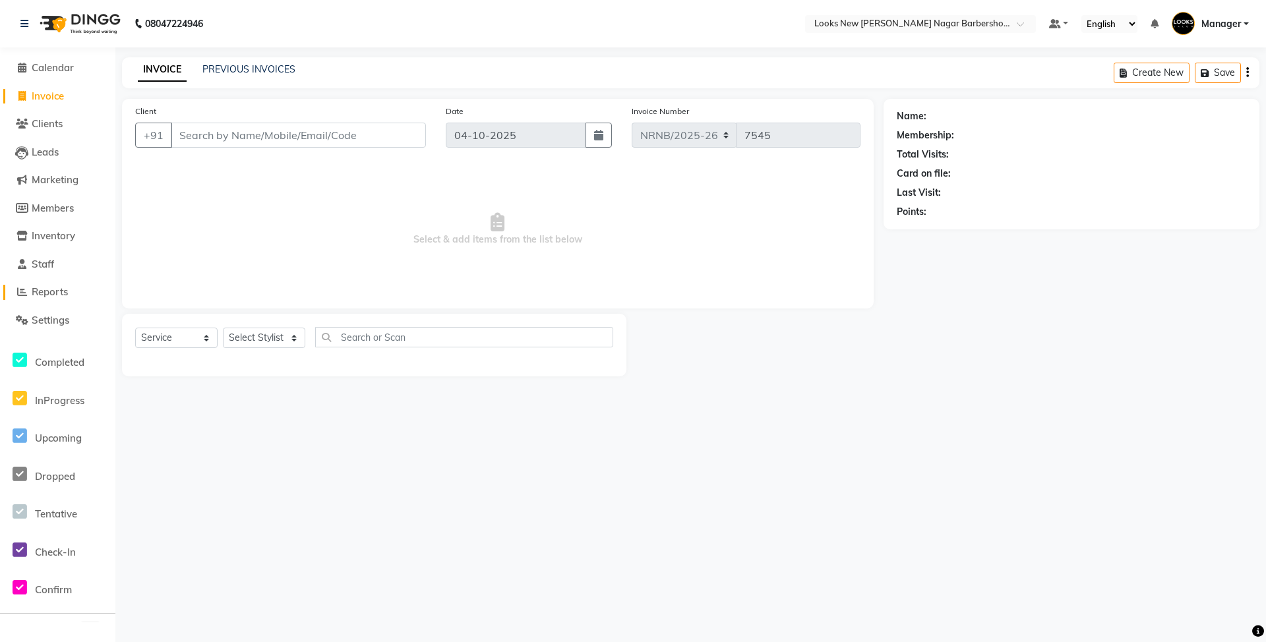
click at [68, 289] on span "Reports" at bounding box center [50, 291] width 36 height 13
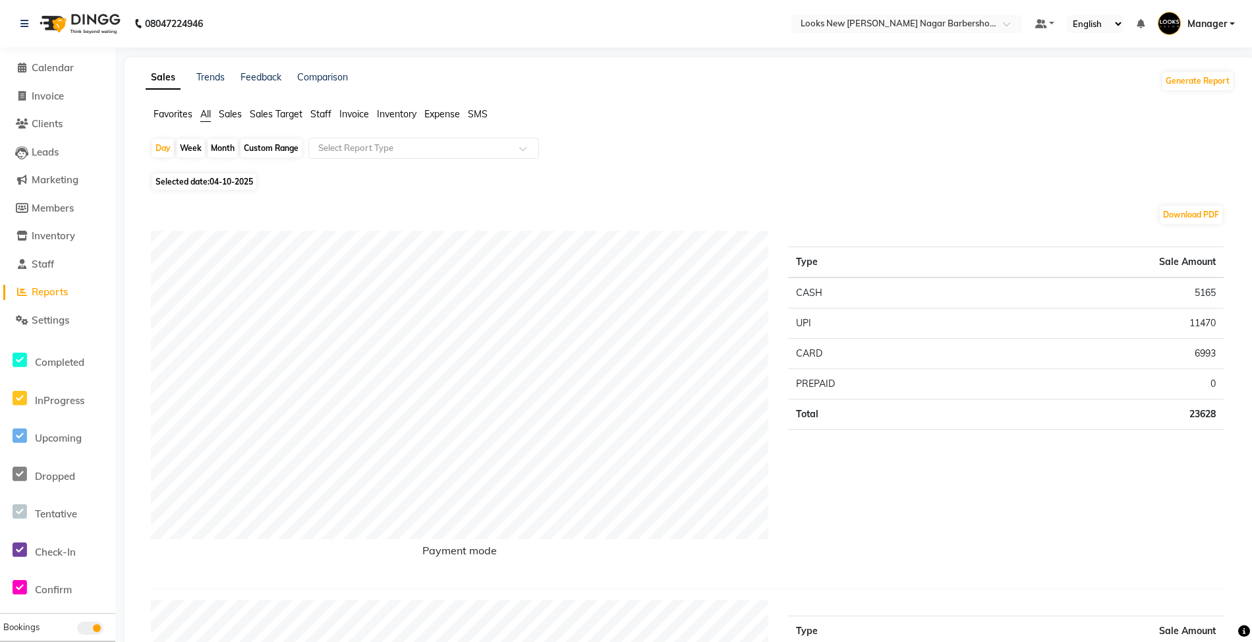
click at [328, 115] on span "Staff" at bounding box center [320, 114] width 21 height 12
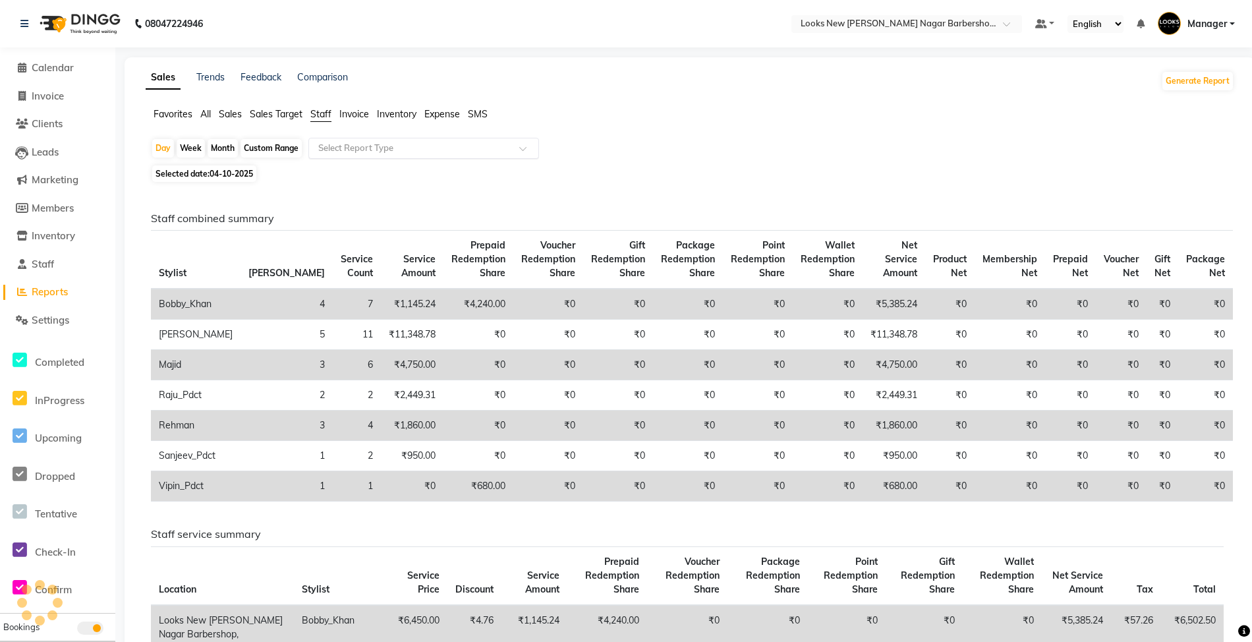
click at [336, 150] on input "text" at bounding box center [411, 148] width 190 height 13
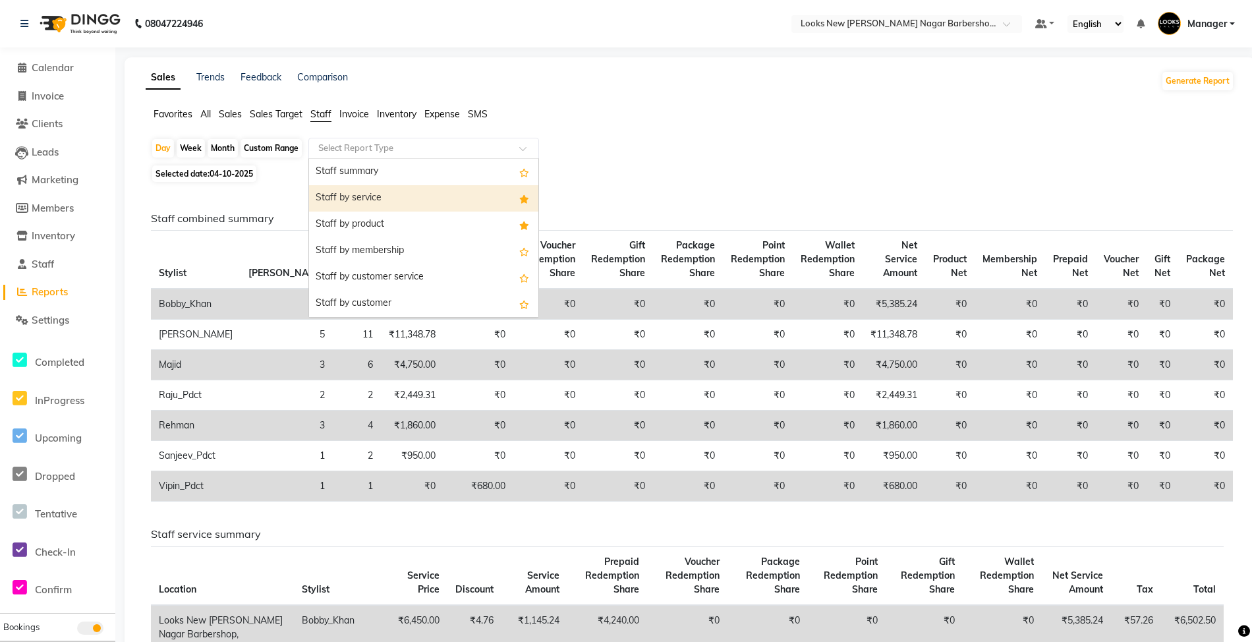
click at [349, 195] on div "Staff by service" at bounding box center [423, 198] width 229 height 26
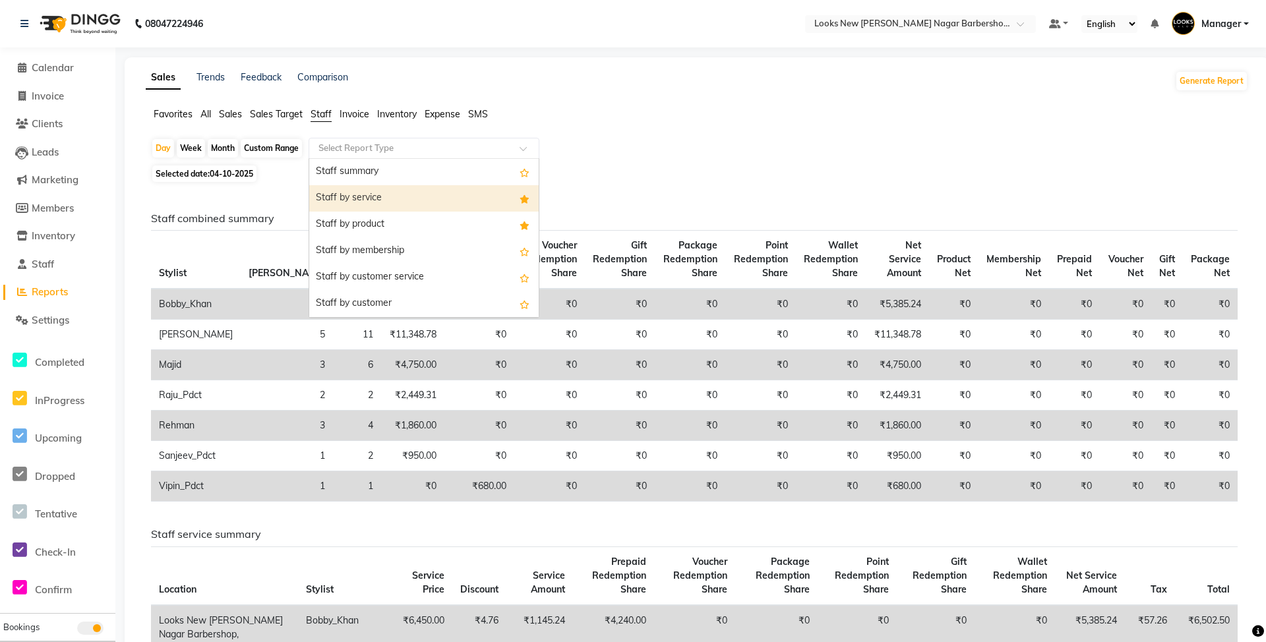
select select "full_report"
select select "csv"
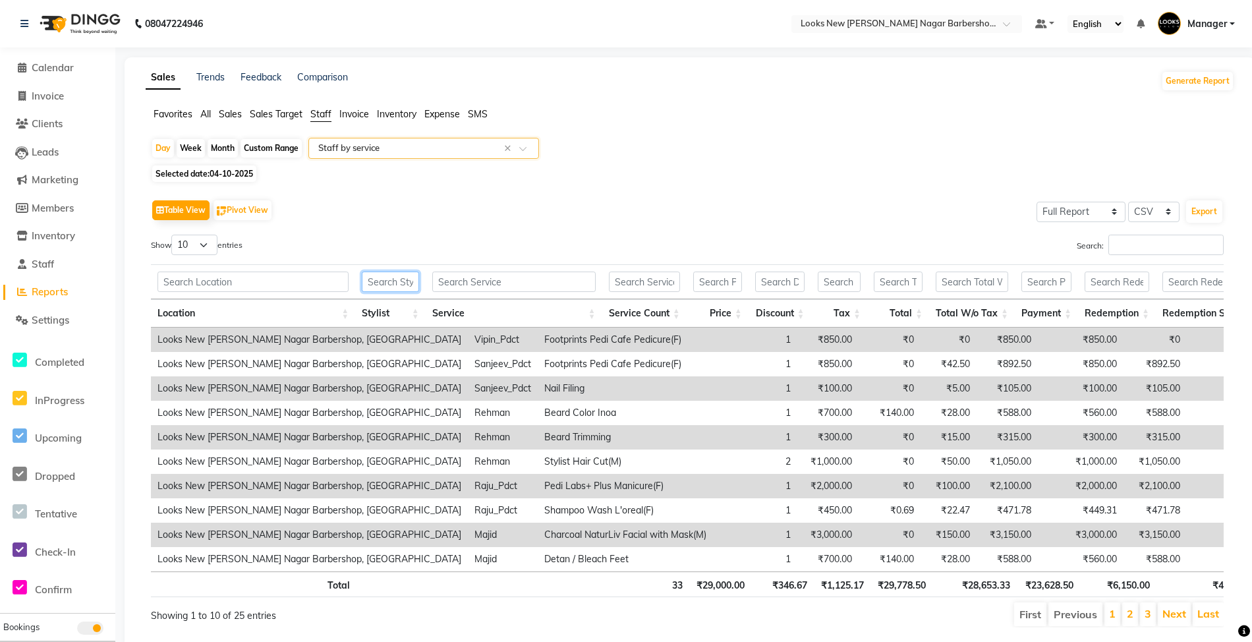
click at [392, 278] on input "text" at bounding box center [390, 282] width 57 height 20
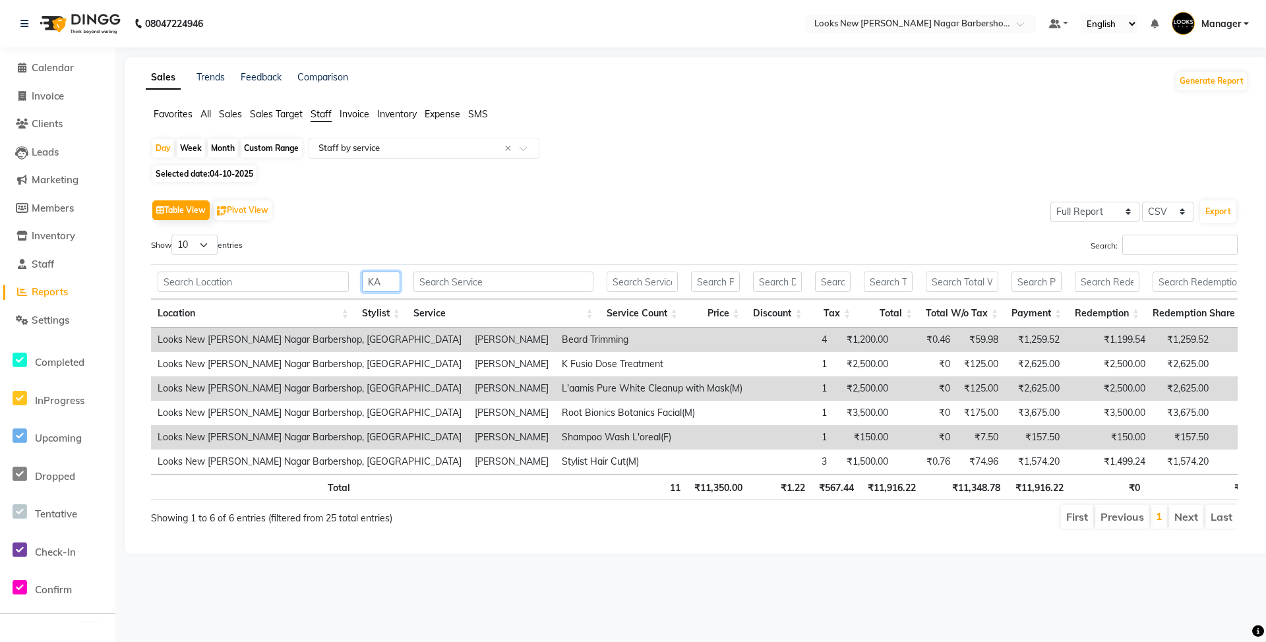
type input "K"
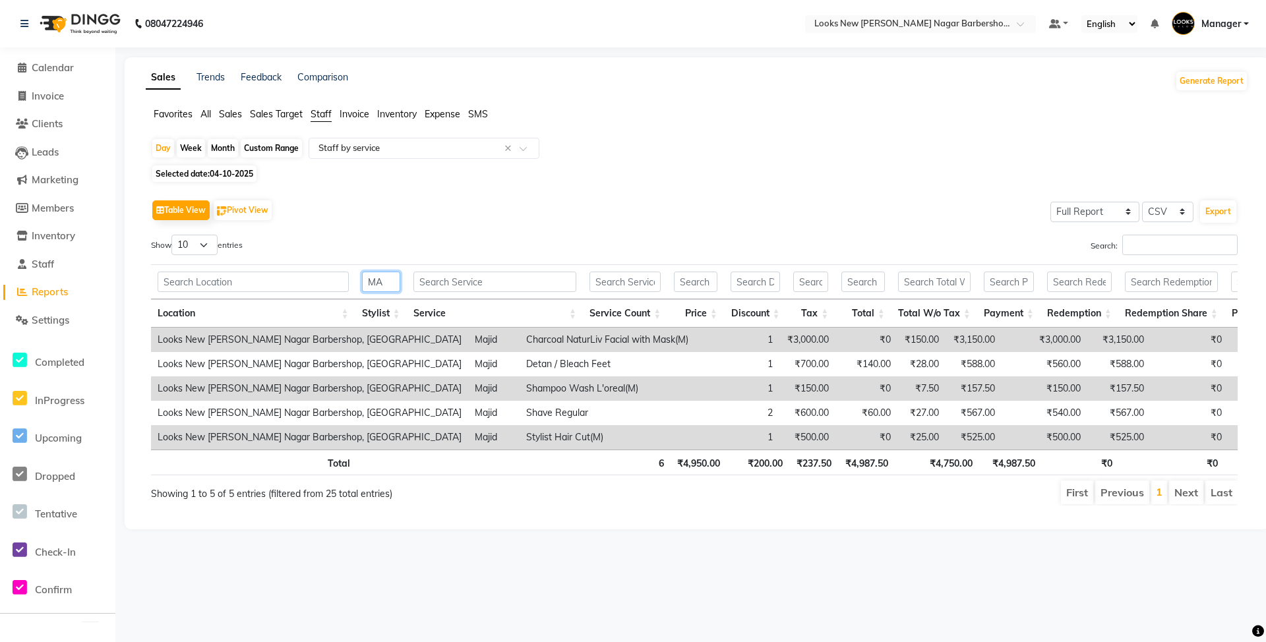
type input "M"
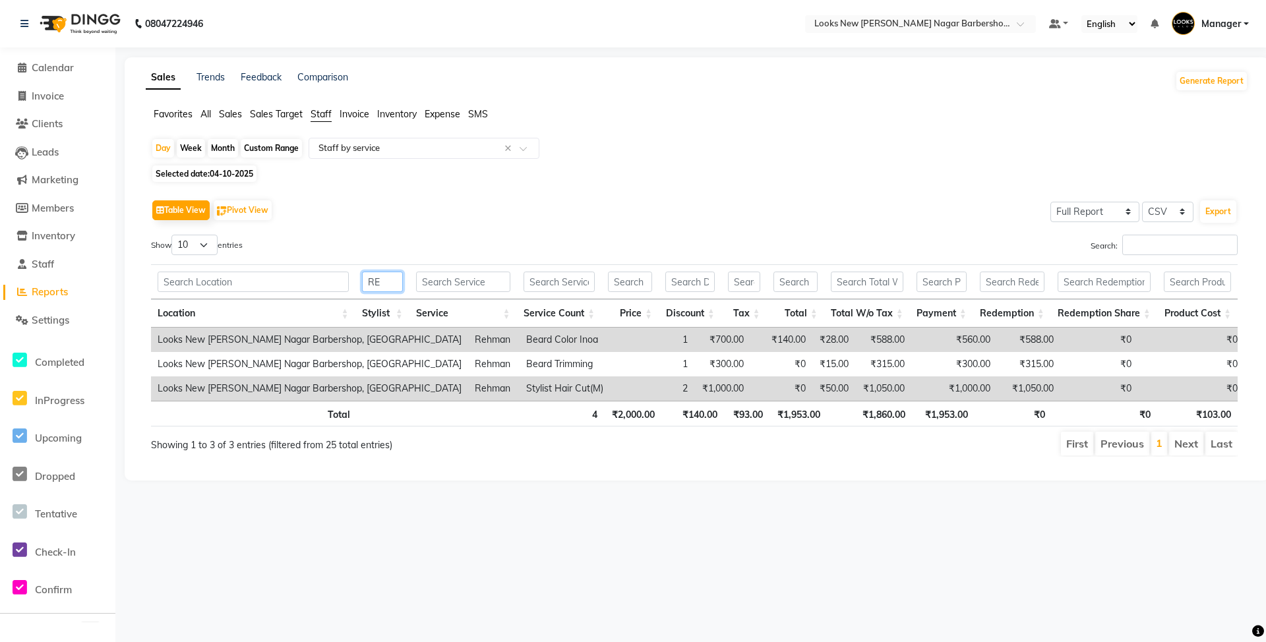
type input "R"
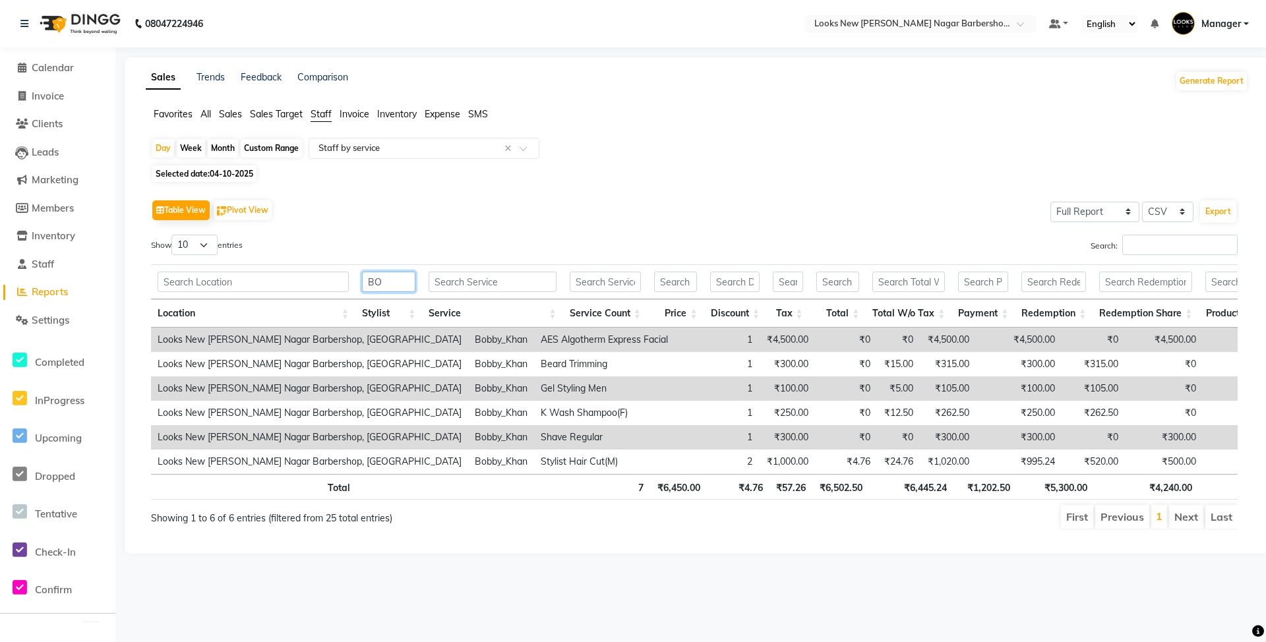
type input "B"
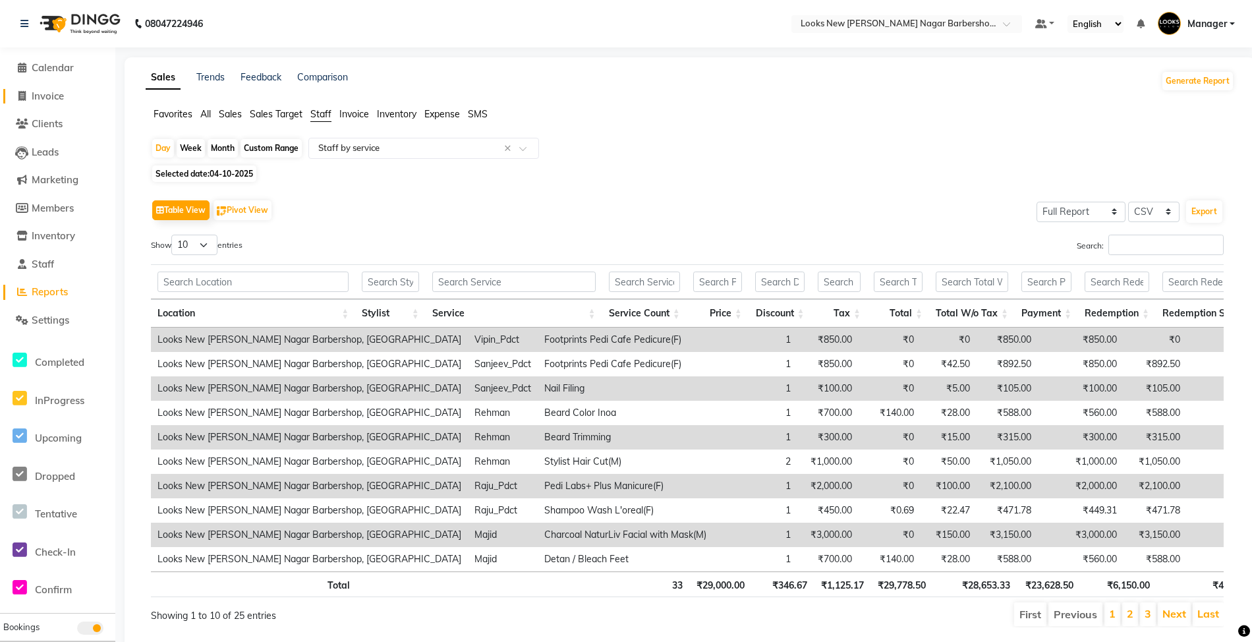
click at [53, 98] on span "Invoice" at bounding box center [48, 96] width 32 height 13
select select "service"
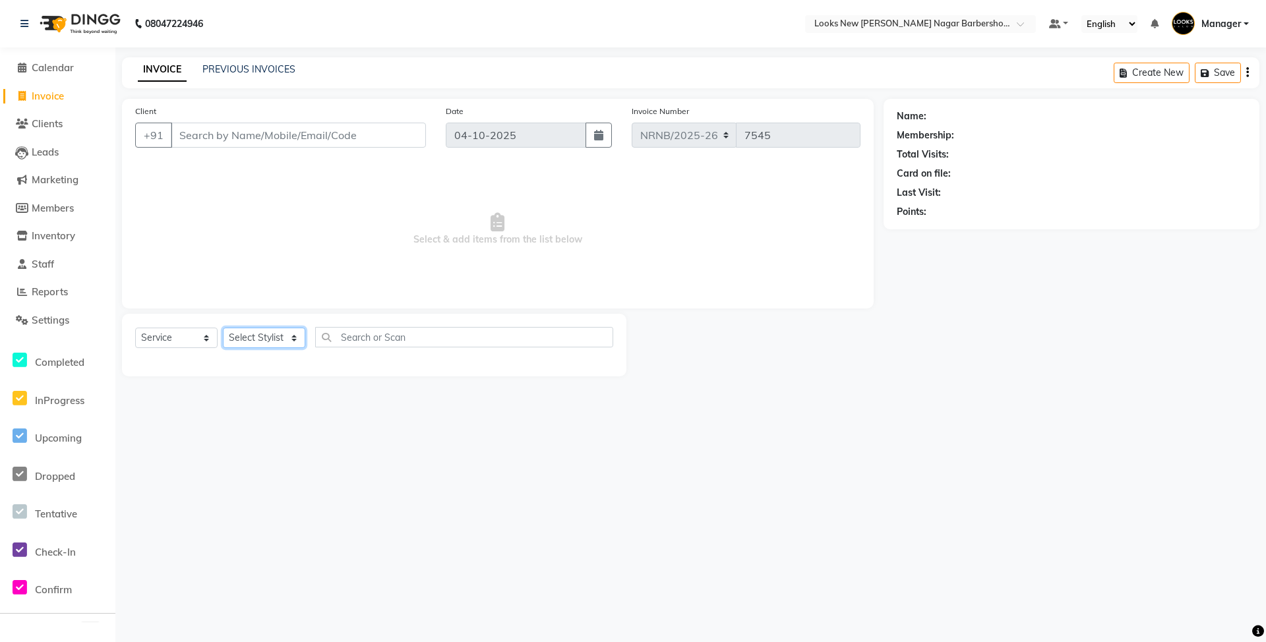
click at [265, 332] on select "Select Stylist Aakash_Pdct [PERSON_NAME] [PERSON_NAME] [PERSON_NAME] Counter_Sa…" at bounding box center [264, 338] width 82 height 20
select select "87356"
click at [223, 328] on select "Select Stylist Aakash_Pdct [PERSON_NAME] [PERSON_NAME] [PERSON_NAME] Counter_Sa…" at bounding box center [264, 338] width 82 height 20
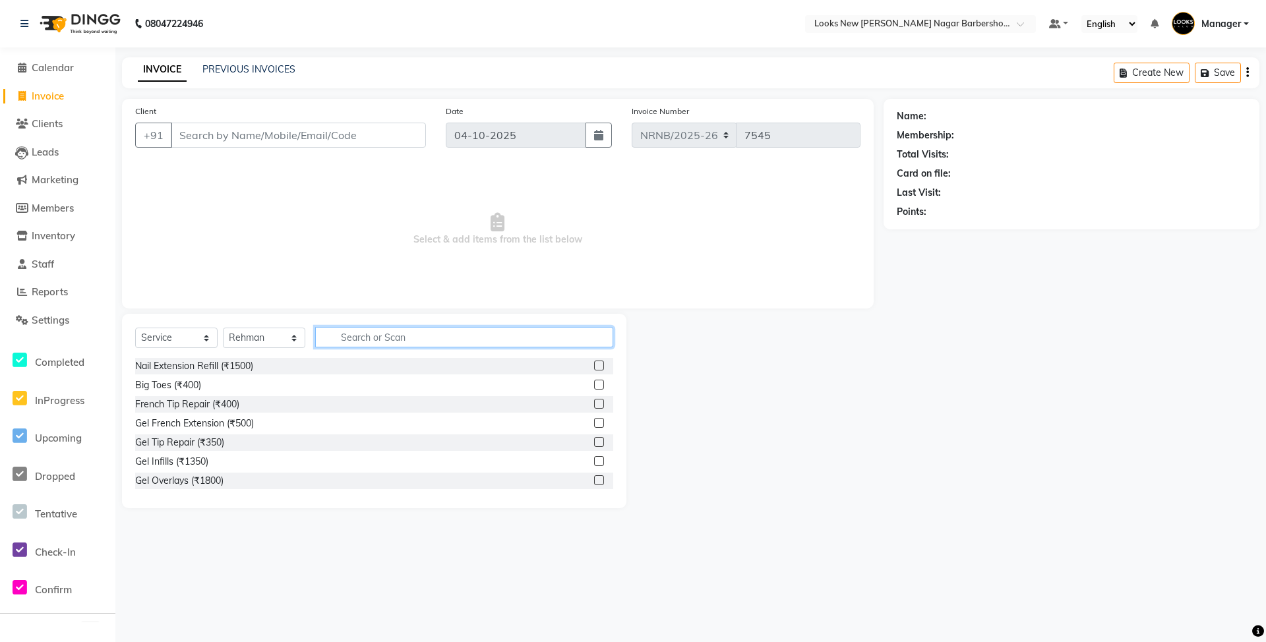
click at [372, 343] on input "text" at bounding box center [464, 337] width 298 height 20
type input "CUT"
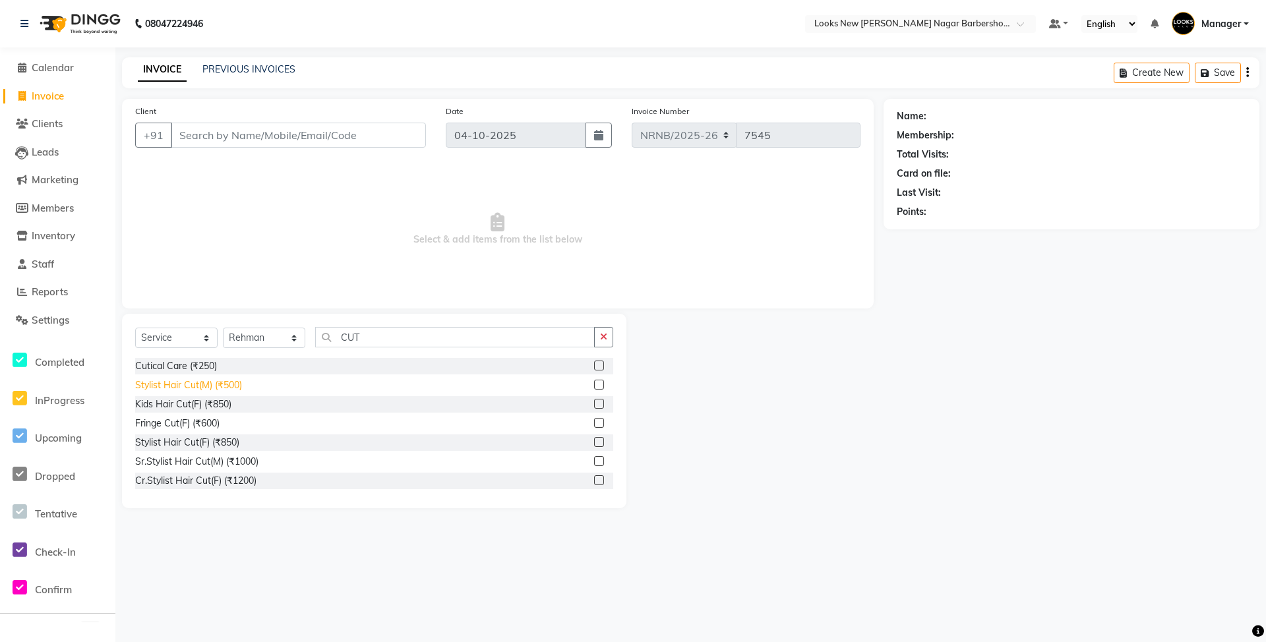
drag, startPoint x: 153, startPoint y: 382, endPoint x: 172, endPoint y: 386, distance: 19.4
click at [153, 382] on div "Stylist Hair Cut(M) (₹500)" at bounding box center [188, 385] width 107 height 14
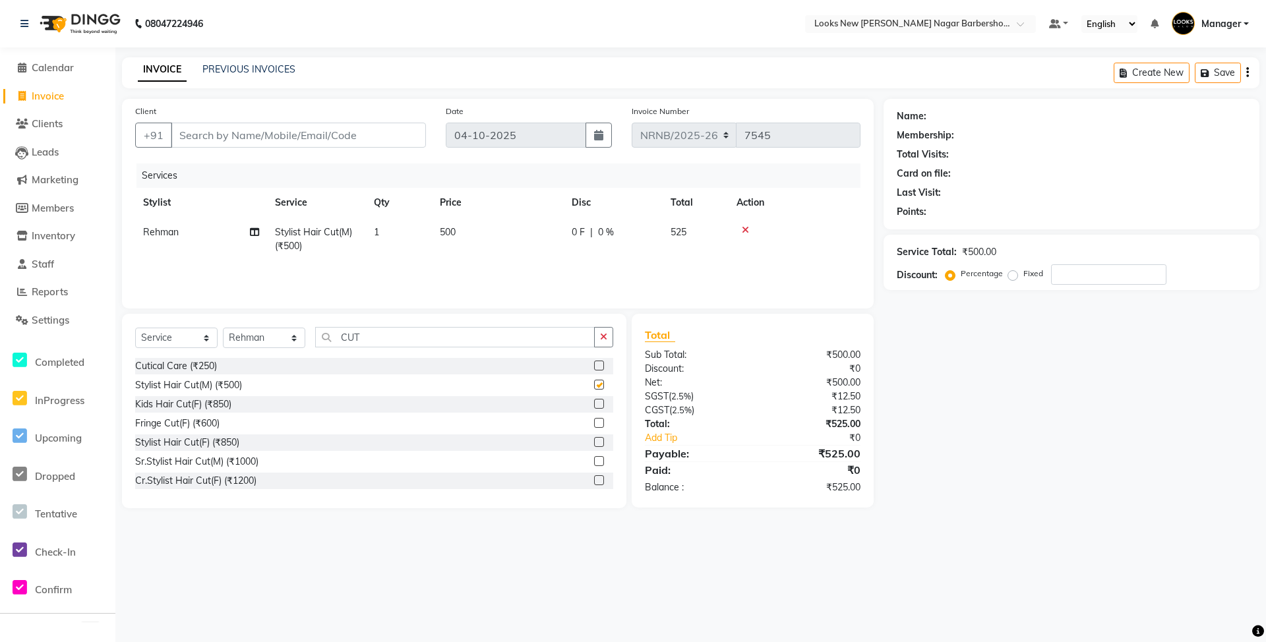
checkbox input "false"
drag, startPoint x: 388, startPoint y: 337, endPoint x: 275, endPoint y: 318, distance: 115.1
click at [275, 318] on div "Select Service Product Membership Package Voucher Prepaid Gift Card Select Styl…" at bounding box center [374, 411] width 504 height 194
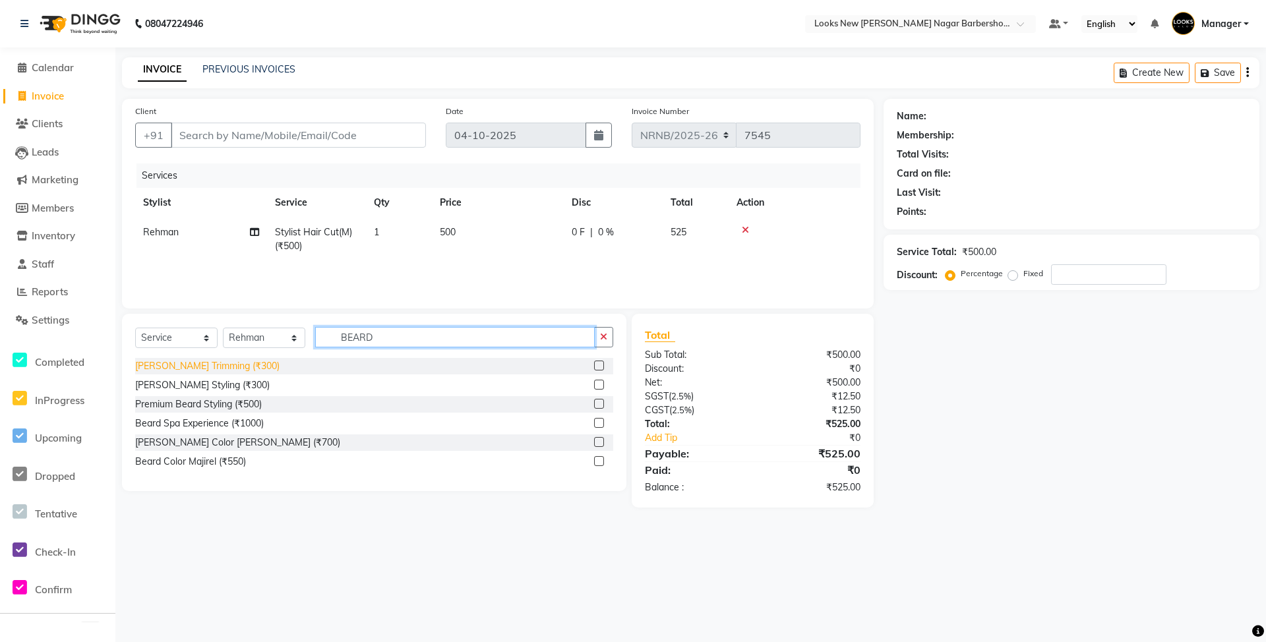
type input "BEARD"
click at [174, 372] on div "[PERSON_NAME] Trimming (₹300)" at bounding box center [207, 366] width 144 height 14
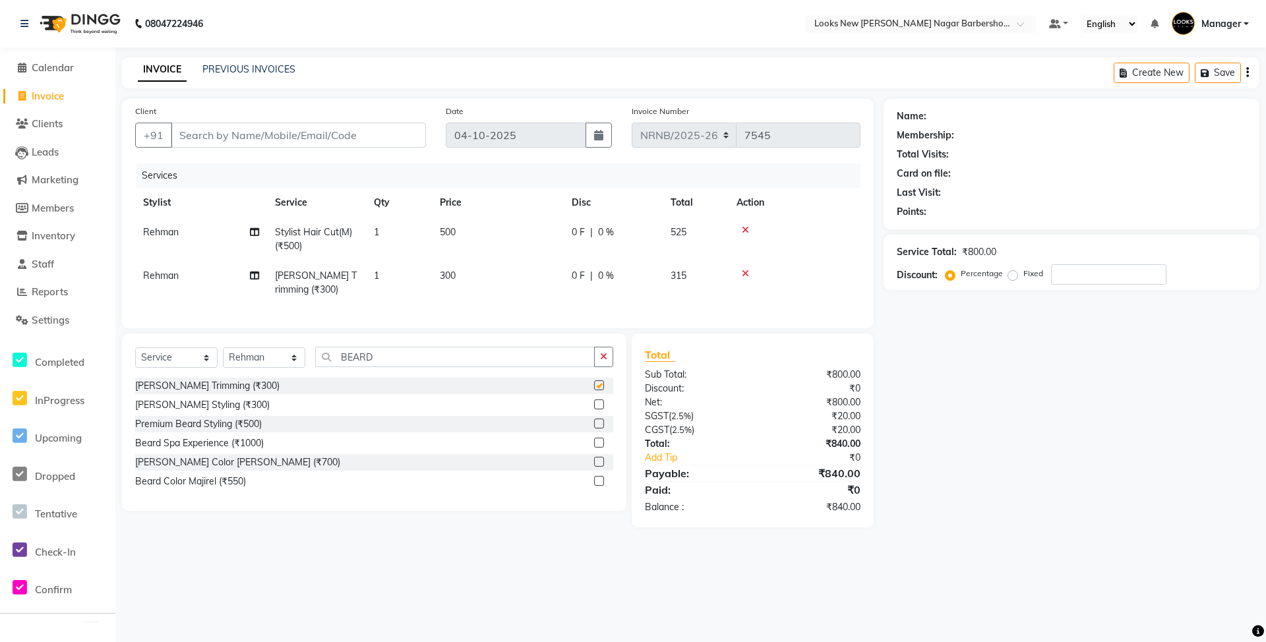
checkbox input "false"
drag, startPoint x: 415, startPoint y: 377, endPoint x: 257, endPoint y: 351, distance: 159.6
click at [272, 372] on div "Select Service Product Membership Package Voucher Prepaid Gift Card Select Styl…" at bounding box center [374, 362] width 478 height 31
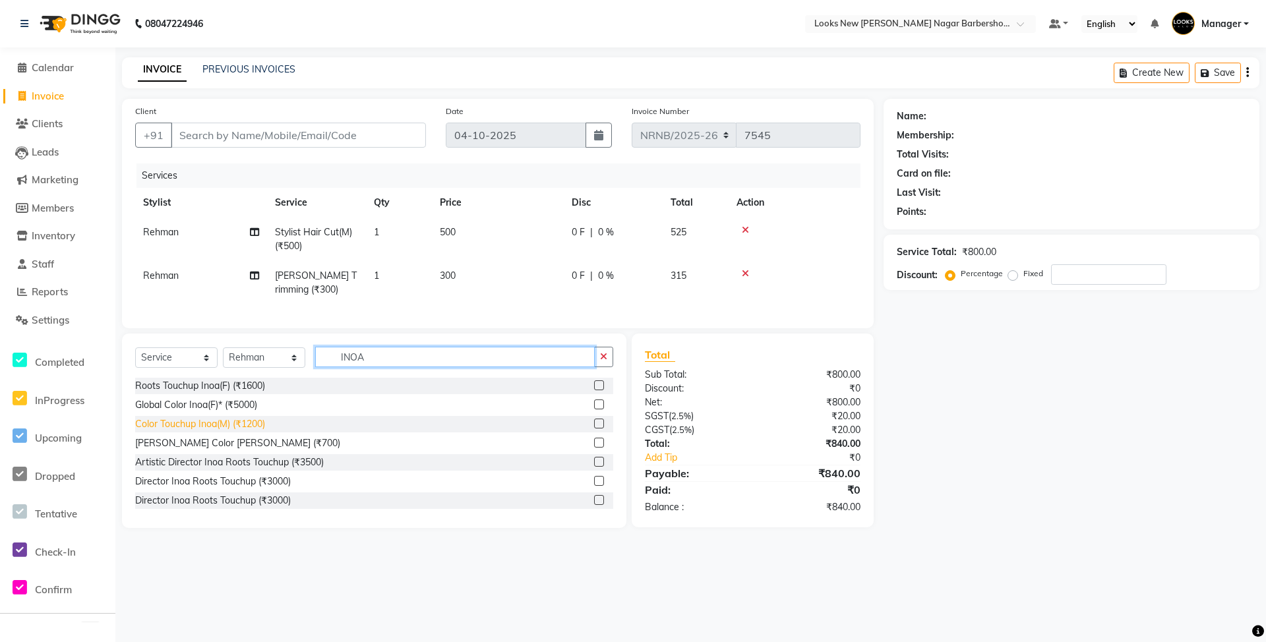
type input "INOA"
click at [258, 431] on div "Color Touchup Inoa(M) (₹1200)" at bounding box center [200, 424] width 130 height 14
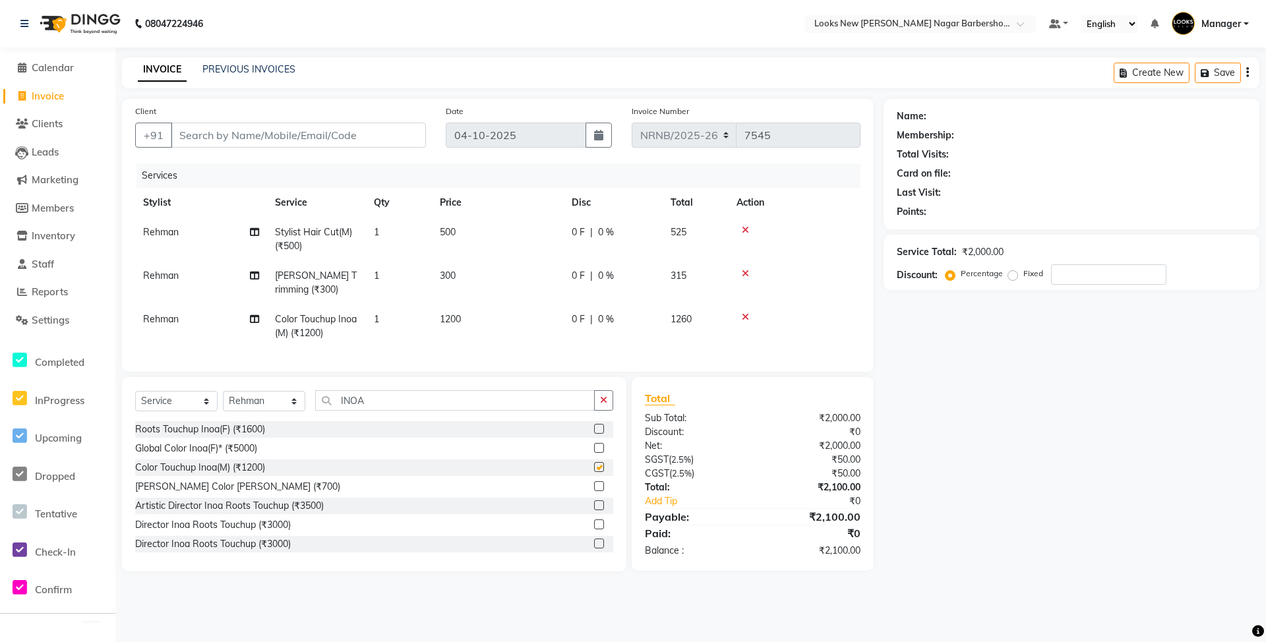
checkbox input "false"
click at [490, 327] on td "1200" at bounding box center [498, 327] width 132 height 44
select select "87356"
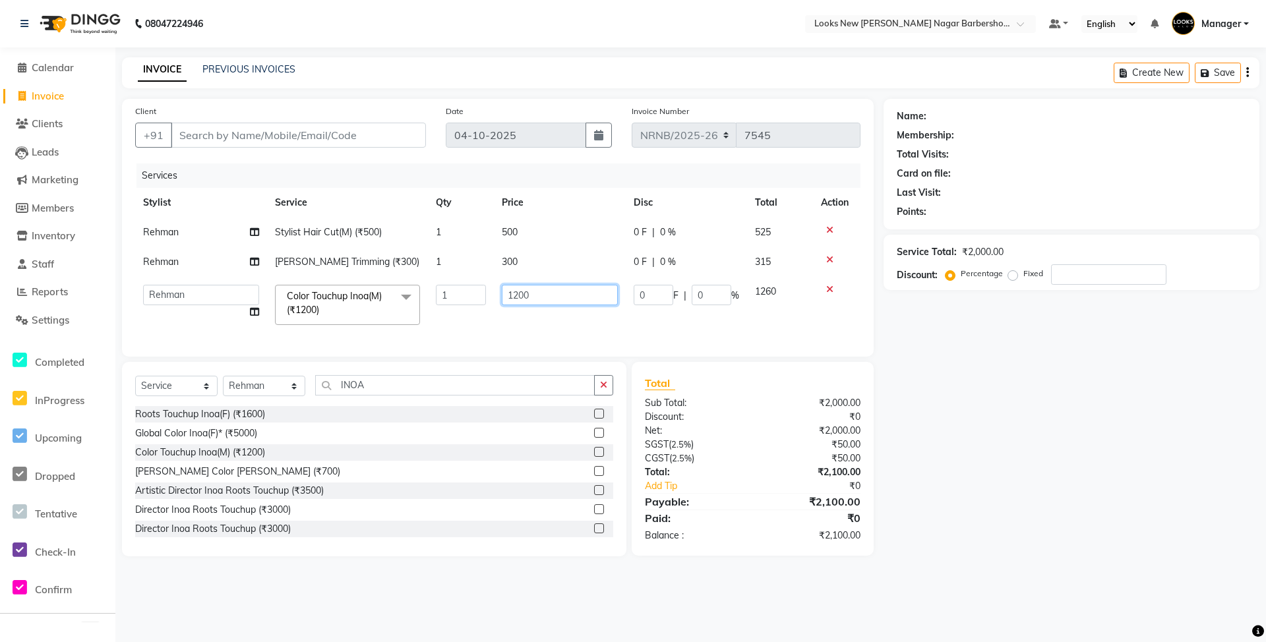
drag, startPoint x: 548, startPoint y: 299, endPoint x: 425, endPoint y: 293, distance: 123.4
click at [425, 293] on tr "Aakash_Pdct [PERSON_NAME] [PERSON_NAME] Counter_Sales [PERSON_NAME] Manager [PE…" at bounding box center [497, 305] width 725 height 56
type input "1100"
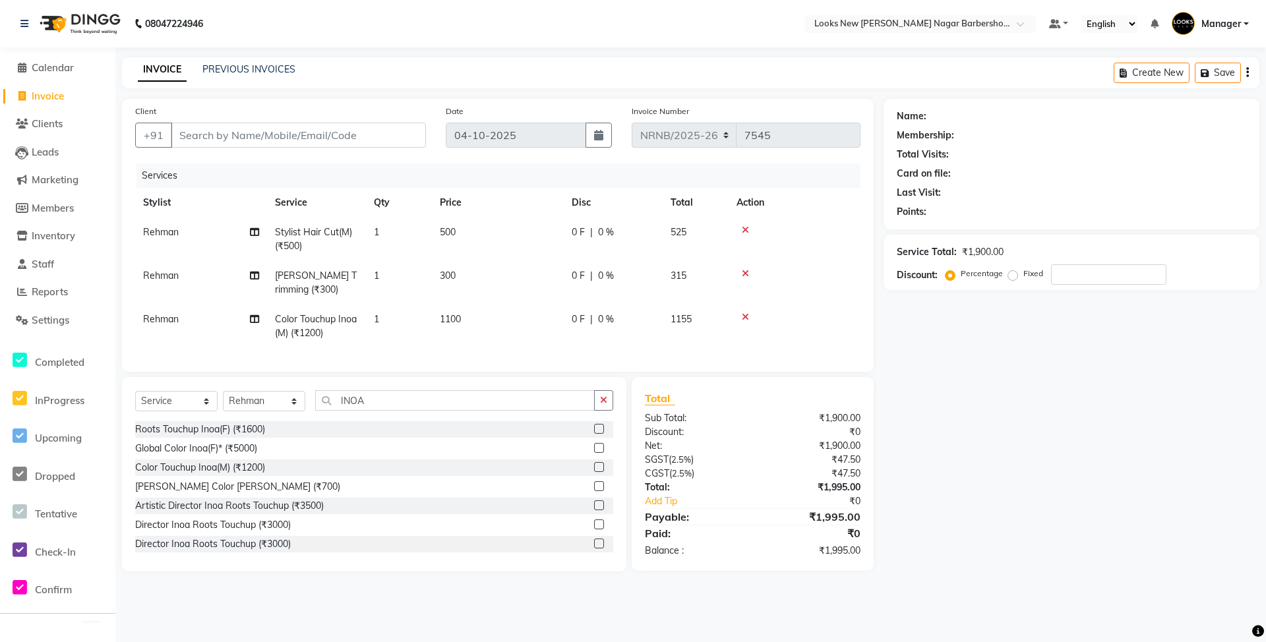
click at [1167, 502] on div "Name: Membership: Total Visits: Card on file: Last Visit: Points: Service Total…" at bounding box center [1076, 335] width 386 height 473
click at [272, 123] on input "Client" at bounding box center [298, 135] width 255 height 25
type input "R"
type input "0"
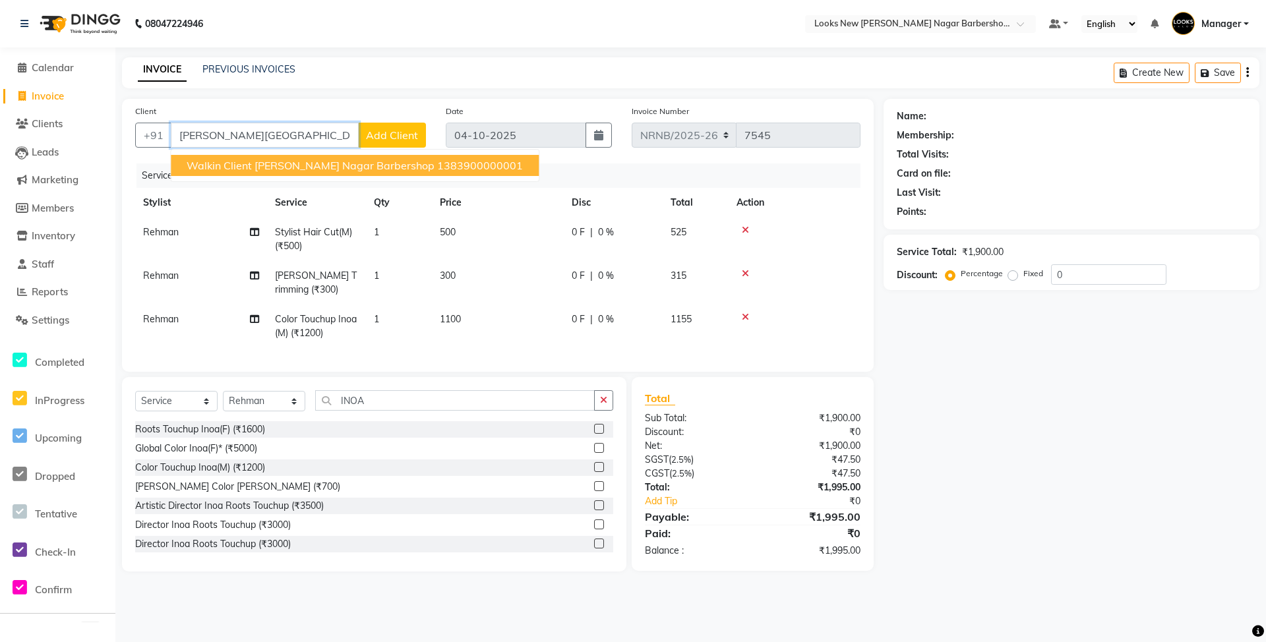
type input "[PERSON_NAME][GEOGRAPHIC_DATA]"
click at [1100, 278] on input "0" at bounding box center [1108, 274] width 115 height 20
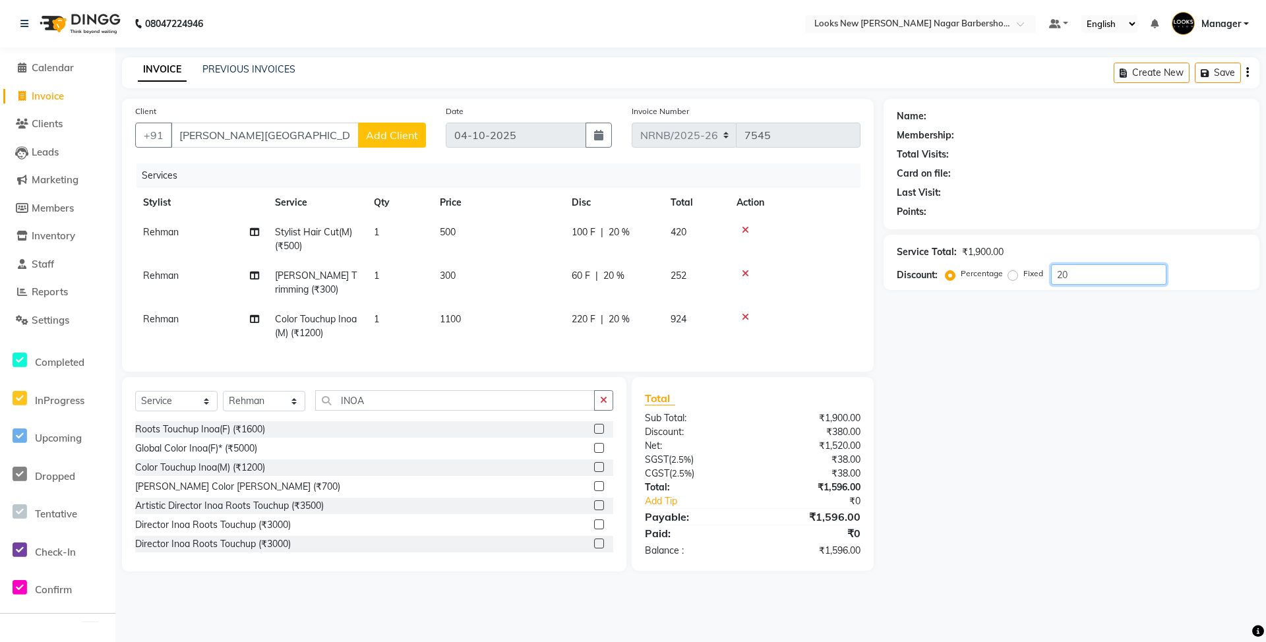
type input "2"
type input "30"
click at [309, 125] on input "[PERSON_NAME][GEOGRAPHIC_DATA]" at bounding box center [265, 135] width 188 height 25
type input "[PERSON_NAME][GEOGRAPHIC_DATA]"
type input "0"
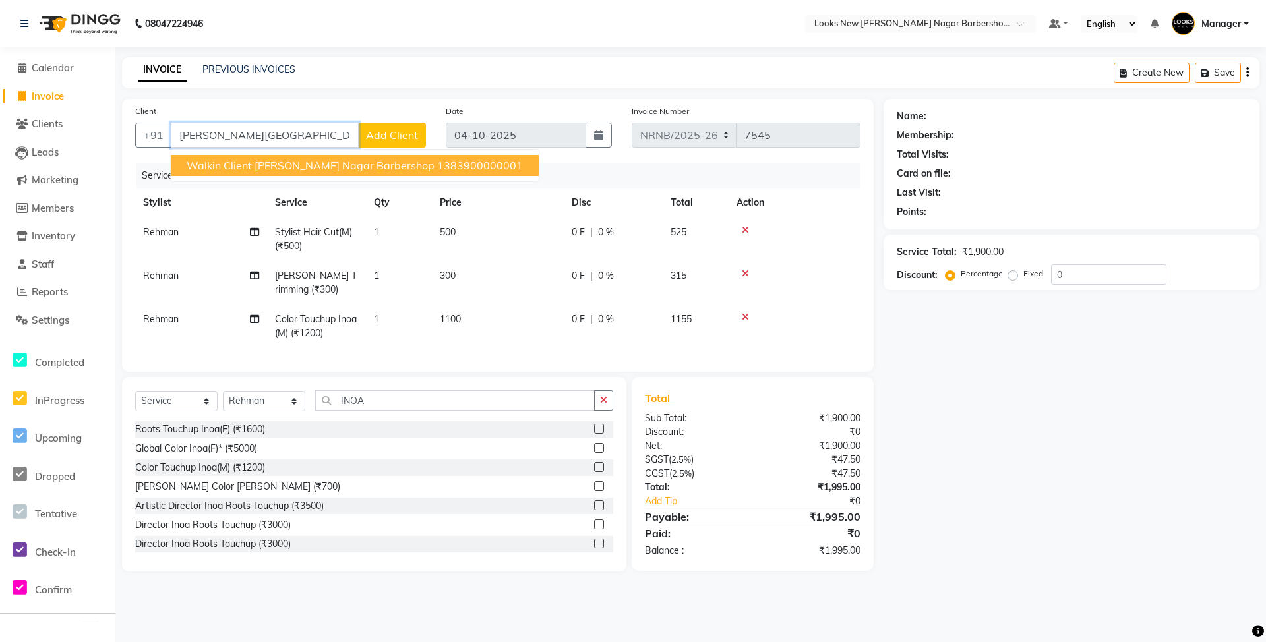
click at [295, 159] on span "Walkin Client [PERSON_NAME] Nagar Barbershop" at bounding box center [311, 165] width 248 height 13
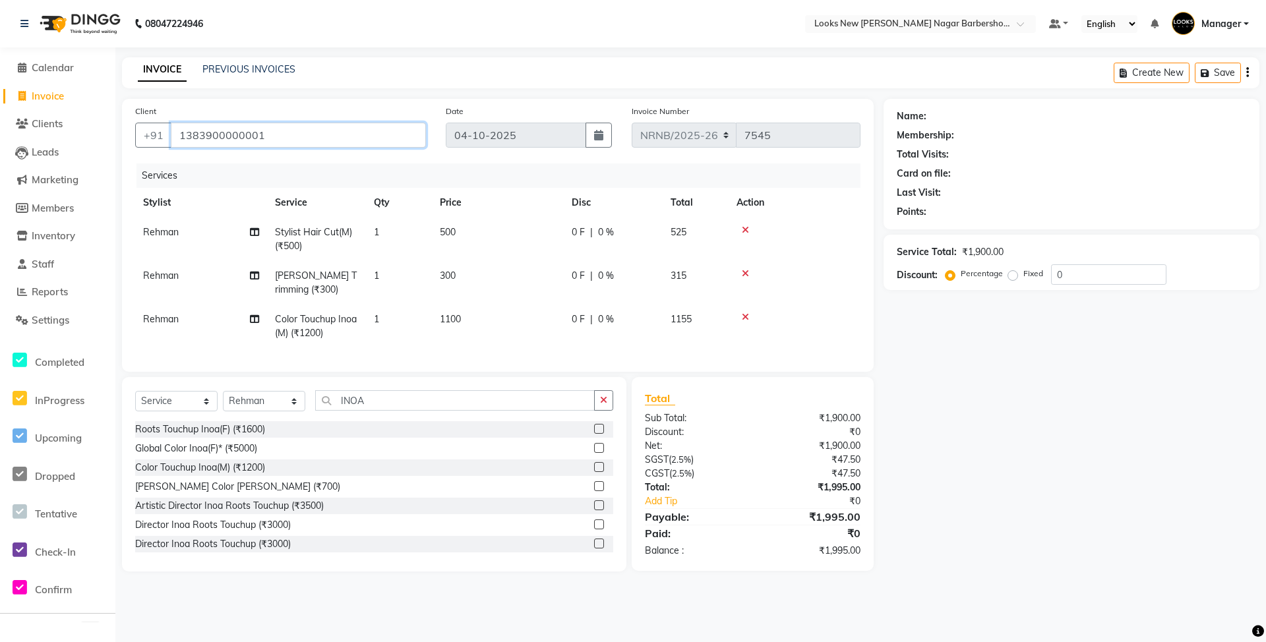
type input "1383900000001"
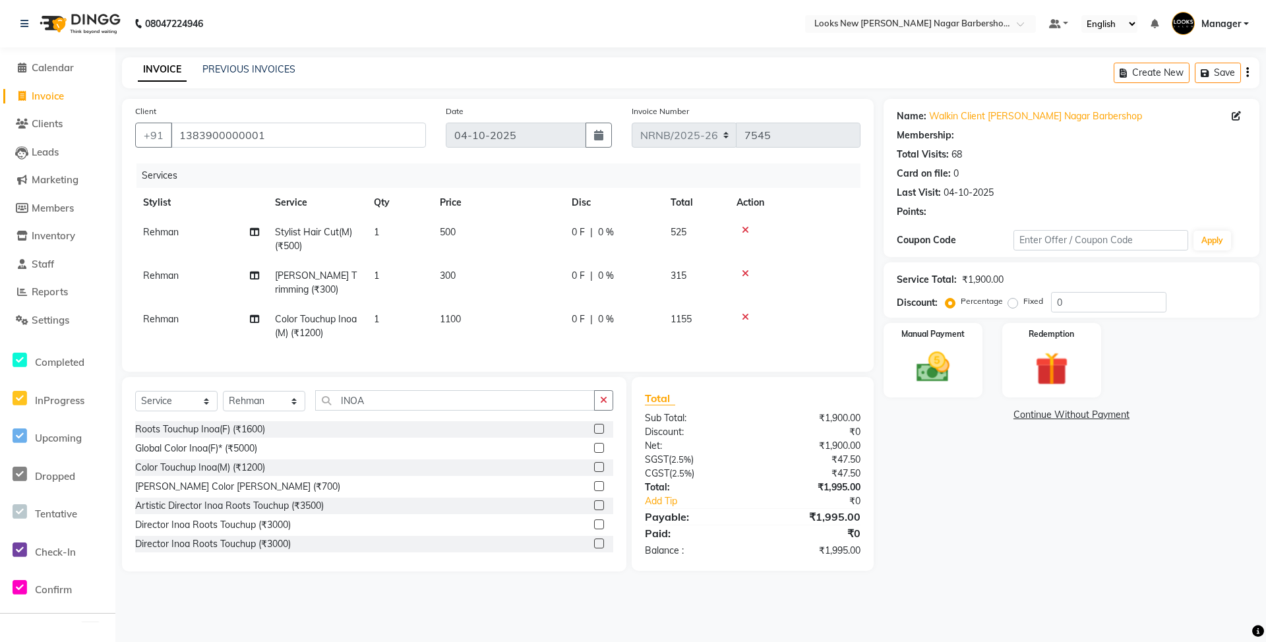
select select "1: Object"
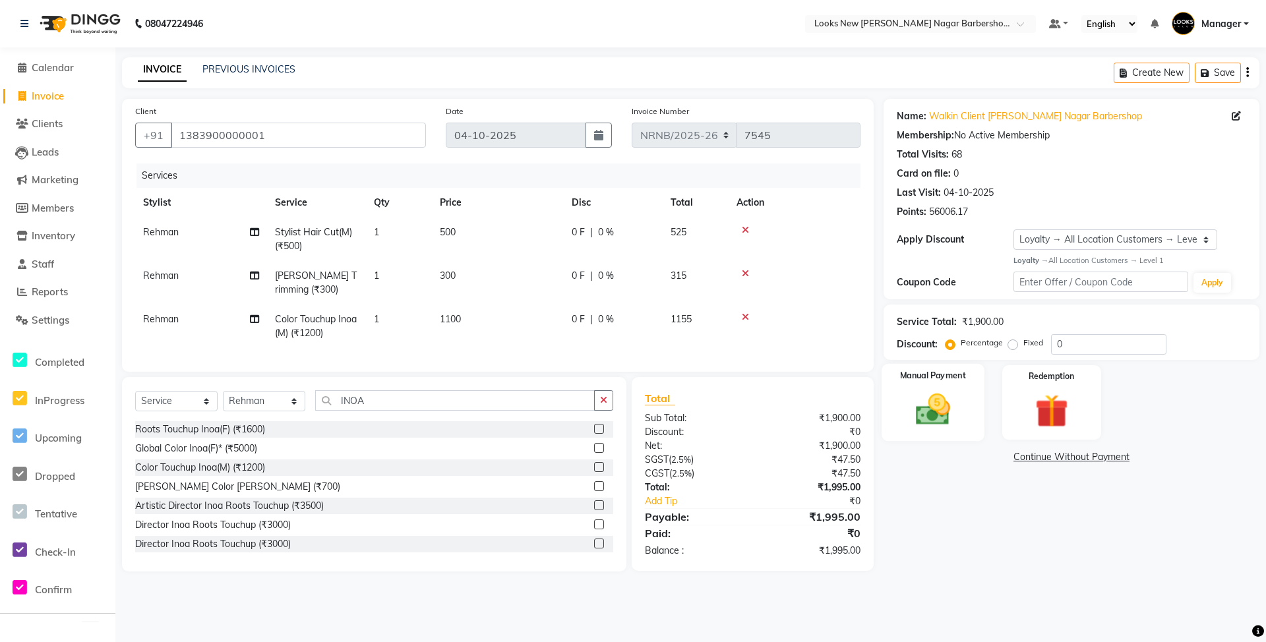
click at [916, 404] on img at bounding box center [932, 410] width 57 height 40
click at [1024, 457] on span "CASH" at bounding box center [1019, 457] width 28 height 15
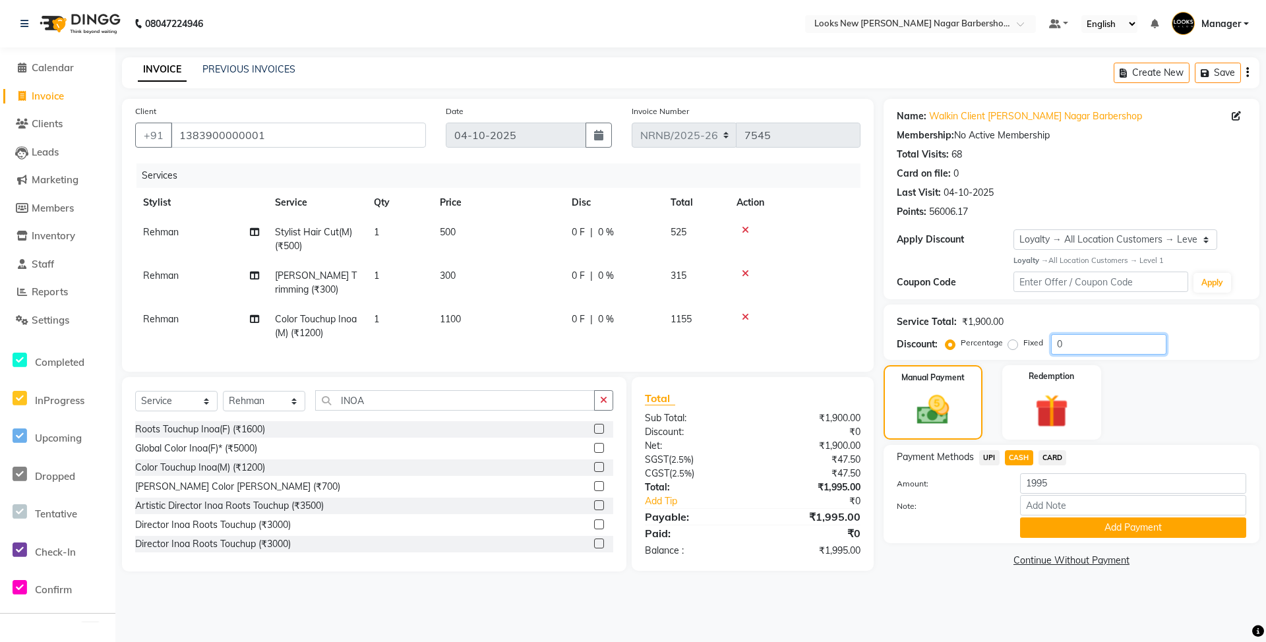
click at [1086, 341] on input "0" at bounding box center [1108, 344] width 115 height 20
type input "30"
click at [1071, 533] on button "Add Payment" at bounding box center [1133, 527] width 226 height 20
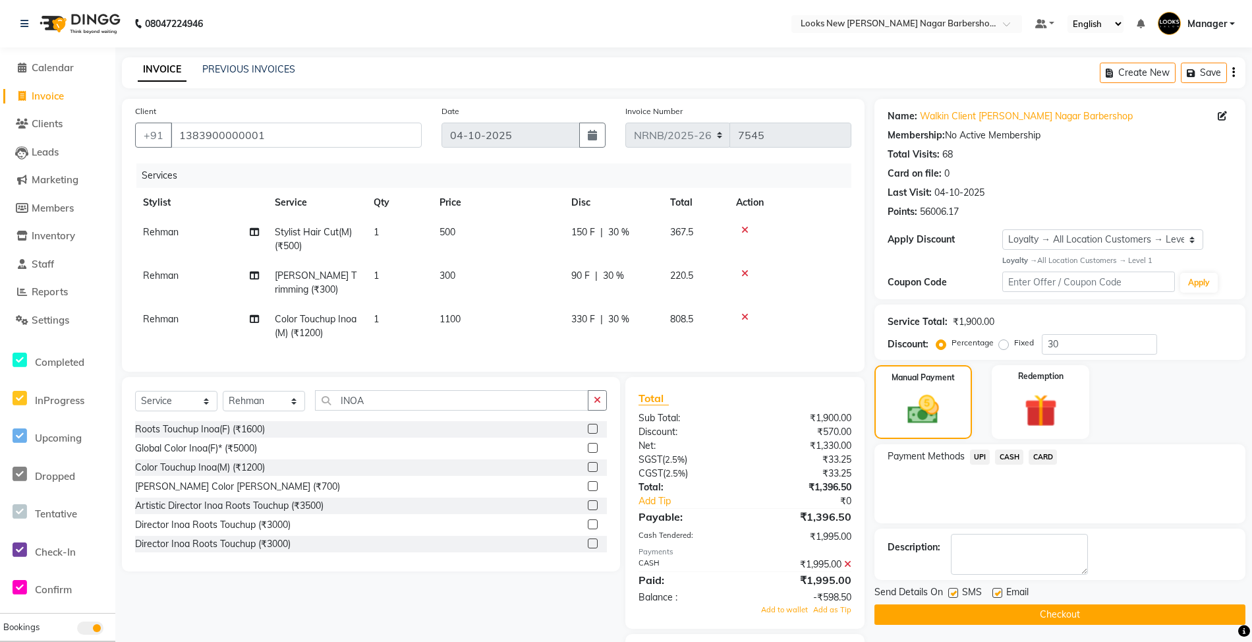
click at [986, 621] on button "Checkout" at bounding box center [1060, 614] width 371 height 20
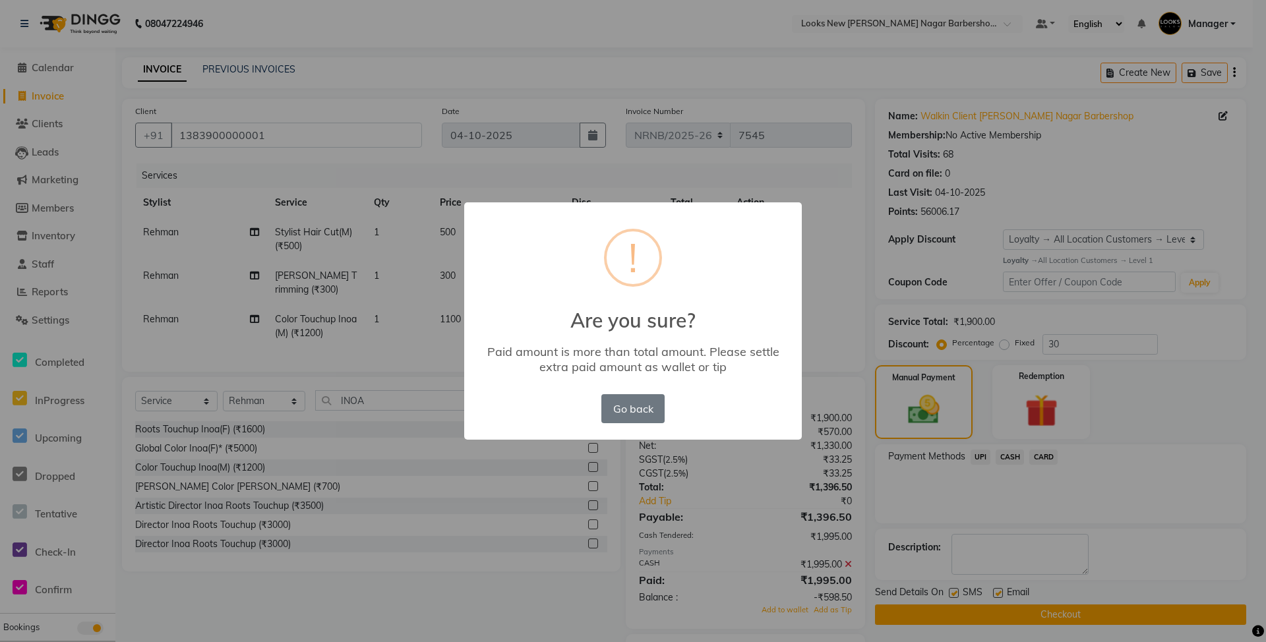
drag, startPoint x: 846, startPoint y: 254, endPoint x: 819, endPoint y: 256, distance: 27.8
click at [847, 251] on div "× ! Are you sure? Paid amount is more than total amount. Please settle extra pa…" at bounding box center [633, 321] width 1266 height 642
click at [623, 414] on button "Go back" at bounding box center [632, 408] width 63 height 29
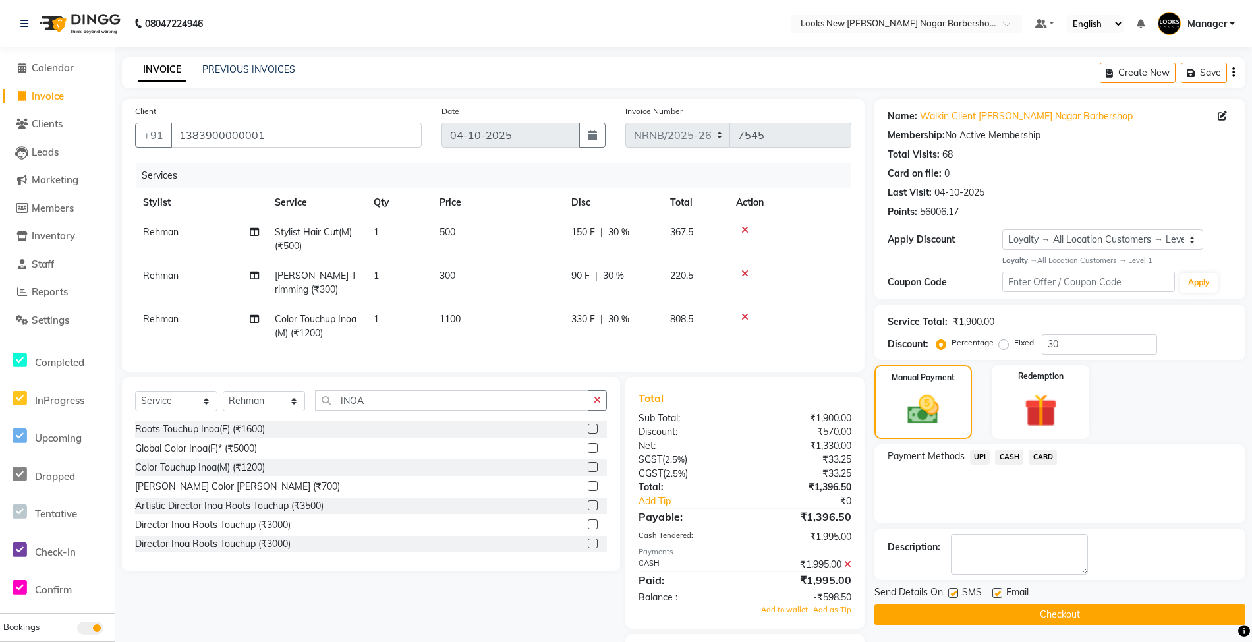
click at [1009, 459] on span "CASH" at bounding box center [1009, 457] width 28 height 15
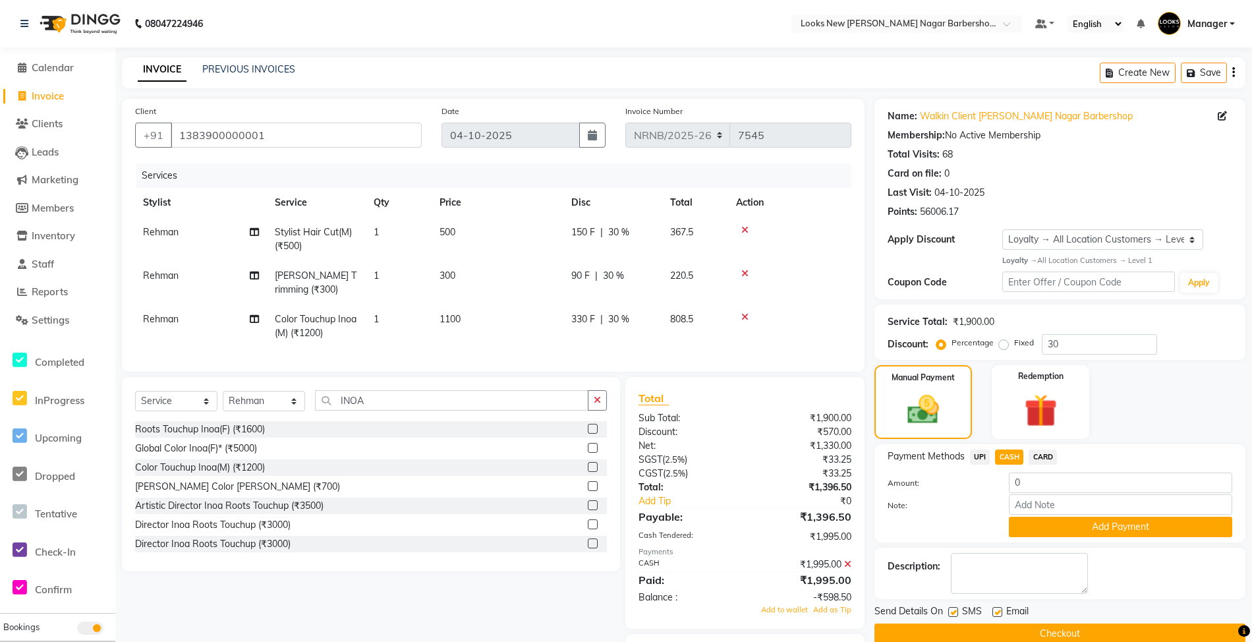
click at [846, 569] on icon at bounding box center [847, 564] width 7 height 9
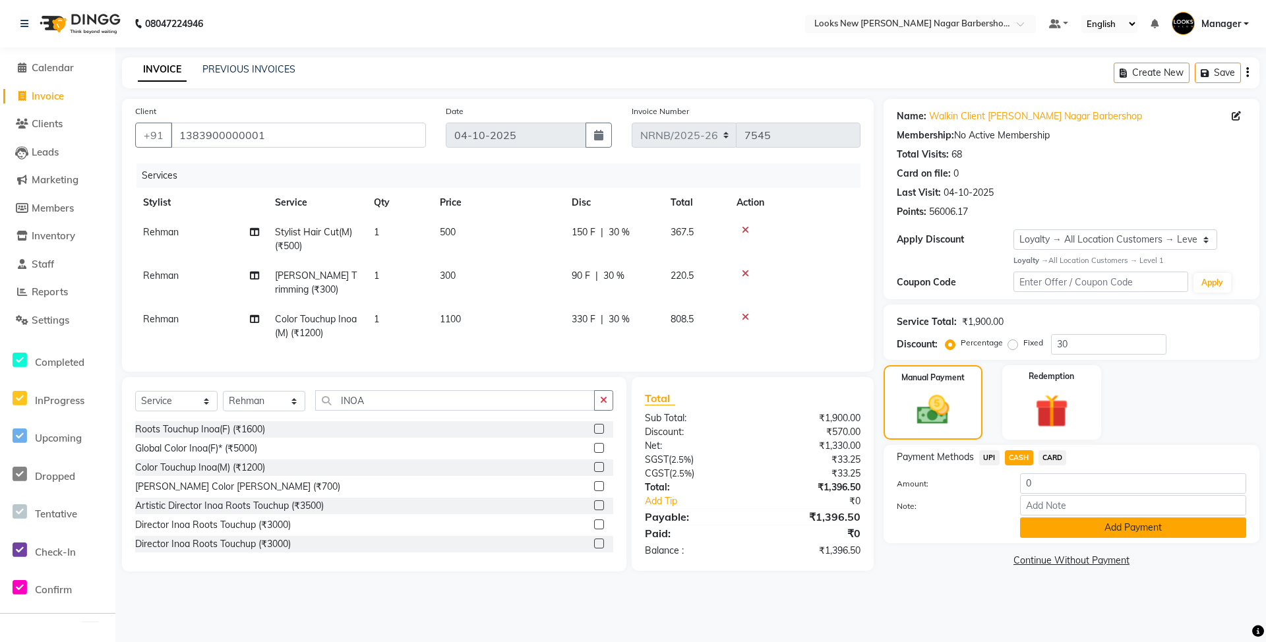
click at [1045, 529] on button "Add Payment" at bounding box center [1133, 527] width 226 height 20
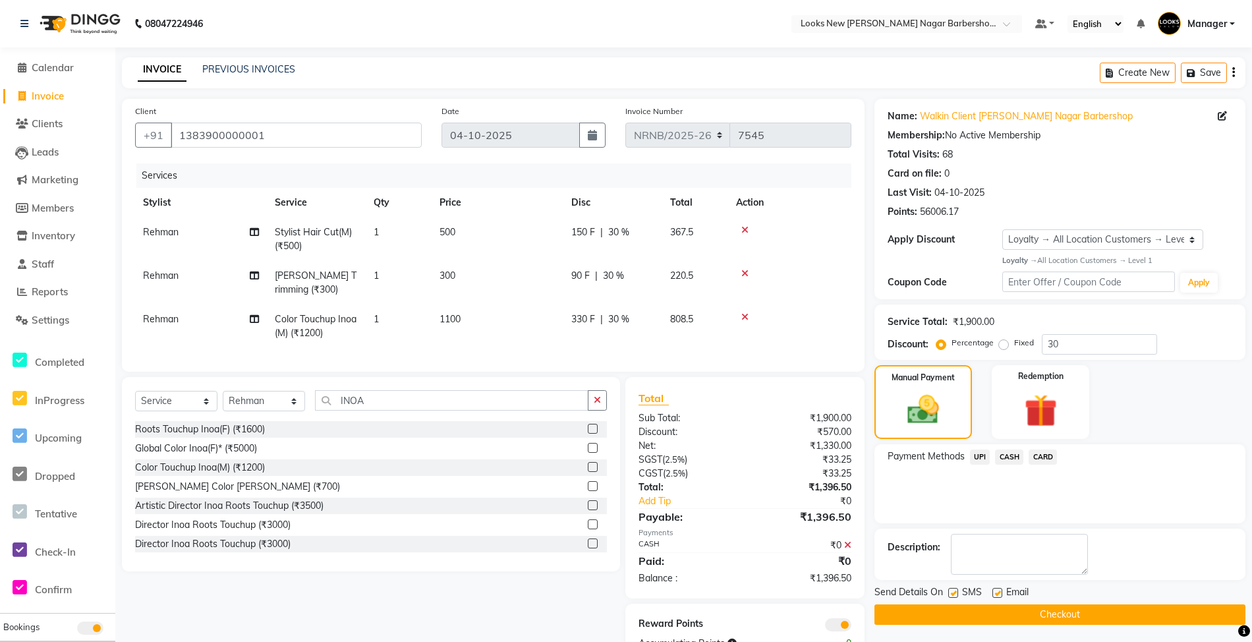
click at [991, 608] on button "Checkout" at bounding box center [1060, 614] width 371 height 20
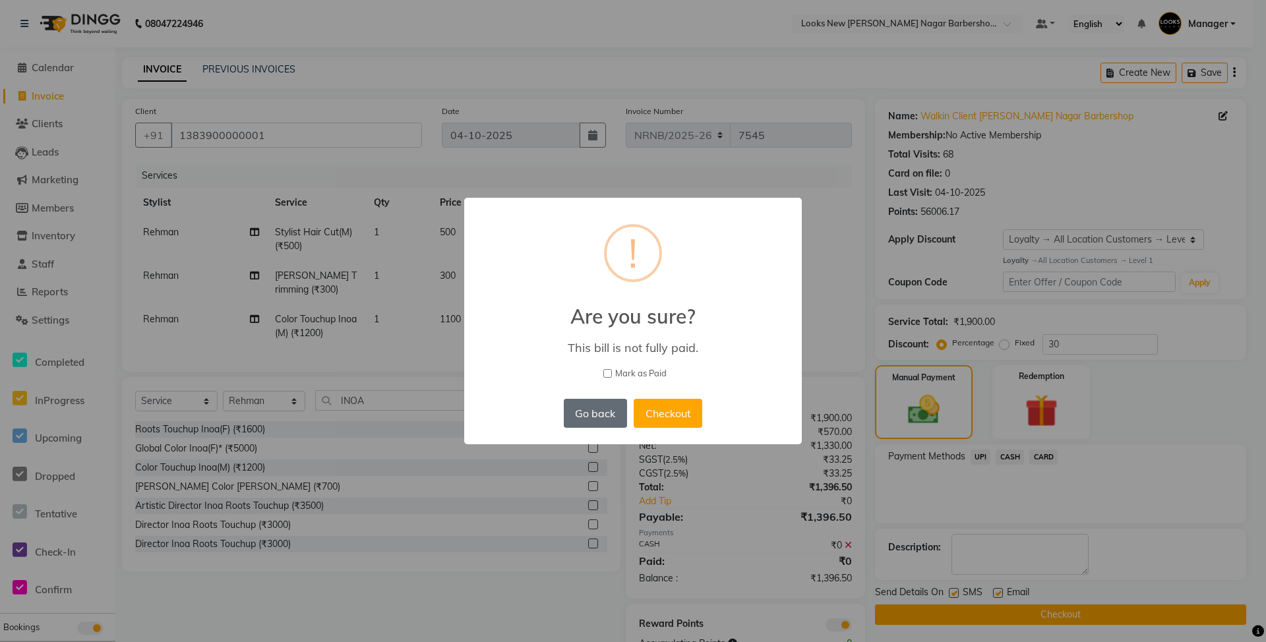
click at [600, 418] on button "Go back" at bounding box center [595, 413] width 63 height 29
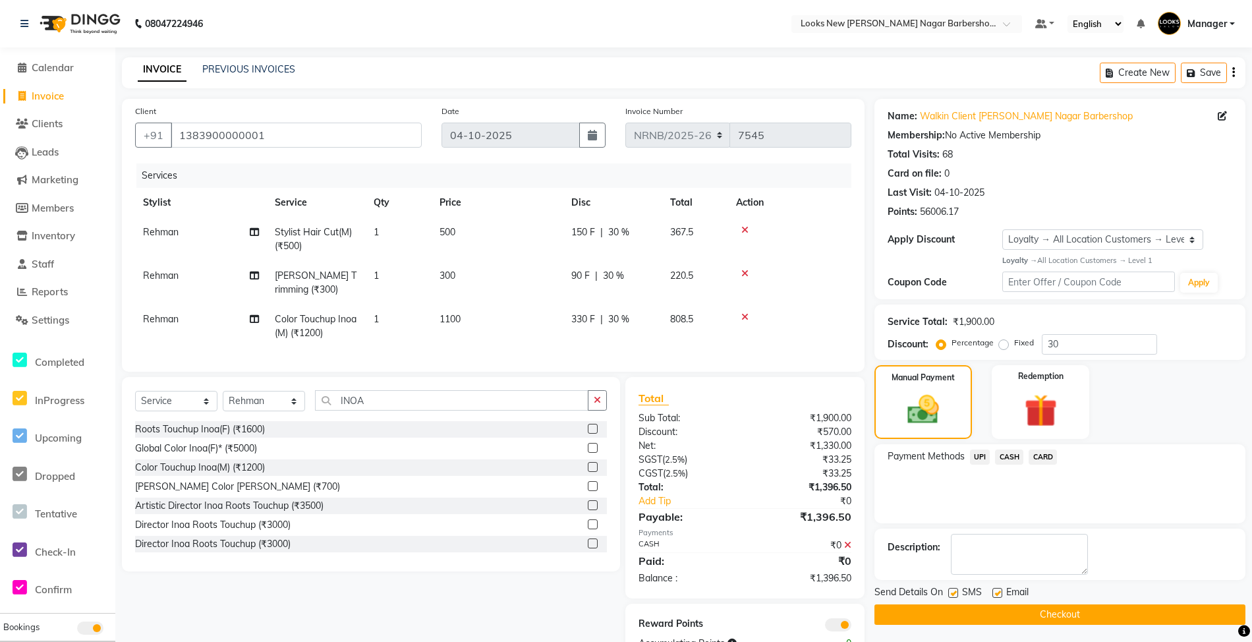
click at [848, 550] on icon at bounding box center [847, 545] width 7 height 9
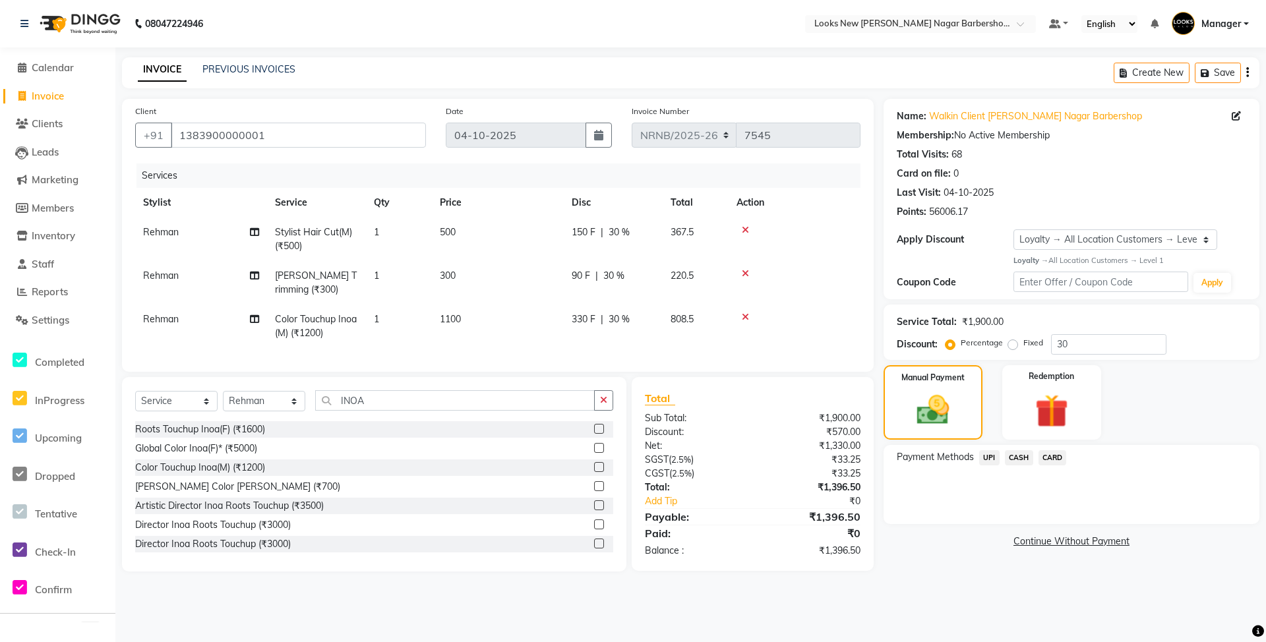
click at [1016, 459] on span "CASH" at bounding box center [1019, 457] width 28 height 15
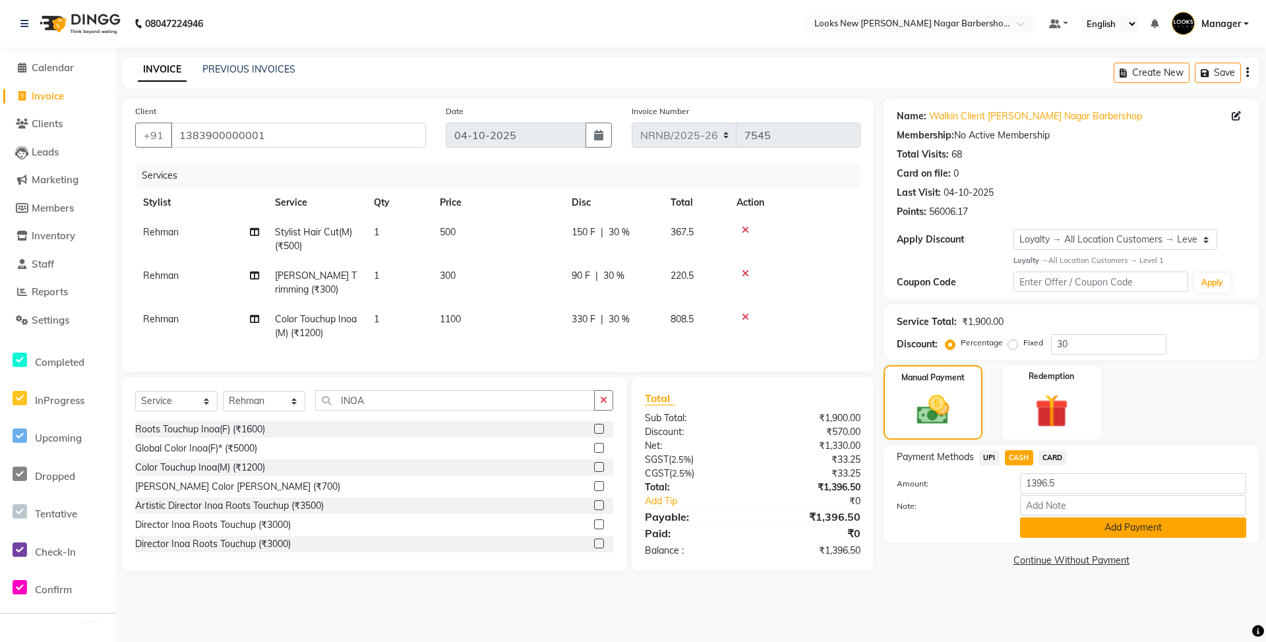
click at [1044, 526] on button "Add Payment" at bounding box center [1133, 527] width 226 height 20
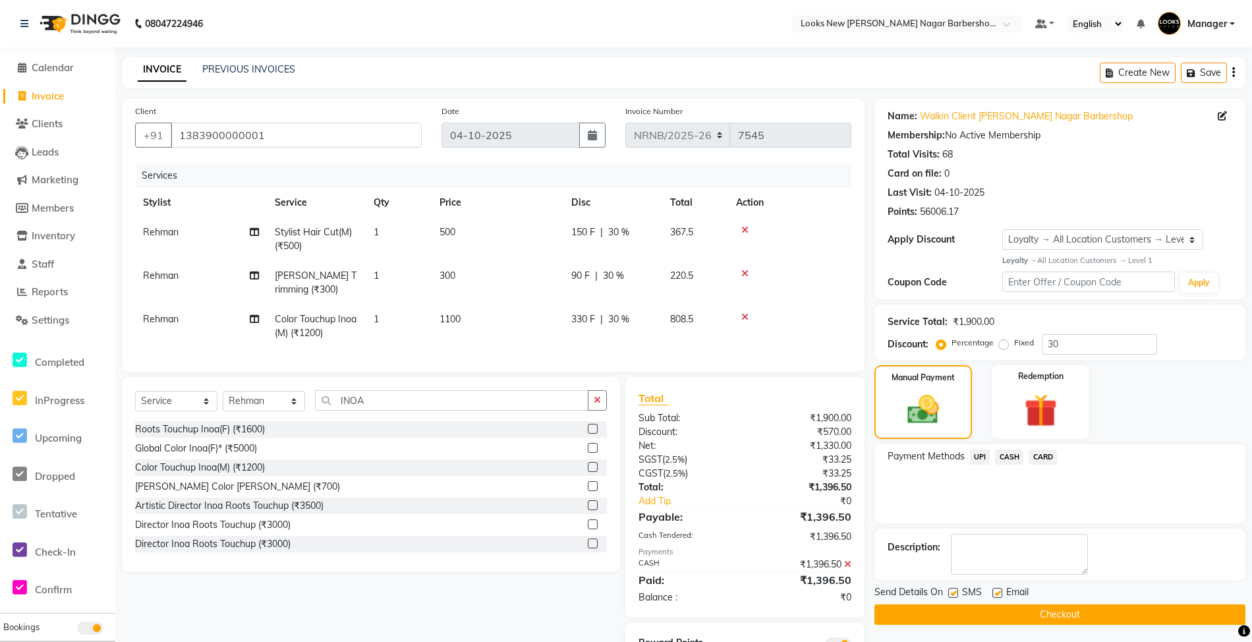
click at [998, 609] on button "Checkout" at bounding box center [1060, 614] width 371 height 20
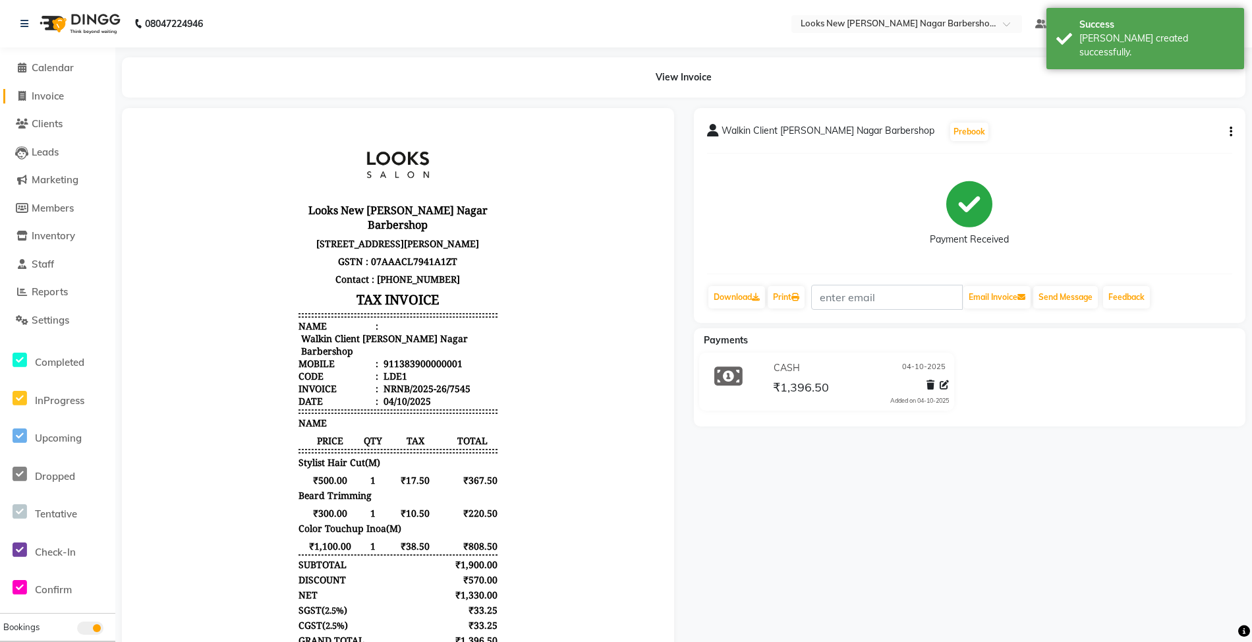
click at [40, 96] on span "Invoice" at bounding box center [48, 96] width 32 height 13
select select "service"
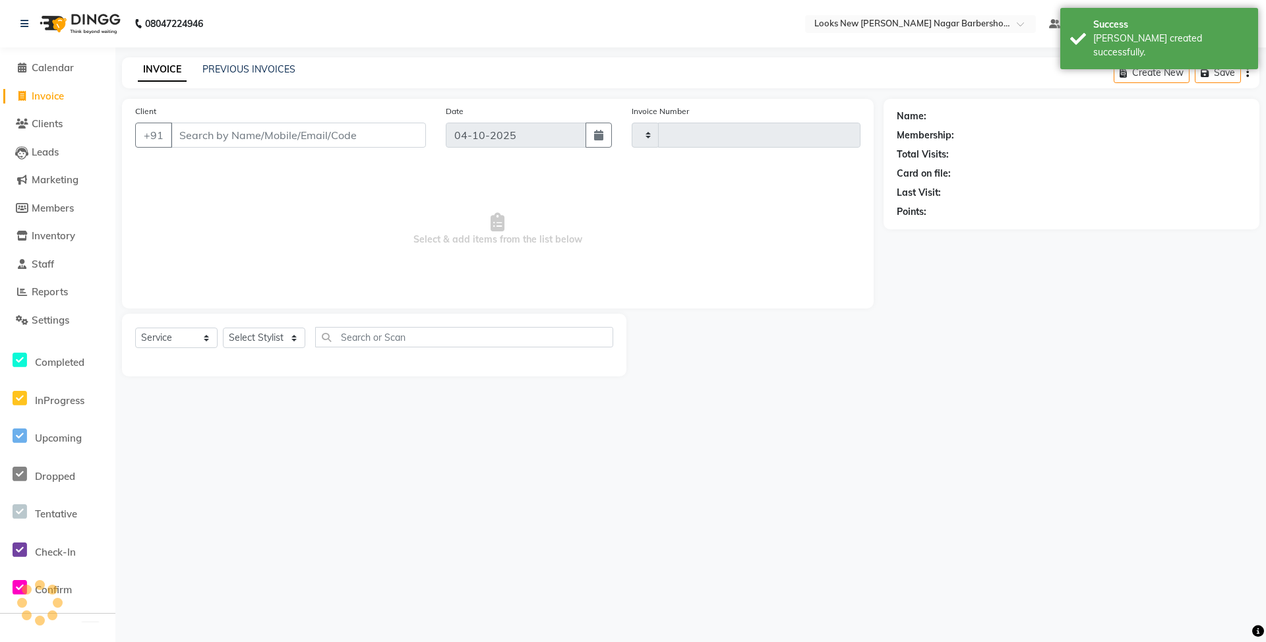
type input "7546"
select select "8705"
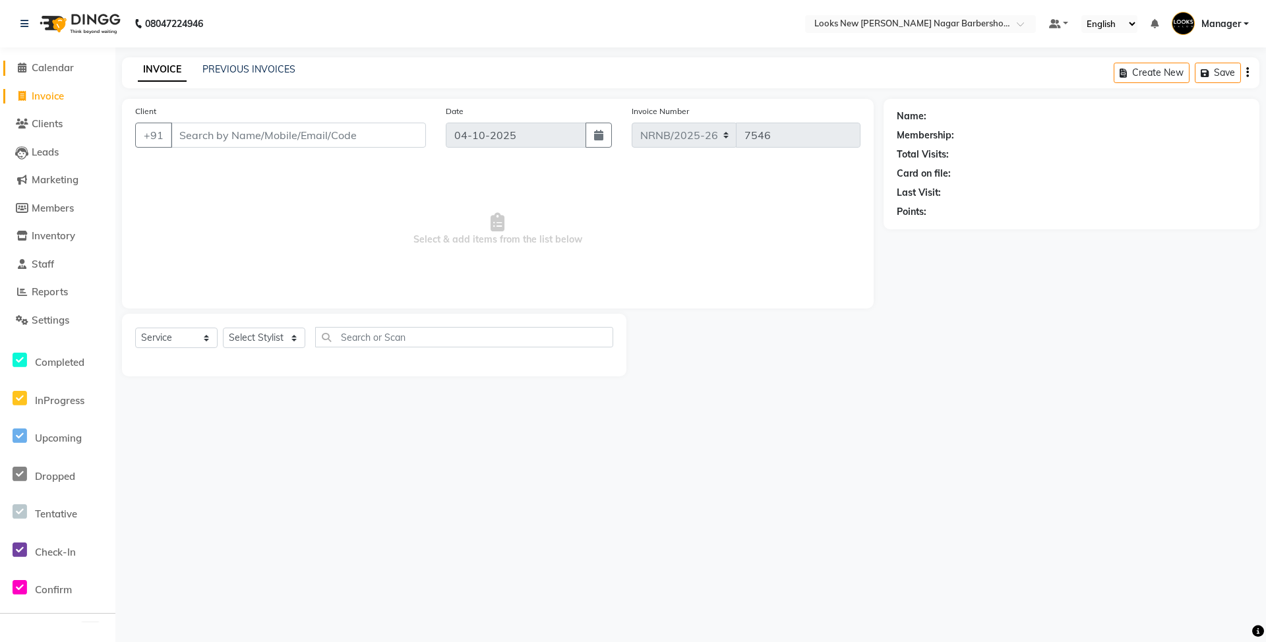
drag, startPoint x: 59, startPoint y: 69, endPoint x: 69, endPoint y: 66, distance: 10.2
click at [59, 69] on span "Calendar" at bounding box center [53, 67] width 42 height 13
